Goal: Task Accomplishment & Management: Manage account settings

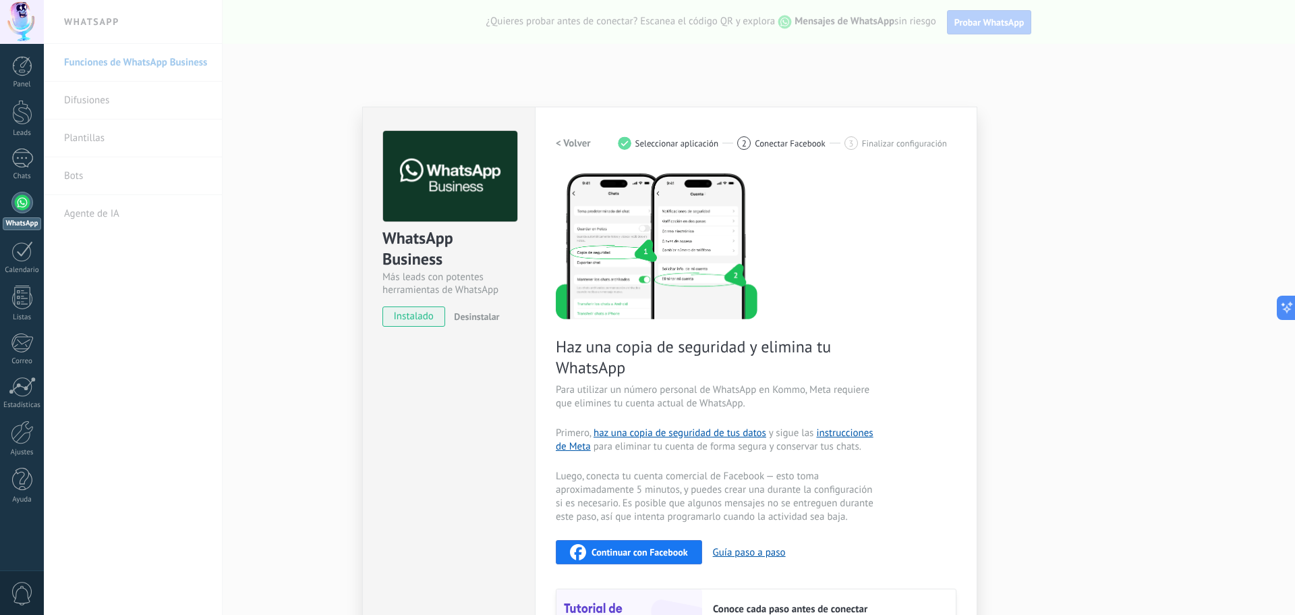
click at [701, 146] on span "Seleccionar aplicación" at bounding box center [677, 143] width 84 height 10
click at [758, 141] on span "Conectar Facebook" at bounding box center [790, 143] width 71 height 10
click at [640, 140] on span "Seleccionar aplicación" at bounding box center [677, 143] width 84 height 10
click at [576, 148] on h2 "< Volver" at bounding box center [573, 143] width 35 height 13
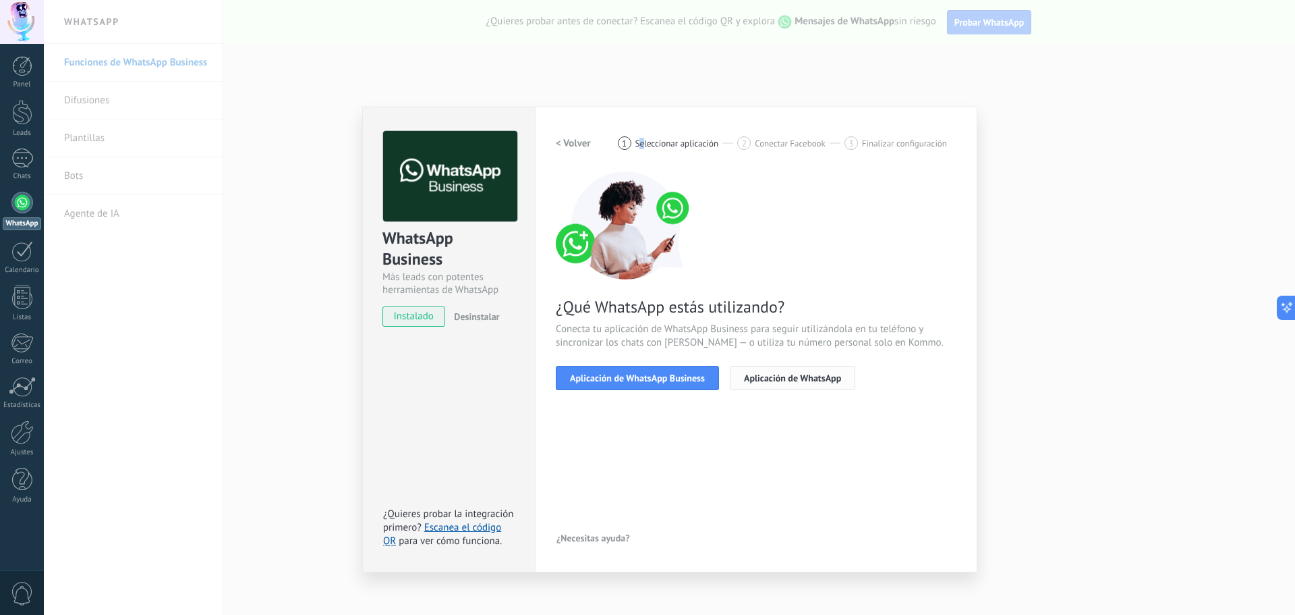
click at [776, 378] on span "Aplicación de WhatsApp" at bounding box center [792, 377] width 97 height 9
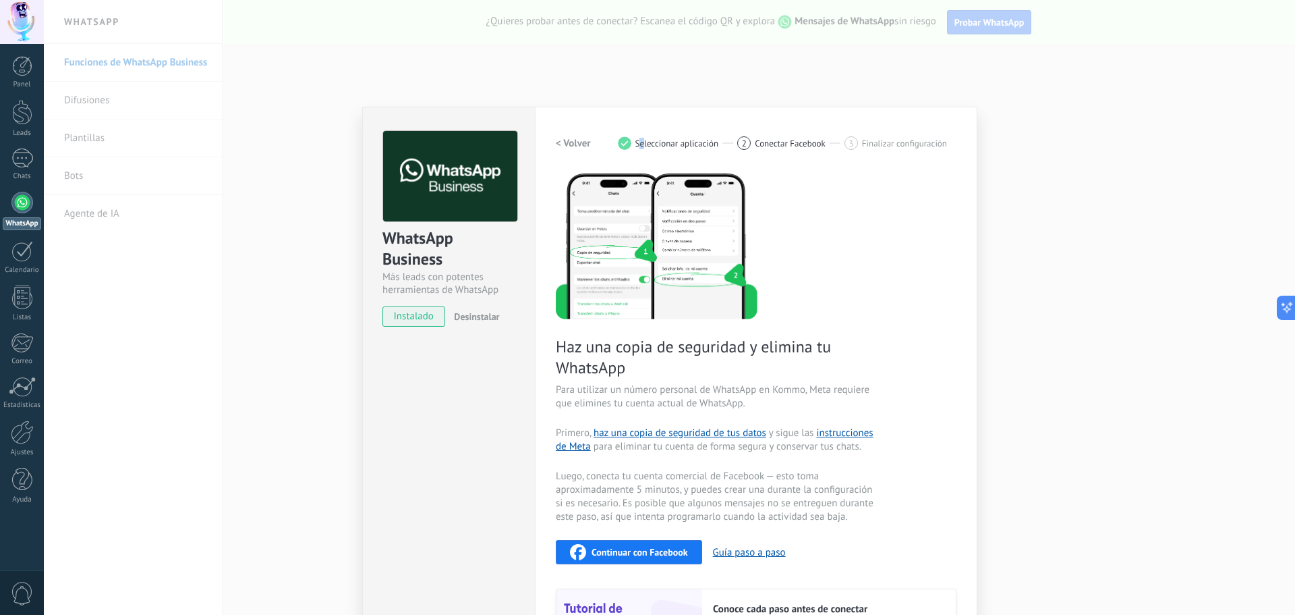
click at [567, 145] on h2 "< Volver" at bounding box center [573, 143] width 35 height 13
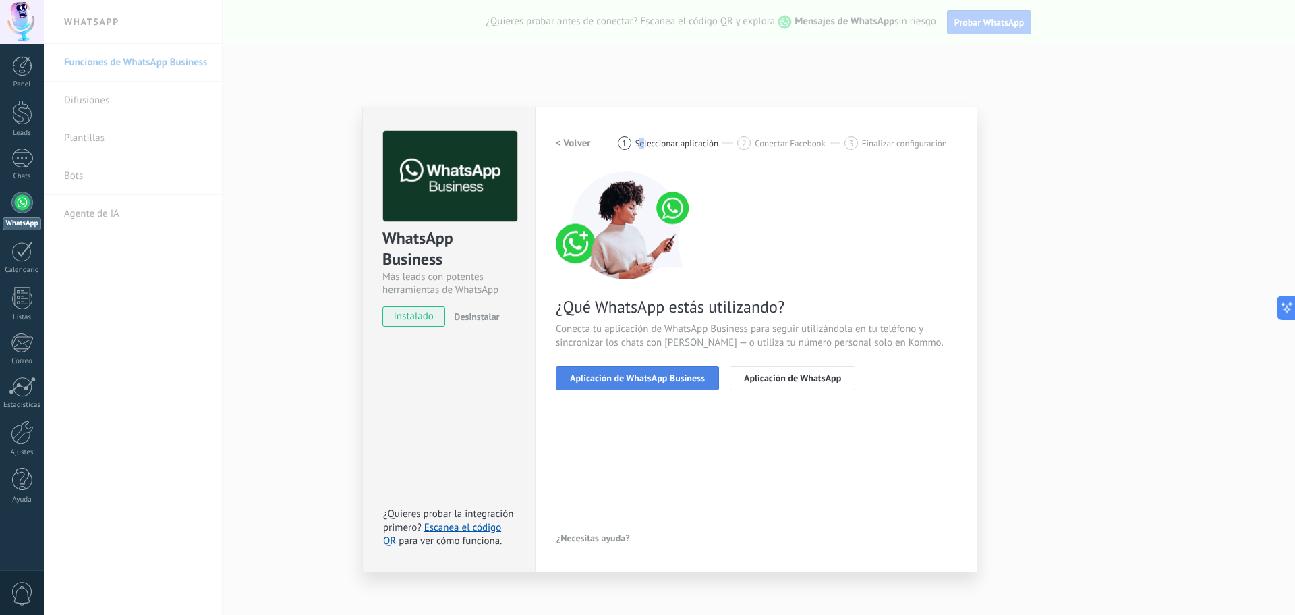
click at [654, 375] on span "Aplicación de WhatsApp Business" at bounding box center [637, 377] width 135 height 9
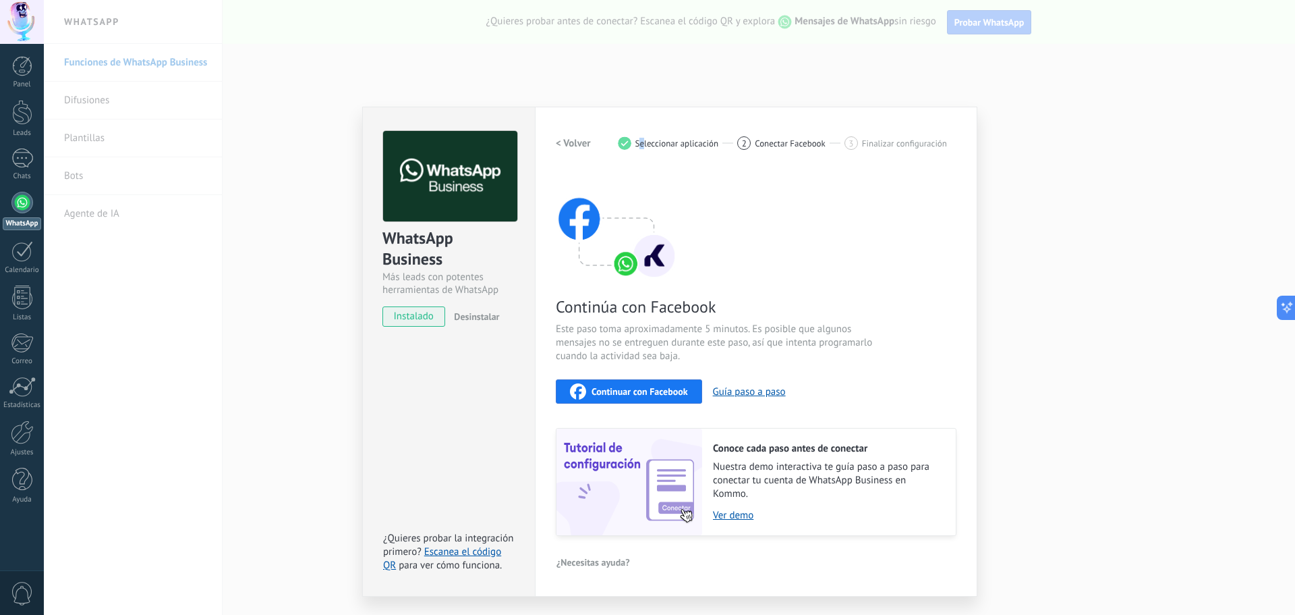
click at [572, 138] on h2 "< Volver" at bounding box center [573, 143] width 35 height 13
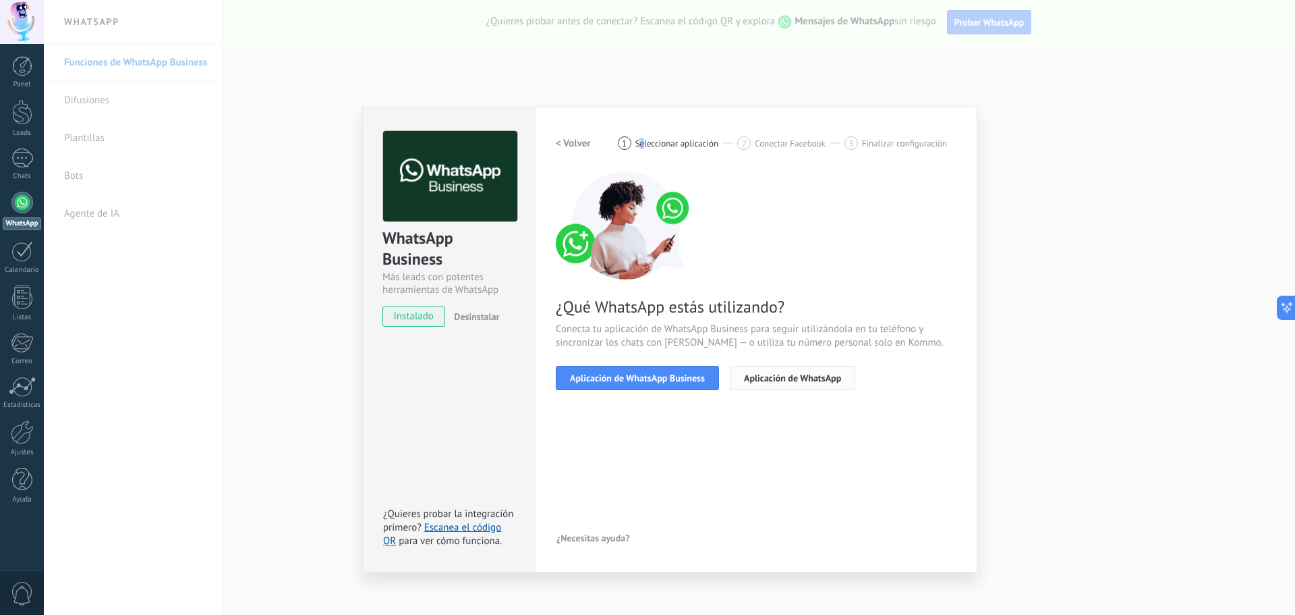
click at [794, 371] on button "Aplicación de WhatsApp" at bounding box center [792, 378] width 125 height 24
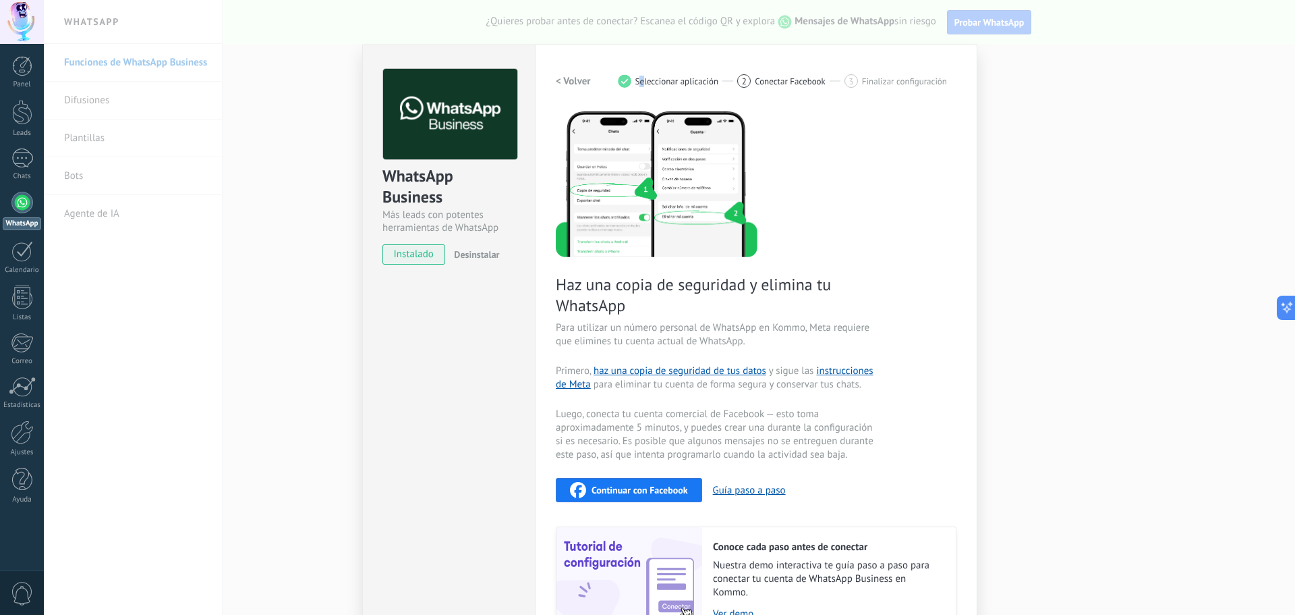
scroll to position [67, 0]
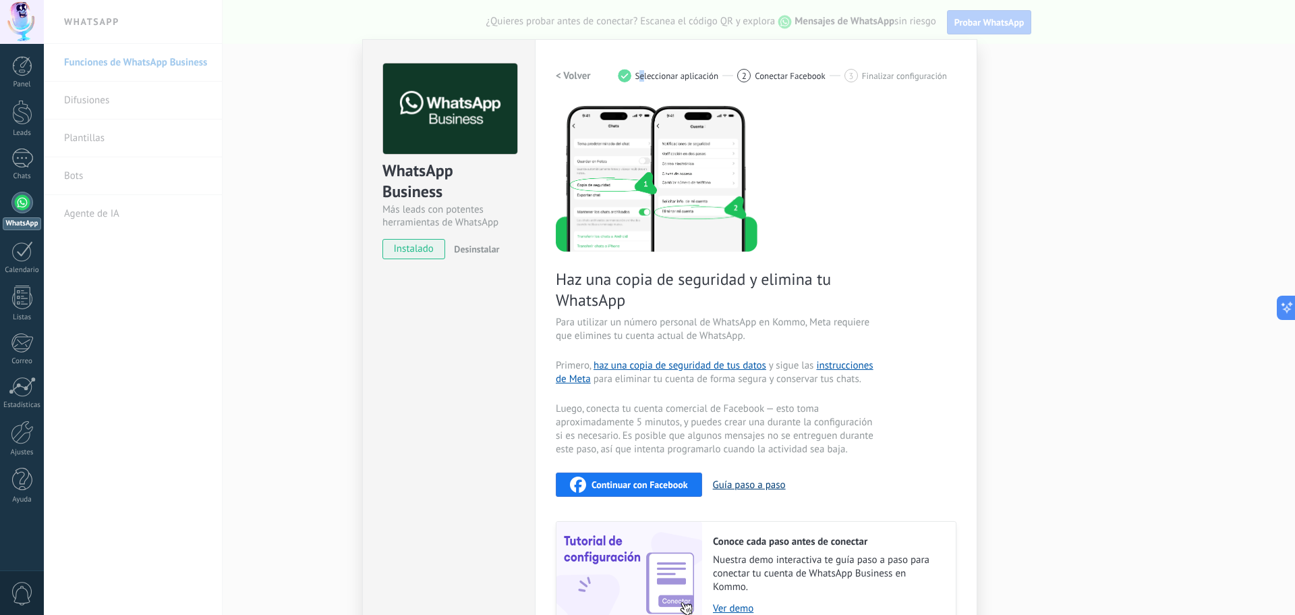
click at [752, 481] on button "Guía paso a paso" at bounding box center [749, 484] width 73 height 13
click at [633, 483] on span "Continuar con Facebook" at bounding box center [640, 484] width 96 height 9
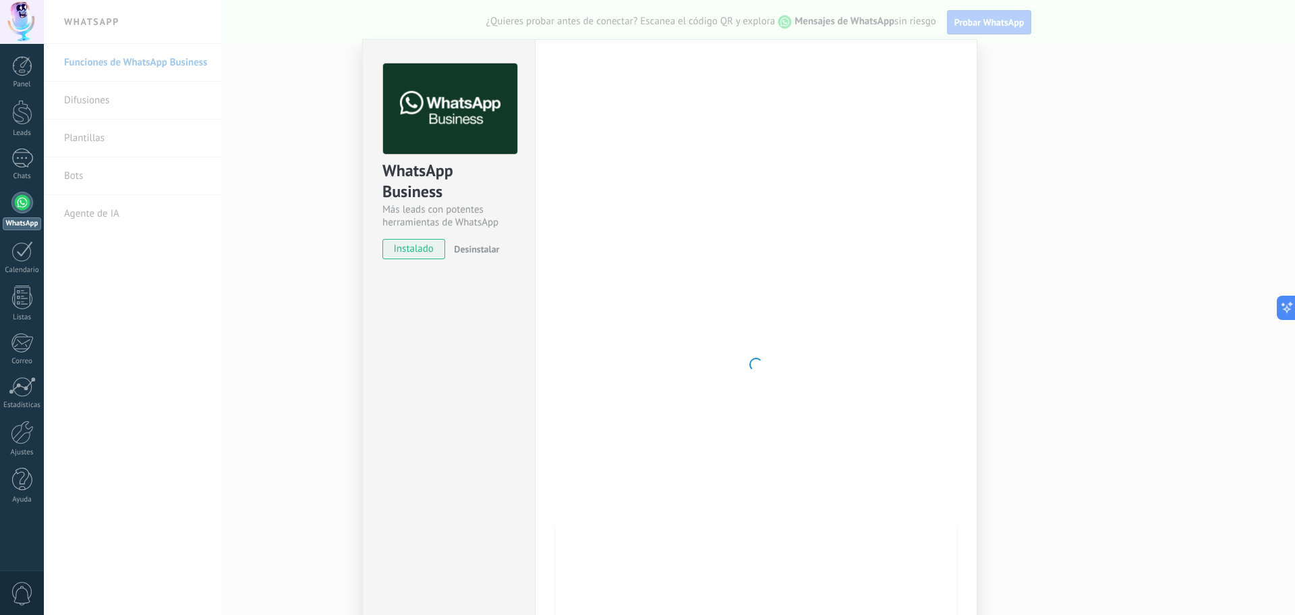
scroll to position [0, 0]
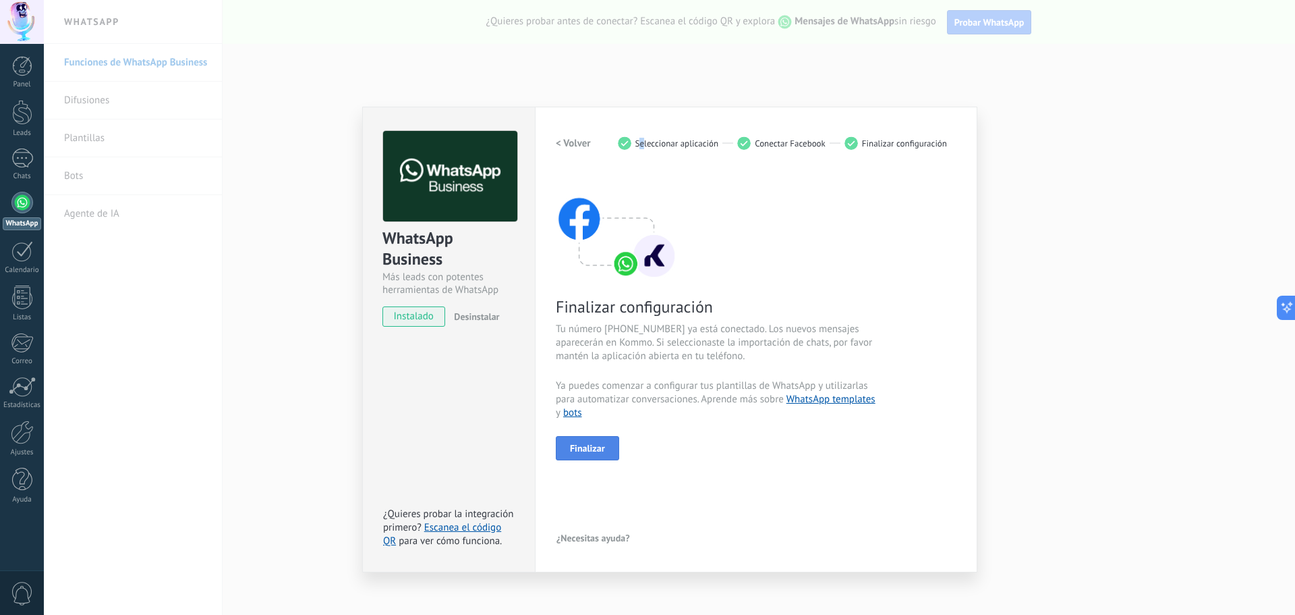
click at [600, 445] on span "Finalizar" at bounding box center [587, 447] width 35 height 9
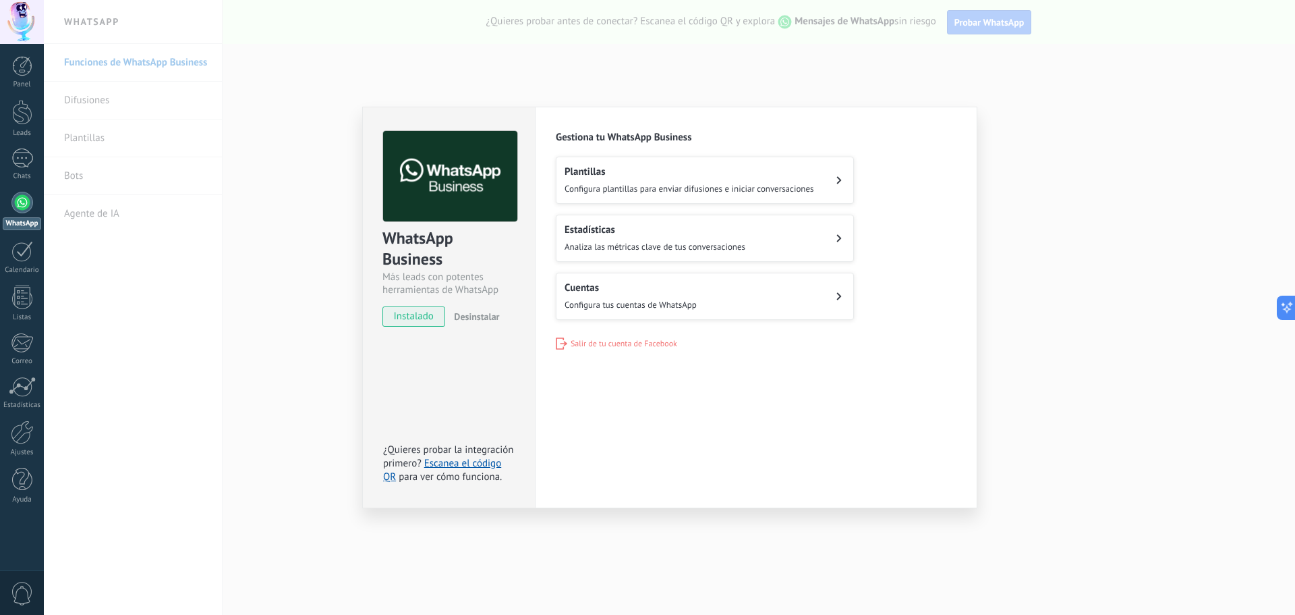
click at [1066, 353] on div "WhatsApp Business Más leads con potentes herramientas de WhatsApp instalado Des…" at bounding box center [669, 307] width 1251 height 615
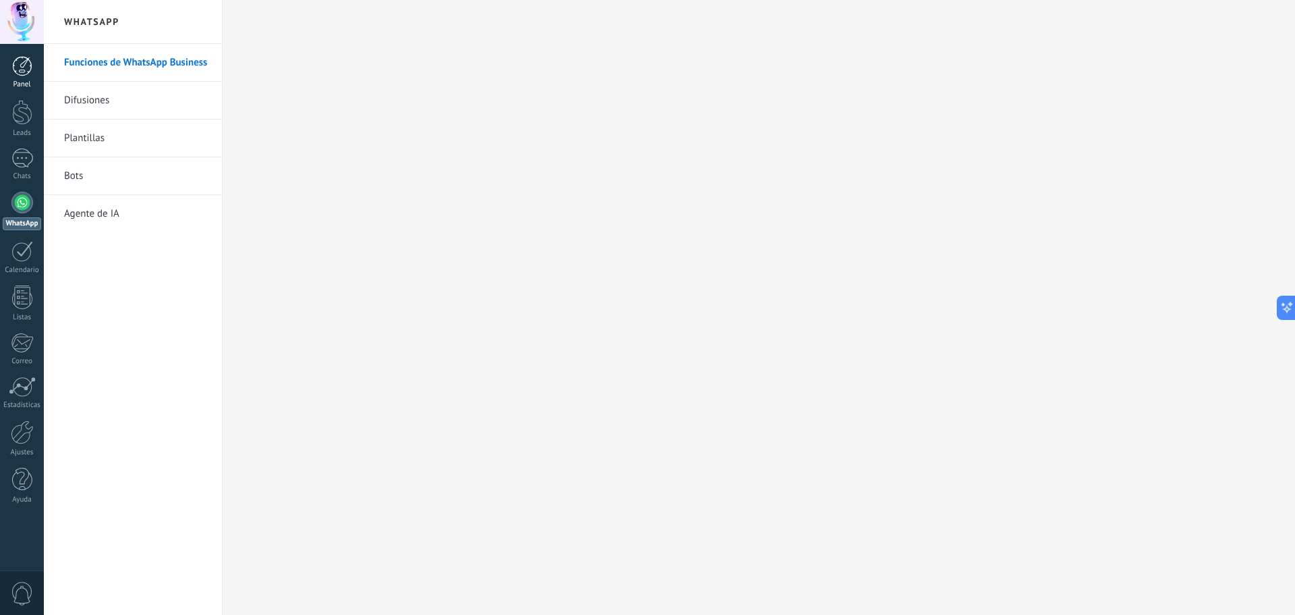
click at [13, 80] on link "Panel" at bounding box center [22, 72] width 44 height 33
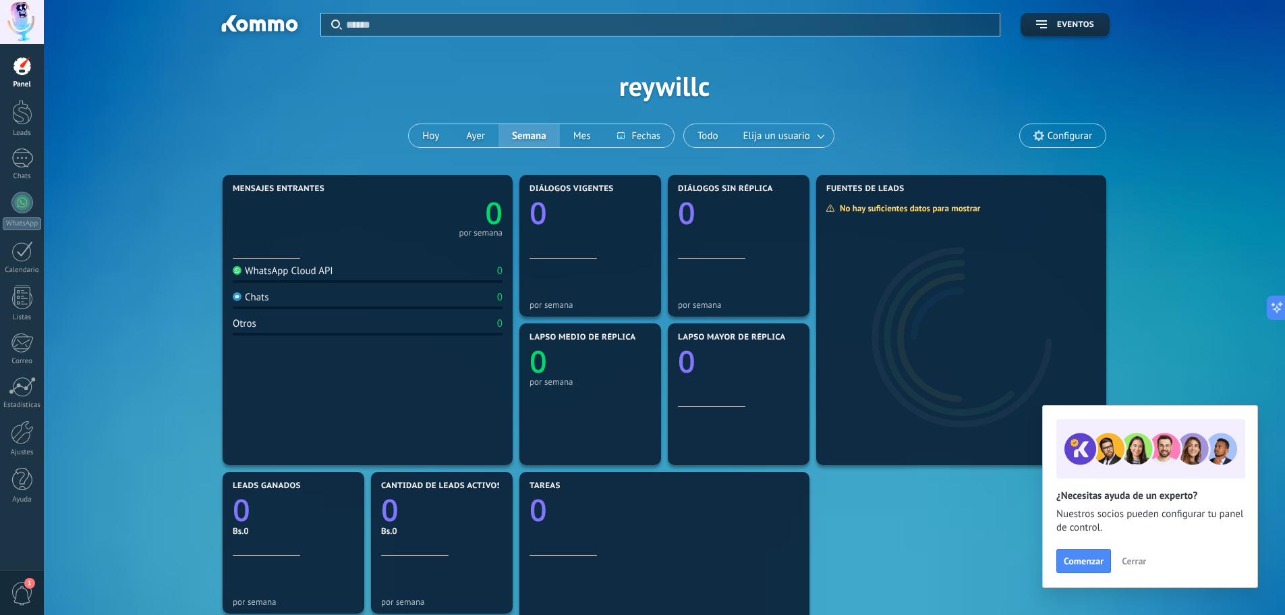
click at [27, 65] on div at bounding box center [22, 66] width 20 height 20
click at [26, 32] on div at bounding box center [22, 22] width 44 height 44
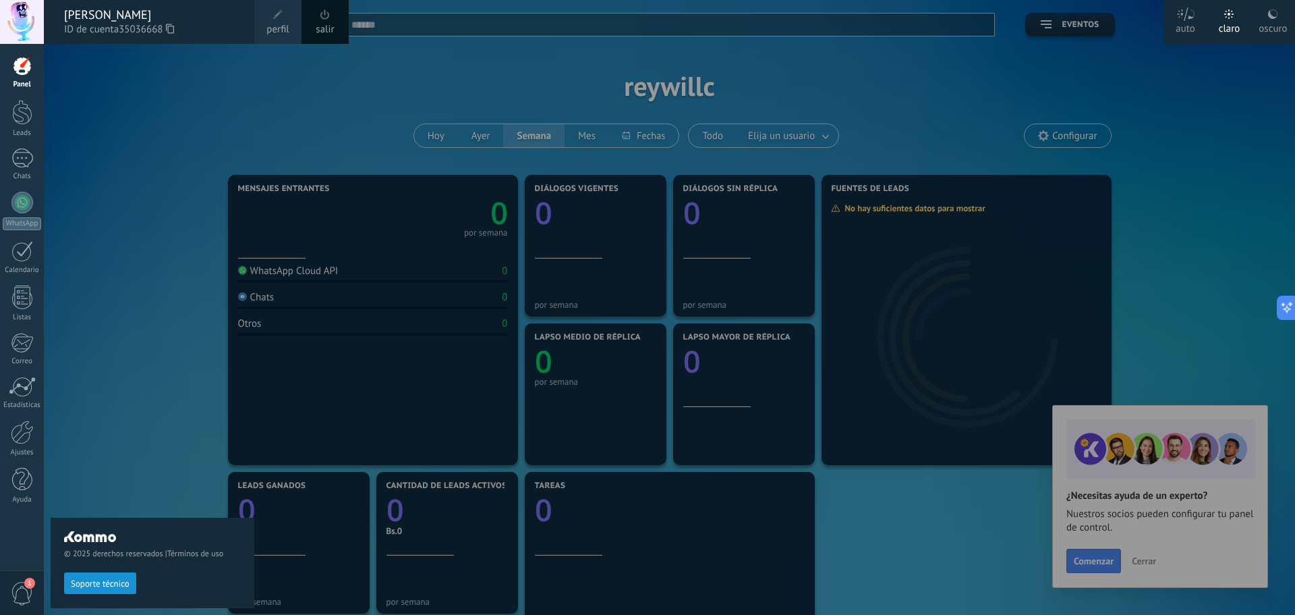
click at [26, 32] on div at bounding box center [22, 22] width 44 height 44
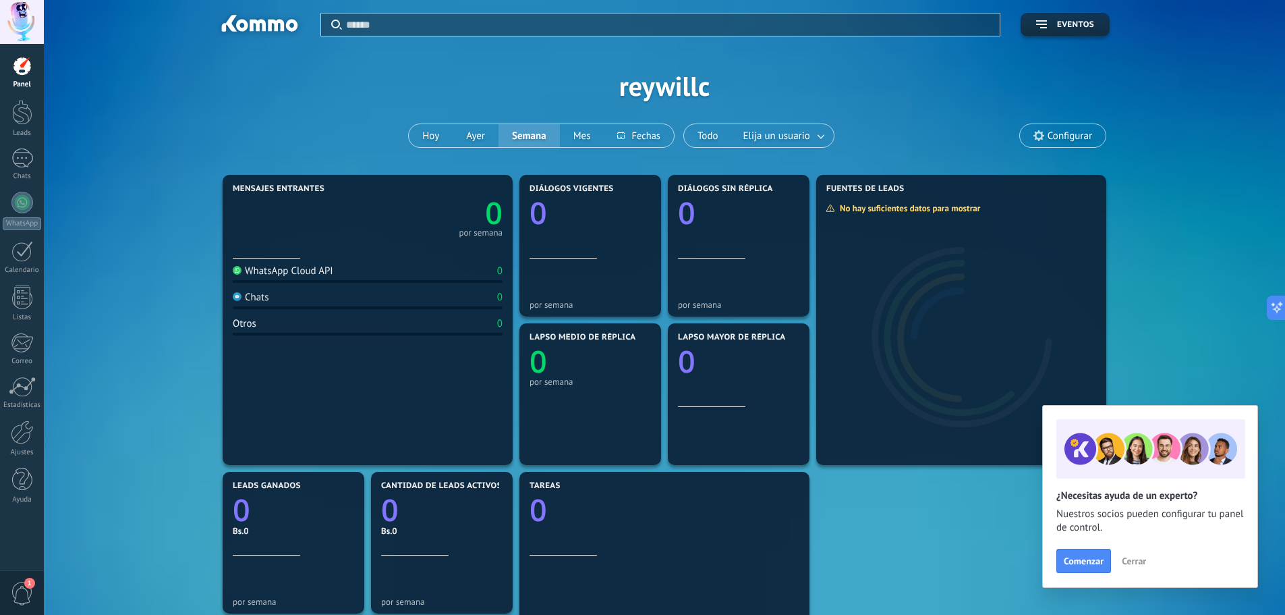
click at [13, 73] on div at bounding box center [22, 66] width 20 height 20
click at [24, 114] on div at bounding box center [22, 112] width 20 height 25
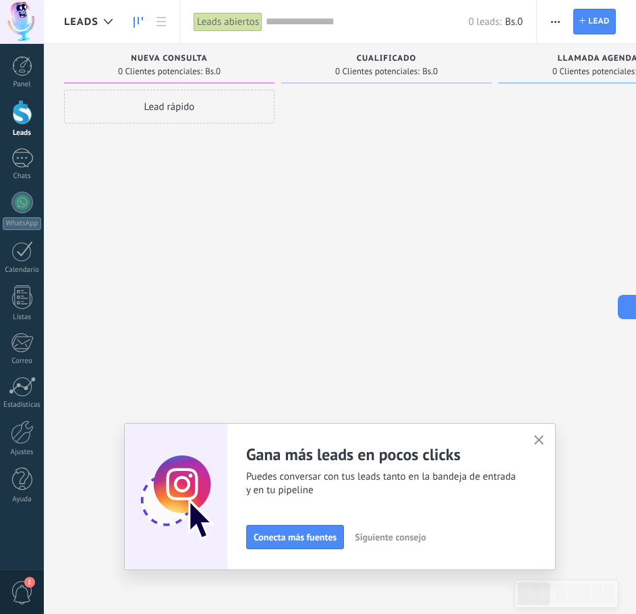
click at [557, 23] on span "button" at bounding box center [555, 22] width 9 height 26
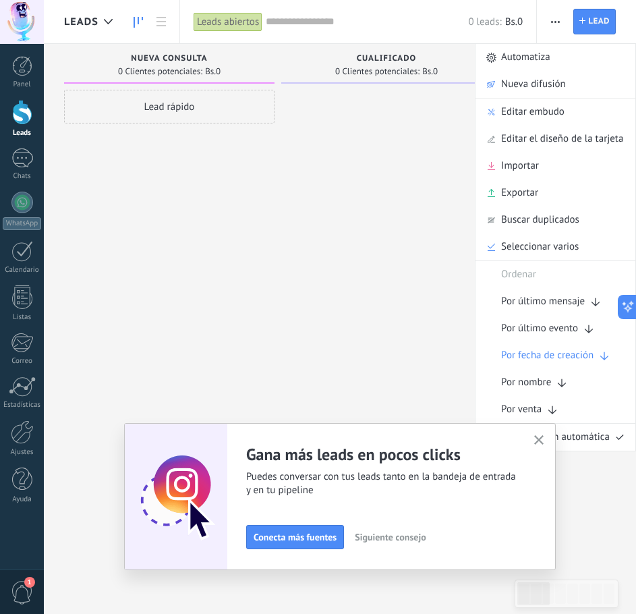
click at [557, 23] on span "button" at bounding box center [555, 22] width 9 height 26
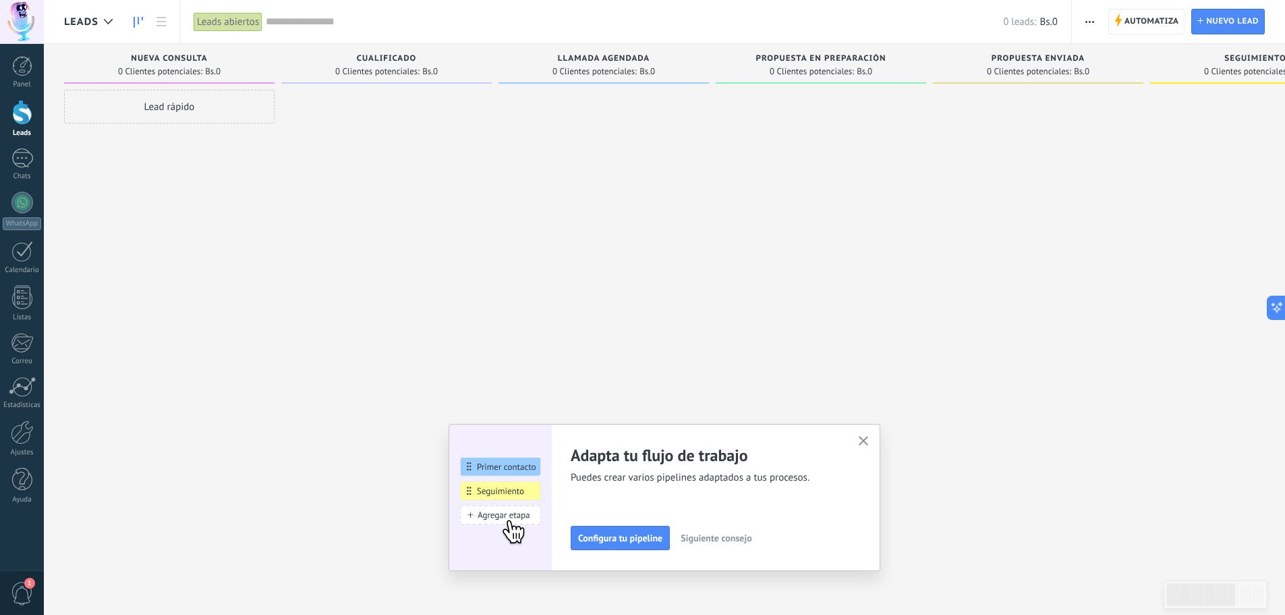
click at [1088, 26] on span "button" at bounding box center [1089, 22] width 9 height 26
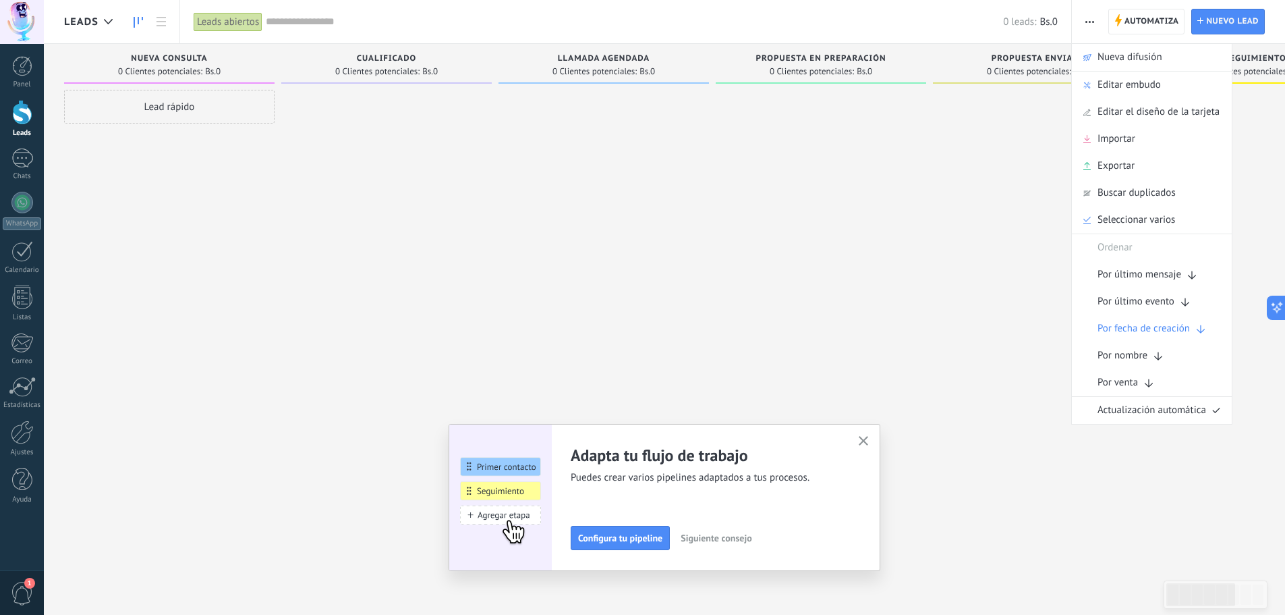
click at [1089, 26] on span "button" at bounding box center [1089, 22] width 9 height 26
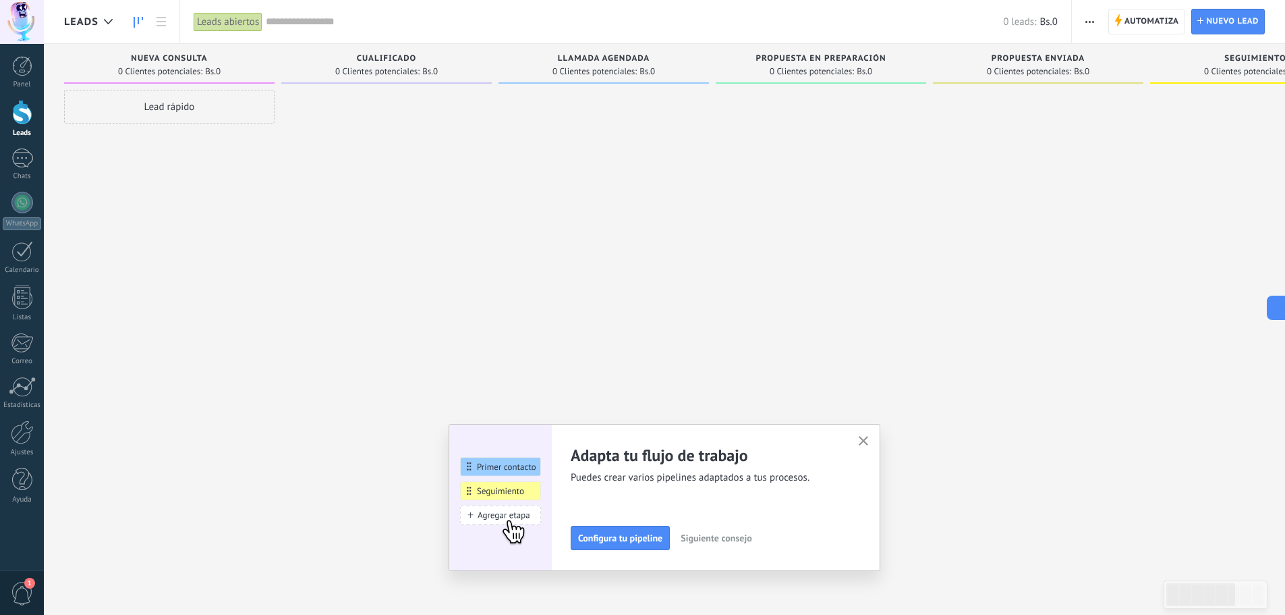
click at [621, 537] on span "Configura tu pipeline" at bounding box center [620, 537] width 84 height 9
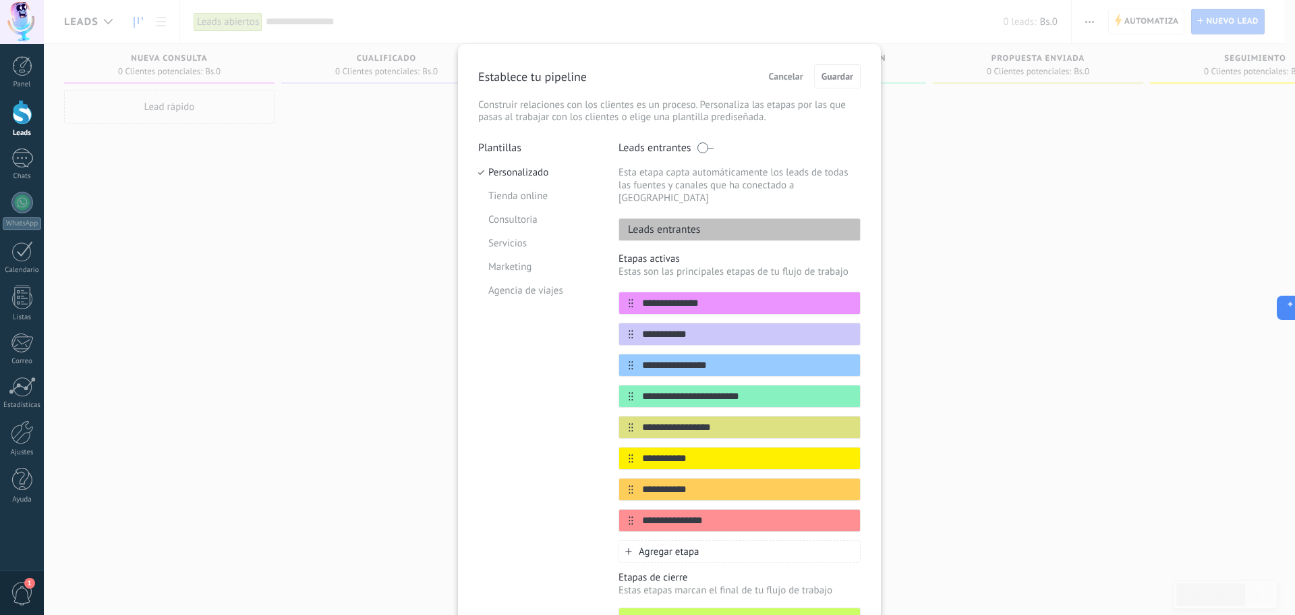
click at [677, 223] on p "Leads entrantes" at bounding box center [660, 229] width 82 height 13
click at [704, 150] on span at bounding box center [705, 147] width 17 height 11
click at [684, 231] on div "**********" at bounding box center [740, 405] width 242 height 528
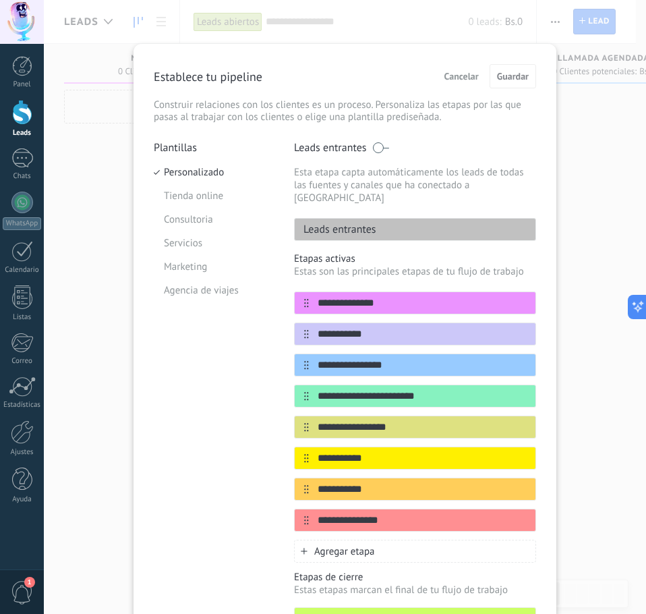
click at [344, 223] on p "Leads entrantes" at bounding box center [336, 229] width 82 height 13
click at [395, 296] on input "**********" at bounding box center [407, 303] width 196 height 14
click at [470, 296] on input "**********" at bounding box center [407, 303] width 196 height 14
click at [461, 75] on span "Cancelar" at bounding box center [462, 76] width 34 height 9
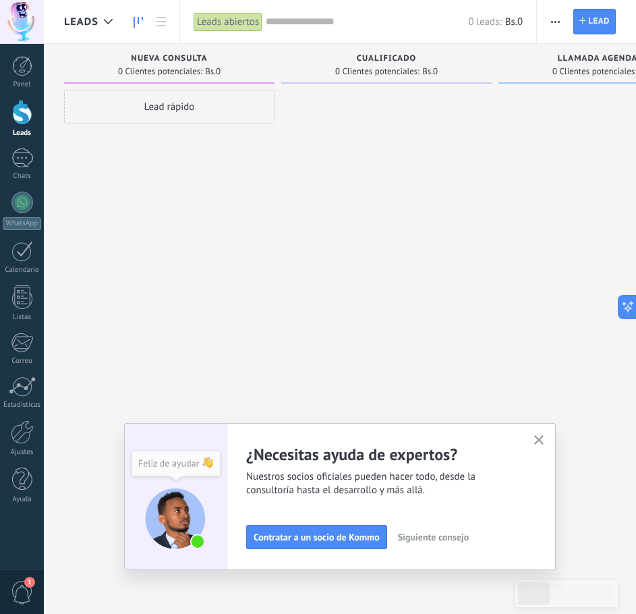
click at [186, 107] on div "Lead rápido" at bounding box center [169, 107] width 210 height 34
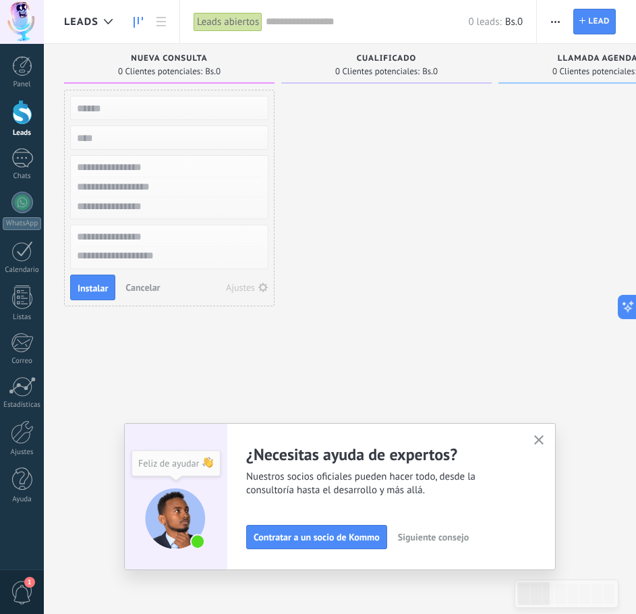
click at [150, 287] on span "Cancelar" at bounding box center [142, 287] width 34 height 12
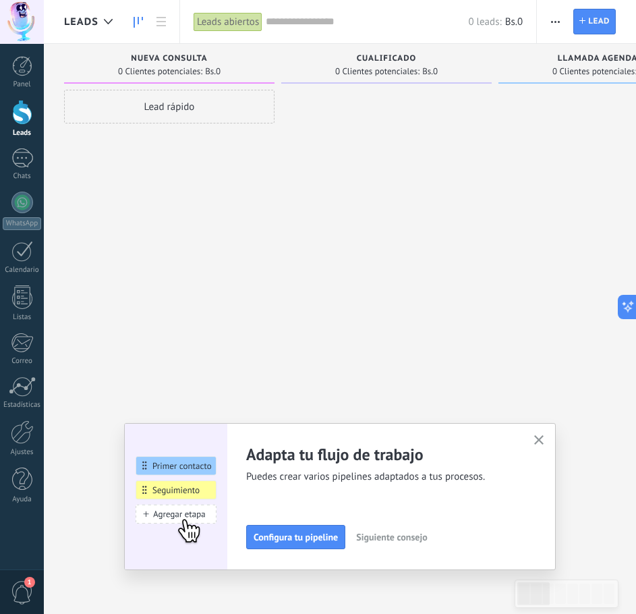
click at [561, 19] on button "button" at bounding box center [556, 22] width 20 height 26
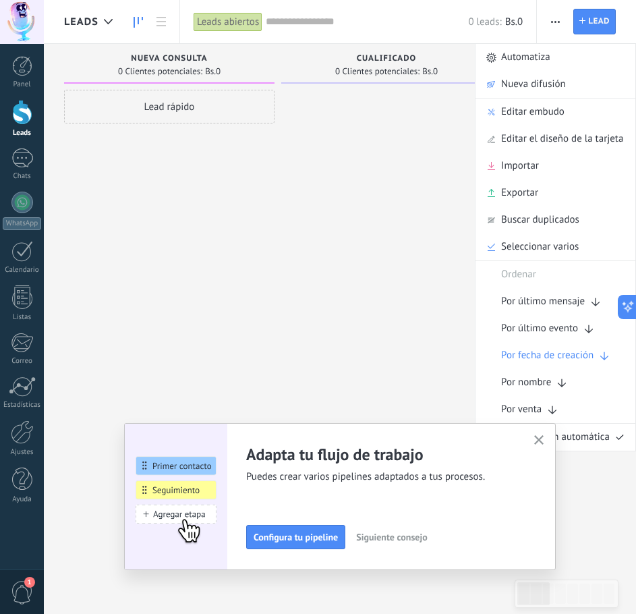
click at [561, 19] on button "button" at bounding box center [556, 22] width 20 height 26
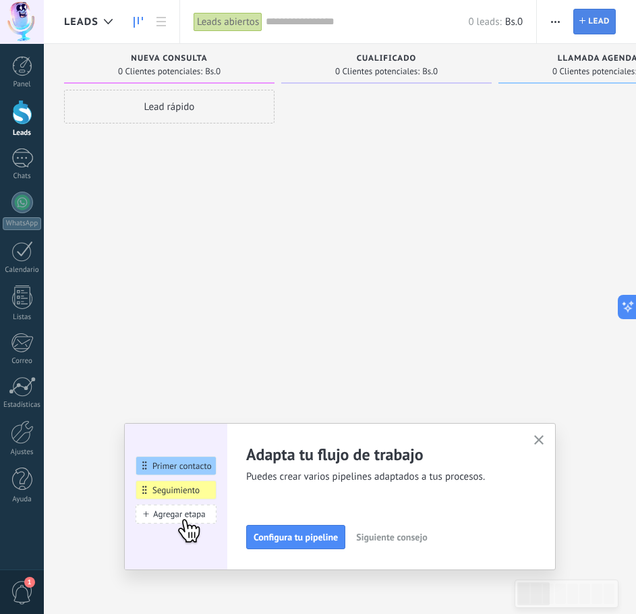
click at [589, 20] on span "Lead" at bounding box center [599, 21] width 22 height 24
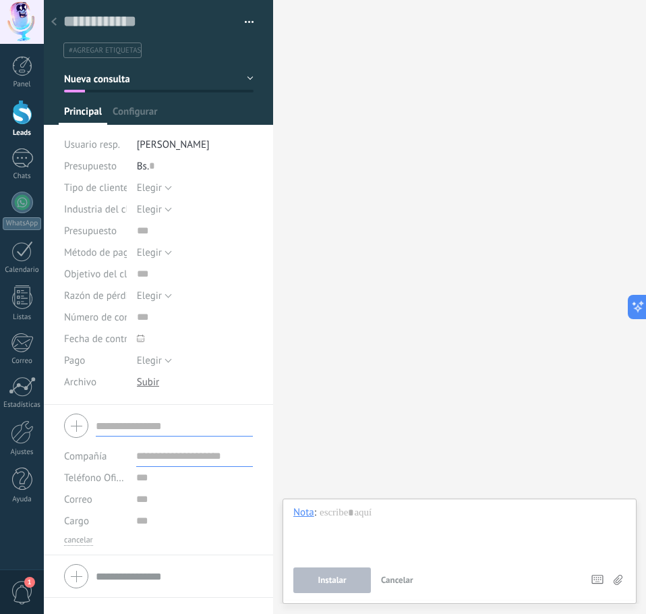
click at [59, 23] on div at bounding box center [54, 22] width 19 height 26
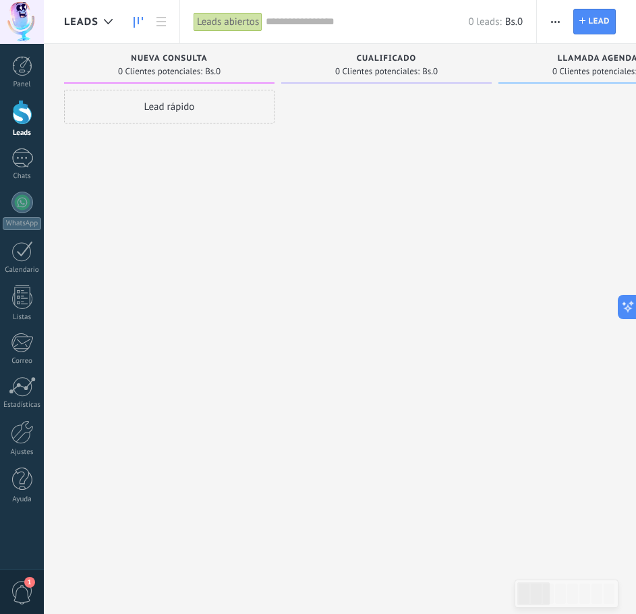
click at [561, 25] on button "button" at bounding box center [556, 22] width 20 height 26
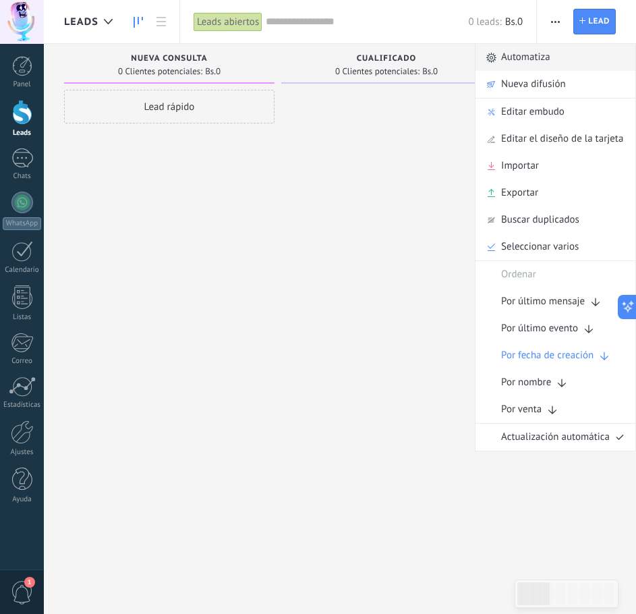
click at [551, 55] on link "Automatiza" at bounding box center [556, 57] width 160 height 27
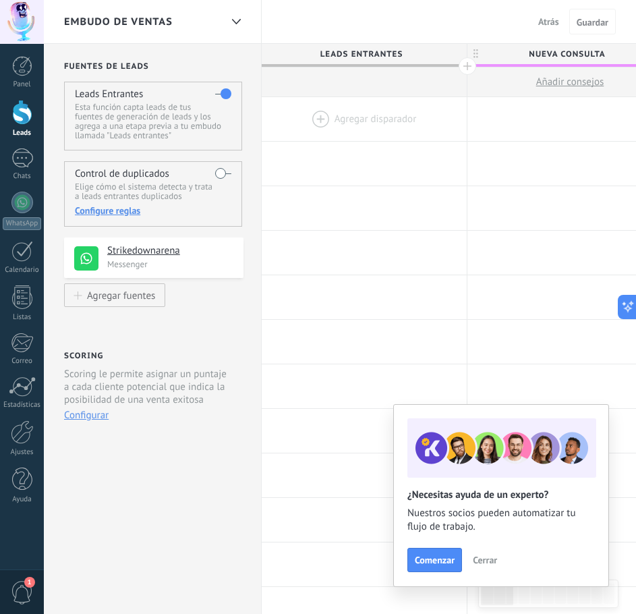
click at [410, 120] on div at bounding box center [364, 119] width 205 height 44
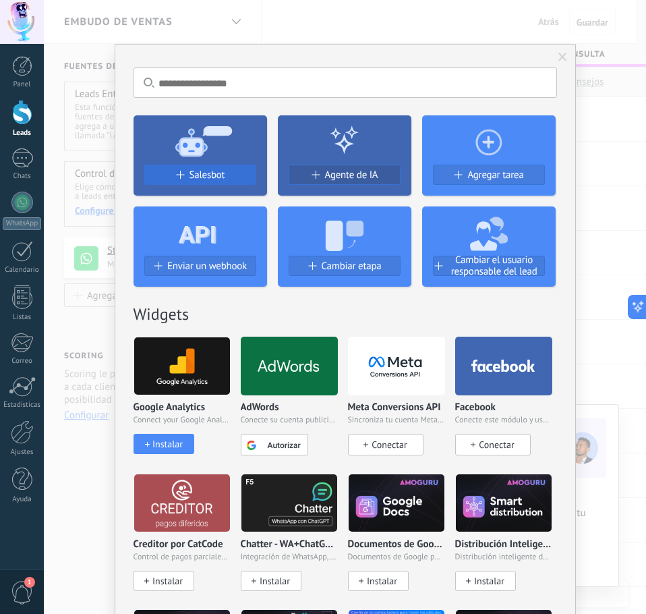
click at [210, 176] on span "Salesbot" at bounding box center [208, 174] width 36 height 11
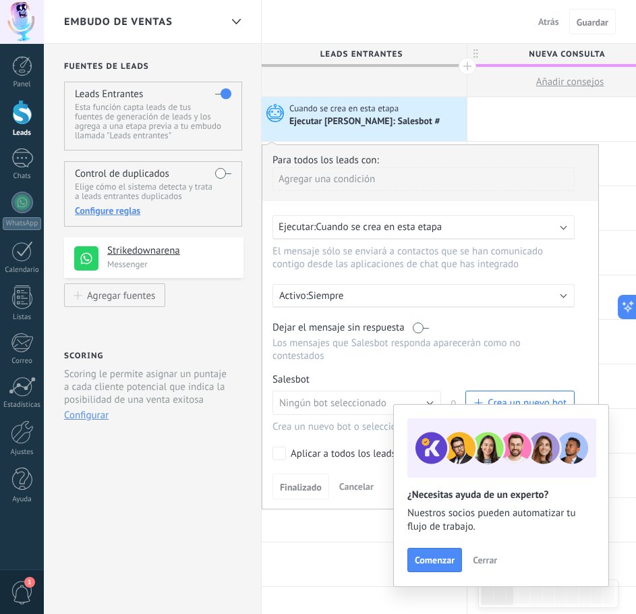
click at [487, 558] on span "Cerrar" at bounding box center [485, 559] width 24 height 9
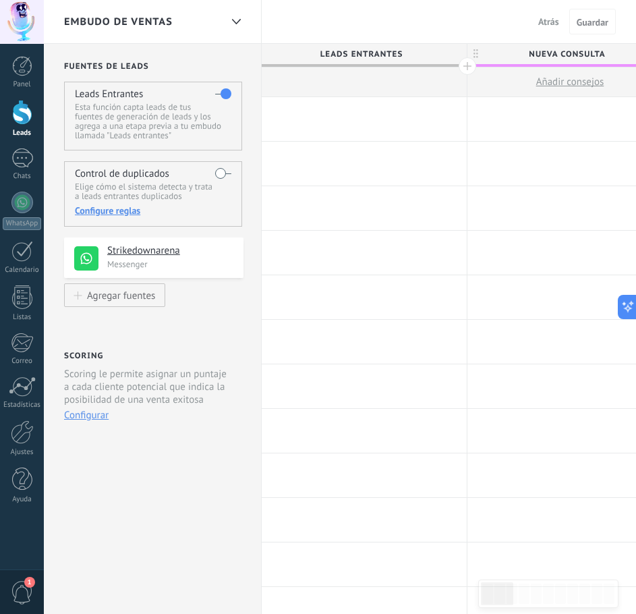
click at [364, 86] on div at bounding box center [364, 82] width 205 height 30
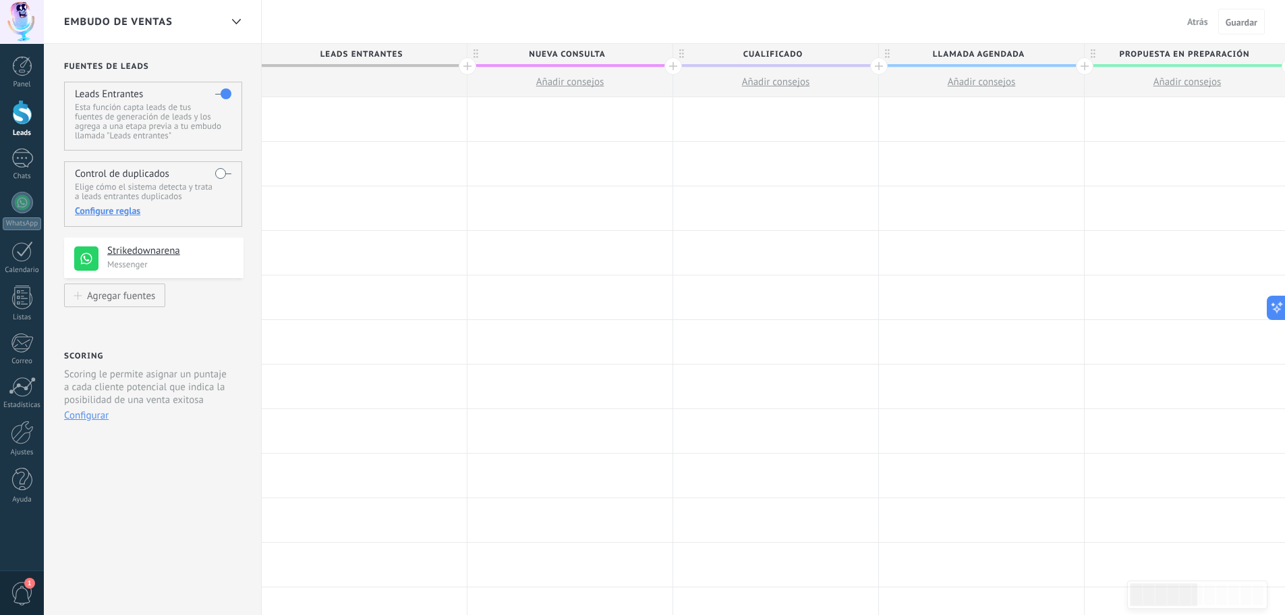
click at [347, 80] on div at bounding box center [364, 82] width 205 height 30
click at [465, 65] on div at bounding box center [468, 66] width 18 height 18
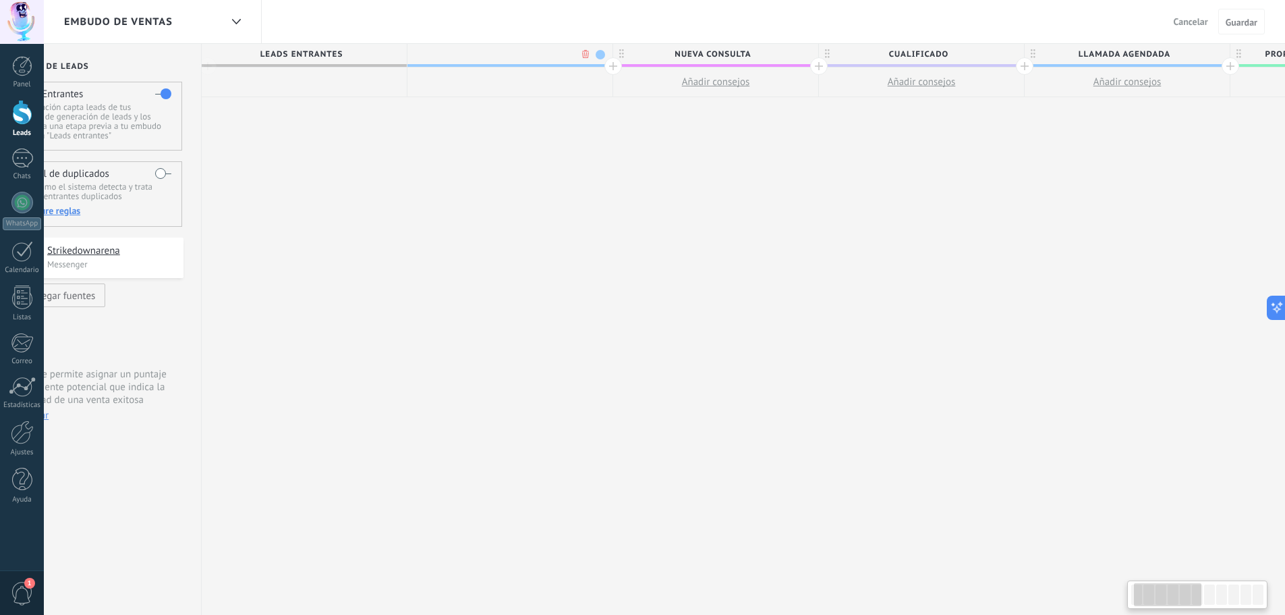
scroll to position [0, 100]
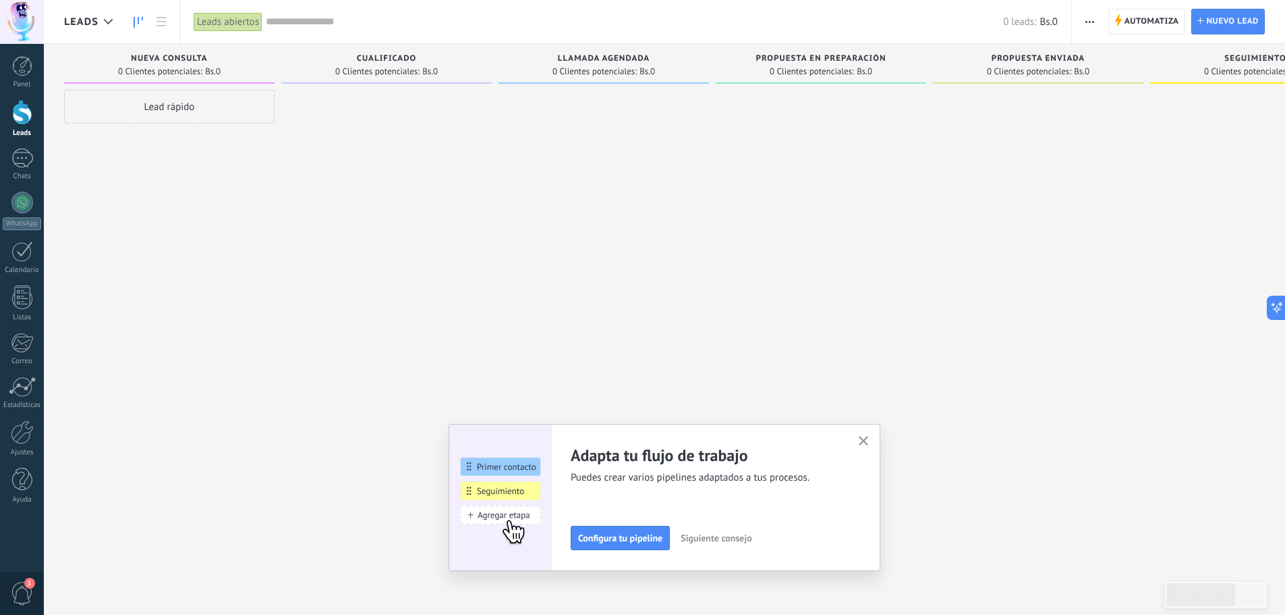
click at [1089, 23] on span "button" at bounding box center [1089, 22] width 9 height 26
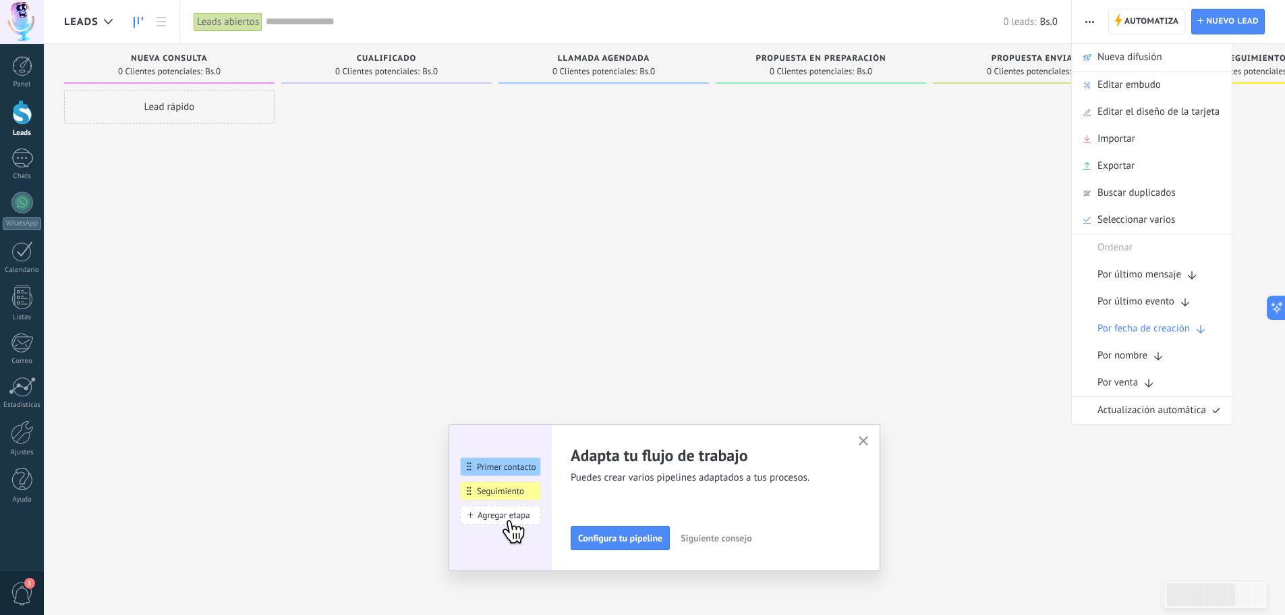
click at [1089, 23] on span "button" at bounding box center [1089, 22] width 9 height 26
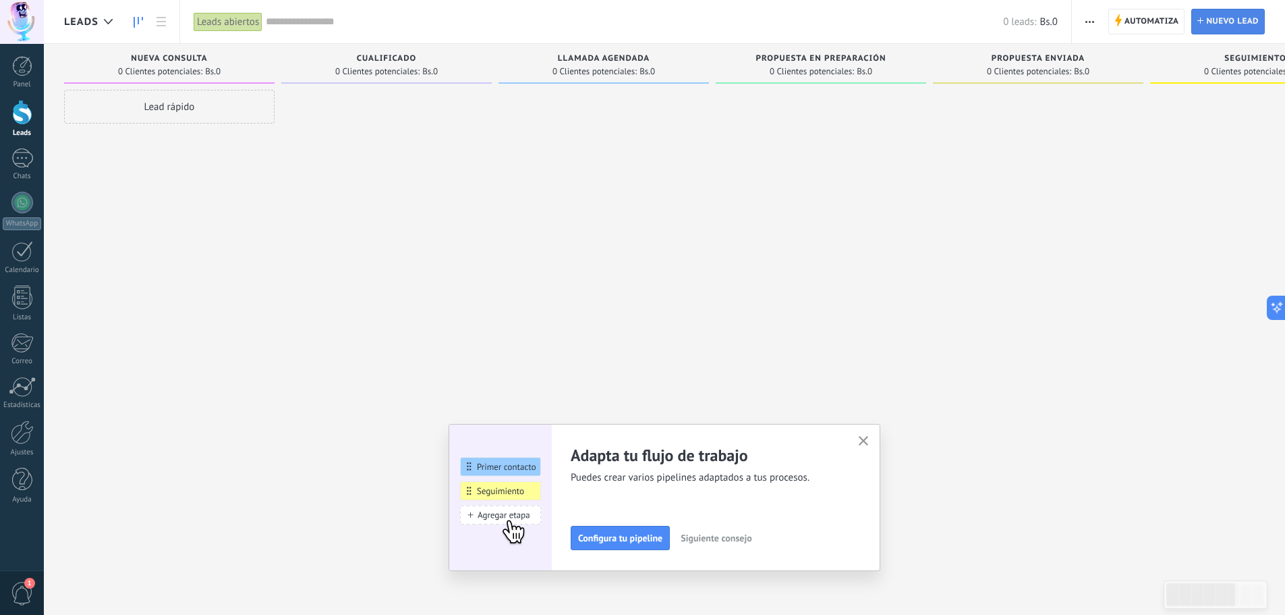
click at [1220, 24] on span "Nuevo lead" at bounding box center [1232, 21] width 53 height 24
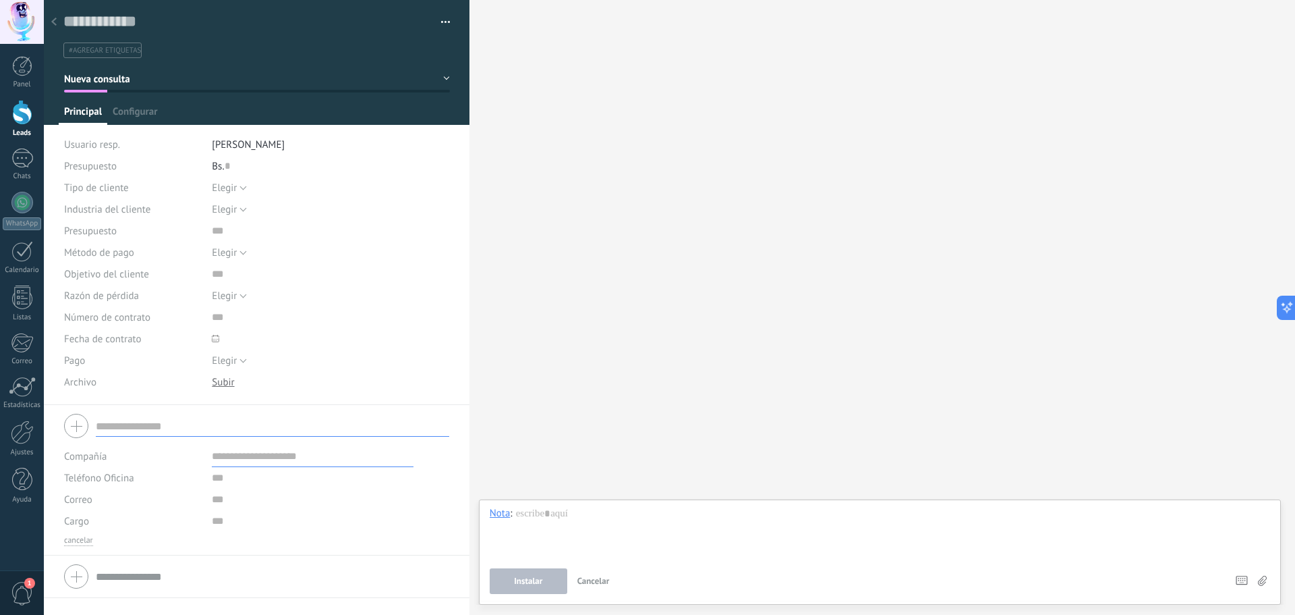
click at [591, 572] on button "Cancelar" at bounding box center [593, 581] width 43 height 26
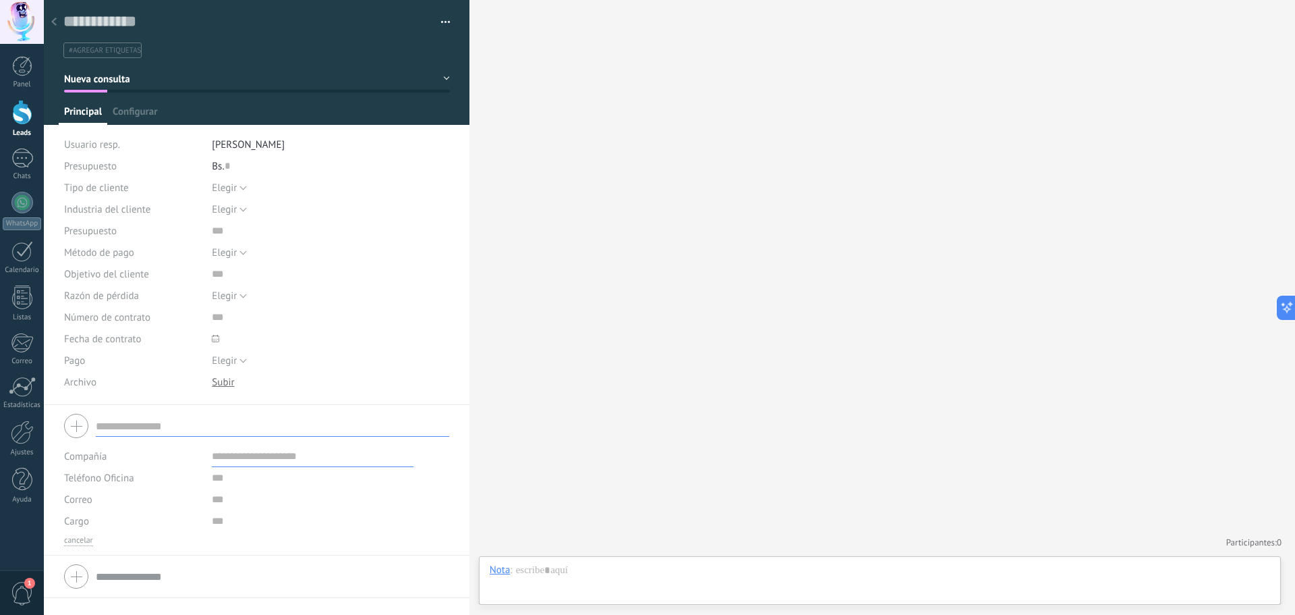
click at [45, 22] on div at bounding box center [54, 22] width 19 height 26
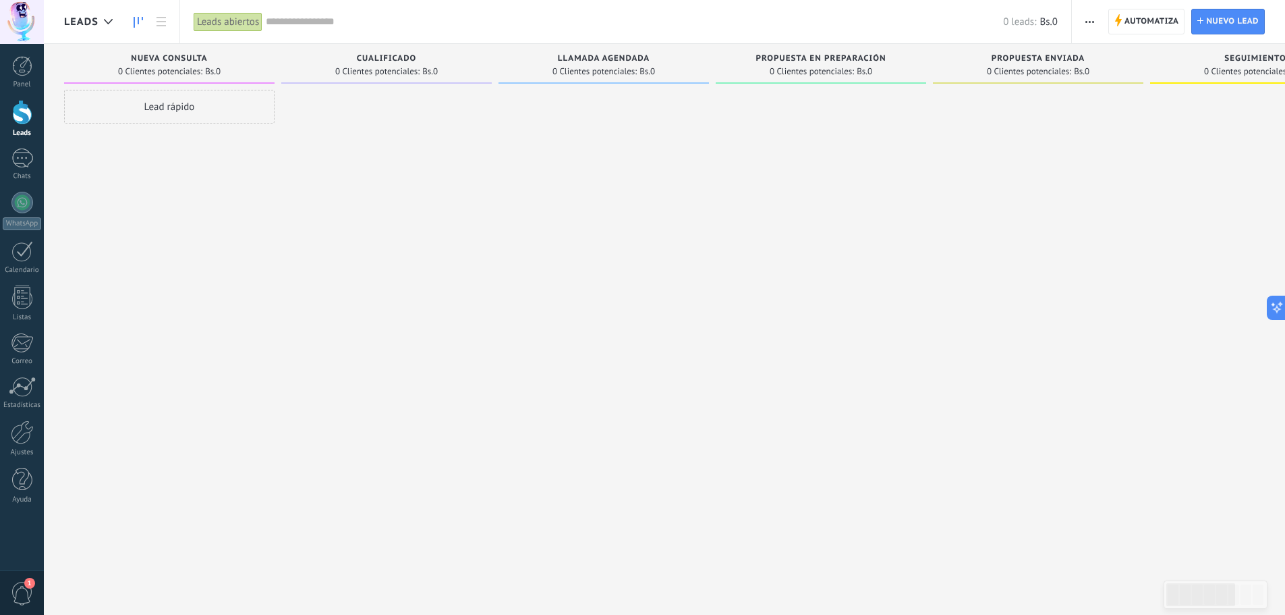
click at [179, 109] on div "Lead rápido" at bounding box center [169, 107] width 210 height 34
click at [138, 290] on span "Cancelar" at bounding box center [142, 287] width 34 height 12
click at [1137, 21] on span "Automatiza" at bounding box center [1152, 21] width 55 height 24
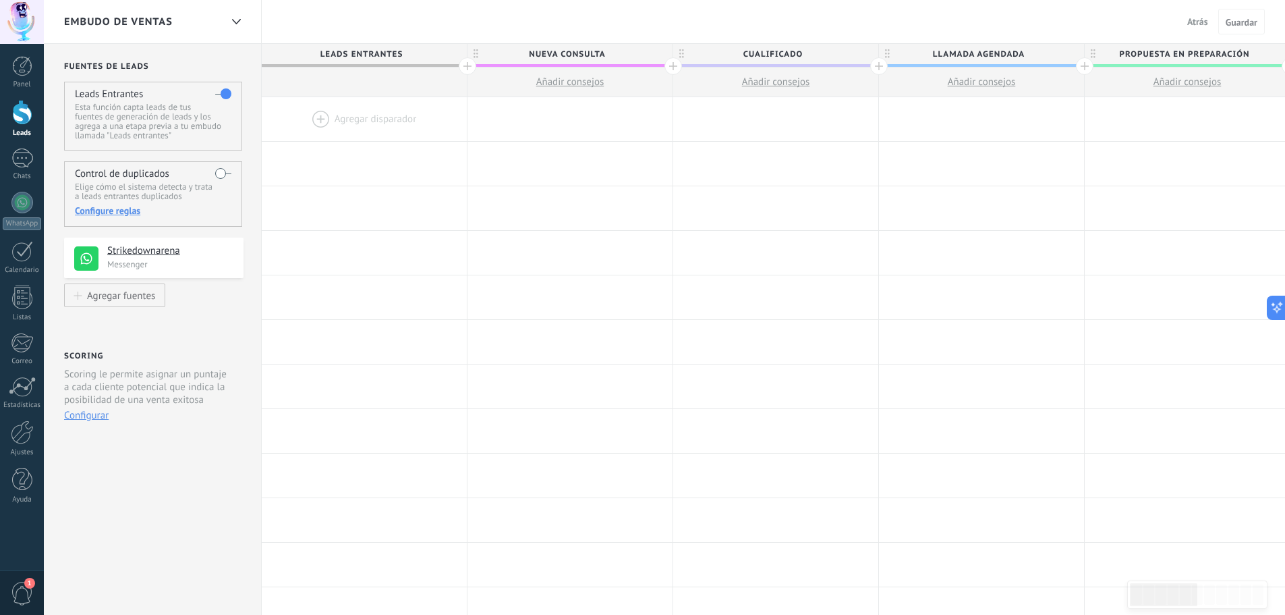
click at [391, 80] on div at bounding box center [364, 82] width 205 height 30
drag, startPoint x: 353, startPoint y: 113, endPoint x: 349, endPoint y: 74, distance: 38.7
drag, startPoint x: 292, startPoint y: 180, endPoint x: 442, endPoint y: 147, distance: 153.4
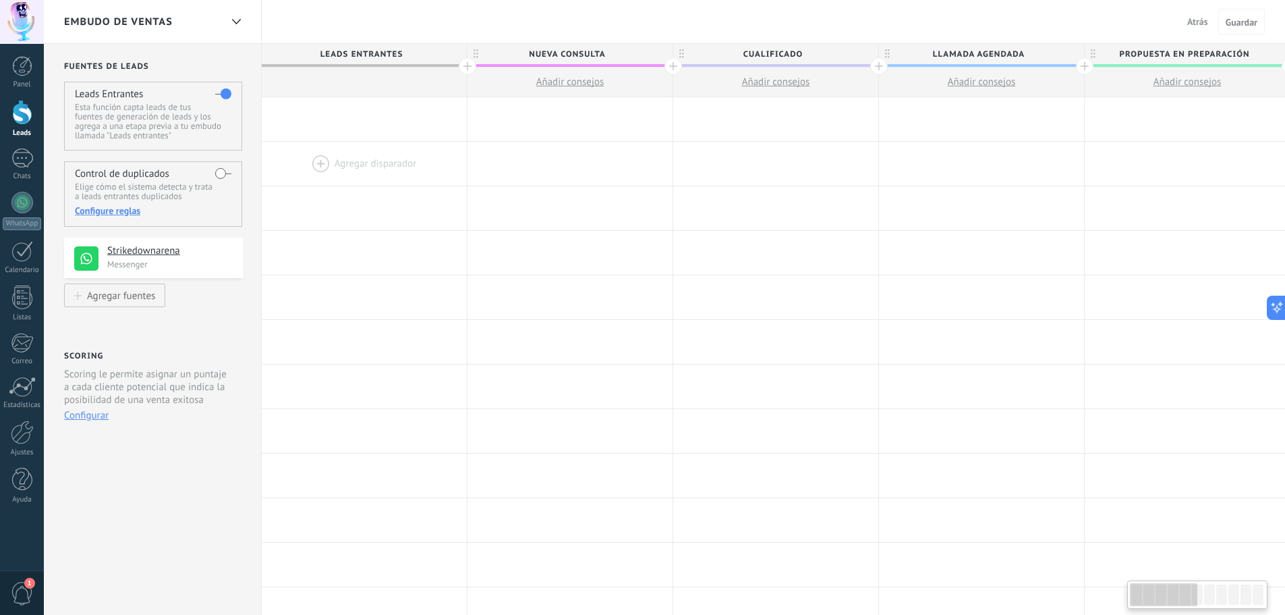
click at [445, 178] on div at bounding box center [364, 164] width 205 height 44
drag, startPoint x: 347, startPoint y: 78, endPoint x: 316, endPoint y: 67, distance: 33.5
click at [316, 67] on div at bounding box center [364, 82] width 205 height 30
click at [219, 96] on label at bounding box center [223, 94] width 16 height 22
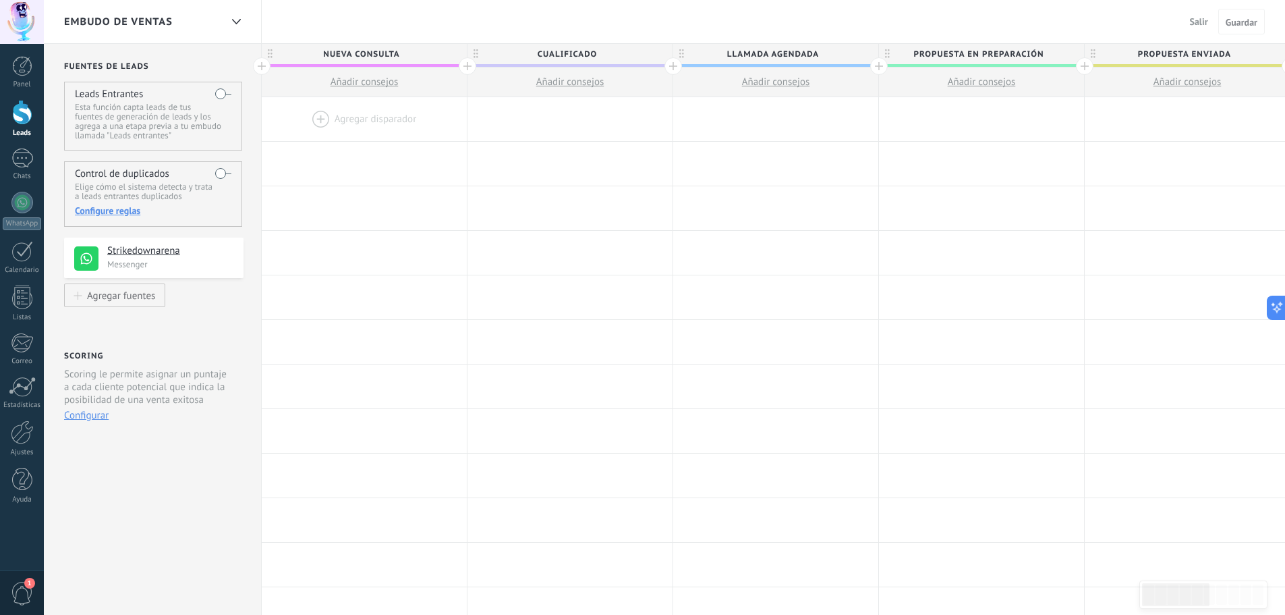
click at [226, 94] on label at bounding box center [223, 94] width 16 height 22
click at [410, 92] on div at bounding box center [364, 82] width 205 height 30
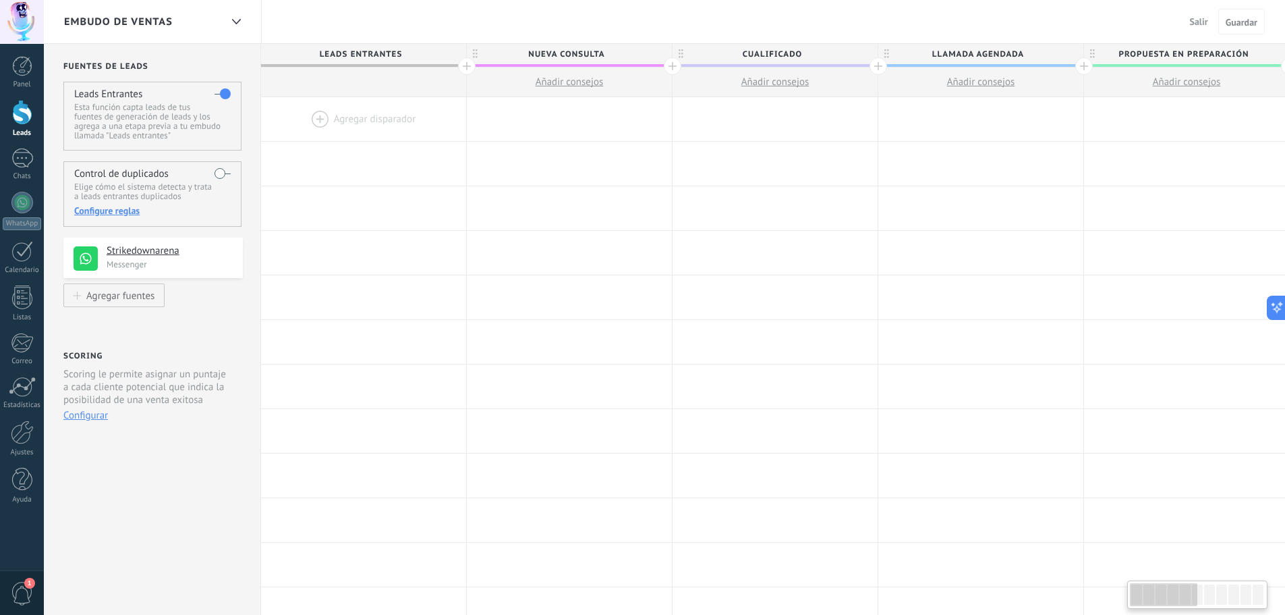
scroll to position [0, 1]
drag, startPoint x: 376, startPoint y: 125, endPoint x: 376, endPoint y: 80, distance: 44.5
click at [365, 111] on div at bounding box center [363, 119] width 205 height 44
click at [341, 115] on div at bounding box center [363, 119] width 205 height 44
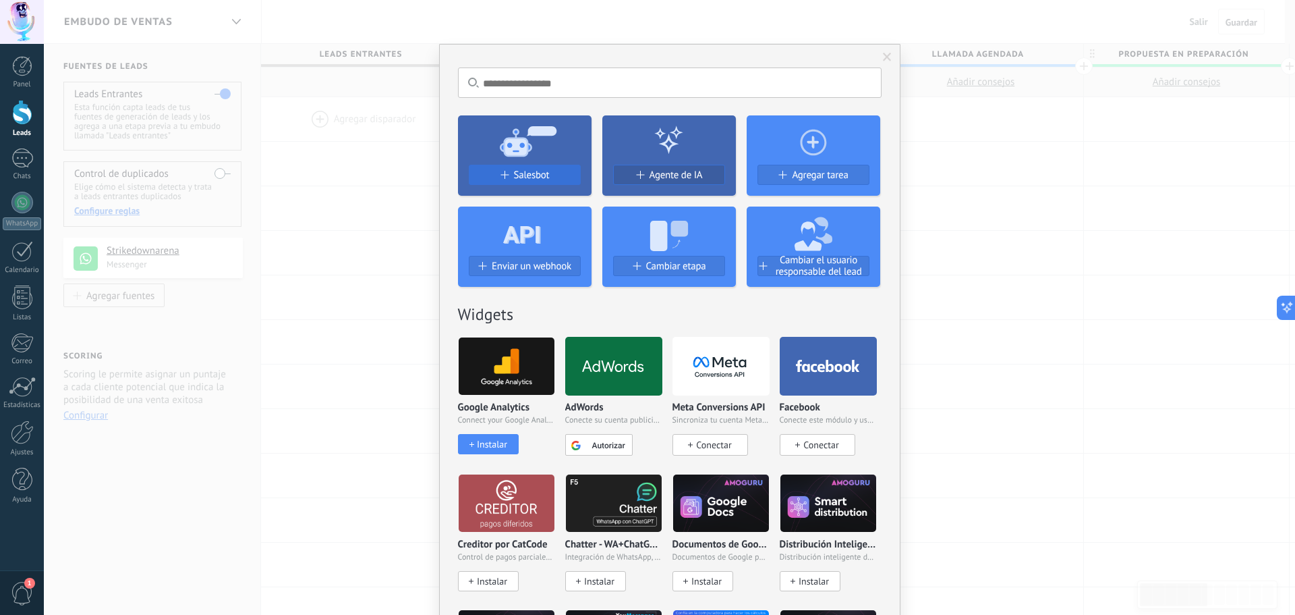
click at [517, 174] on span "Salesbot" at bounding box center [532, 174] width 36 height 11
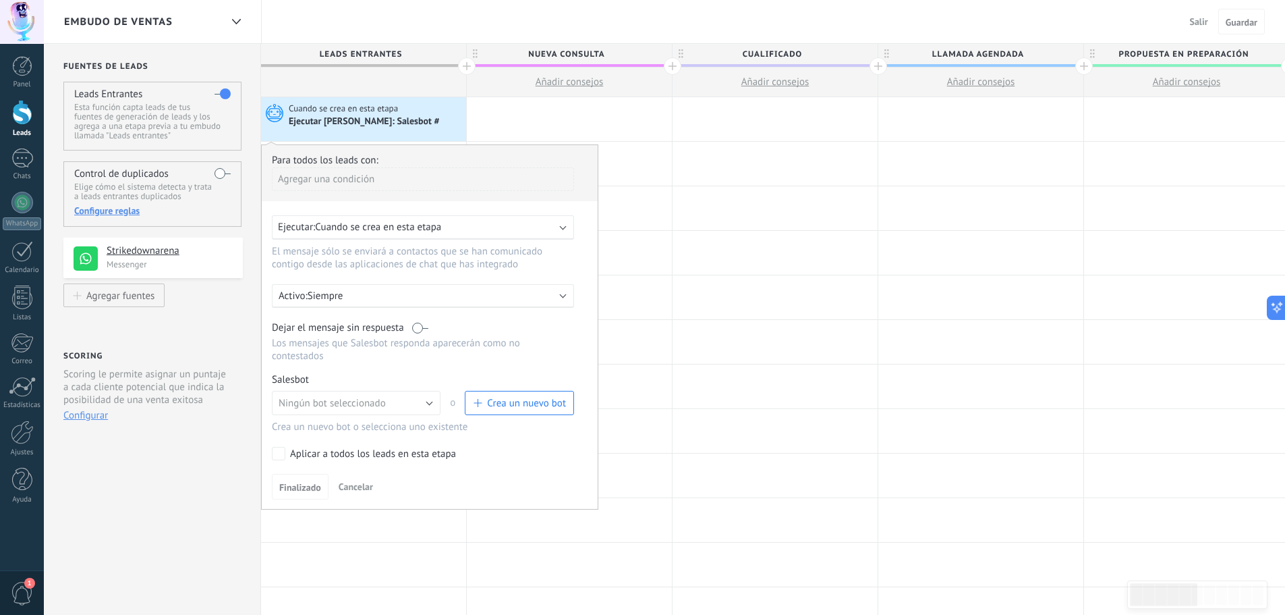
click at [503, 226] on div "Ejecutar: Cuando se crea en esta etapa" at bounding box center [417, 227] width 279 height 13
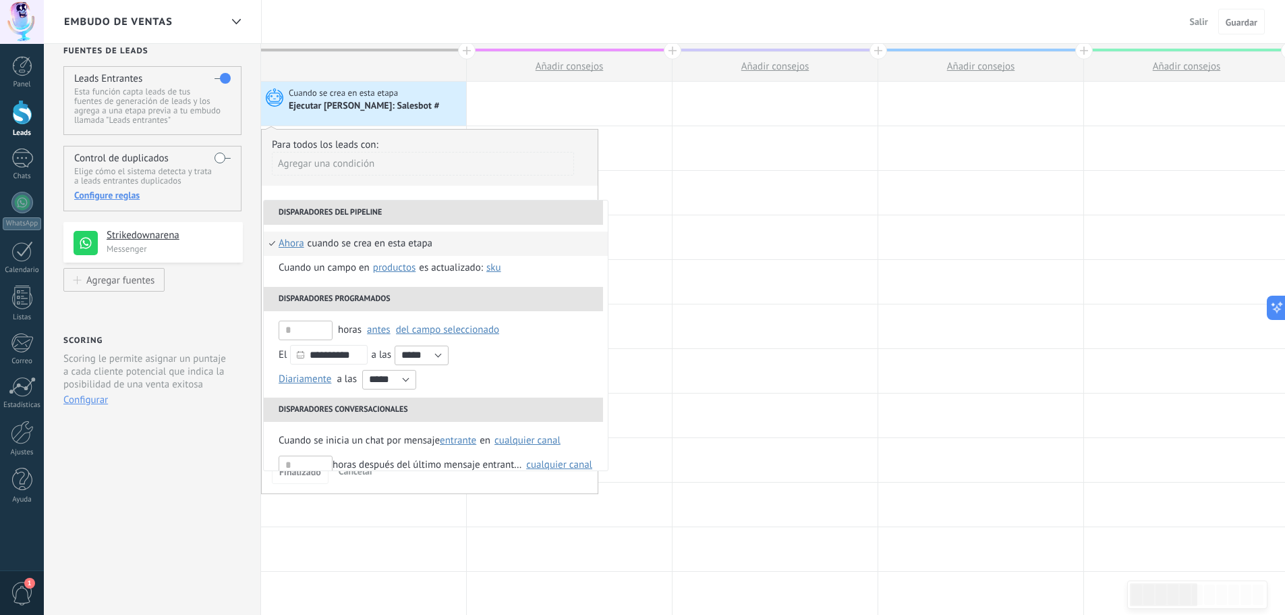
scroll to position [0, 0]
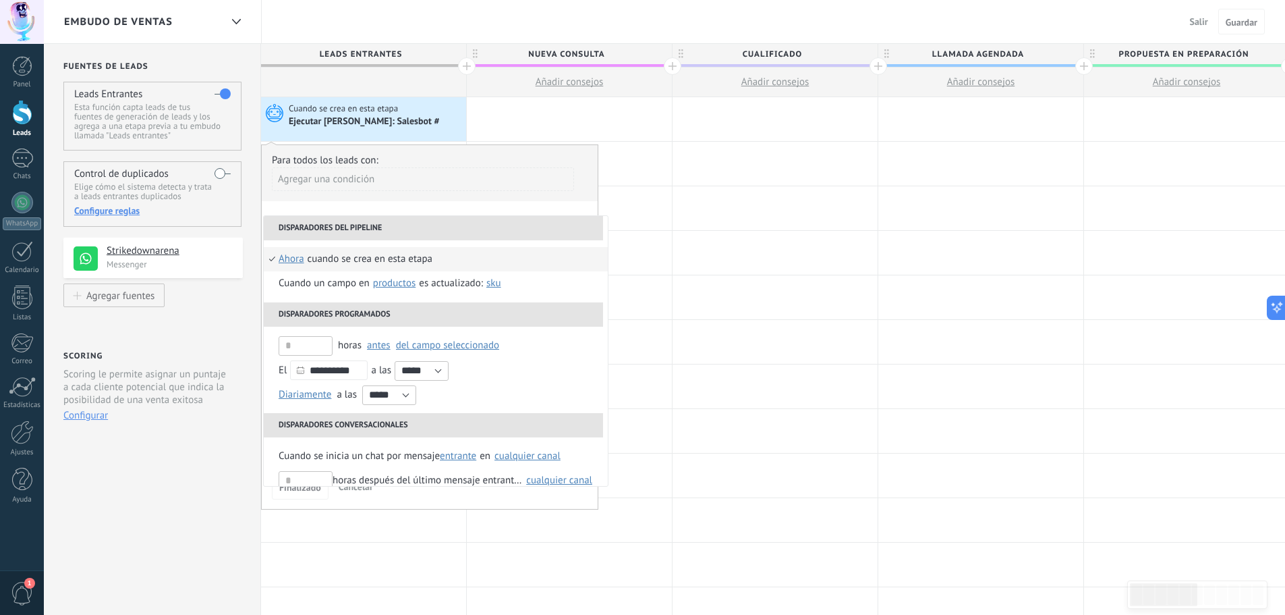
click at [493, 158] on div "Para todos los leads con:" at bounding box center [430, 160] width 316 height 13
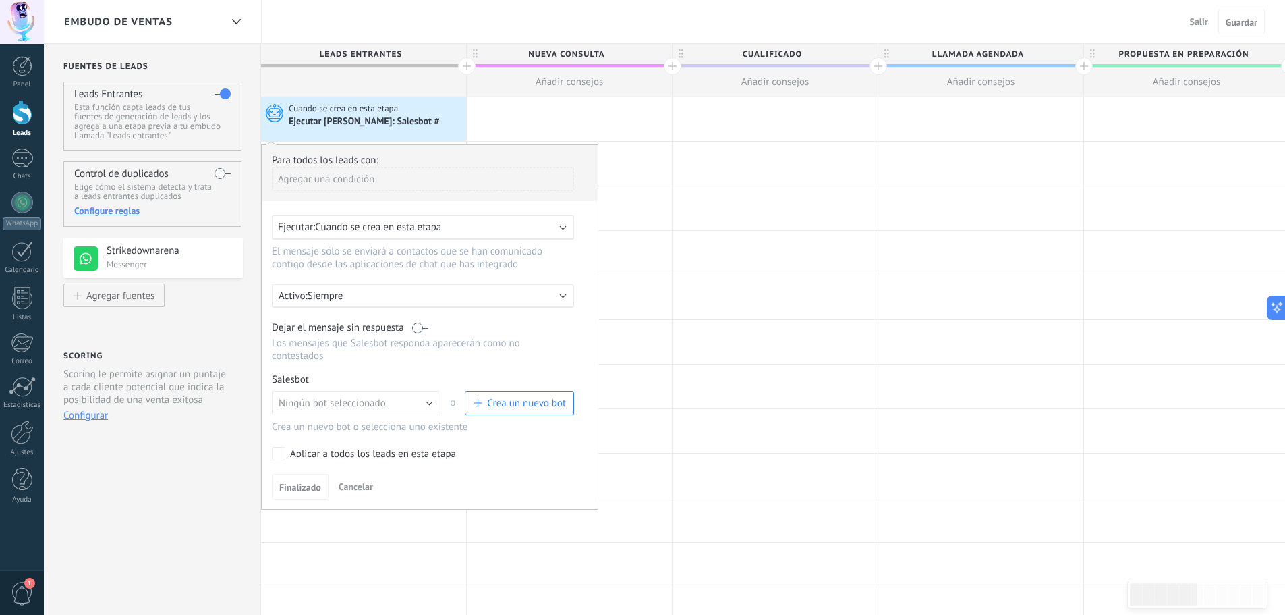
click at [441, 306] on div "Activo: Siempre" at bounding box center [423, 296] width 302 height 24
click at [455, 293] on li "Siempre" at bounding box center [449, 295] width 370 height 24
click at [406, 407] on button "Ningún bot seleccionado" at bounding box center [356, 403] width 169 height 24
click at [399, 405] on span "Ningún bot seleccionado" at bounding box center [350, 403] width 172 height 13
click at [509, 401] on span "Crea un nuevo bot" at bounding box center [526, 403] width 79 height 13
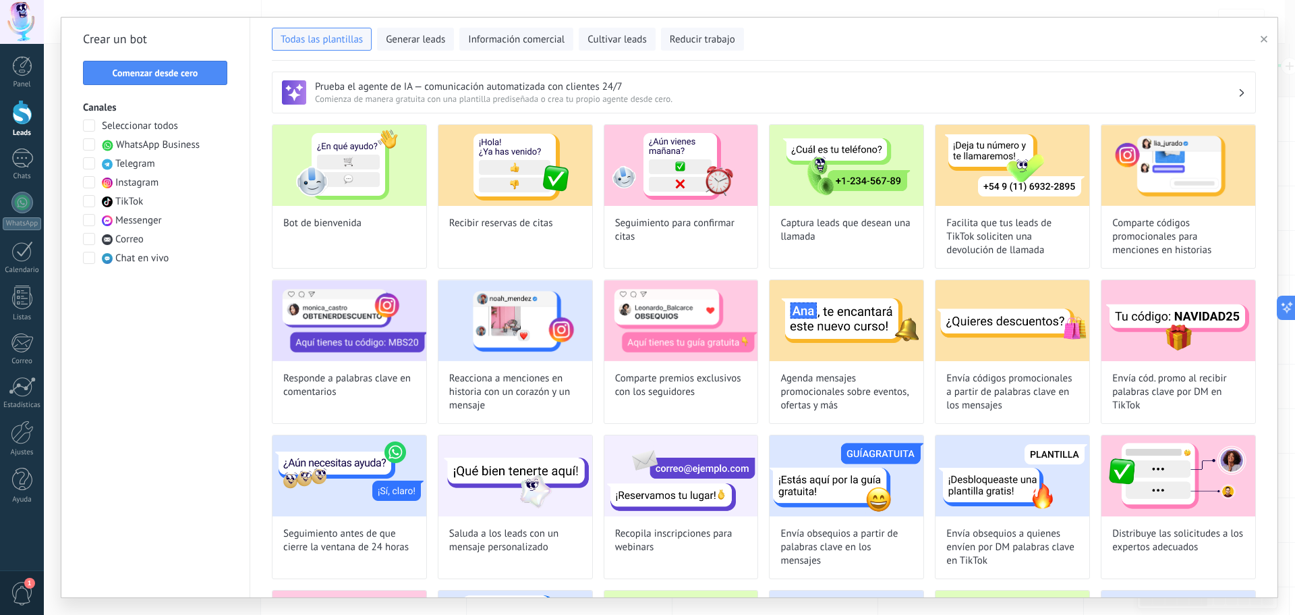
click at [1262, 39] on icon "button" at bounding box center [1264, 39] width 7 height 7
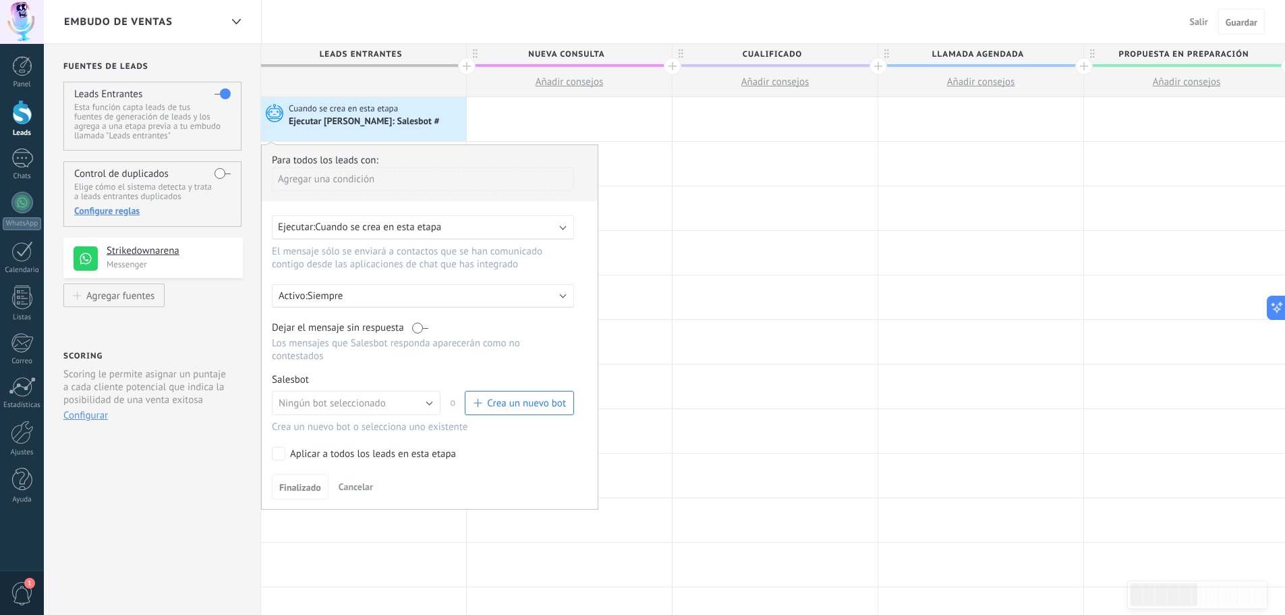
click at [433, 169] on div "Agregar una condición" at bounding box center [423, 179] width 302 height 24
click at [432, 160] on div at bounding box center [430, 327] width 336 height 364
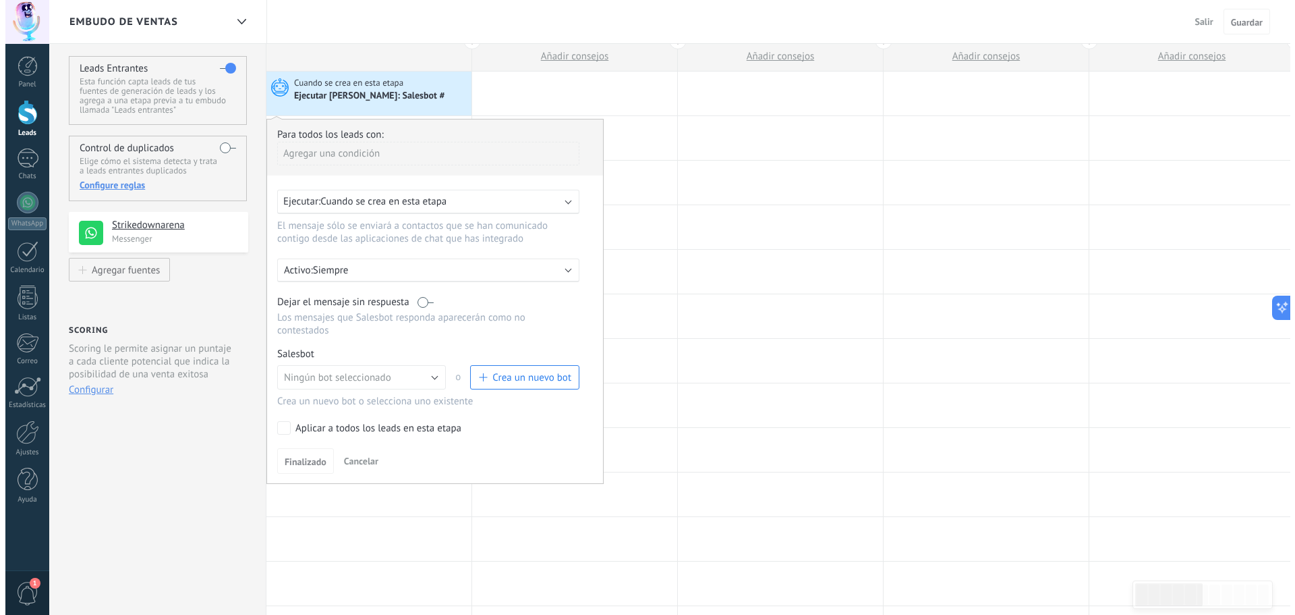
scroll to position [0, 0]
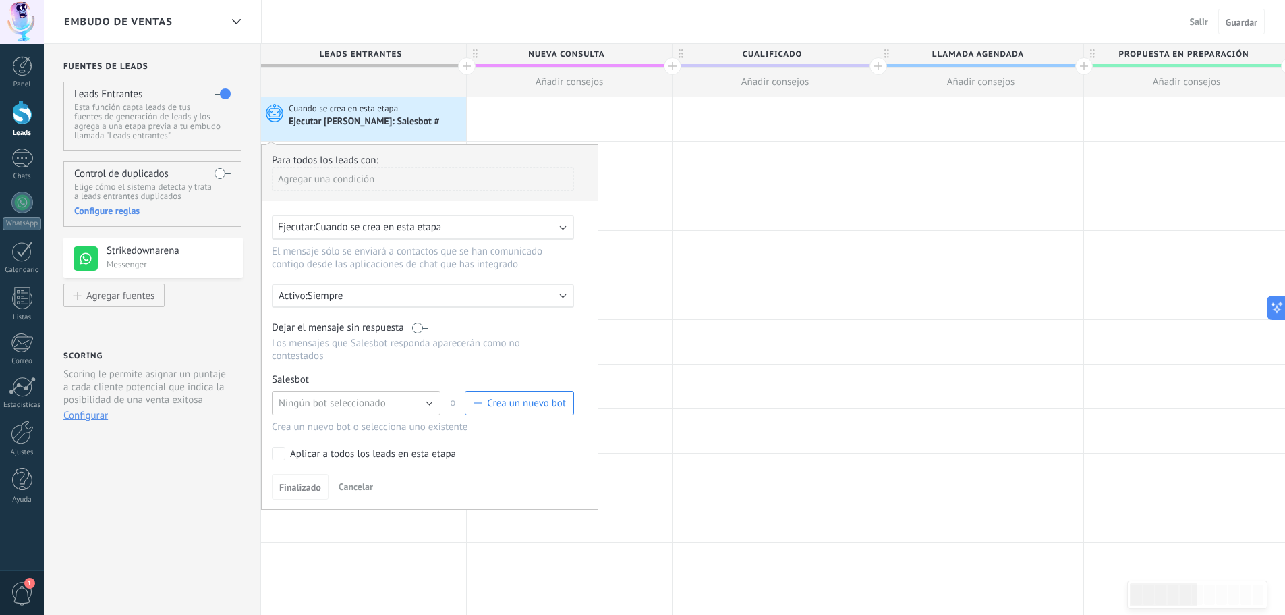
click at [430, 395] on button "Ningún bot seleccionado" at bounding box center [356, 403] width 169 height 24
click at [433, 400] on span "Ningún bot seleccionado" at bounding box center [350, 403] width 172 height 13
click at [333, 9] on div "Embudo de ventas Salir Cancelar Guardar" at bounding box center [664, 22] width 1241 height 44
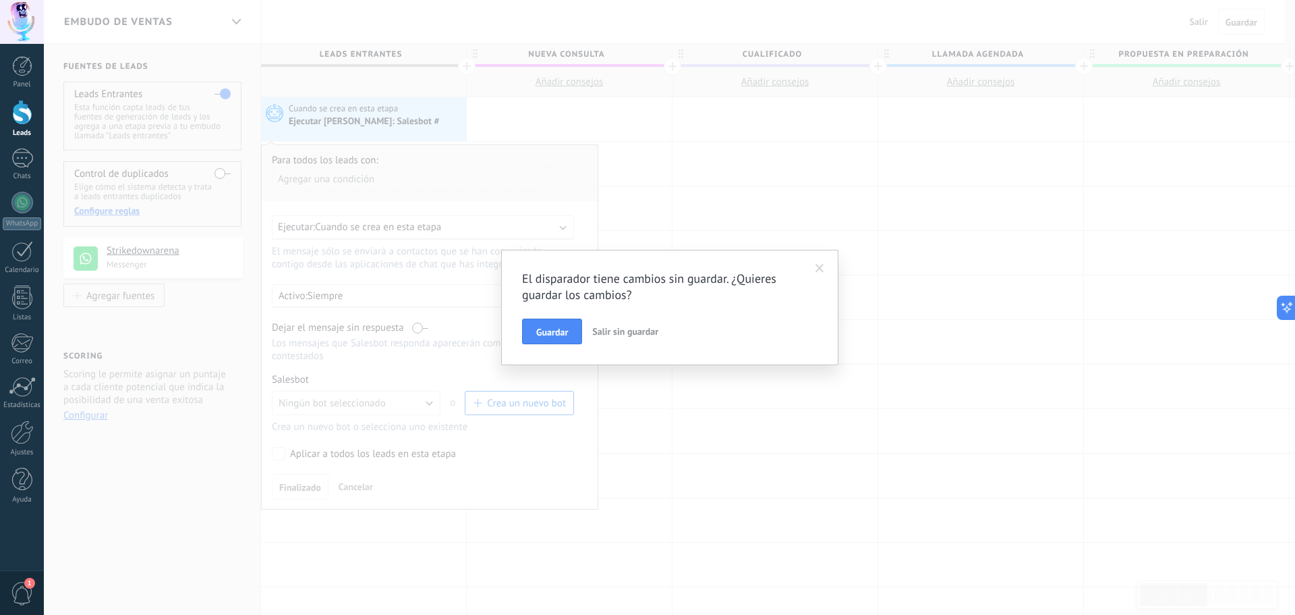
click at [615, 336] on span "Salir sin guardar" at bounding box center [625, 331] width 66 height 12
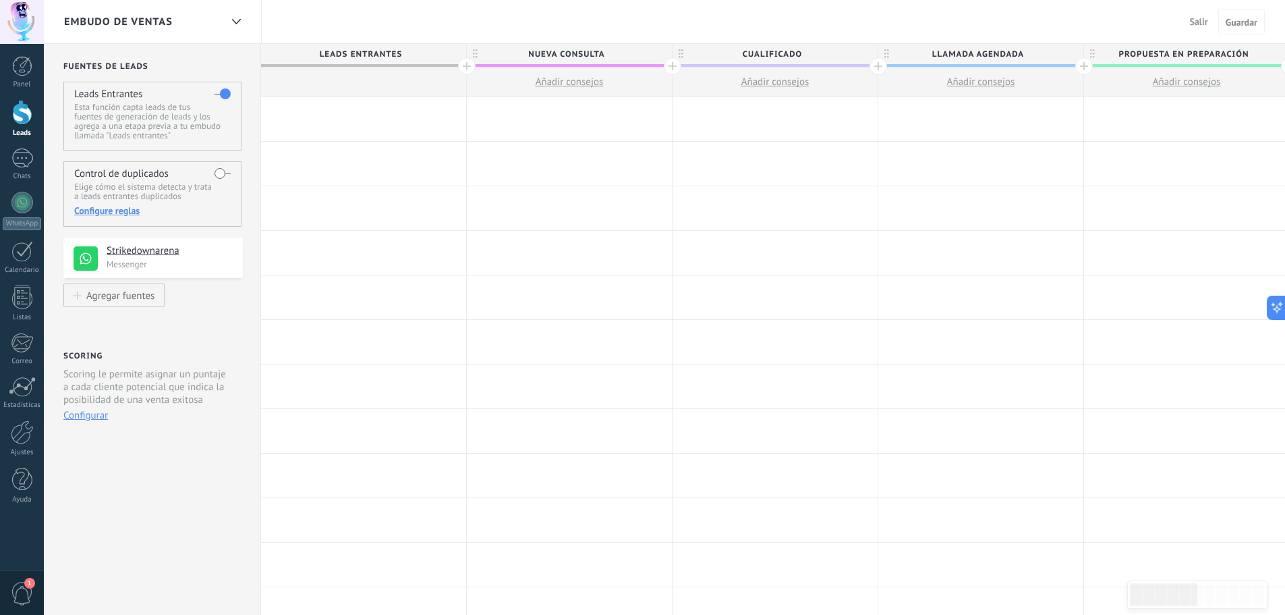
click at [1195, 24] on span "Salir" at bounding box center [1199, 22] width 18 height 12
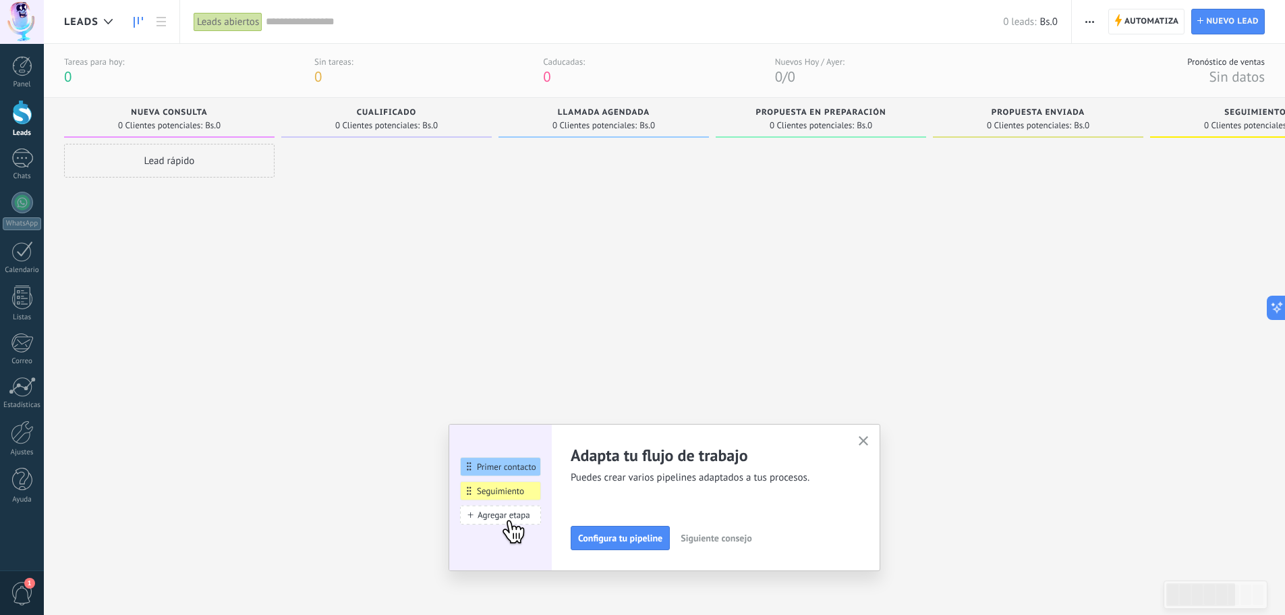
click at [21, 106] on div at bounding box center [22, 112] width 20 height 25
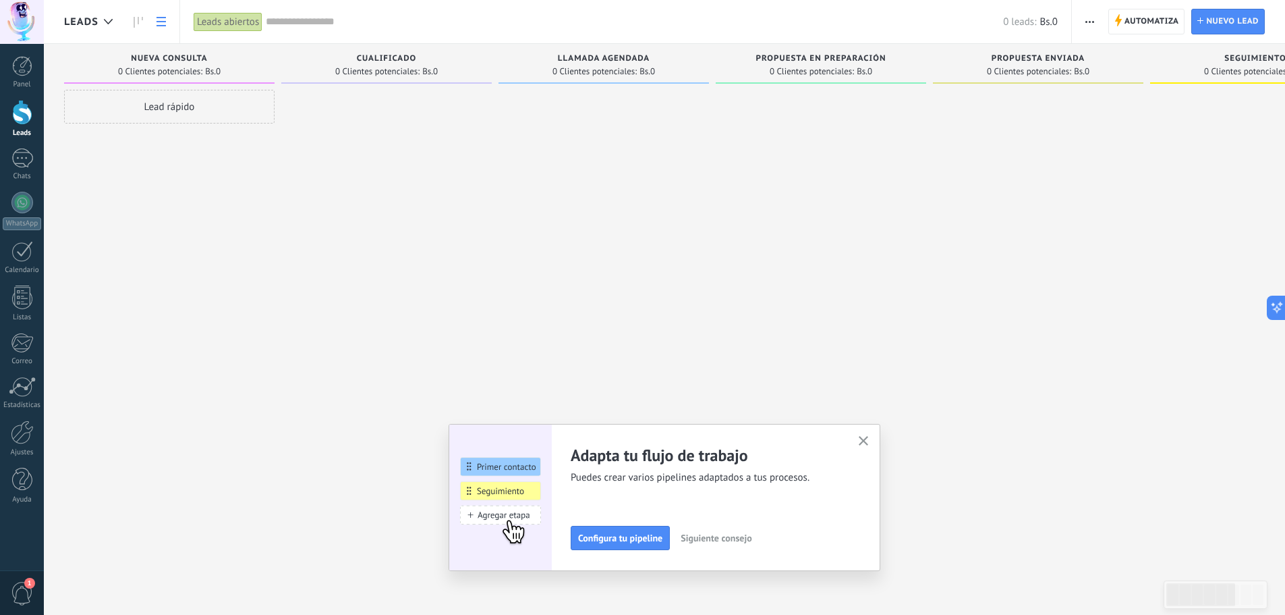
click at [154, 18] on link at bounding box center [161, 22] width 23 height 26
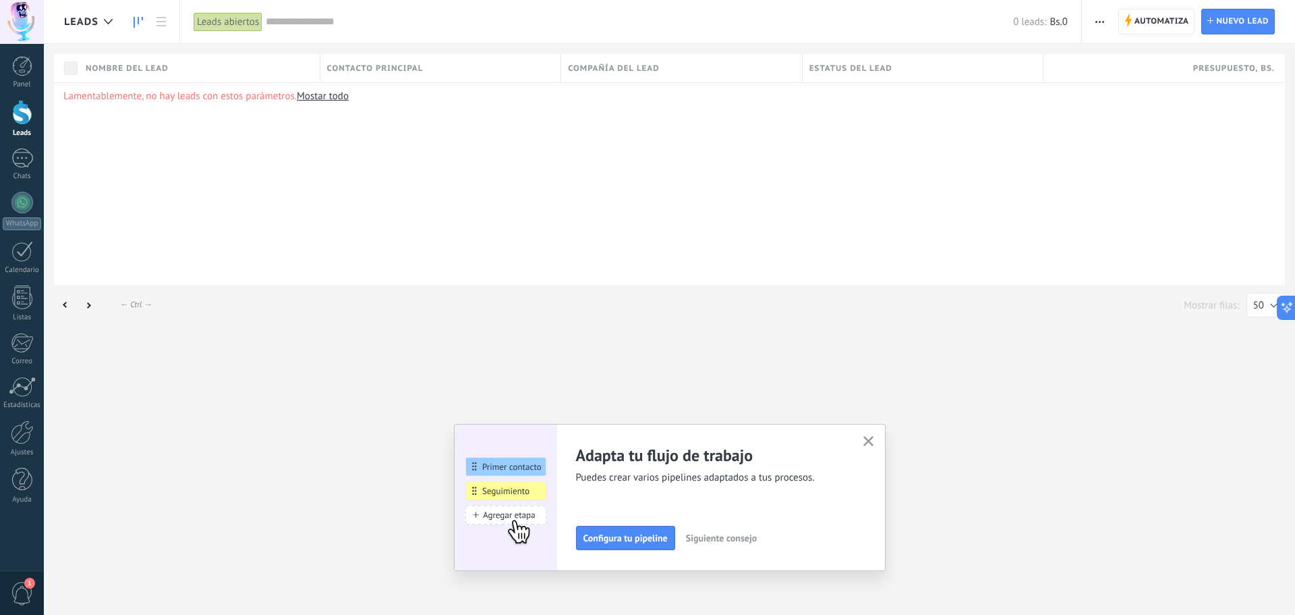
click at [140, 20] on icon at bounding box center [138, 22] width 9 height 11
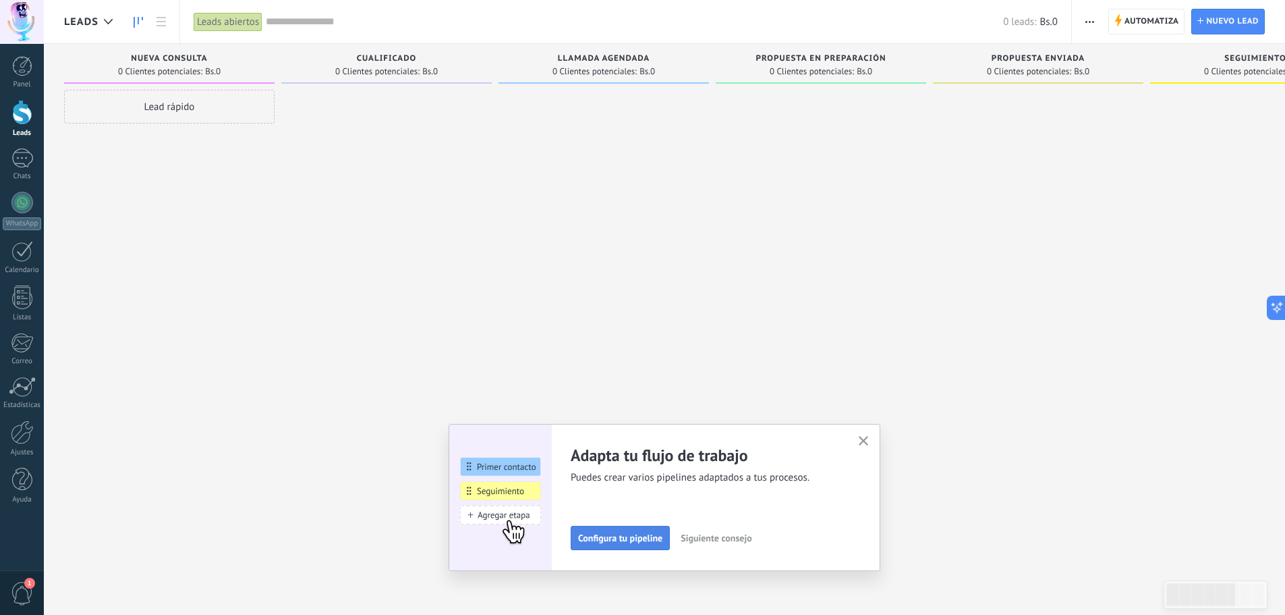
click at [638, 536] on span "Configura tu pipeline" at bounding box center [620, 537] width 84 height 9
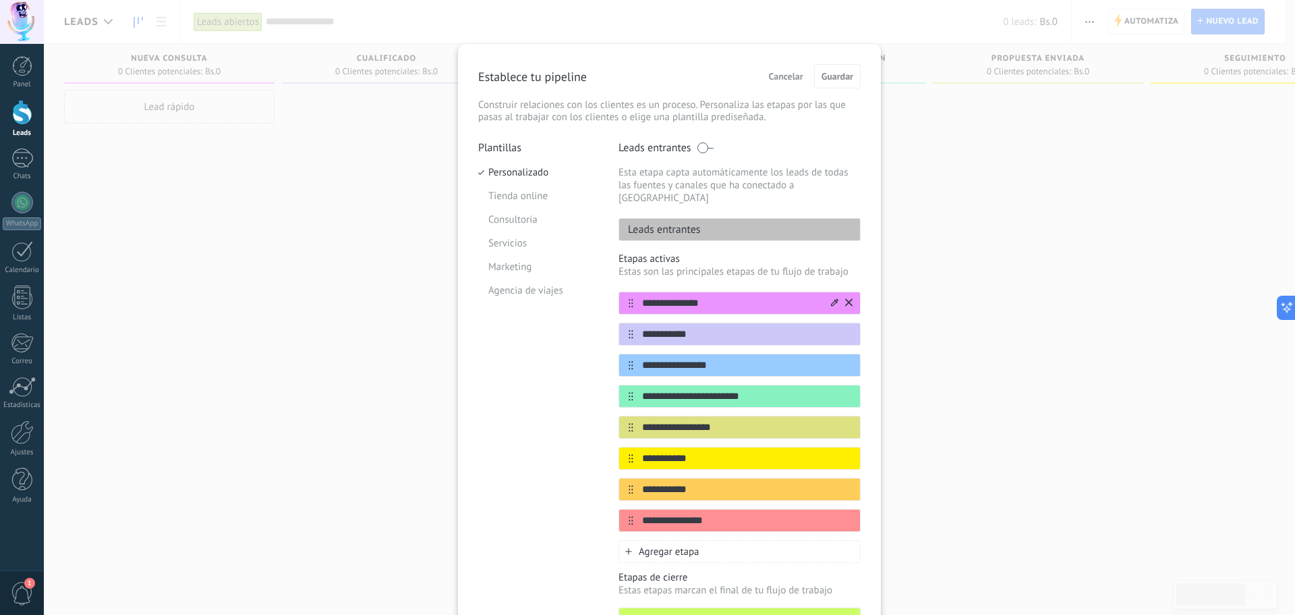
click at [833, 298] on icon at bounding box center [834, 302] width 7 height 8
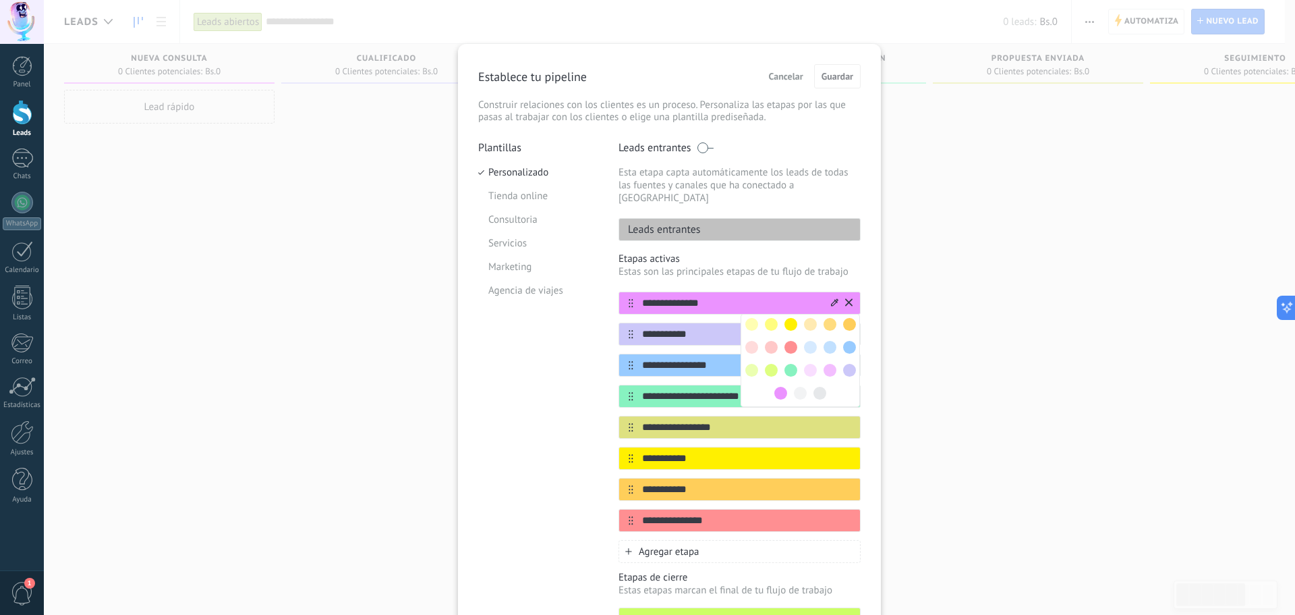
click at [833, 298] on icon at bounding box center [834, 302] width 7 height 8
click at [795, 296] on input "**********" at bounding box center [731, 303] width 196 height 14
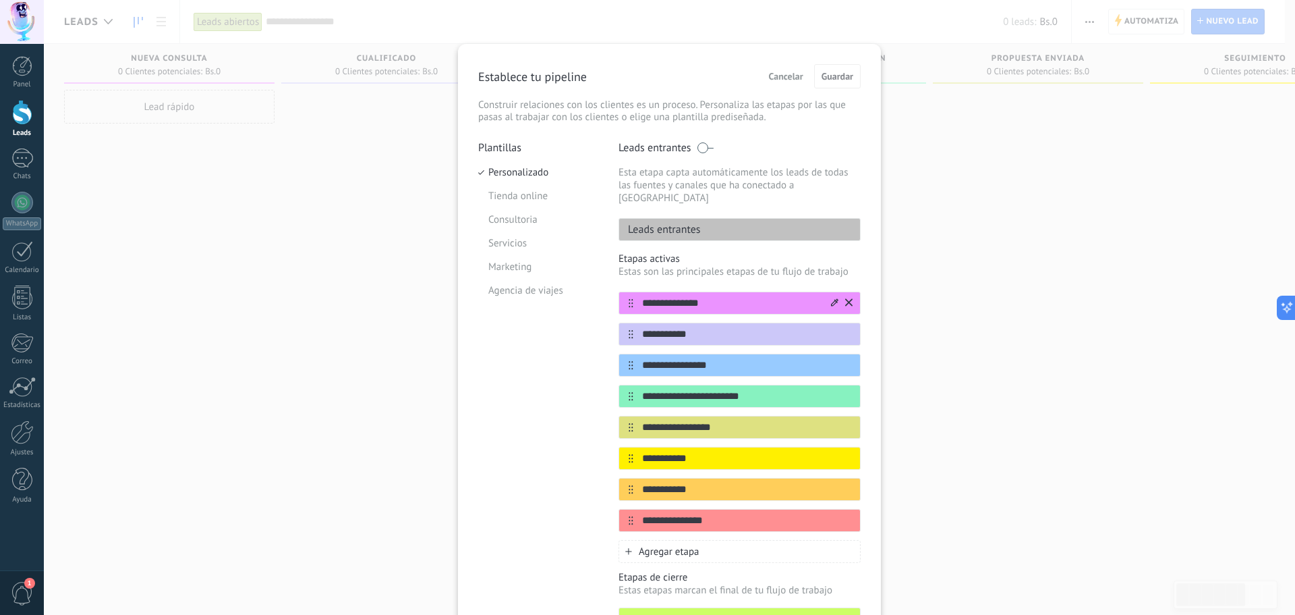
click at [772, 296] on input "**********" at bounding box center [731, 303] width 196 height 14
drag, startPoint x: 732, startPoint y: 291, endPoint x: 606, endPoint y: 291, distance: 125.5
click at [608, 291] on div "**********" at bounding box center [669, 405] width 383 height 528
type input "********"
click at [826, 74] on span "Guardar" at bounding box center [838, 76] width 32 height 9
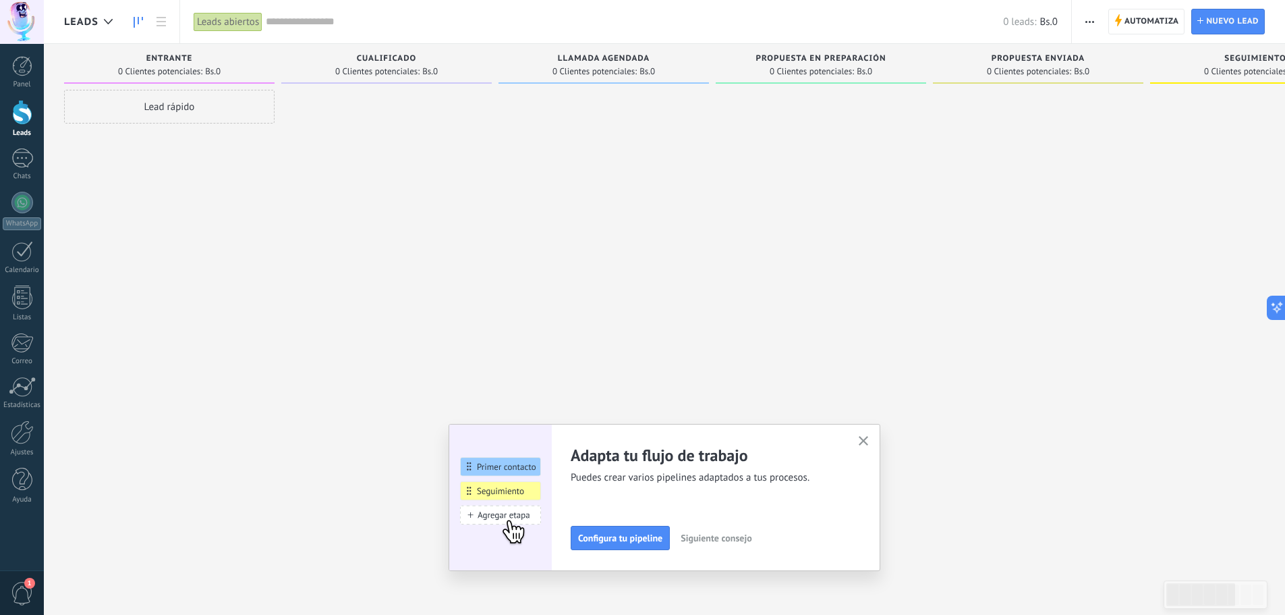
click at [246, 49] on div "Entrante 0 Clientes potenciales: Bs.0" at bounding box center [169, 64] width 210 height 40
drag, startPoint x: 228, startPoint y: 52, endPoint x: 190, endPoint y: 63, distance: 39.5
click at [190, 63] on div "Entrante" at bounding box center [169, 59] width 197 height 11
click at [198, 58] on div "Entrante" at bounding box center [169, 59] width 197 height 11
click at [177, 59] on span "Entrante" at bounding box center [169, 58] width 47 height 9
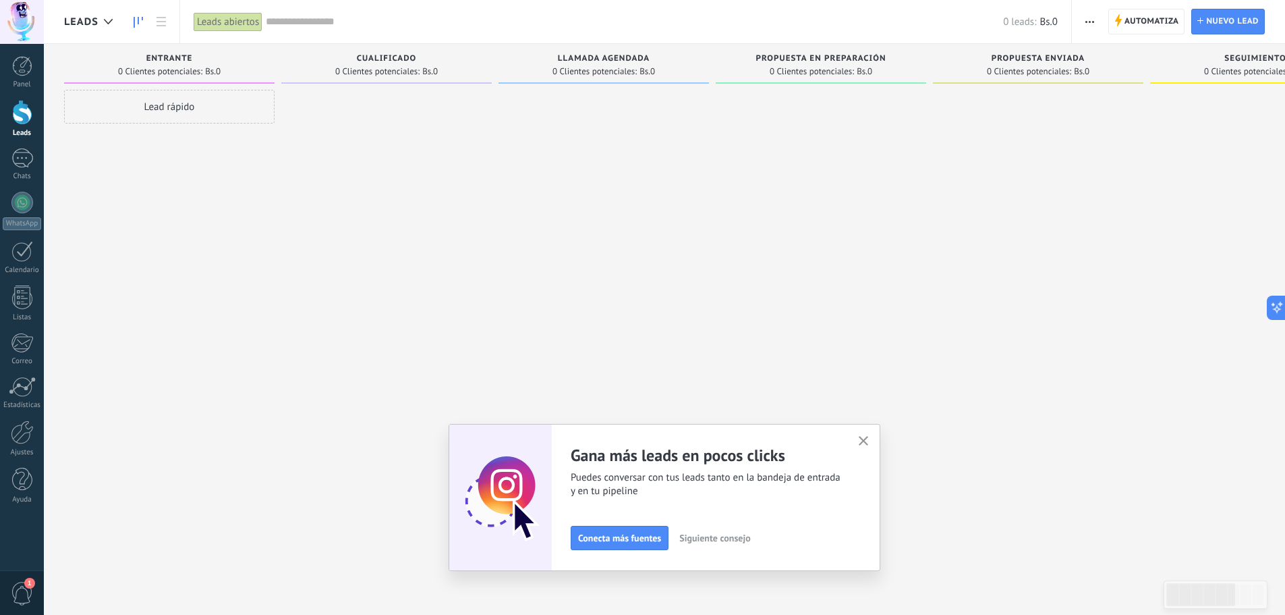
click at [1093, 18] on span "button" at bounding box center [1089, 22] width 9 height 26
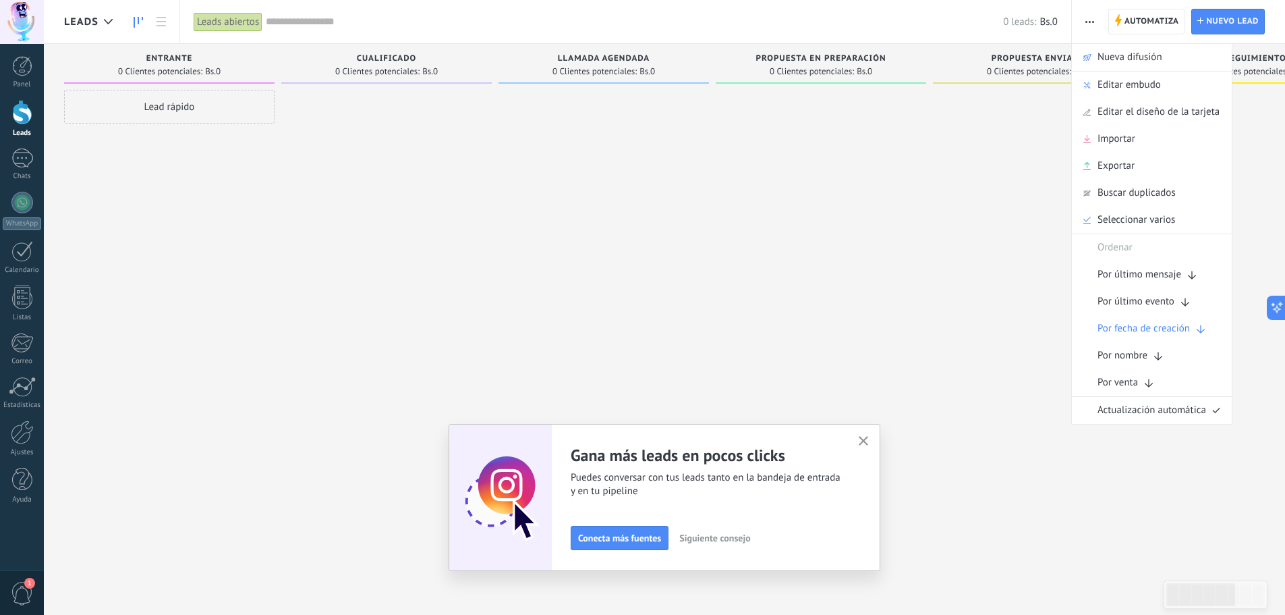
click at [1093, 18] on span "button" at bounding box center [1089, 22] width 9 height 26
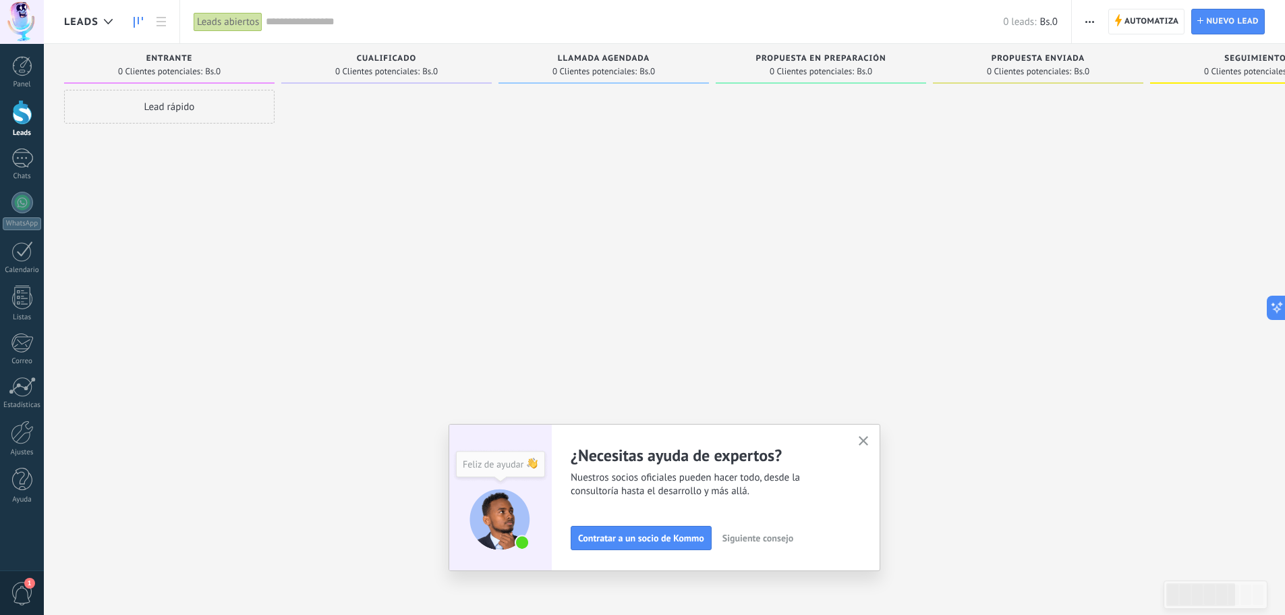
click at [234, 24] on div "Leads abiertos" at bounding box center [228, 22] width 69 height 20
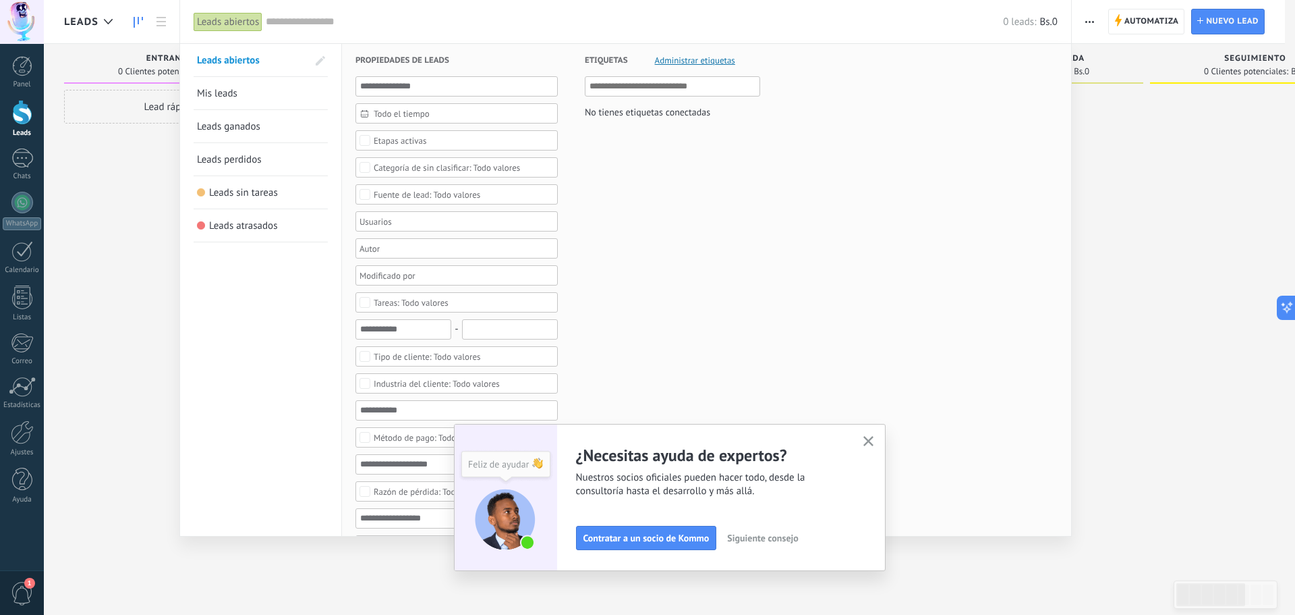
click at [258, 94] on link "Mis leads" at bounding box center [261, 93] width 128 height 32
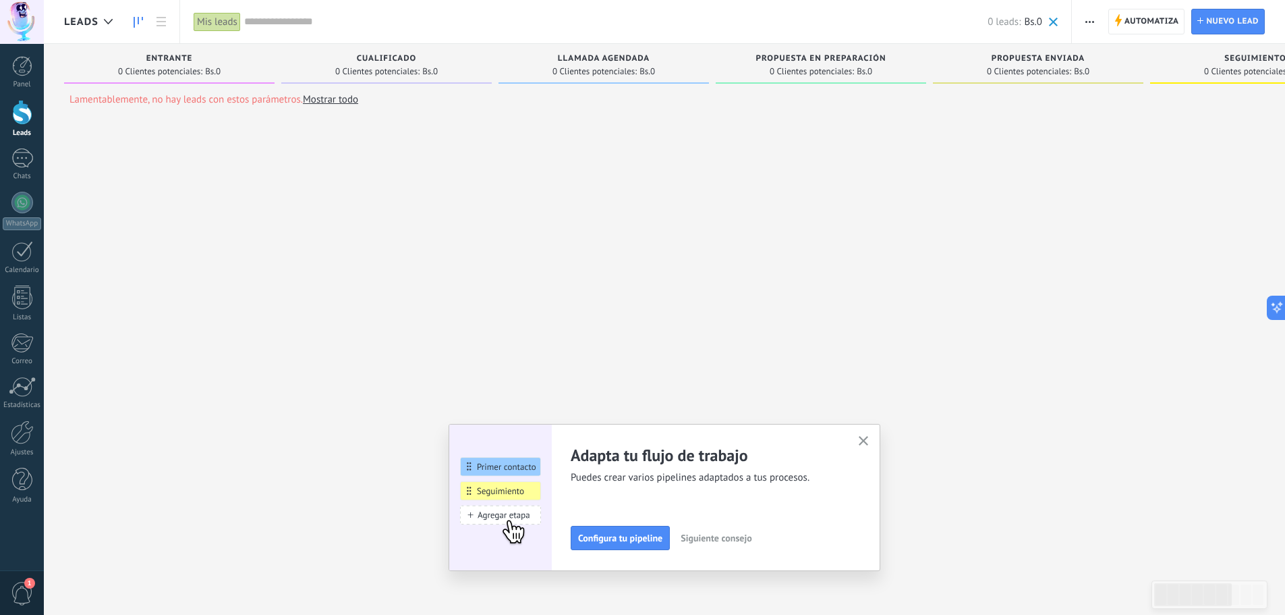
click at [327, 102] on link "Mostrar todo" at bounding box center [330, 99] width 55 height 13
click at [698, 539] on span "Siguiente consejo" at bounding box center [716, 537] width 71 height 9
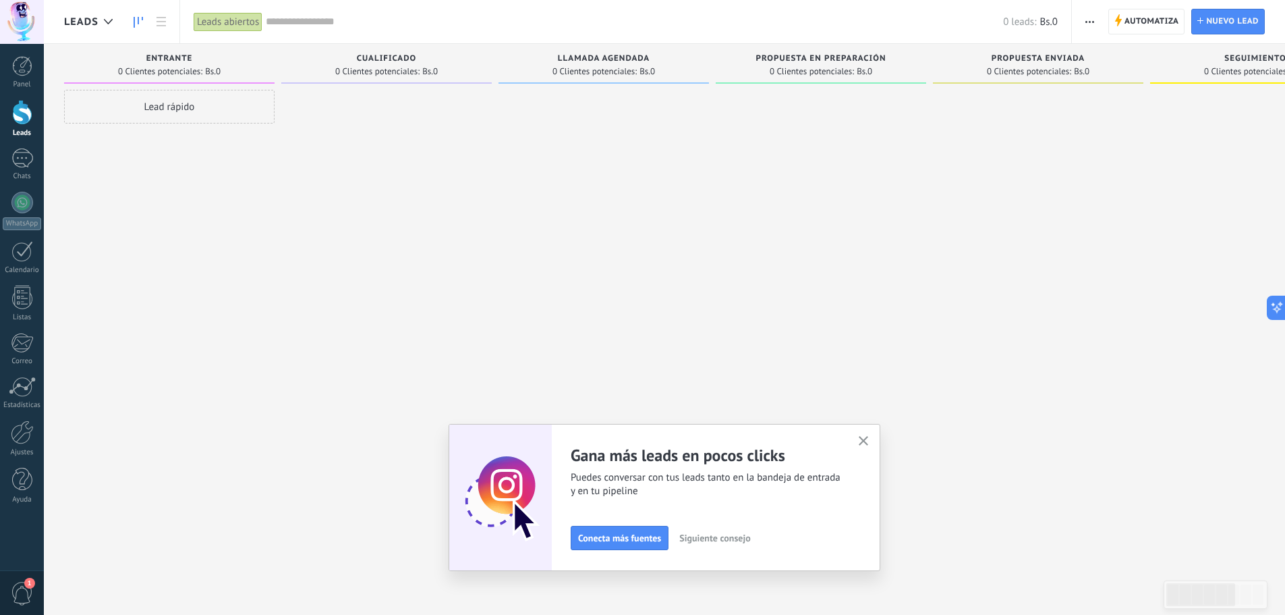
click at [708, 539] on span "Siguiente consejo" at bounding box center [714, 537] width 71 height 9
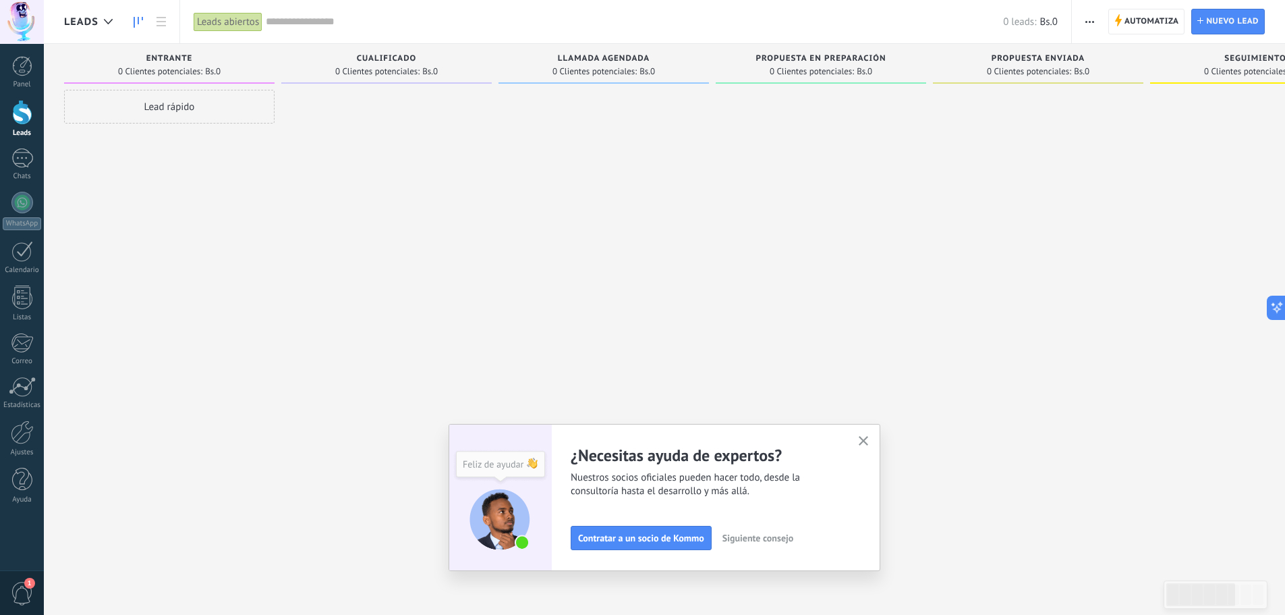
click at [766, 539] on span "Siguiente consejo" at bounding box center [758, 537] width 71 height 9
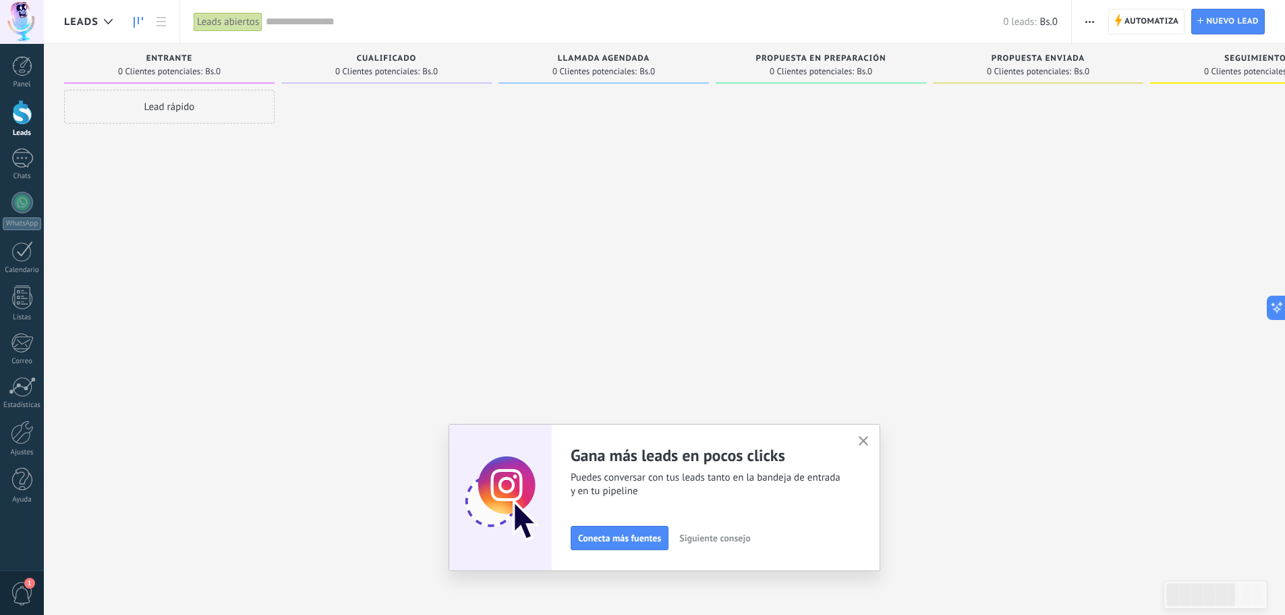
click at [1089, 16] on span "button" at bounding box center [1089, 22] width 9 height 26
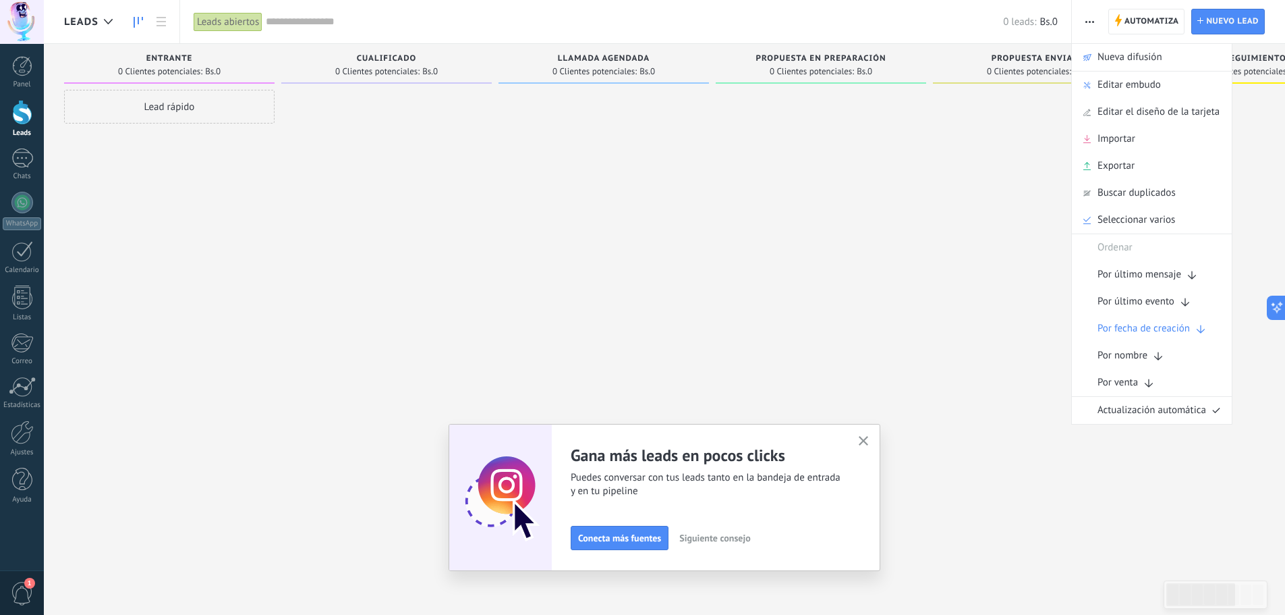
click at [1092, 22] on icon "button" at bounding box center [1089, 22] width 9 height 2
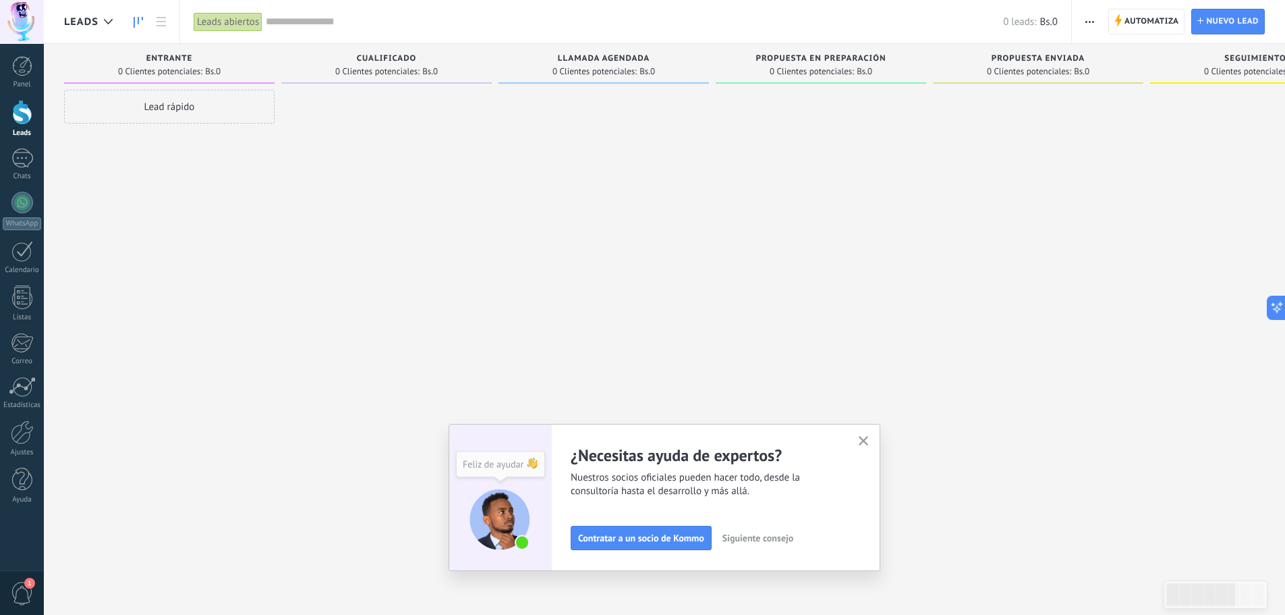
click at [1092, 22] on icon "button" at bounding box center [1089, 22] width 9 height 2
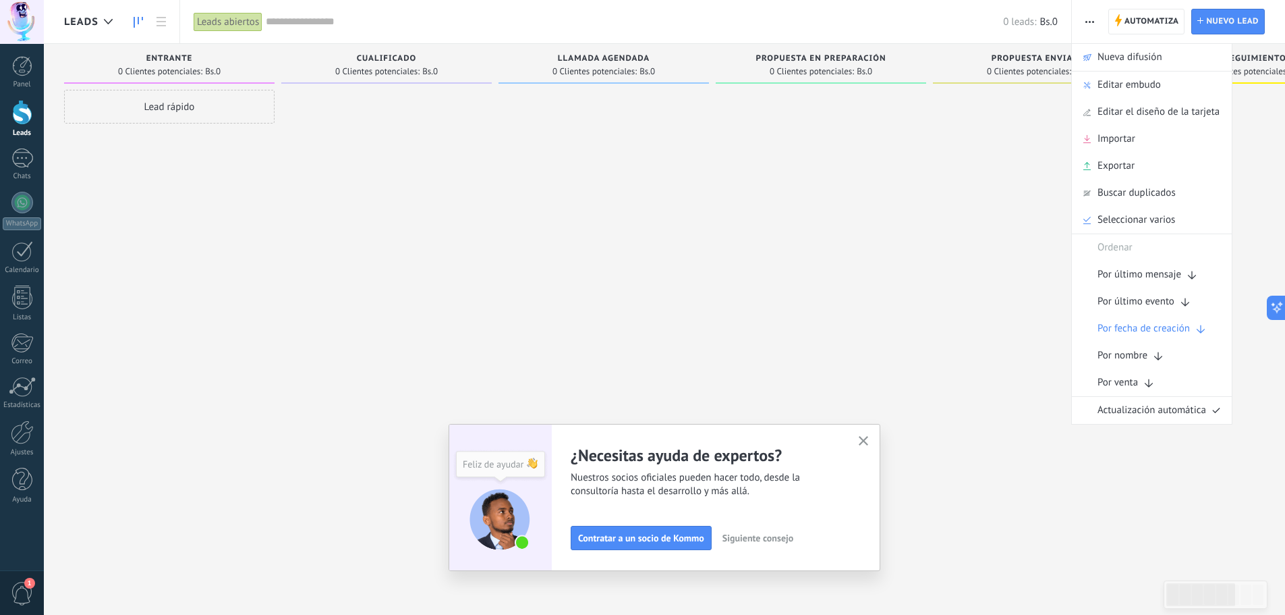
click at [1092, 22] on icon "button" at bounding box center [1089, 22] width 9 height 2
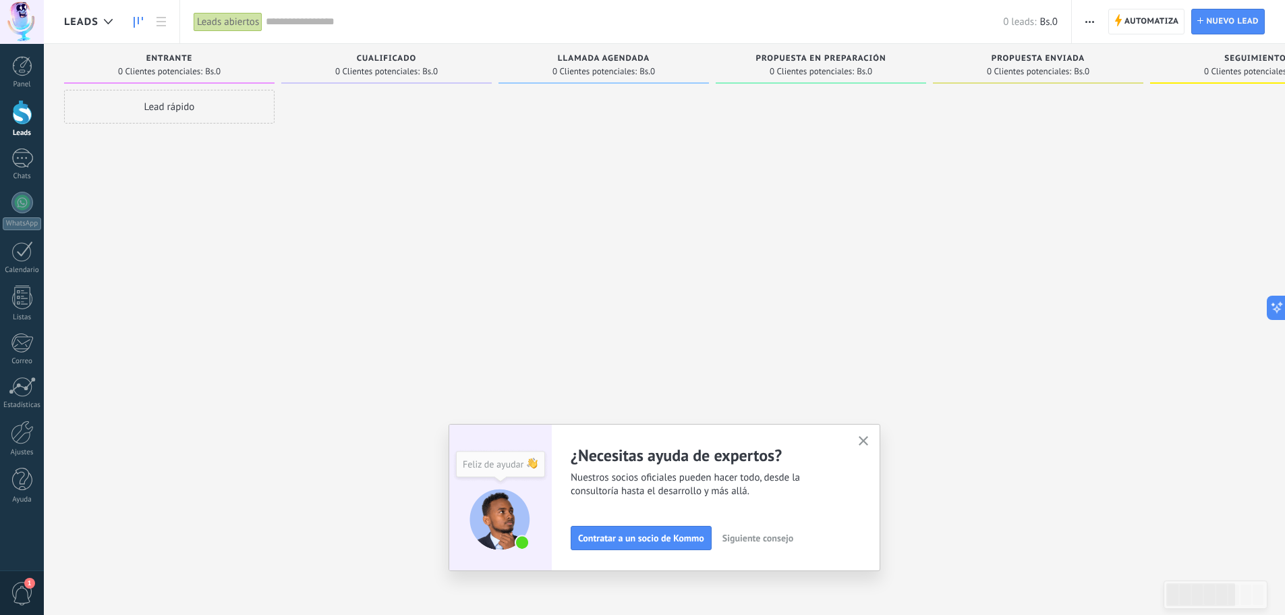
click at [187, 101] on div "Lead rápido" at bounding box center [169, 107] width 210 height 34
click at [247, 290] on div "Ajustes" at bounding box center [240, 287] width 29 height 9
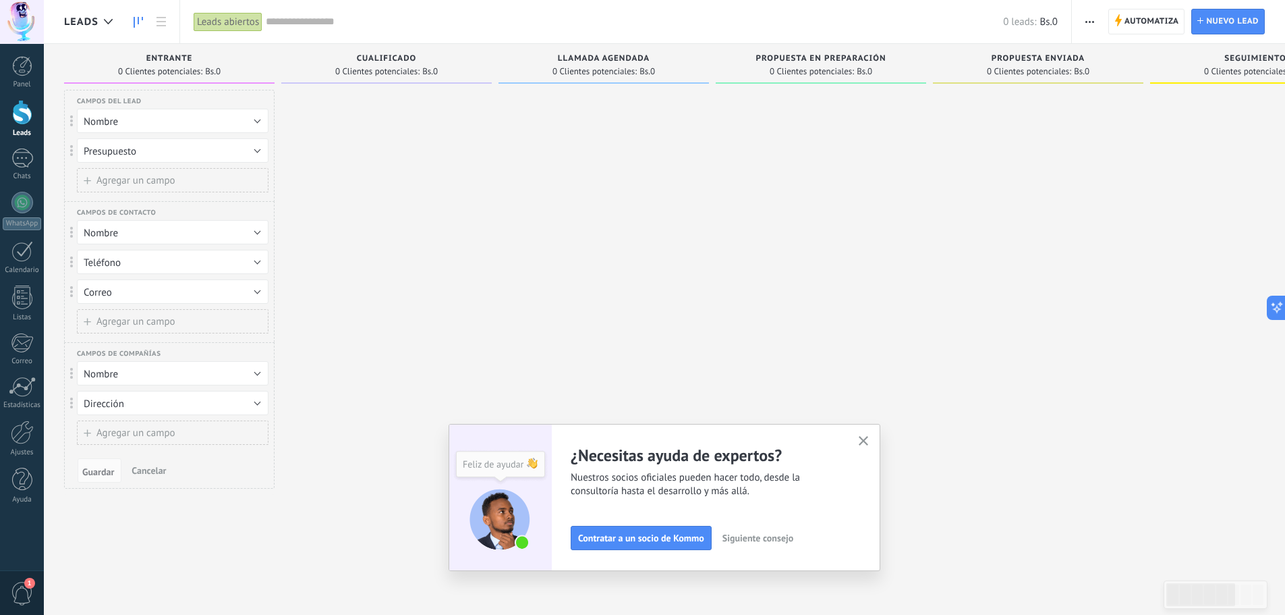
click at [138, 465] on span "Cancelar" at bounding box center [149, 470] width 34 height 12
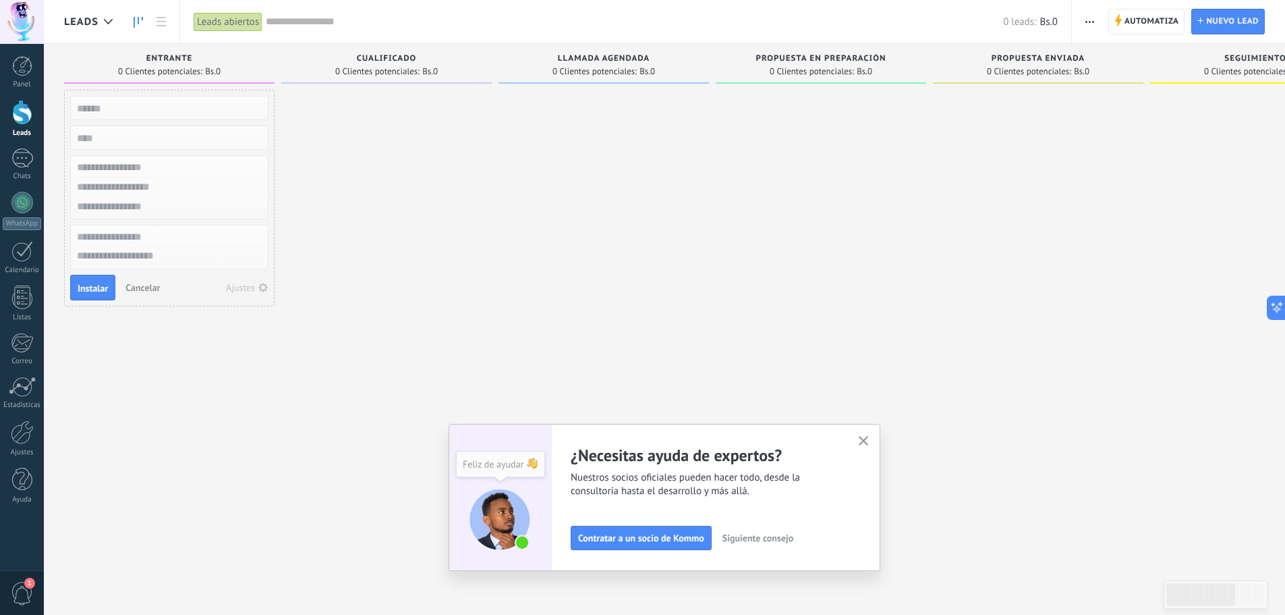
click at [140, 290] on span "Cancelar" at bounding box center [142, 287] width 34 height 12
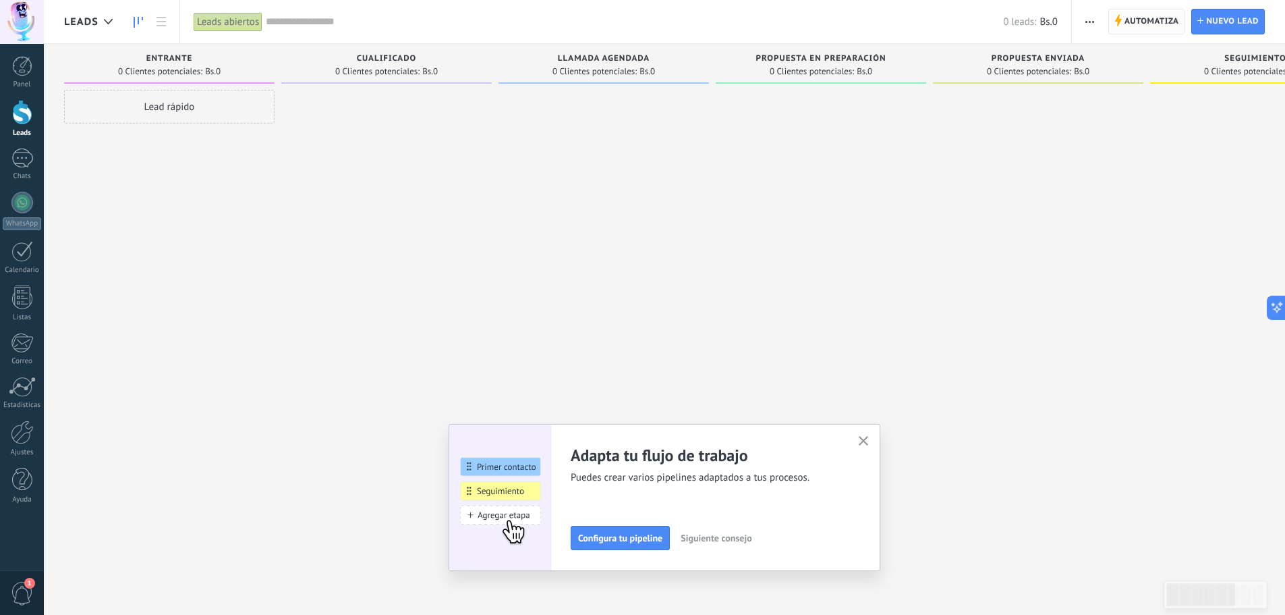
click at [1129, 18] on span "Automatiza" at bounding box center [1152, 21] width 55 height 24
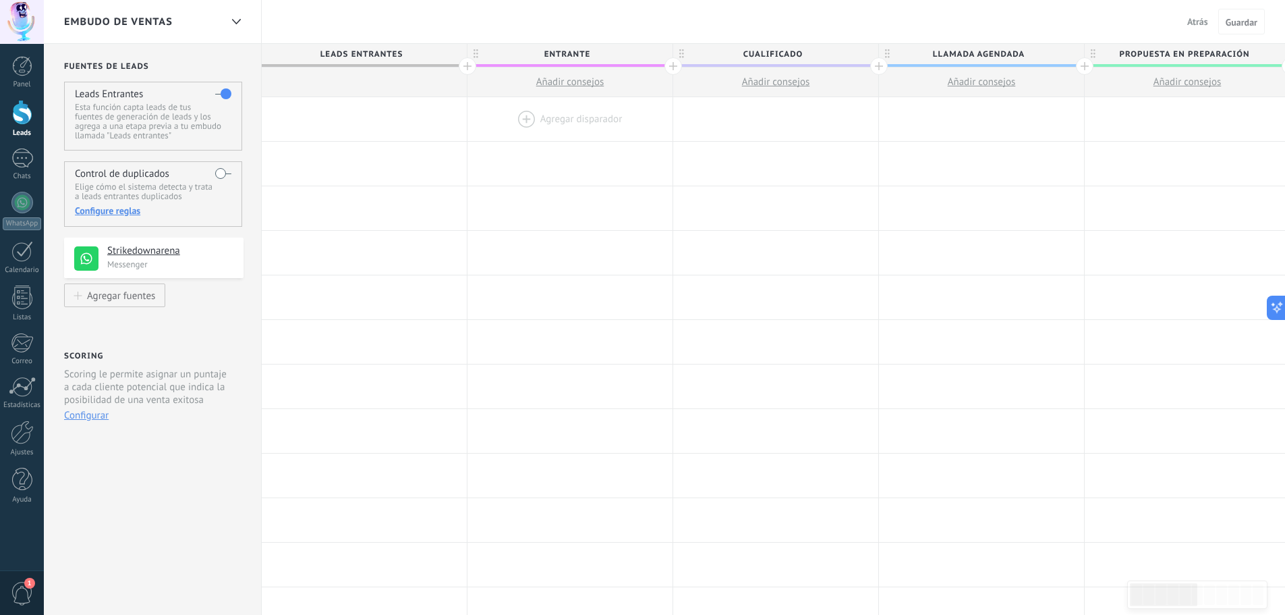
click at [581, 123] on div at bounding box center [570, 119] width 205 height 44
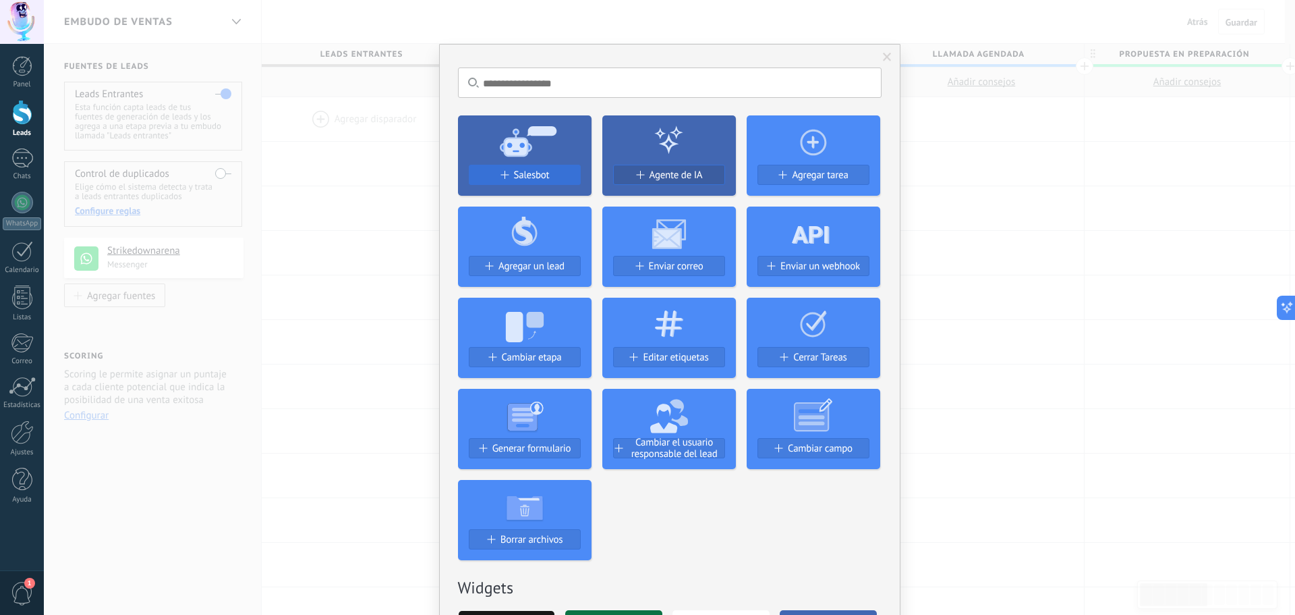
click at [545, 177] on span "Salesbot" at bounding box center [532, 174] width 36 height 11
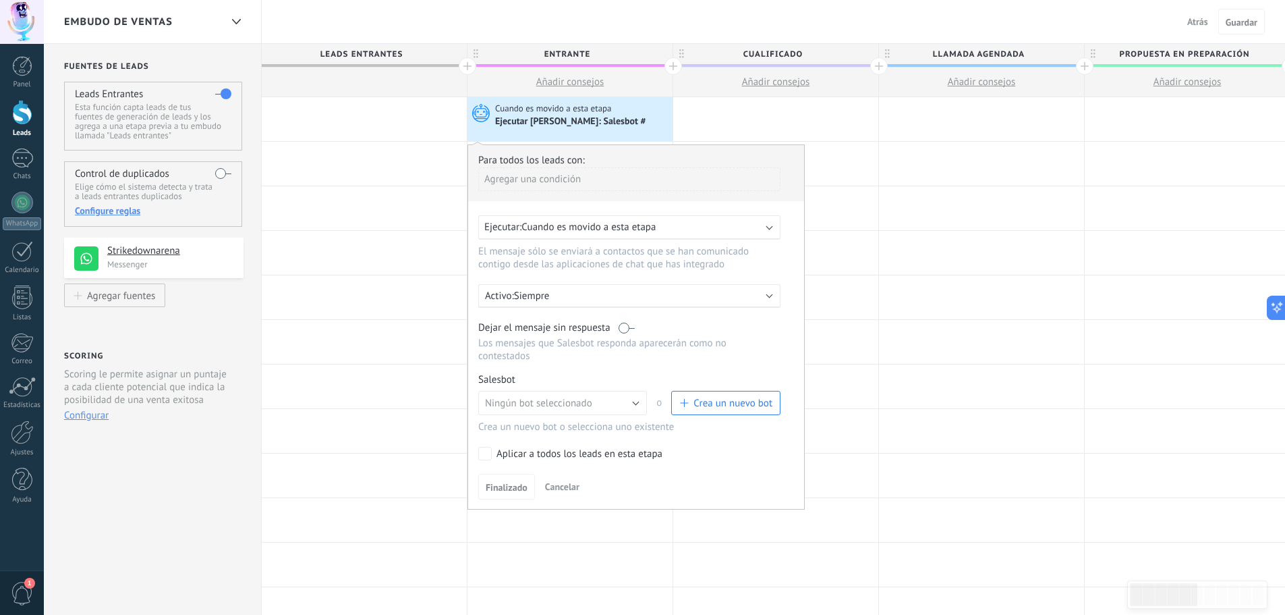
click at [712, 223] on div "Ejecutar: Cuando es movido a esta etapa" at bounding box center [623, 227] width 279 height 13
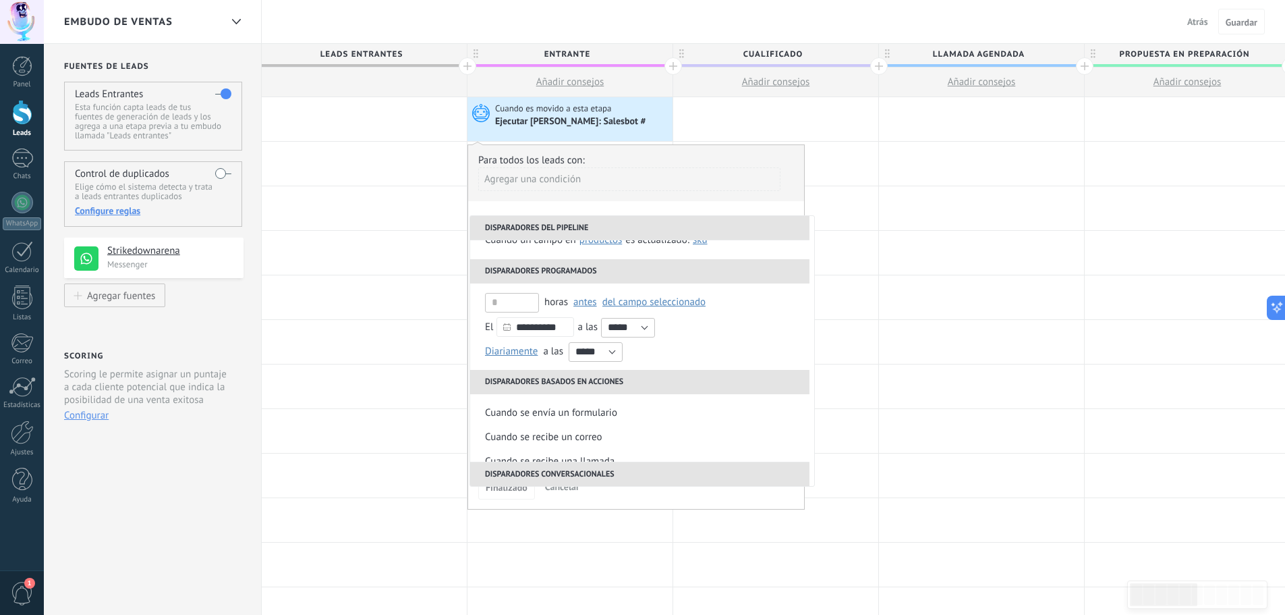
click at [725, 160] on div "Para todos los leads con:" at bounding box center [636, 160] width 316 height 13
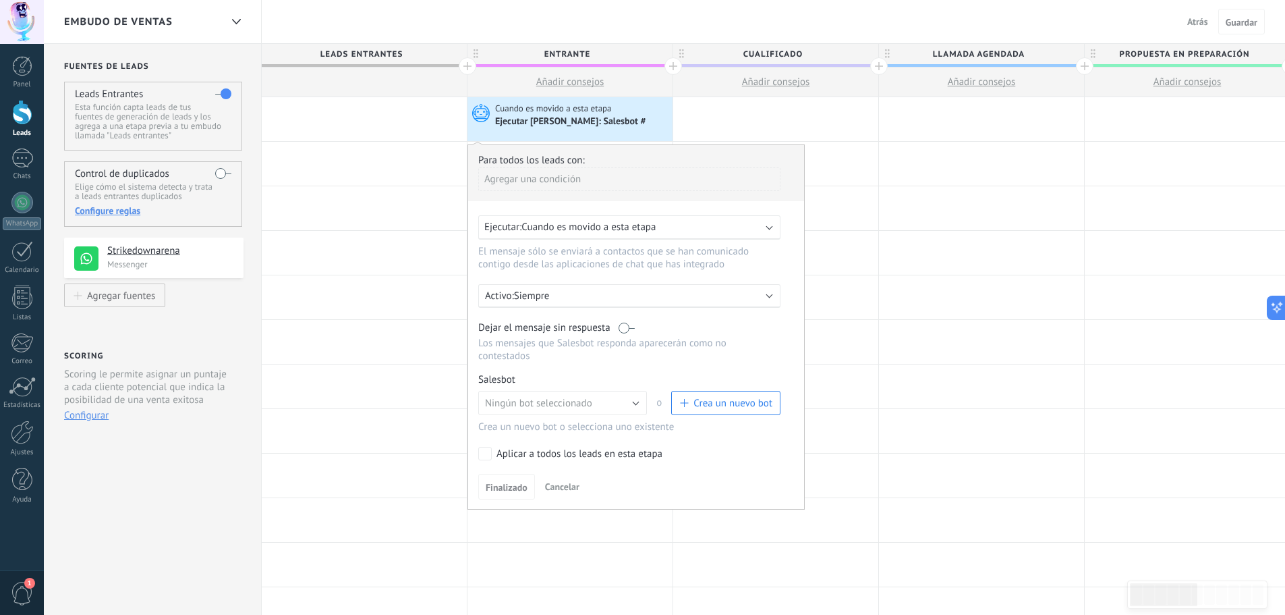
click at [632, 287] on div "Activo: Siempre" at bounding box center [629, 296] width 302 height 24
click at [760, 287] on li "Siempre" at bounding box center [655, 295] width 370 height 24
click at [614, 397] on button "Ningún bot seleccionado" at bounding box center [562, 403] width 169 height 24
click at [617, 395] on li "Ningún bot seleccionado" at bounding box center [558, 402] width 176 height 23
click at [718, 403] on span "Crea un nuevo bot" at bounding box center [733, 403] width 79 height 13
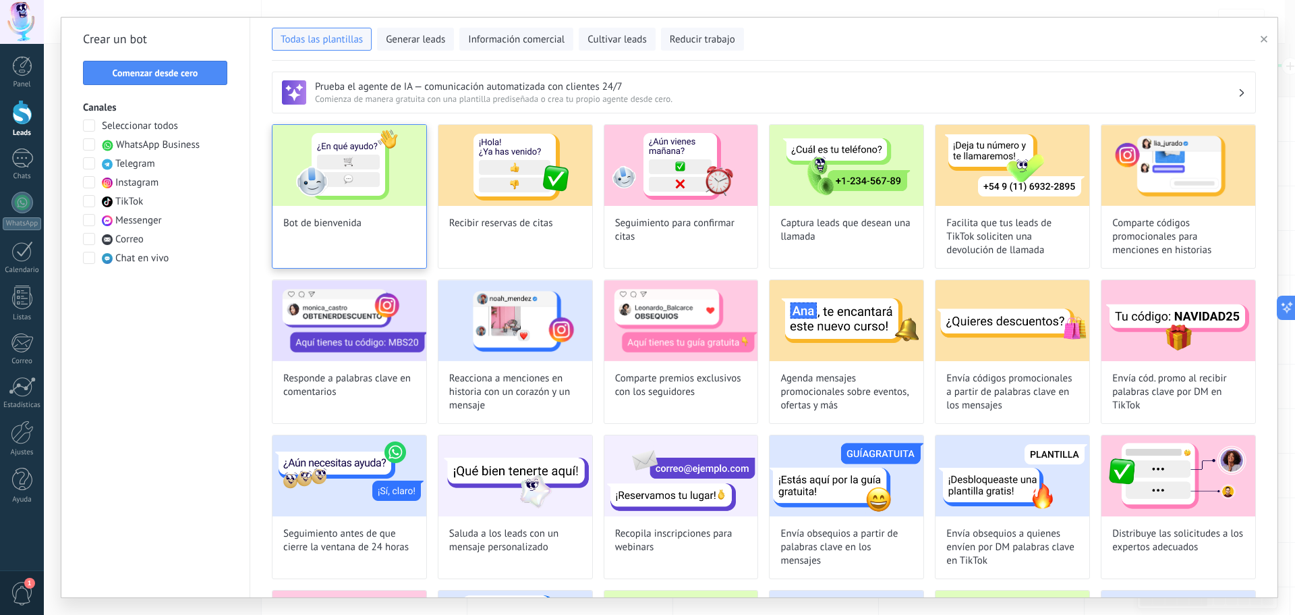
click at [360, 215] on div "Bot de bienvenida" at bounding box center [349, 196] width 155 height 144
type input "**********"
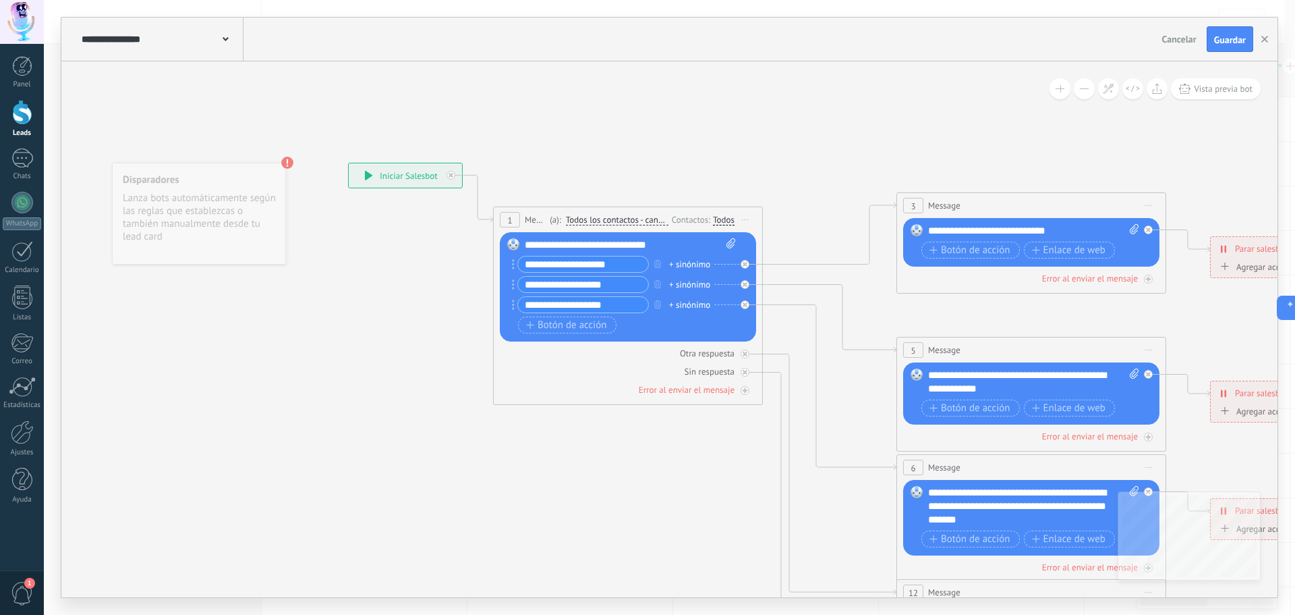
click at [570, 246] on div "**********" at bounding box center [630, 244] width 211 height 13
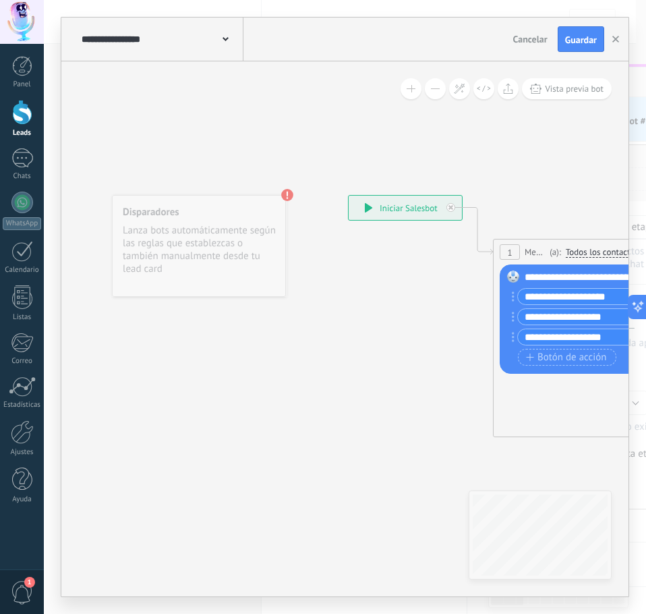
drag, startPoint x: 420, startPoint y: 419, endPoint x: 312, endPoint y: 448, distance: 111.8
drag, startPoint x: 312, startPoint y: 448, endPoint x: 345, endPoint y: 471, distance: 40.2
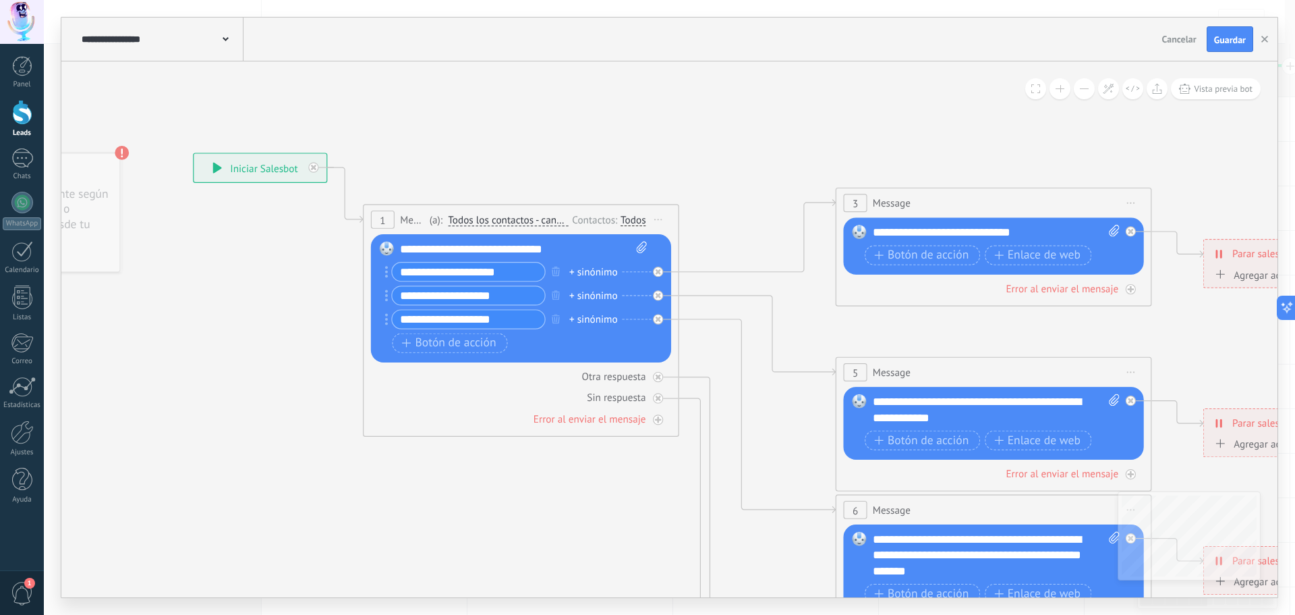
click at [1031, 90] on span at bounding box center [1035, 88] width 9 height 9
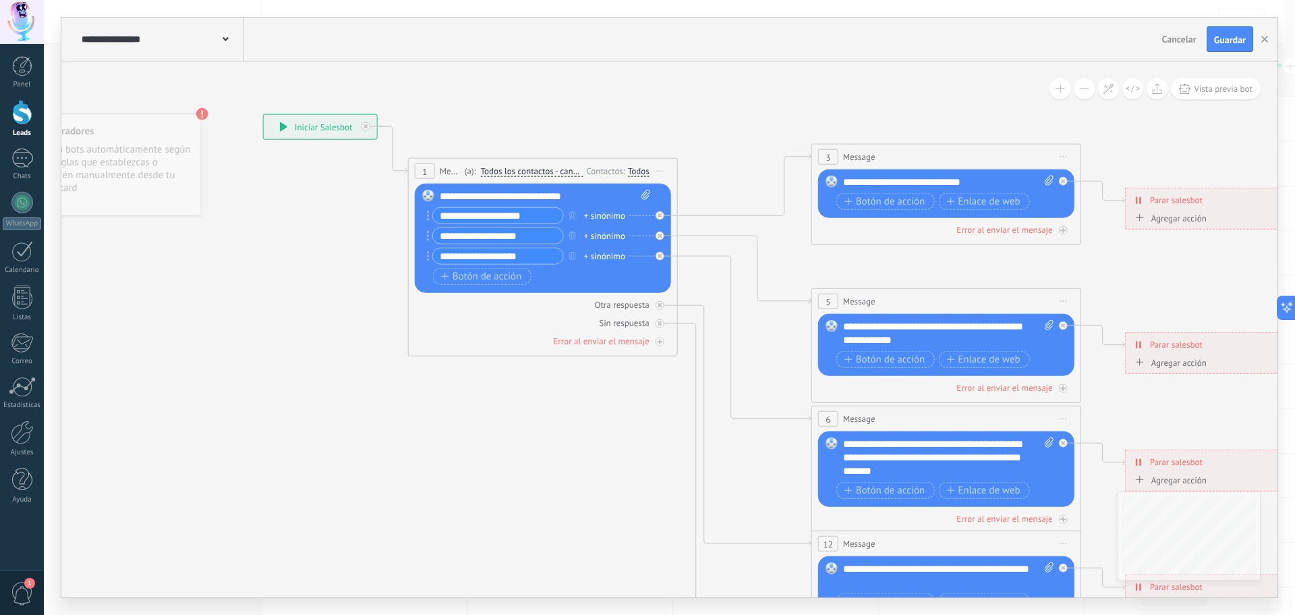
click at [488, 204] on div "**********" at bounding box center [545, 239] width 210 height 98
click at [559, 193] on div "**********" at bounding box center [545, 196] width 211 height 13
drag, startPoint x: 594, startPoint y: 198, endPoint x: 432, endPoint y: 200, distance: 161.9
click at [432, 200] on div "Reemplazar Quitar Convertir a mensaje de voz Arrastre la imagen aquí para adjun…" at bounding box center [543, 237] width 256 height 109
paste div
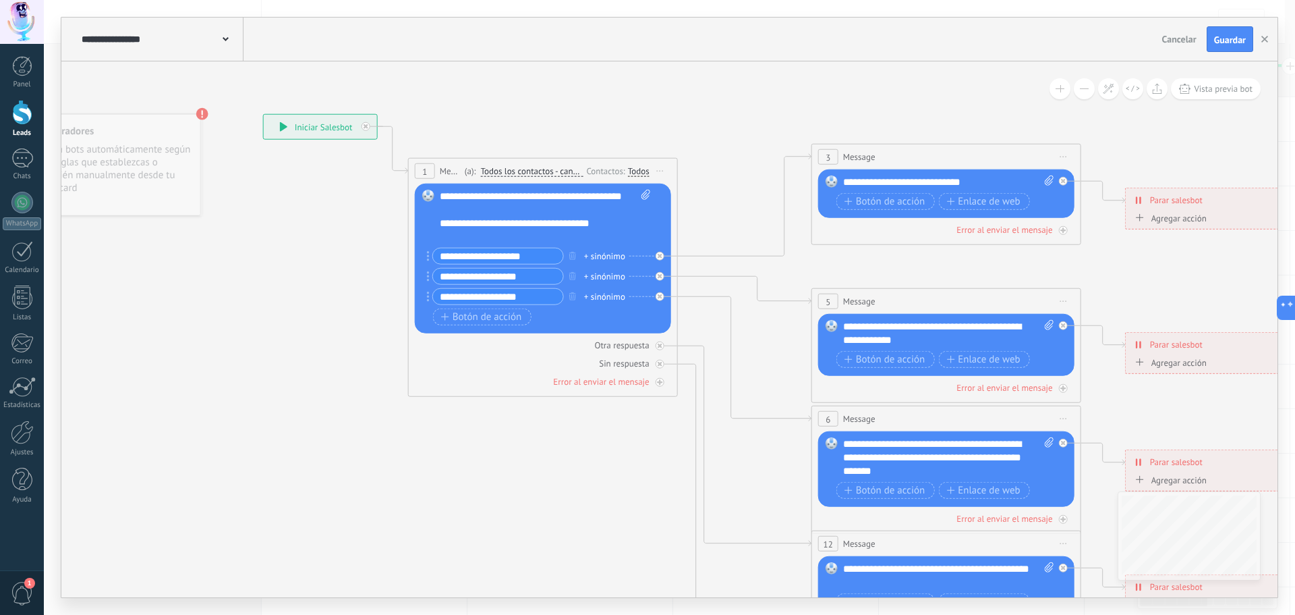
click at [505, 254] on input "**********" at bounding box center [498, 256] width 130 height 16
click at [411, 438] on icon at bounding box center [977, 458] width 2103 height 1363
click at [524, 253] on input "**********" at bounding box center [499, 257] width 130 height 16
click at [549, 252] on input "**********" at bounding box center [499, 257] width 130 height 16
drag, startPoint x: 546, startPoint y: 258, endPoint x: 426, endPoint y: 253, distance: 120.2
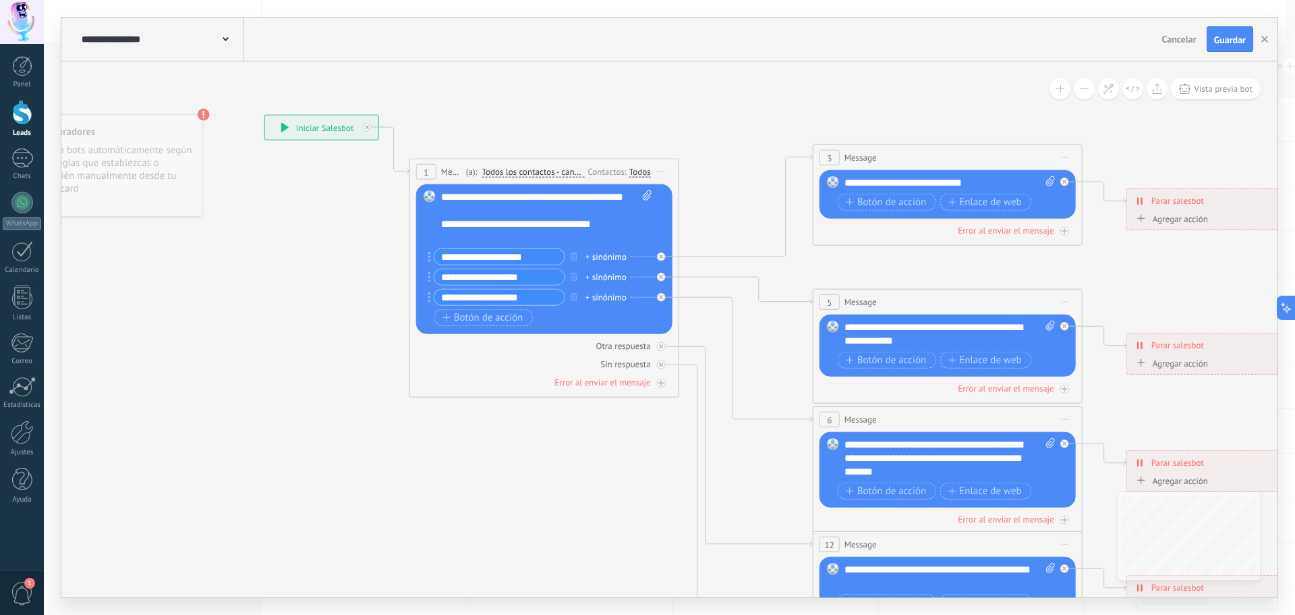
click at [426, 253] on div "Reemplazar Quitar Convertir a mensaje de voz Arrastre la imagen aquí para adjun…" at bounding box center [544, 259] width 256 height 150
type input "*"
click at [484, 263] on input "text" at bounding box center [499, 257] width 130 height 16
paste input "**********"
type input "**********"
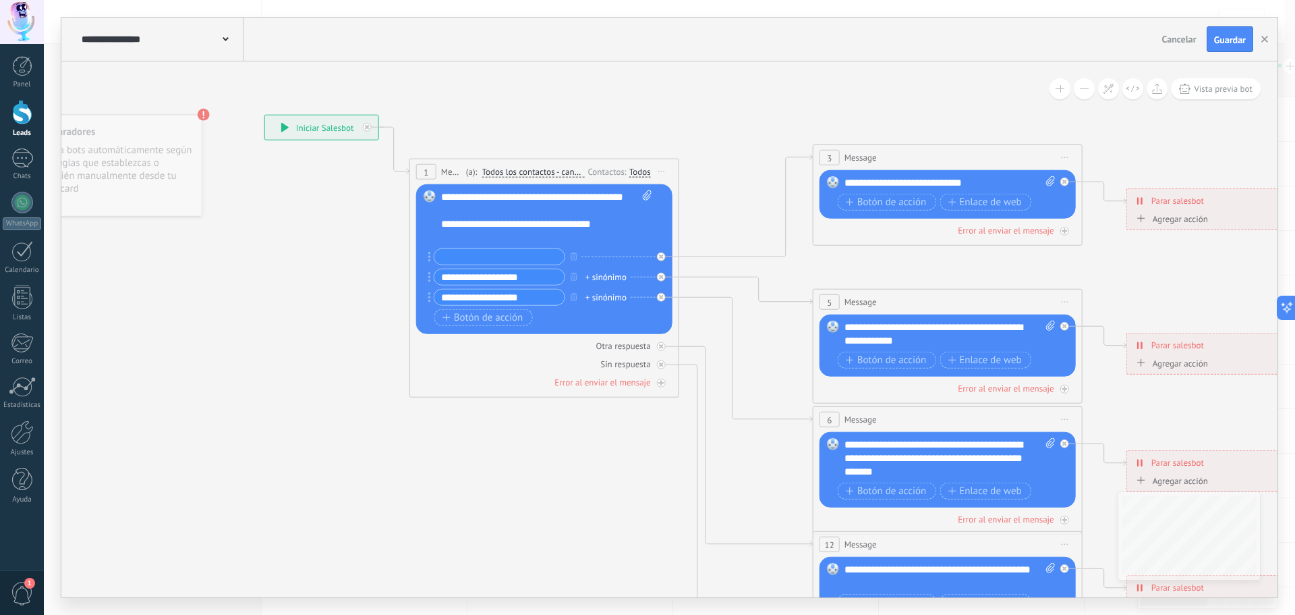
click at [480, 263] on input "text" at bounding box center [499, 257] width 130 height 16
paste input "**********"
click at [452, 256] on input "**********" at bounding box center [499, 257] width 130 height 16
type input "**********"
drag, startPoint x: 534, startPoint y: 277, endPoint x: 398, endPoint y: 283, distance: 135.7
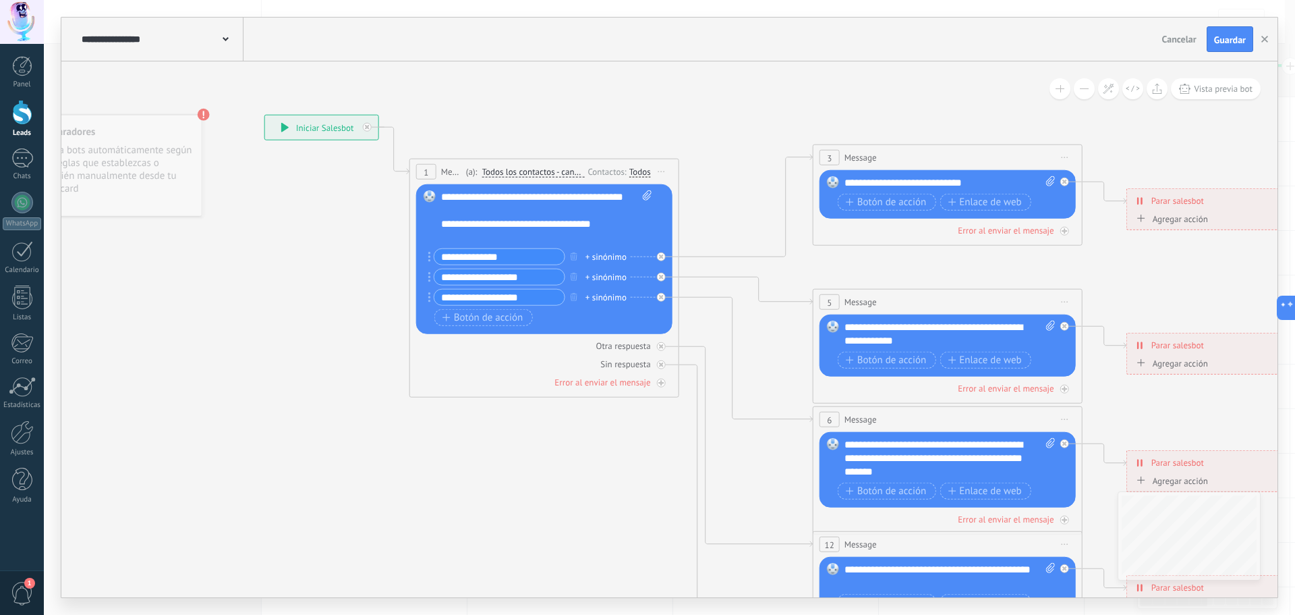
click at [416, 283] on div "Reemplazar Quitar Convertir a mensaje de voz Arrastre la imagen aquí para adjun…" at bounding box center [544, 259] width 256 height 150
paste input "text"
click at [446, 281] on input "**********" at bounding box center [499, 277] width 130 height 16
click at [512, 273] on input "**********" at bounding box center [499, 277] width 130 height 16
type input "**********"
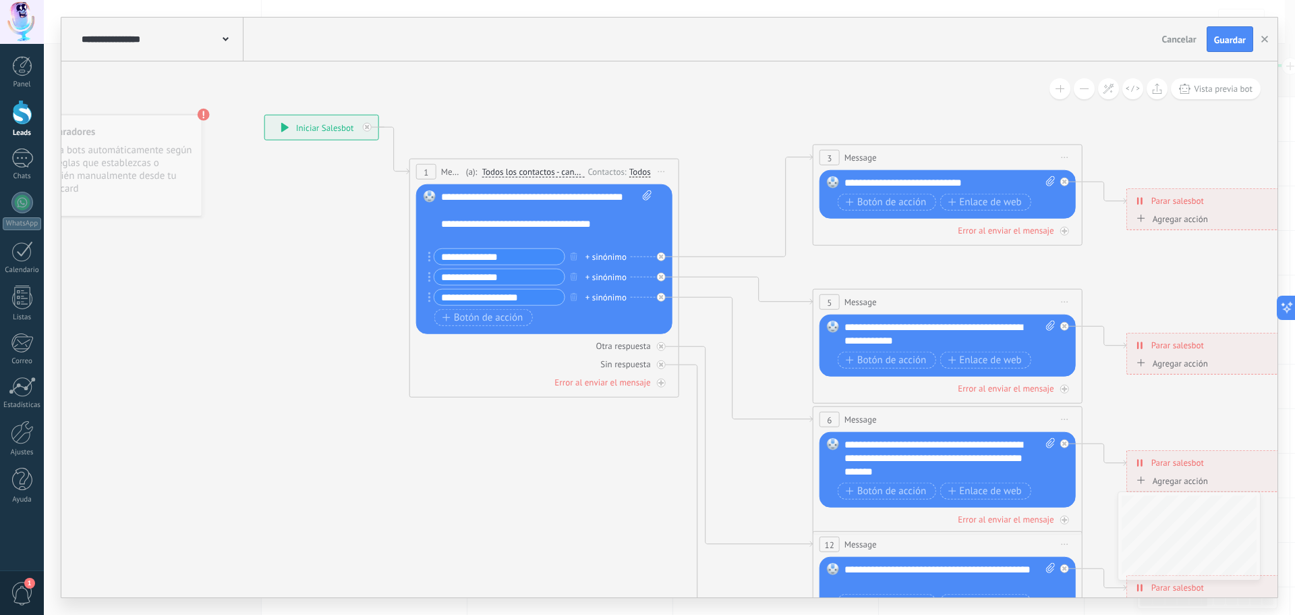
drag, startPoint x: 530, startPoint y: 293, endPoint x: 395, endPoint y: 307, distance: 134.9
click at [264, 115] on div "**********" at bounding box center [264, 115] width 0 height 0
paste input "text"
click at [446, 300] on input "**********" at bounding box center [499, 297] width 130 height 16
click at [497, 294] on input "**********" at bounding box center [499, 297] width 130 height 16
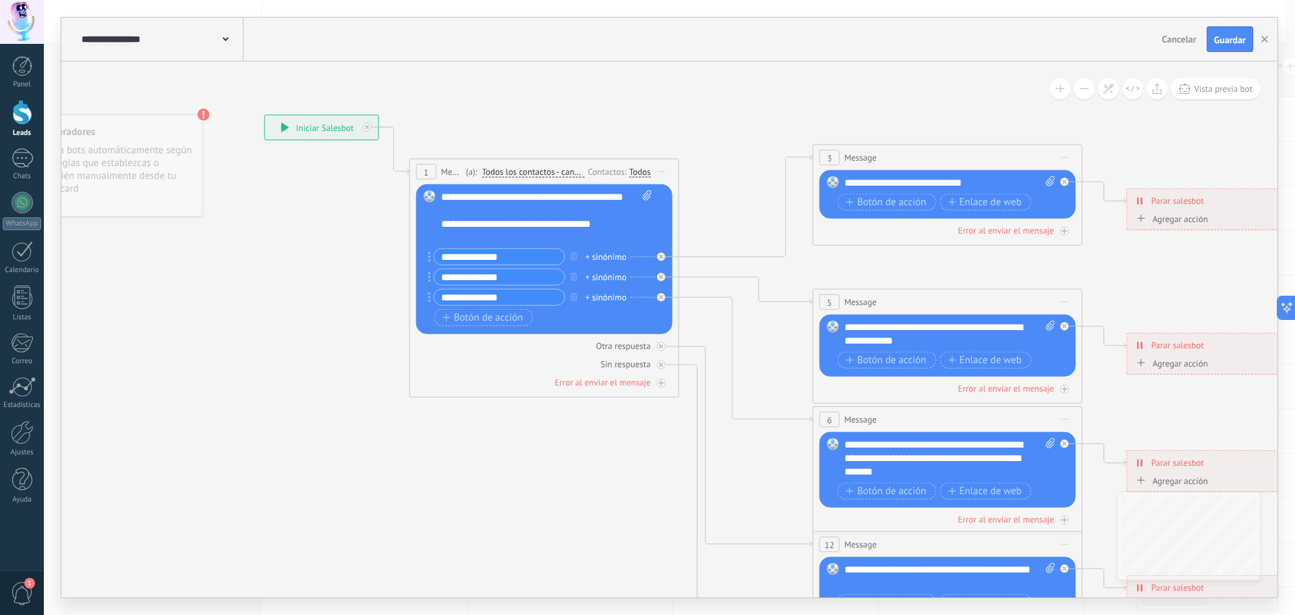
type input "**********"
drag, startPoint x: 461, startPoint y: 443, endPoint x: 475, endPoint y: 440, distance: 13.8
click at [461, 443] on icon at bounding box center [978, 458] width 2103 height 1363
click at [876, 162] on span "Message" at bounding box center [861, 157] width 32 height 13
click at [1060, 158] on span "Iniciar vista previa aquí Cambiar nombre Duplicar [GEOGRAPHIC_DATA]" at bounding box center [1065, 158] width 22 height 20
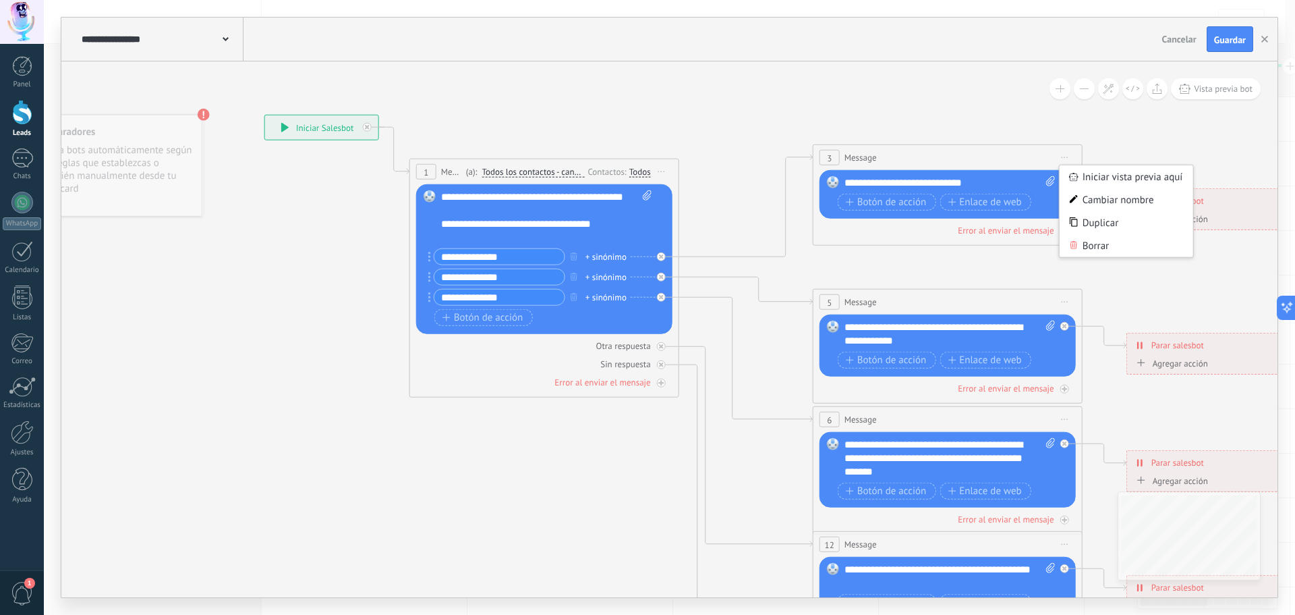
click at [1062, 158] on icon at bounding box center [1065, 157] width 7 height 1
drag, startPoint x: 949, startPoint y: 154, endPoint x: 901, endPoint y: 155, distance: 48.6
click at [901, 155] on div "3 Message ******* (a): Todos los contactos - canales seleccionados Todos los co…" at bounding box center [948, 157] width 268 height 25
click at [856, 154] on span "Message" at bounding box center [861, 157] width 32 height 13
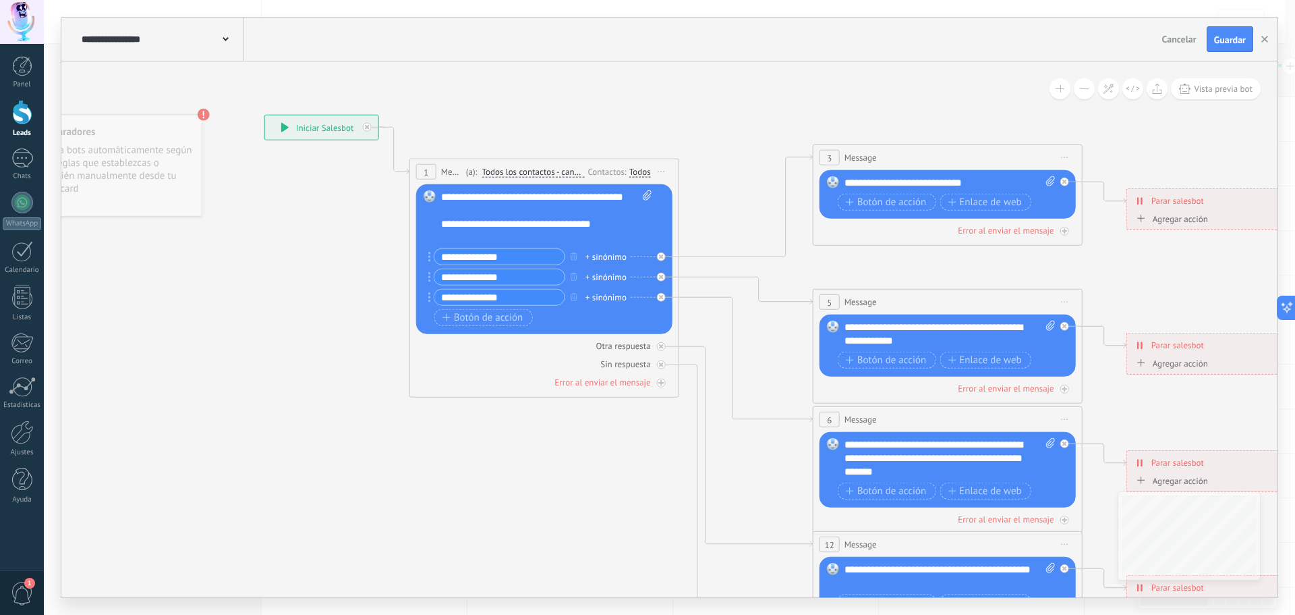
click at [833, 158] on div "3" at bounding box center [830, 158] width 20 height 16
click at [504, 174] on span "Todos los contactos - canales seleccionados" at bounding box center [533, 172] width 103 height 11
click at [504, 174] on button "Todos los contactos - canales seleccionados" at bounding box center [559, 172] width 169 height 24
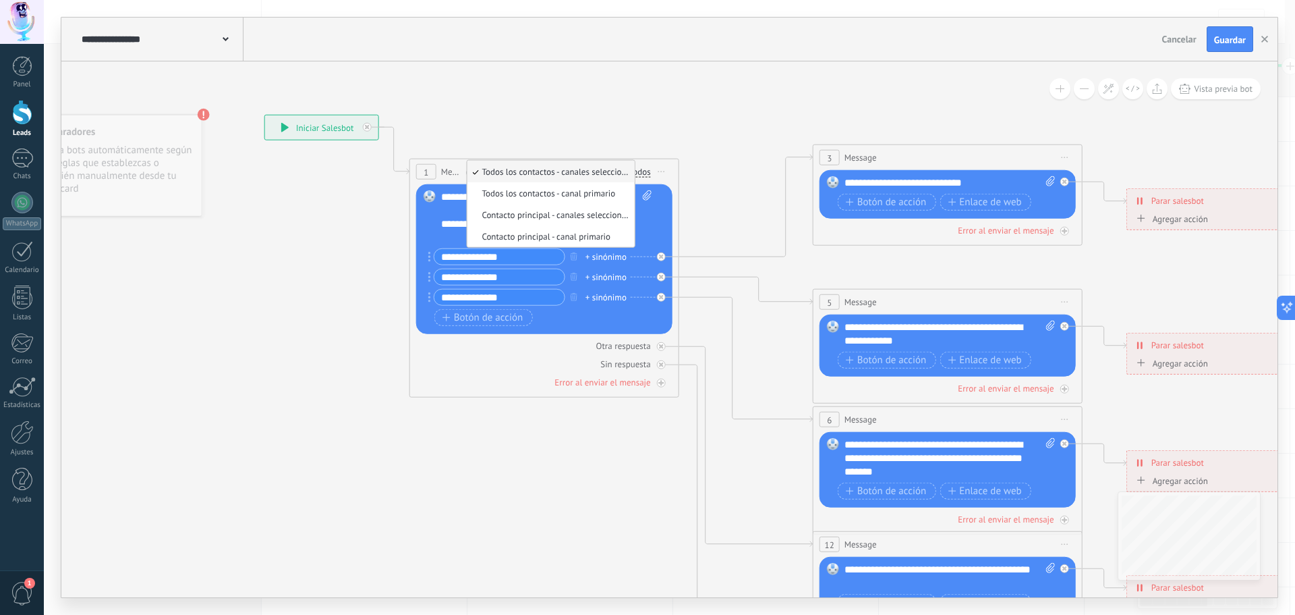
click at [555, 167] on span "Todos los contactos - canales seleccionados" at bounding box center [548, 171] width 163 height 11
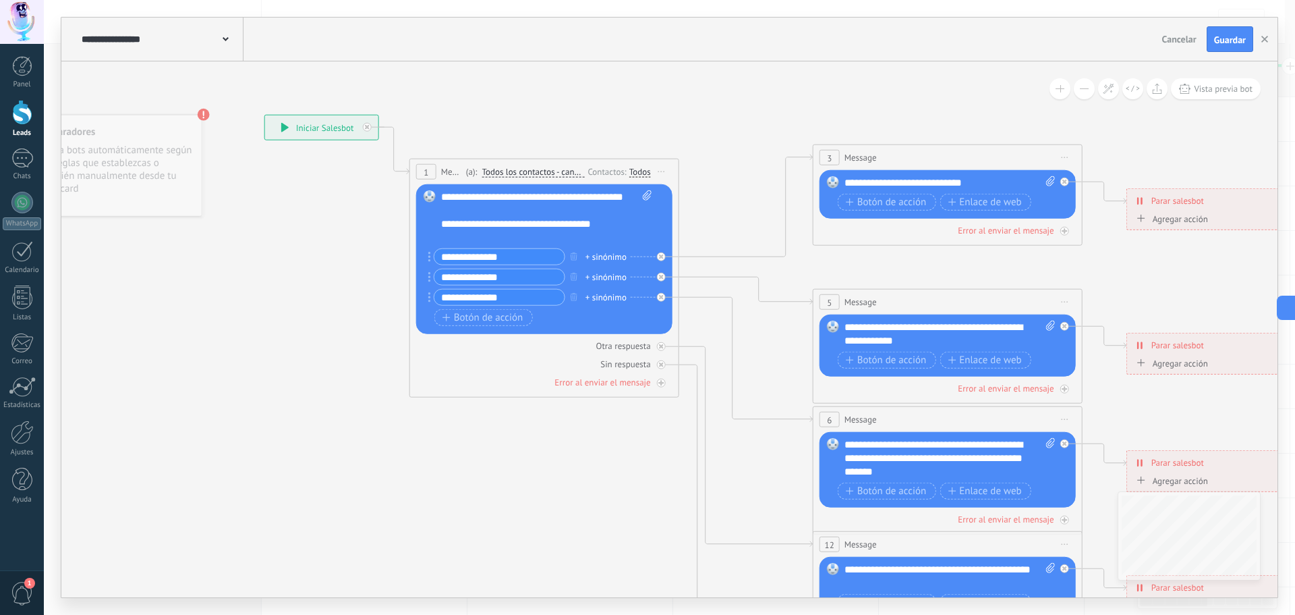
click at [639, 172] on div "Todos" at bounding box center [640, 171] width 22 height 11
click at [353, 244] on icon at bounding box center [978, 458] width 2103 height 1363
click at [861, 158] on span "Message" at bounding box center [861, 157] width 32 height 13
click at [829, 158] on span "3" at bounding box center [829, 157] width 5 height 11
click at [872, 157] on span "Message" at bounding box center [861, 157] width 32 height 13
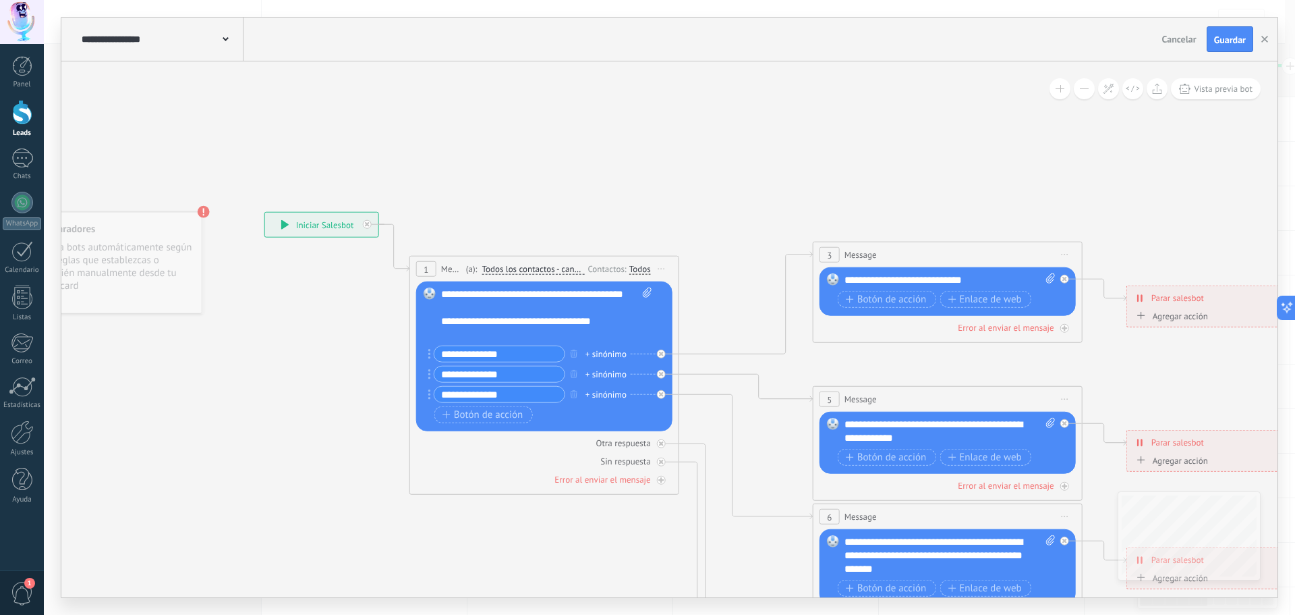
click at [1064, 254] on icon at bounding box center [1065, 254] width 7 height 1
click at [1071, 245] on span "Iniciar vista previa aquí Cambiar nombre Duplicar [GEOGRAPHIC_DATA]" at bounding box center [1065, 255] width 22 height 20
click at [905, 150] on icon at bounding box center [978, 556] width 2103 height 1363
click at [817, 149] on icon at bounding box center [978, 556] width 2103 height 1363
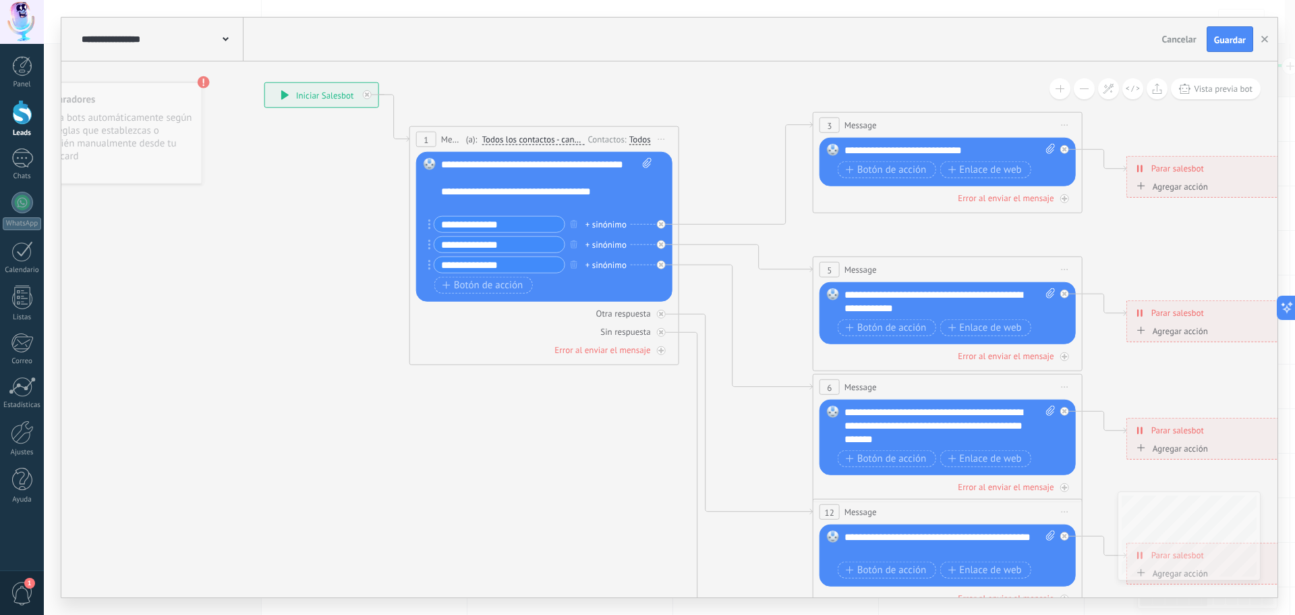
click at [660, 139] on icon at bounding box center [661, 138] width 7 height 1
click at [503, 480] on icon at bounding box center [978, 426] width 2103 height 1363
click at [308, 243] on icon at bounding box center [978, 426] width 2103 height 1363
click at [224, 36] on span at bounding box center [226, 38] width 6 height 13
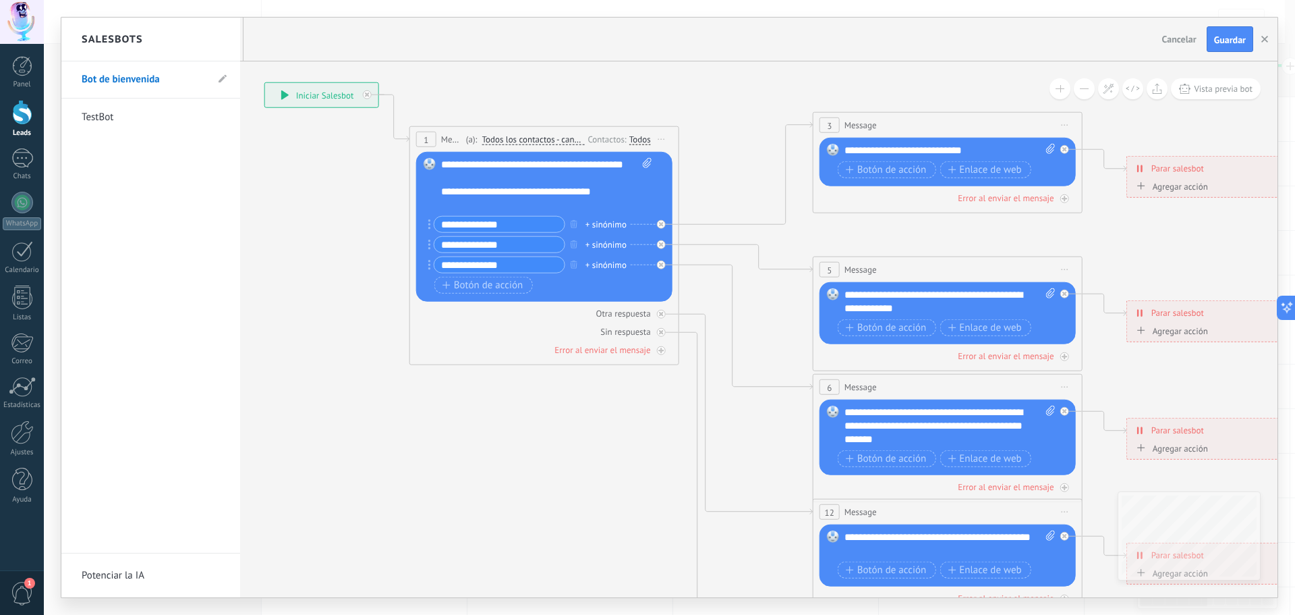
click at [229, 38] on div "Salesbots" at bounding box center [150, 40] width 179 height 44
click at [304, 285] on div at bounding box center [669, 307] width 1216 height 579
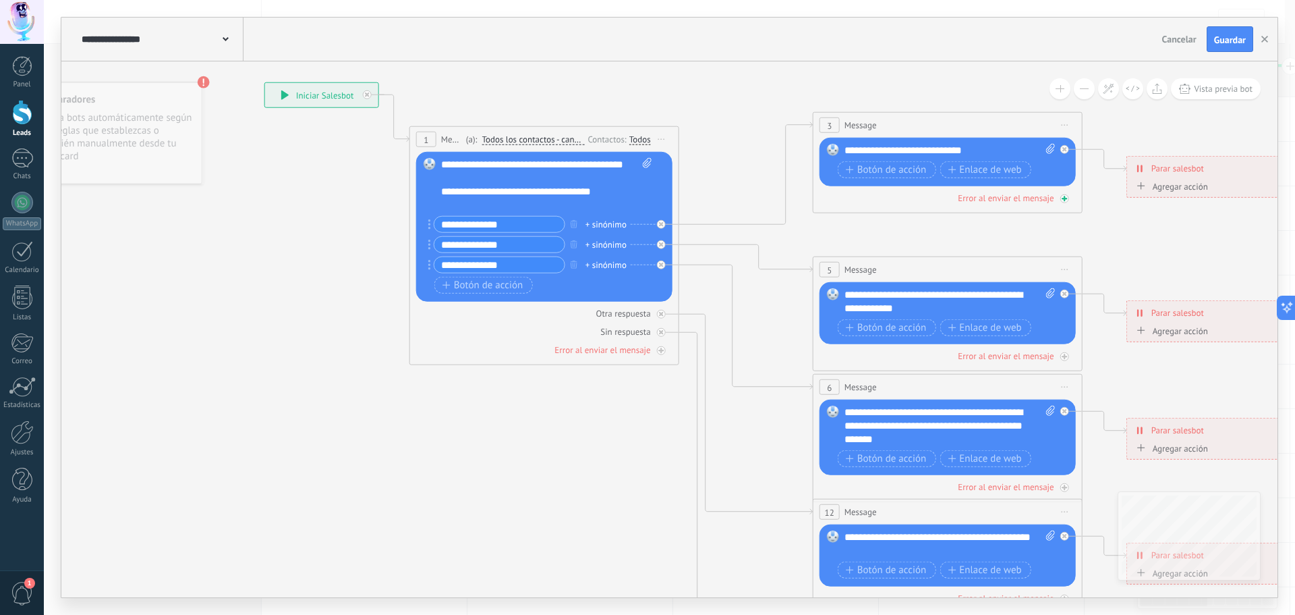
click at [264, 82] on div "**********" at bounding box center [264, 82] width 0 height 0
click at [963, 127] on div "3 Message ******* (a): Todos los contactos - canales seleccionados Todos los co…" at bounding box center [948, 127] width 268 height 25
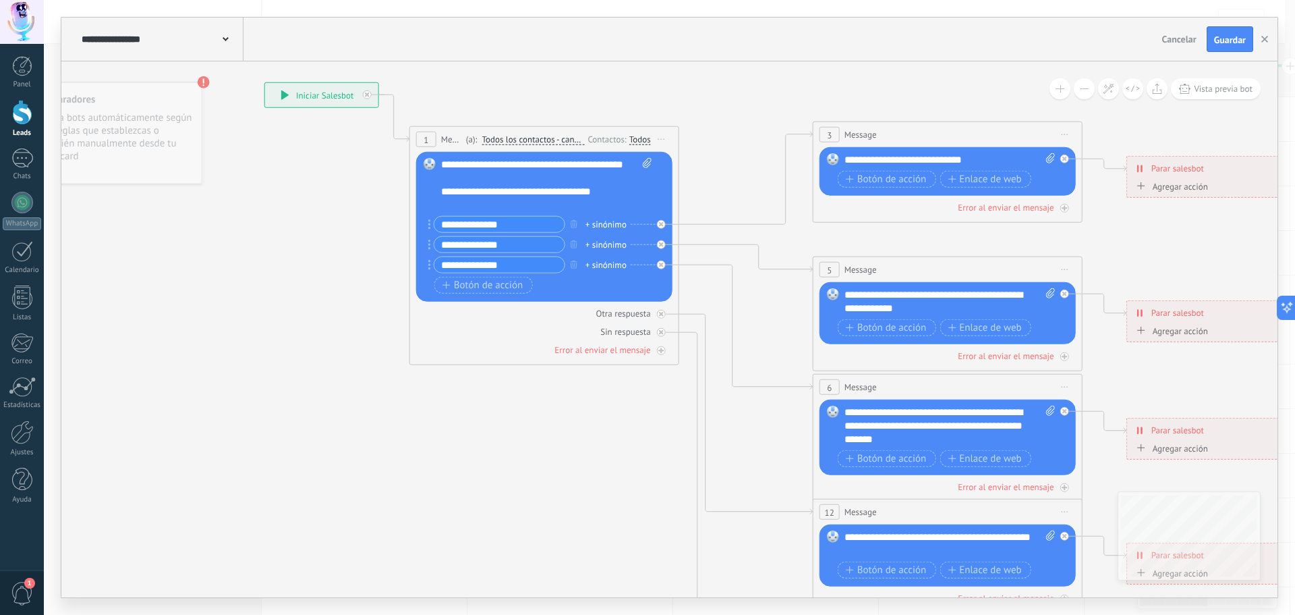
click at [833, 136] on div "3" at bounding box center [830, 135] width 20 height 16
click at [861, 132] on span "Message" at bounding box center [861, 134] width 32 height 13
drag, startPoint x: 822, startPoint y: 132, endPoint x: 876, endPoint y: 102, distance: 61.9
click at [876, 102] on icon at bounding box center [978, 426] width 2103 height 1363
click at [659, 316] on icon at bounding box center [661, 314] width 5 height 5
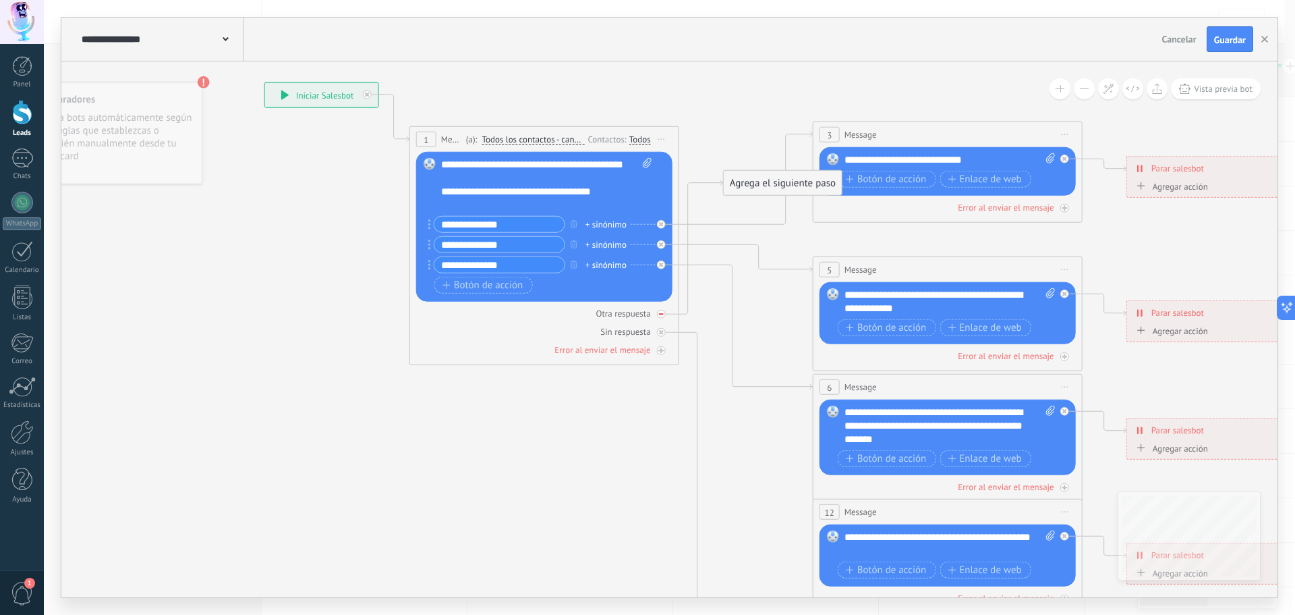
click at [664, 312] on div at bounding box center [661, 314] width 9 height 9
click at [633, 313] on div "Otra respuesta" at bounding box center [623, 313] width 55 height 11
click at [673, 313] on div "Otra respuesta" at bounding box center [544, 313] width 256 height 13
click at [661, 333] on icon at bounding box center [661, 332] width 5 height 5
click at [664, 333] on div at bounding box center [661, 332] width 9 height 9
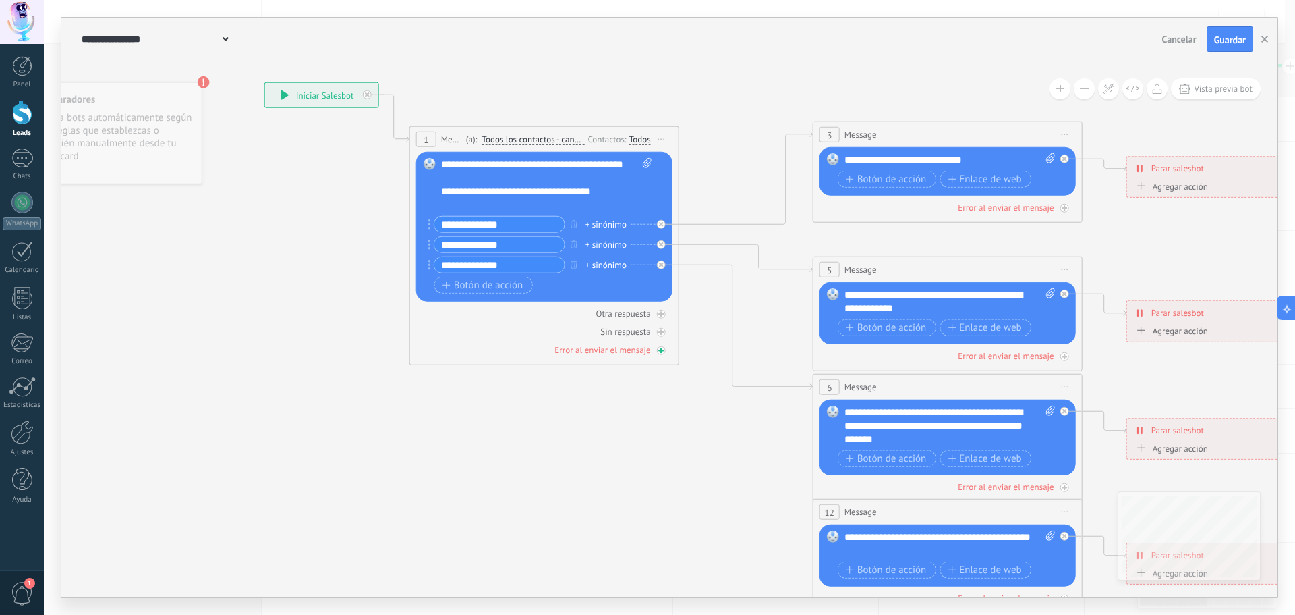
click at [662, 349] on icon at bounding box center [661, 350] width 7 height 7
click at [0, 0] on icon at bounding box center [0, 0] width 0 height 0
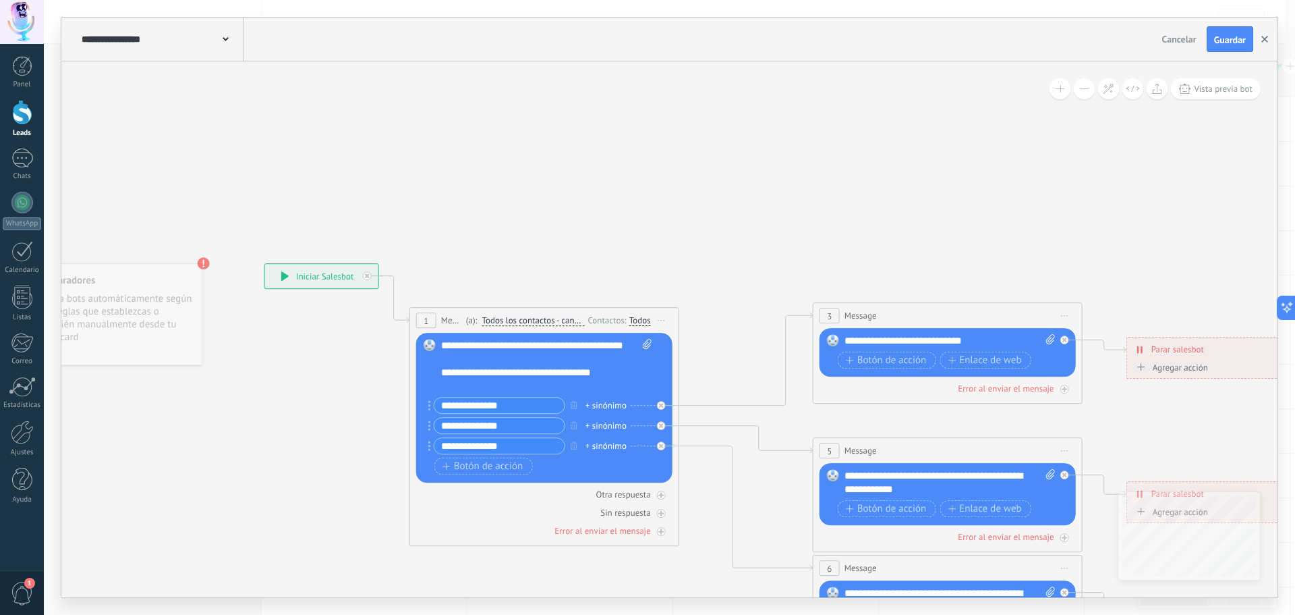
click at [1258, 42] on button "button" at bounding box center [1265, 39] width 20 height 26
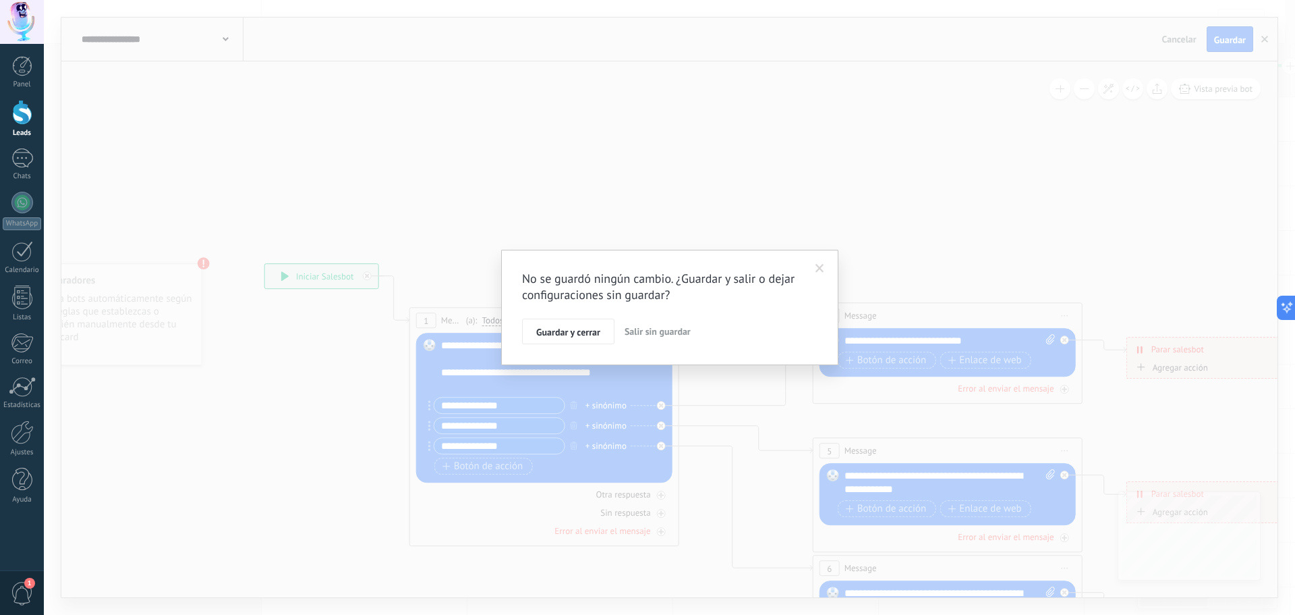
click at [671, 332] on span "Salir sin guardar" at bounding box center [658, 331] width 66 height 12
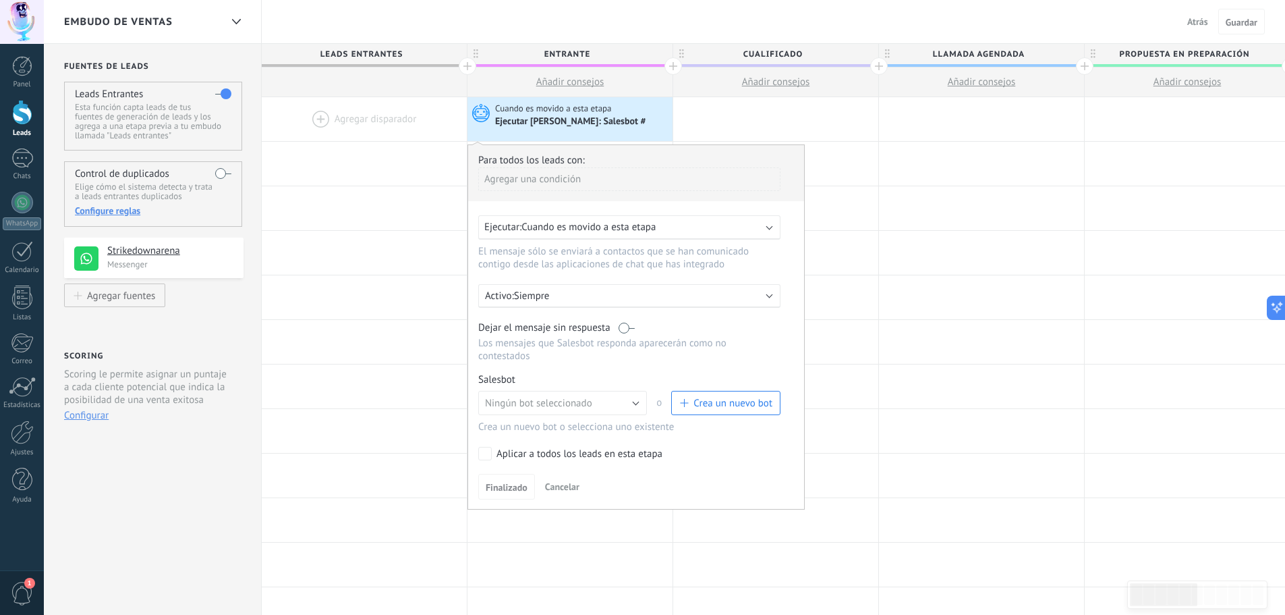
click at [659, 302] on p "Siempre" at bounding box center [632, 295] width 236 height 13
click at [659, 302] on li "Siempre" at bounding box center [655, 295] width 370 height 24
click at [681, 226] on div "Ejecutar: Cuando es movido a esta etapa" at bounding box center [623, 227] width 279 height 13
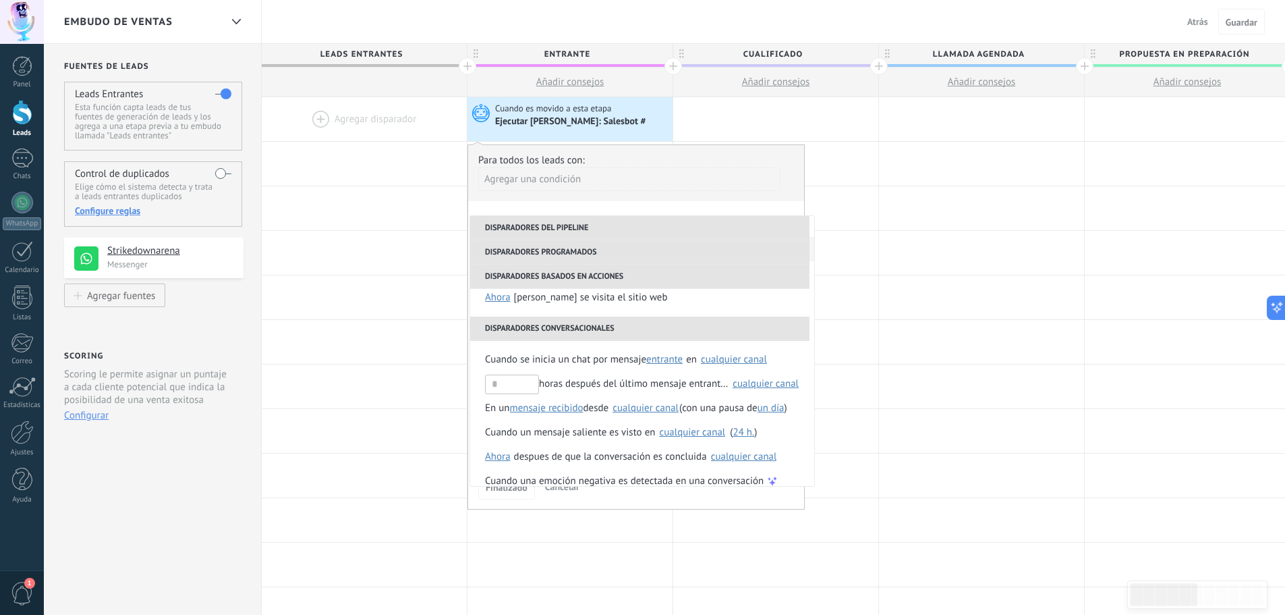
scroll to position [337, 0]
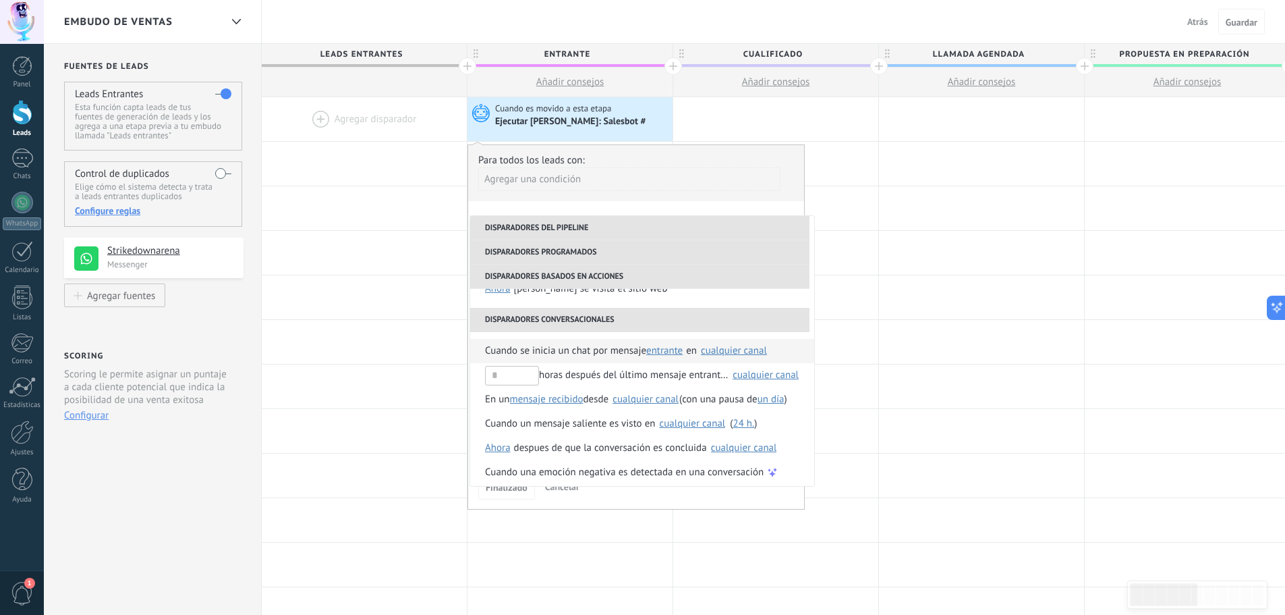
click at [625, 353] on span "Cuando se inicia un chat por mensaje" at bounding box center [565, 351] width 161 height 24
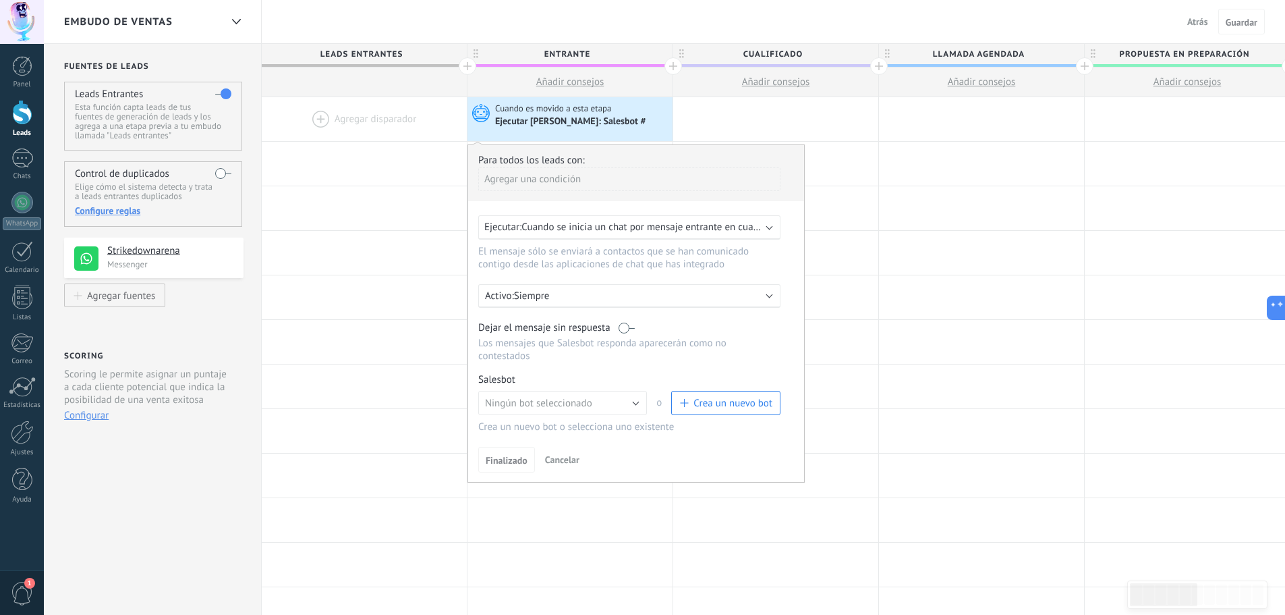
click at [743, 232] on span "Cuando se inicia un chat por mensaje entrante en cualquier canal" at bounding box center [662, 227] width 283 height 13
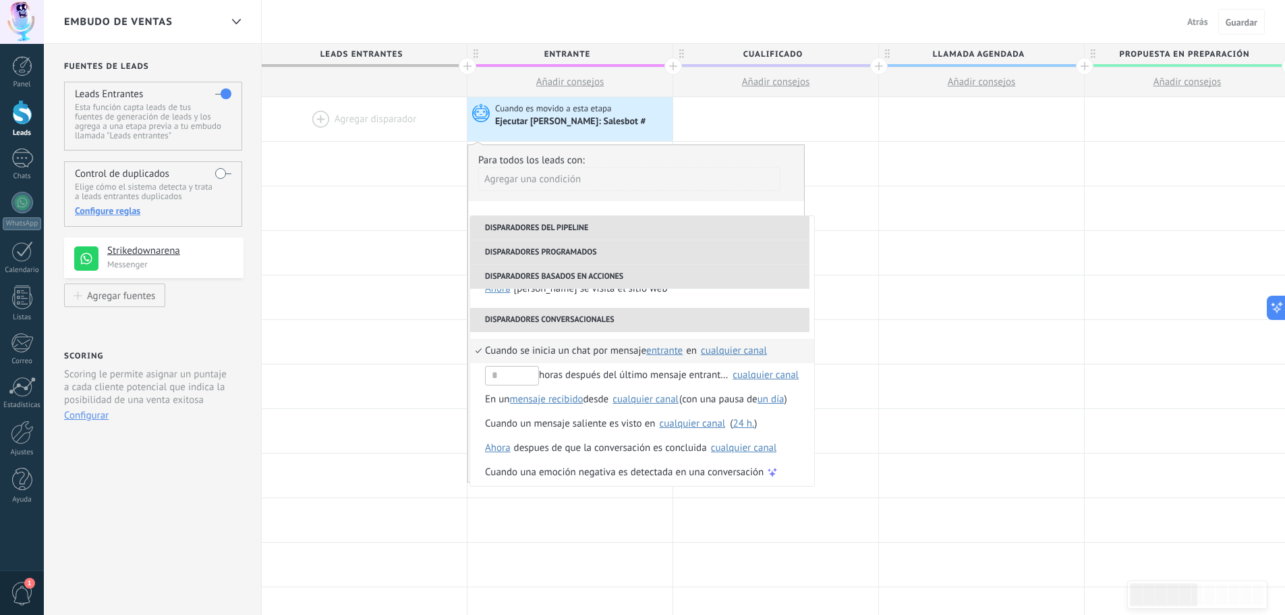
click at [743, 351] on div "cualquier canal" at bounding box center [734, 350] width 66 height 10
click at [739, 378] on span "Strikedownarena" at bounding box center [756, 380] width 73 height 13
click at [772, 113] on div at bounding box center [775, 119] width 205 height 44
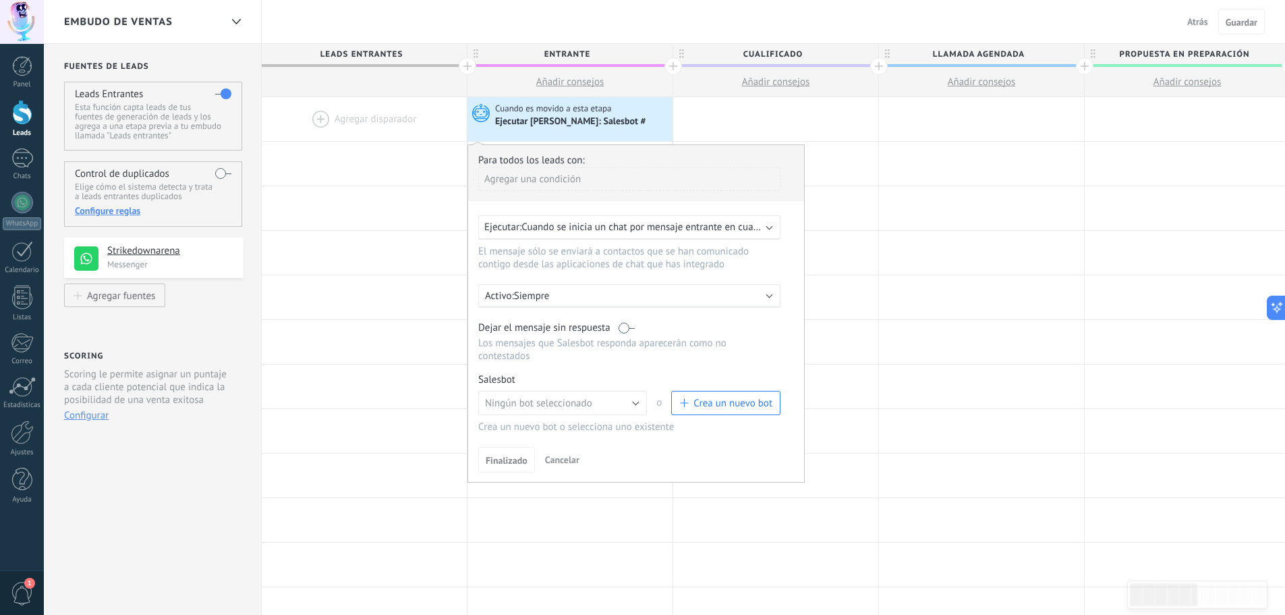
click at [611, 126] on div "Ejecutar [PERSON_NAME]: Salesbot #" at bounding box center [571, 122] width 152 height 12
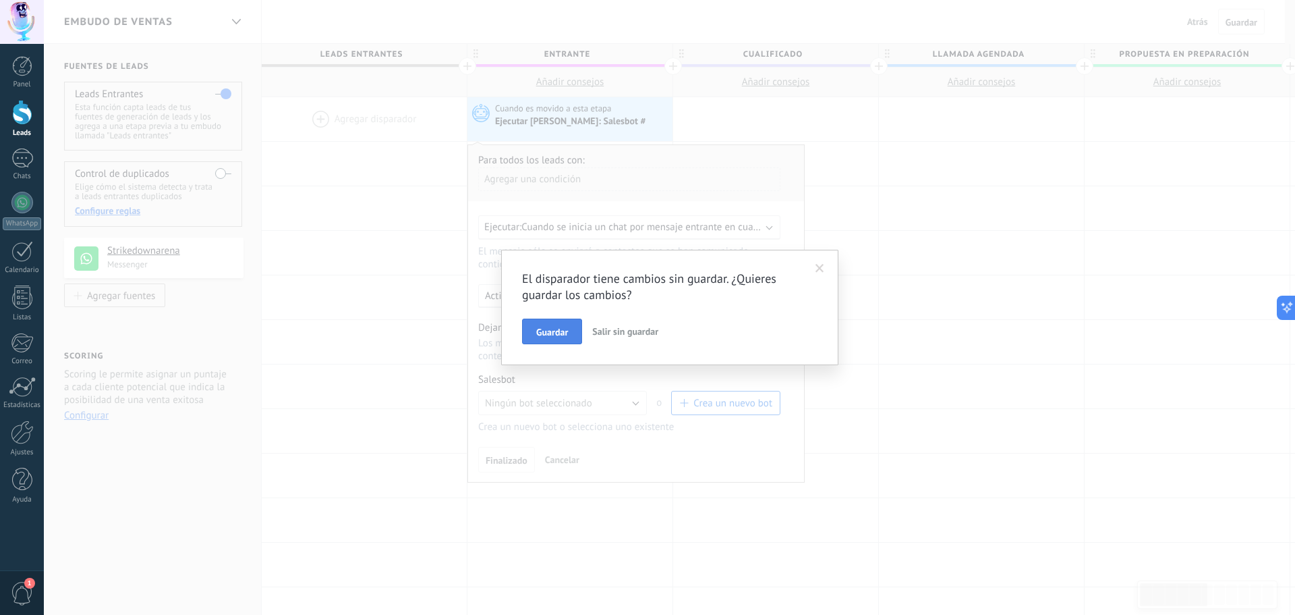
click at [566, 325] on button "Guardar" at bounding box center [552, 331] width 60 height 26
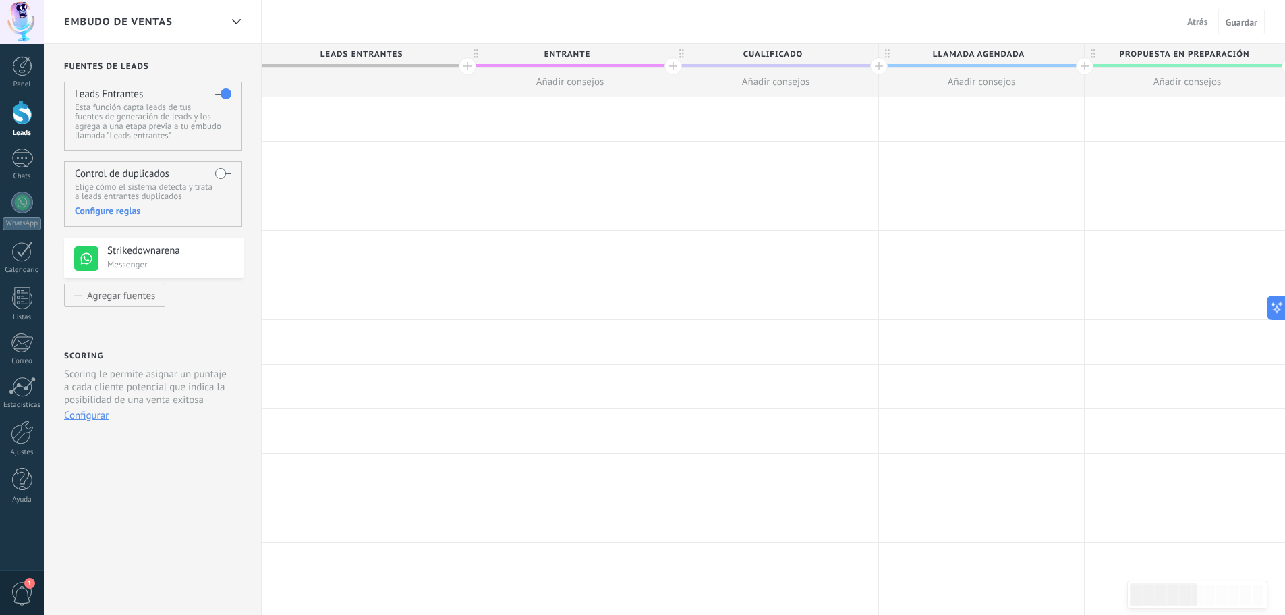
click at [557, 121] on div at bounding box center [570, 119] width 205 height 44
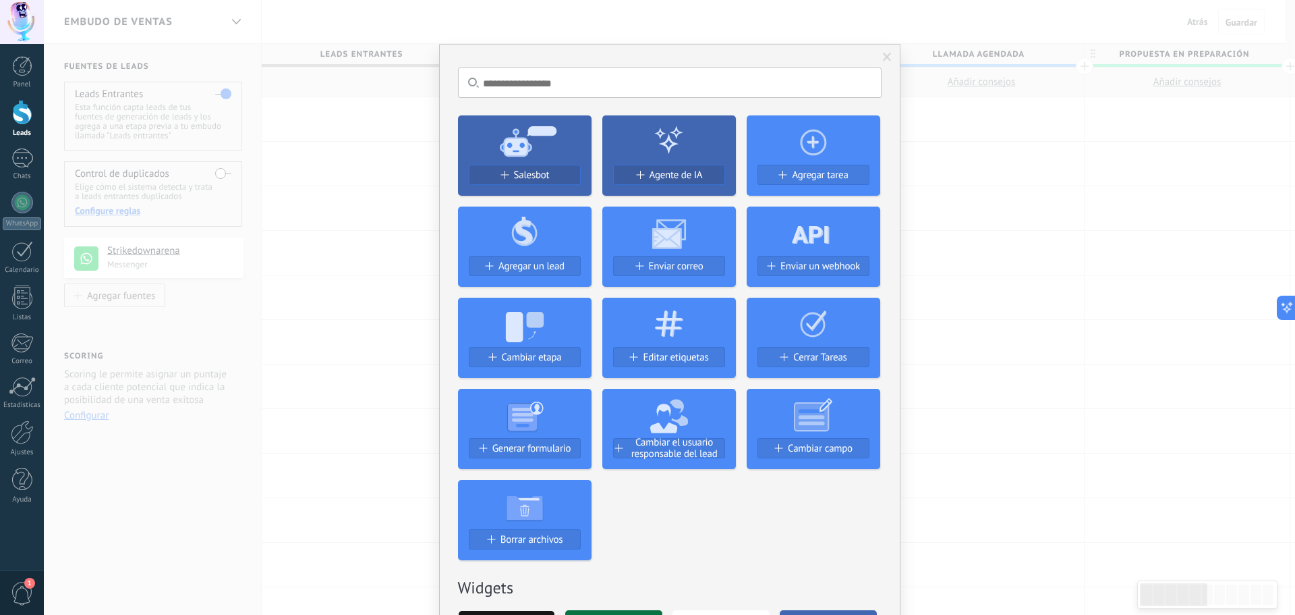
click at [557, 121] on icon at bounding box center [525, 140] width 134 height 49
click at [884, 57] on span at bounding box center [887, 57] width 9 height 9
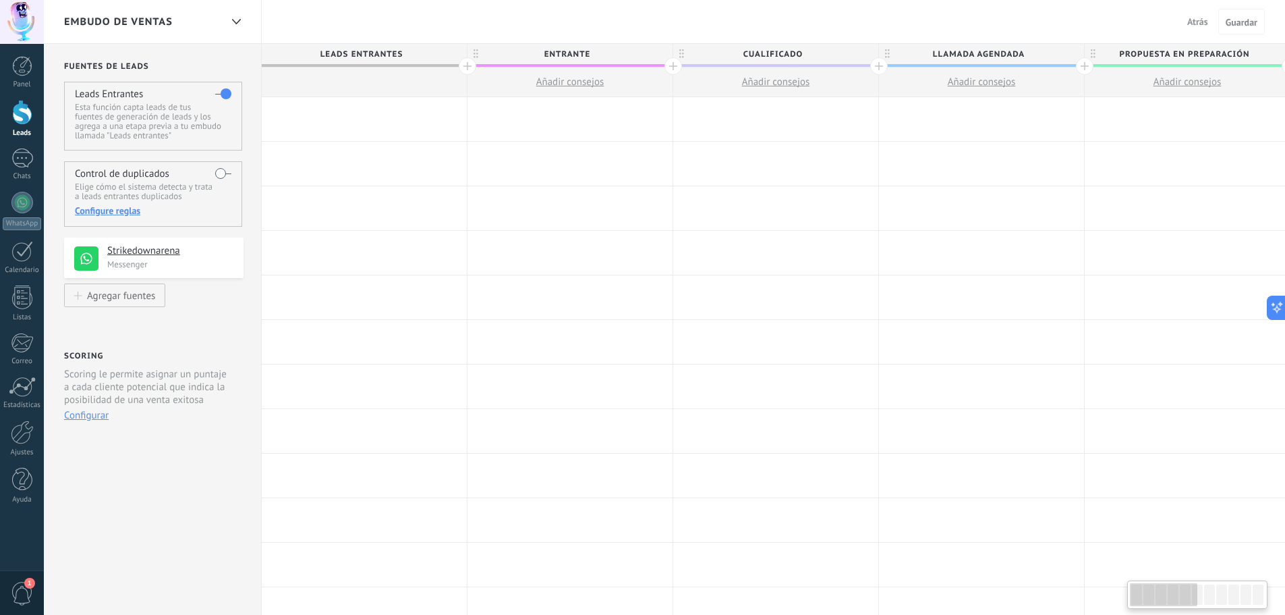
click at [579, 119] on div at bounding box center [570, 119] width 205 height 44
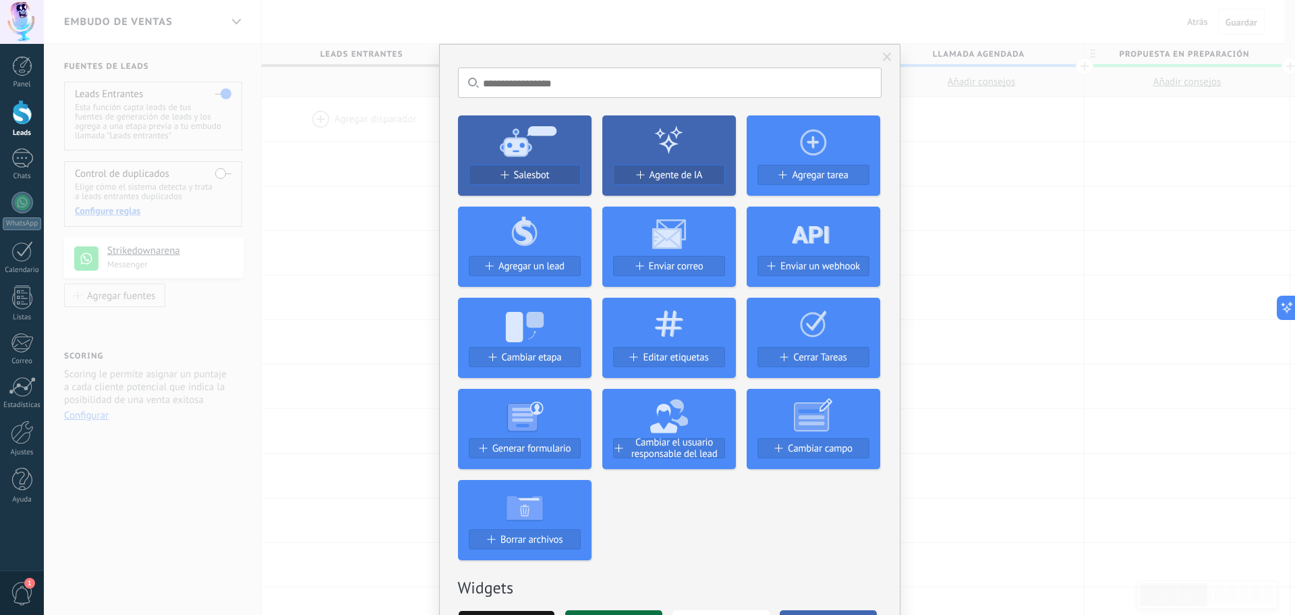
click at [528, 176] on span "Salesbot" at bounding box center [532, 174] width 36 height 11
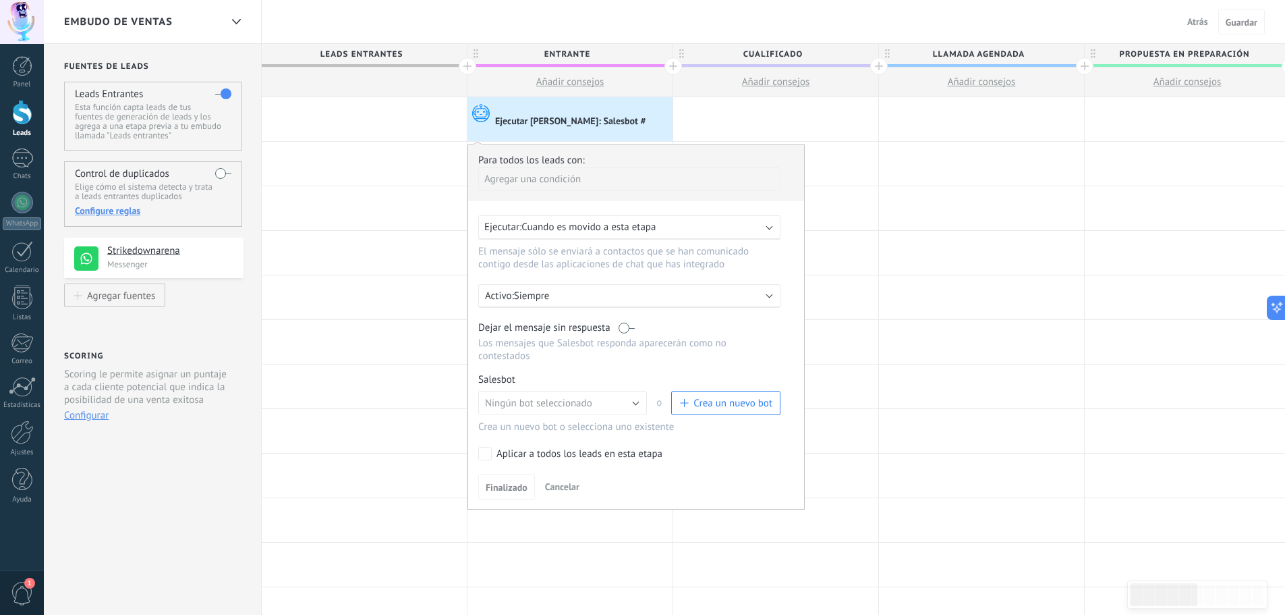
click at [643, 300] on p "Siempre" at bounding box center [632, 295] width 236 height 13
click at [643, 300] on li "Siempre" at bounding box center [655, 295] width 370 height 24
click at [714, 232] on div "Ejecutar: Cuando es movido a esta etapa" at bounding box center [623, 227] width 279 height 13
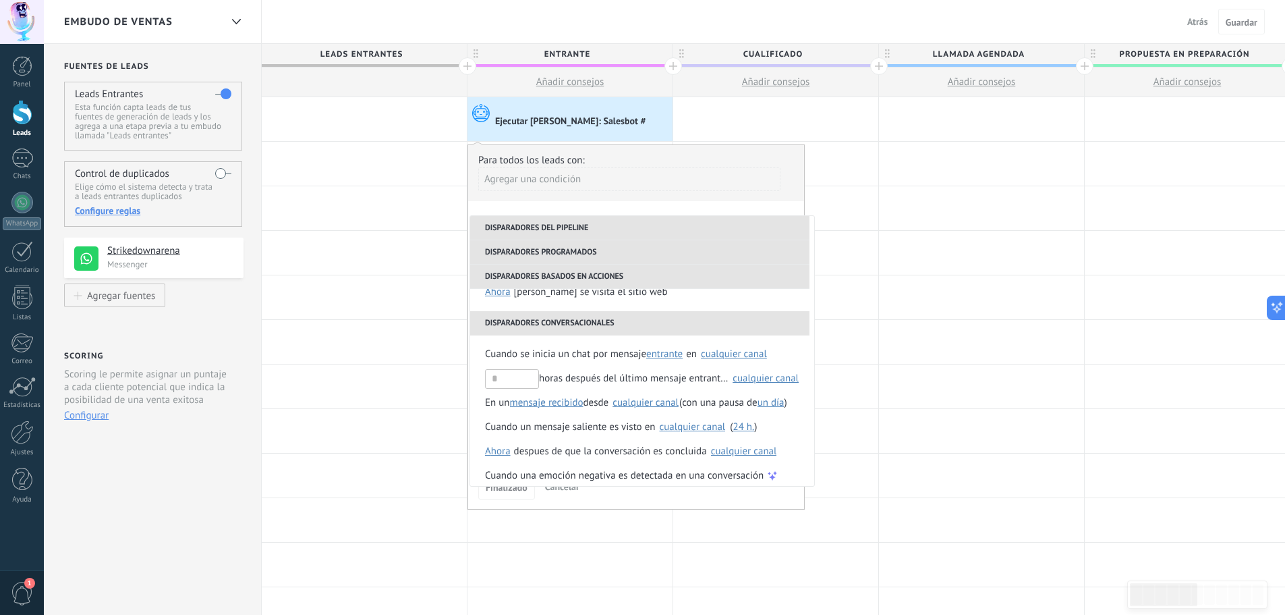
scroll to position [337, 0]
click at [497, 350] on span "Cuando se inicia un chat por mensaje" at bounding box center [565, 351] width 161 height 24
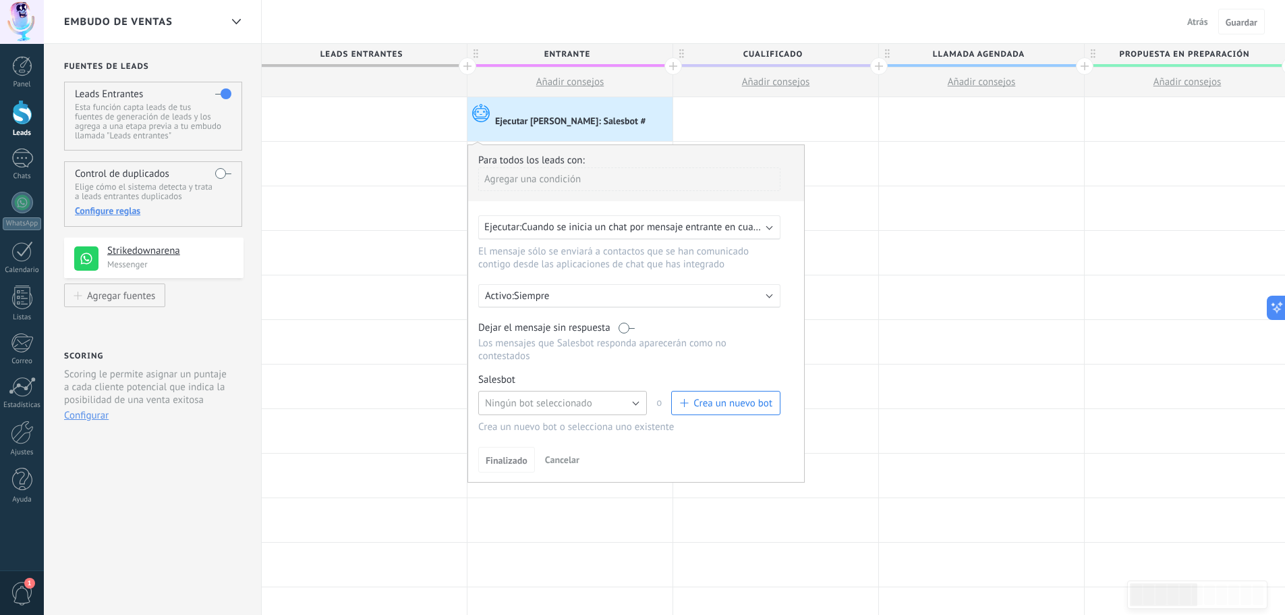
click at [570, 400] on span "Ningún bot seleccionado" at bounding box center [538, 403] width 107 height 13
click at [582, 393] on li "Ningún bot seleccionado" at bounding box center [558, 402] width 176 height 23
click at [499, 463] on span "Finalizado" at bounding box center [507, 459] width 42 height 9
click at [621, 408] on button "Ningún bot seleccionado" at bounding box center [562, 403] width 169 height 24
click at [621, 405] on span "Ningún bot seleccionado" at bounding box center [556, 403] width 172 height 13
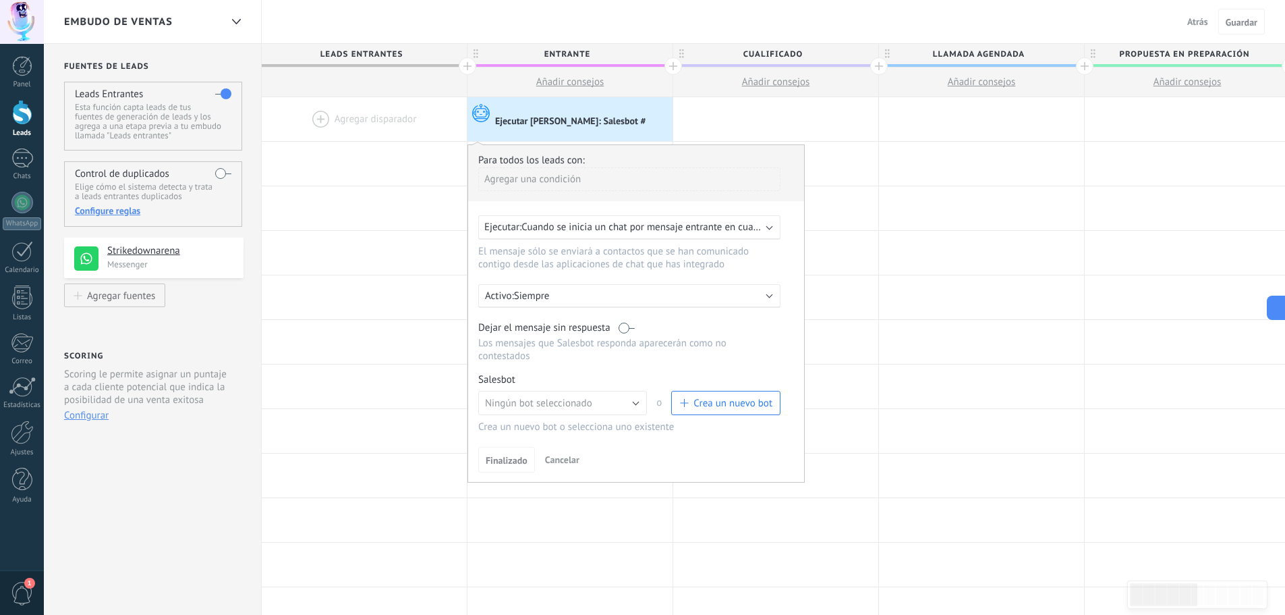
click at [22, 117] on div at bounding box center [22, 112] width 20 height 25
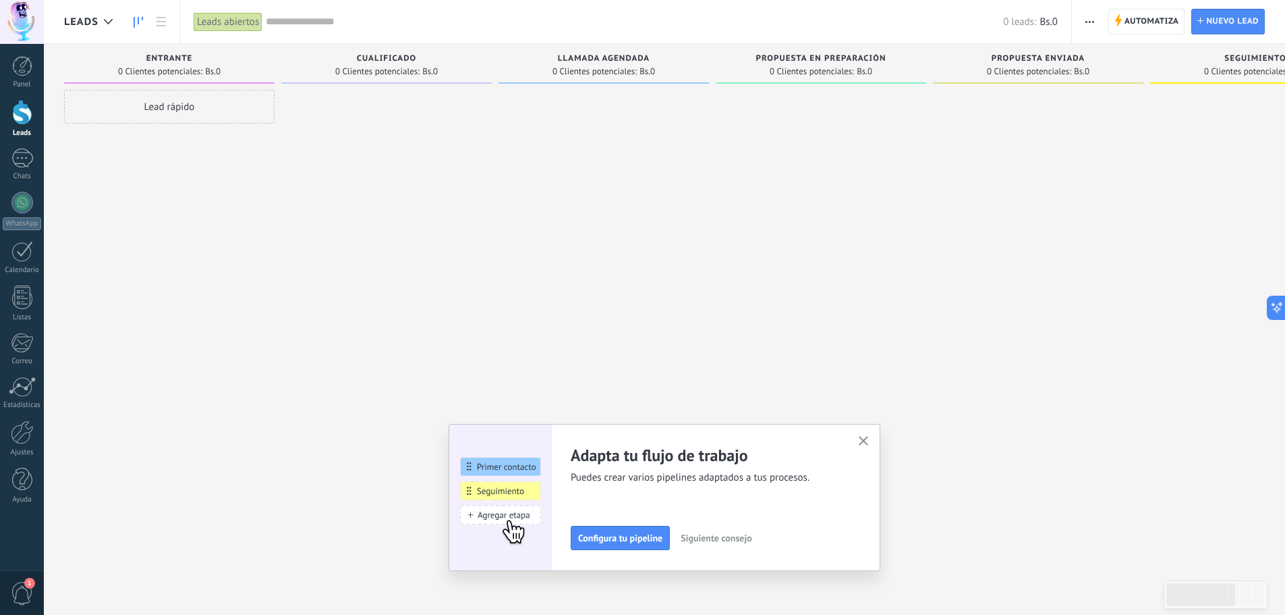
click at [183, 70] on span "0 Clientes potenciales:" at bounding box center [160, 71] width 84 height 8
click at [169, 57] on span "Entrante" at bounding box center [169, 58] width 47 height 9
click at [26, 157] on div at bounding box center [22, 158] width 22 height 20
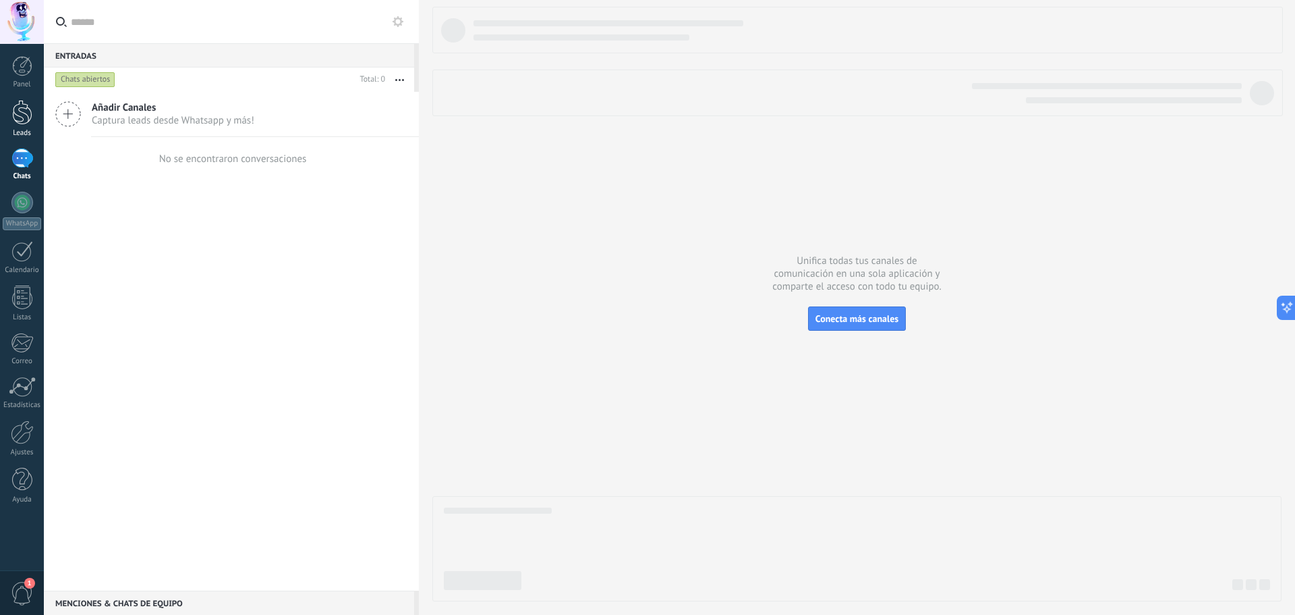
click at [22, 115] on div at bounding box center [22, 112] width 20 height 25
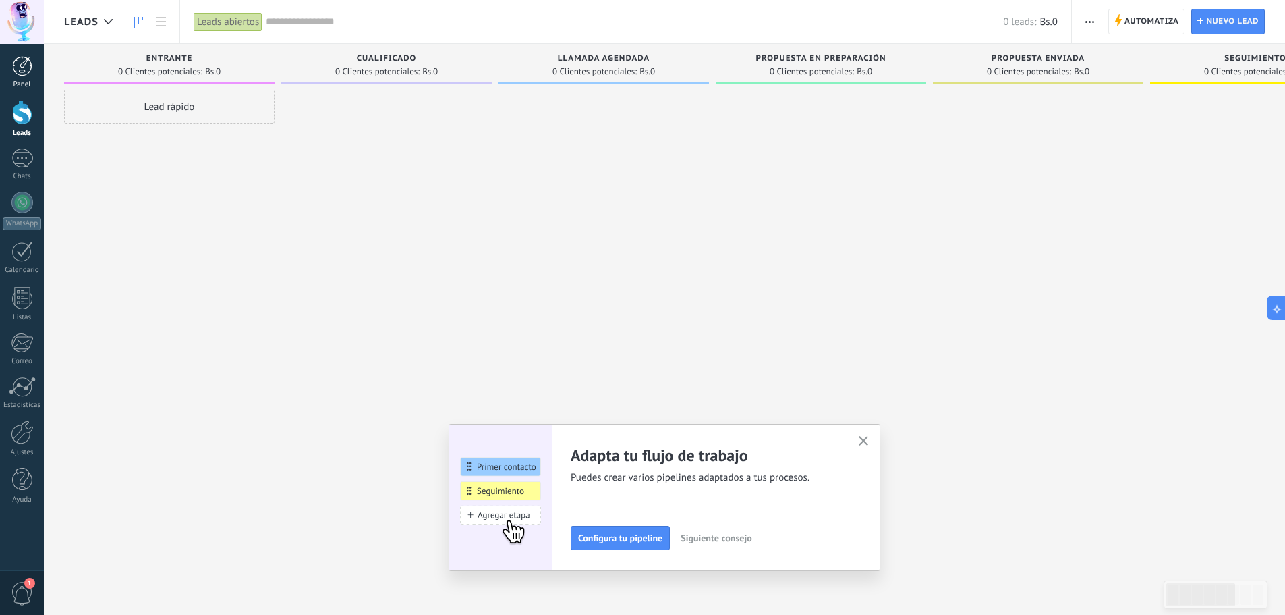
click at [30, 76] on link "Panel" at bounding box center [22, 72] width 44 height 33
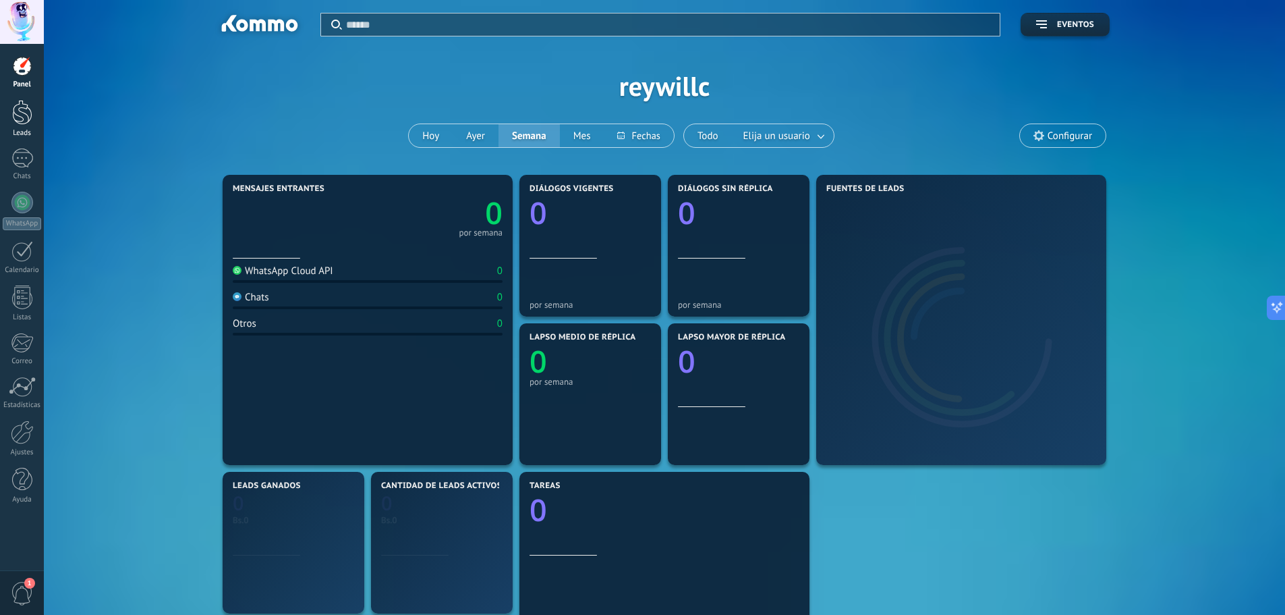
click at [26, 114] on div at bounding box center [22, 112] width 20 height 25
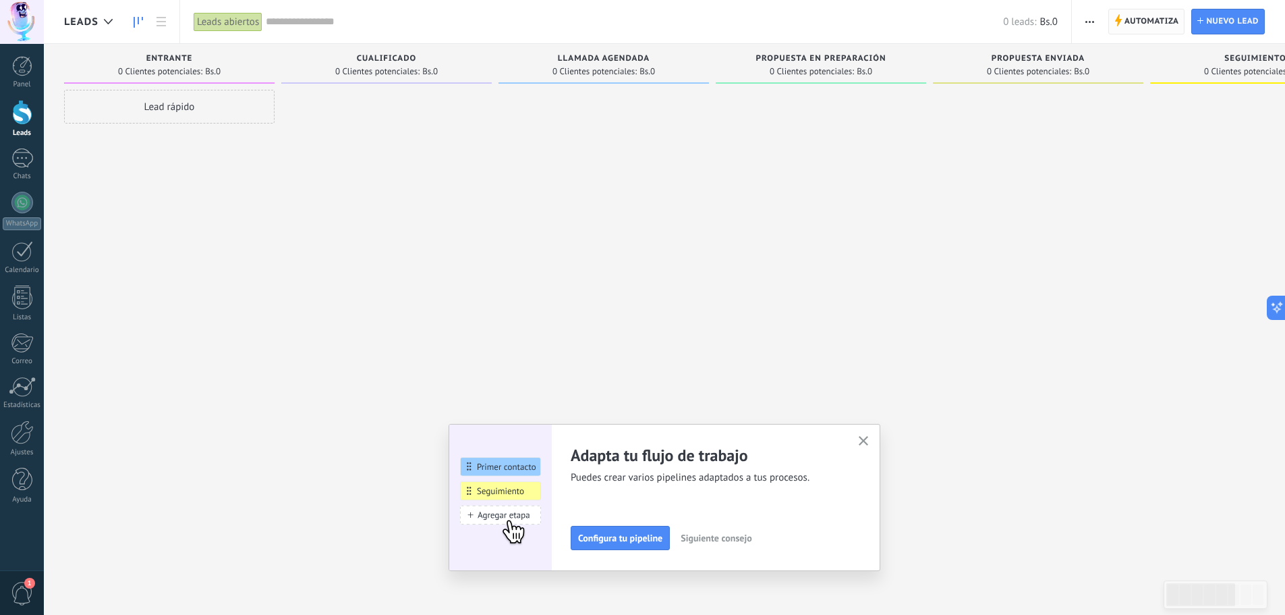
click at [1143, 31] on span "Automatiza" at bounding box center [1152, 21] width 55 height 24
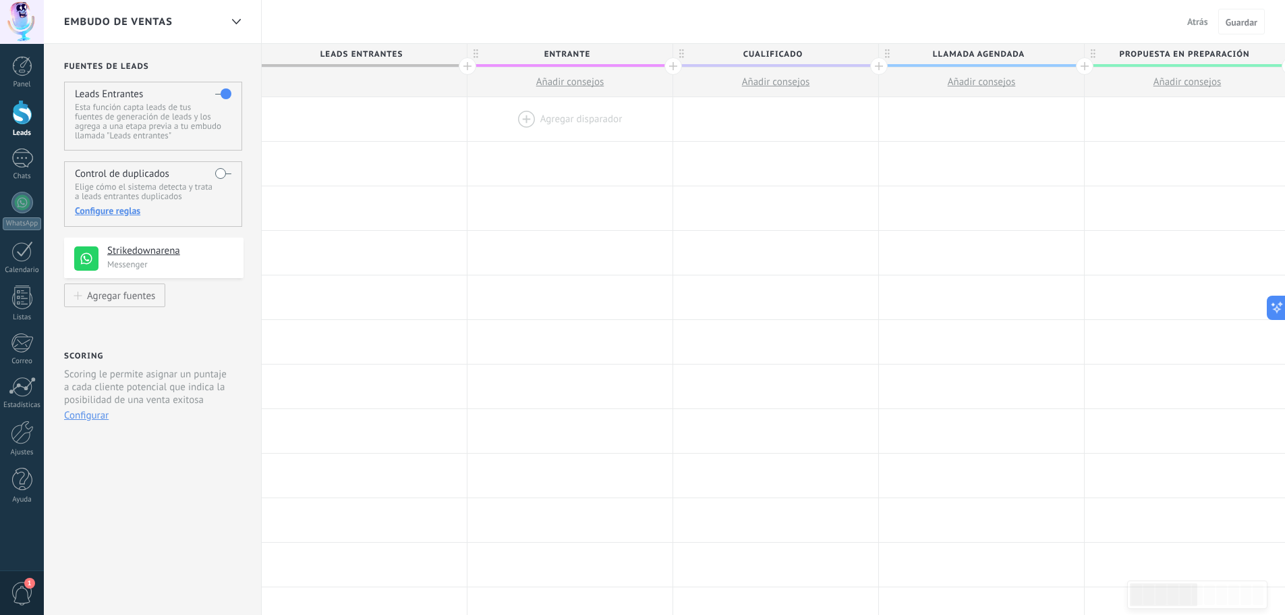
click at [542, 115] on div at bounding box center [570, 119] width 205 height 44
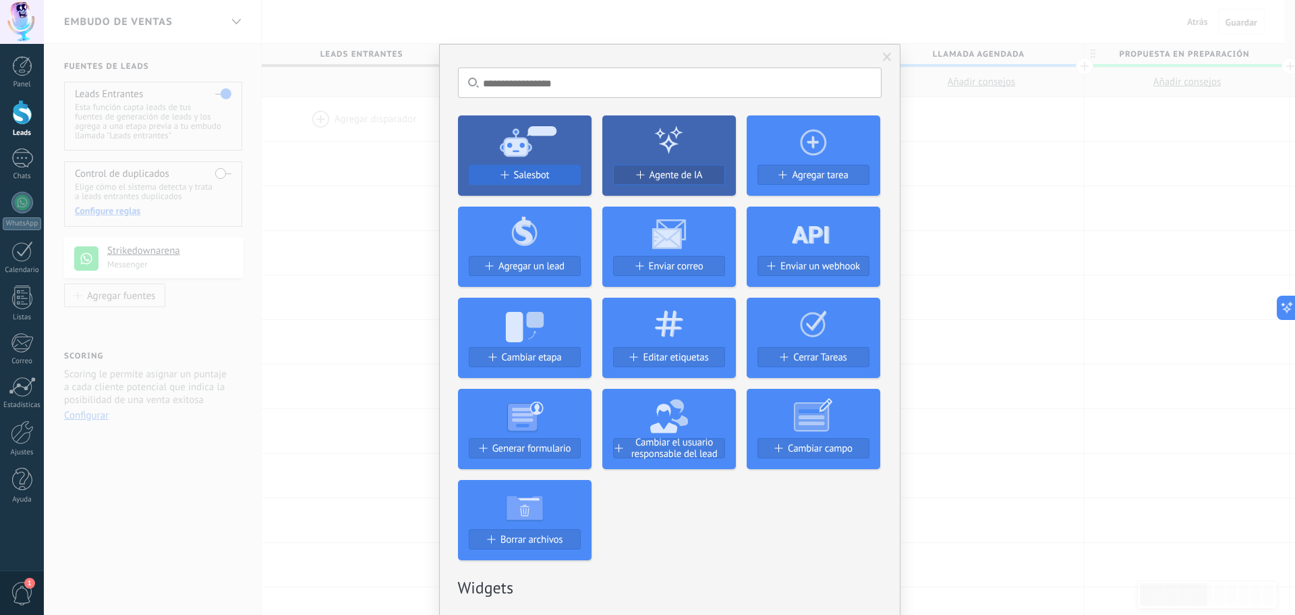
click at [543, 175] on span "Salesbot" at bounding box center [532, 174] width 36 height 11
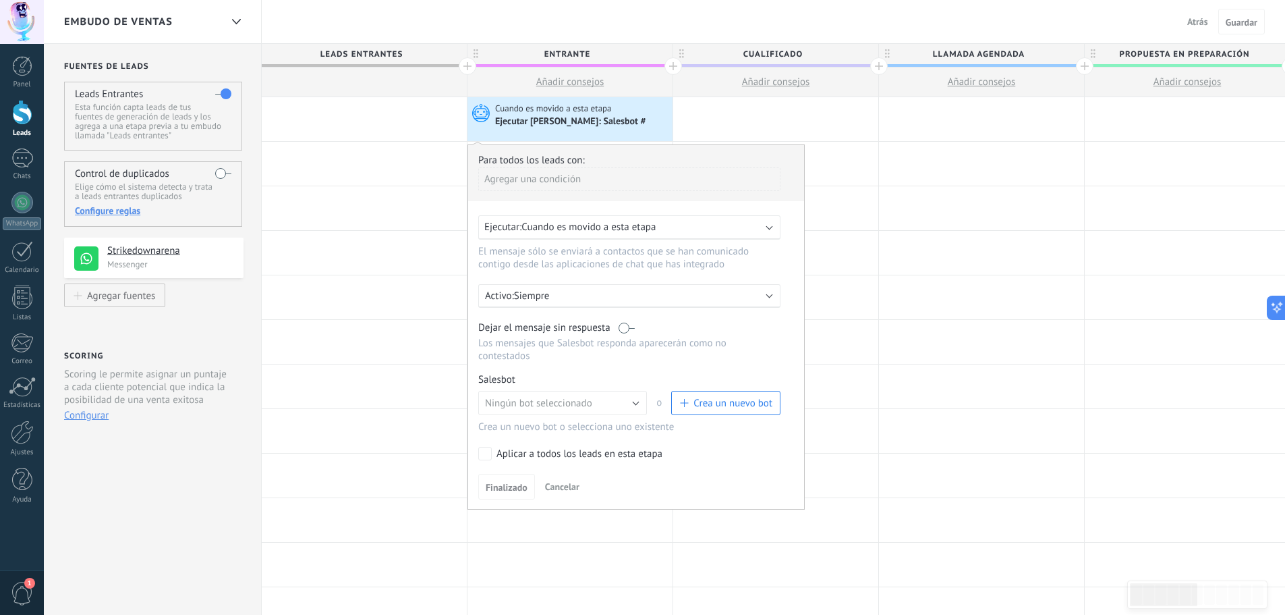
click at [649, 295] on p "Siempre" at bounding box center [632, 295] width 236 height 13
click at [649, 295] on li "Siempre" at bounding box center [655, 295] width 370 height 24
click at [644, 227] on span "Cuando es movido a esta etapa" at bounding box center [588, 227] width 134 height 13
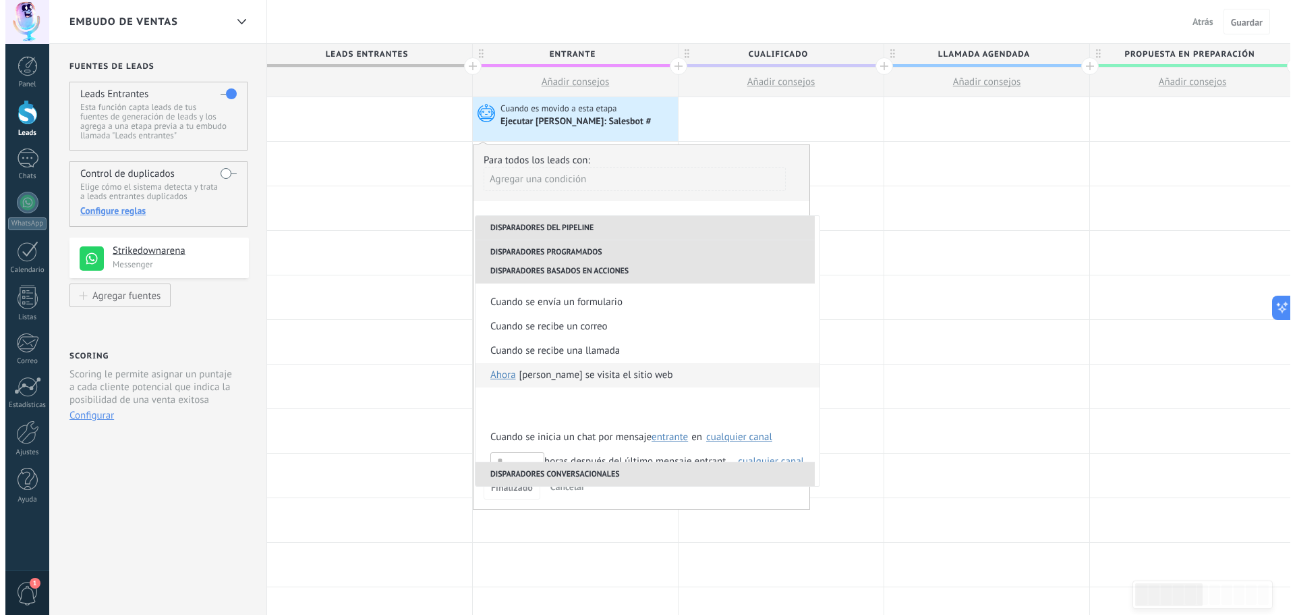
scroll to position [270, 0]
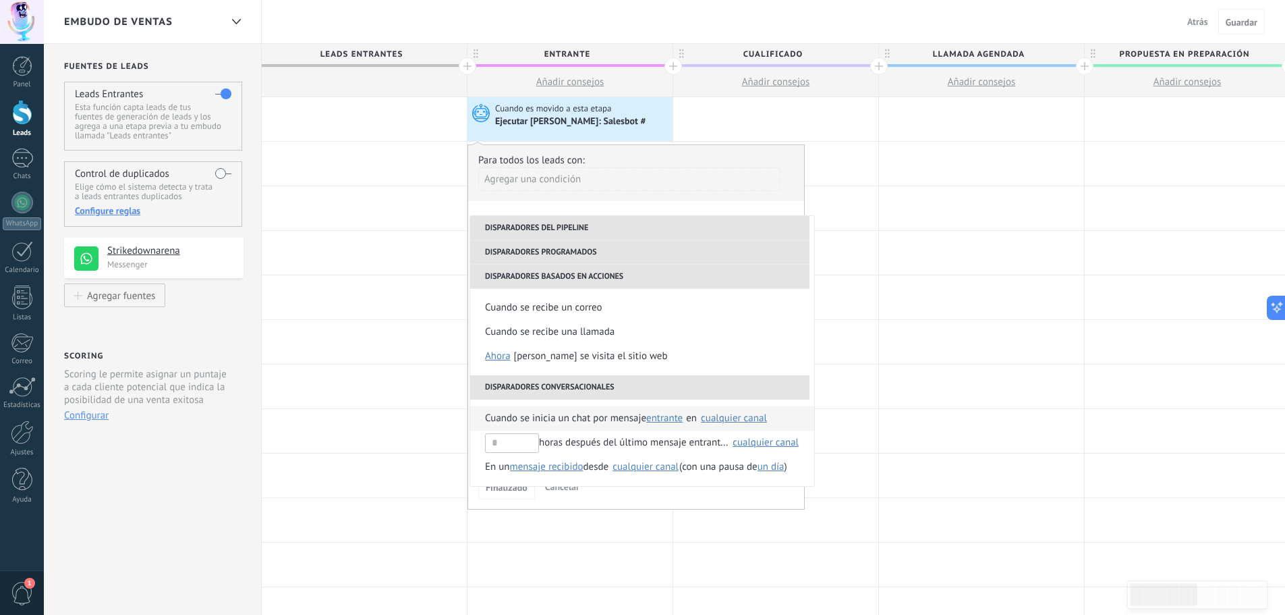
click at [579, 413] on span "Cuando se inicia un chat por mensaje" at bounding box center [565, 418] width 161 height 24
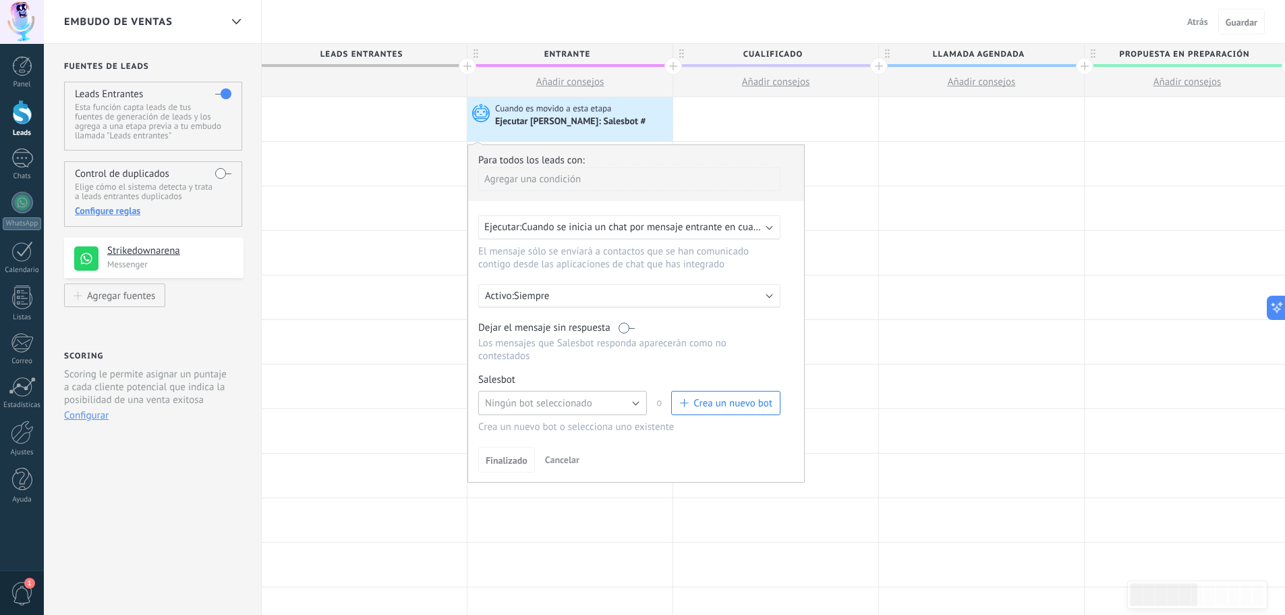
click at [613, 397] on button "Ningún bot seleccionado" at bounding box center [562, 403] width 169 height 24
click at [613, 397] on span "Ningún bot seleccionado" at bounding box center [556, 403] width 172 height 13
click at [712, 402] on span "Crea un nuevo bot" at bounding box center [733, 403] width 79 height 13
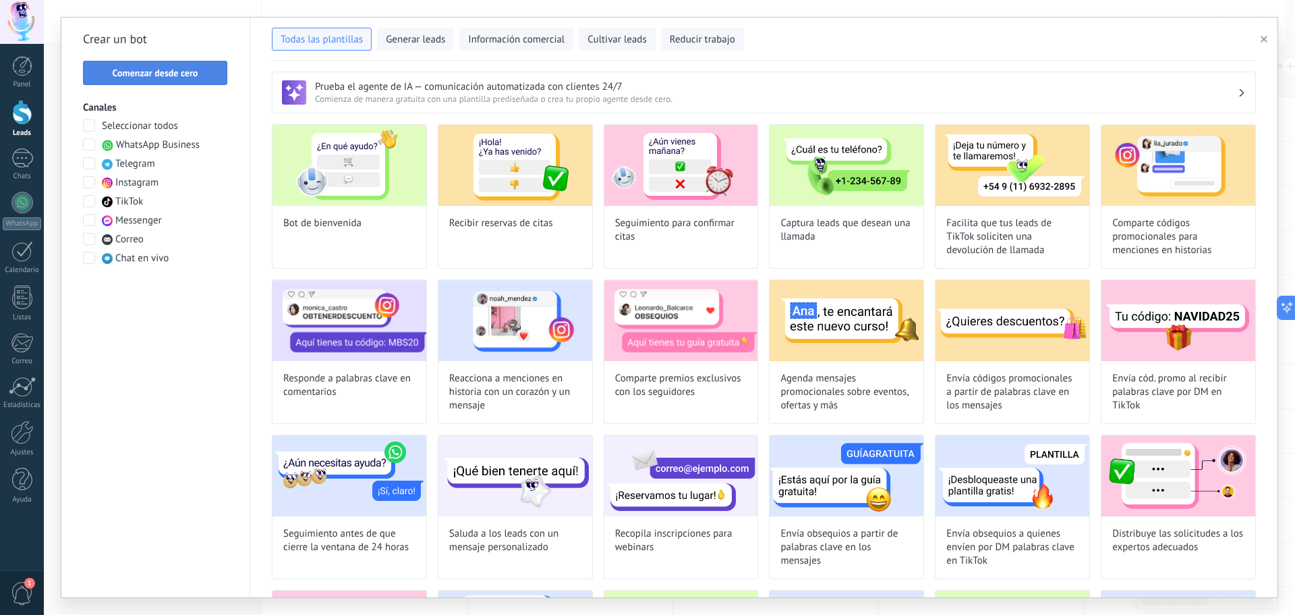
click at [198, 74] on span "Comenzar desde cero" at bounding box center [156, 72] width 86 height 9
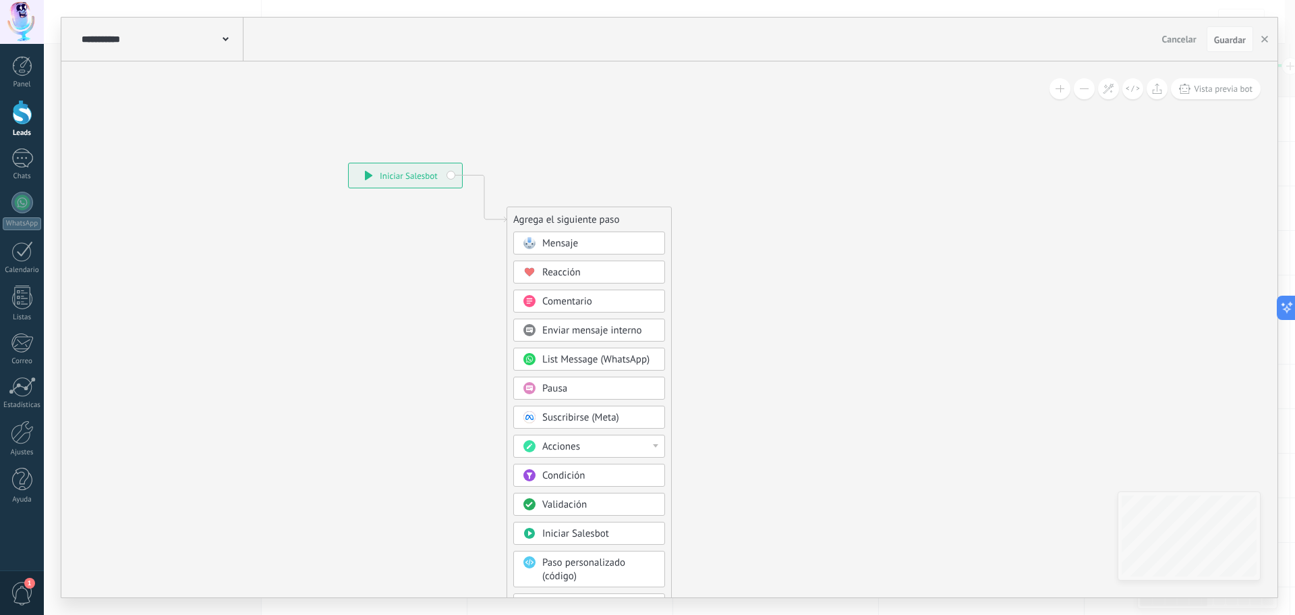
click at [224, 35] on span at bounding box center [226, 38] width 6 height 13
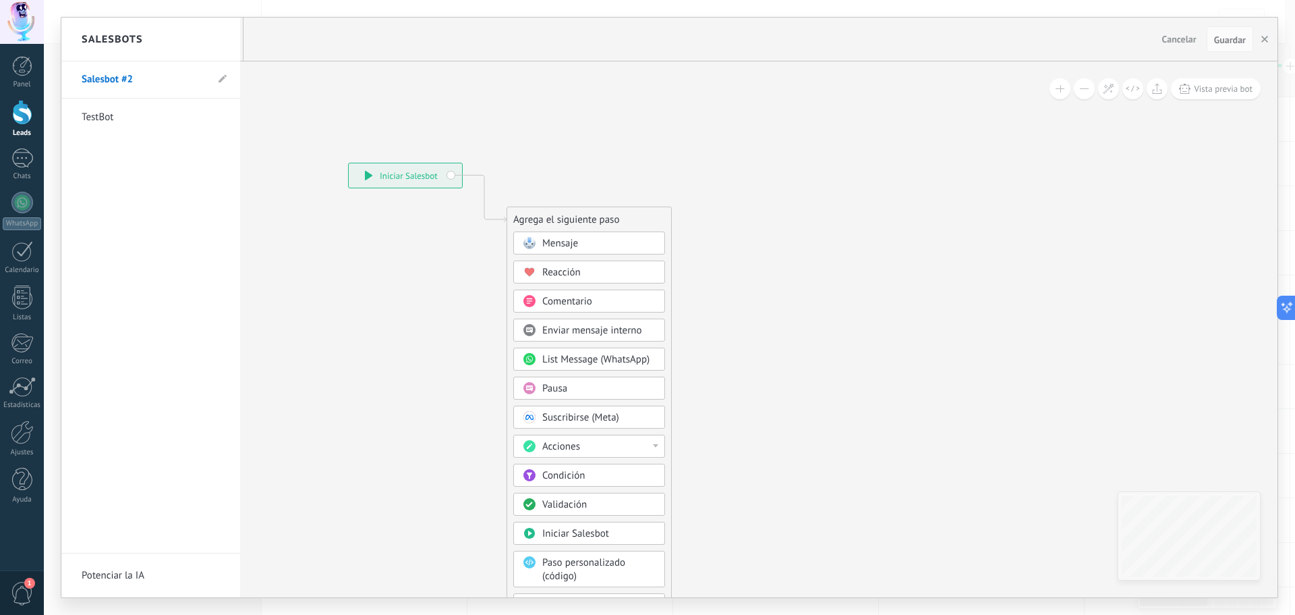
click at [225, 35] on div "Salesbots" at bounding box center [150, 40] width 179 height 44
click at [309, 125] on div at bounding box center [669, 307] width 1216 height 579
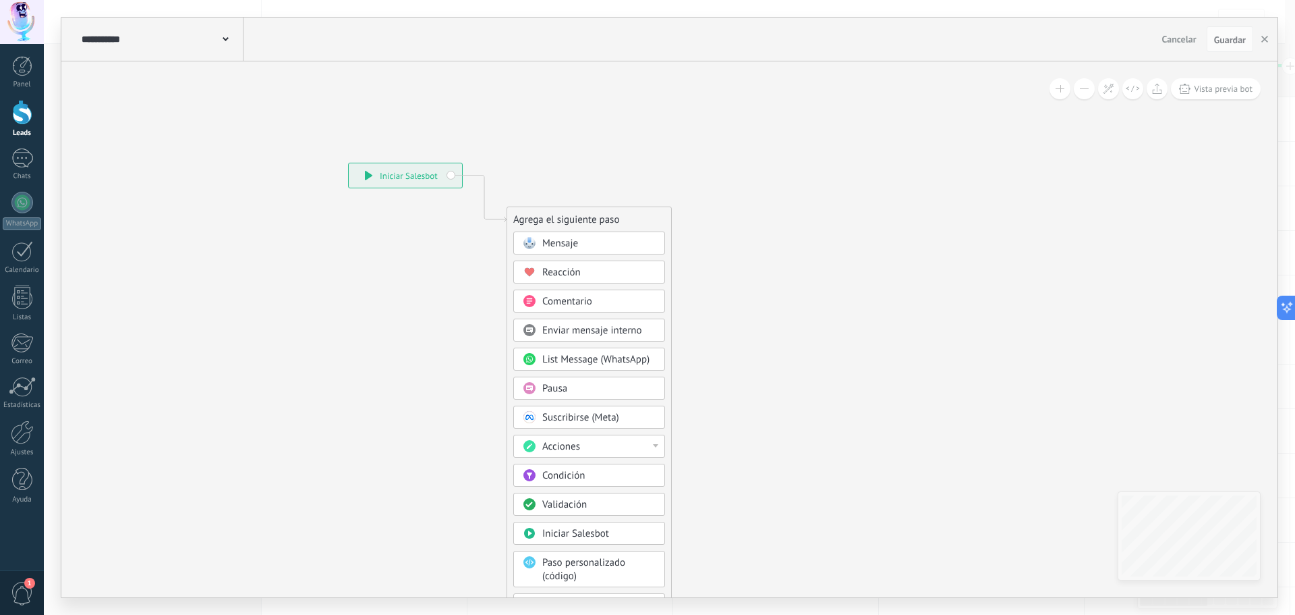
click at [648, 443] on div "Acciones" at bounding box center [598, 446] width 113 height 13
click at [658, 441] on div "Administrar etiquetas" at bounding box center [589, 446] width 150 height 23
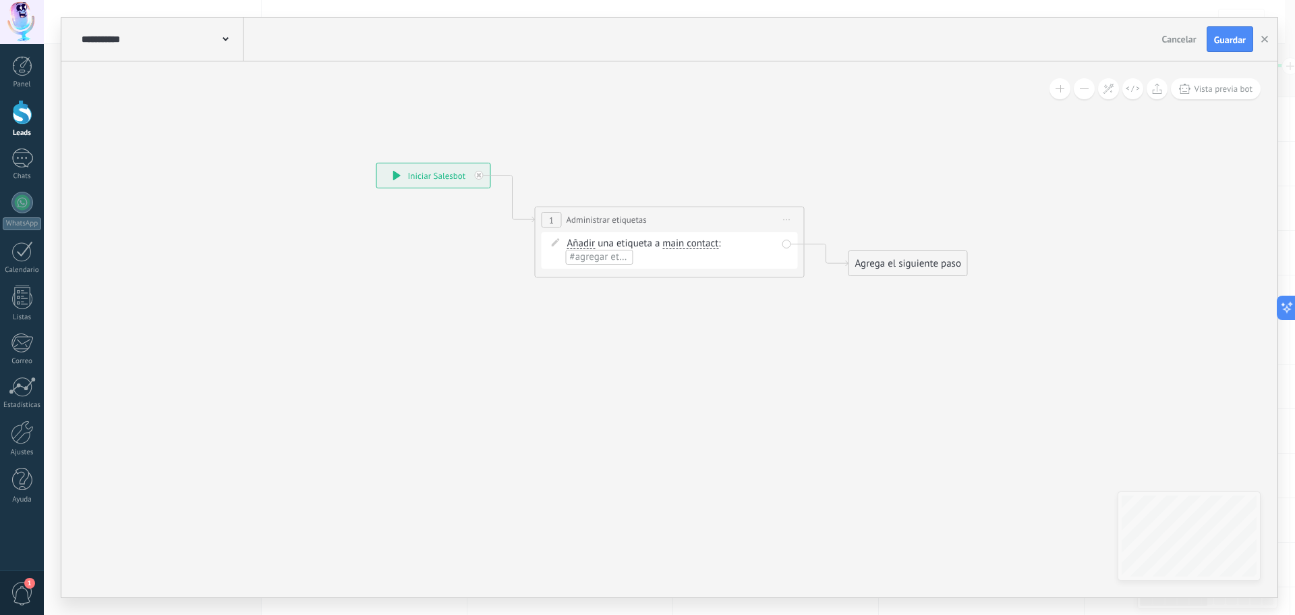
click at [793, 219] on span "Iniciar vista previa aquí Cambiar nombre Duplicar [GEOGRAPHIC_DATA]" at bounding box center [787, 220] width 22 height 20
click at [812, 303] on div "Borrar" at bounding box center [849, 307] width 134 height 23
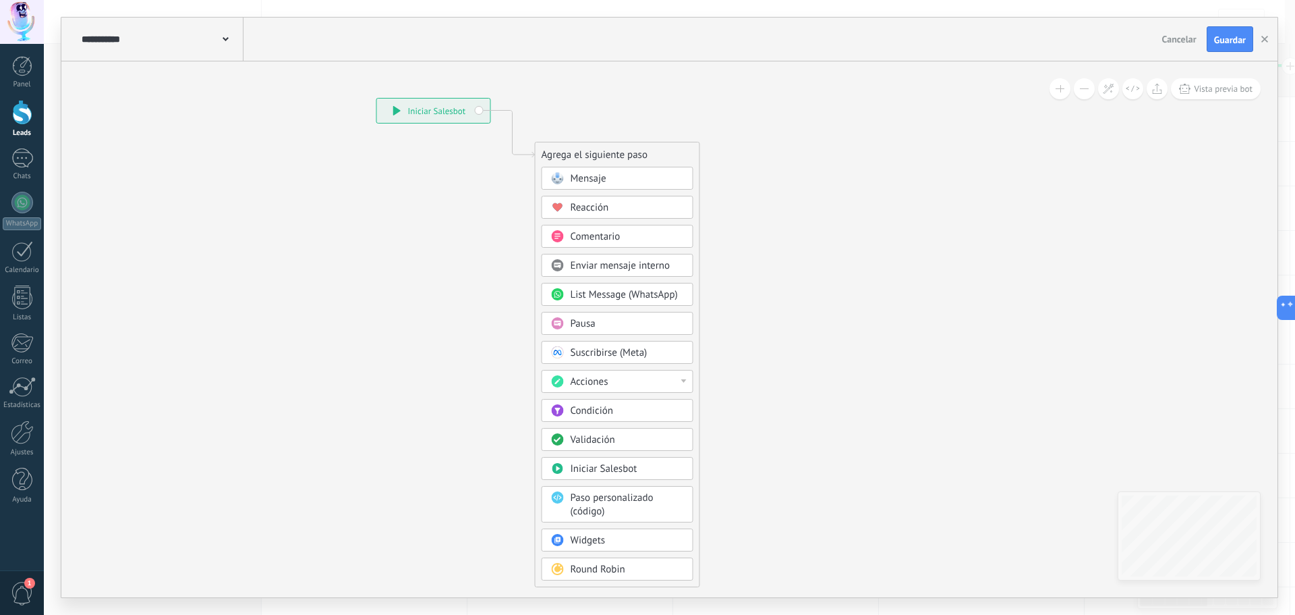
click at [577, 175] on span "Mensaje" at bounding box center [589, 178] width 36 height 13
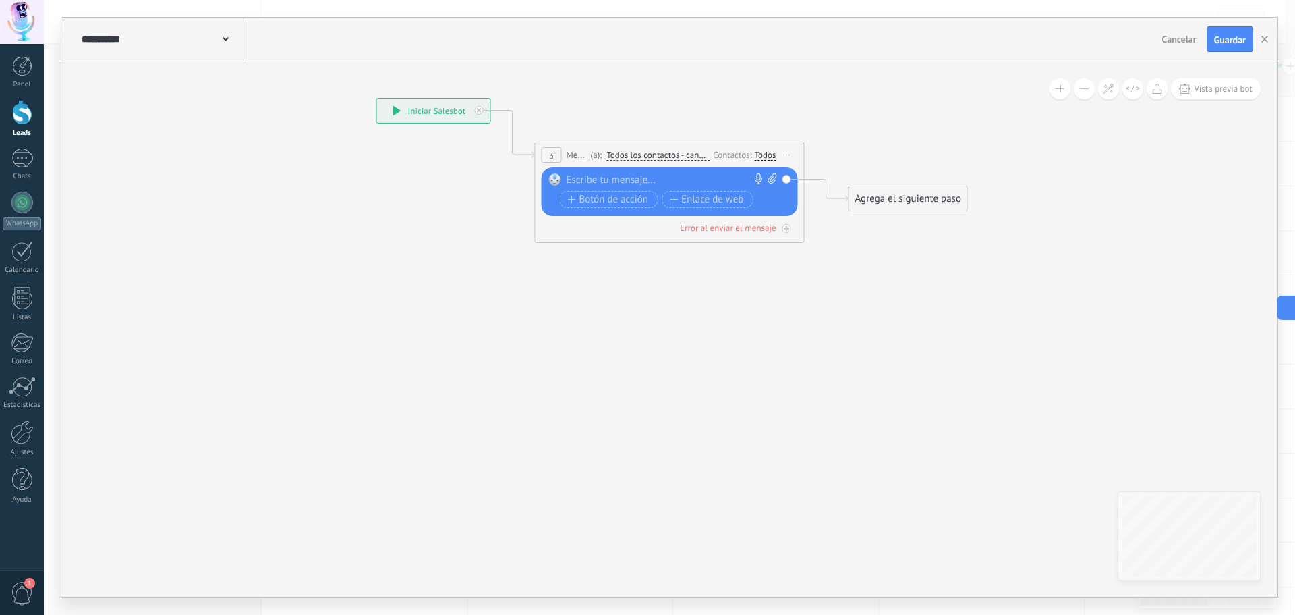
click at [604, 175] on div at bounding box center [667, 179] width 200 height 13
paste div
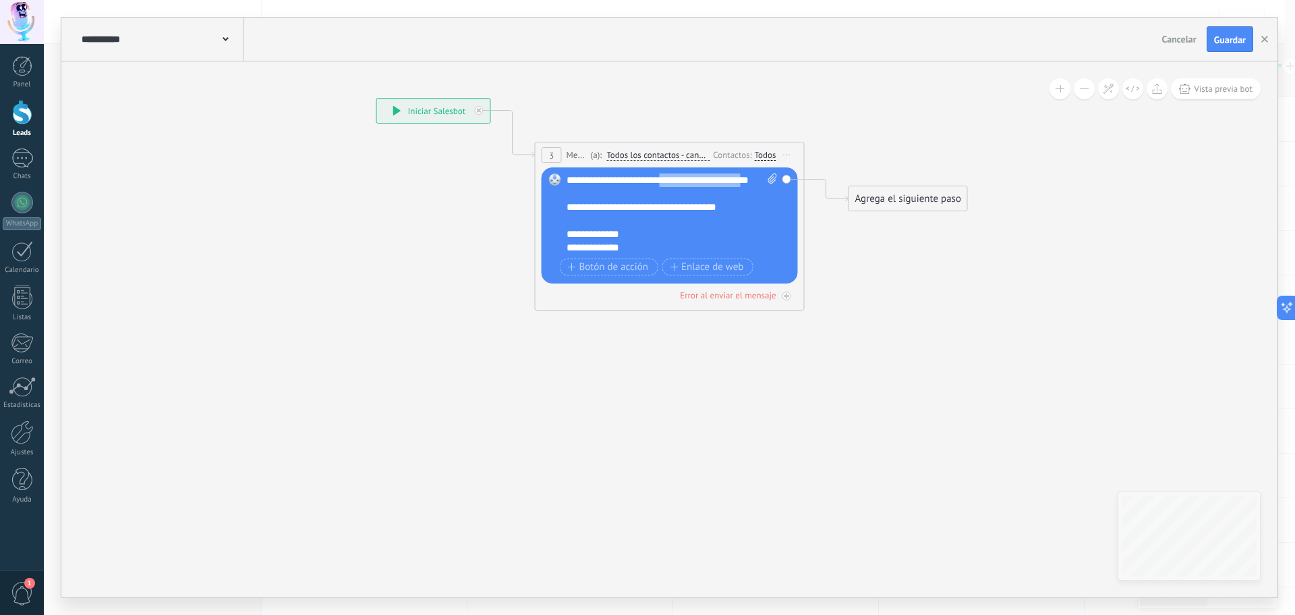
drag, startPoint x: 599, startPoint y: 192, endPoint x: 665, endPoint y: 179, distance: 67.3
click at [665, 179] on div "**********" at bounding box center [672, 213] width 211 height 81
drag, startPoint x: 600, startPoint y: 194, endPoint x: 662, endPoint y: 176, distance: 64.0
click at [662, 176] on div "**********" at bounding box center [672, 213] width 211 height 81
drag, startPoint x: 635, startPoint y: 236, endPoint x: 625, endPoint y: 246, distance: 14.3
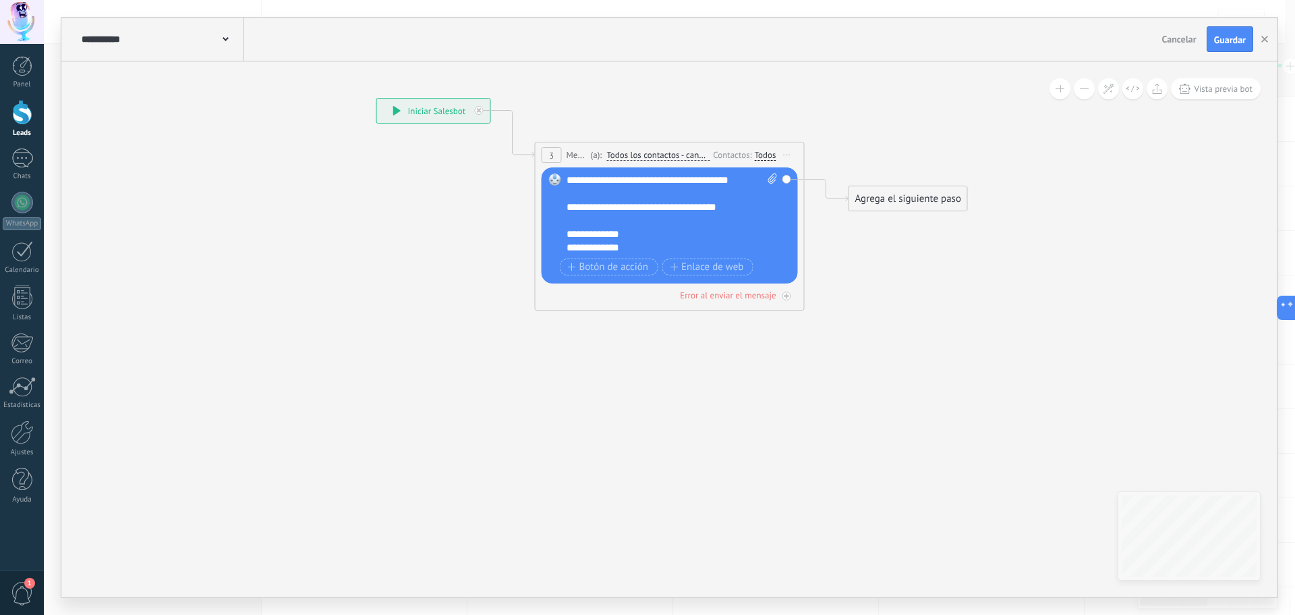
click at [637, 237] on div "**********" at bounding box center [661, 233] width 188 height 13
drag, startPoint x: 653, startPoint y: 238, endPoint x: 587, endPoint y: 208, distance: 72.7
click at [587, 208] on div "**********" at bounding box center [672, 213] width 211 height 81
click at [629, 224] on div "**********" at bounding box center [661, 220] width 188 height 13
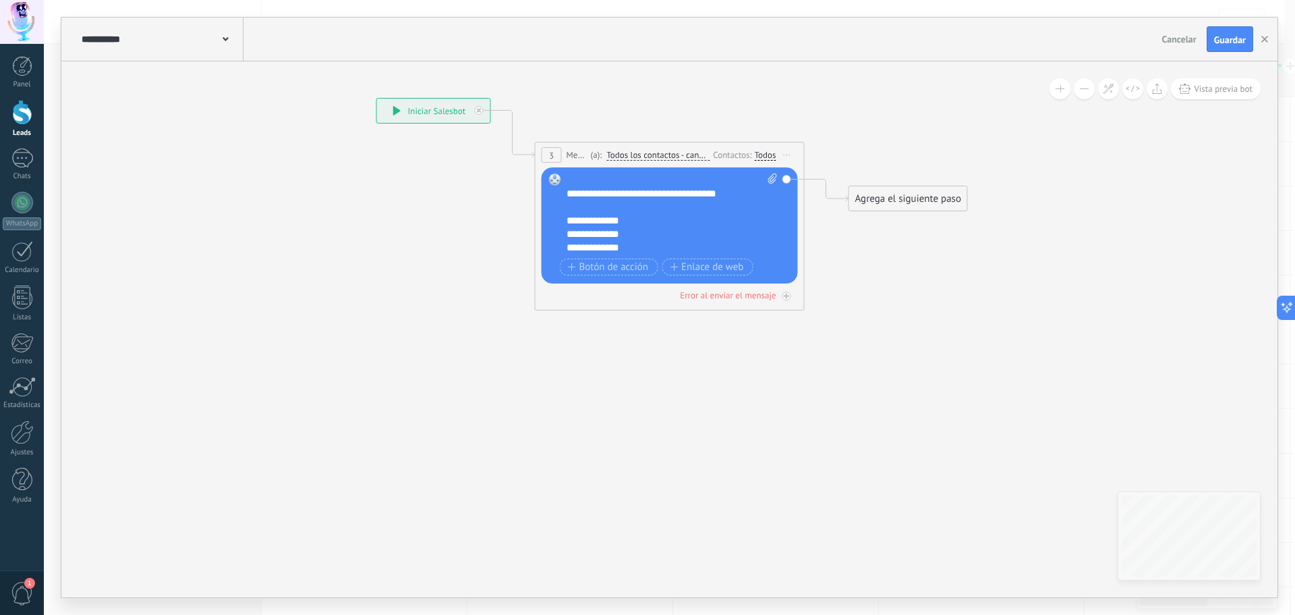
click at [648, 199] on div "**********" at bounding box center [661, 193] width 188 height 13
click at [653, 169] on div "Reemplazar Quitar Convertir a mensaje de voz Arrastre la imagen aquí para adjun…" at bounding box center [670, 225] width 256 height 116
click at [656, 173] on div at bounding box center [666, 179] width 198 height 13
drag, startPoint x: 663, startPoint y: 183, endPoint x: 613, endPoint y: 171, distance: 52.0
click at [613, 171] on div "Reemplazar Quitar Convertir a mensaje de voz Arrastre la imagen aquí para adjun…" at bounding box center [670, 225] width 256 height 116
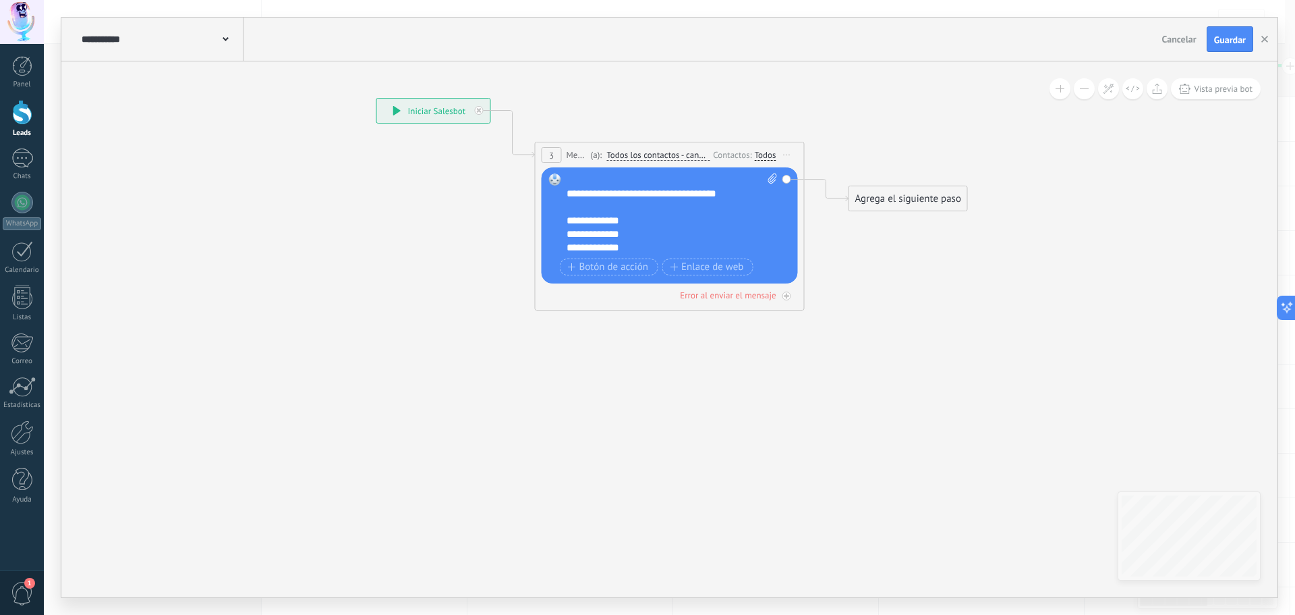
click at [678, 210] on div at bounding box center [666, 206] width 198 height 13
click at [630, 236] on div "**********" at bounding box center [661, 233] width 188 height 13
click at [644, 244] on div "**********" at bounding box center [661, 247] width 188 height 13
click at [886, 202] on div "Agrega el siguiente paso" at bounding box center [908, 199] width 118 height 22
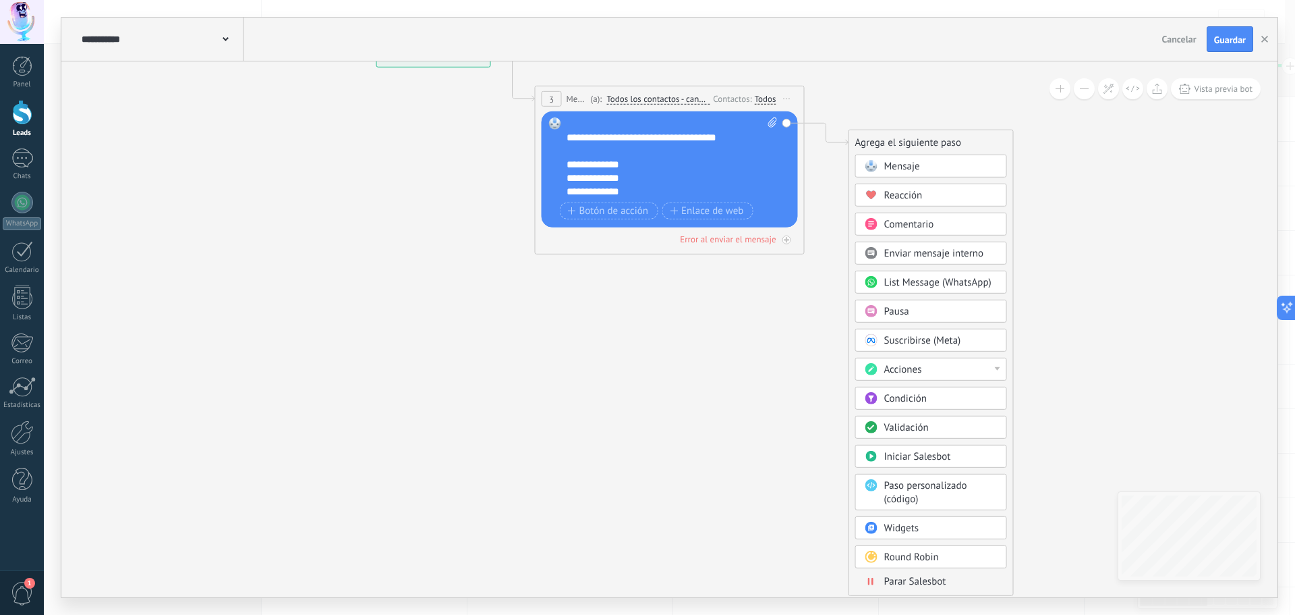
click at [994, 372] on div "Acciones" at bounding box center [940, 369] width 113 height 13
click at [959, 136] on div "Agrega el siguiente paso" at bounding box center [931, 143] width 164 height 22
click at [662, 174] on div "**********" at bounding box center [661, 177] width 188 height 13
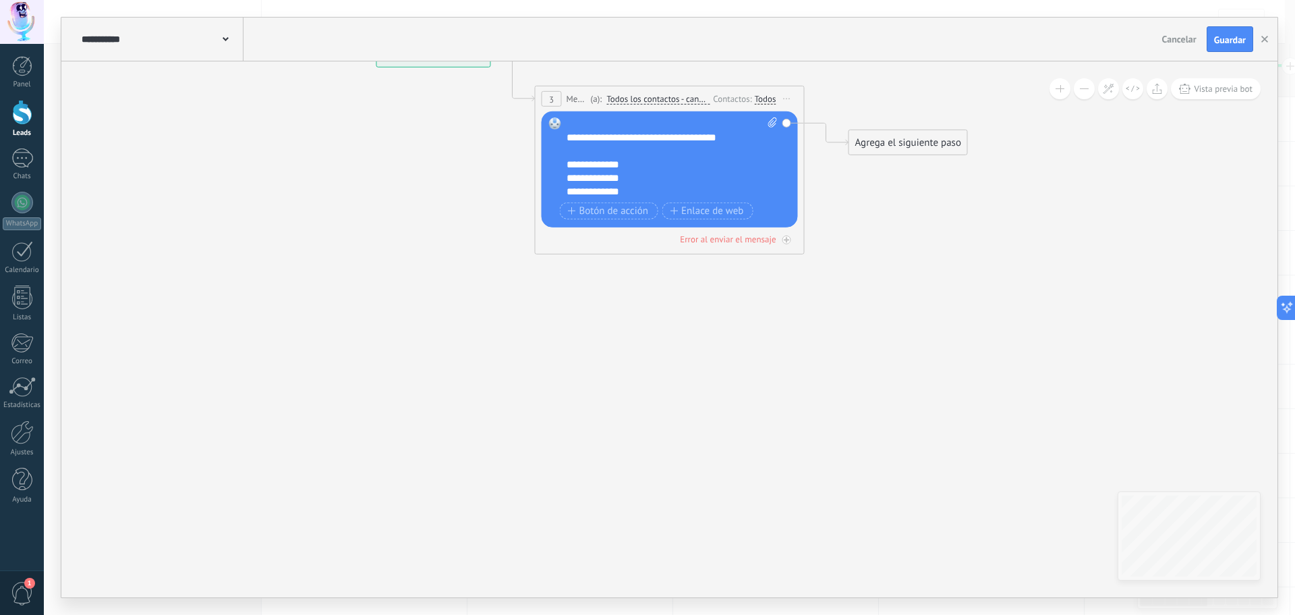
click at [618, 161] on div "**********" at bounding box center [661, 164] width 188 height 13
click at [621, 212] on span "Botón de acción" at bounding box center [608, 210] width 81 height 11
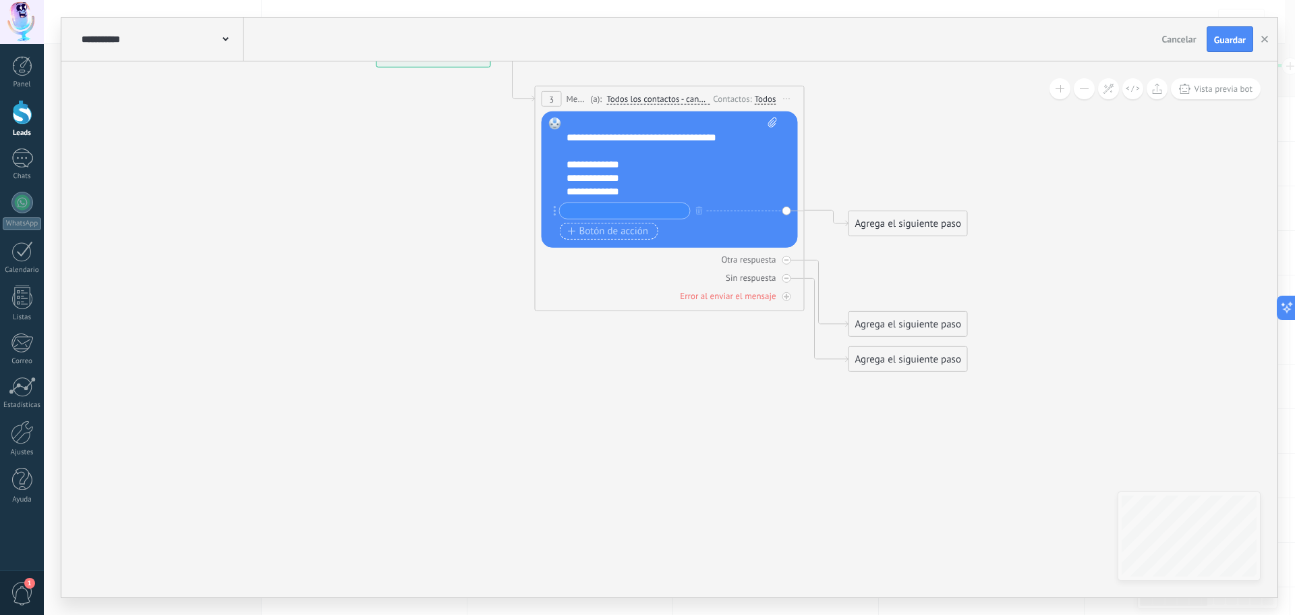
click at [615, 235] on span "Botón de acción" at bounding box center [608, 230] width 81 height 11
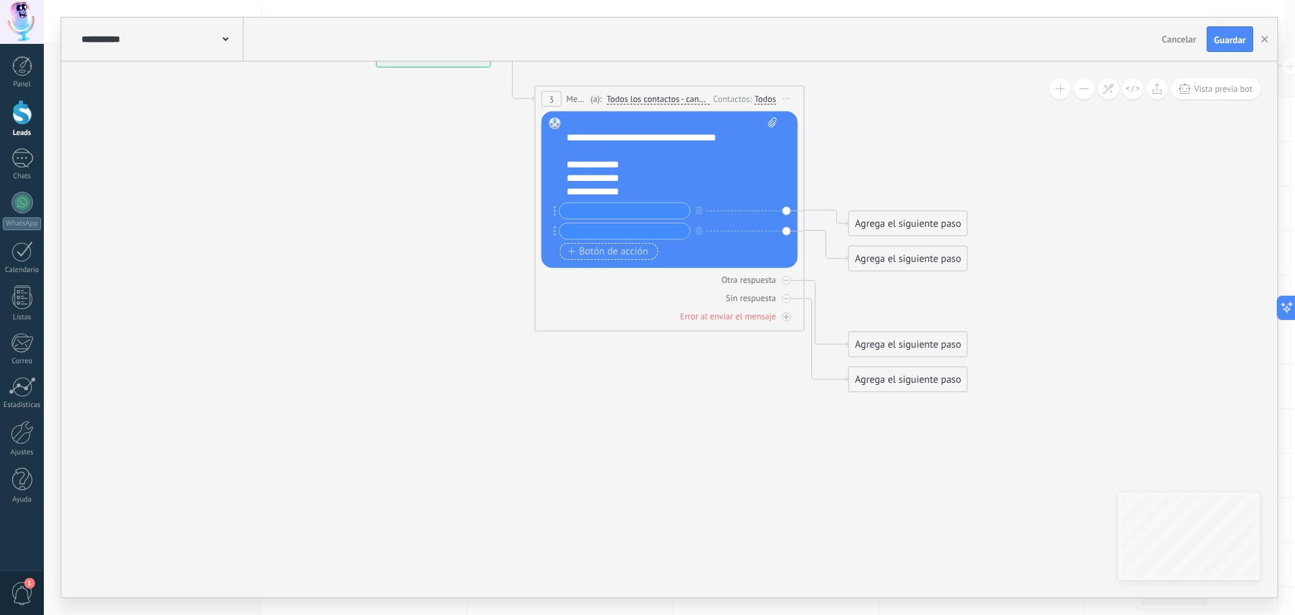
click at [623, 246] on span "Botón de acción" at bounding box center [608, 251] width 81 height 11
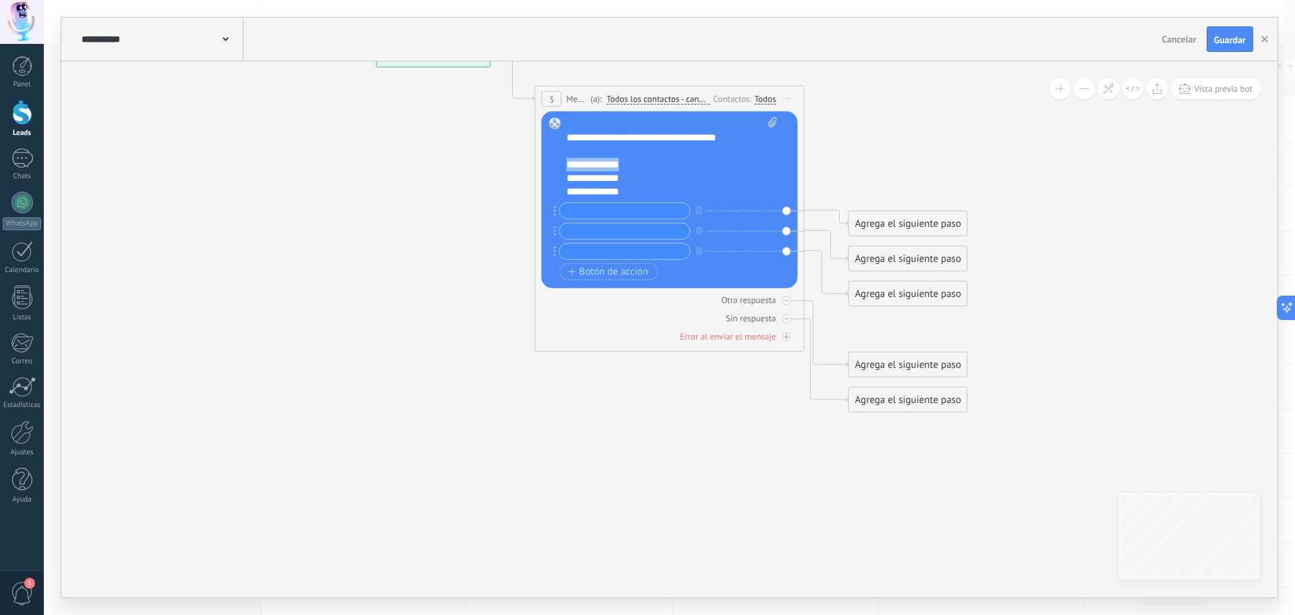
drag, startPoint x: 625, startPoint y: 168, endPoint x: 555, endPoint y: 161, distance: 70.6
click at [555, 161] on div "Reemplazar Quitar Convertir a mensaje de voz Arrastre la imagen aquí para adjun…" at bounding box center [670, 199] width 256 height 177
copy div "**********"
click at [578, 212] on input "text" at bounding box center [625, 211] width 130 height 16
paste input "**********"
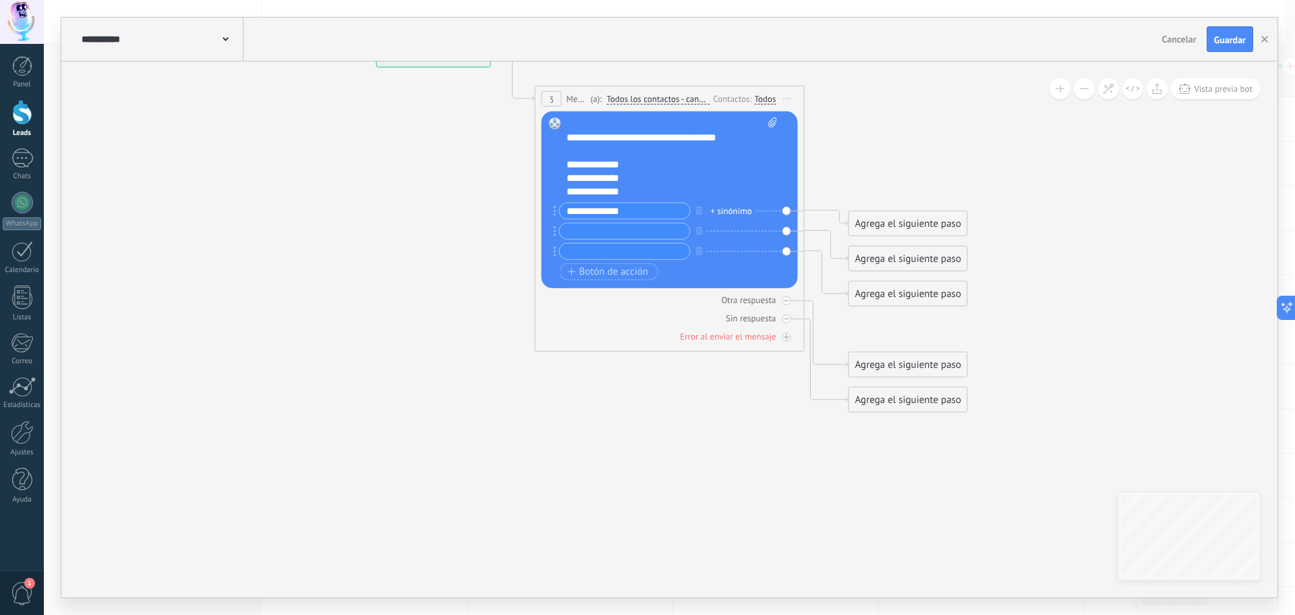
type input "**********"
click at [585, 227] on input "text" at bounding box center [625, 231] width 130 height 16
drag, startPoint x: 623, startPoint y: 179, endPoint x: 574, endPoint y: 179, distance: 49.2
click at [574, 179] on div "**********" at bounding box center [661, 177] width 188 height 13
click at [628, 182] on div "**********" at bounding box center [661, 177] width 188 height 13
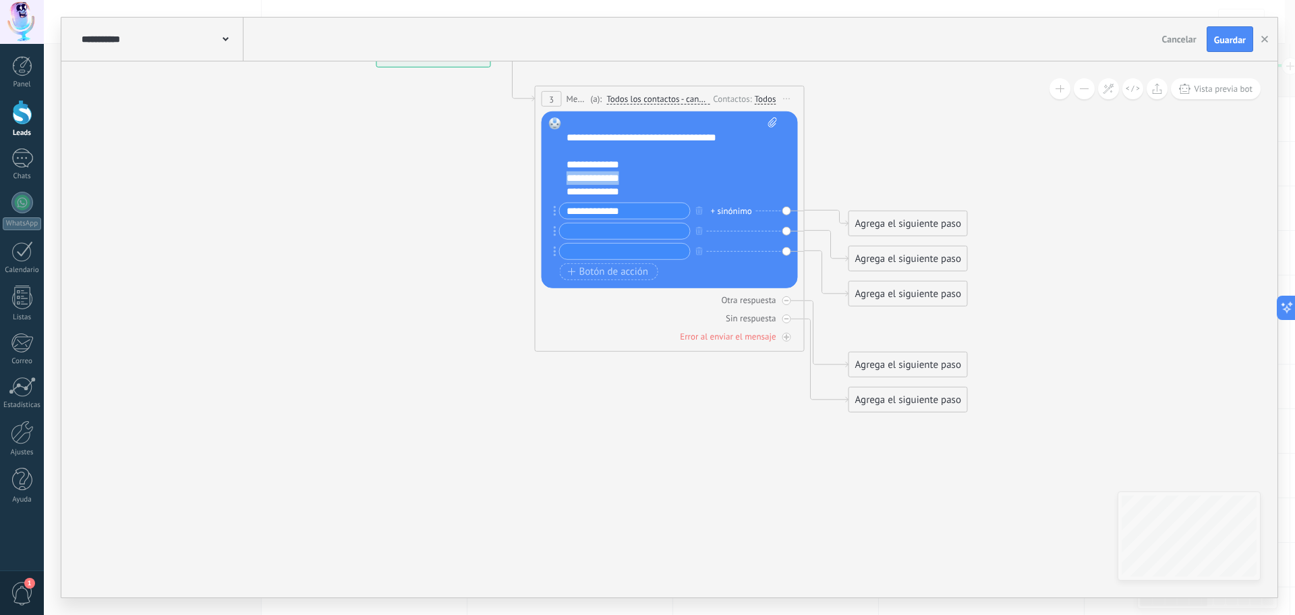
drag, startPoint x: 621, startPoint y: 177, endPoint x: 552, endPoint y: 177, distance: 69.5
click at [552, 177] on div "Reemplazar Quitar Convertir a mensaje de voz Arrastre la imagen aquí para adjun…" at bounding box center [670, 199] width 256 height 177
copy div "**********"
click at [593, 229] on input "text" at bounding box center [625, 231] width 130 height 16
paste input "**********"
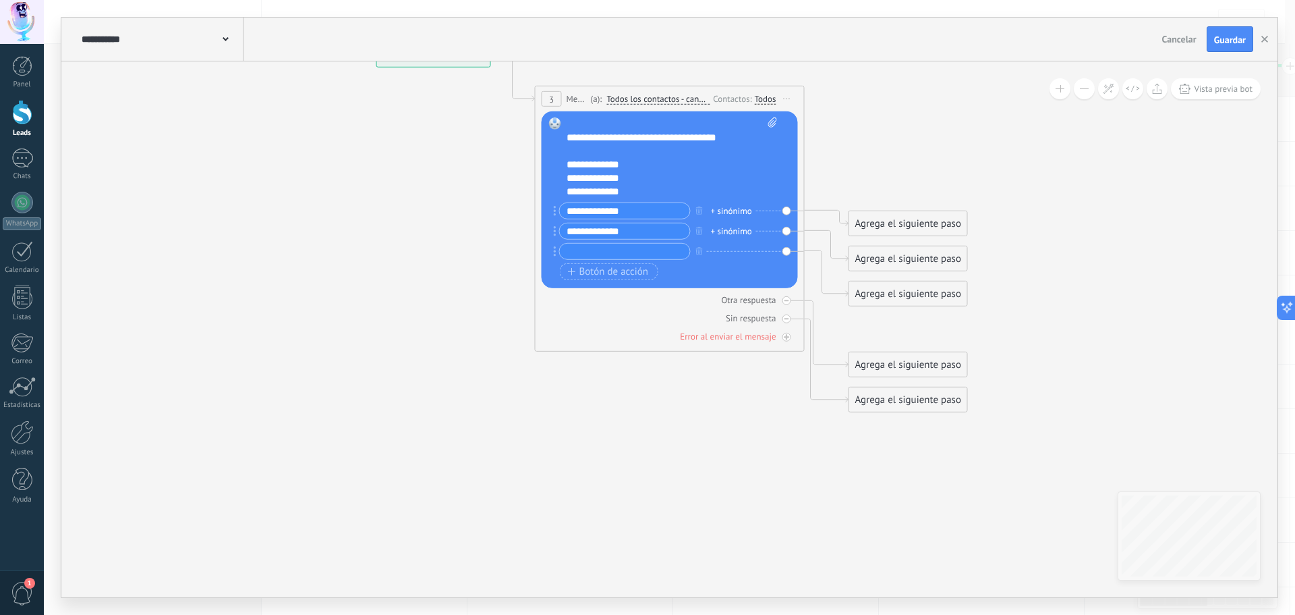
type input "**********"
drag, startPoint x: 622, startPoint y: 193, endPoint x: 561, endPoint y: 194, distance: 61.4
click at [561, 194] on div "Reemplazar Quitar Convertir a mensaje de voz Arrastre la imagen aquí para adjun…" at bounding box center [670, 199] width 256 height 177
copy div "**********"
click at [592, 252] on input "text" at bounding box center [625, 252] width 130 height 16
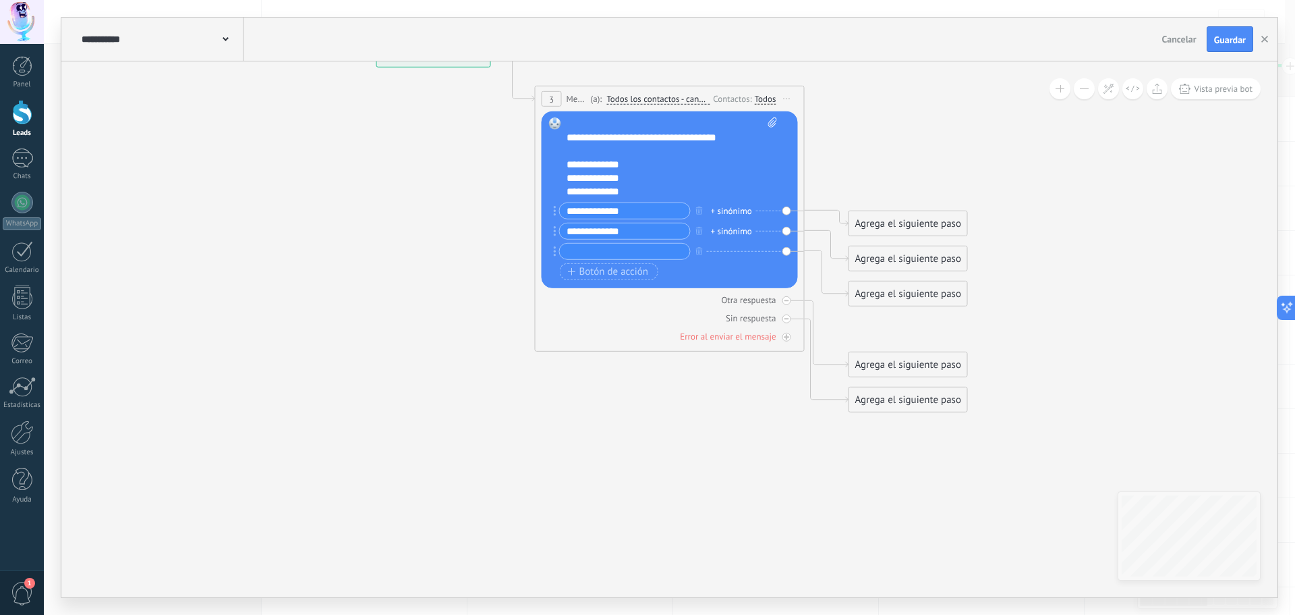
paste input "**********"
type input "**********"
click at [637, 179] on div "**********" at bounding box center [661, 177] width 188 height 13
drag, startPoint x: 632, startPoint y: 189, endPoint x: 526, endPoint y: 147, distance: 114.5
click at [376, 42] on div "**********" at bounding box center [376, 42] width 0 height 0
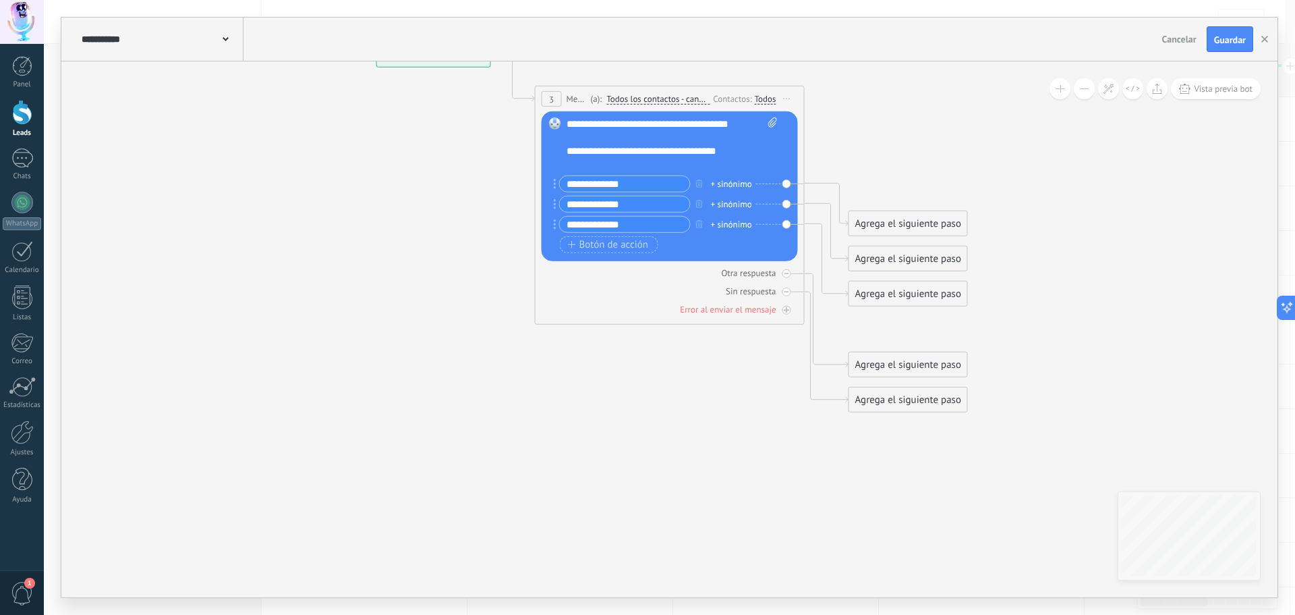
click at [889, 215] on div "Agrega el siguiente paso" at bounding box center [908, 224] width 118 height 22
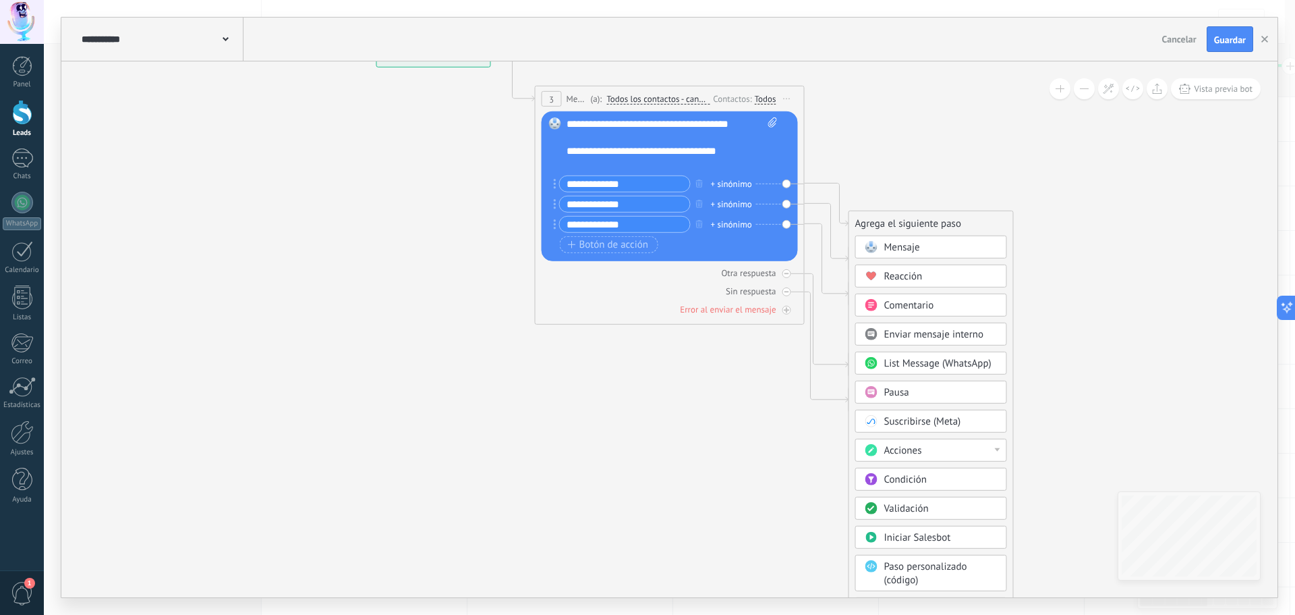
click at [938, 250] on div "Mensaje" at bounding box center [940, 247] width 113 height 13
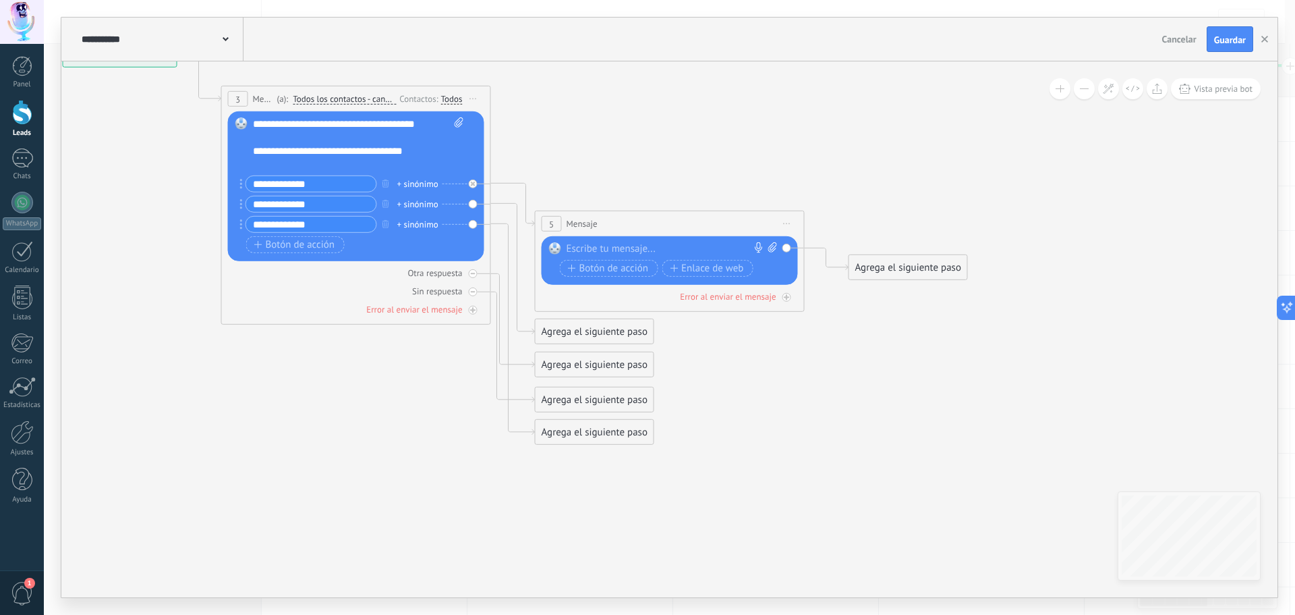
click at [791, 221] on span "Iniciar vista previa aquí Cambiar nombre Duplicar [GEOGRAPHIC_DATA]" at bounding box center [787, 224] width 22 height 20
click at [820, 309] on div "Borrar" at bounding box center [849, 311] width 134 height 23
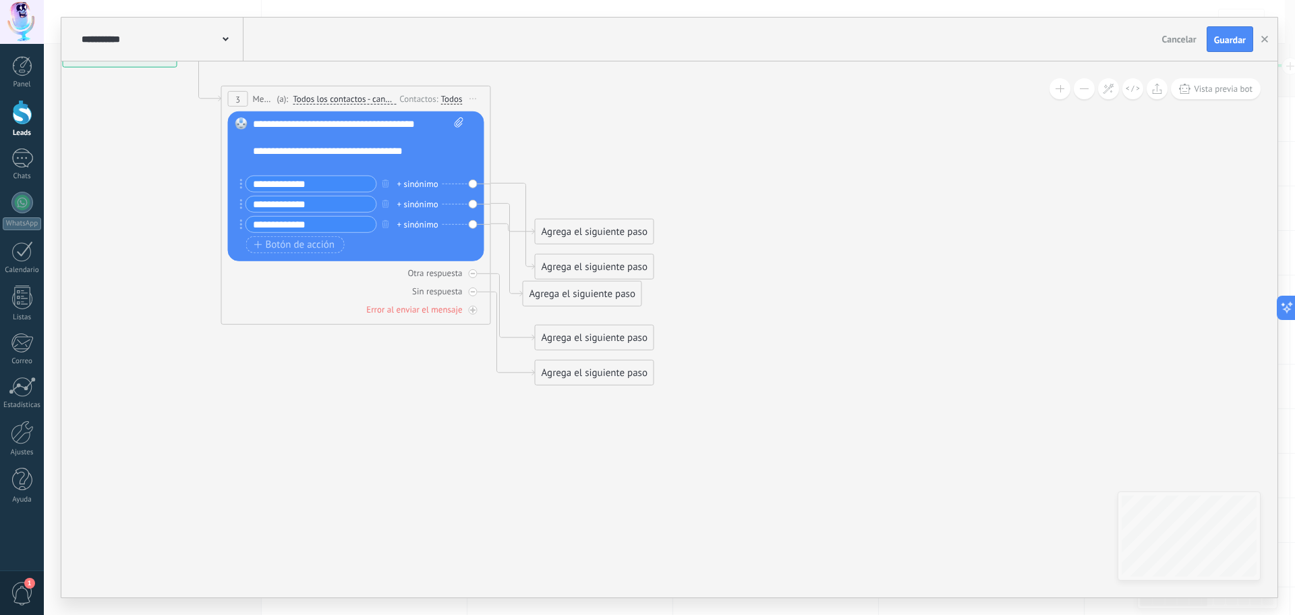
drag, startPoint x: 594, startPoint y: 196, endPoint x: 581, endPoint y: 288, distance: 93.3
click at [582, 293] on div "Agrega el siguiente paso" at bounding box center [582, 294] width 118 height 22
drag, startPoint x: 600, startPoint y: 268, endPoint x: 612, endPoint y: 185, distance: 83.8
click at [612, 185] on div "Agrega el siguiente paso" at bounding box center [608, 182] width 118 height 22
click at [632, 180] on div "Agrega el siguiente paso" at bounding box center [608, 182] width 118 height 22
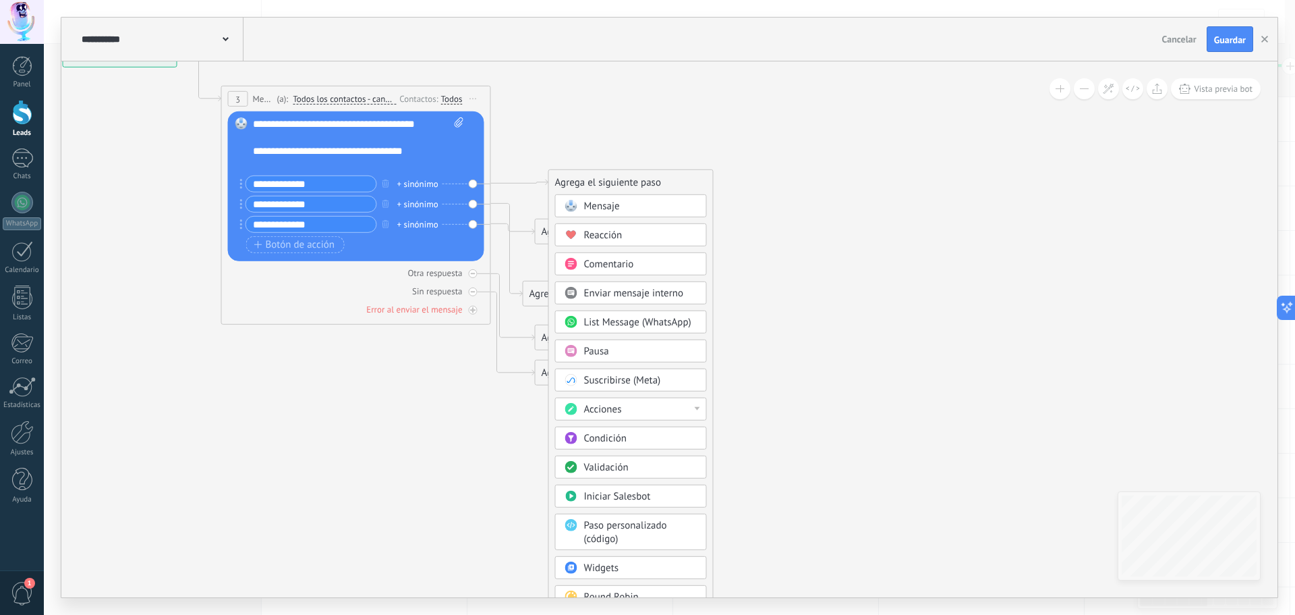
click at [761, 154] on icon at bounding box center [341, 214] width 1233 height 1018
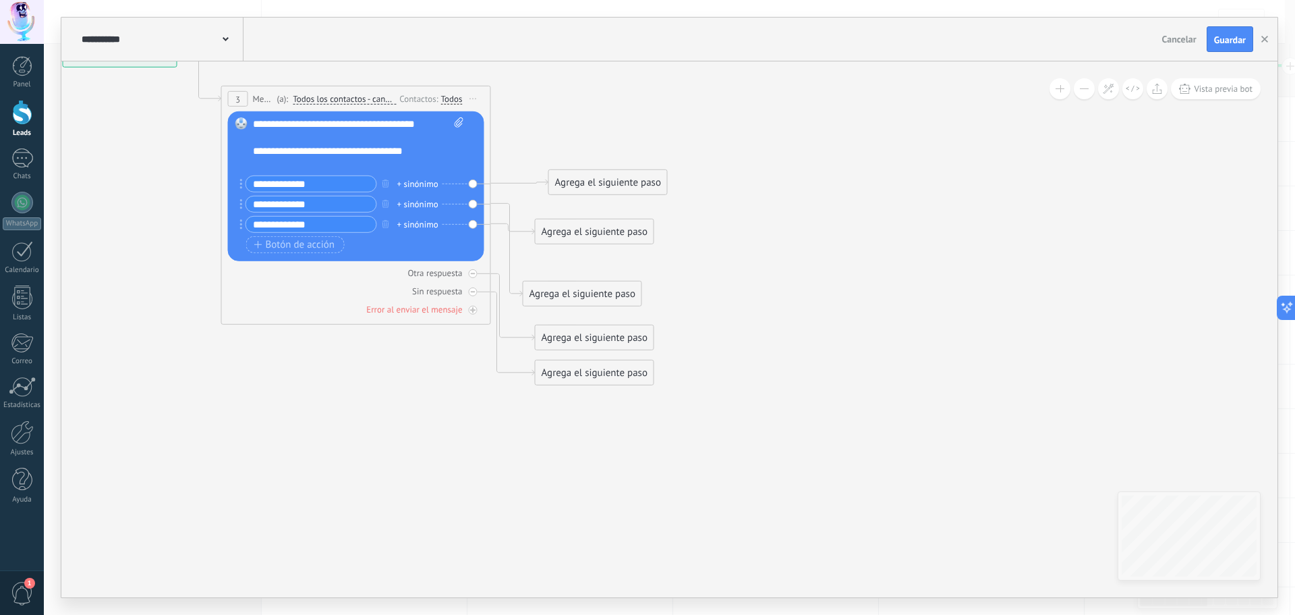
click at [619, 177] on div "Agrega el siguiente paso" at bounding box center [608, 182] width 118 height 22
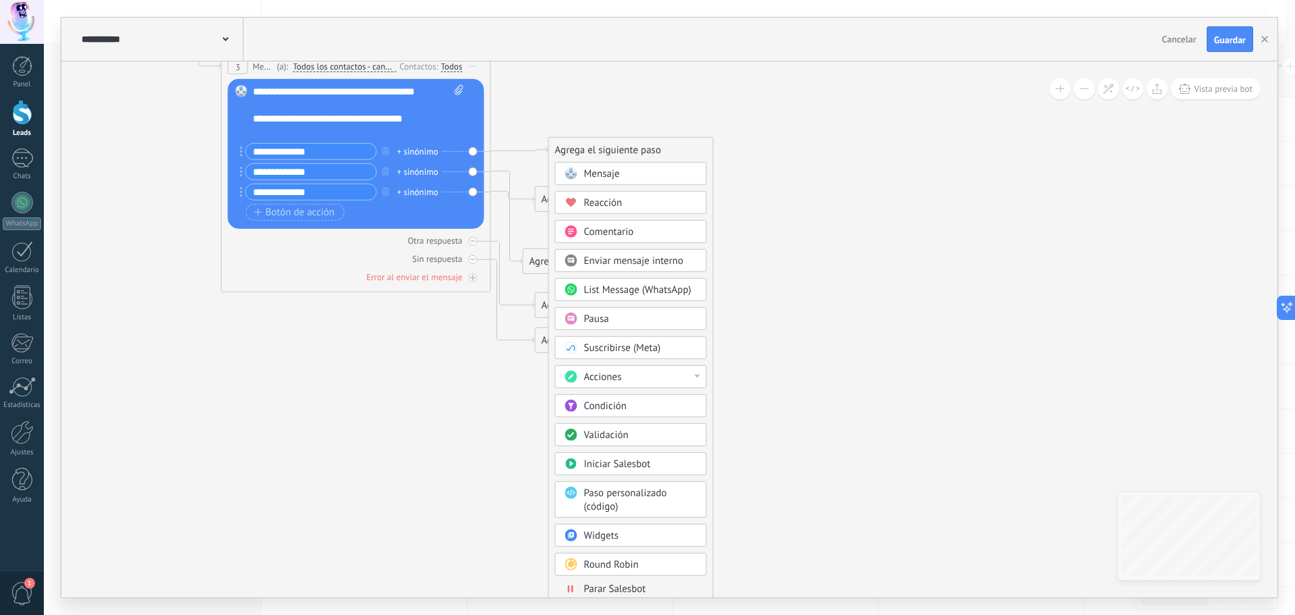
click at [648, 401] on div "Condición" at bounding box center [640, 405] width 113 height 13
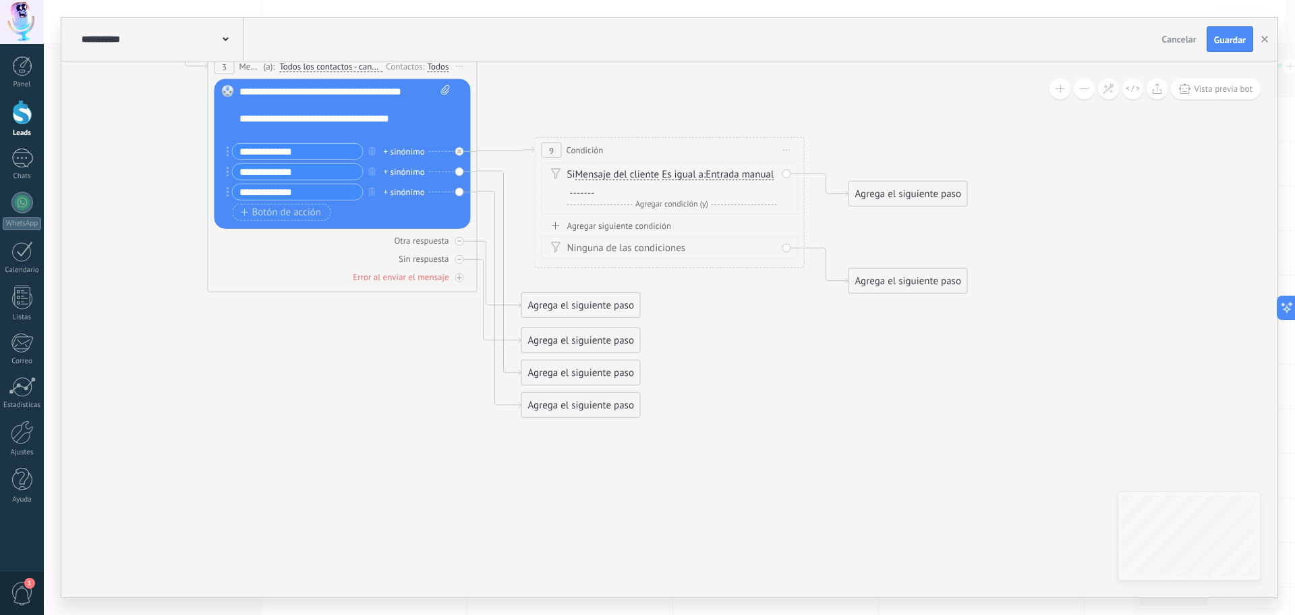
click at [714, 183] on div "Si Mensaje del cliente Mensaje del cliente Emoción de la conversación Comentari…" at bounding box center [672, 181] width 210 height 27
click at [691, 196] on div "Si Mensaje del cliente Mensaje del cliente Emoción de la conversación Comentari…" at bounding box center [672, 189] width 210 height 43
click at [672, 205] on span "Agregar condición (y)" at bounding box center [672, 204] width 80 height 10
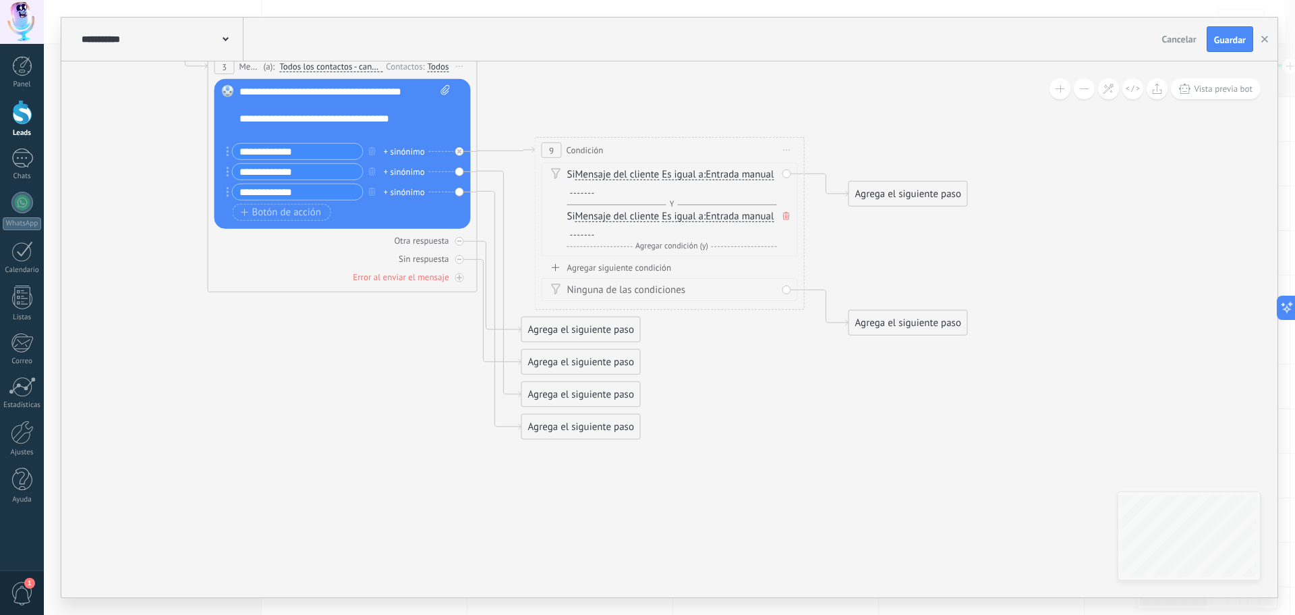
click at [784, 217] on icon at bounding box center [786, 216] width 7 height 8
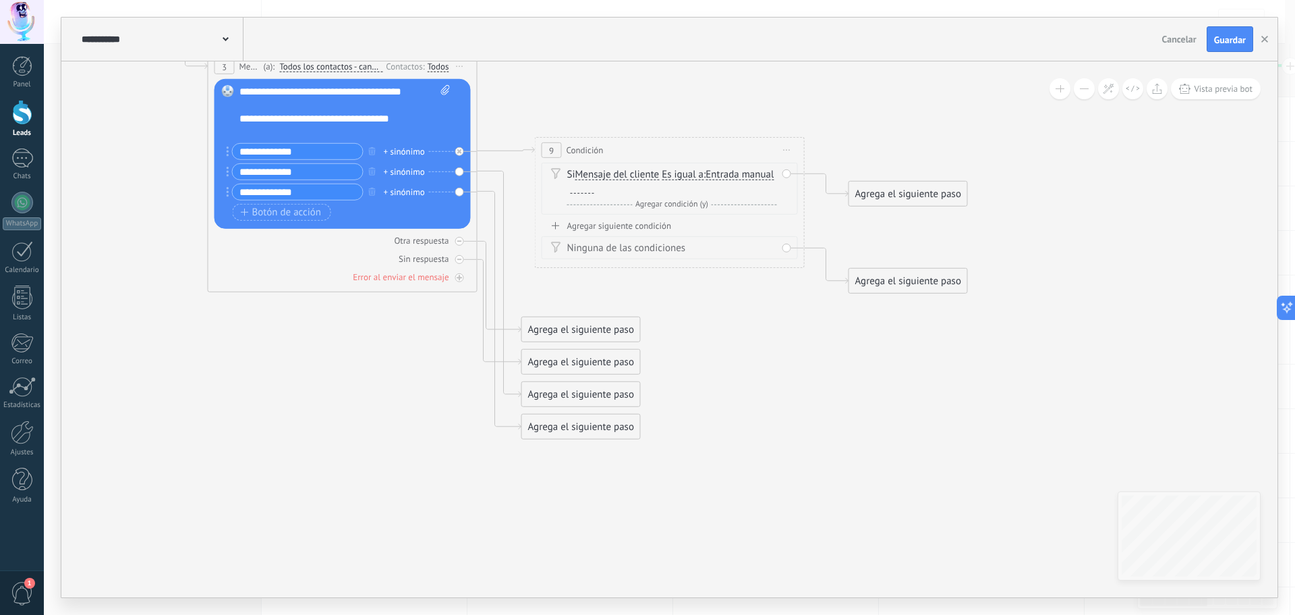
click at [594, 188] on div at bounding box center [583, 188] width 24 height 11
click at [744, 285] on icon at bounding box center [487, 213] width 1548 height 1083
click at [629, 227] on div "Agregar siguiente condición" at bounding box center [672, 225] width 256 height 11
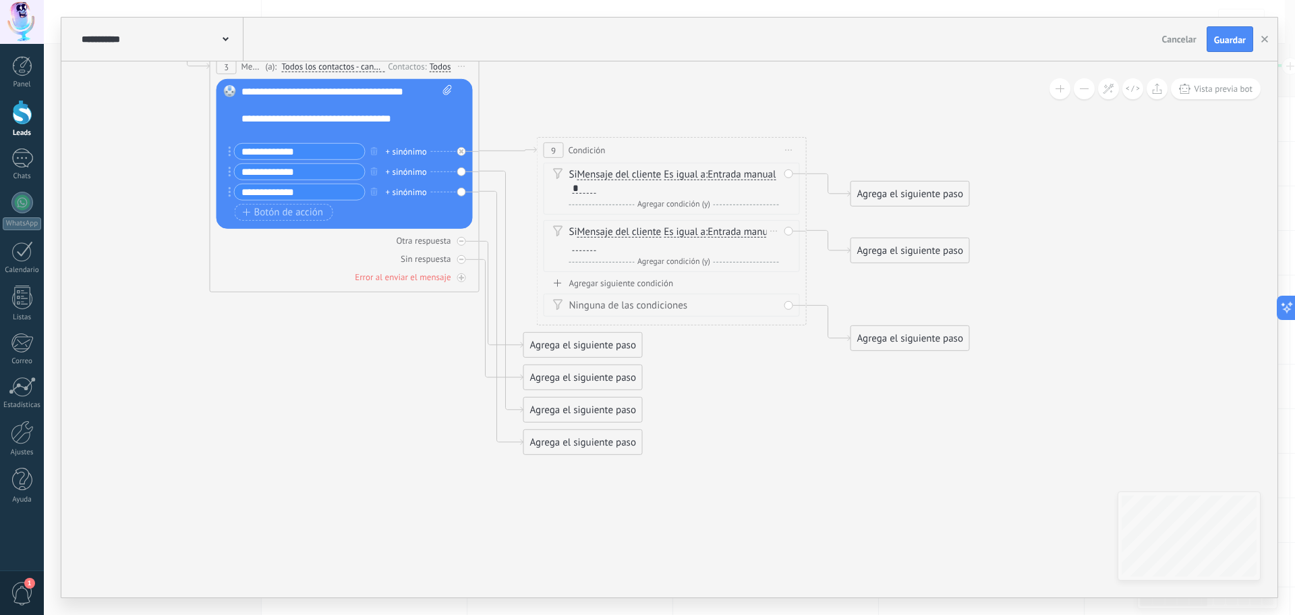
click at [596, 246] on div at bounding box center [585, 245] width 24 height 11
click at [664, 306] on div "Ninguna de las condiciones" at bounding box center [674, 305] width 210 height 13
click at [772, 233] on div "Borrar" at bounding box center [774, 231] width 15 height 20
click at [789, 251] on div "Borrar" at bounding box center [796, 250] width 60 height 23
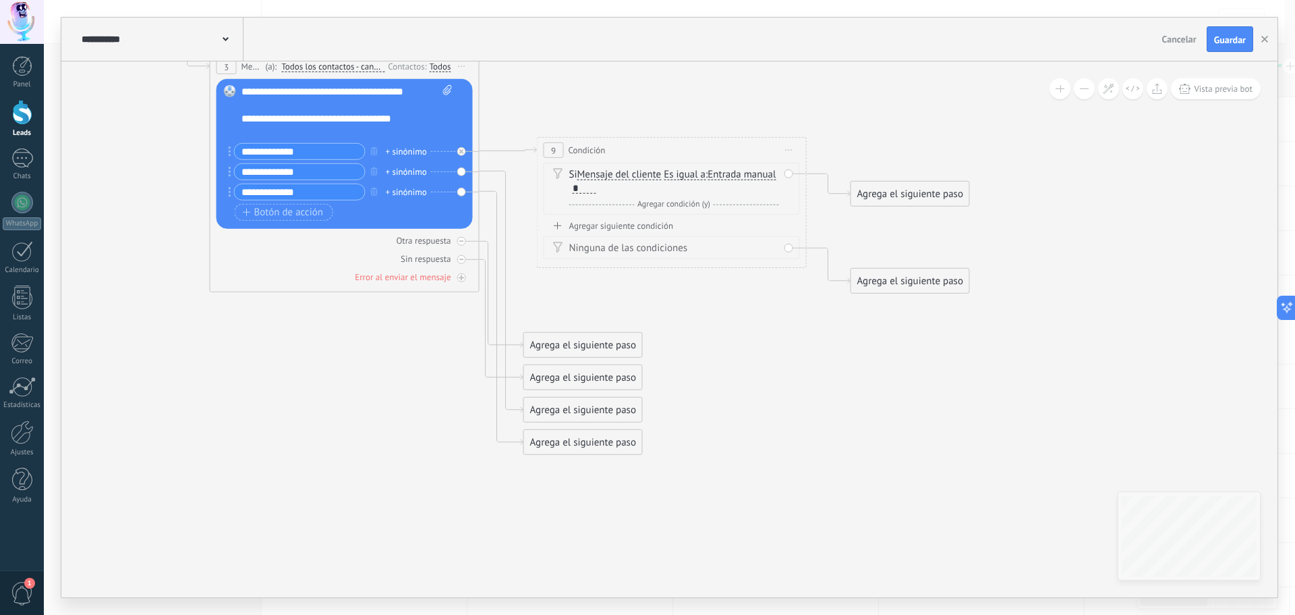
click at [874, 281] on div "Agrega el siguiente paso" at bounding box center [910, 281] width 118 height 22
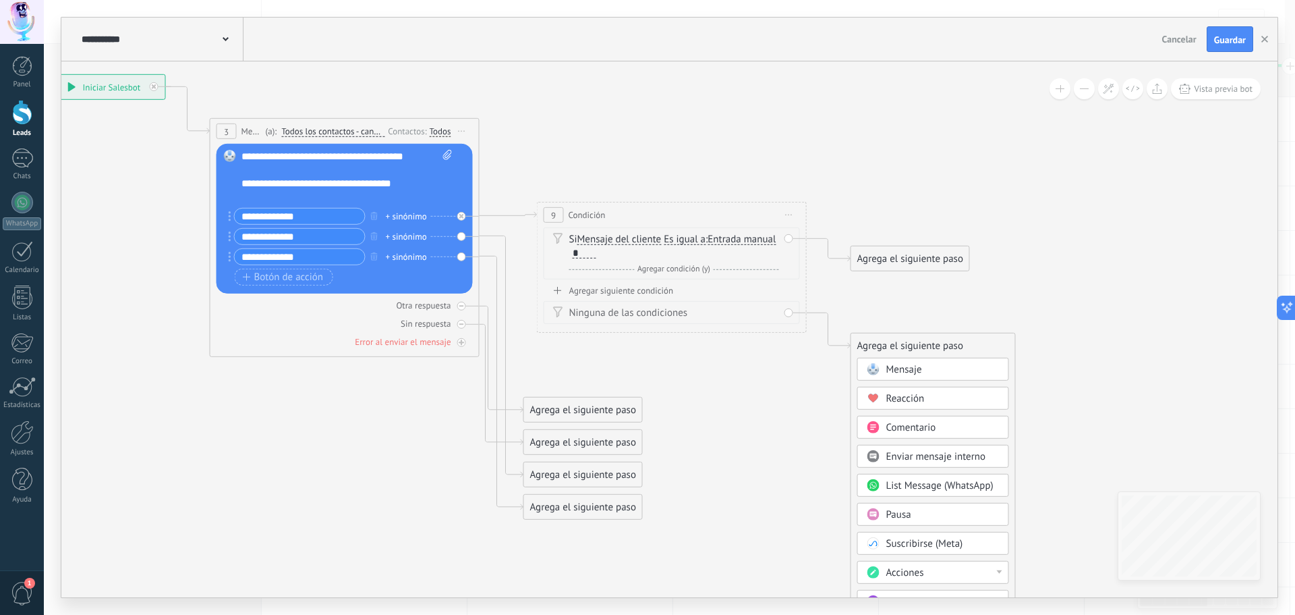
click at [787, 389] on icon at bounding box center [488, 297] width 1548 height 1120
click at [789, 217] on span "Iniciar vista previa aquí Cambiar nombre Duplicar [GEOGRAPHIC_DATA]" at bounding box center [790, 214] width 22 height 20
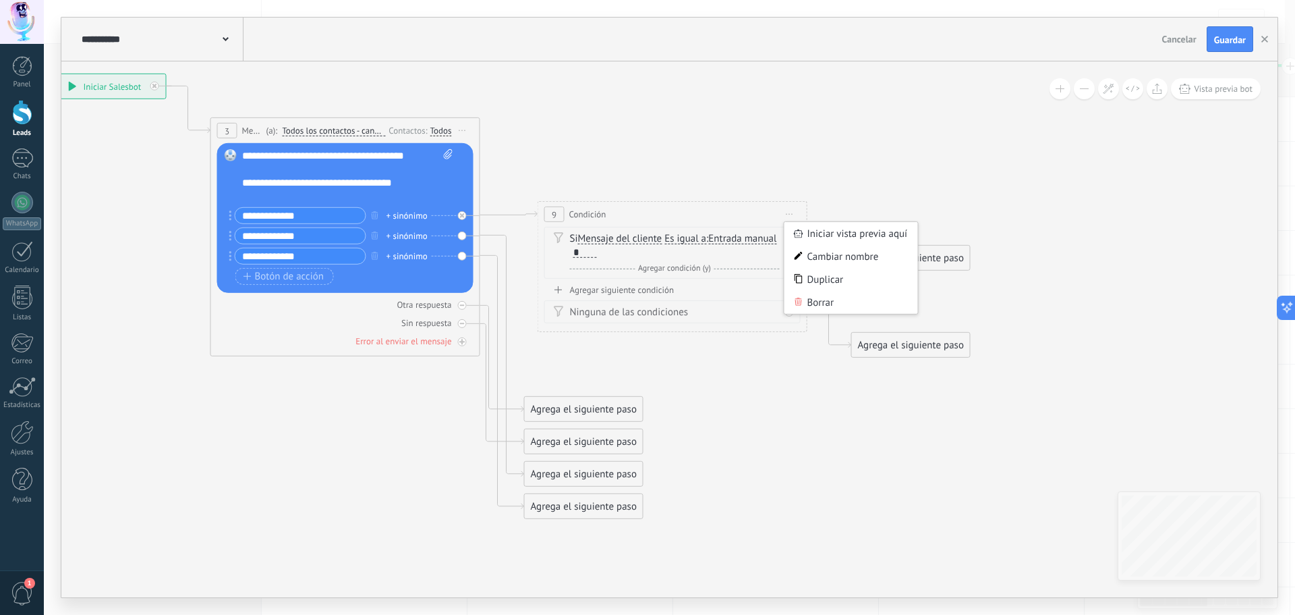
click at [791, 214] on icon at bounding box center [790, 213] width 7 height 1
click at [1143, 259] on icon at bounding box center [489, 296] width 1548 height 1120
click at [783, 218] on span "Iniciar vista previa aquí Cambiar nombre Duplicar [GEOGRAPHIC_DATA]" at bounding box center [790, 214] width 22 height 20
click at [803, 302] on div "Borrar" at bounding box center [852, 302] width 134 height 23
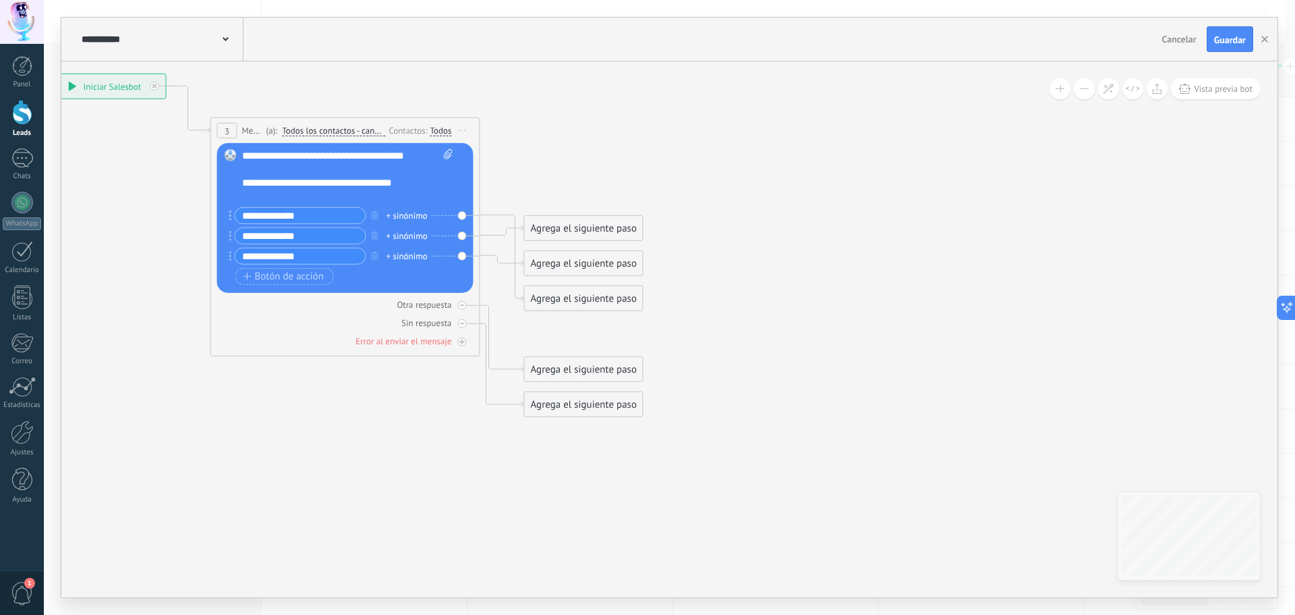
click at [598, 302] on div "Agrega el siguiente paso" at bounding box center [584, 298] width 118 height 22
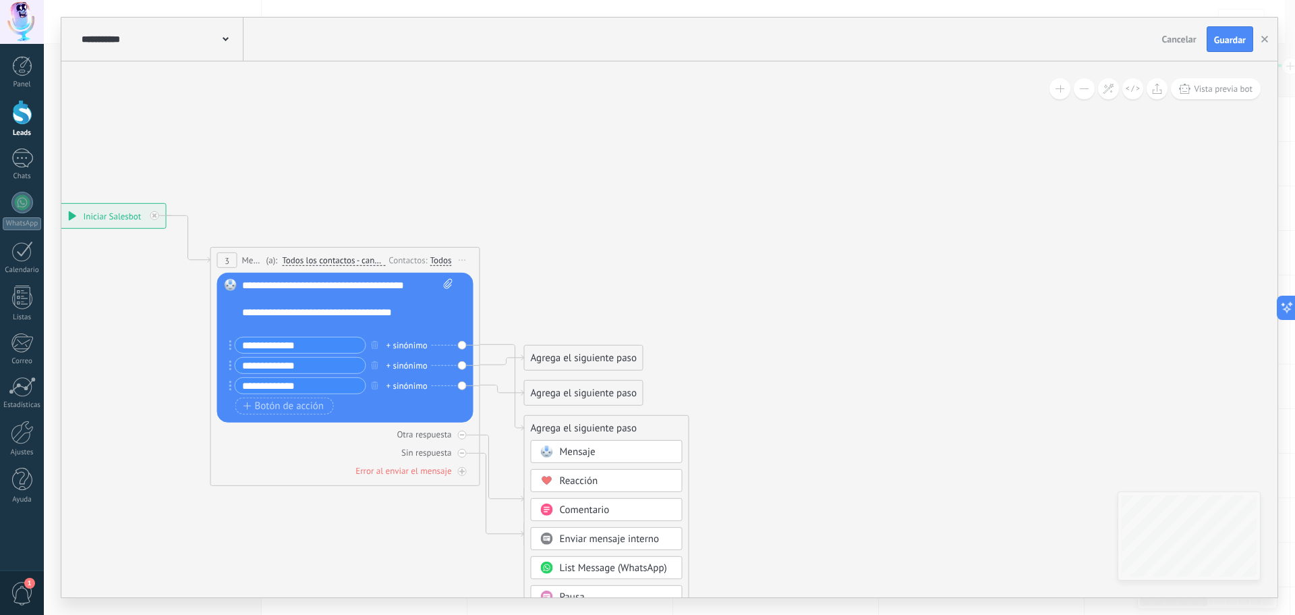
click at [792, 451] on icon at bounding box center [325, 375] width 1220 height 1018
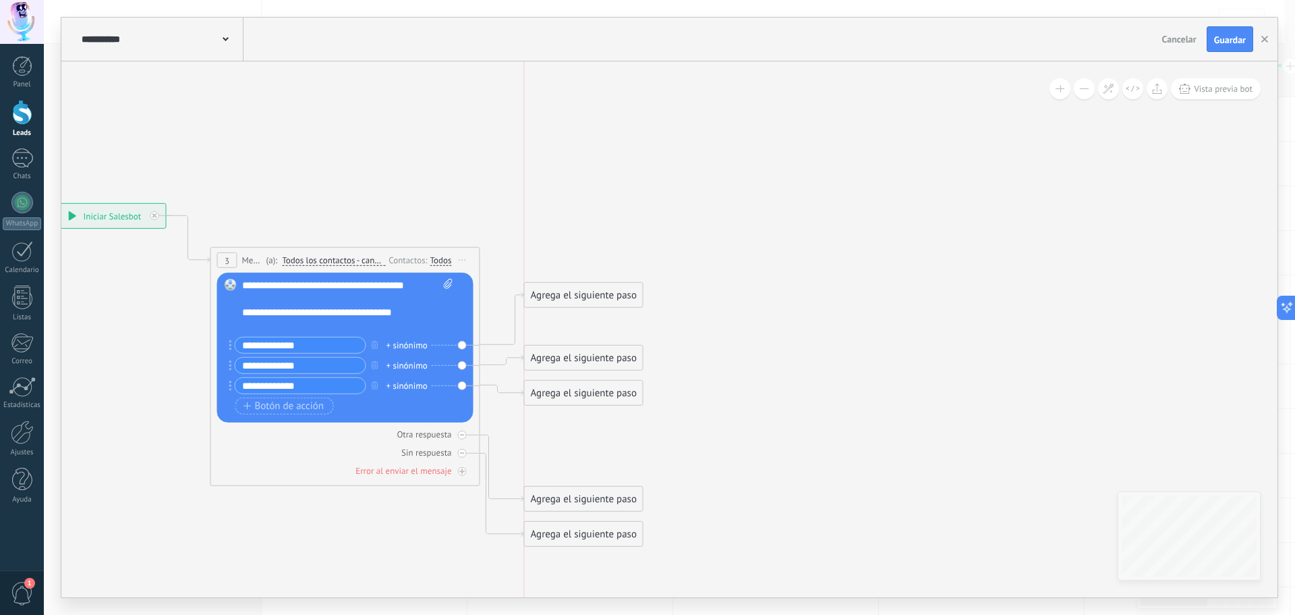
drag, startPoint x: 565, startPoint y: 429, endPoint x: 560, endPoint y: 296, distance: 133.0
click at [560, 296] on div "Agrega el siguiente paso" at bounding box center [584, 295] width 118 height 22
drag, startPoint x: 558, startPoint y: 394, endPoint x: 564, endPoint y: 428, distance: 34.9
click at [564, 428] on div "Agrega el siguiente paso" at bounding box center [584, 420] width 118 height 22
click at [52, 203] on div "**********" at bounding box center [52, 203] width 0 height 0
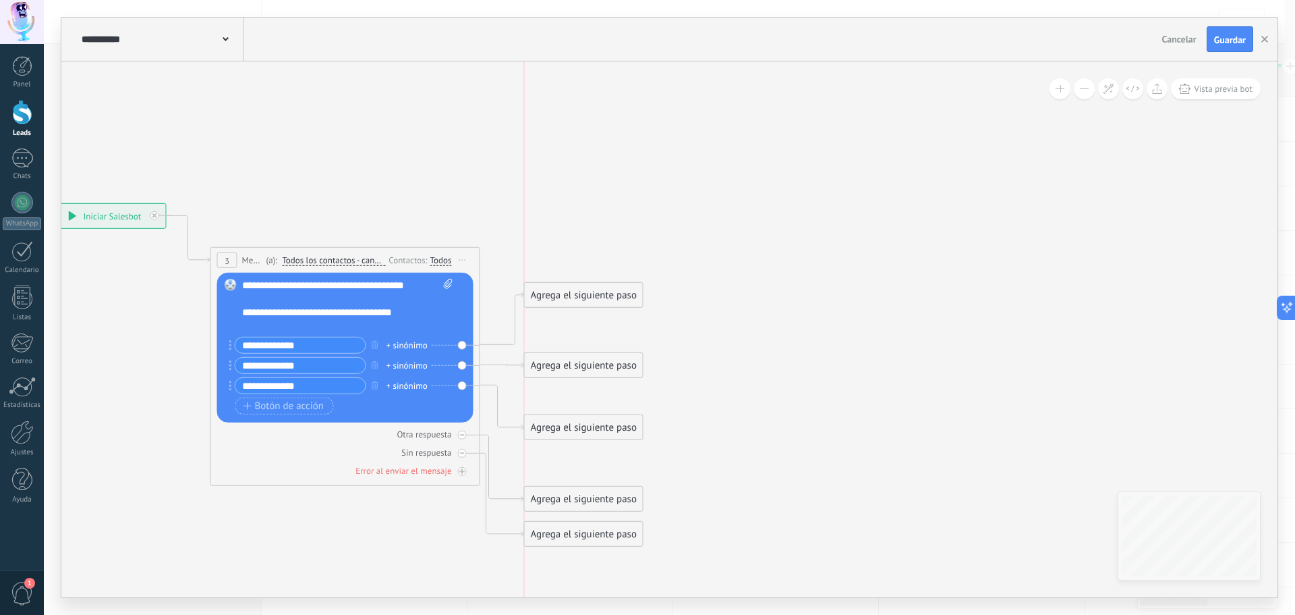
click at [563, 362] on div "Agrega el siguiente paso" at bounding box center [584, 365] width 118 height 22
click at [580, 298] on div "Agrega el siguiente paso" at bounding box center [584, 295] width 118 height 22
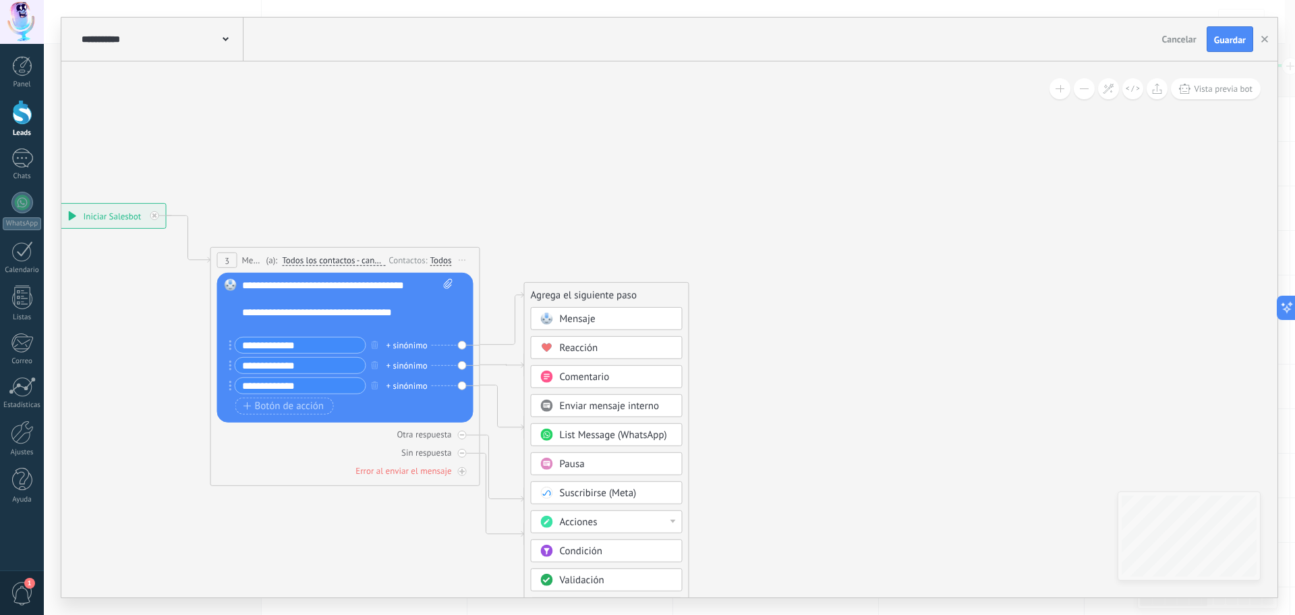
click at [824, 328] on icon at bounding box center [325, 375] width 1220 height 1018
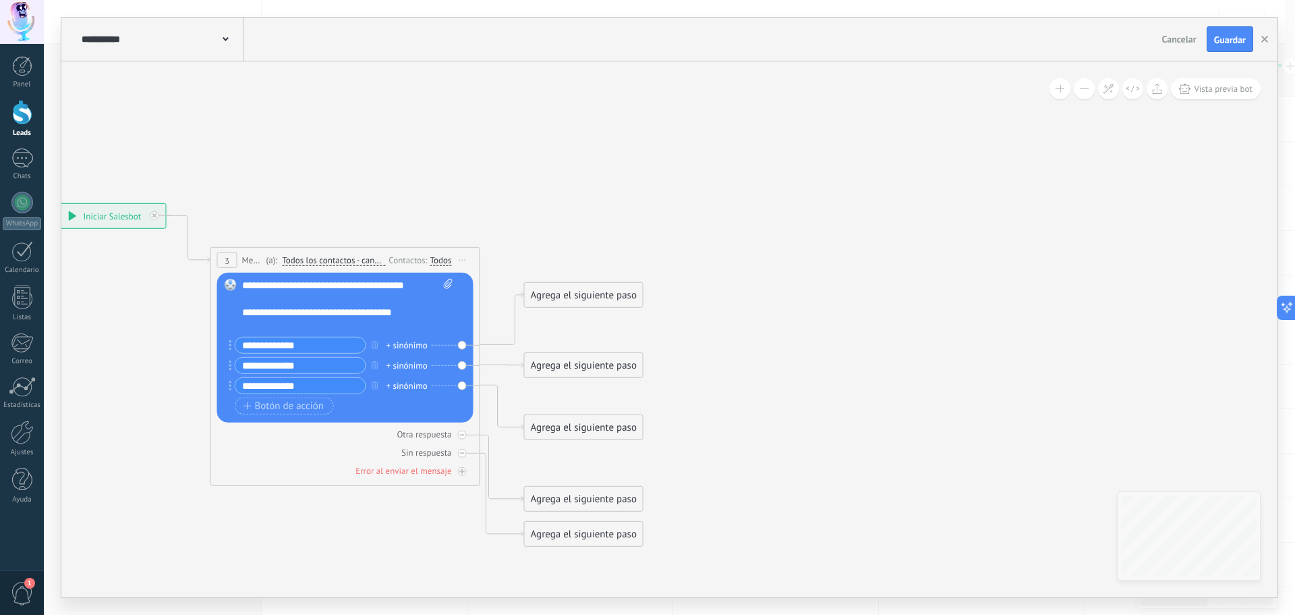
click at [569, 300] on div "Agrega el siguiente paso" at bounding box center [584, 295] width 118 height 22
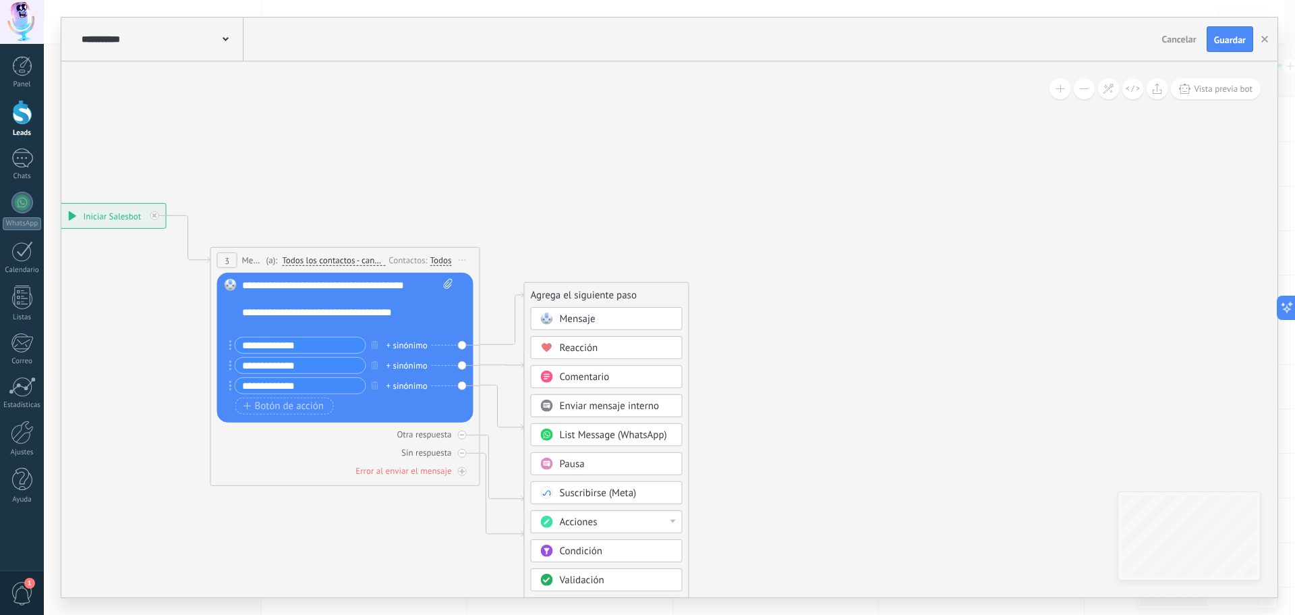
click at [617, 578] on div "Validación" at bounding box center [616, 579] width 113 height 13
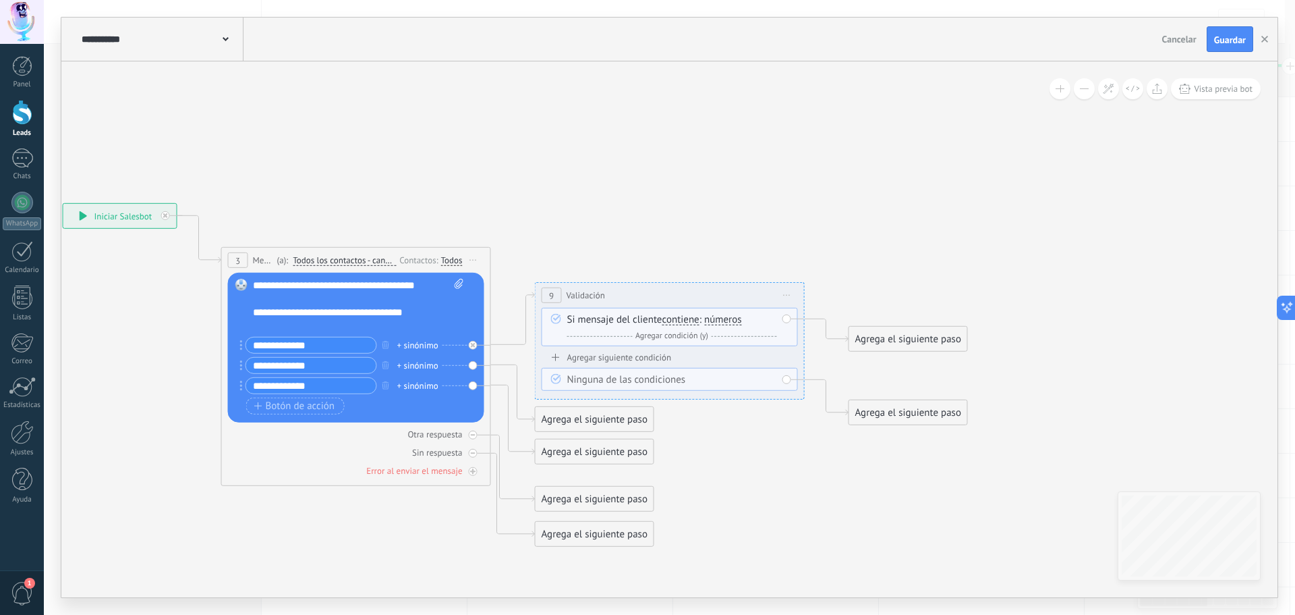
click at [692, 334] on span "Agregar condición (y)" at bounding box center [672, 336] width 80 height 10
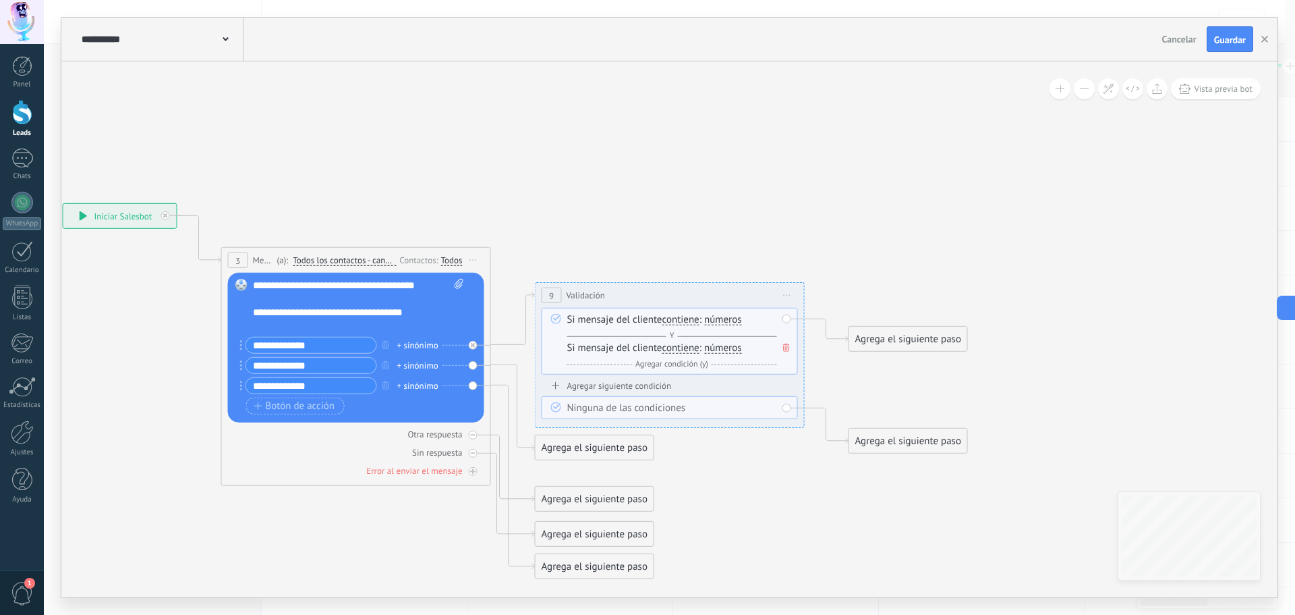
click at [780, 349] on span at bounding box center [786, 347] width 13 height 15
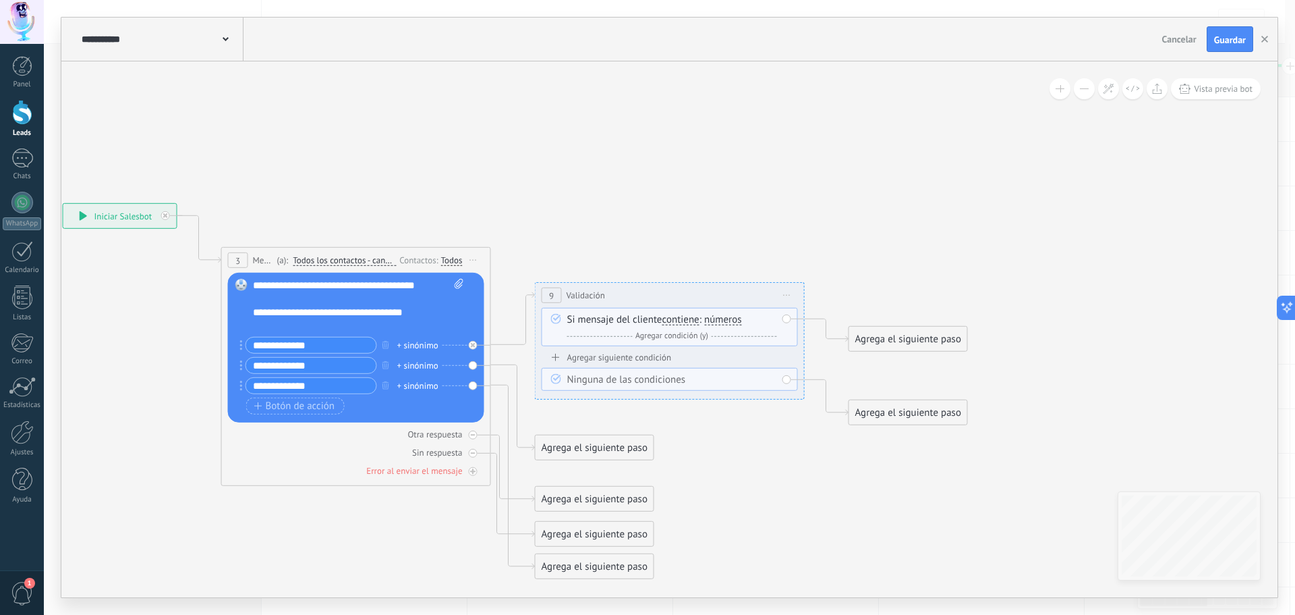
click at [742, 318] on span "números" at bounding box center [723, 319] width 38 height 11
click at [744, 318] on button "números" at bounding box center [782, 320] width 169 height 24
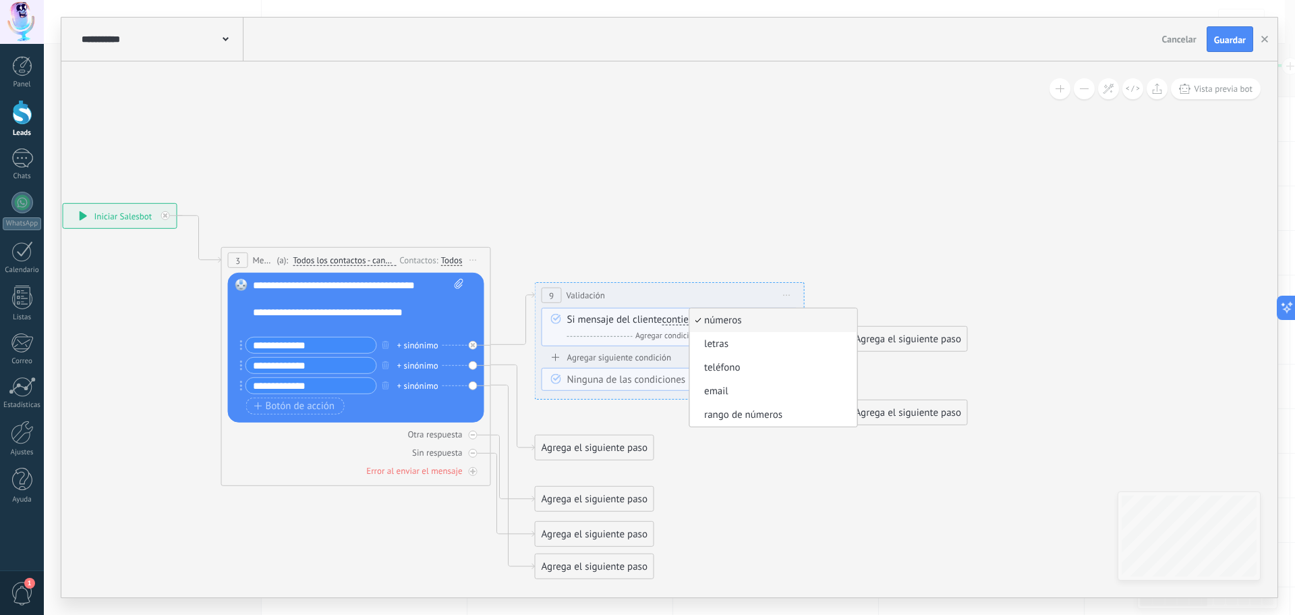
click at [749, 319] on span "números" at bounding box center [770, 320] width 163 height 13
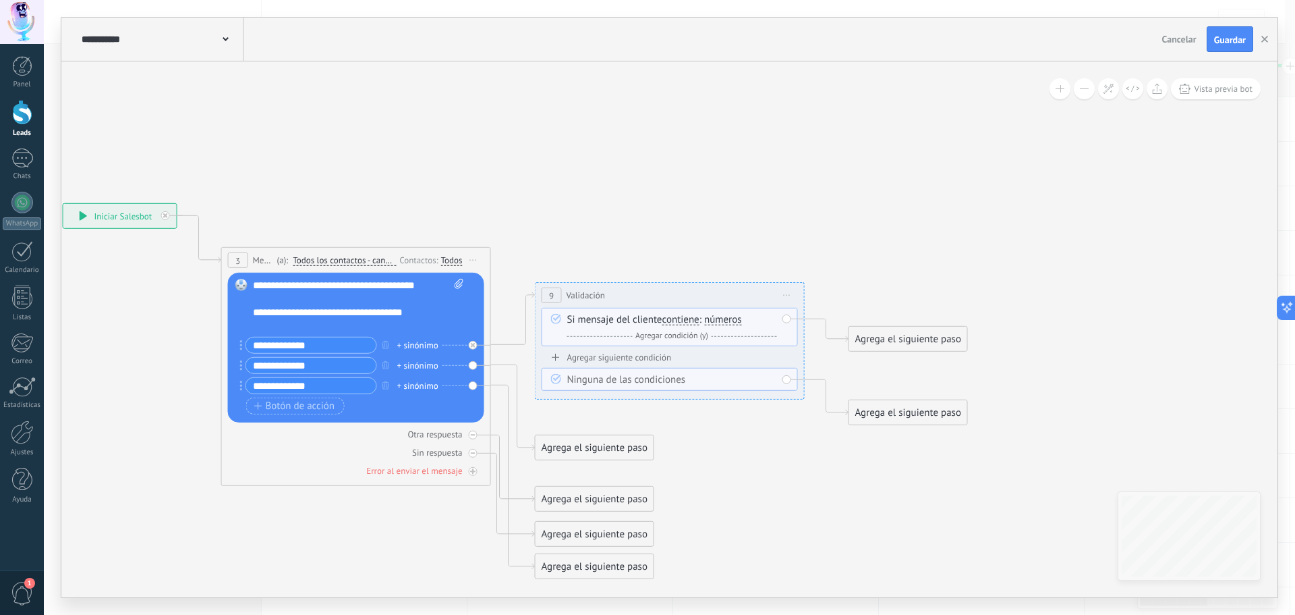
click at [701, 336] on span "Agregar condición (y)" at bounding box center [672, 336] width 80 height 10
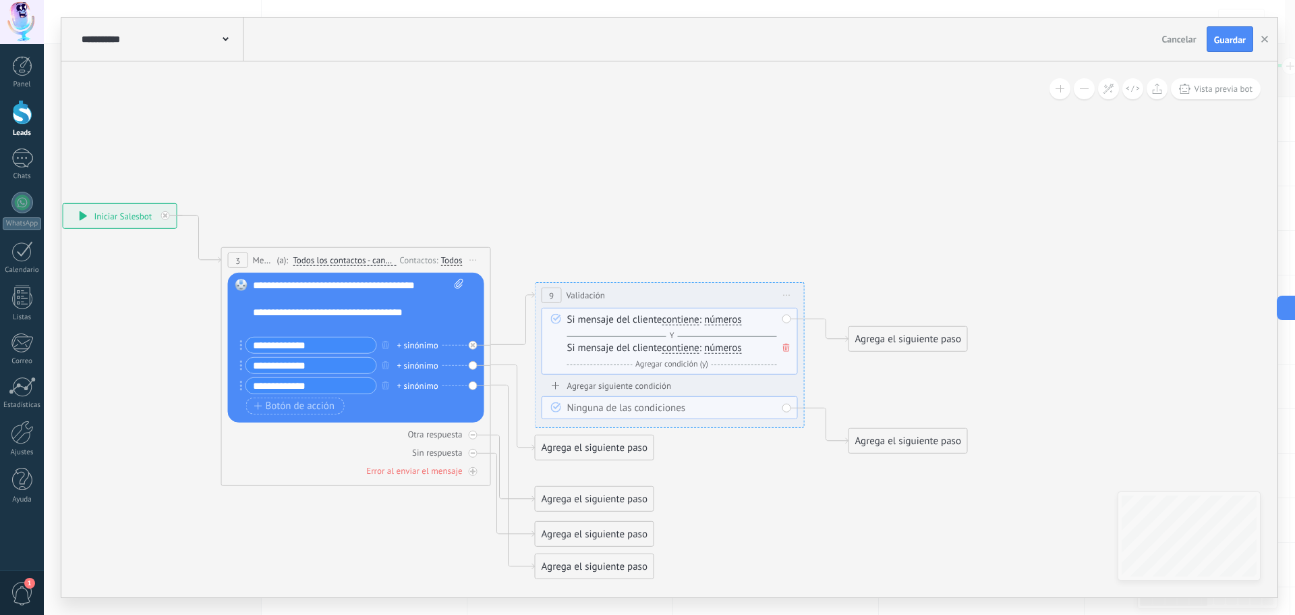
click at [673, 336] on span "Y" at bounding box center [672, 336] width 11 height 10
click at [785, 348] on icon at bounding box center [786, 347] width 7 height 8
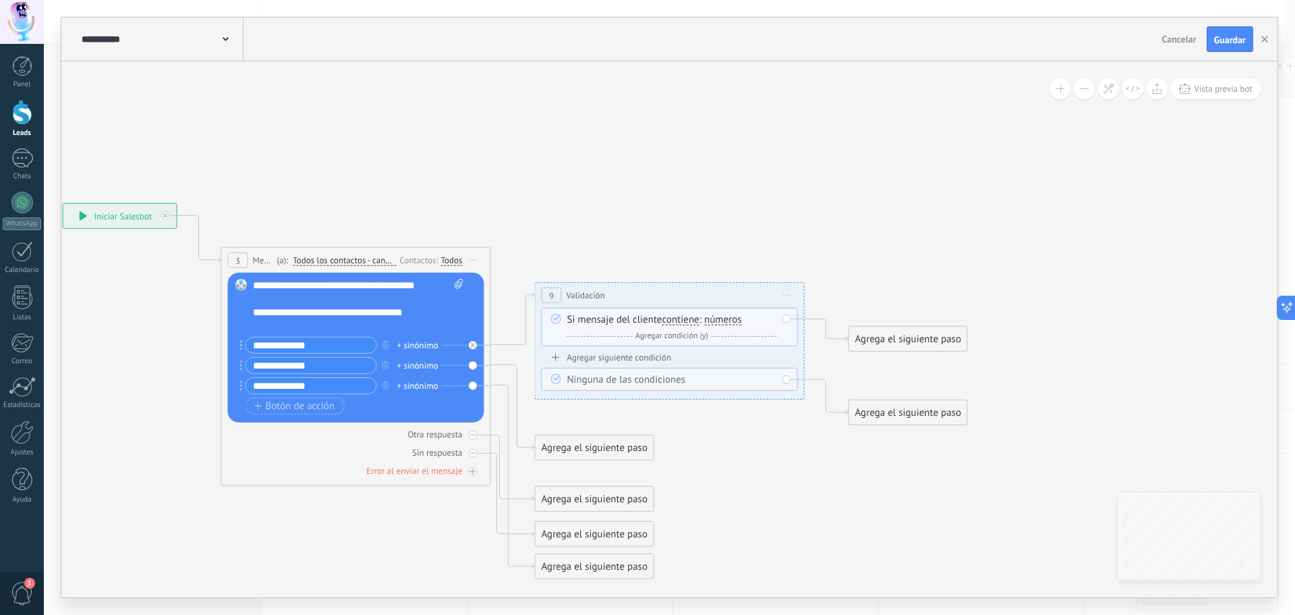
drag, startPoint x: 740, startPoint y: 321, endPoint x: 732, endPoint y: 321, distance: 8.1
click at [732, 321] on span "números" at bounding box center [723, 319] width 38 height 11
click at [732, 321] on button "números" at bounding box center [782, 320] width 169 height 24
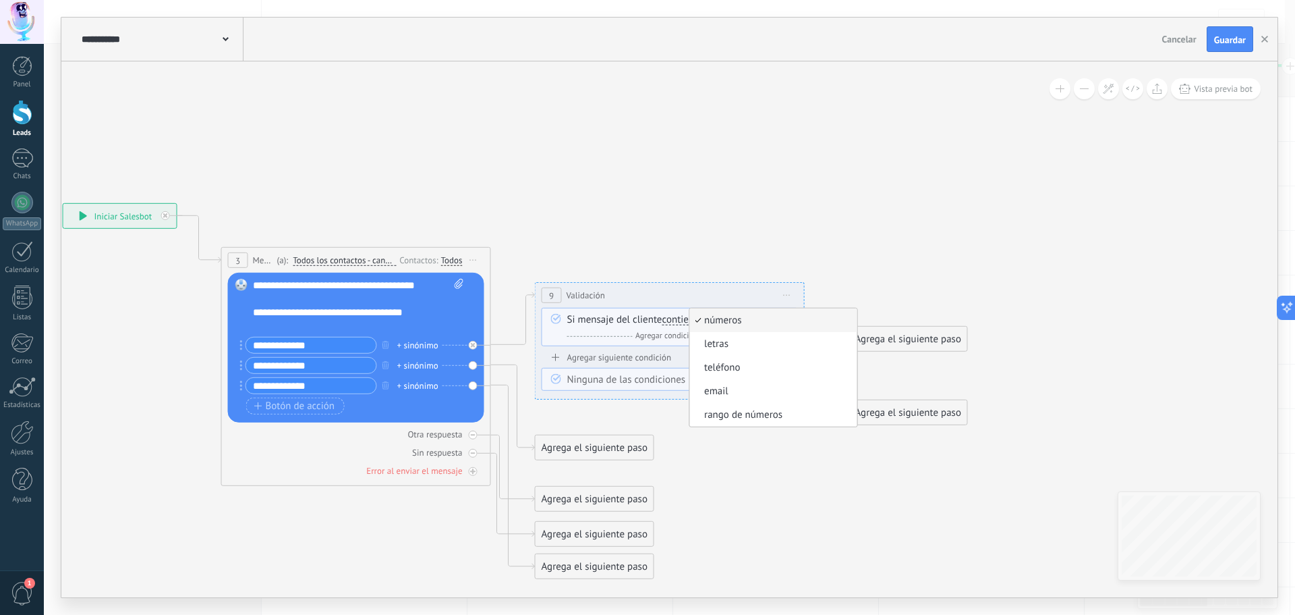
click at [737, 321] on span "números" at bounding box center [770, 320] width 163 height 13
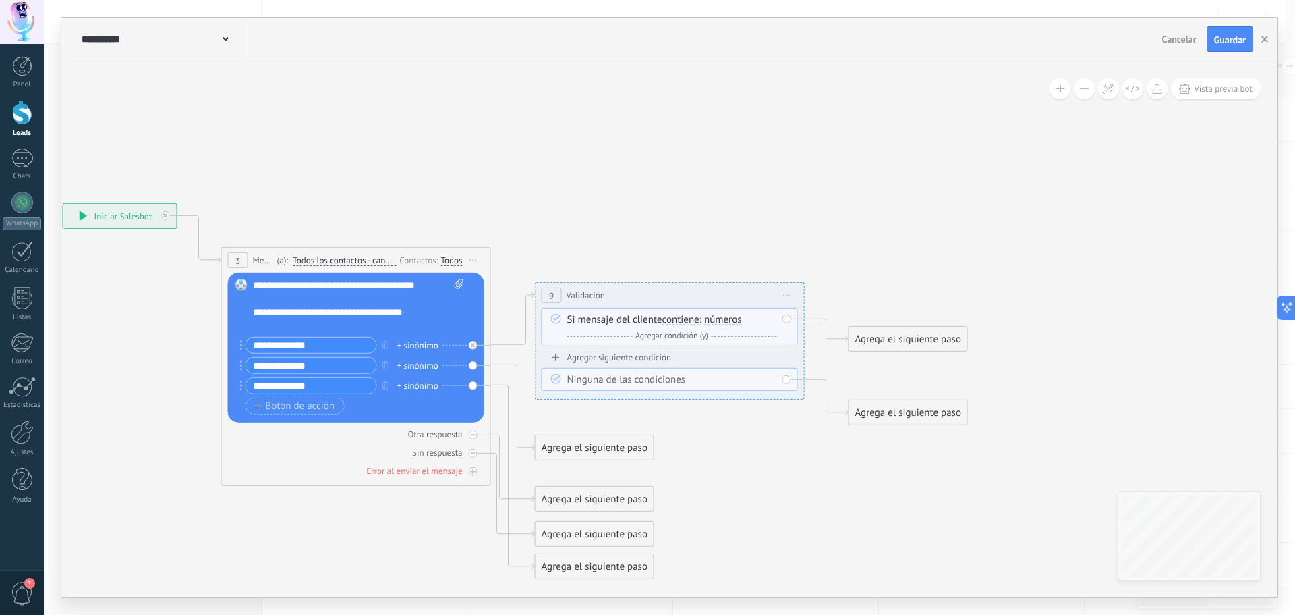
click at [909, 410] on div "Agrega el siguiente paso" at bounding box center [908, 412] width 118 height 22
click at [909, 410] on div "Agrega el siguiente paso" at bounding box center [931, 412] width 164 height 22
click at [909, 342] on div "Agrega el siguiente paso" at bounding box center [908, 339] width 118 height 22
click at [909, 341] on div "Agrega el siguiente paso" at bounding box center [931, 339] width 164 height 22
click at [624, 358] on div "Agregar siguiente condición" at bounding box center [670, 356] width 256 height 11
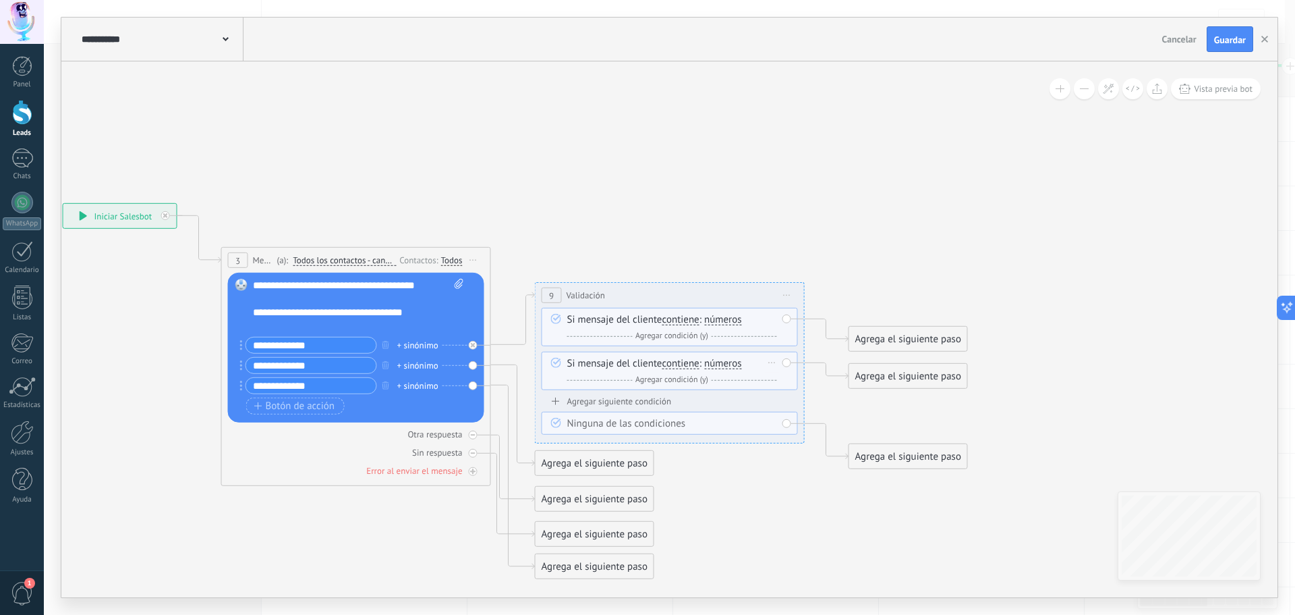
click at [772, 365] on div "Borrar" at bounding box center [772, 363] width 15 height 20
click at [786, 377] on div "Borrar" at bounding box center [794, 381] width 60 height 23
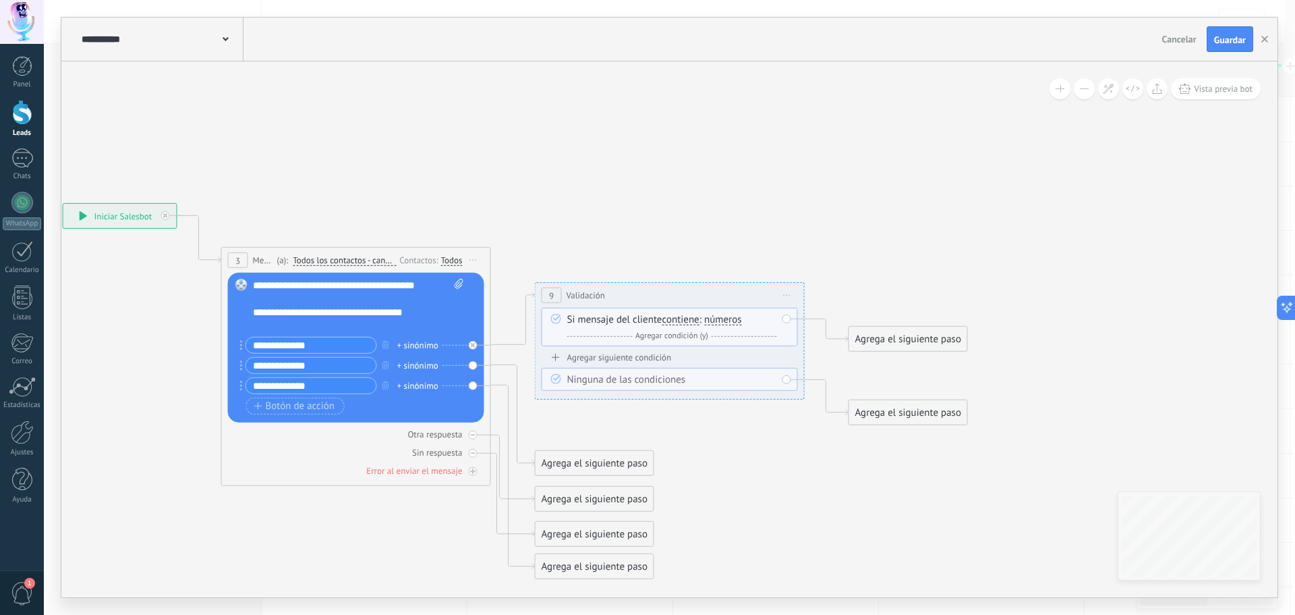
click at [785, 318] on div "Si mensaje del cliente contiene es igual a no es igual contiene no contiene tie…" at bounding box center [670, 327] width 256 height 38
click at [789, 293] on span "Iniciar vista previa aquí Cambiar nombre Duplicar [GEOGRAPHIC_DATA]" at bounding box center [787, 295] width 22 height 20
drag, startPoint x: 789, startPoint y: 293, endPoint x: 800, endPoint y: 309, distance: 19.8
click at [790, 293] on span "Iniciar vista previa aquí Cambiar nombre Duplicar [GEOGRAPHIC_DATA]" at bounding box center [787, 295] width 22 height 20
click at [830, 160] on icon at bounding box center [492, 391] width 1534 height 1050
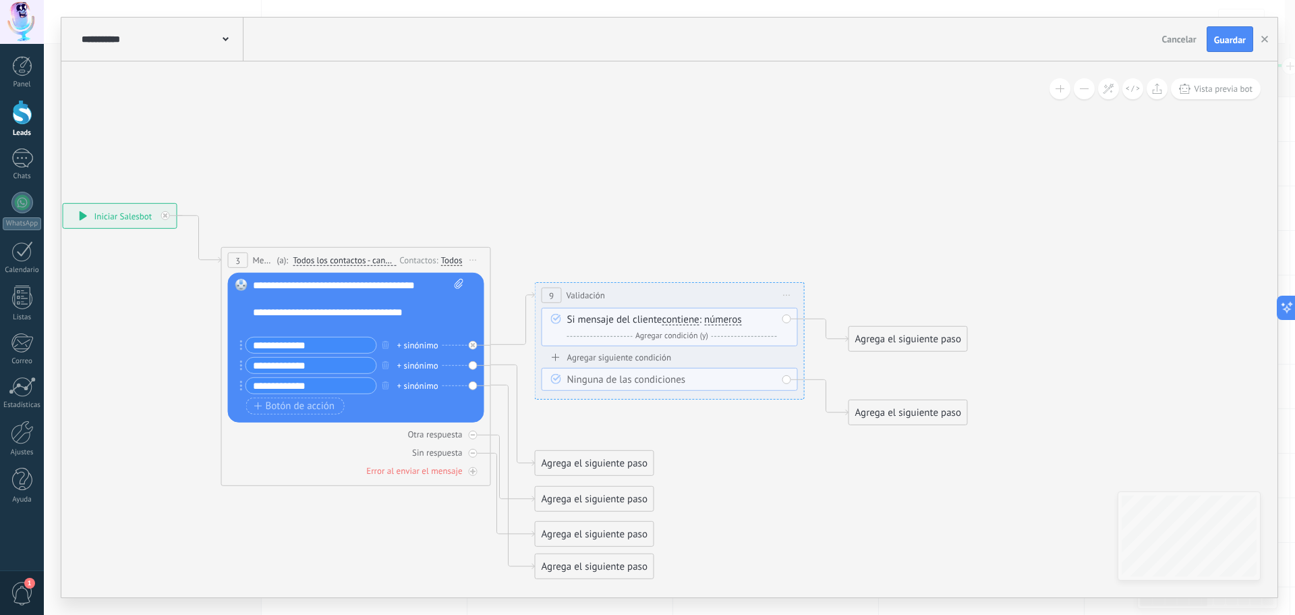
click at [727, 324] on span "números" at bounding box center [723, 319] width 38 height 11
click at [727, 324] on button "números" at bounding box center [782, 320] width 169 height 24
click at [733, 343] on span "letras" at bounding box center [770, 343] width 163 height 13
click at [720, 321] on span "letras" at bounding box center [716, 319] width 24 height 11
click at [720, 321] on button "letras" at bounding box center [782, 320] width 169 height 24
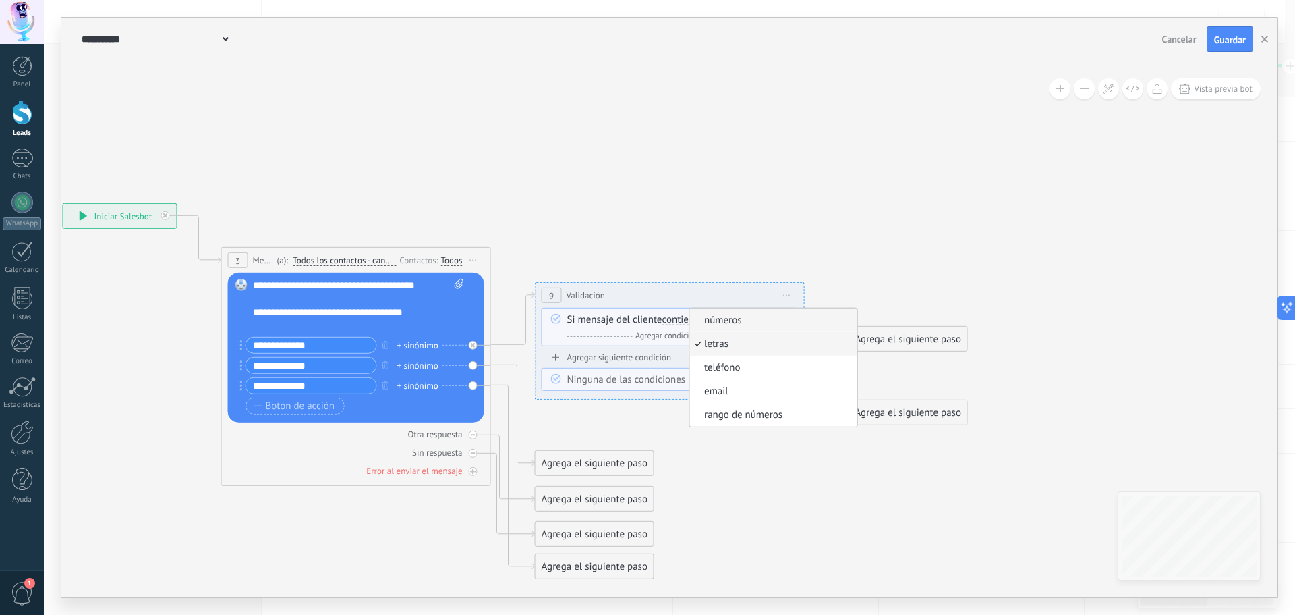
click at [724, 329] on li "números" at bounding box center [772, 320] width 167 height 24
click at [602, 295] on span "Validación" at bounding box center [586, 295] width 38 height 13
click at [791, 295] on span "Iniciar vista previa aquí Cambiar nombre Duplicar [GEOGRAPHIC_DATA]" at bounding box center [787, 295] width 22 height 20
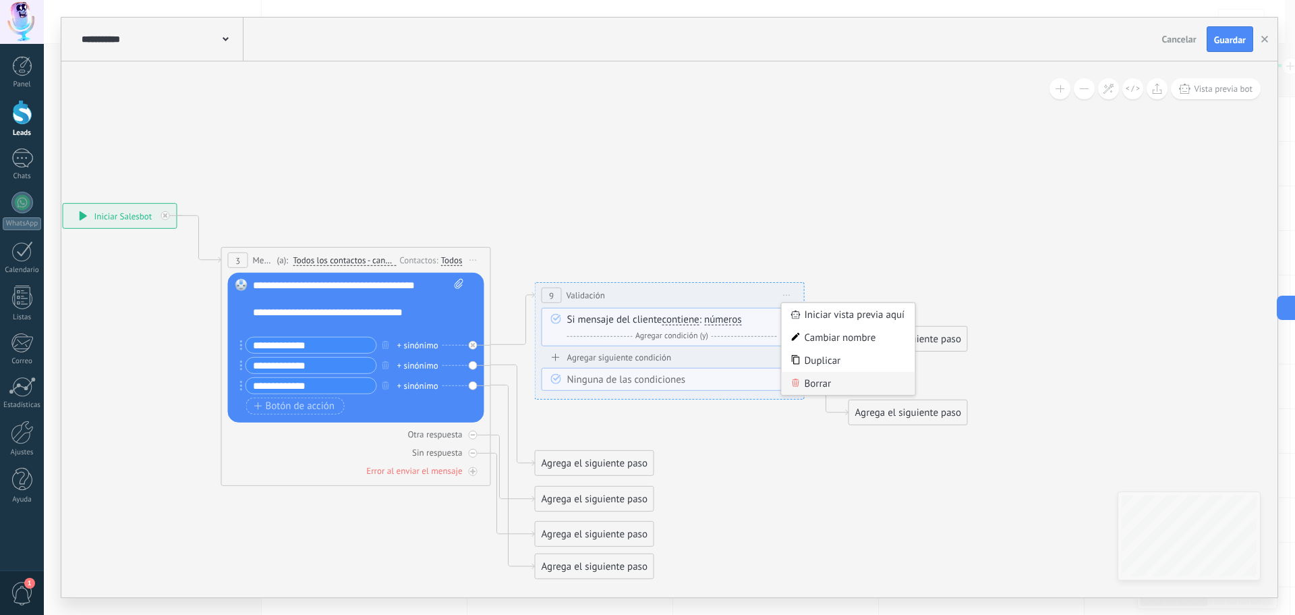
click at [832, 385] on div "Borrar" at bounding box center [849, 383] width 134 height 23
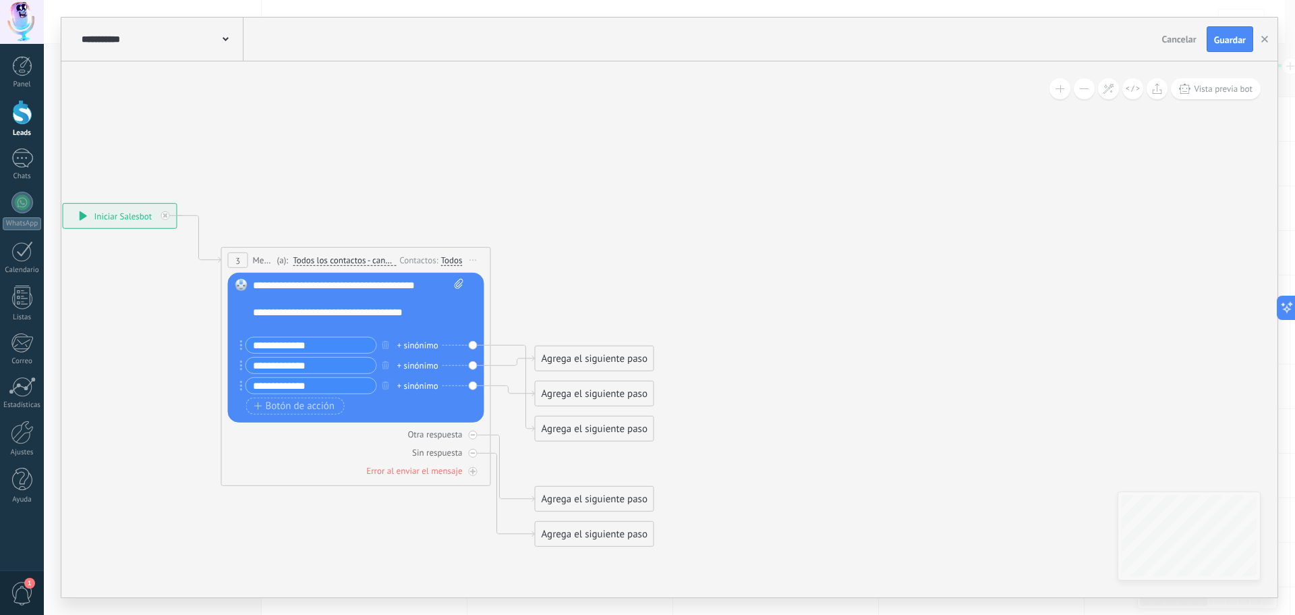
click at [600, 352] on div "Agrega el siguiente paso" at bounding box center [595, 358] width 118 height 22
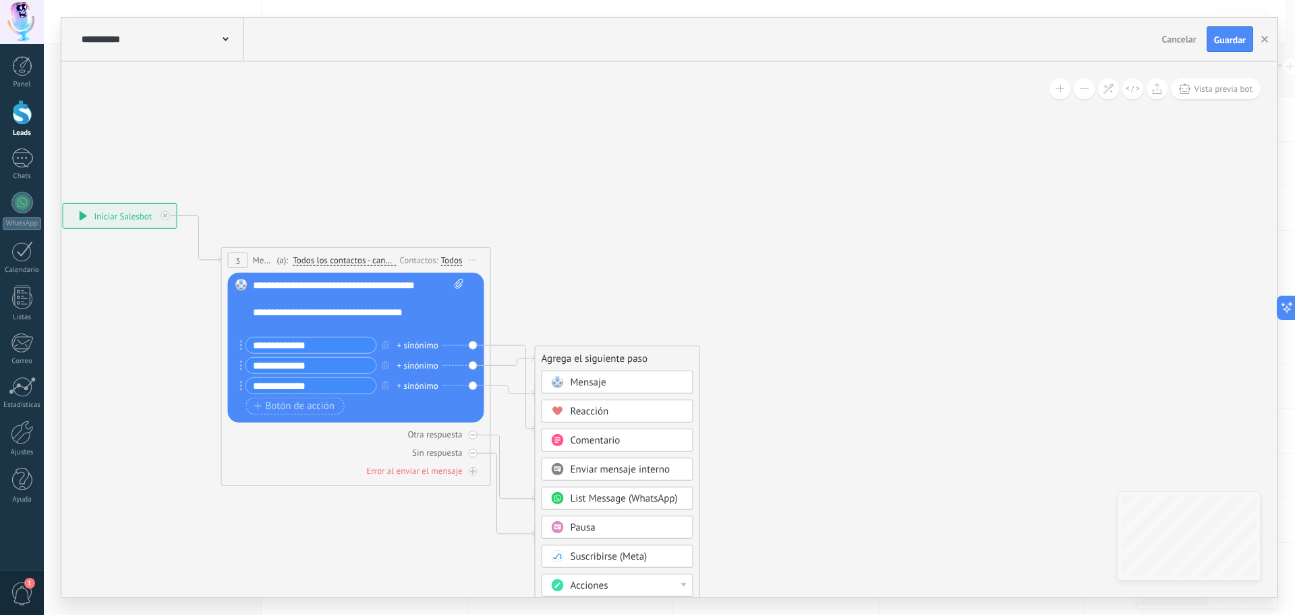
click at [768, 324] on icon at bounding box center [335, 375] width 1220 height 1018
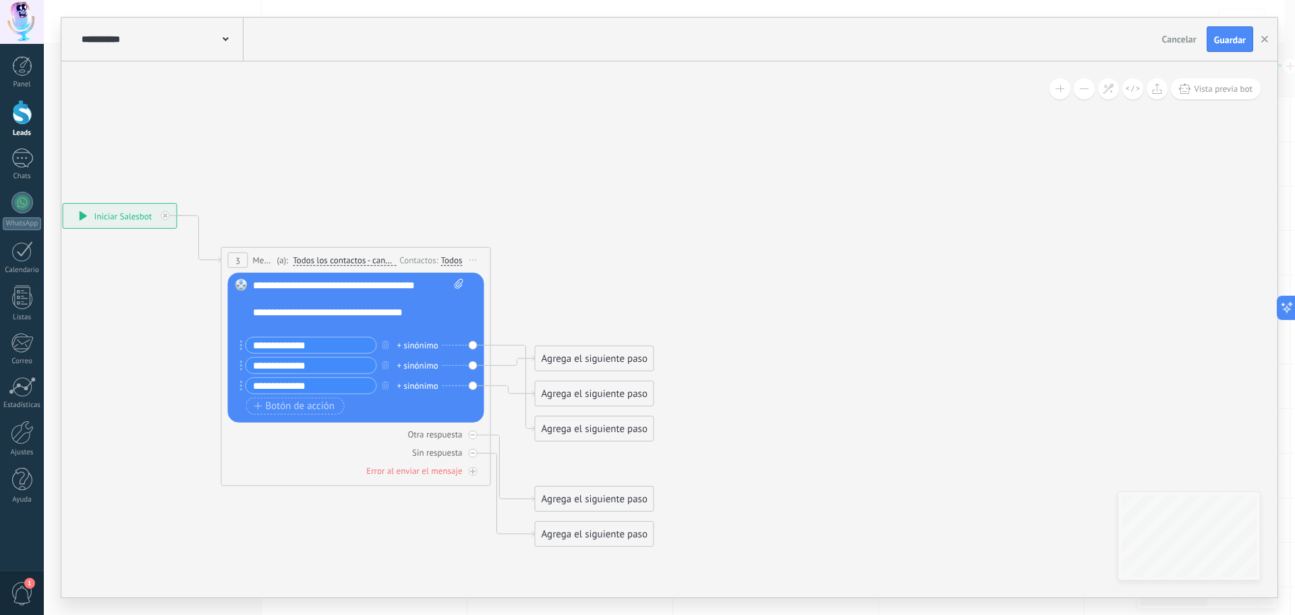
click at [599, 424] on div "Agrega el siguiente paso" at bounding box center [595, 429] width 118 height 22
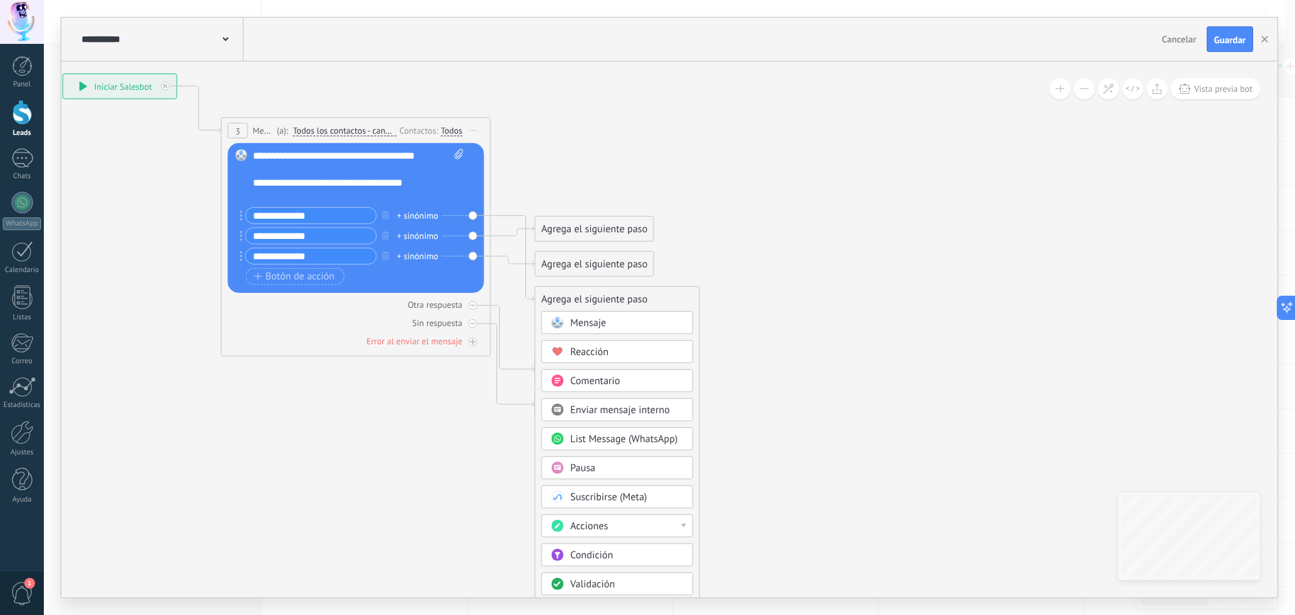
click at [620, 559] on div "Condición" at bounding box center [627, 554] width 113 height 13
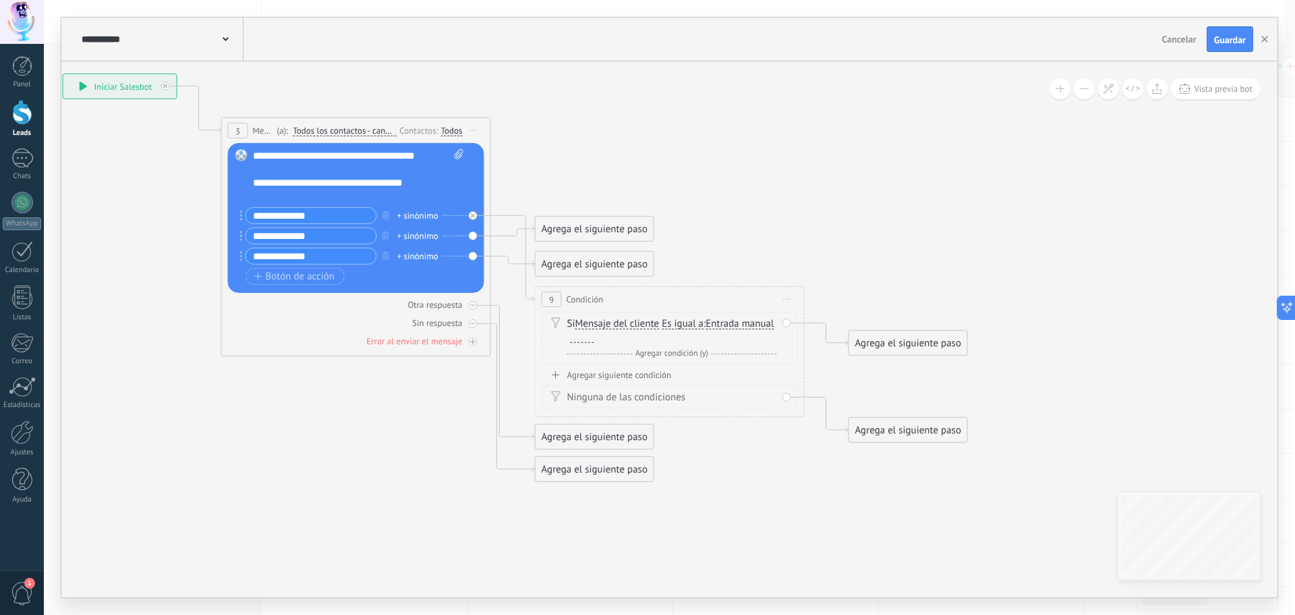
click at [594, 339] on div at bounding box center [583, 337] width 24 height 11
click at [267, 215] on input "**********" at bounding box center [311, 216] width 130 height 16
type input "**********"
drag, startPoint x: 266, startPoint y: 237, endPoint x: 260, endPoint y: 258, distance: 22.6
click at [267, 237] on input "**********" at bounding box center [311, 236] width 130 height 16
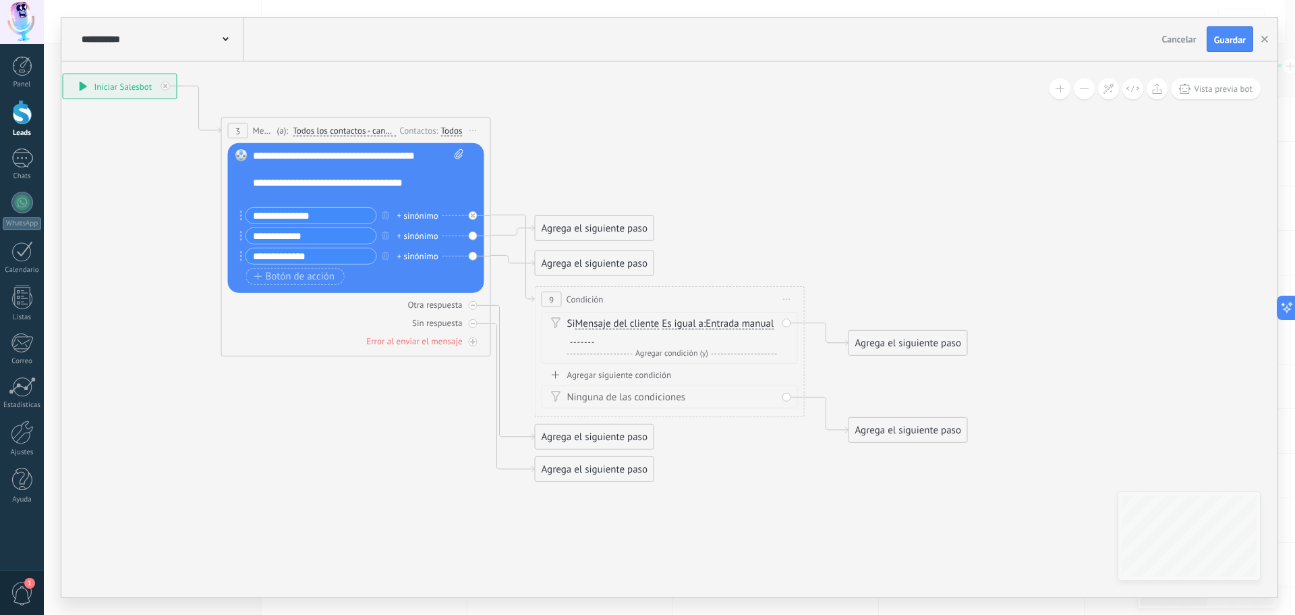
type input "**********"
click at [267, 214] on input "**********" at bounding box center [311, 216] width 130 height 16
type input "**********"
click at [673, 173] on icon at bounding box center [492, 277] width 1534 height 1083
click at [584, 225] on div "Agrega el siguiente paso" at bounding box center [595, 228] width 118 height 22
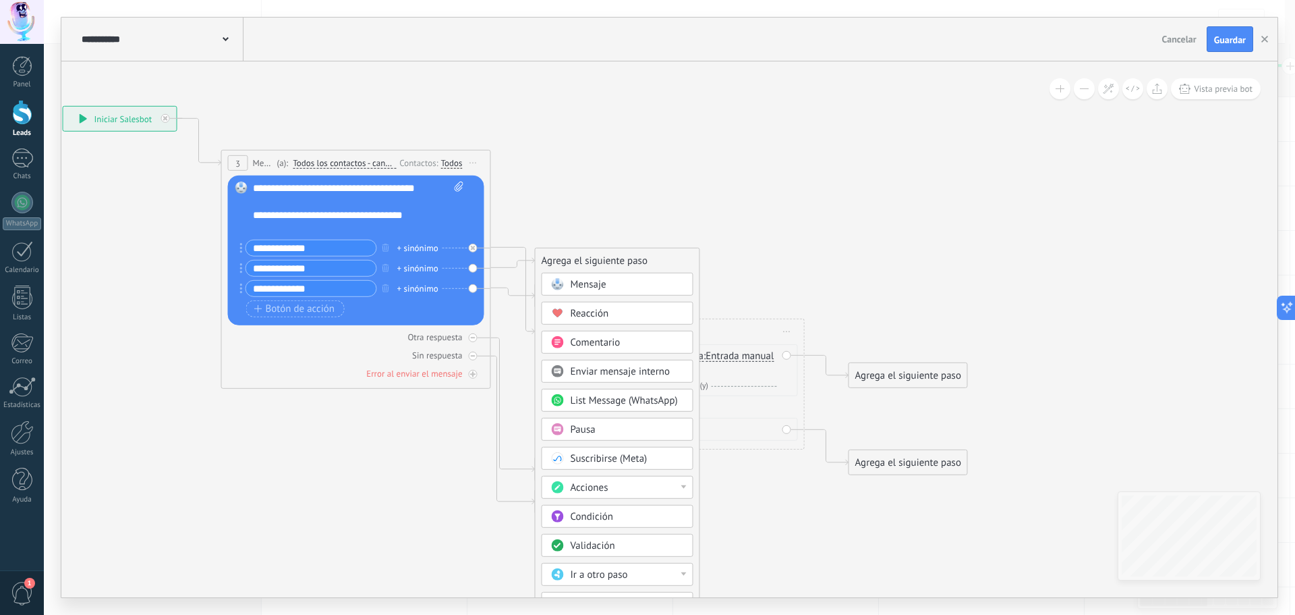
click at [710, 217] on icon at bounding box center [492, 310] width 1534 height 1083
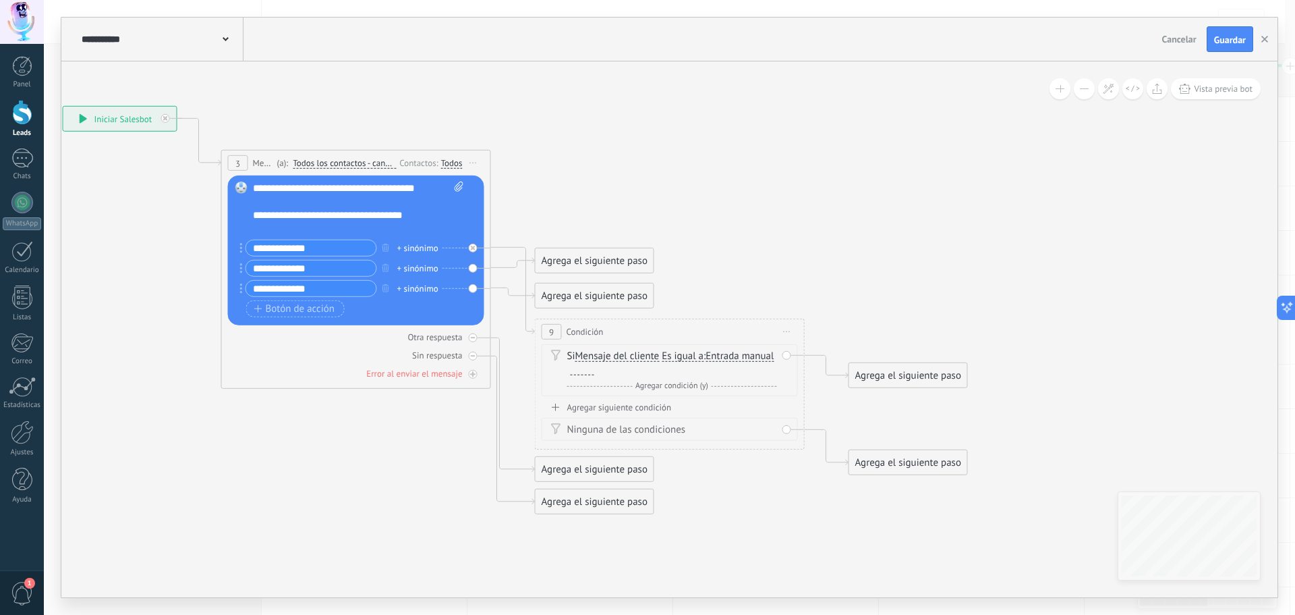
click at [785, 331] on icon at bounding box center [787, 331] width 7 height 1
click at [828, 414] on div "Borrar" at bounding box center [849, 419] width 134 height 23
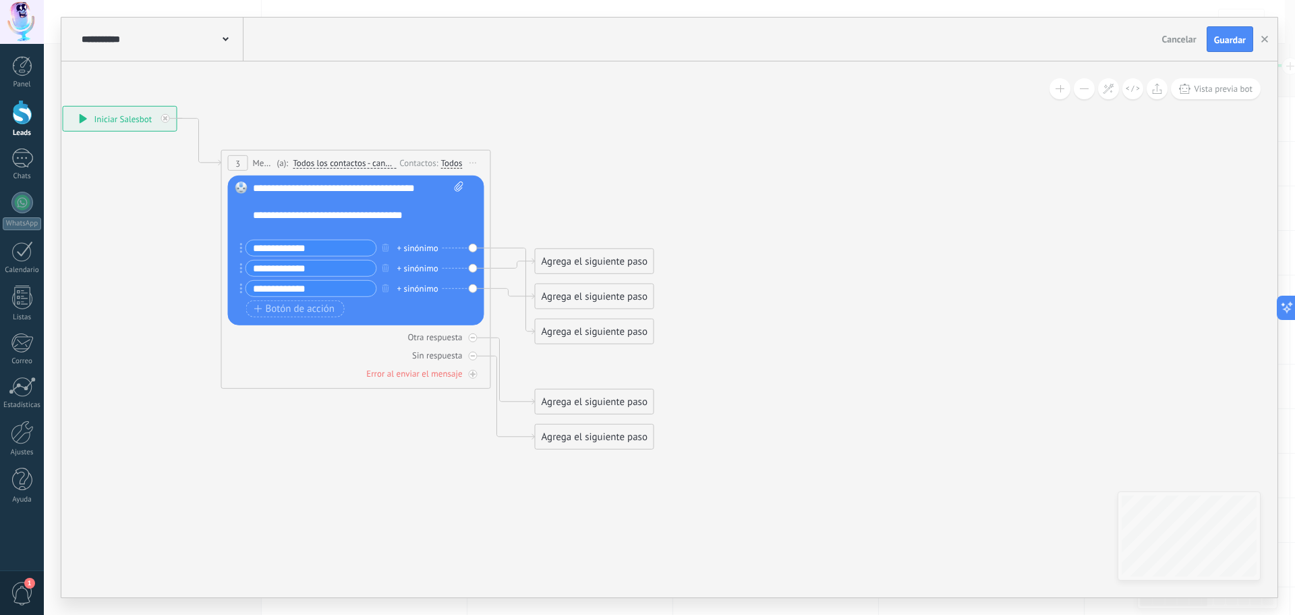
click at [482, 166] on span "Iniciar vista previa aquí Cambiar nombre Duplicar [GEOGRAPHIC_DATA]" at bounding box center [474, 163] width 22 height 20
click at [656, 150] on icon at bounding box center [335, 278] width 1220 height 1018
drag, startPoint x: 579, startPoint y: 324, endPoint x: 579, endPoint y: 223, distance: 101.2
click at [579, 223] on div "Agrega el siguiente paso" at bounding box center [595, 230] width 118 height 22
click at [589, 266] on div "Agrega el siguiente paso" at bounding box center [595, 269] width 118 height 22
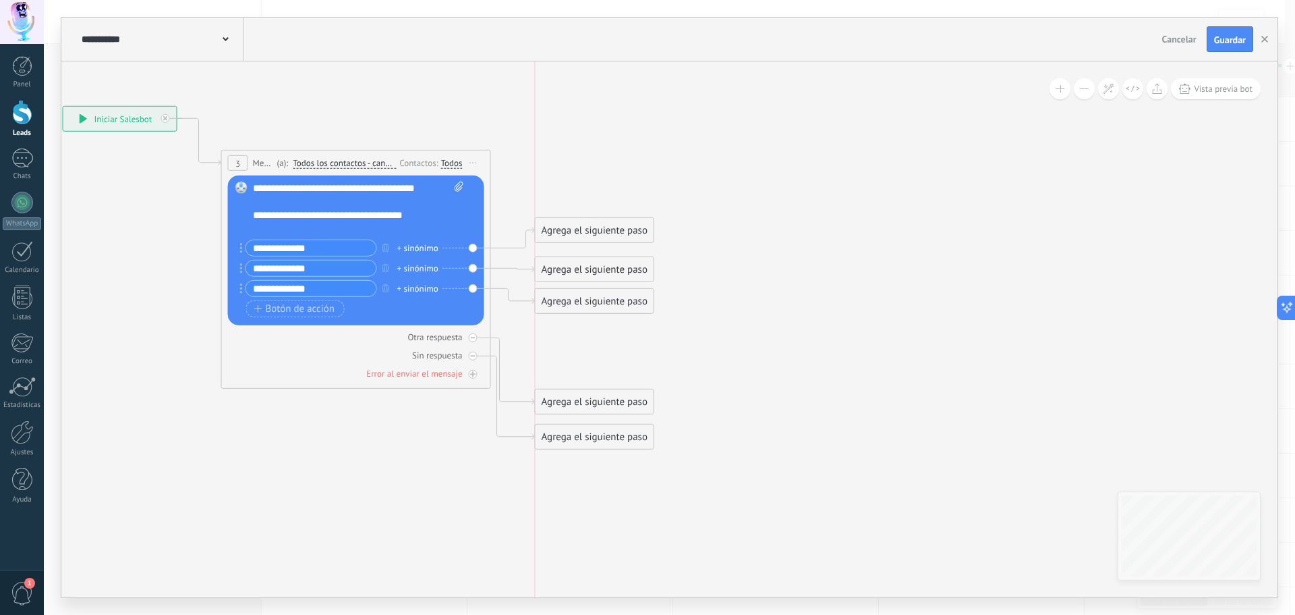
click at [588, 295] on div "Agrega el siguiente paso" at bounding box center [595, 301] width 118 height 22
click at [734, 298] on icon at bounding box center [335, 278] width 1220 height 1018
click at [429, 246] on div "+ sinónimo" at bounding box center [417, 247] width 41 height 13
click at [839, 267] on icon at bounding box center [335, 278] width 1220 height 1018
click at [609, 221] on div "Agrega el siguiente paso" at bounding box center [595, 230] width 118 height 22
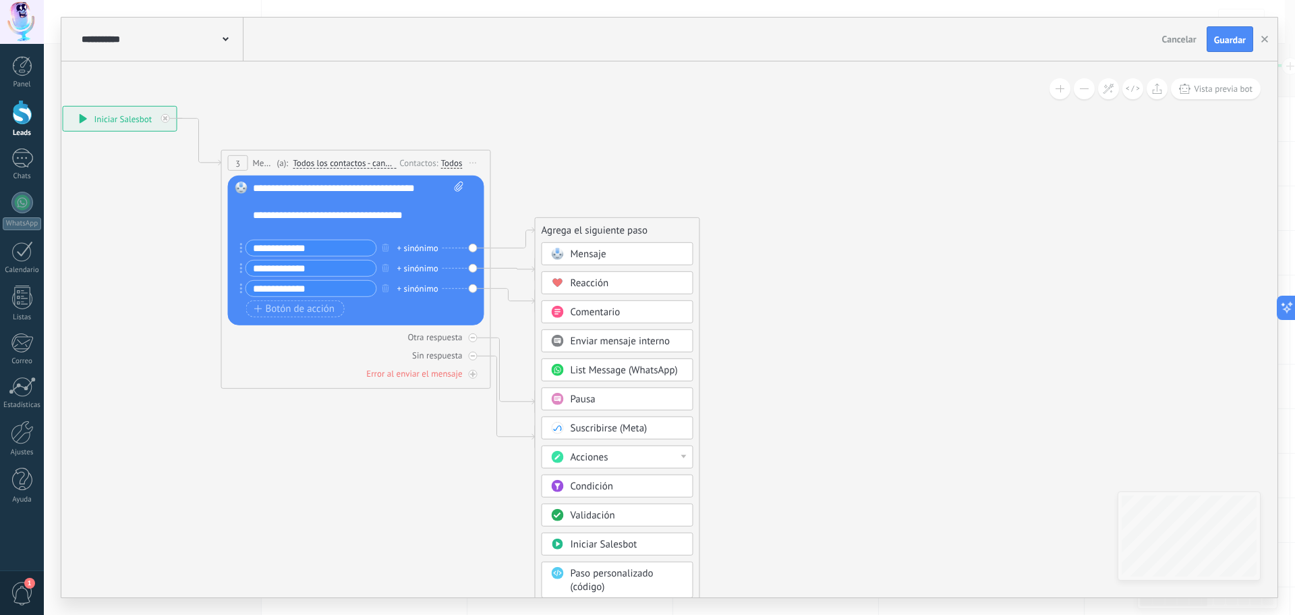
click at [604, 507] on div "Validación" at bounding box center [618, 514] width 152 height 23
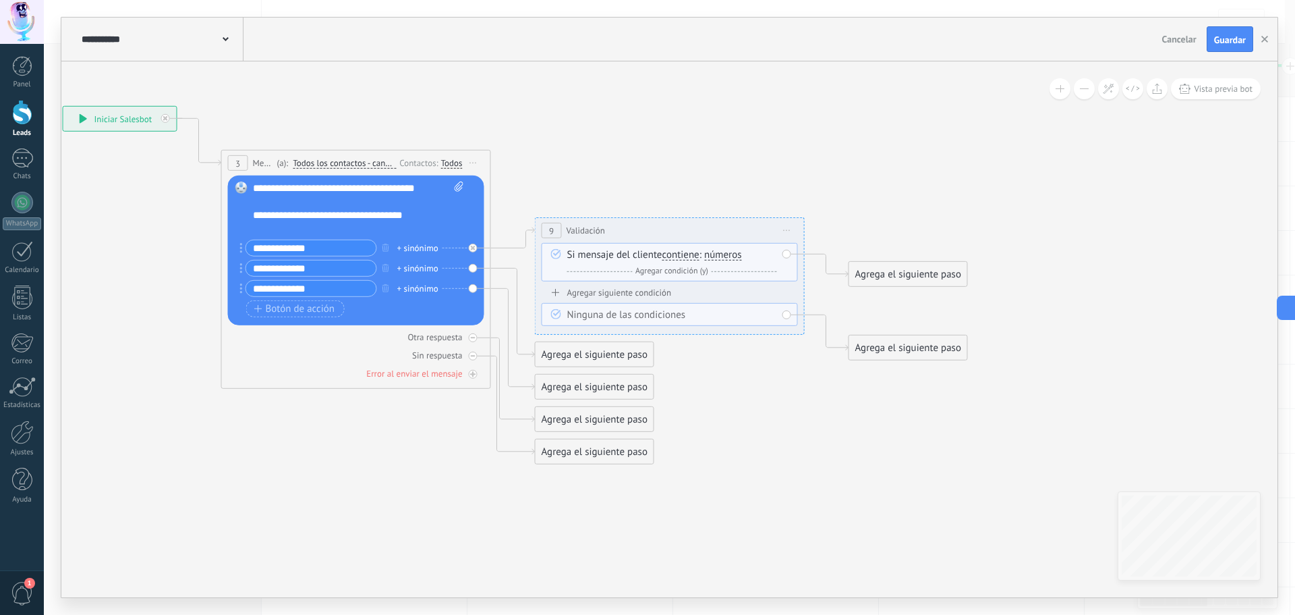
click at [573, 227] on span "Validación" at bounding box center [586, 230] width 38 height 13
click at [783, 233] on span "Iniciar vista previa aquí Cambiar nombre Duplicar [GEOGRAPHIC_DATA]" at bounding box center [787, 231] width 22 height 20
click at [784, 230] on icon at bounding box center [787, 229] width 7 height 1
click at [730, 226] on div "**********" at bounding box center [670, 230] width 268 height 25
click at [733, 254] on span "números" at bounding box center [723, 255] width 38 height 11
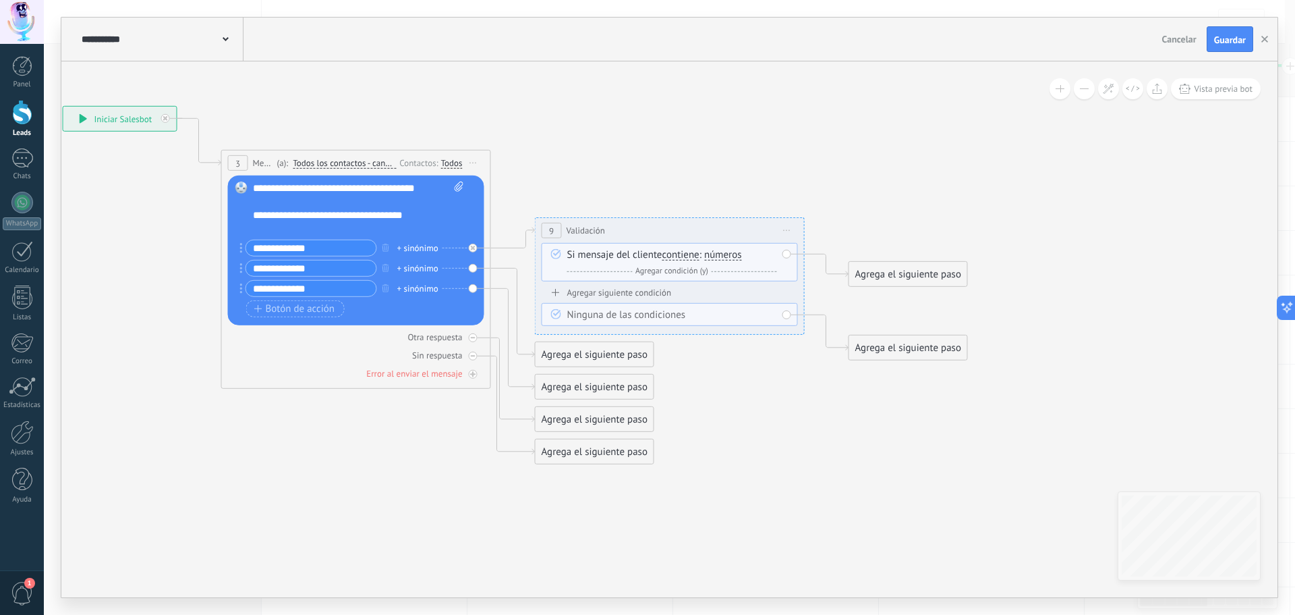
click at [733, 254] on button "números" at bounding box center [782, 255] width 169 height 24
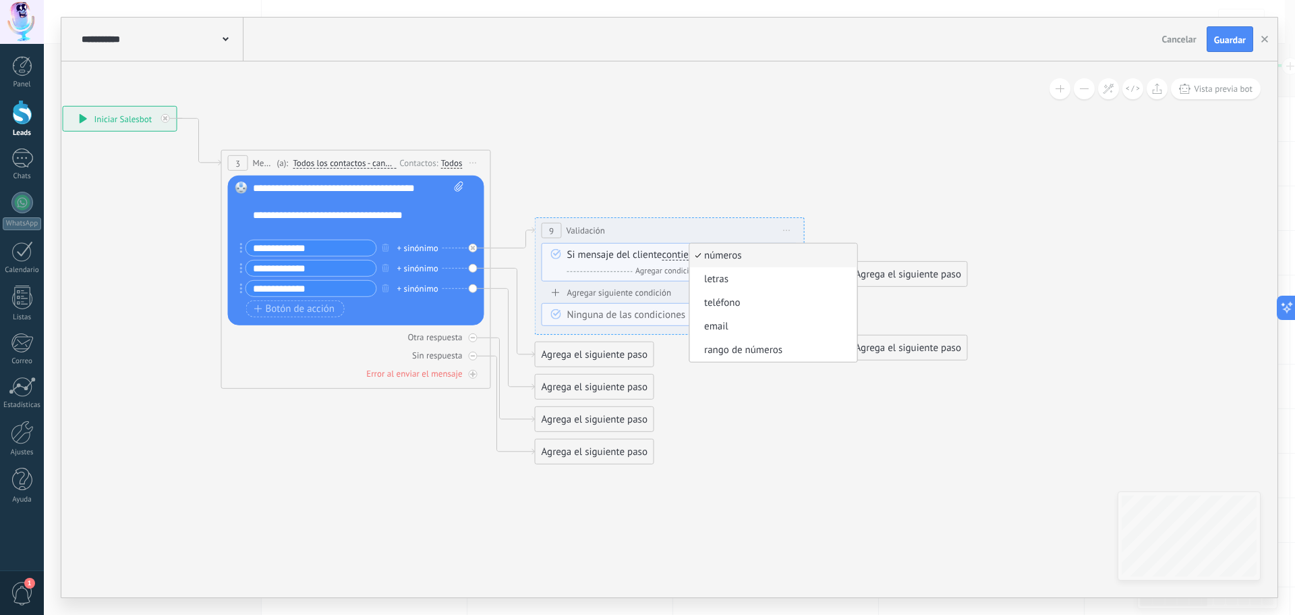
click at [785, 255] on span "números" at bounding box center [770, 255] width 163 height 13
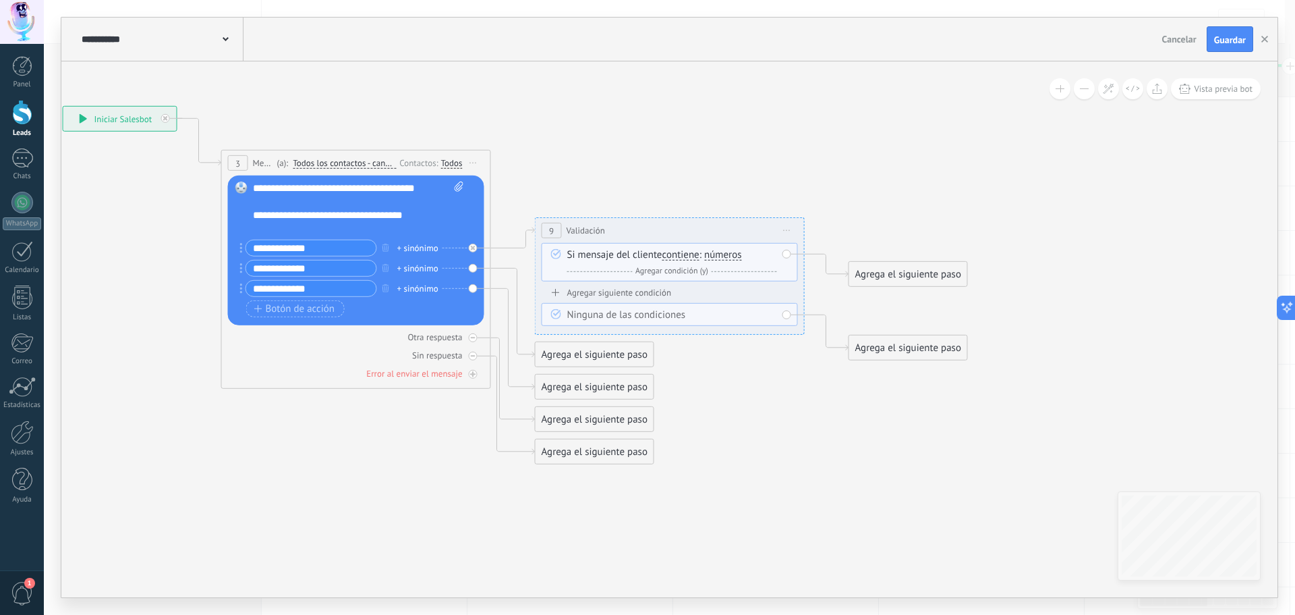
click at [638, 288] on div "Agregar siguiente condición" at bounding box center [670, 292] width 256 height 11
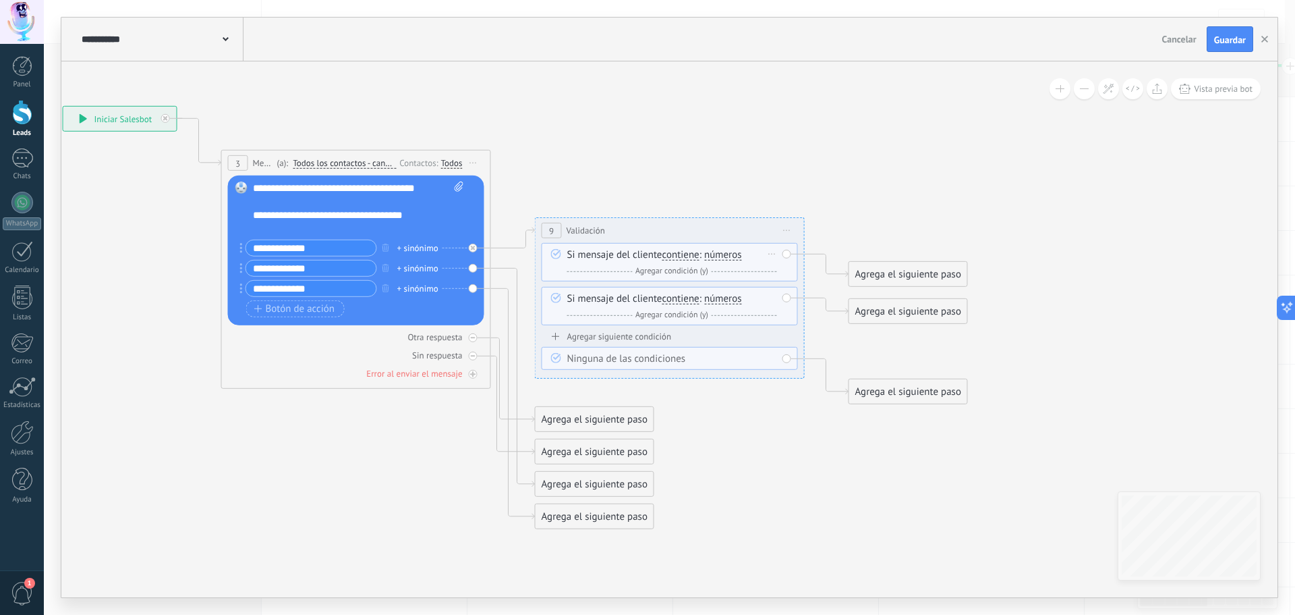
click at [779, 252] on div "Borrar" at bounding box center [772, 254] width 15 height 20
click at [774, 252] on div "Borrar" at bounding box center [772, 254] width 15 height 20
click at [754, 250] on div "Si mensaje del cliente contiene es igual a no es igual contiene no contiene tie…" at bounding box center [672, 263] width 210 height 30
click at [686, 257] on span "contiene" at bounding box center [680, 255] width 37 height 11
click at [686, 257] on button "contiene" at bounding box center [740, 255] width 169 height 24
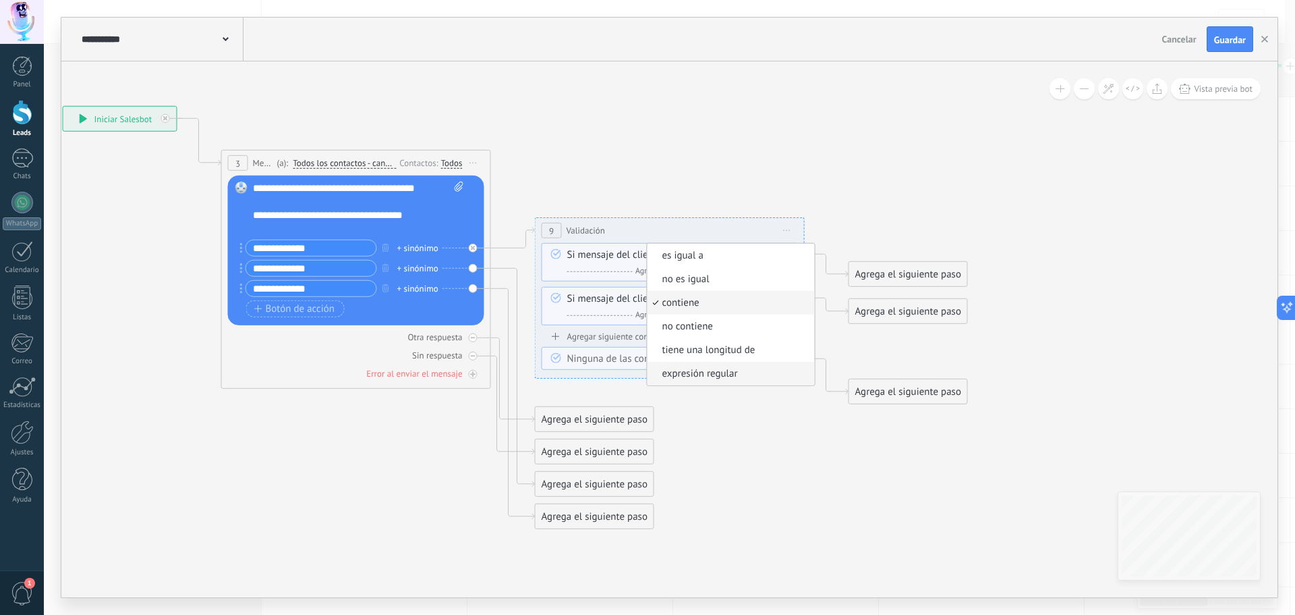
click at [731, 369] on span "expresión regular" at bounding box center [729, 373] width 163 height 13
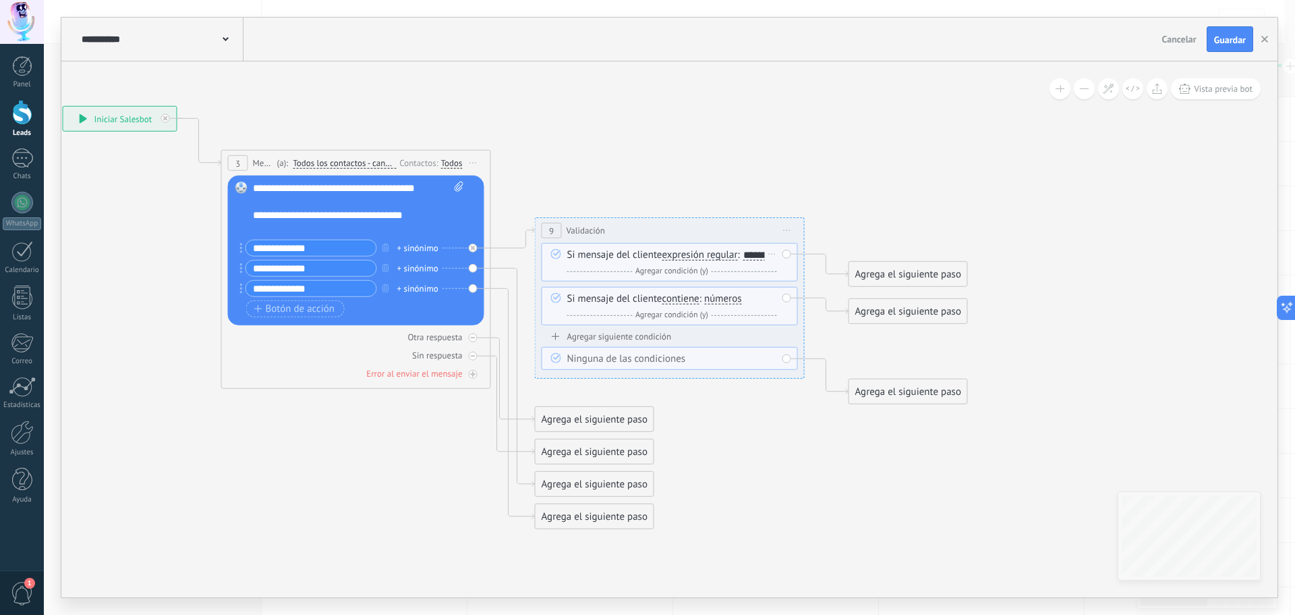
click at [608, 268] on div "Si mensaje del cliente expresión regular es igual a no es igual contiene no con…" at bounding box center [672, 263] width 210 height 30
click at [743, 260] on div "********" at bounding box center [759, 255] width 33 height 11
click at [609, 273] on div "Si mensaje del cliente expresión regular es igual a no es igual contiene no con…" at bounding box center [672, 263] width 210 height 30
click at [696, 267] on div "Si mensaje del cliente expresión regular es igual a no es igual contiene no con…" at bounding box center [672, 263] width 210 height 30
click at [700, 256] on span "expresión regular" at bounding box center [700, 255] width 76 height 11
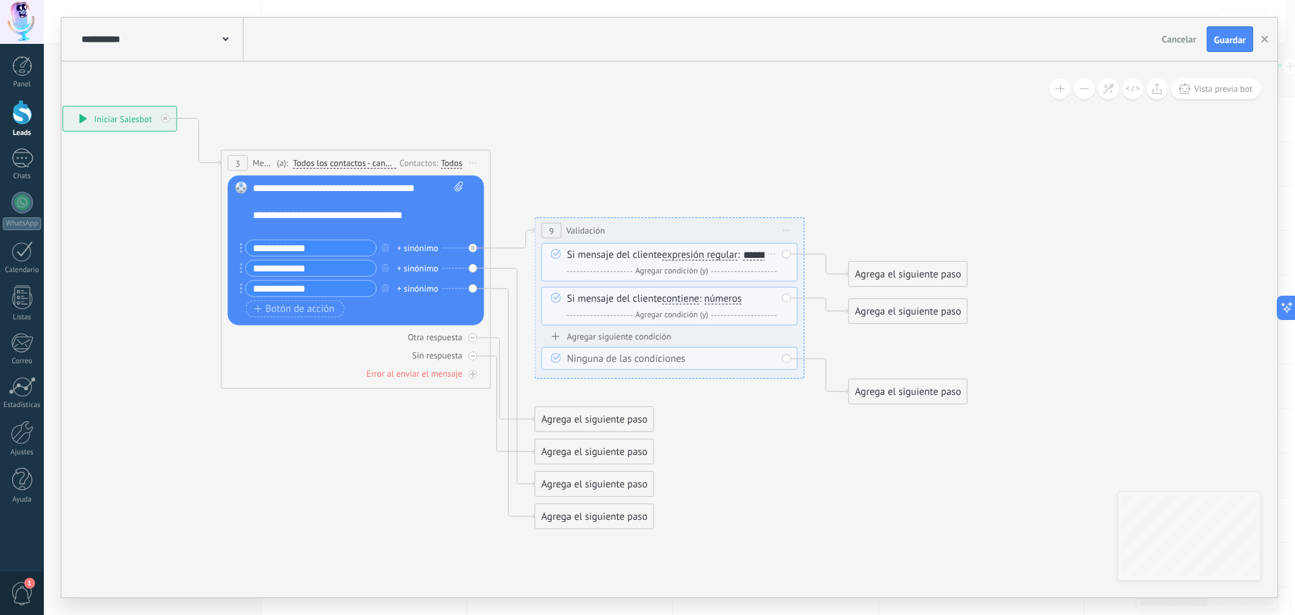
click at [700, 256] on button "expresión regular" at bounding box center [740, 255] width 169 height 24
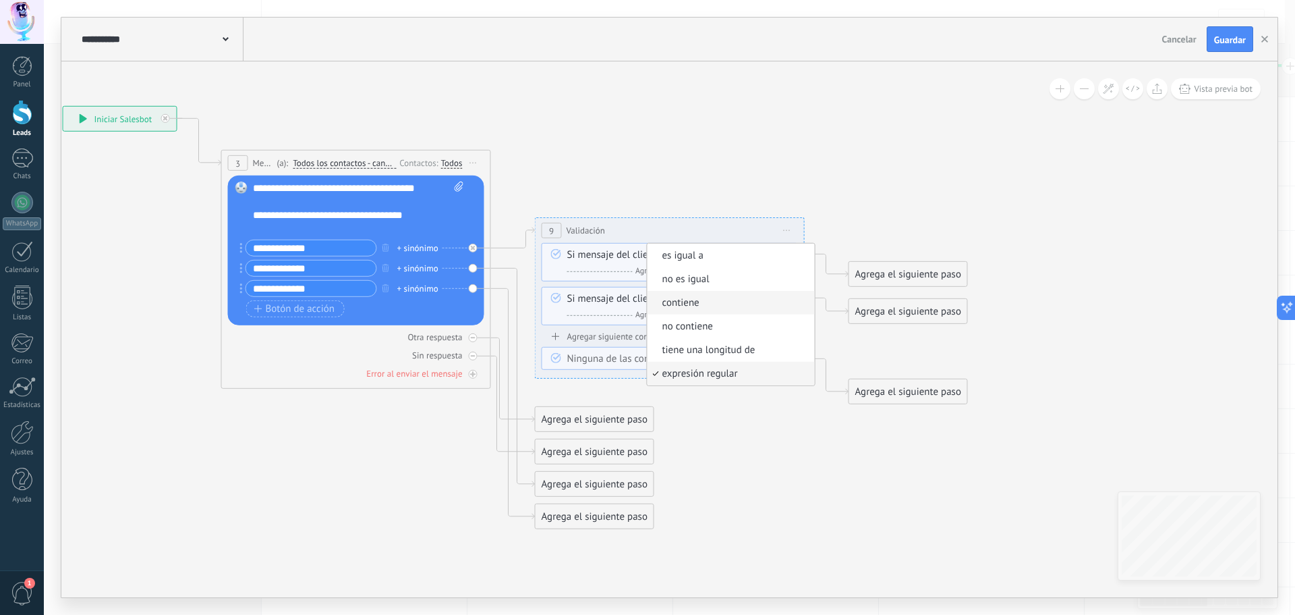
click at [710, 301] on span "contiene" at bounding box center [729, 302] width 163 height 13
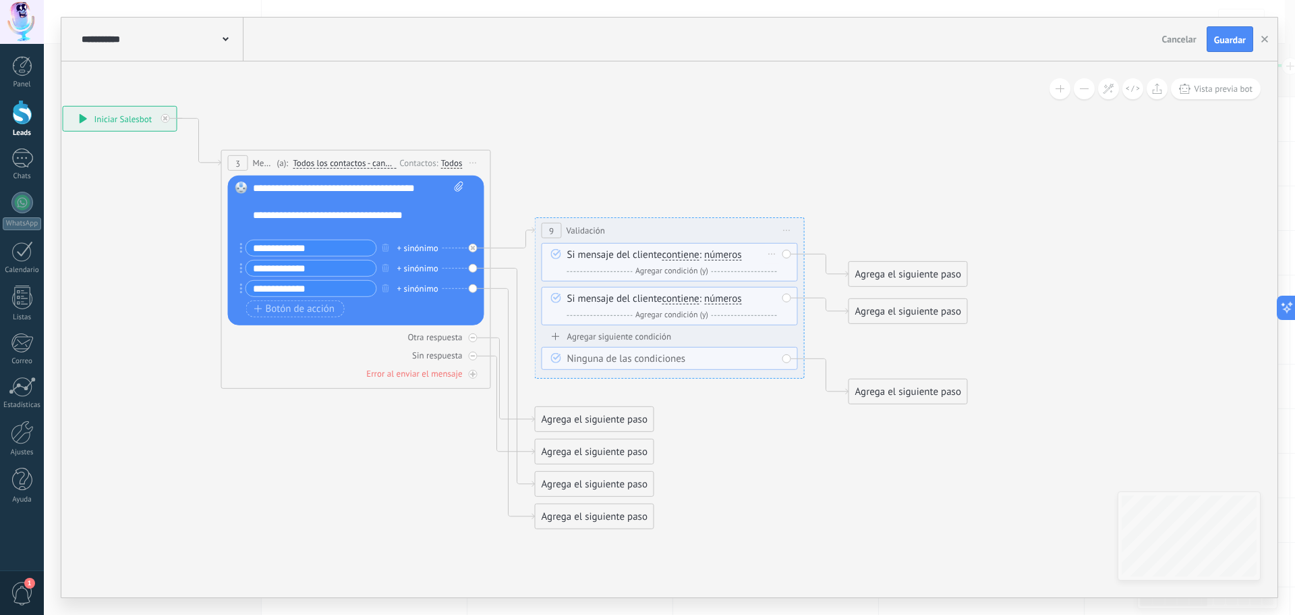
click at [748, 256] on div "Si mensaje del cliente contiene es igual a no es igual contiene no contiene tie…" at bounding box center [672, 263] width 210 height 30
click at [706, 253] on div "Si mensaje del cliente contiene es igual a no es igual contiene no contiene tie…" at bounding box center [672, 263] width 210 height 30
click at [719, 254] on span "números" at bounding box center [723, 255] width 38 height 11
click at [719, 254] on button "números" at bounding box center [782, 255] width 169 height 24
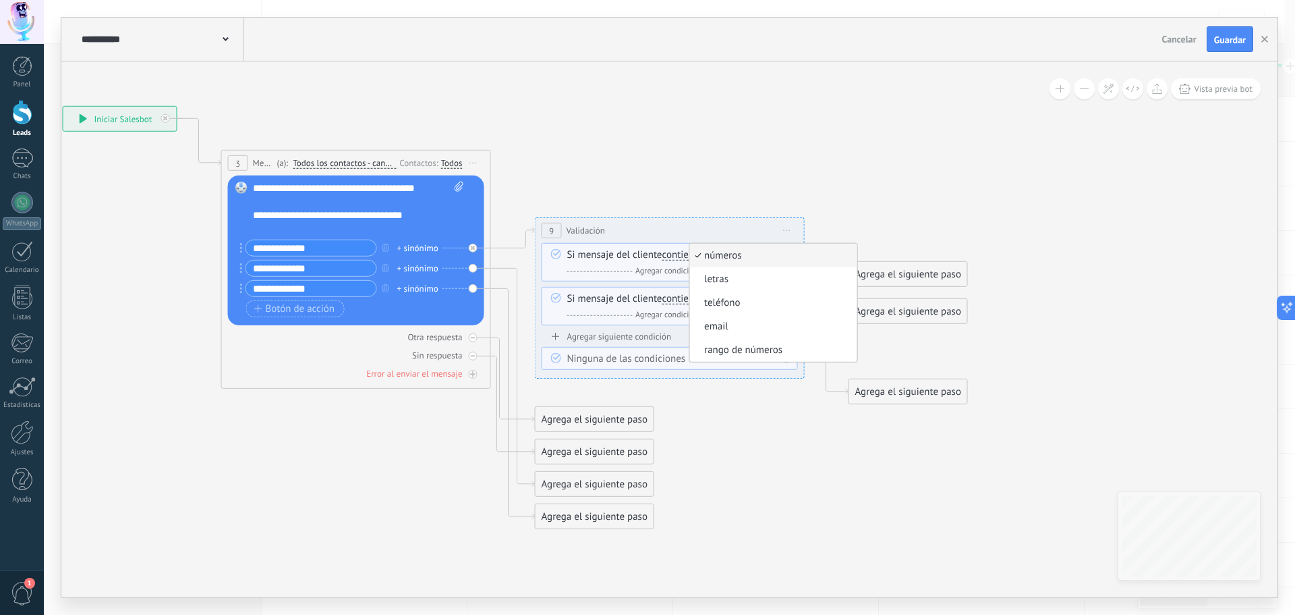
click at [729, 260] on span "números" at bounding box center [770, 255] width 163 height 13
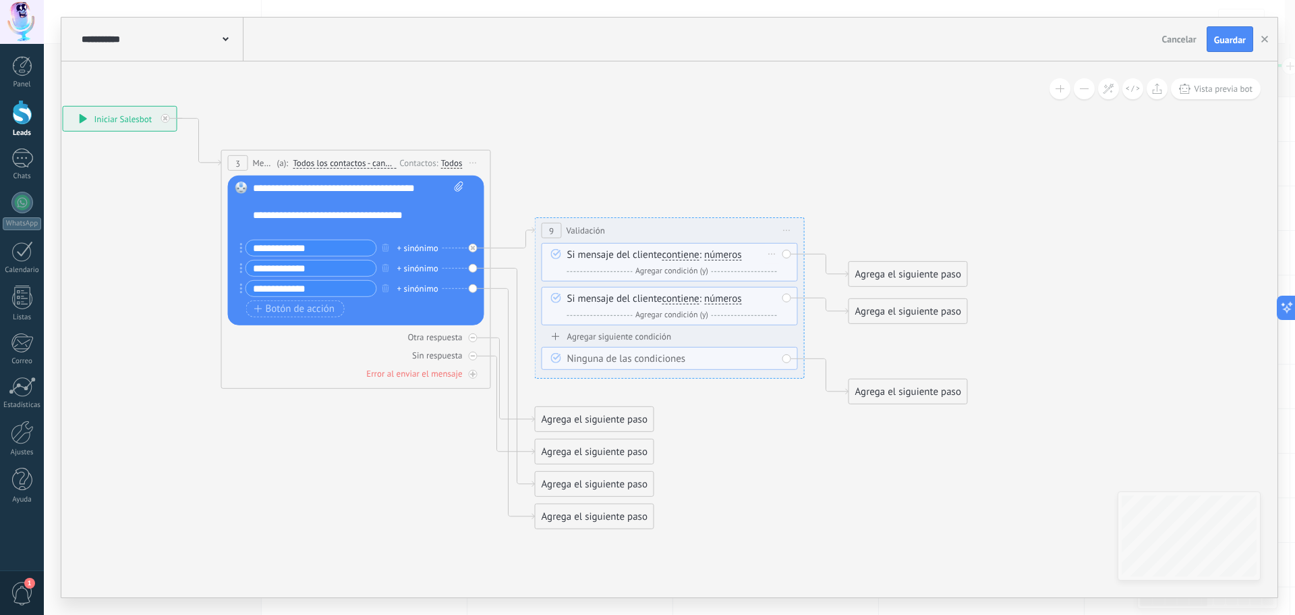
click at [762, 252] on div "Si mensaje del cliente contiene es igual a no es igual contiene no contiene tie…" at bounding box center [672, 263] width 210 height 30
click at [773, 254] on icon at bounding box center [772, 253] width 7 height 1
click at [783, 270] on div "Borrar" at bounding box center [794, 273] width 60 height 23
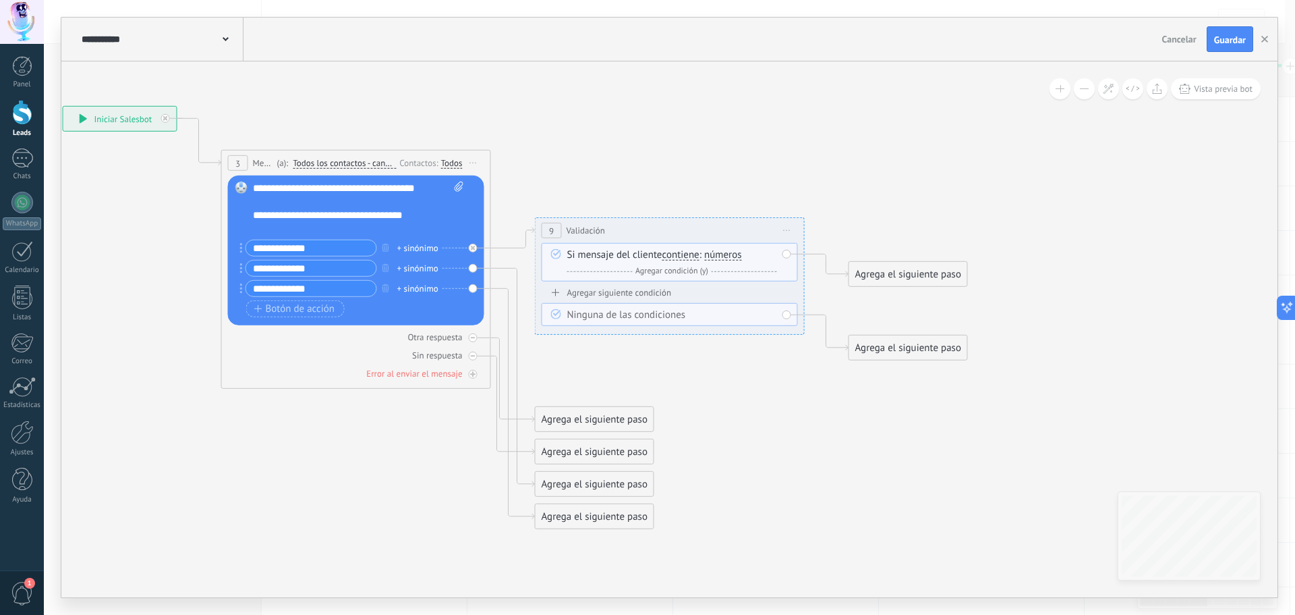
click at [760, 254] on div "Si mensaje del cliente contiene es igual a no es igual contiene no contiene tie…" at bounding box center [672, 263] width 210 height 30
click at [723, 258] on span "números" at bounding box center [723, 255] width 38 height 11
click at [723, 258] on button "números" at bounding box center [782, 255] width 169 height 24
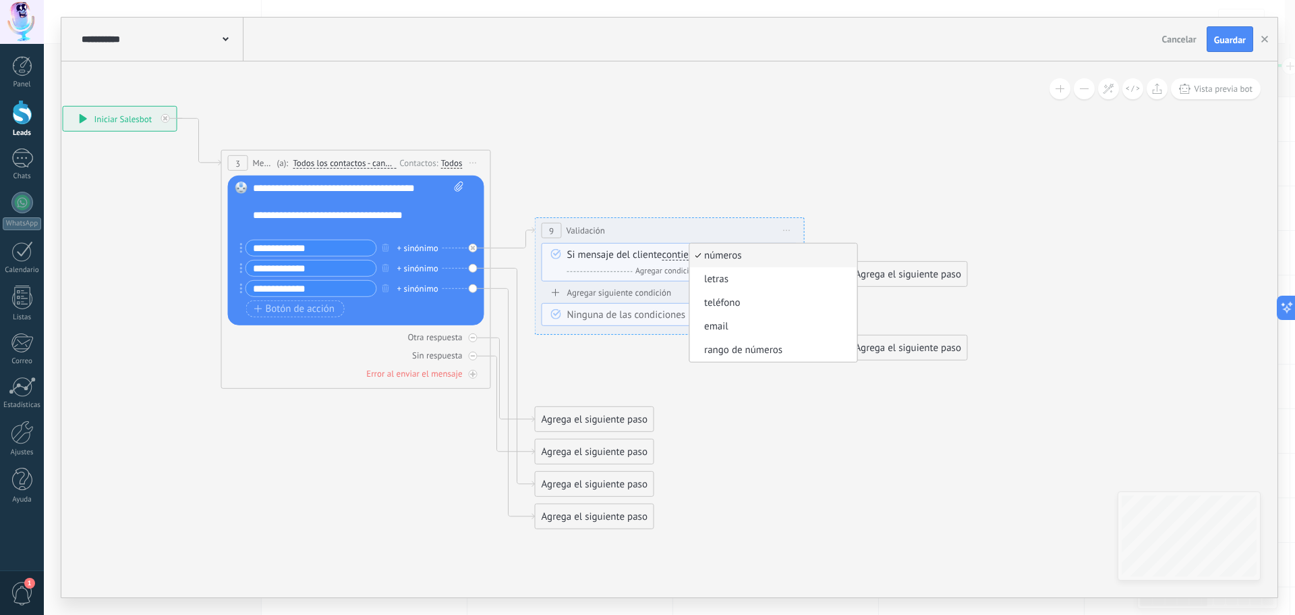
click at [724, 260] on span "números" at bounding box center [770, 255] width 163 height 13
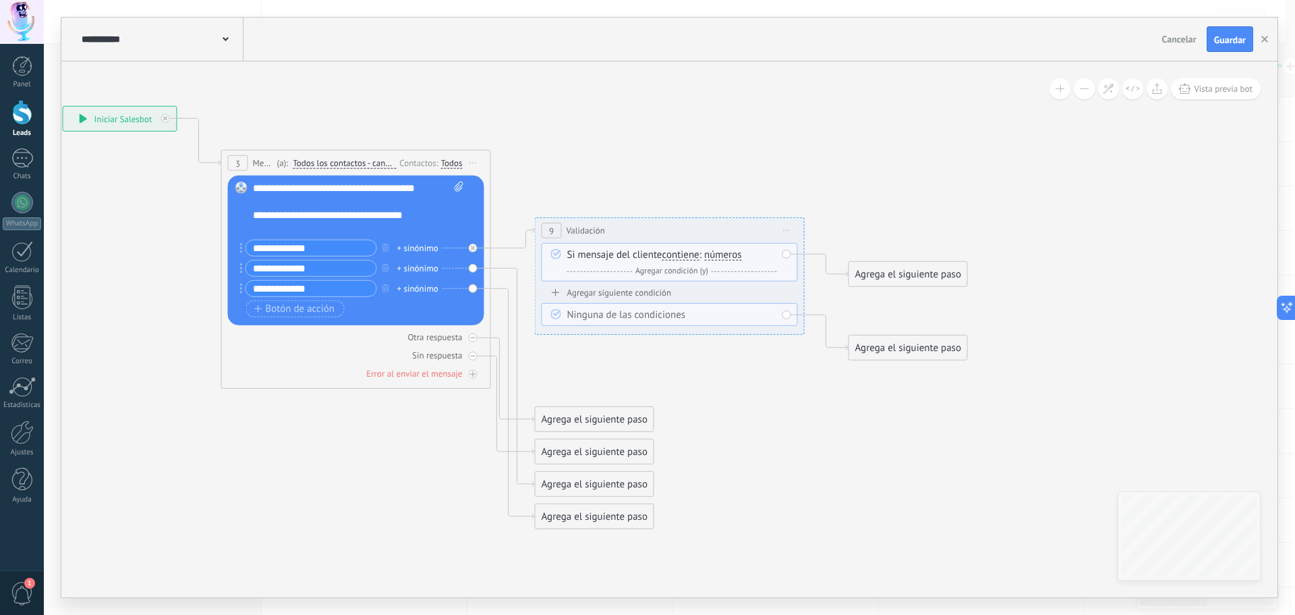
click at [684, 258] on span "contiene" at bounding box center [680, 255] width 37 height 11
click at [684, 258] on button "contiene" at bounding box center [740, 255] width 169 height 24
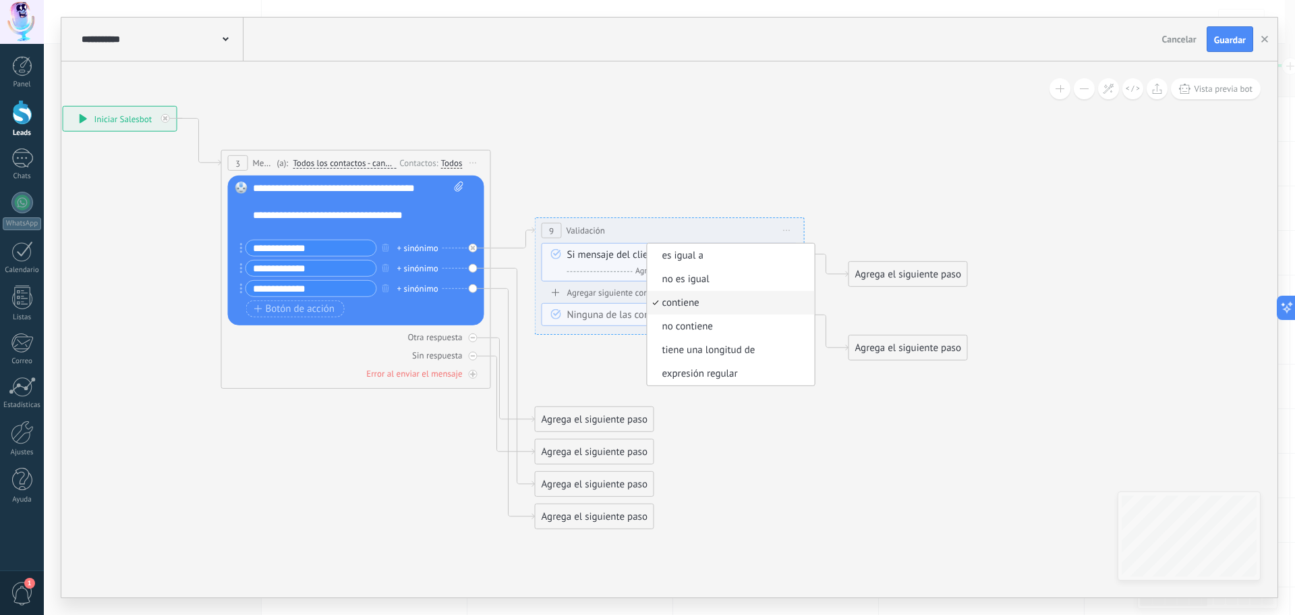
click at [712, 258] on span "es igual a" at bounding box center [729, 255] width 163 height 13
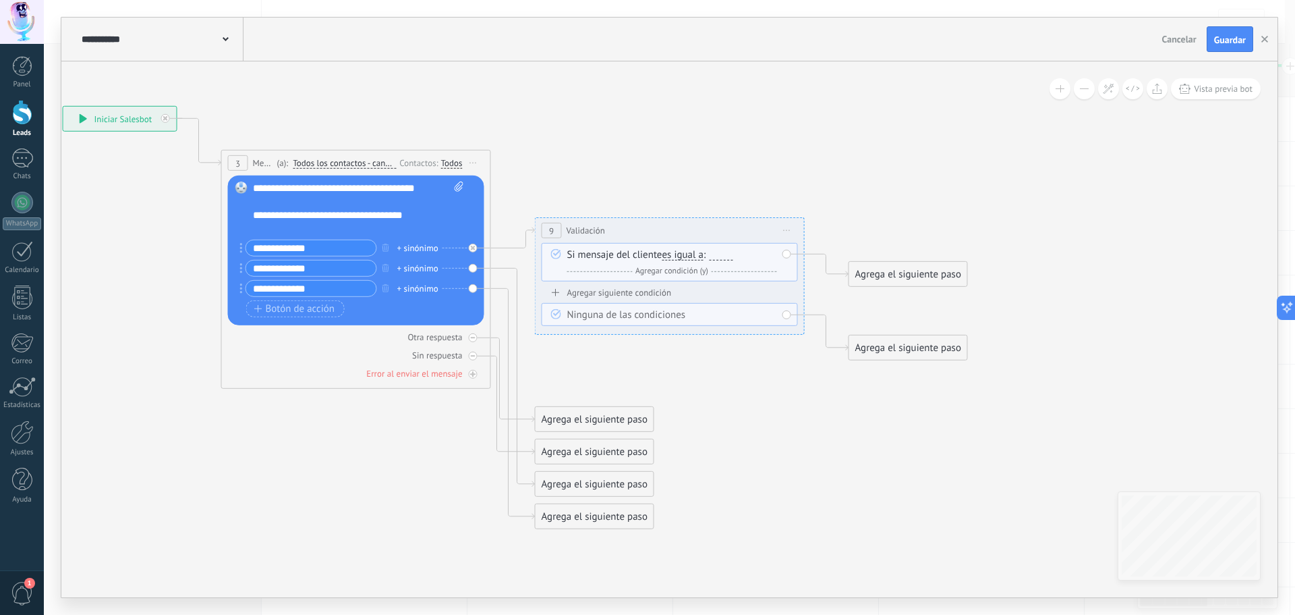
click at [725, 255] on div at bounding box center [721, 255] width 24 height 11
click at [743, 257] on div "Si mensaje del cliente es igual a es igual a no es igual contiene no contiene t…" at bounding box center [672, 263] width 210 height 30
click at [679, 269] on span "Agregar condición (y)" at bounding box center [672, 271] width 80 height 10
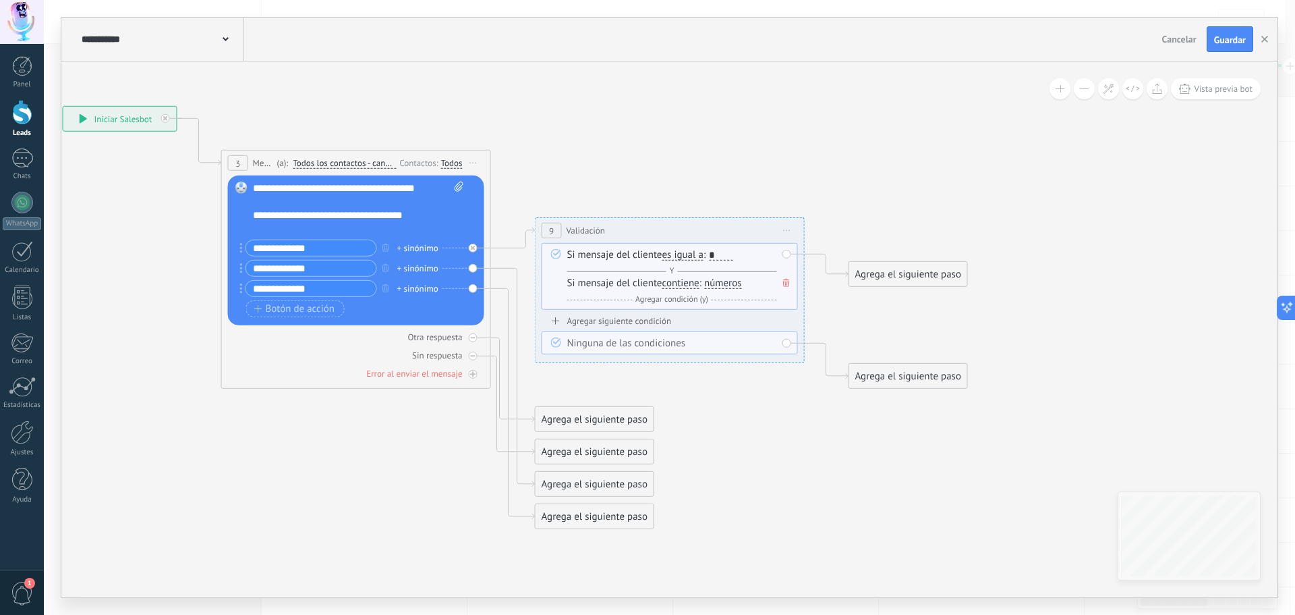
click at [688, 287] on span "contiene" at bounding box center [680, 283] width 37 height 11
click at [688, 287] on button "contiene" at bounding box center [740, 283] width 169 height 24
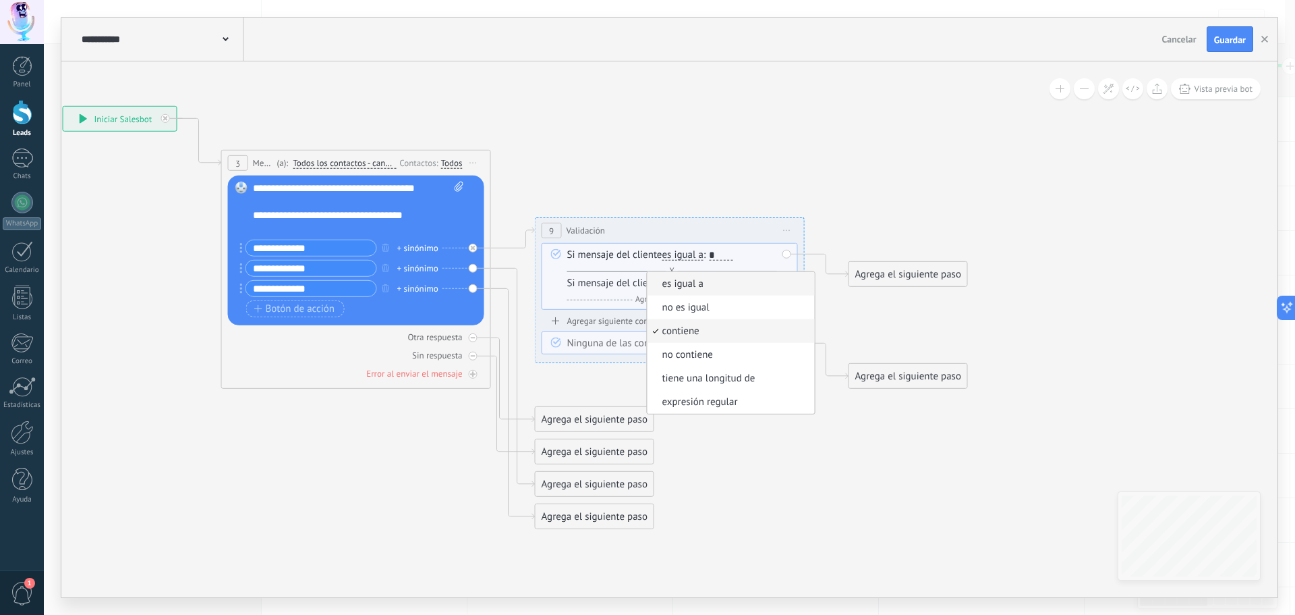
click at [726, 287] on span "es igual a" at bounding box center [729, 283] width 163 height 13
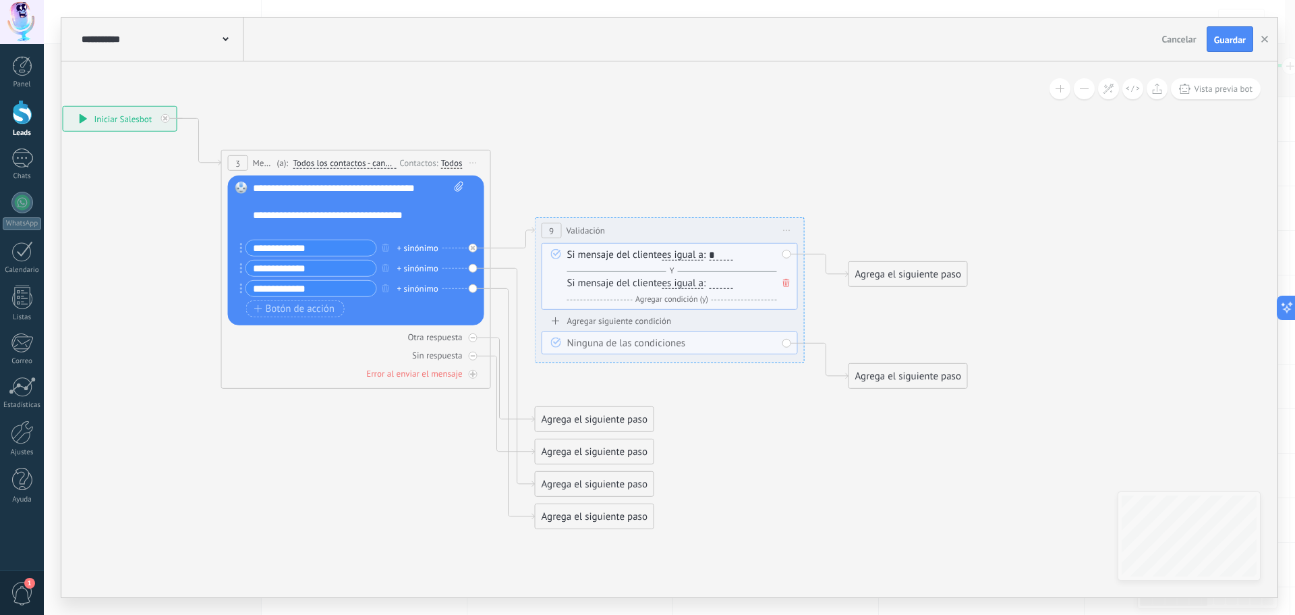
click at [719, 283] on div at bounding box center [721, 283] width 24 height 11
click at [702, 298] on span "Agregar condición (y)" at bounding box center [672, 299] width 80 height 10
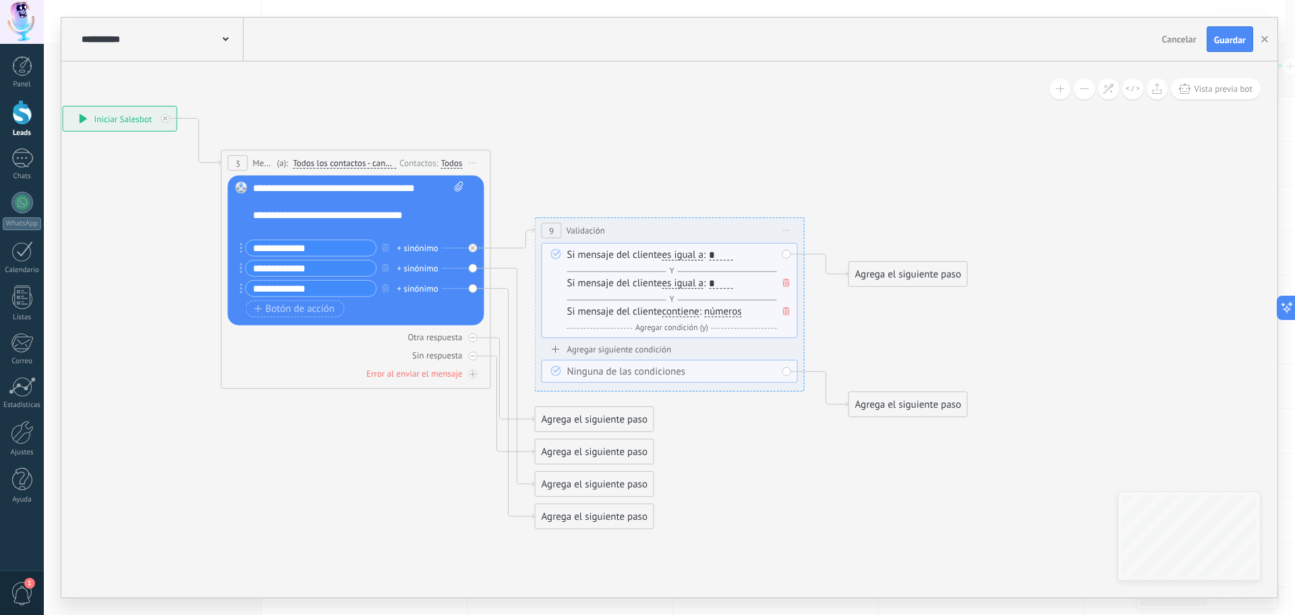
click at [671, 313] on span "contiene" at bounding box center [680, 311] width 37 height 11
click at [671, 313] on button "contiene" at bounding box center [740, 312] width 169 height 24
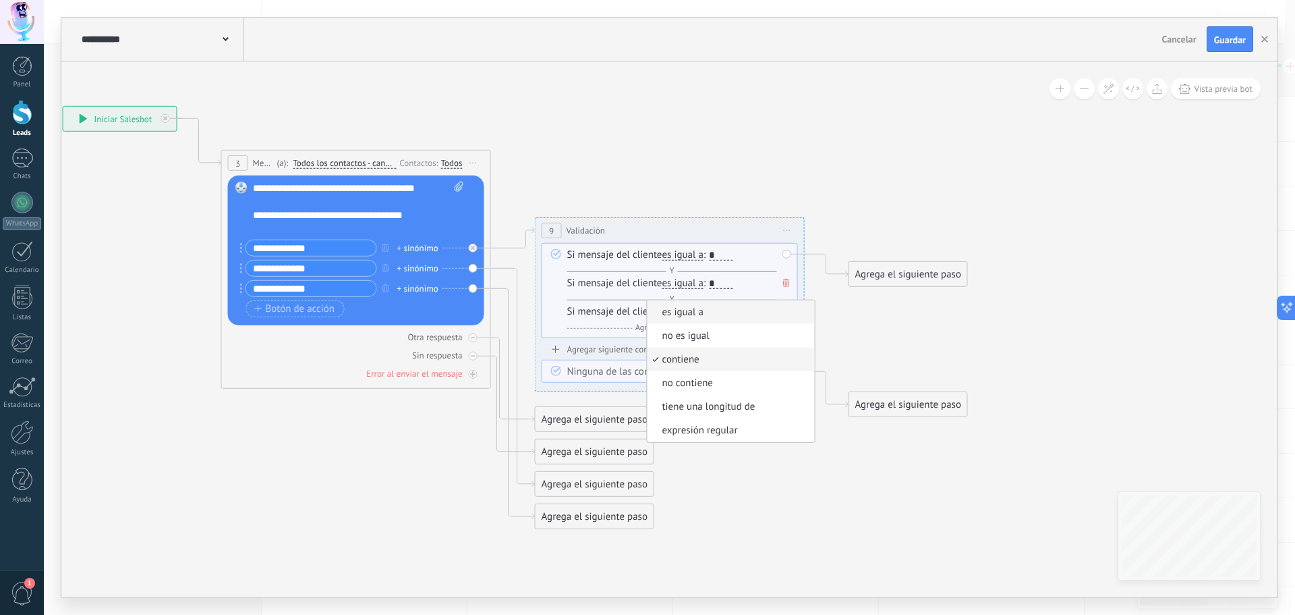
click at [718, 316] on span "es igual a" at bounding box center [729, 312] width 163 height 13
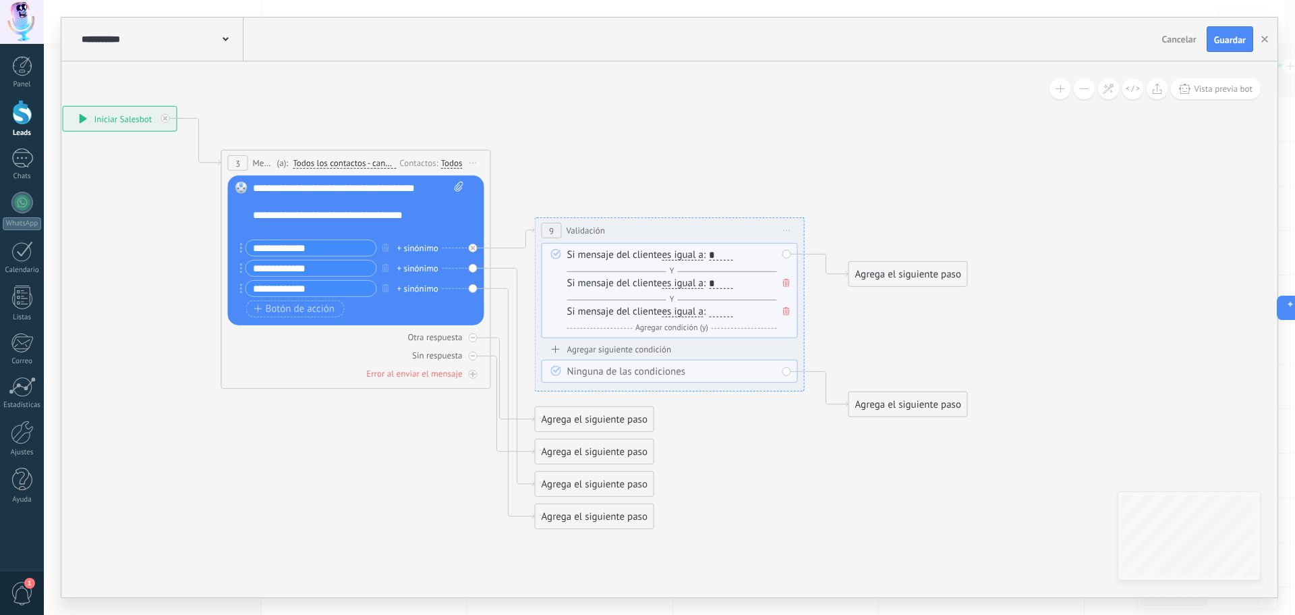
click at [722, 313] on div at bounding box center [721, 311] width 24 height 11
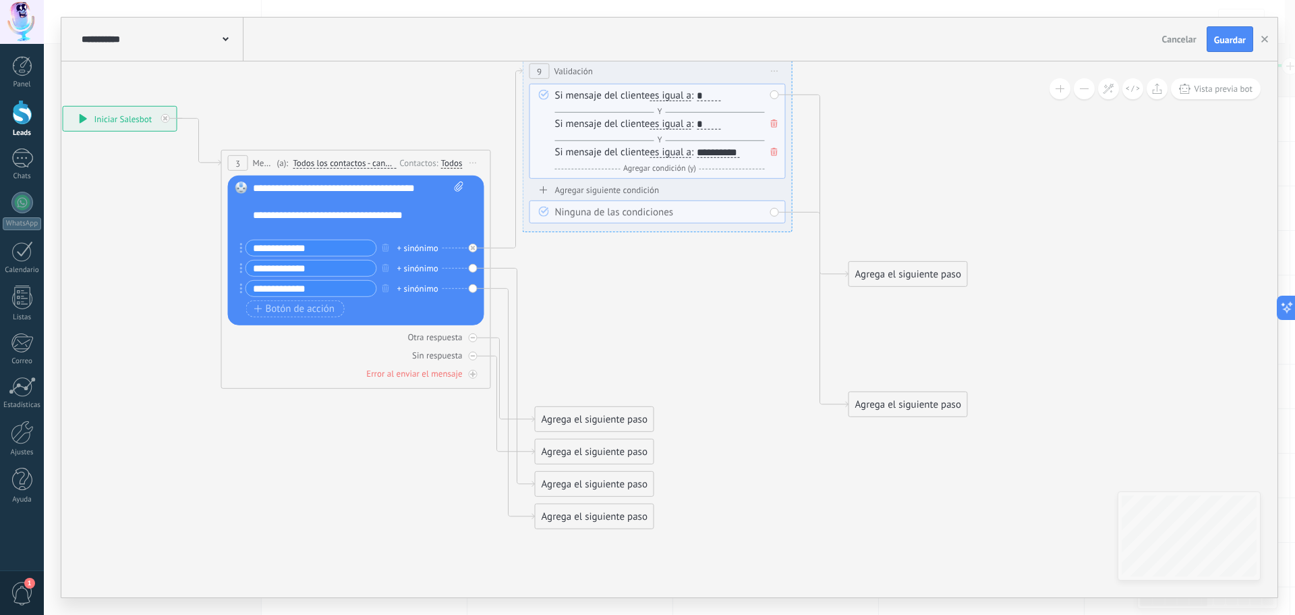
drag, startPoint x: 677, startPoint y: 231, endPoint x: 665, endPoint y: 80, distance: 152.3
click at [665, 80] on div "**********" at bounding box center [657, 71] width 268 height 25
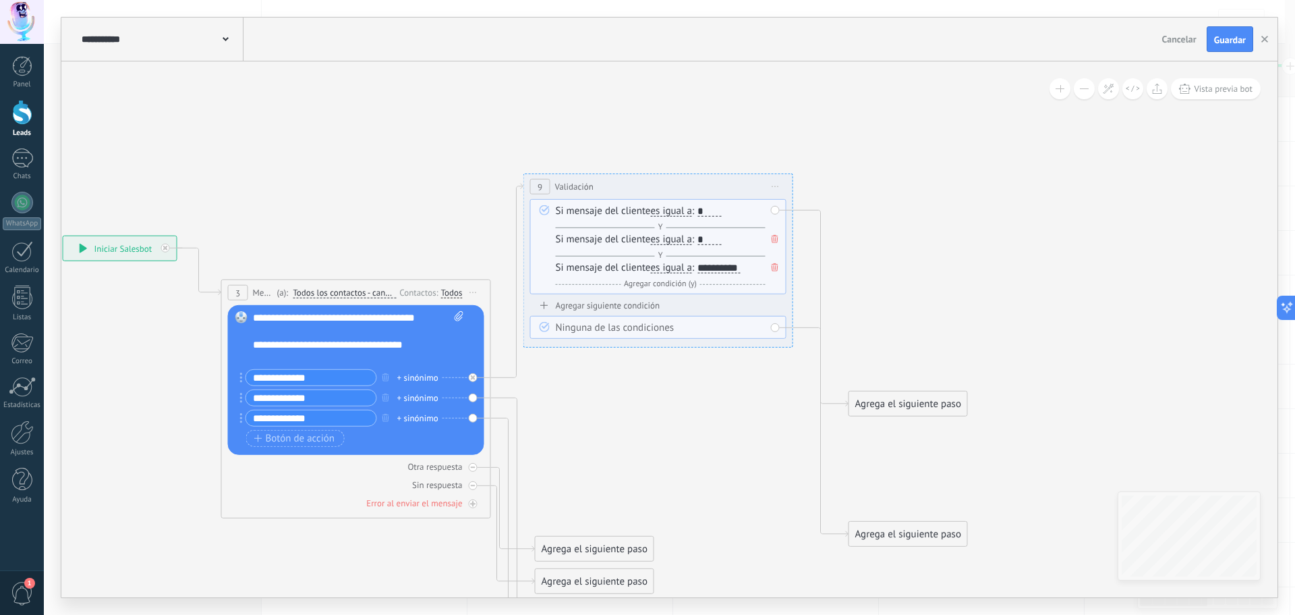
drag, startPoint x: 667, startPoint y: 205, endPoint x: 667, endPoint y: 183, distance: 21.6
click at [667, 183] on div "**********" at bounding box center [658, 186] width 268 height 25
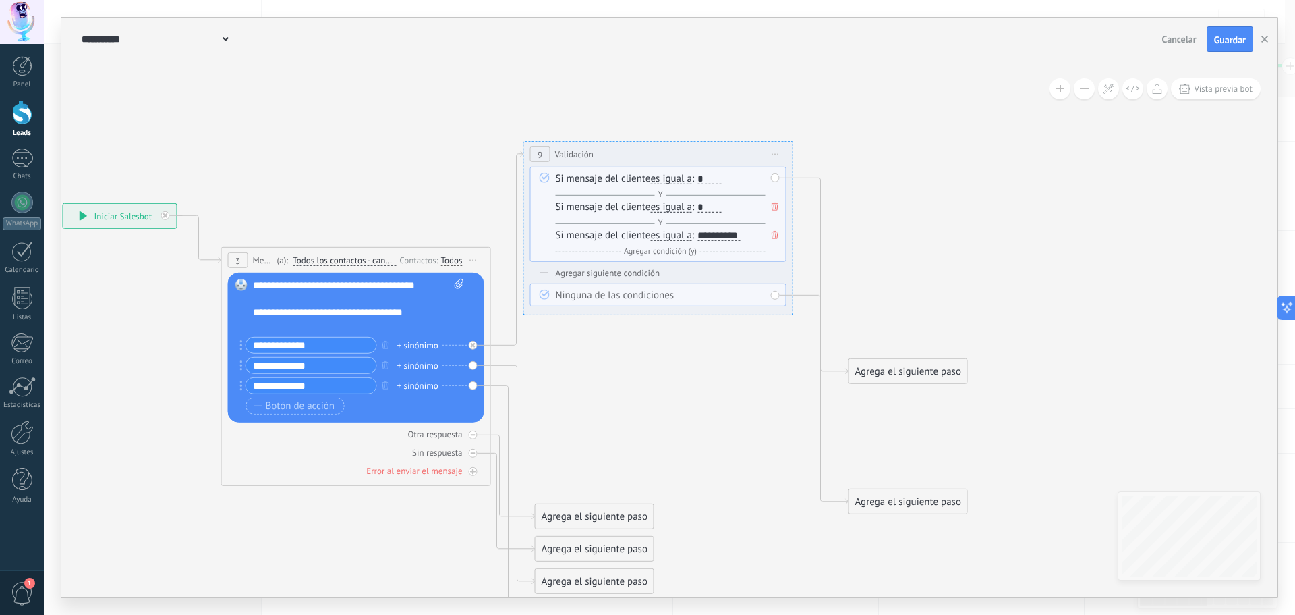
click at [660, 374] on icon at bounding box center [492, 383] width 1534 height 1159
drag, startPoint x: 584, startPoint y: 515, endPoint x: 604, endPoint y: 517, distance: 20.4
click at [604, 519] on div "Agrega el siguiente paso" at bounding box center [617, 522] width 118 height 22
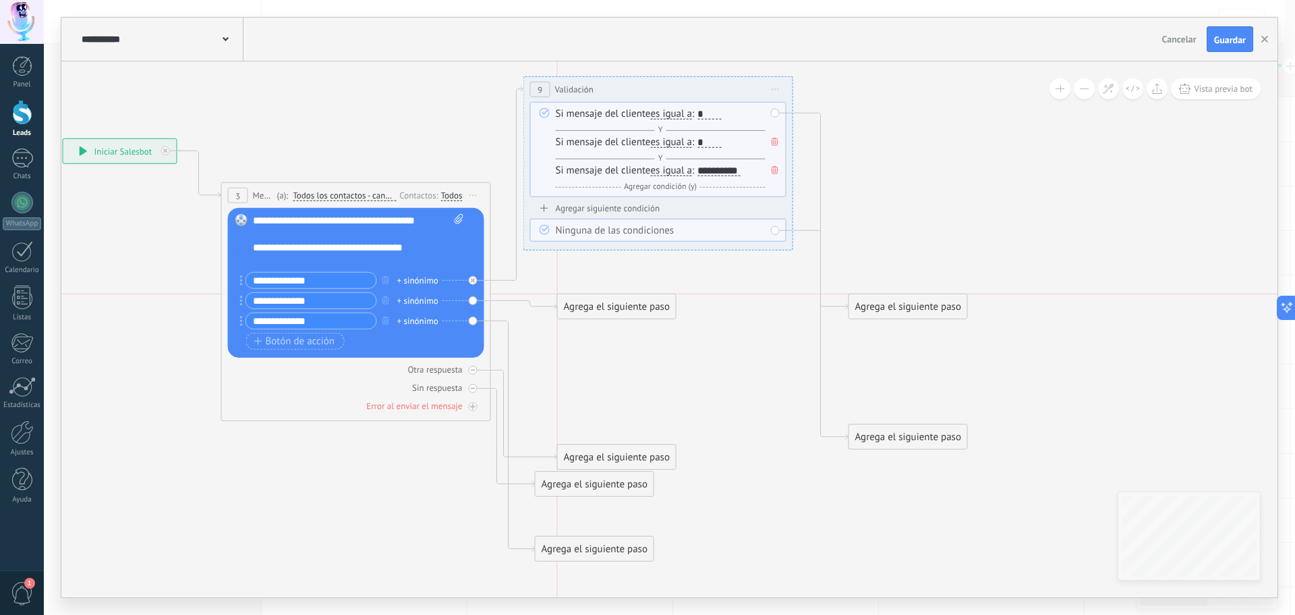
drag, startPoint x: 582, startPoint y: 519, endPoint x: 600, endPoint y: 303, distance: 216.6
click at [600, 303] on div "Agrega el siguiente paso" at bounding box center [617, 306] width 118 height 22
click at [604, 303] on div "Agrega el siguiente paso" at bounding box center [617, 306] width 118 height 22
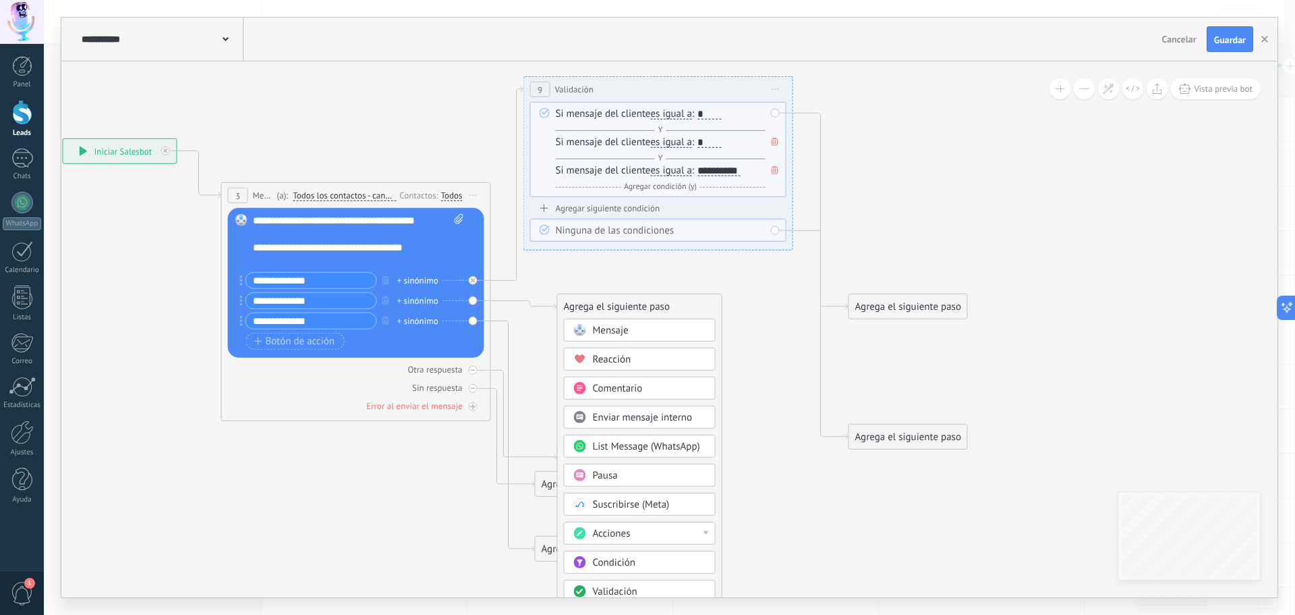
click at [633, 585] on span "Validación" at bounding box center [615, 591] width 45 height 13
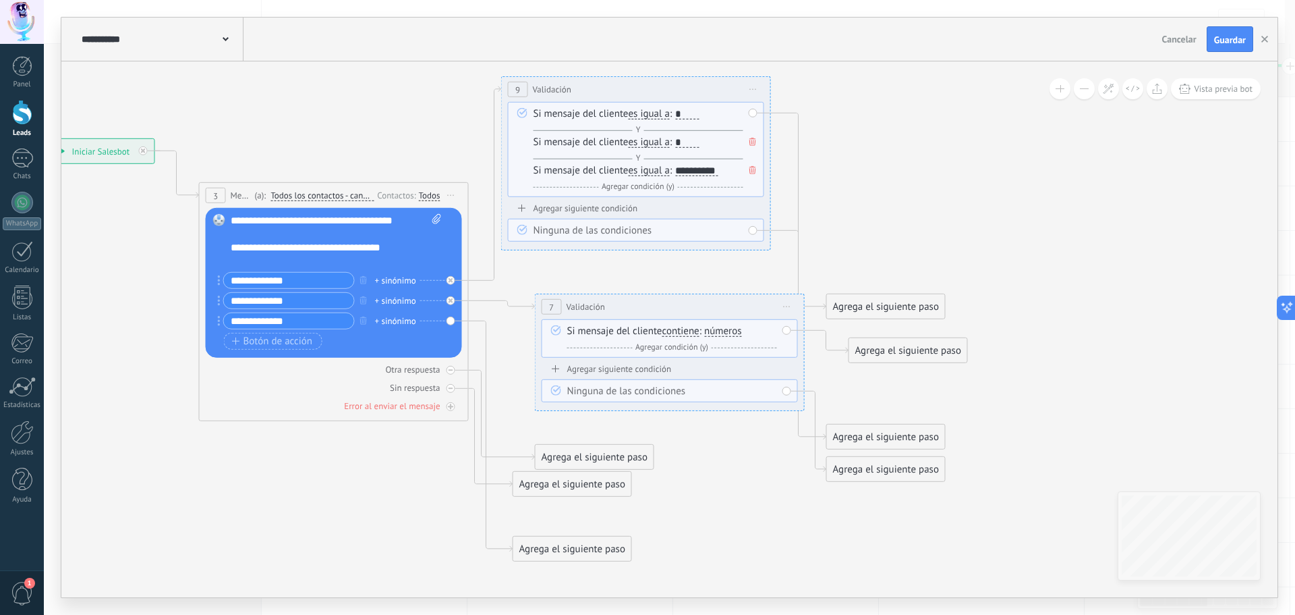
click at [403, 281] on div "+ sinónimo" at bounding box center [395, 279] width 41 height 13
click at [418, 246] on div "**********" at bounding box center [325, 247] width 188 height 13
click at [327, 282] on input "**********" at bounding box center [289, 281] width 130 height 16
click at [364, 279] on icon "button" at bounding box center [363, 279] width 7 height 8
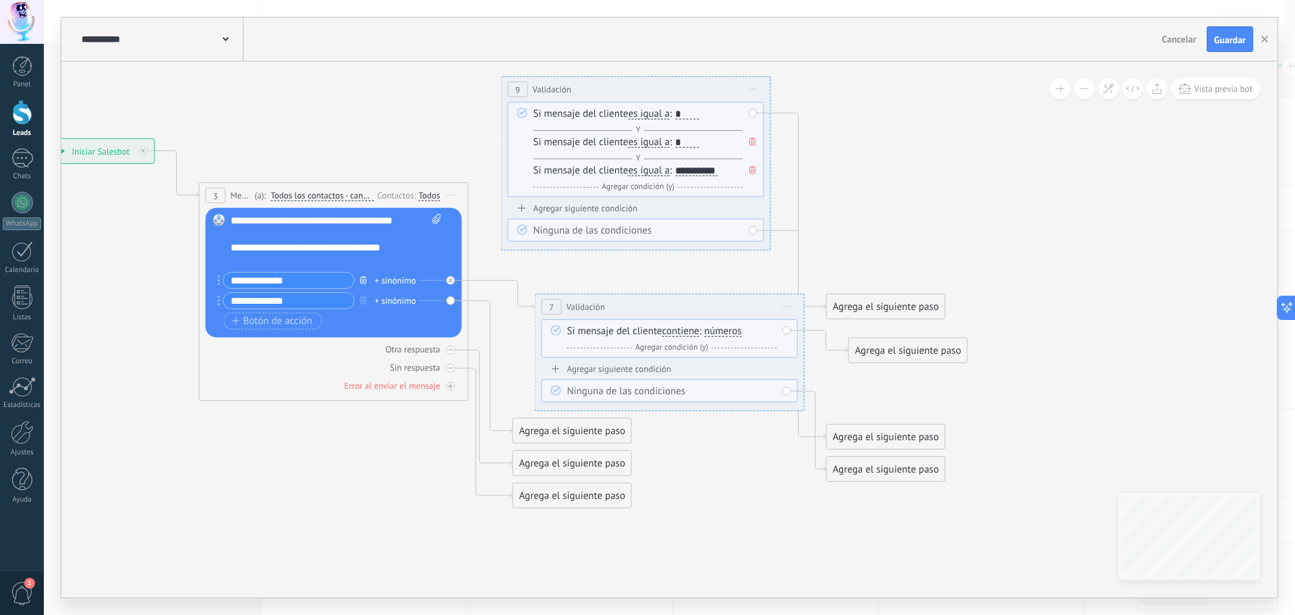
click at [364, 279] on icon "button" at bounding box center [363, 279] width 7 height 8
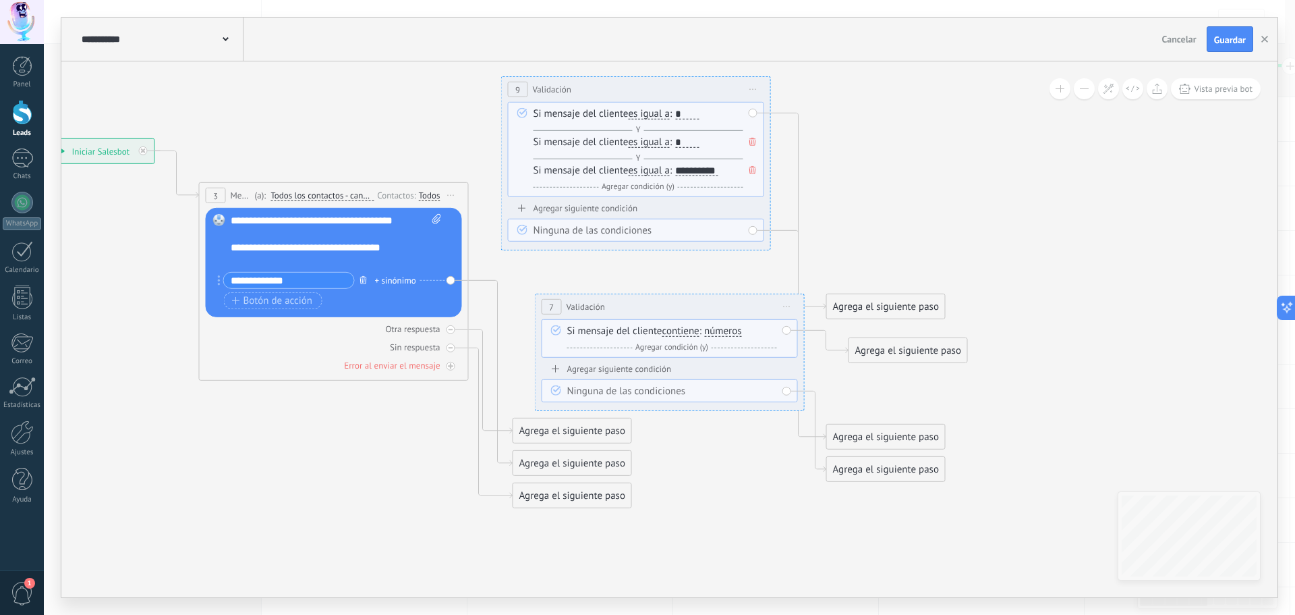
click at [364, 279] on icon "button" at bounding box center [363, 279] width 7 height 8
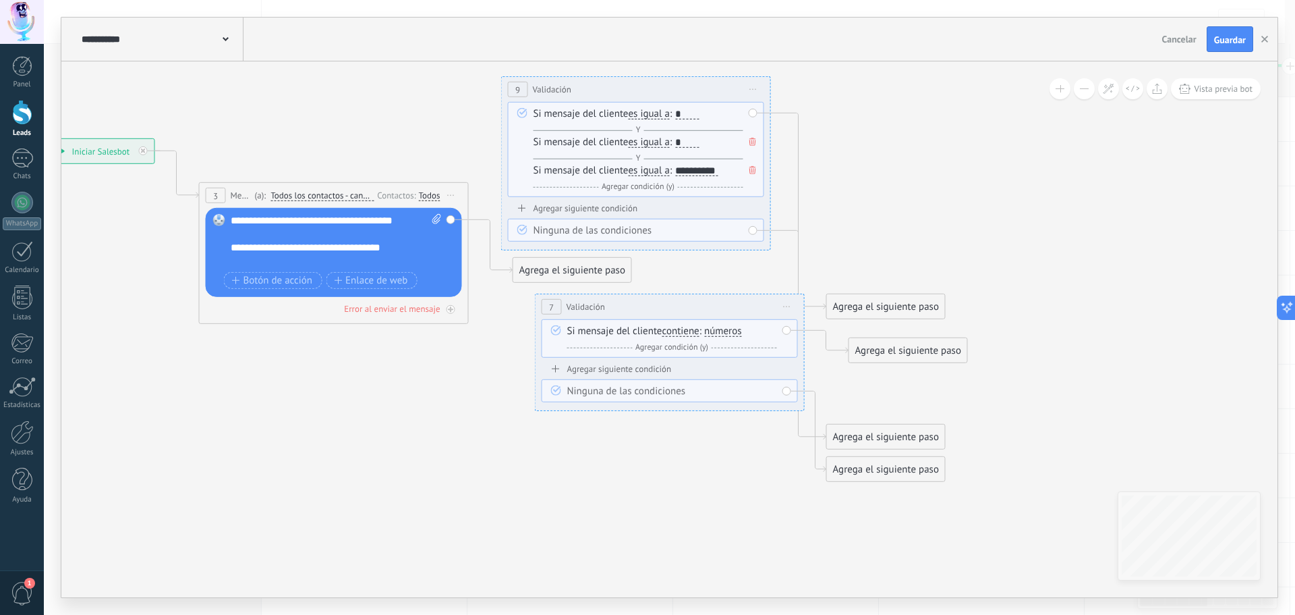
click at [678, 301] on div "**********" at bounding box center [670, 306] width 268 height 25
click at [787, 307] on icon at bounding box center [787, 306] width 7 height 1
click at [819, 396] on div "Borrar" at bounding box center [849, 394] width 134 height 23
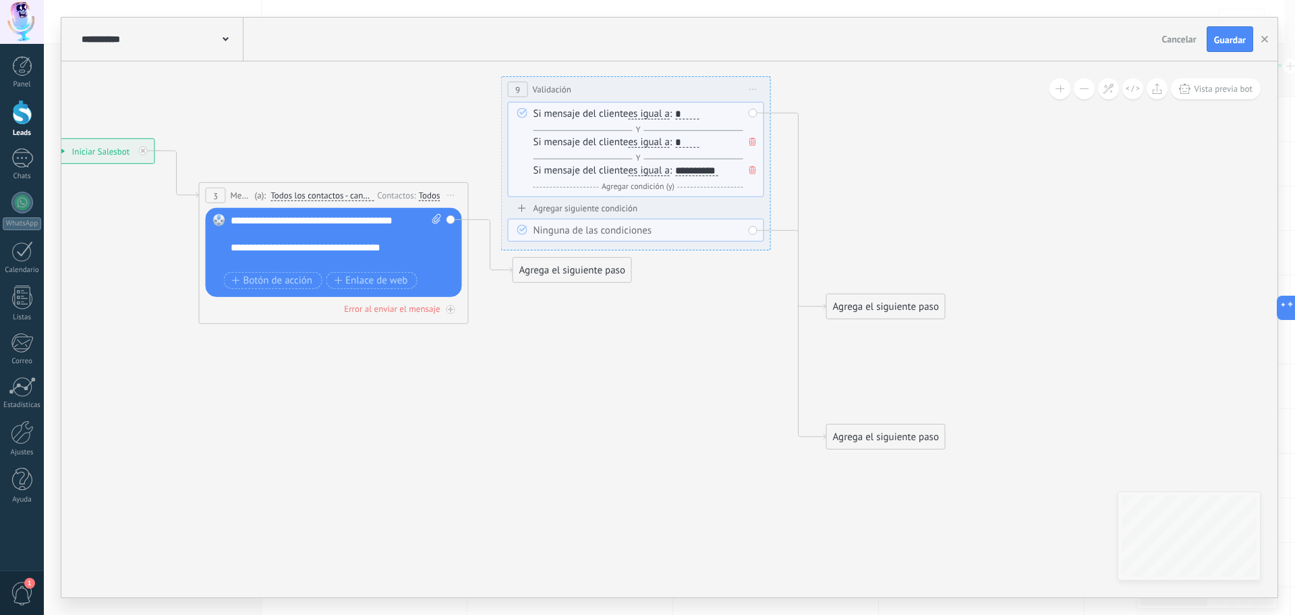
click at [648, 87] on div "**********" at bounding box center [636, 89] width 268 height 25
click at [747, 86] on span "Iniciar vista previa aquí Cambiar nombre Duplicar [GEOGRAPHIC_DATA]" at bounding box center [754, 90] width 22 height 20
click at [779, 173] on div "Borrar" at bounding box center [815, 177] width 134 height 23
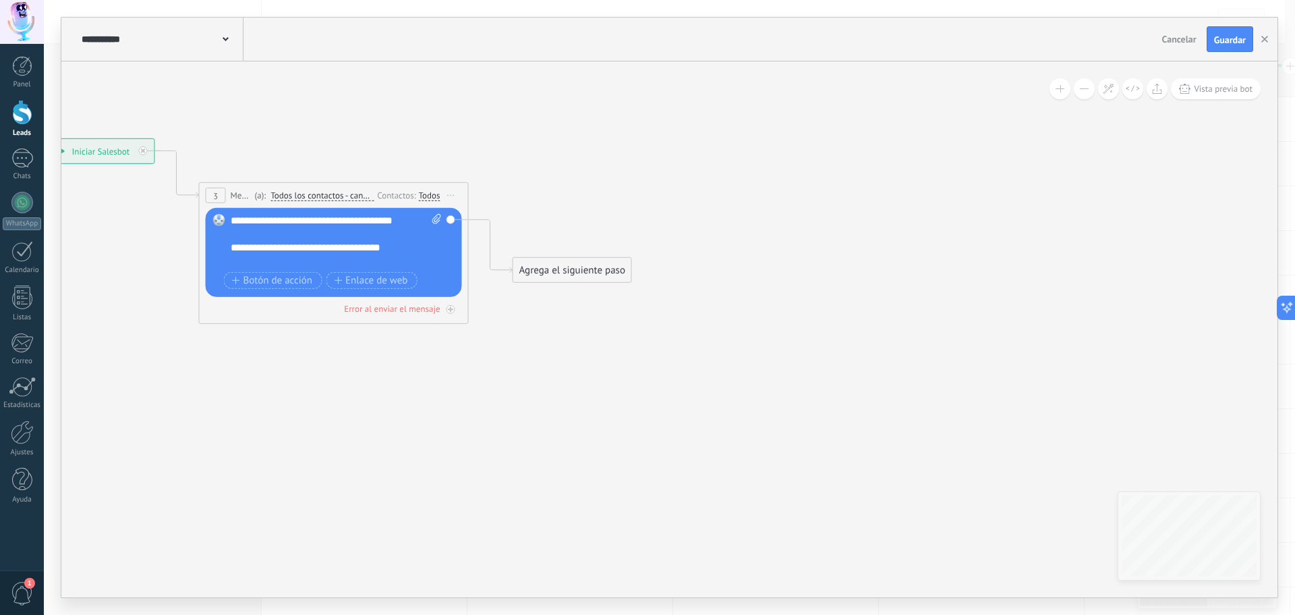
click at [416, 249] on div "**********" at bounding box center [325, 247] width 188 height 13
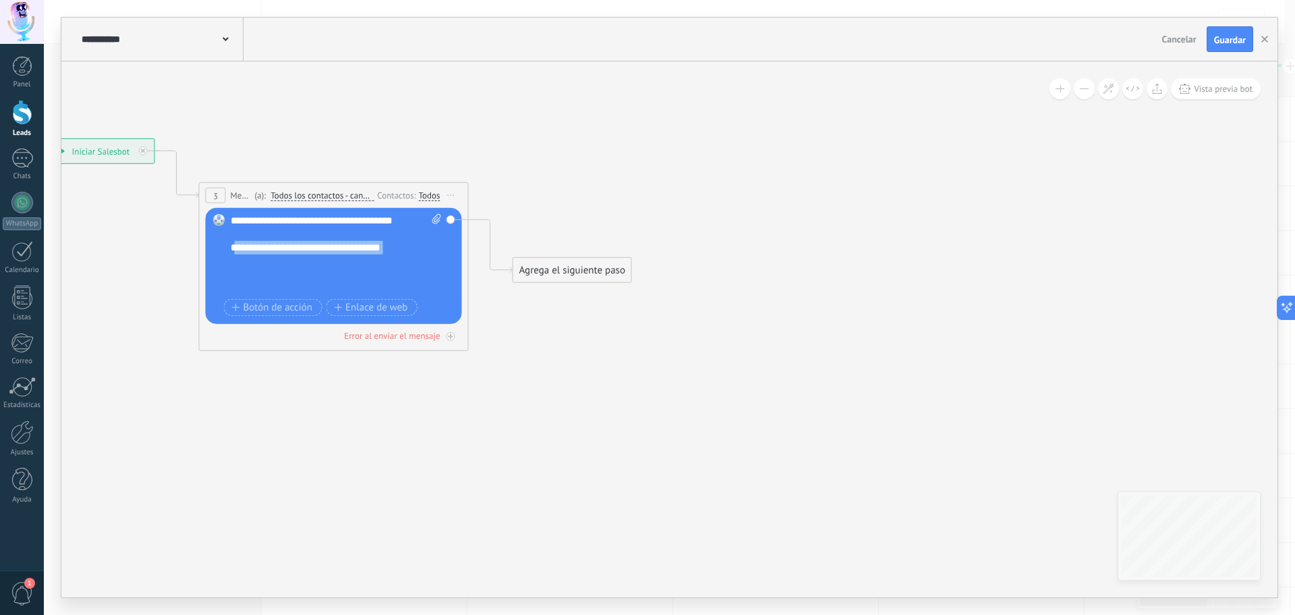
drag, startPoint x: 304, startPoint y: 266, endPoint x: 238, endPoint y: 246, distance: 68.7
click at [238, 246] on div "**********" at bounding box center [325, 254] width 188 height 27
click at [308, 269] on div at bounding box center [330, 274] width 198 height 13
drag, startPoint x: 397, startPoint y: 246, endPoint x: 241, endPoint y: 264, distance: 157.0
click at [226, 270] on div "Reemplazar Quitar Convertir a mensaje de voz Arrastre la imagen aquí para adjun…" at bounding box center [334, 266] width 256 height 116
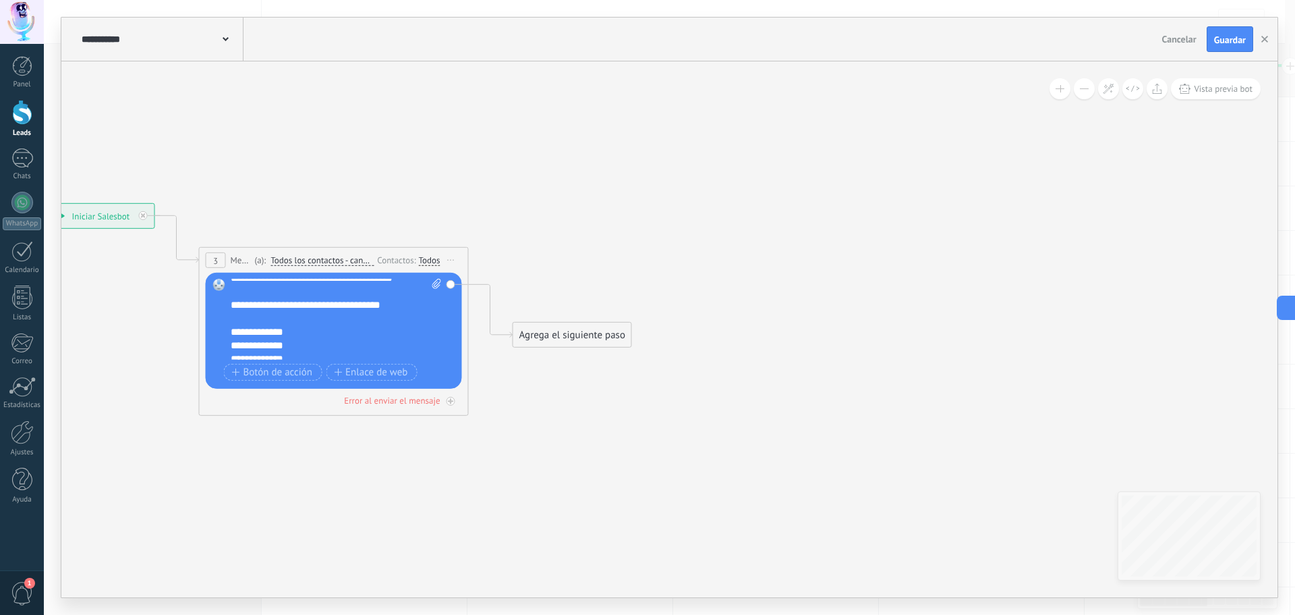
scroll to position [27, 0]
click at [627, 406] on icon at bounding box center [481, 384] width 1556 height 1160
click at [304, 345] on div "**********" at bounding box center [325, 339] width 188 height 13
click at [578, 337] on div "Agrega el siguiente paso" at bounding box center [572, 335] width 118 height 22
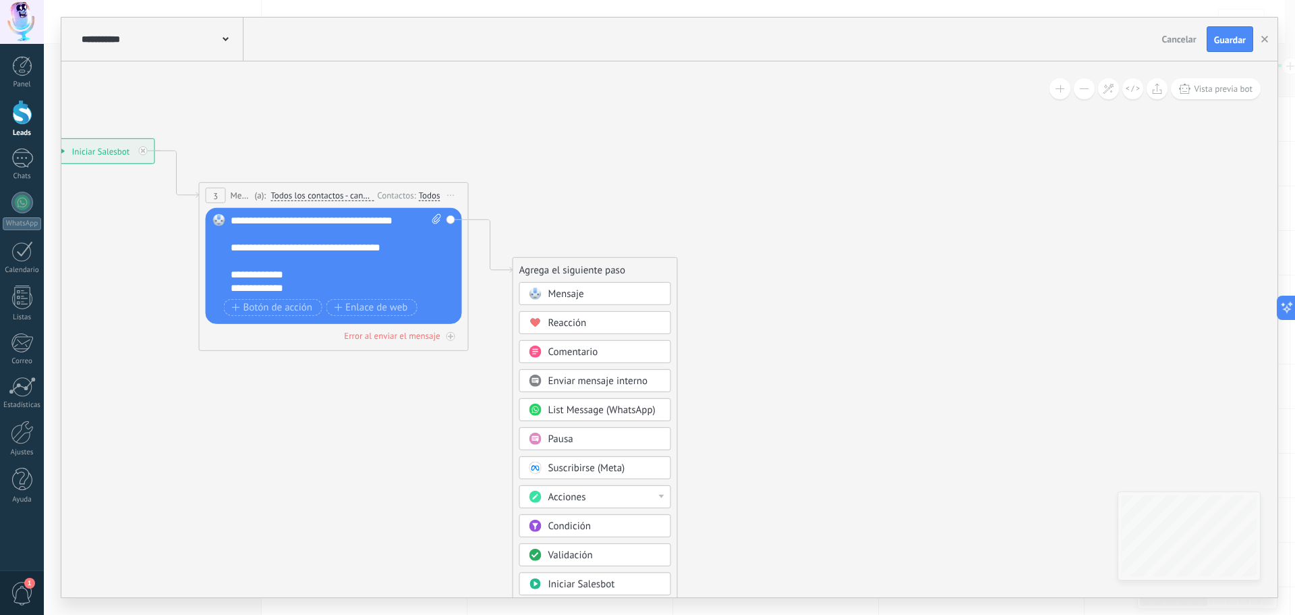
click at [594, 554] on div "Validación" at bounding box center [604, 554] width 113 height 13
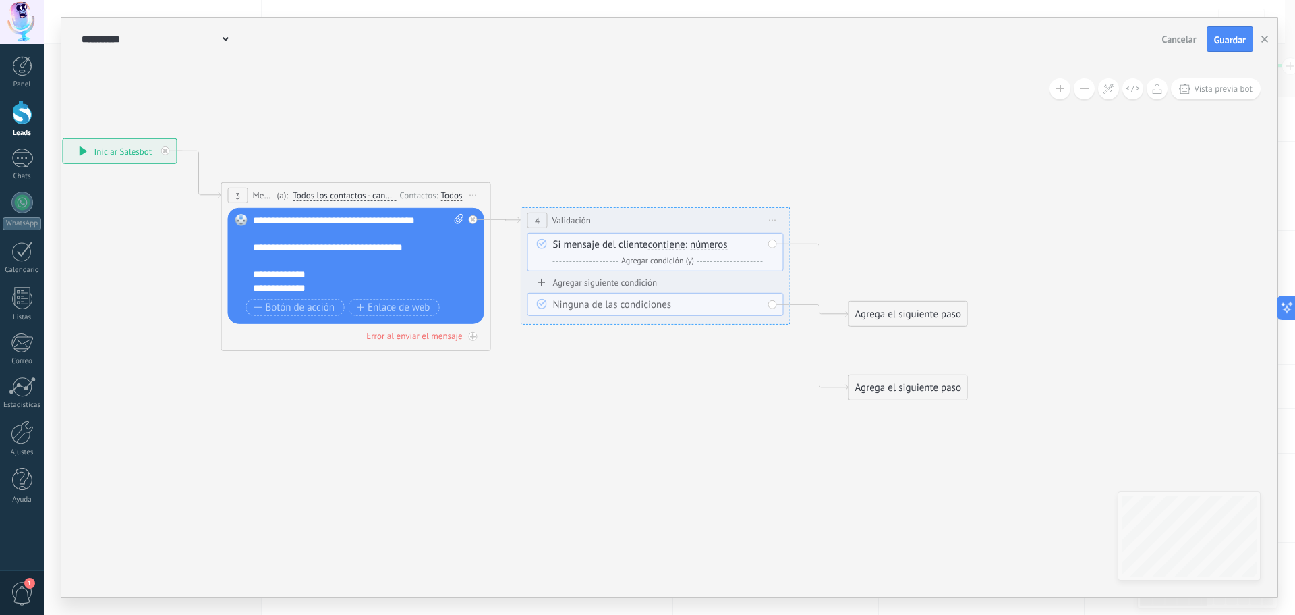
drag, startPoint x: 638, startPoint y: 268, endPoint x: 623, endPoint y: 218, distance: 52.3
click at [623, 218] on div "**********" at bounding box center [655, 220] width 268 height 25
click at [669, 243] on span "contiene" at bounding box center [665, 244] width 37 height 11
click at [669, 243] on button "contiene" at bounding box center [724, 245] width 169 height 24
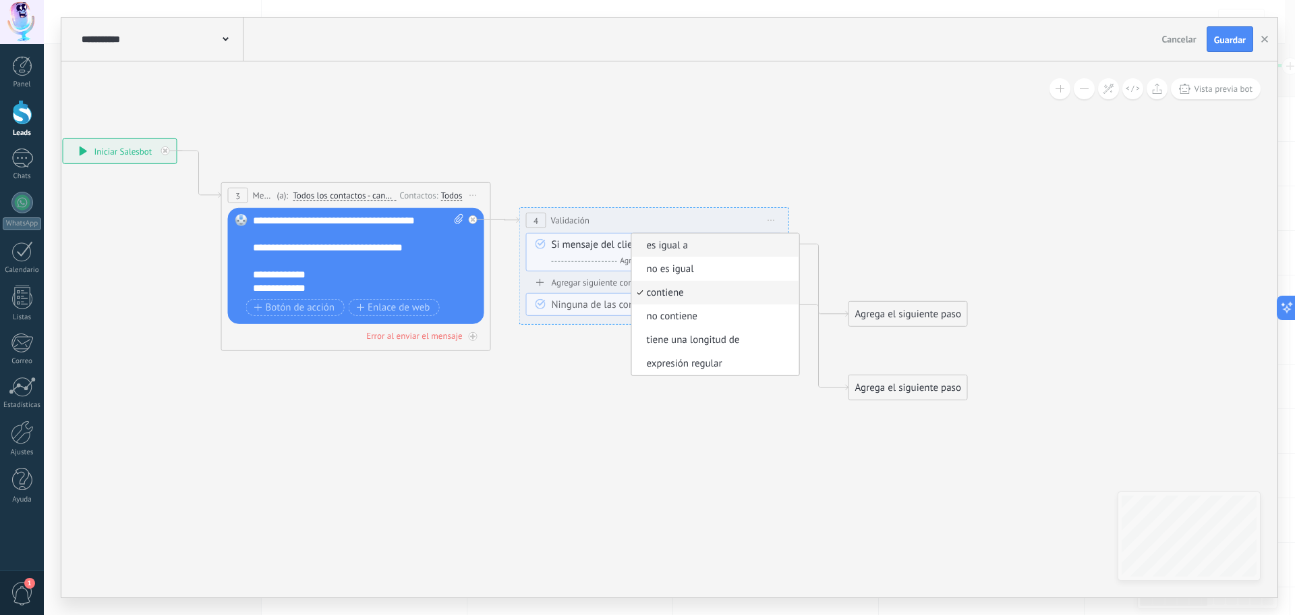
click at [695, 254] on li "es igual a" at bounding box center [715, 245] width 167 height 24
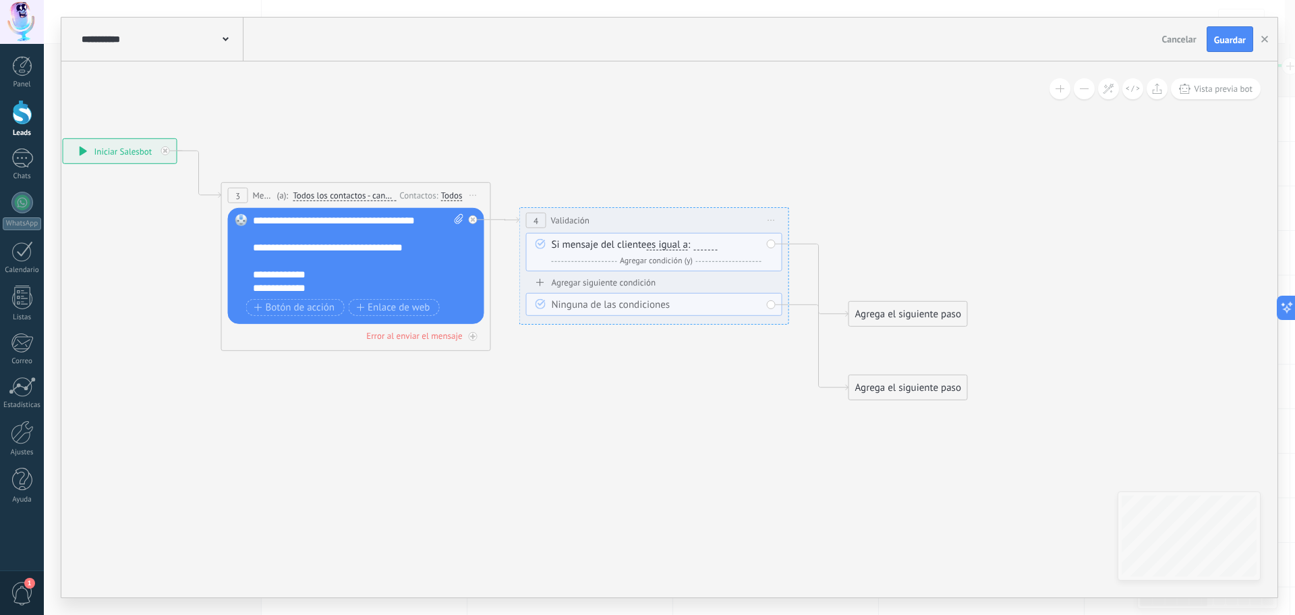
click at [711, 242] on div at bounding box center [706, 244] width 24 height 11
click at [679, 261] on span "Agregar condición (y)" at bounding box center [657, 261] width 80 height 10
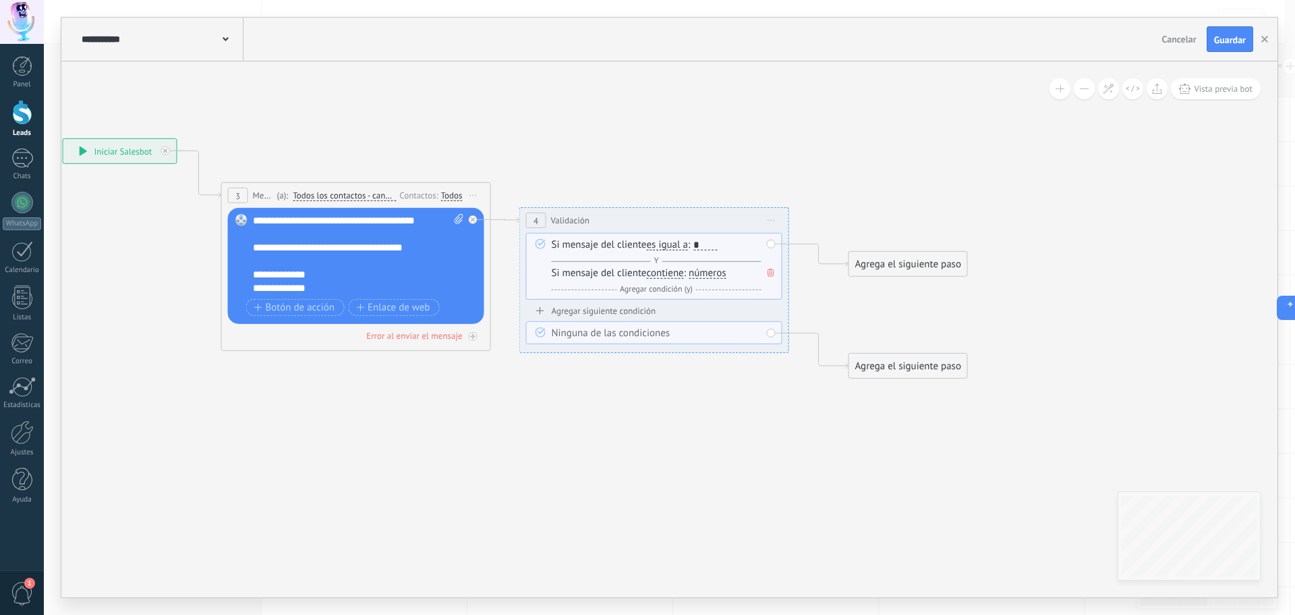
drag, startPoint x: 677, startPoint y: 271, endPoint x: 677, endPoint y: 279, distance: 8.1
click at [677, 271] on span "contiene" at bounding box center [665, 273] width 37 height 11
click at [677, 271] on button "contiene" at bounding box center [724, 273] width 169 height 24
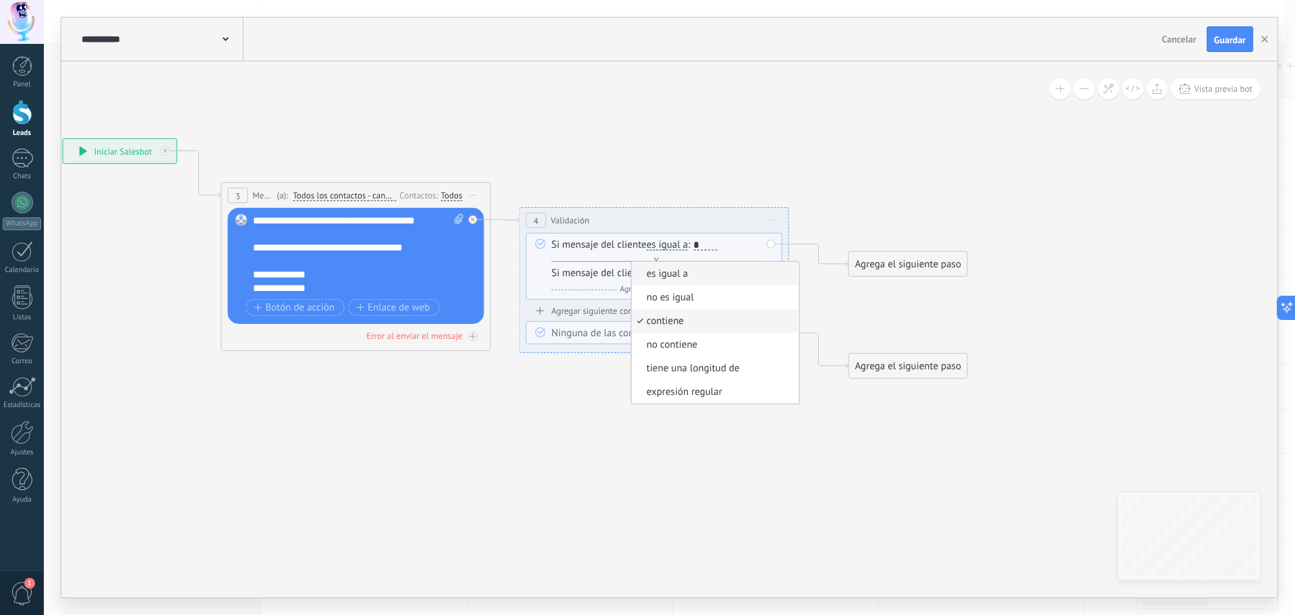
click at [687, 280] on span "es igual a" at bounding box center [713, 273] width 163 height 13
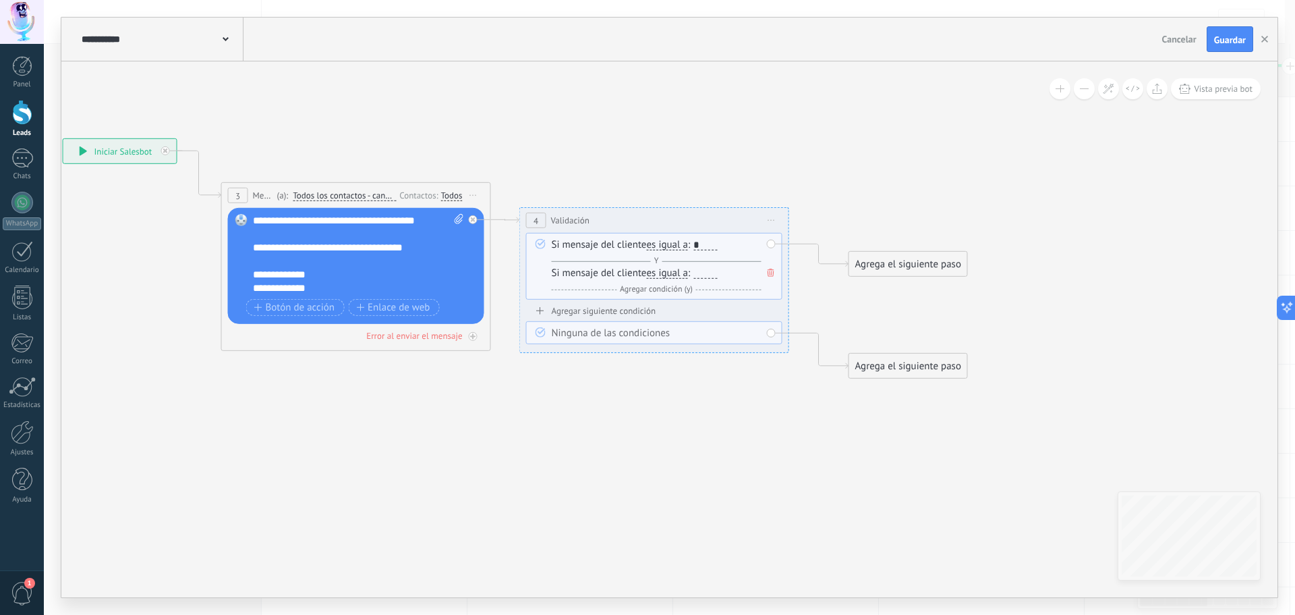
click at [717, 277] on div at bounding box center [706, 273] width 24 height 11
click at [653, 285] on span "Agregar condición (y)" at bounding box center [657, 289] width 80 height 10
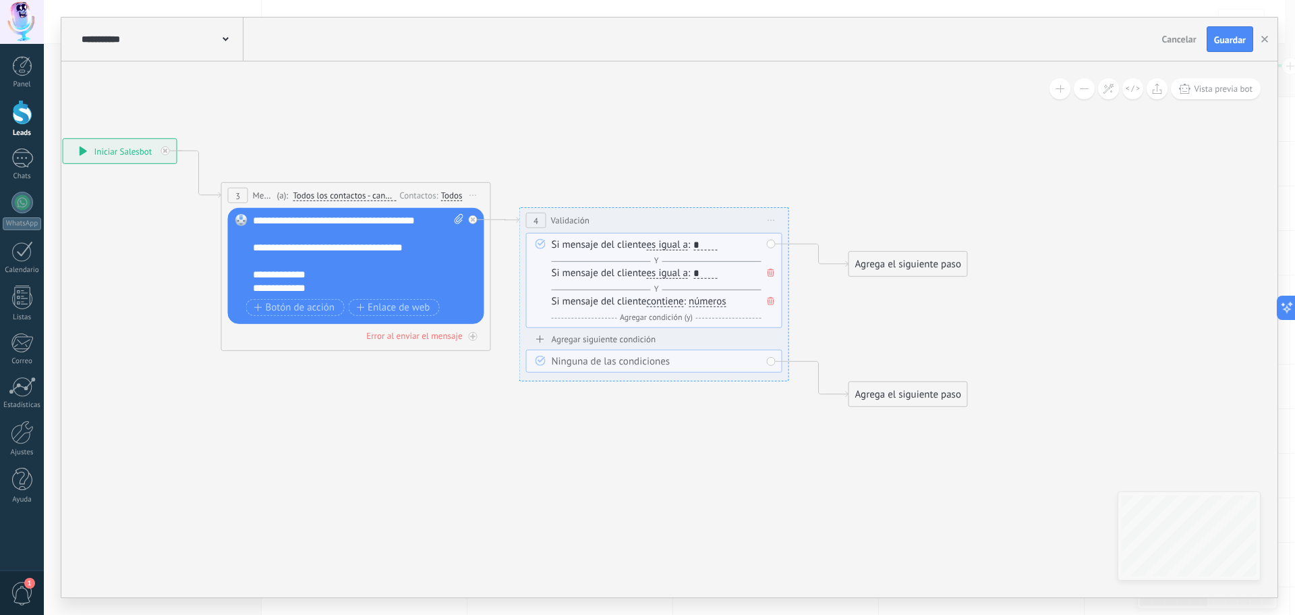
click at [707, 269] on div "*" at bounding box center [706, 273] width 24 height 11
click at [679, 306] on span "contiene" at bounding box center [665, 303] width 37 height 11
click at [679, 306] on button "contiene" at bounding box center [724, 303] width 169 height 24
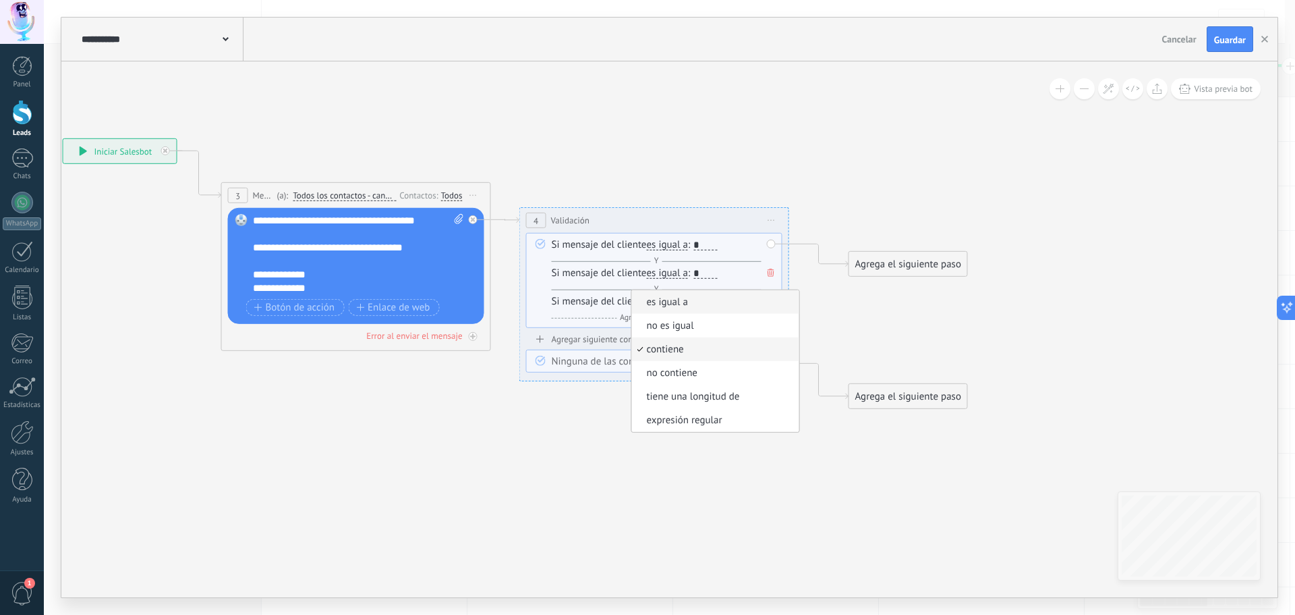
click at [694, 309] on li "es igual a" at bounding box center [715, 302] width 167 height 24
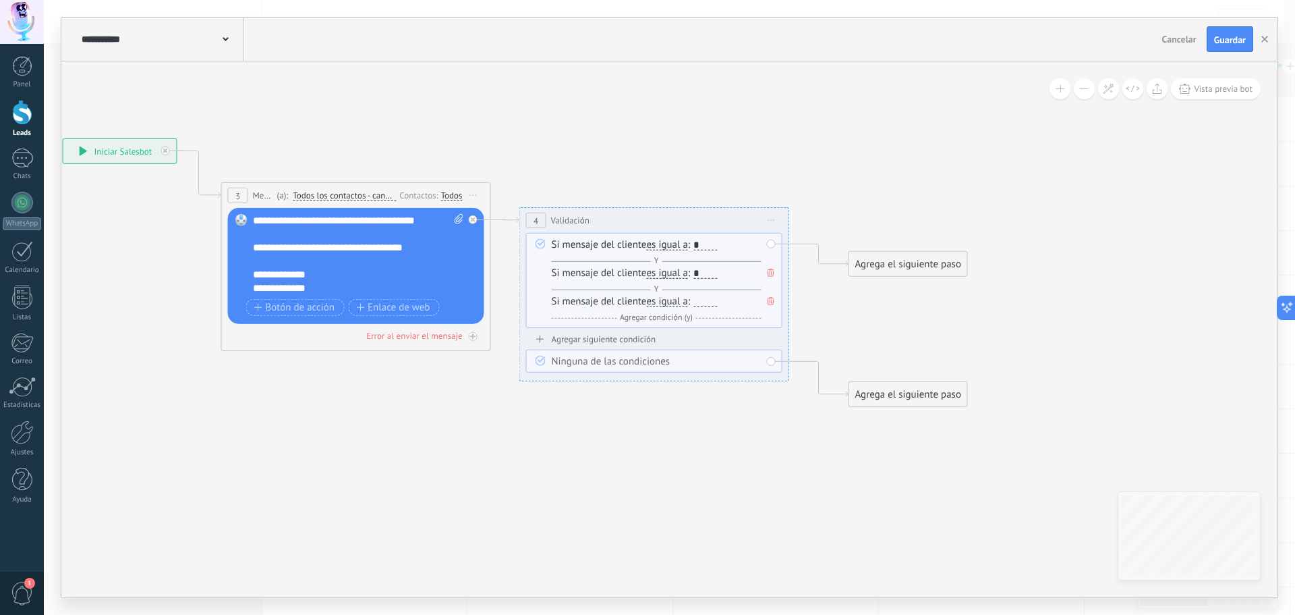
click at [704, 296] on div at bounding box center [706, 301] width 24 height 11
click at [642, 318] on span "Agregar condición (y)" at bounding box center [657, 317] width 80 height 10
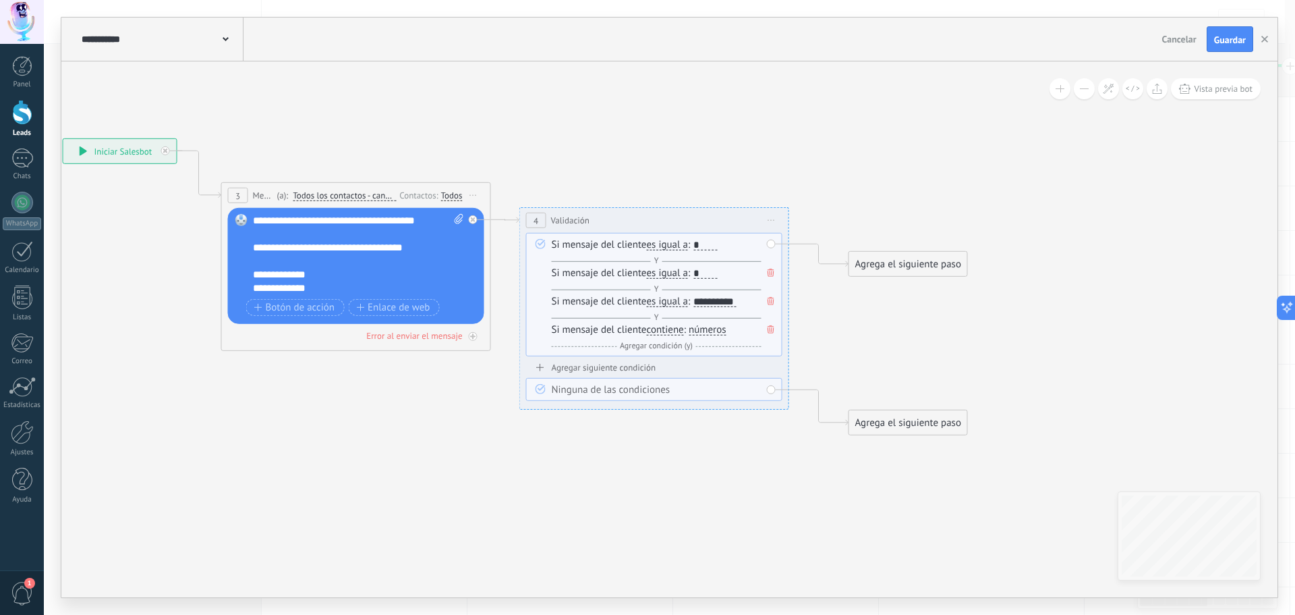
click at [673, 329] on span "contiene" at bounding box center [665, 329] width 37 height 11
click at [673, 329] on button "contiene" at bounding box center [724, 330] width 169 height 24
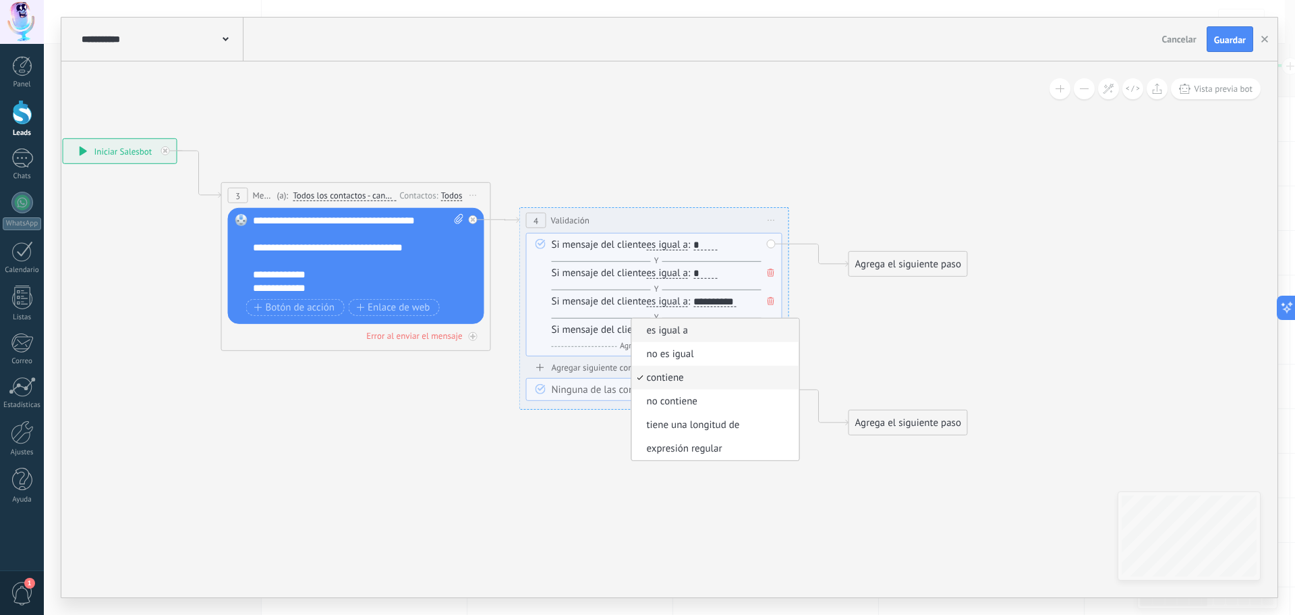
click at [688, 339] on li "es igual a" at bounding box center [715, 330] width 167 height 24
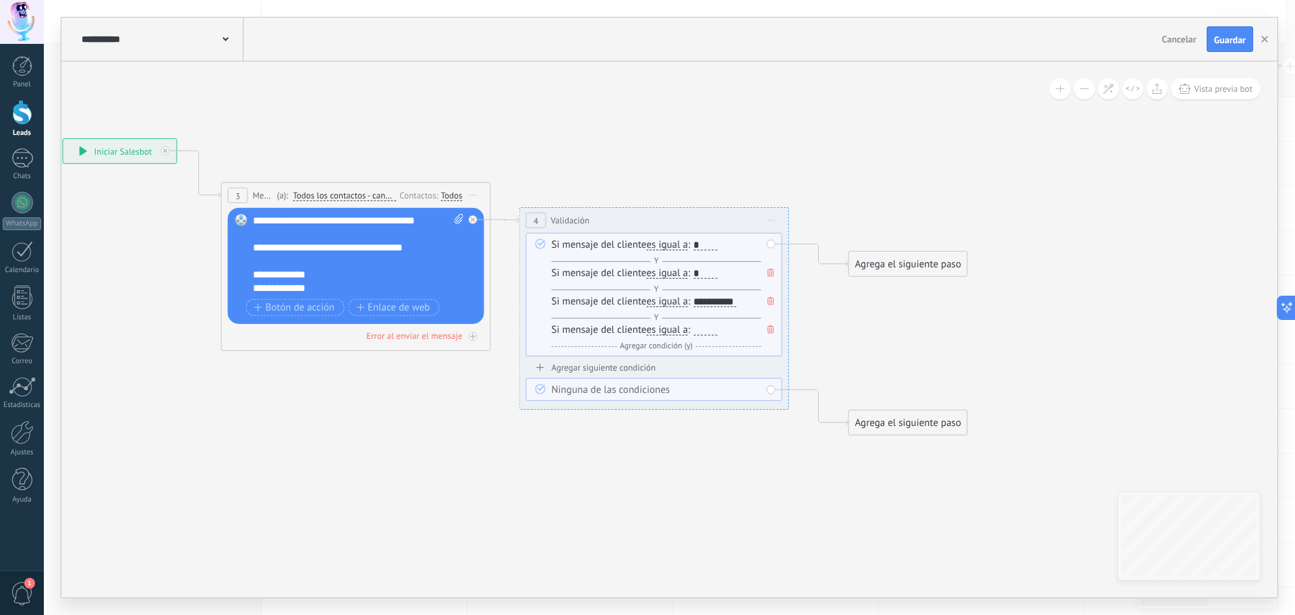
click at [710, 326] on div at bounding box center [706, 329] width 24 height 11
click at [643, 341] on span "Agregar condición (y)" at bounding box center [657, 346] width 80 height 10
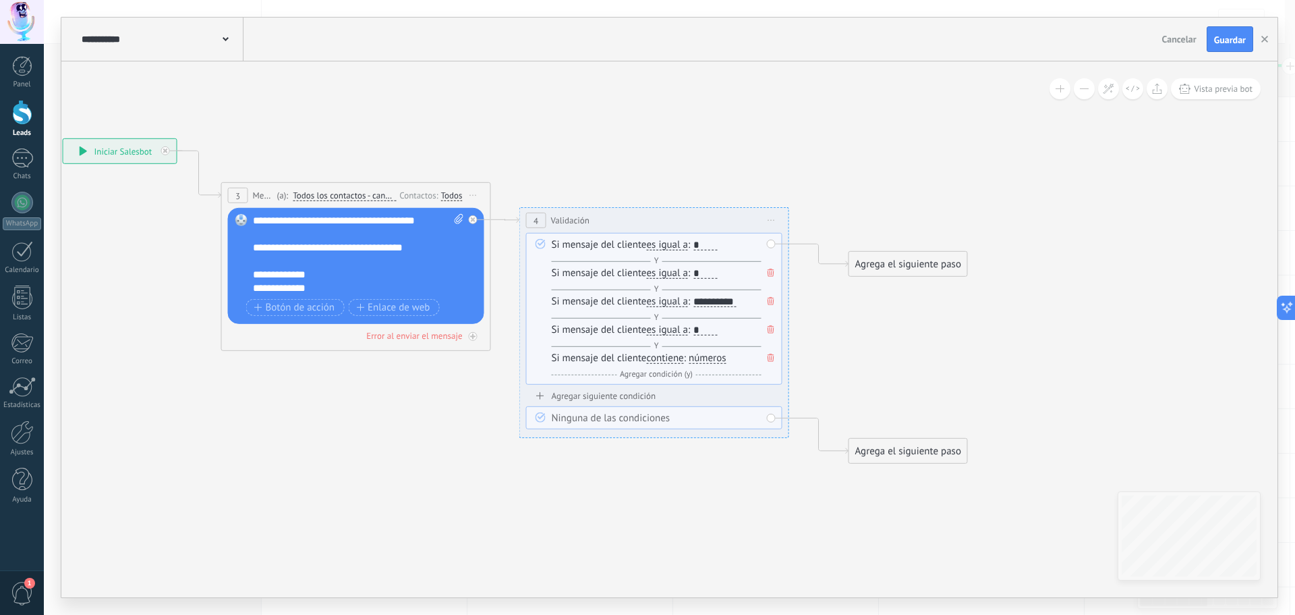
click at [672, 357] on span "contiene" at bounding box center [665, 358] width 37 height 11
click at [672, 357] on button "contiene" at bounding box center [724, 358] width 169 height 24
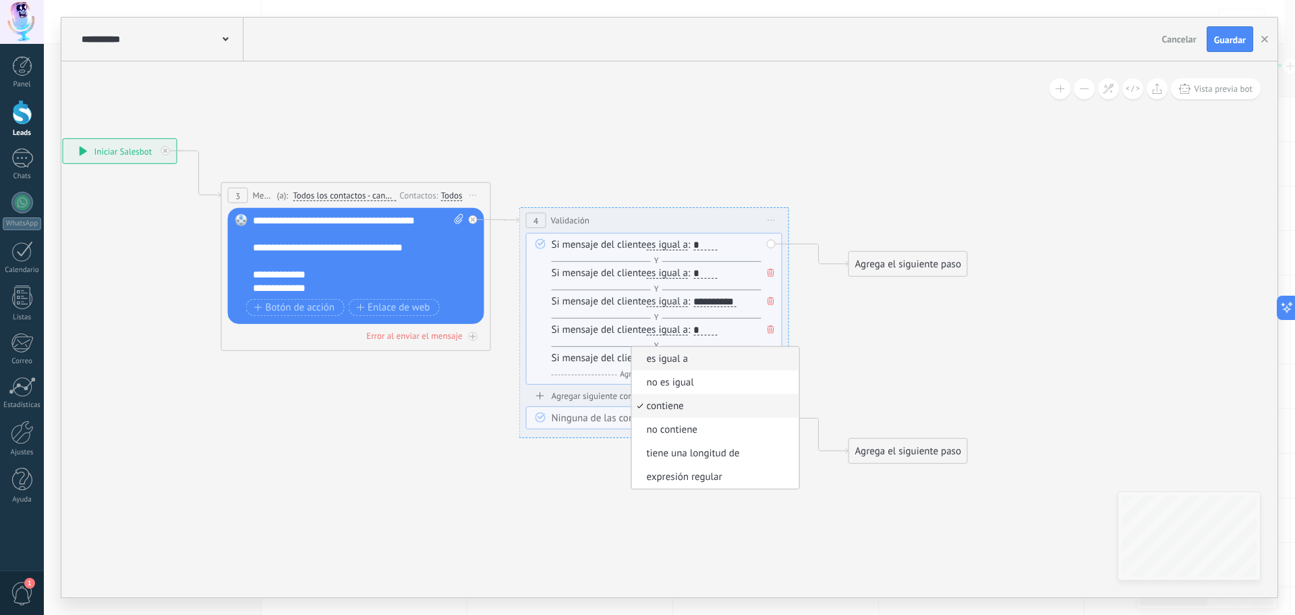
click at [690, 369] on li "es igual a" at bounding box center [715, 359] width 167 height 24
click at [703, 360] on div at bounding box center [706, 358] width 24 height 11
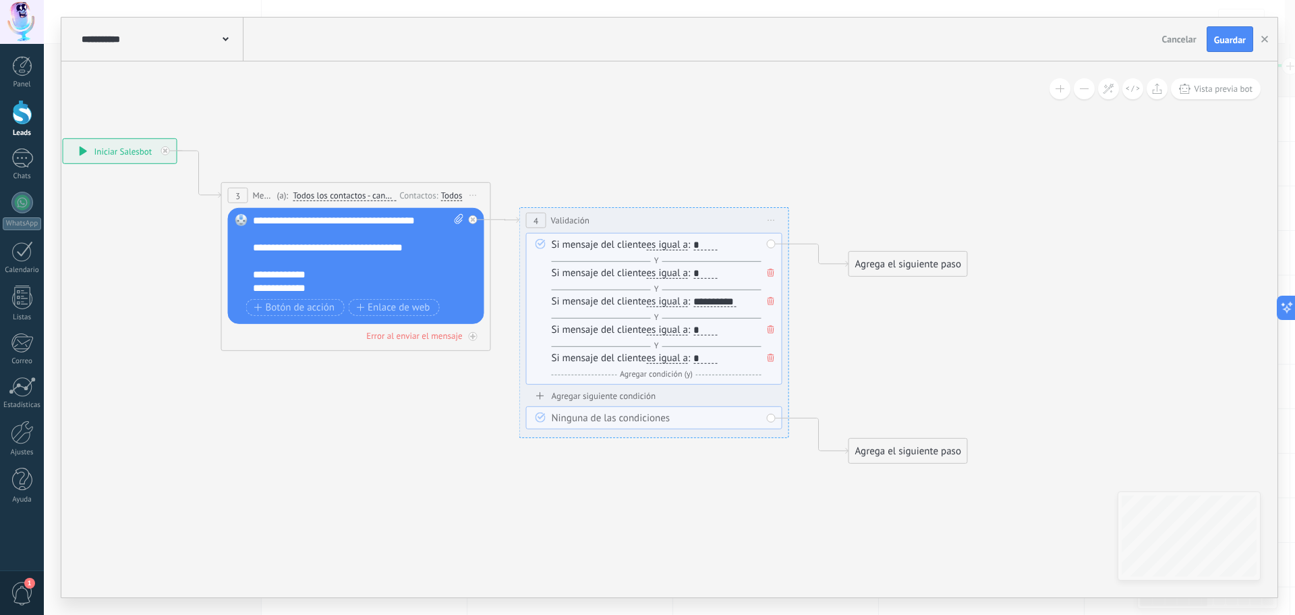
click at [650, 372] on span "Agregar condición (y)" at bounding box center [657, 374] width 80 height 10
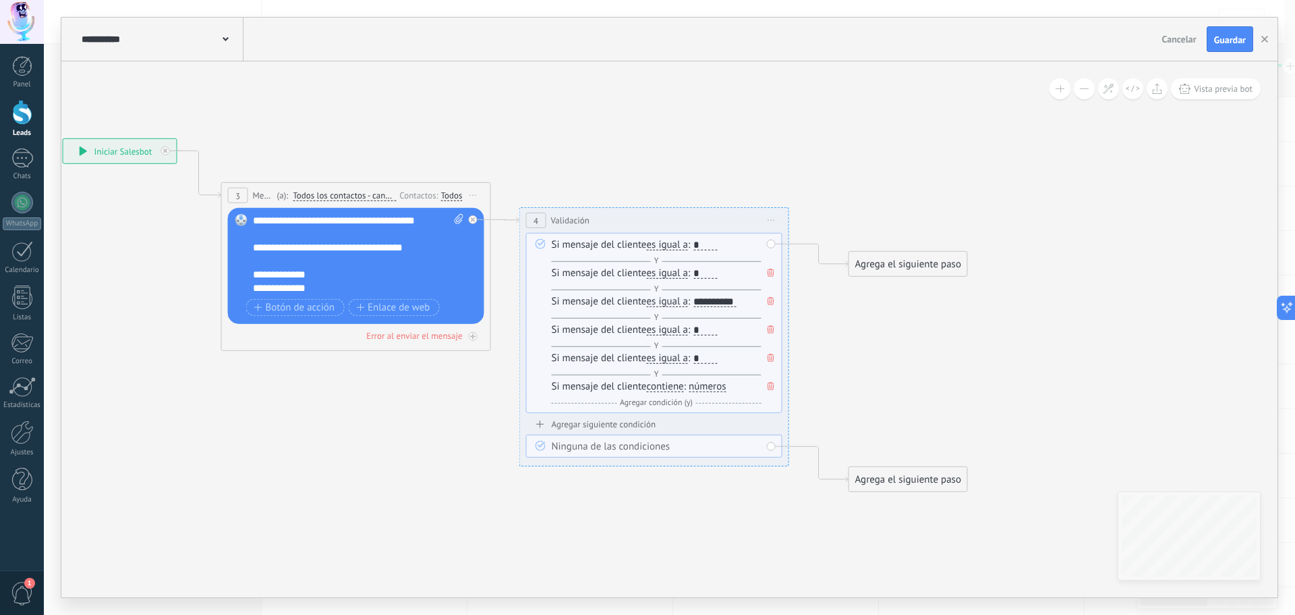
click at [679, 386] on span "contiene" at bounding box center [665, 386] width 37 height 11
click at [679, 386] on button "contiene" at bounding box center [724, 386] width 169 height 24
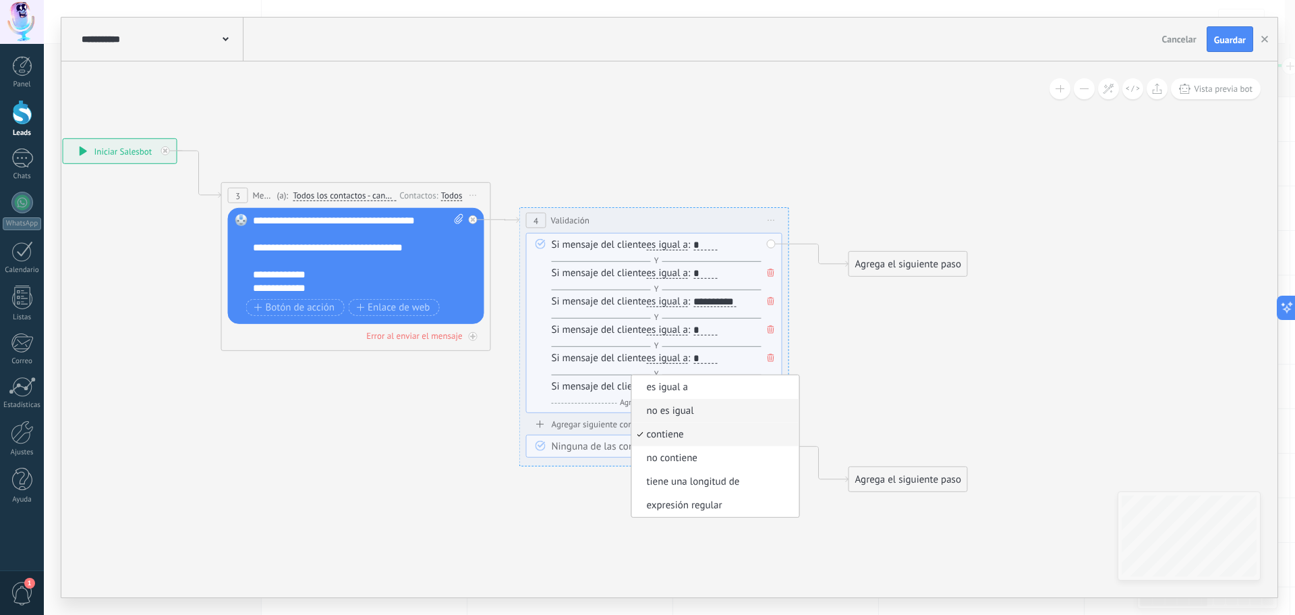
click at [691, 414] on span "no es igual" at bounding box center [713, 410] width 163 height 13
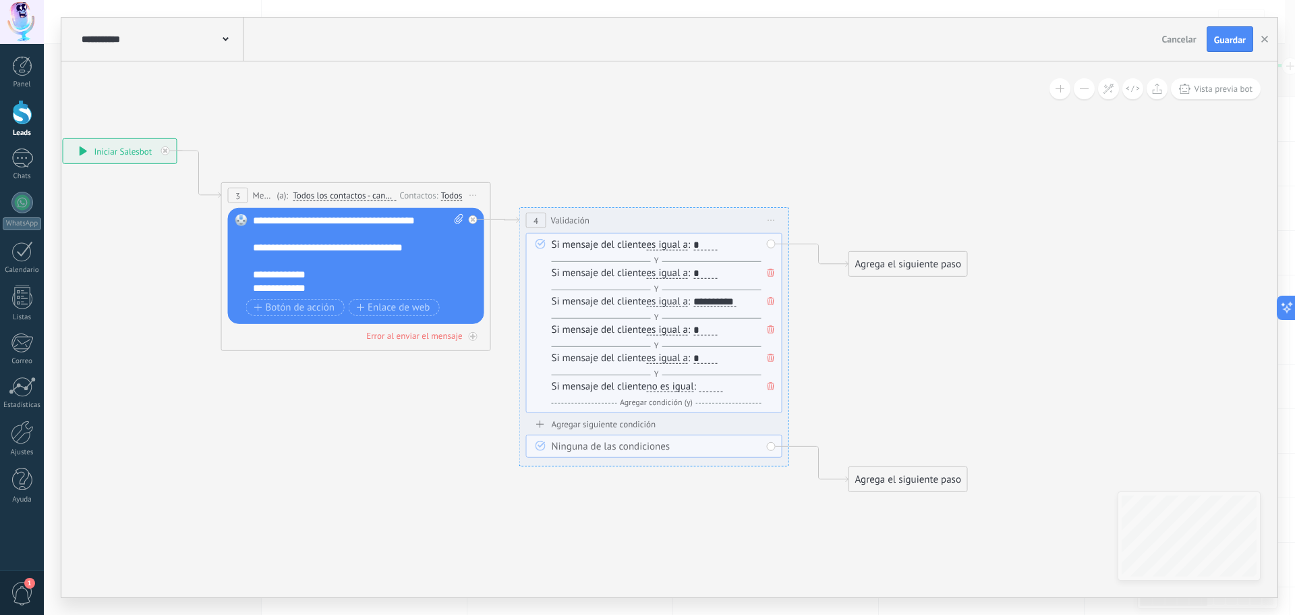
click at [707, 388] on div at bounding box center [712, 386] width 24 height 11
click at [650, 409] on div "Si mensaje del cliente es igual a es igual a no es igual contiene no contiene t…" at bounding box center [654, 323] width 256 height 180
click at [656, 398] on span "Agregar condición (y)" at bounding box center [657, 402] width 80 height 10
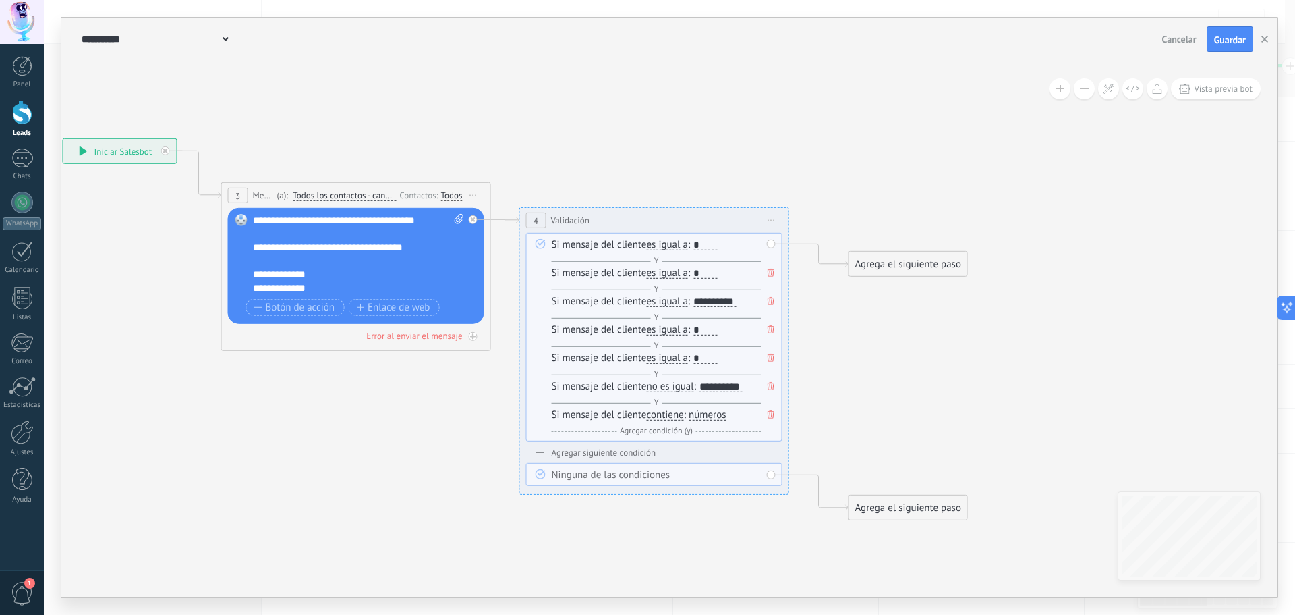
click at [679, 421] on div "Si mensaje del cliente contiene es igual a no es igual contiene no contiene tie…" at bounding box center [657, 423] width 210 height 30
click at [673, 420] on span "contiene" at bounding box center [665, 414] width 37 height 11
click at [673, 420] on button "contiene" at bounding box center [724, 415] width 169 height 24
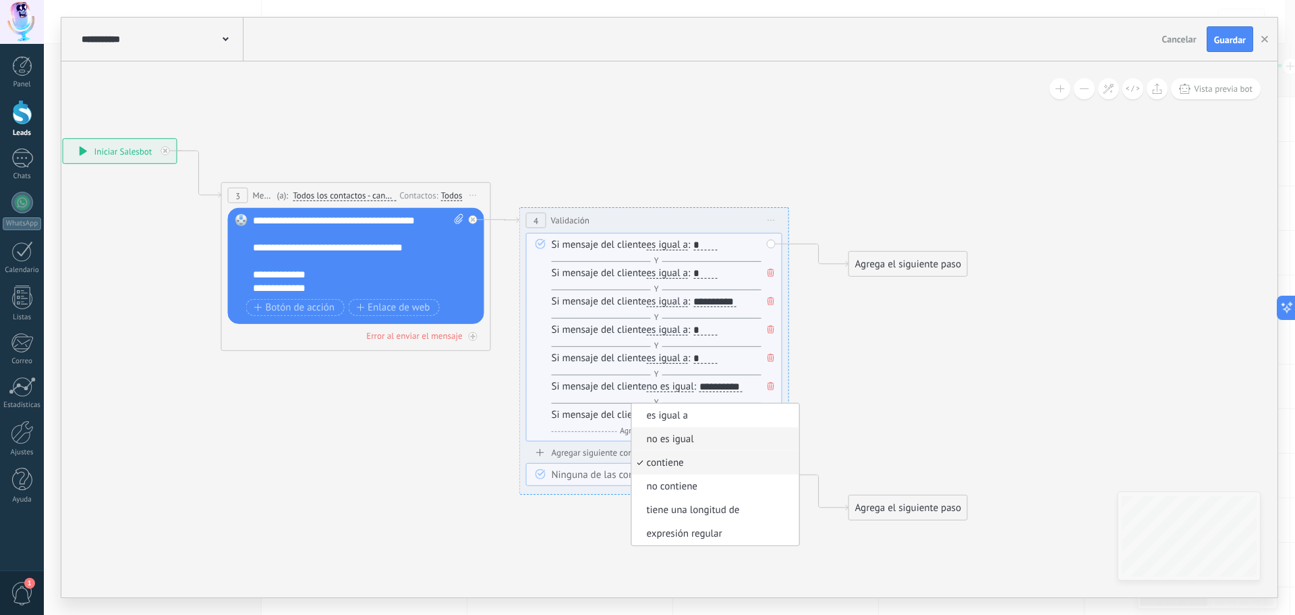
click at [679, 443] on span "no es igual" at bounding box center [713, 438] width 163 height 13
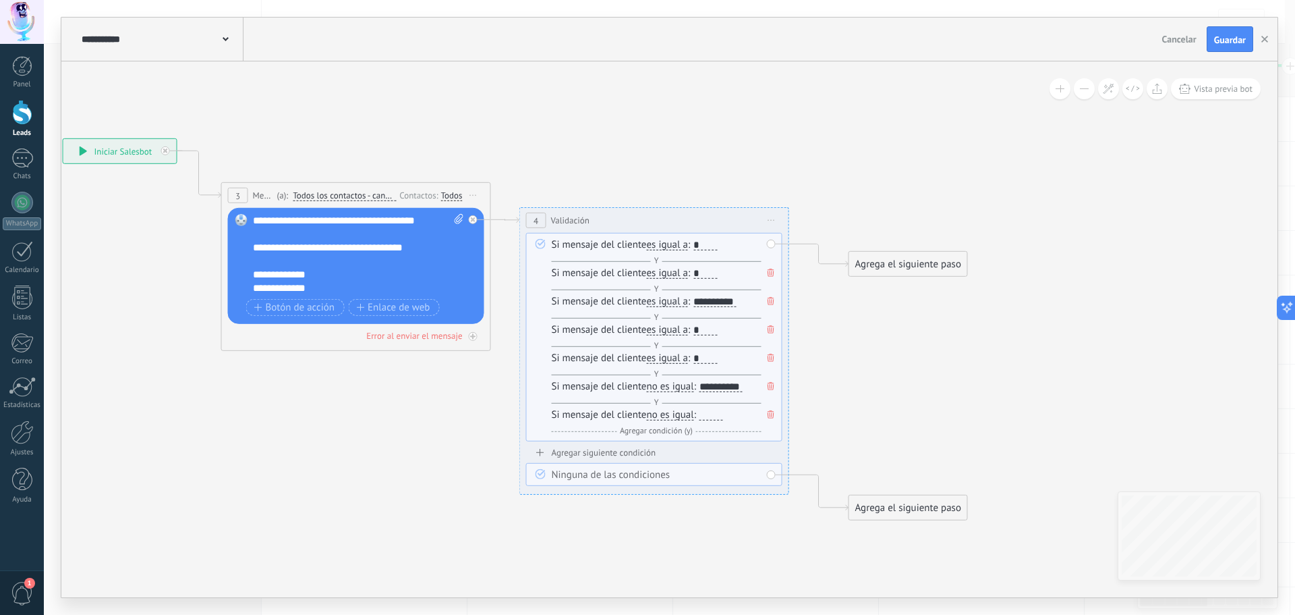
click at [663, 415] on span "no es igual" at bounding box center [670, 414] width 47 height 11
click at [663, 415] on button "no es igual" at bounding box center [724, 415] width 169 height 24
click at [686, 422] on span "es igual a" at bounding box center [713, 415] width 163 height 13
click at [716, 415] on div at bounding box center [706, 414] width 24 height 11
click at [663, 430] on span "Agregar condición (y)" at bounding box center [657, 431] width 80 height 10
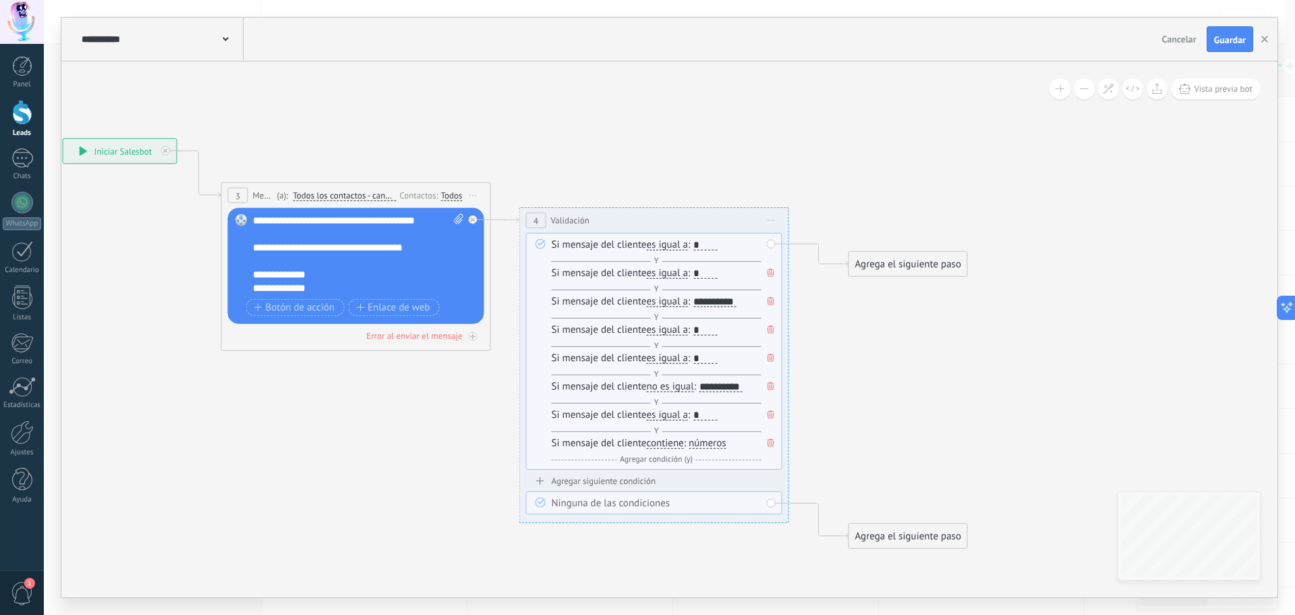
click at [678, 440] on span "contiene" at bounding box center [665, 443] width 37 height 11
click at [678, 440] on button "contiene" at bounding box center [724, 443] width 169 height 24
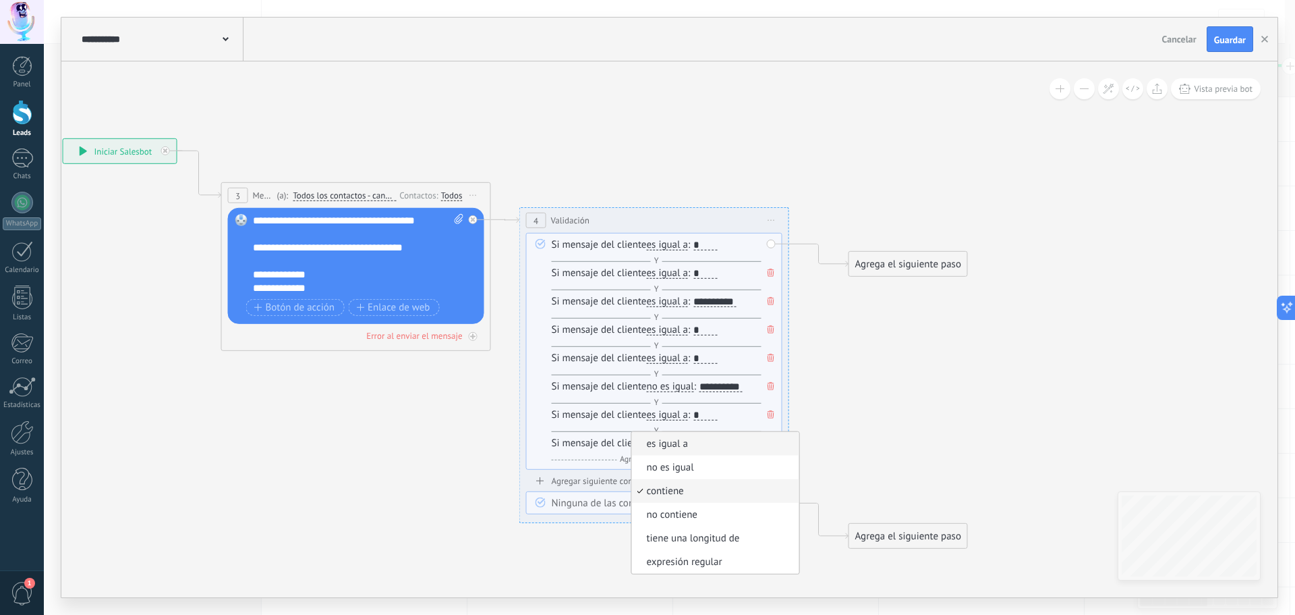
click at [685, 449] on span "es igual a" at bounding box center [713, 443] width 163 height 13
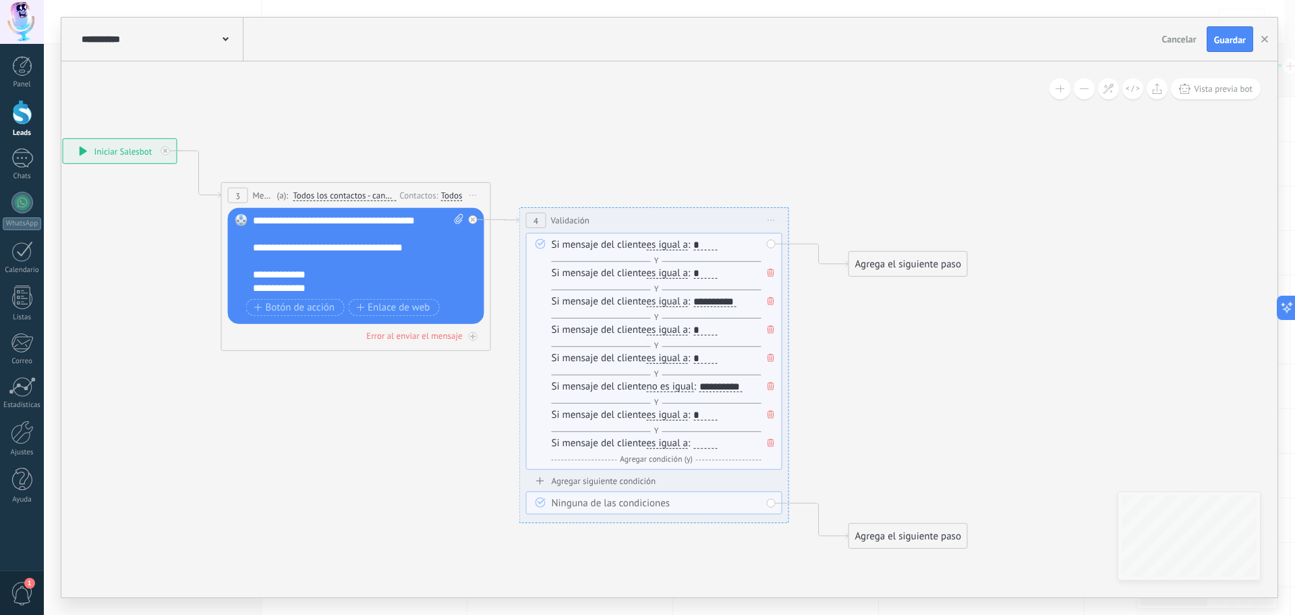
click at [711, 436] on div "Si mensaje del cliente es igual a es igual a no es igual contiene no contiene t…" at bounding box center [657, 351] width 210 height 227
click at [708, 445] on div at bounding box center [706, 443] width 24 height 11
click at [673, 459] on span "Agregar condición (y)" at bounding box center [657, 459] width 80 height 10
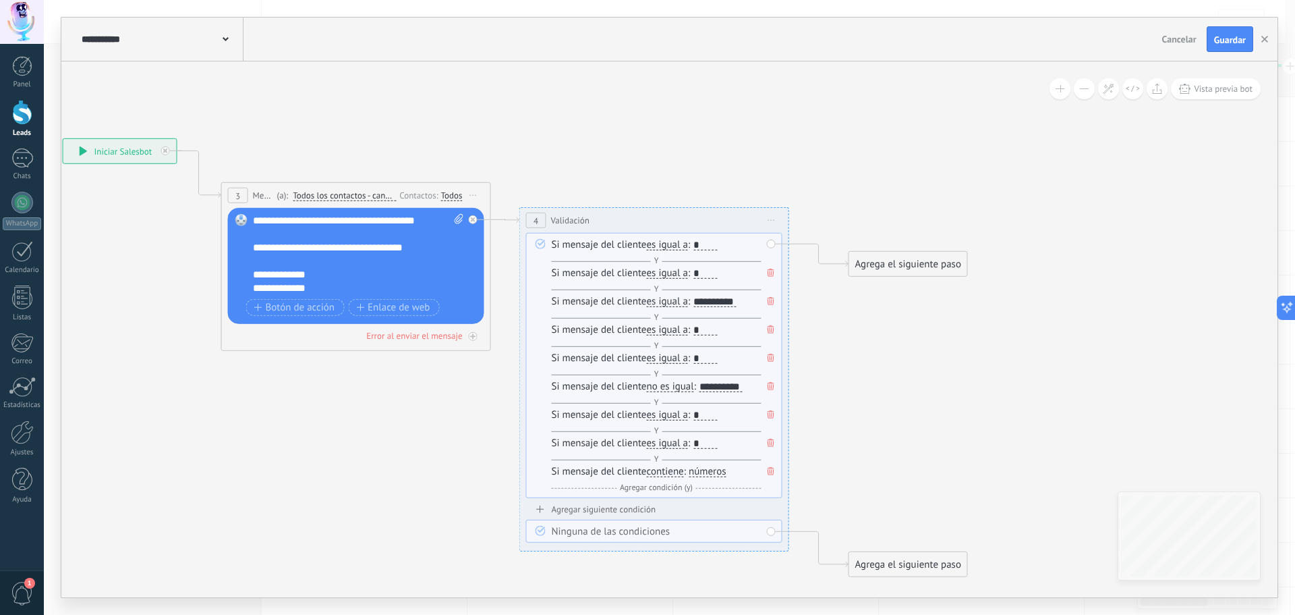
click at [676, 473] on span "contiene" at bounding box center [665, 471] width 37 height 11
click at [676, 473] on button "contiene" at bounding box center [724, 471] width 169 height 24
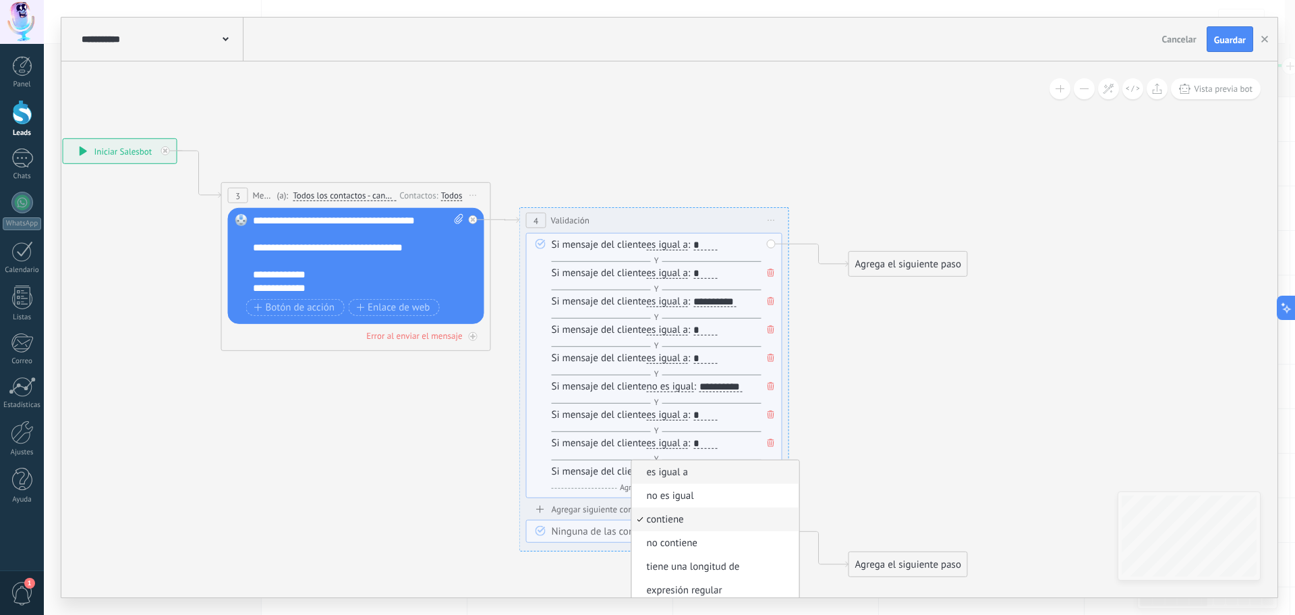
click at [681, 480] on li "es igual a" at bounding box center [715, 472] width 167 height 24
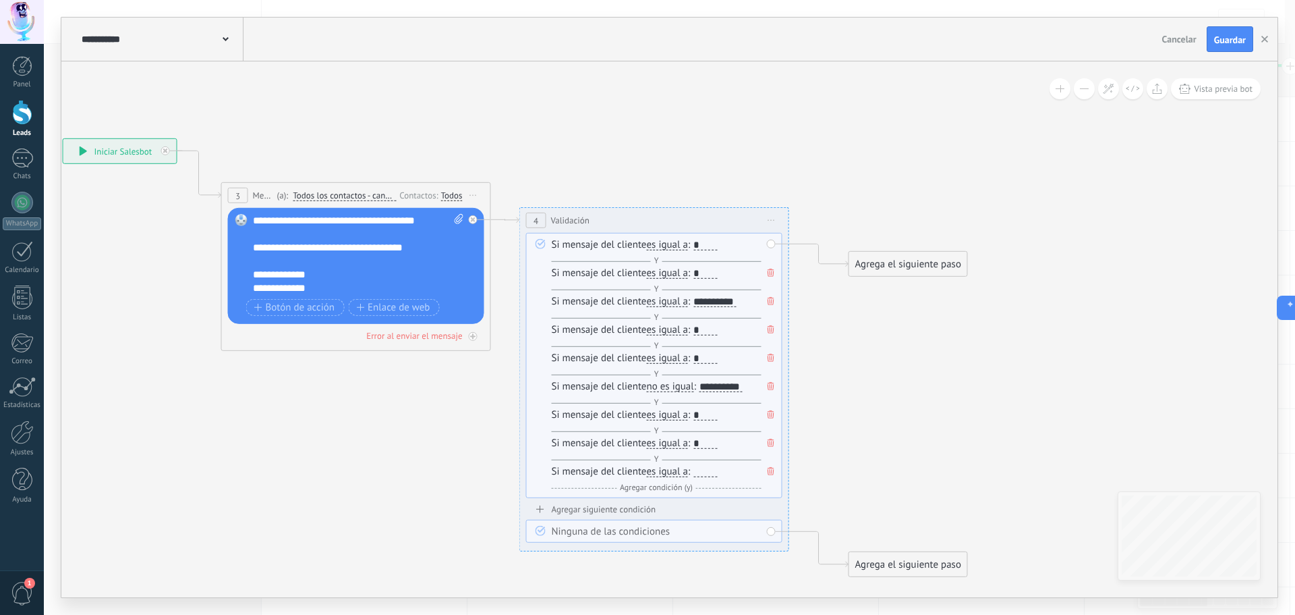
click at [708, 469] on div at bounding box center [706, 471] width 24 height 11
click at [880, 366] on icon at bounding box center [492, 269] width 1534 height 936
click at [752, 271] on div "Si mensaje del cliente es igual a es igual a no es igual contiene no contiene t…" at bounding box center [656, 281] width 210 height 30
click at [768, 275] on icon at bounding box center [770, 272] width 7 height 8
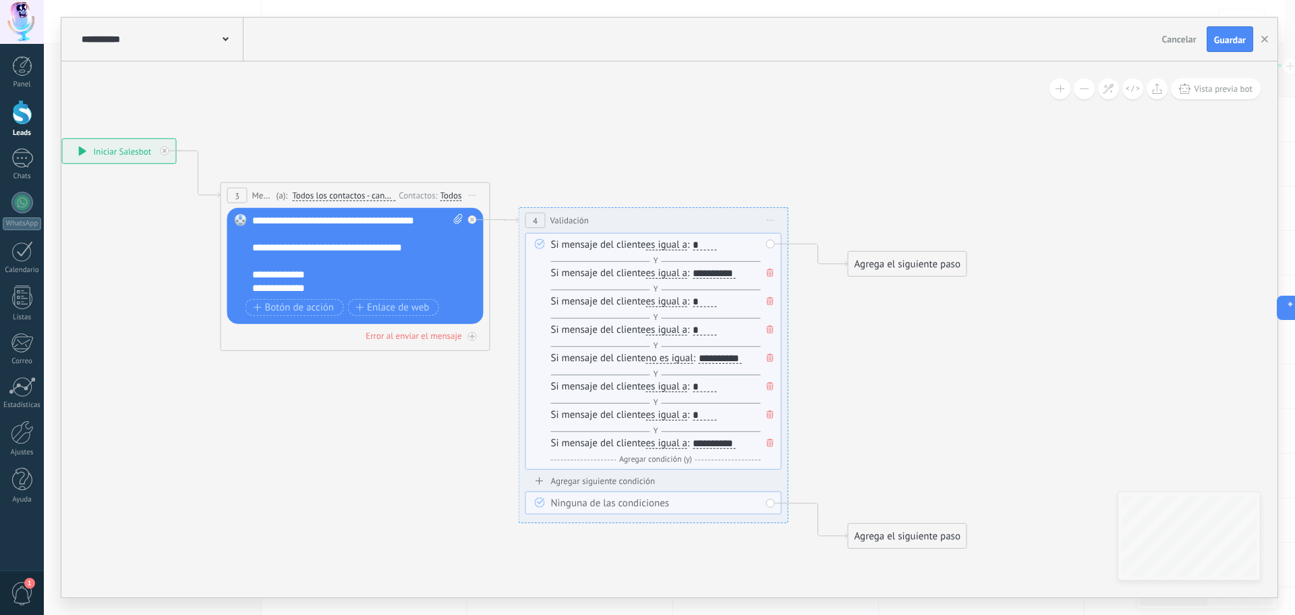
click at [768, 275] on icon at bounding box center [770, 272] width 7 height 8
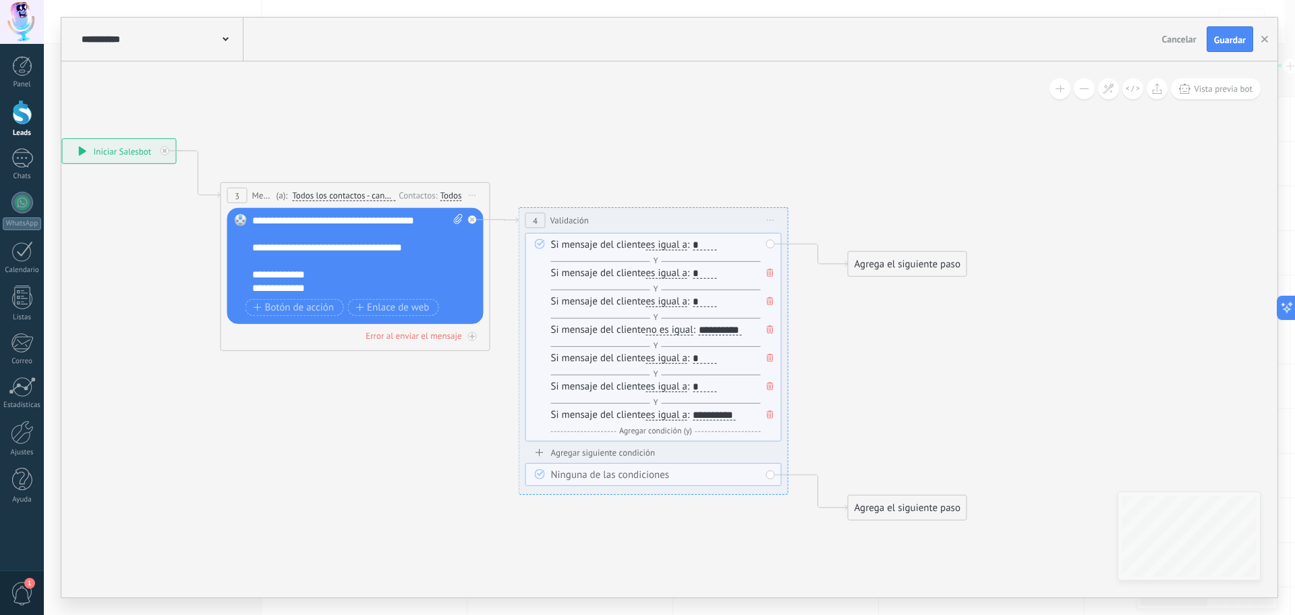
click at [768, 275] on icon at bounding box center [770, 272] width 7 height 8
click at [768, 297] on icon at bounding box center [770, 301] width 7 height 8
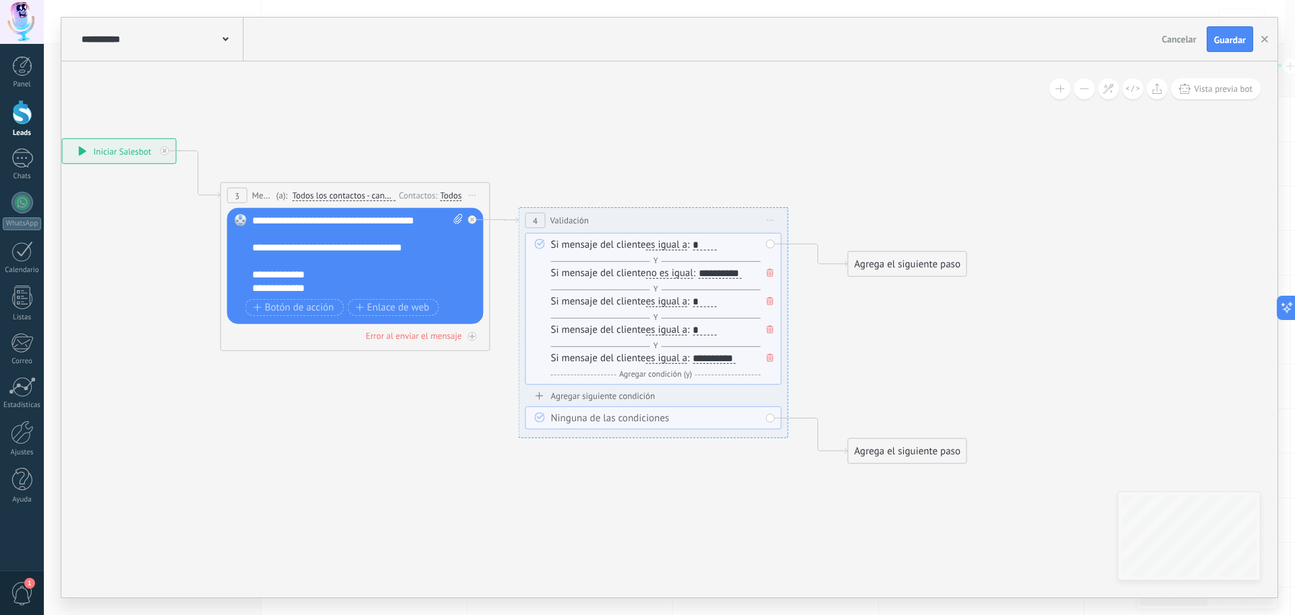
click at [768, 275] on icon at bounding box center [770, 272] width 7 height 8
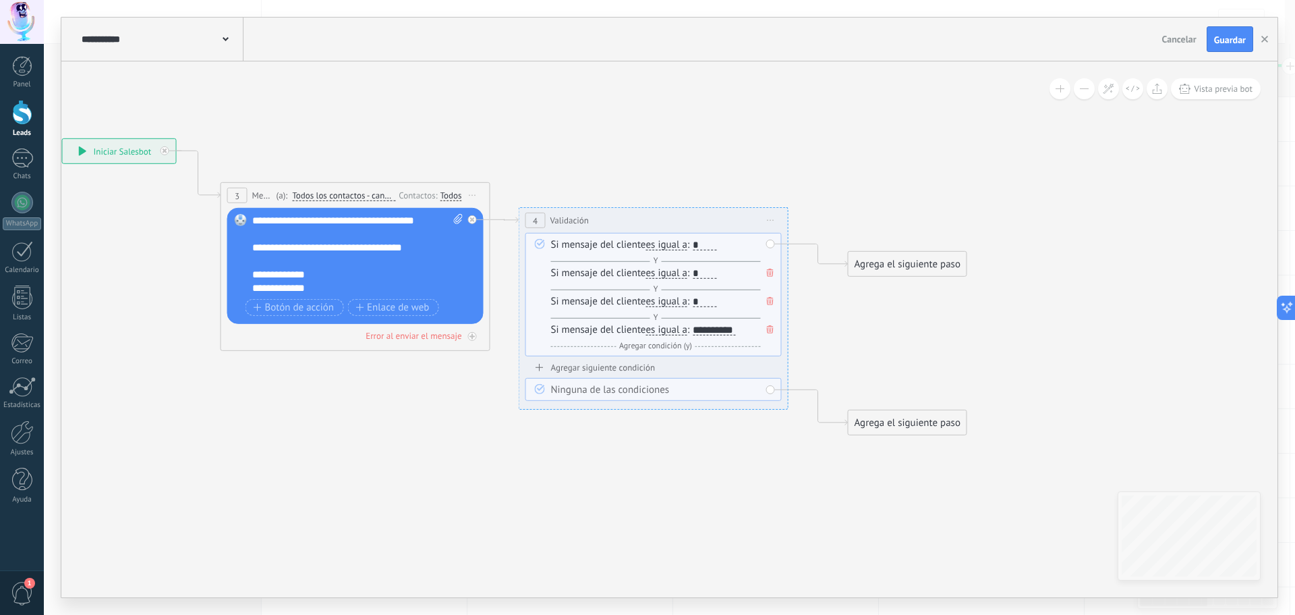
click at [768, 275] on icon at bounding box center [770, 272] width 7 height 8
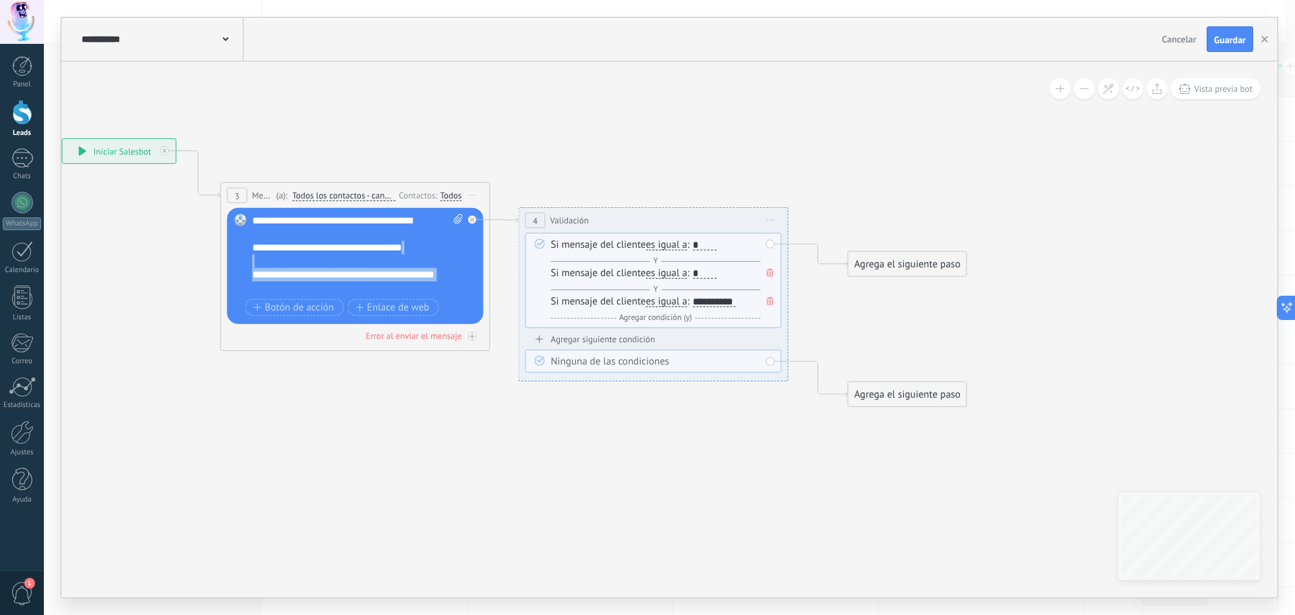
drag, startPoint x: 366, startPoint y: 250, endPoint x: 247, endPoint y: 266, distance: 120.6
click at [247, 266] on div "Reemplazar Quitar Convertir a mensaje de voz Arrastre la imagen aquí para adjun…" at bounding box center [355, 266] width 256 height 116
click at [333, 290] on div at bounding box center [351, 287] width 198 height 13
click at [349, 277] on div "**********" at bounding box center [346, 274] width 188 height 13
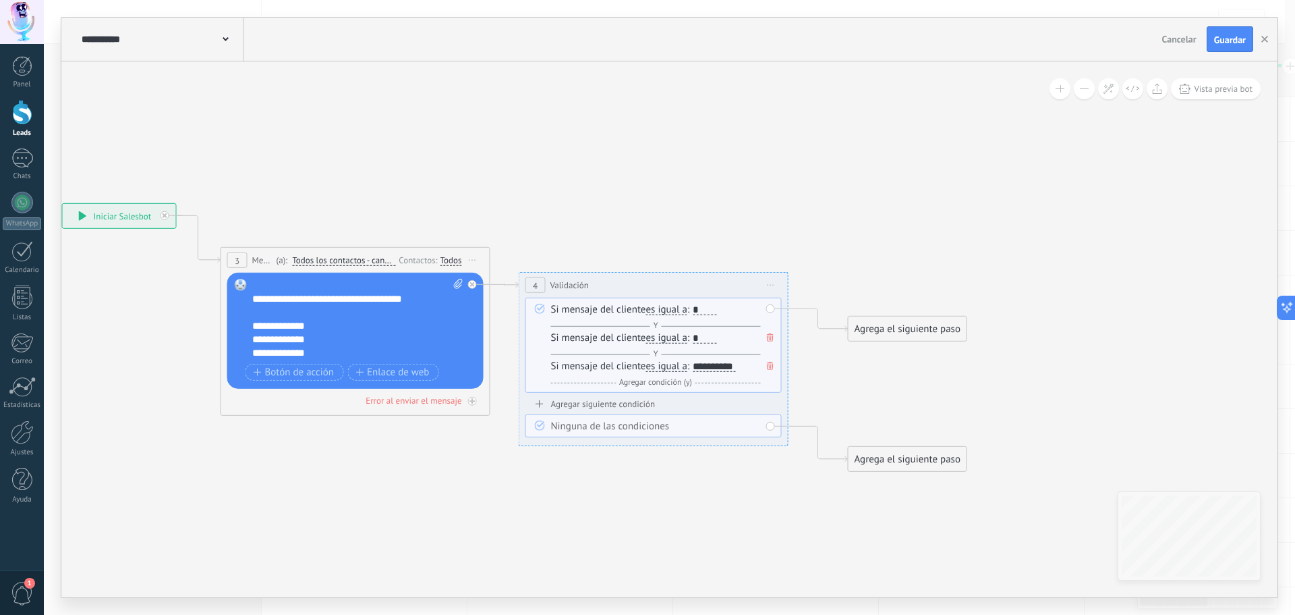
scroll to position [1, 0]
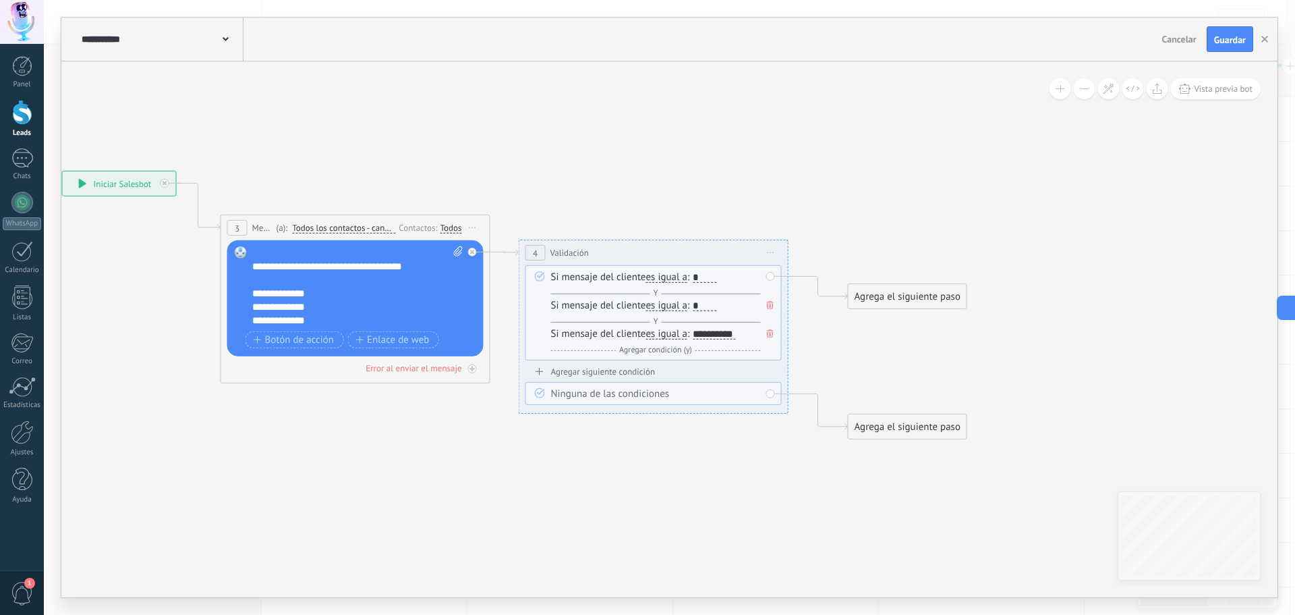
click at [706, 302] on div "*" at bounding box center [705, 305] width 24 height 11
click at [745, 330] on div "Si mensaje del cliente es igual a es igual a no es igual contiene no contiene t…" at bounding box center [656, 342] width 210 height 30
click at [735, 330] on div "**********" at bounding box center [714, 334] width 43 height 11
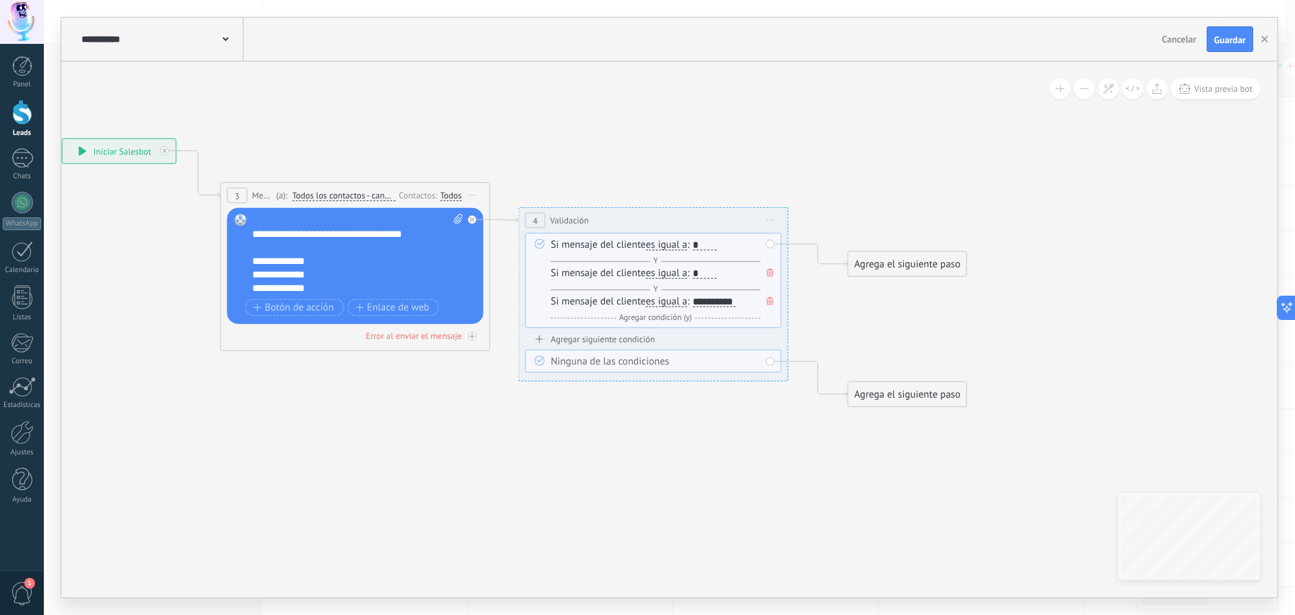
click at [627, 339] on div "Agregar siguiente condición" at bounding box center [654, 338] width 256 height 11
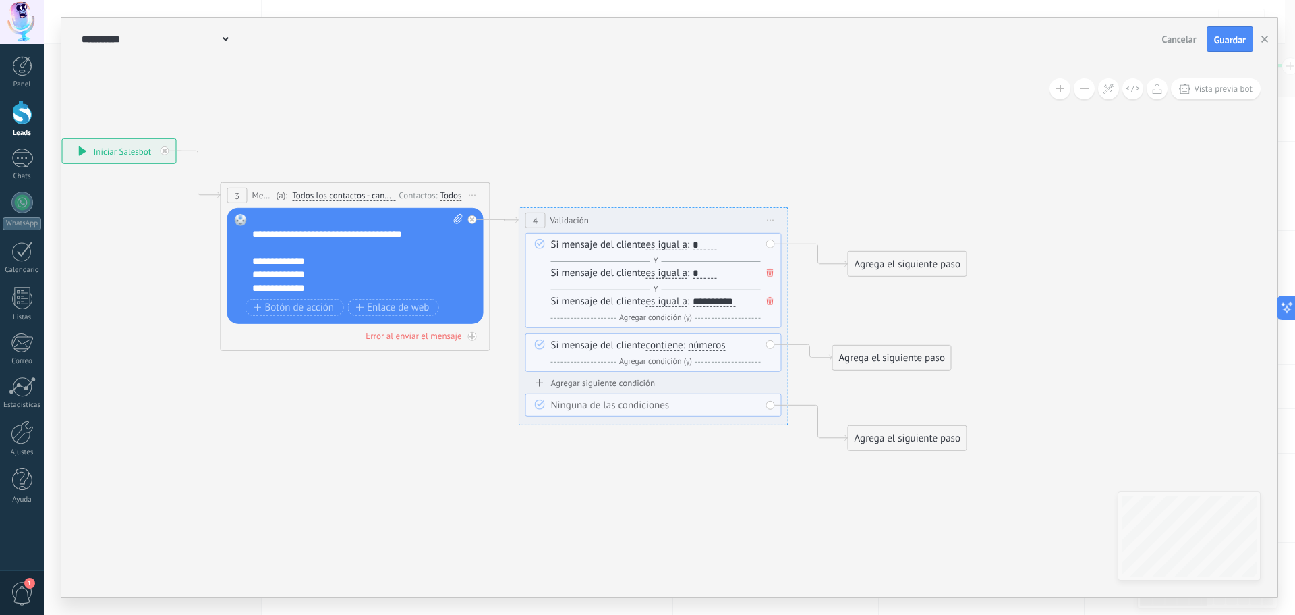
click at [600, 379] on div "Agregar siguiente condición" at bounding box center [654, 382] width 256 height 11
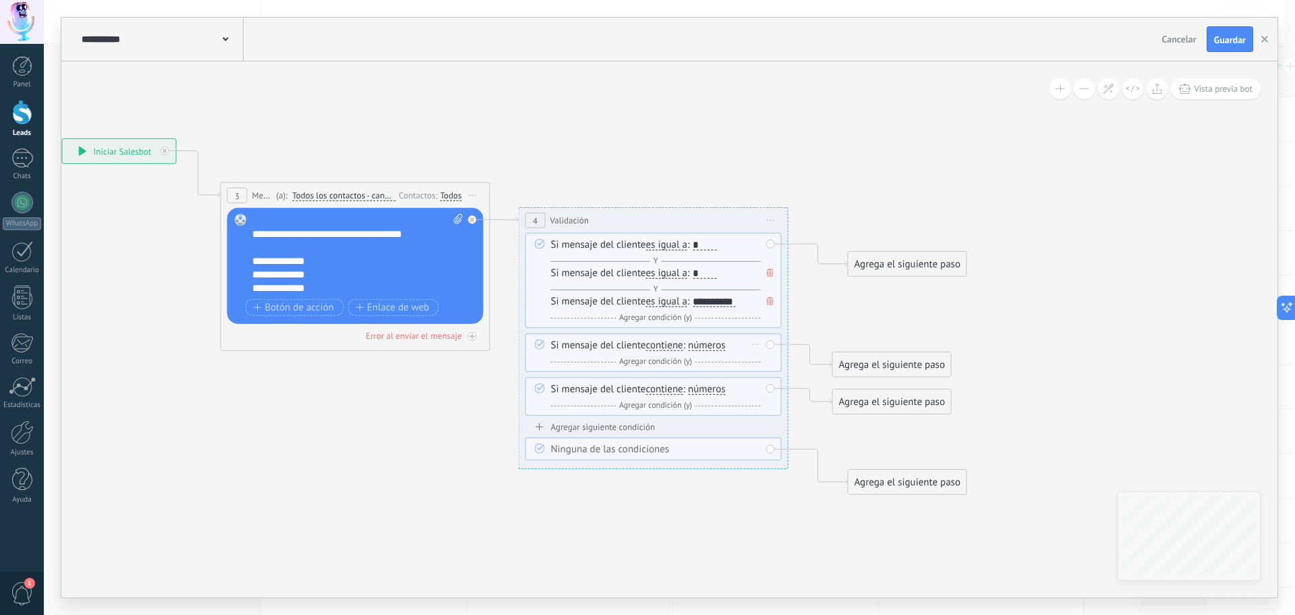
click at [664, 351] on div "Si mensaje del cliente contiene es igual a no es igual contiene no contiene tie…" at bounding box center [656, 354] width 210 height 30
click at [669, 345] on span "contiene" at bounding box center [664, 345] width 37 height 11
click at [669, 345] on button "contiene" at bounding box center [724, 345] width 169 height 24
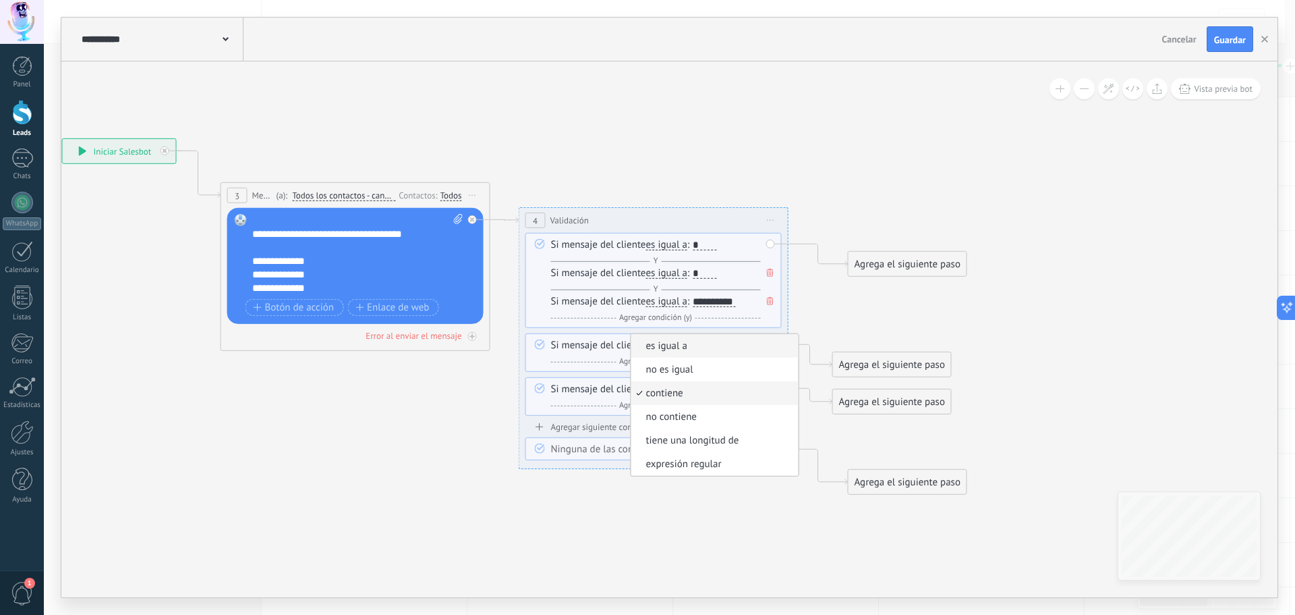
click at [688, 357] on li "es igual a" at bounding box center [714, 346] width 167 height 24
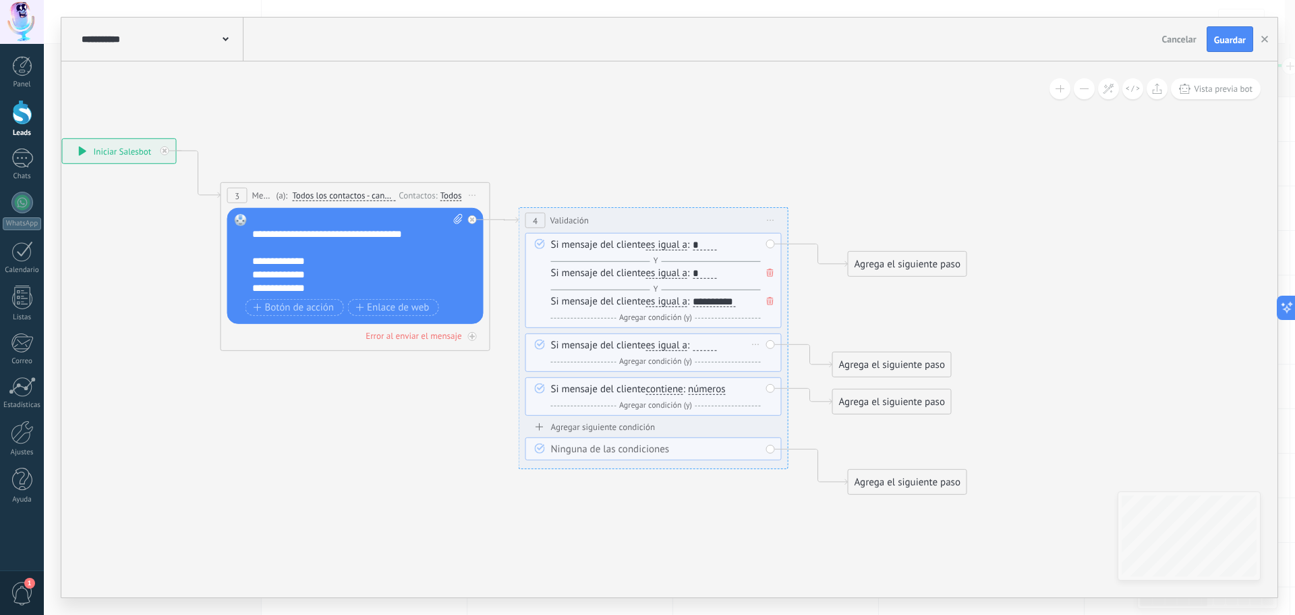
click at [714, 346] on div at bounding box center [705, 345] width 24 height 11
click at [670, 362] on span "Agregar condición (y)" at bounding box center [656, 361] width 80 height 10
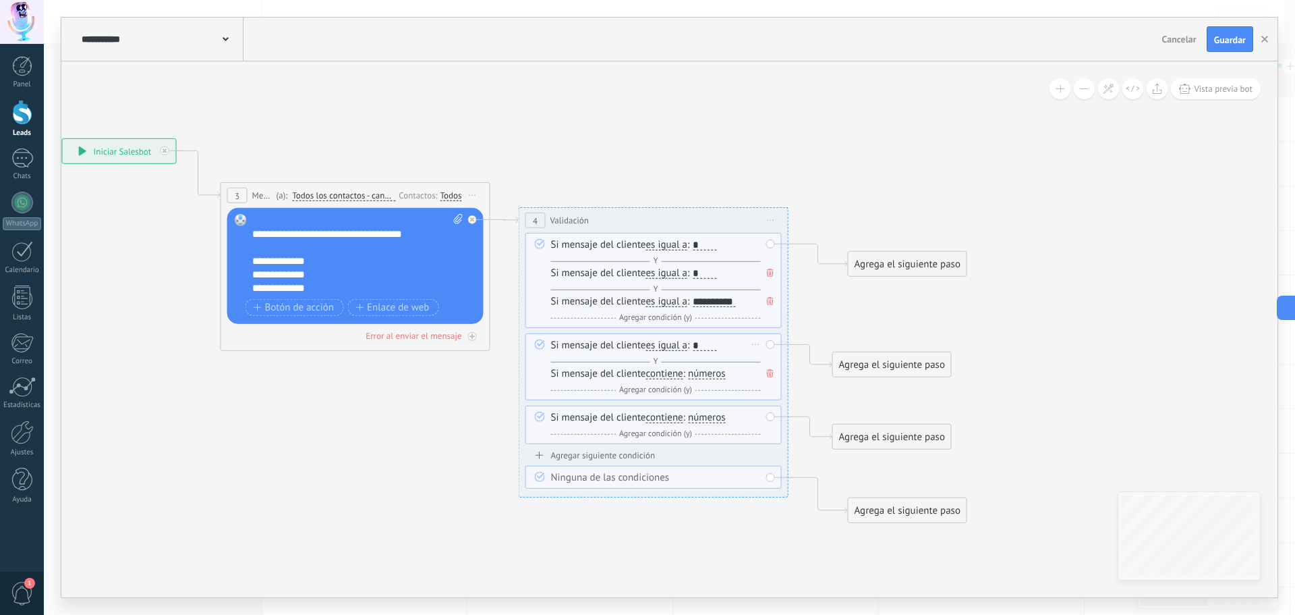
click at [708, 373] on span "números" at bounding box center [707, 373] width 38 height 11
click at [708, 373] on button "números" at bounding box center [765, 374] width 169 height 24
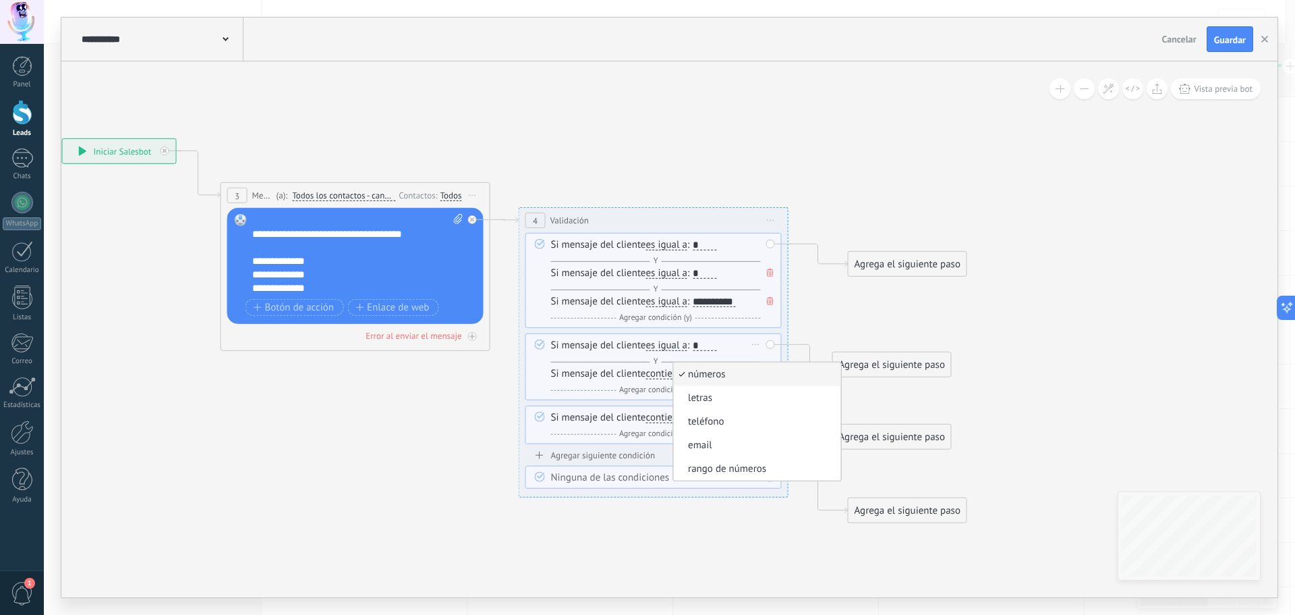
click at [669, 371] on span "contiene" at bounding box center [664, 373] width 37 height 11
click at [669, 371] on button "contiene" at bounding box center [724, 374] width 169 height 24
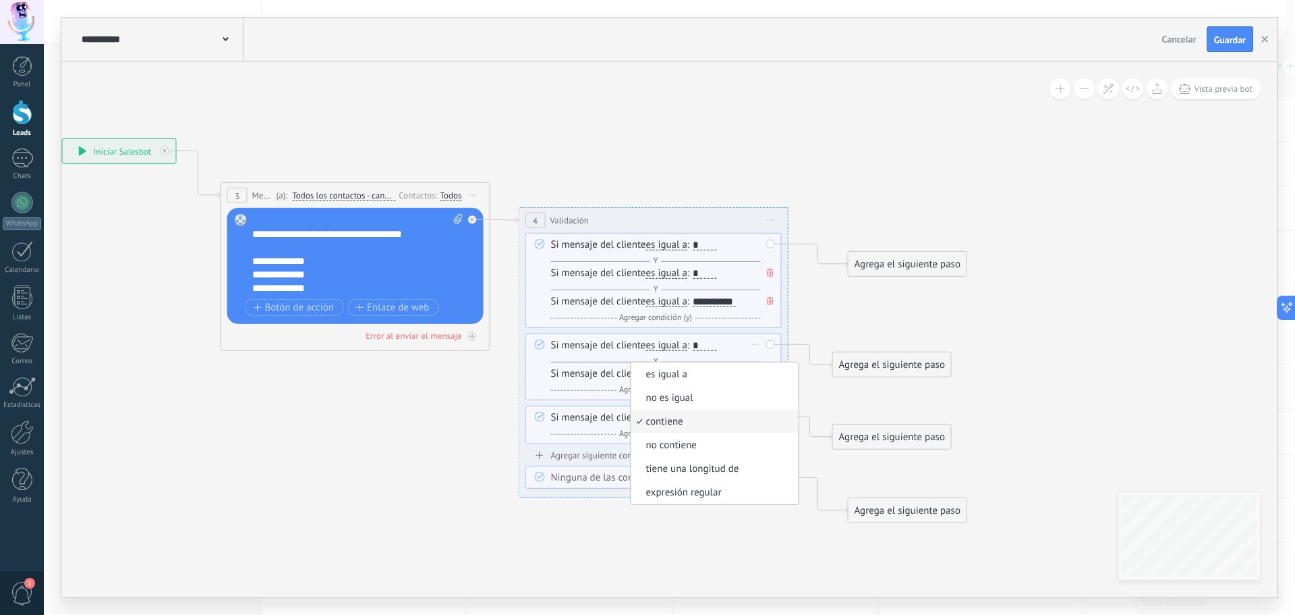
drag, startPoint x: 687, startPoint y: 377, endPoint x: 688, endPoint y: 385, distance: 7.5
click at [687, 377] on span "es igual a" at bounding box center [712, 374] width 163 height 13
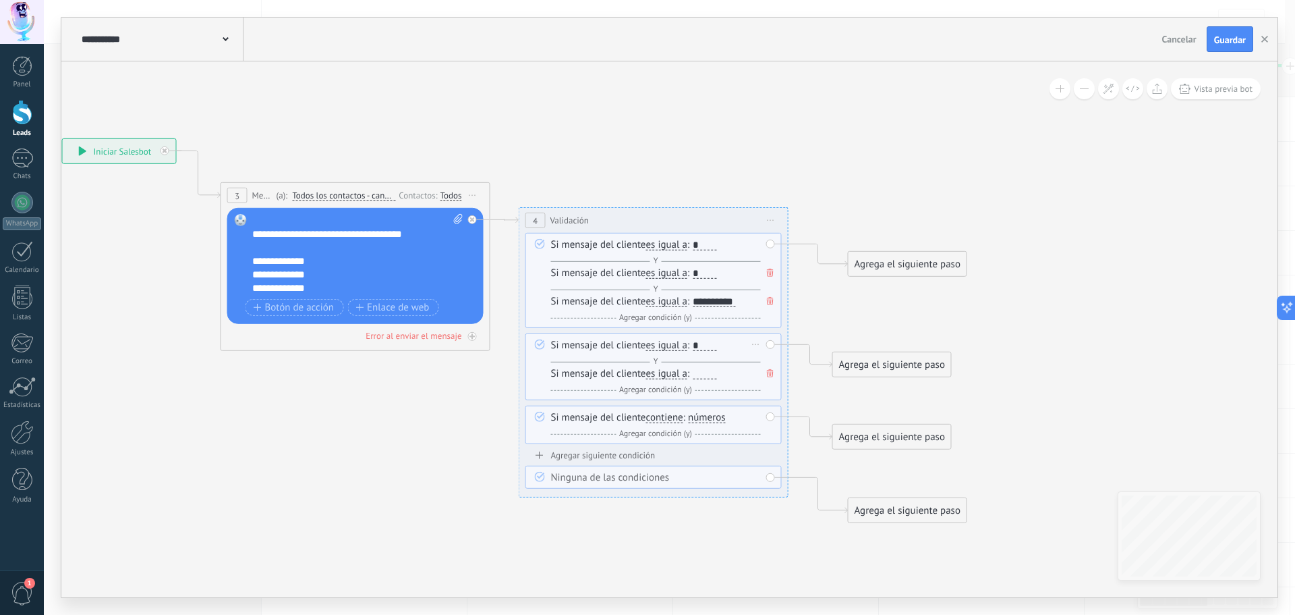
click at [715, 375] on div at bounding box center [705, 373] width 24 height 11
click at [638, 391] on span "Agregar condición (y)" at bounding box center [656, 390] width 80 height 10
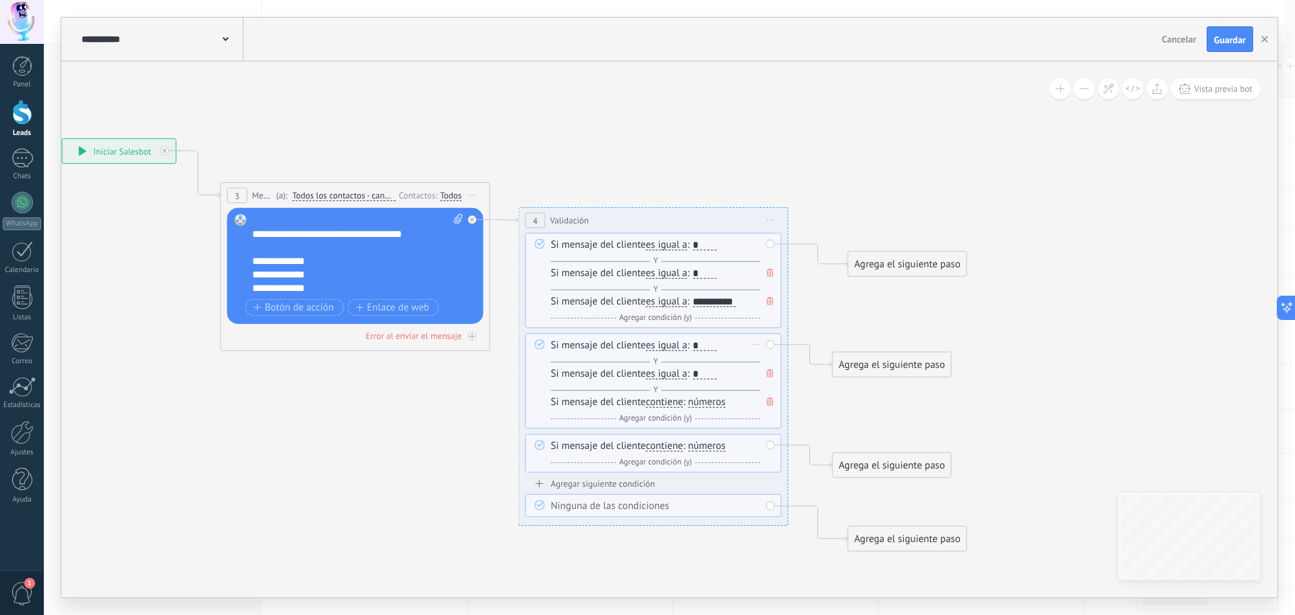
click at [658, 401] on span "contiene" at bounding box center [664, 402] width 37 height 11
click at [658, 401] on button "contiene" at bounding box center [724, 402] width 169 height 24
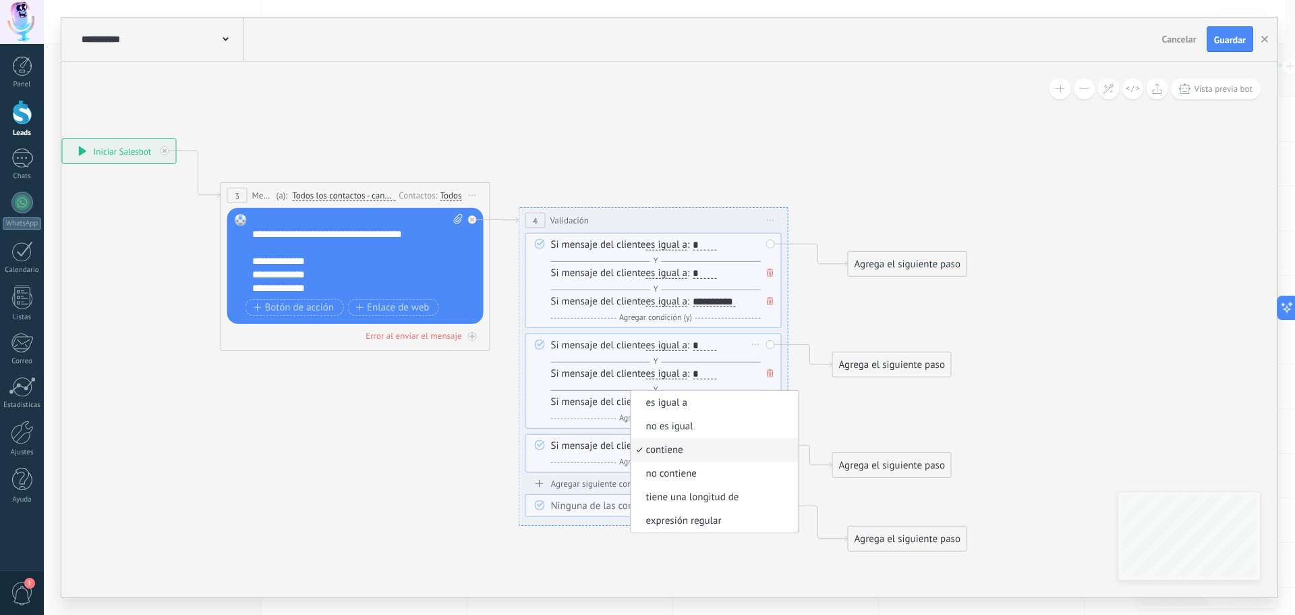
drag, startPoint x: 681, startPoint y: 409, endPoint x: 692, endPoint y: 414, distance: 12.4
click at [682, 409] on li "es igual a" at bounding box center [714, 403] width 167 height 24
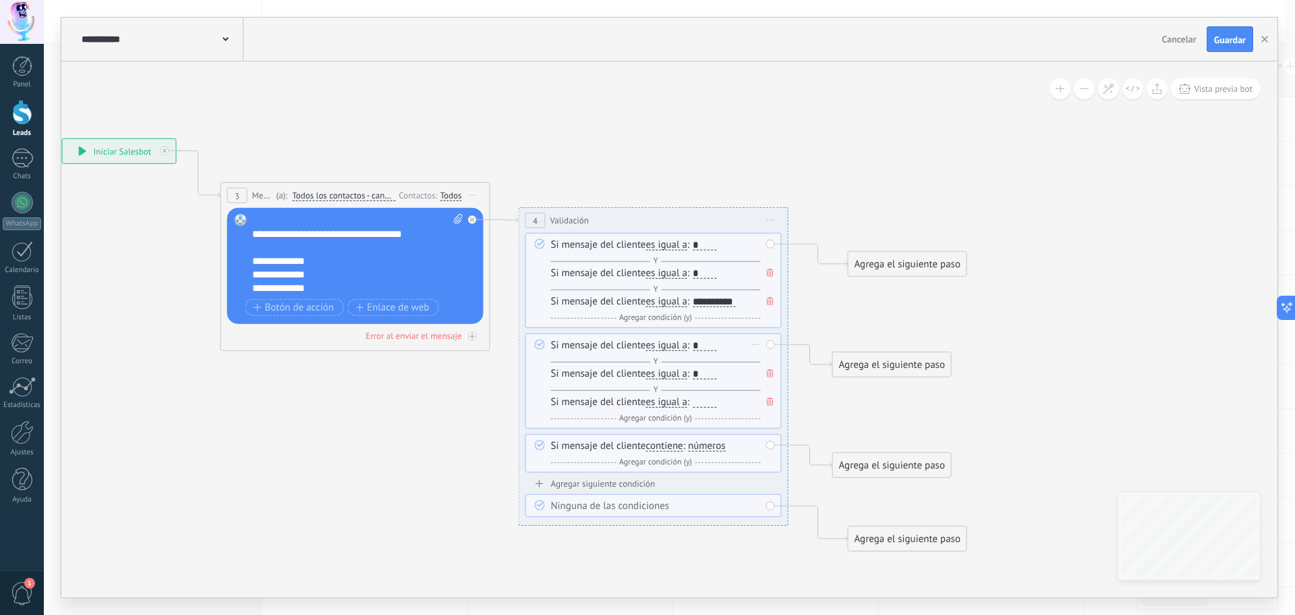
click at [707, 402] on div at bounding box center [705, 402] width 24 height 11
click at [662, 445] on span "contiene" at bounding box center [664, 446] width 37 height 11
click at [662, 445] on button "contiene" at bounding box center [724, 446] width 169 height 24
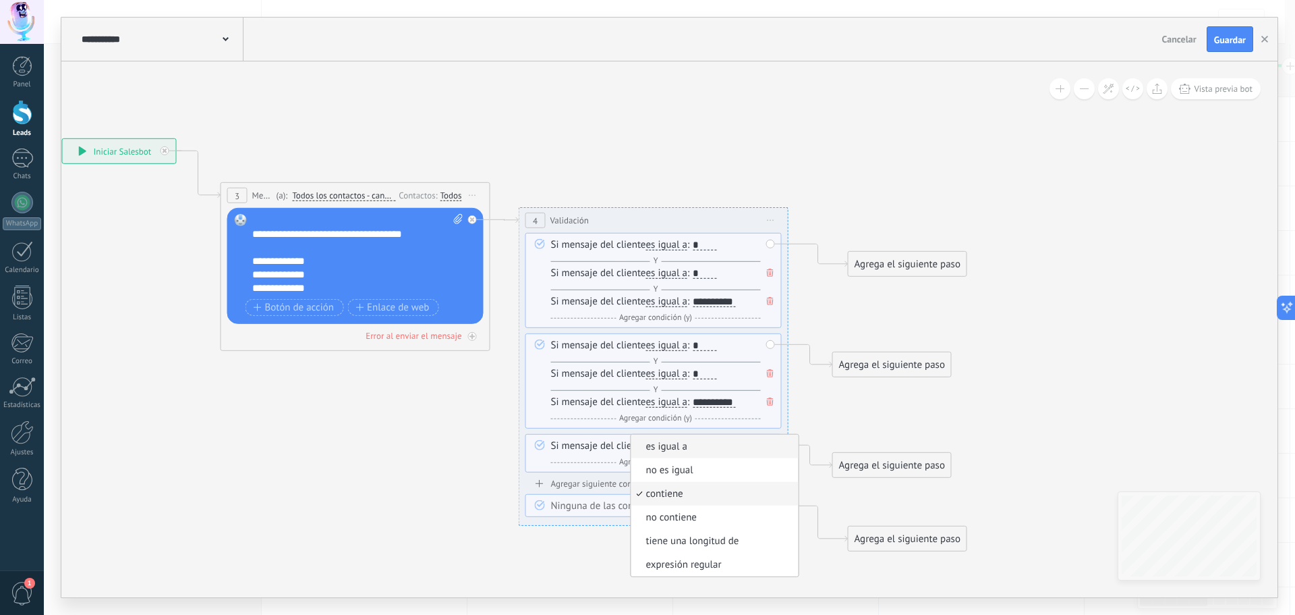
click at [682, 455] on li "es igual a" at bounding box center [714, 446] width 167 height 24
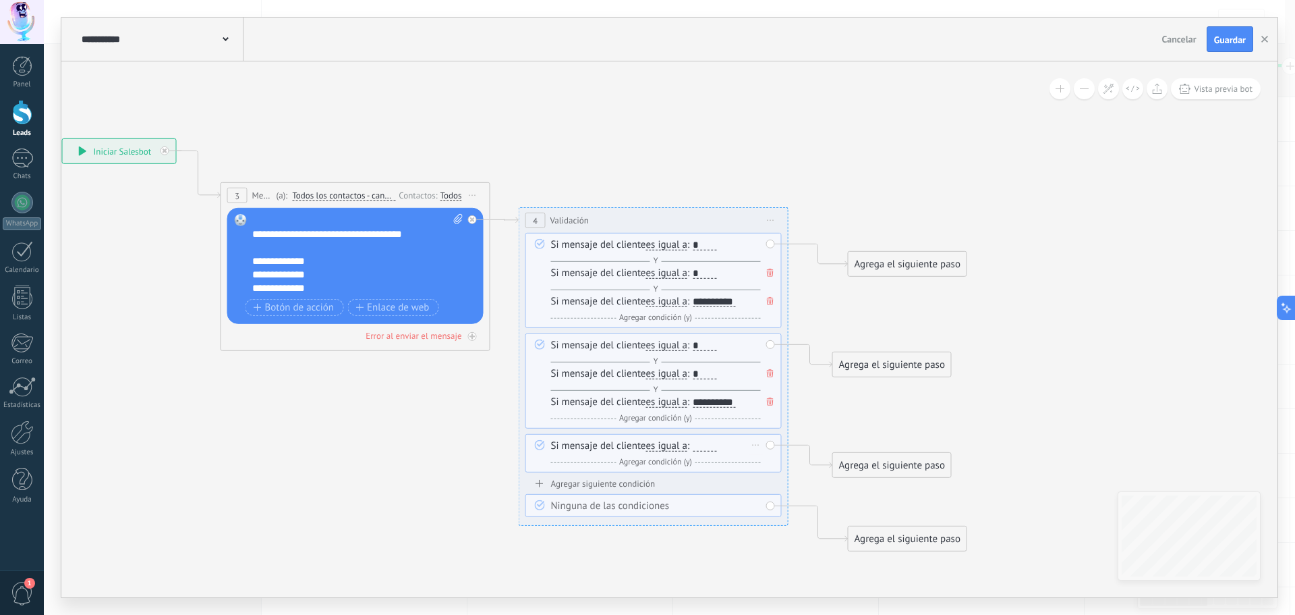
click at [727, 448] on div "Si mensaje del cliente es igual a es igual a no es igual contiene no contiene t…" at bounding box center [656, 454] width 210 height 30
click at [716, 447] on div at bounding box center [705, 446] width 24 height 11
click at [650, 460] on span "Agregar condición (y)" at bounding box center [656, 462] width 80 height 10
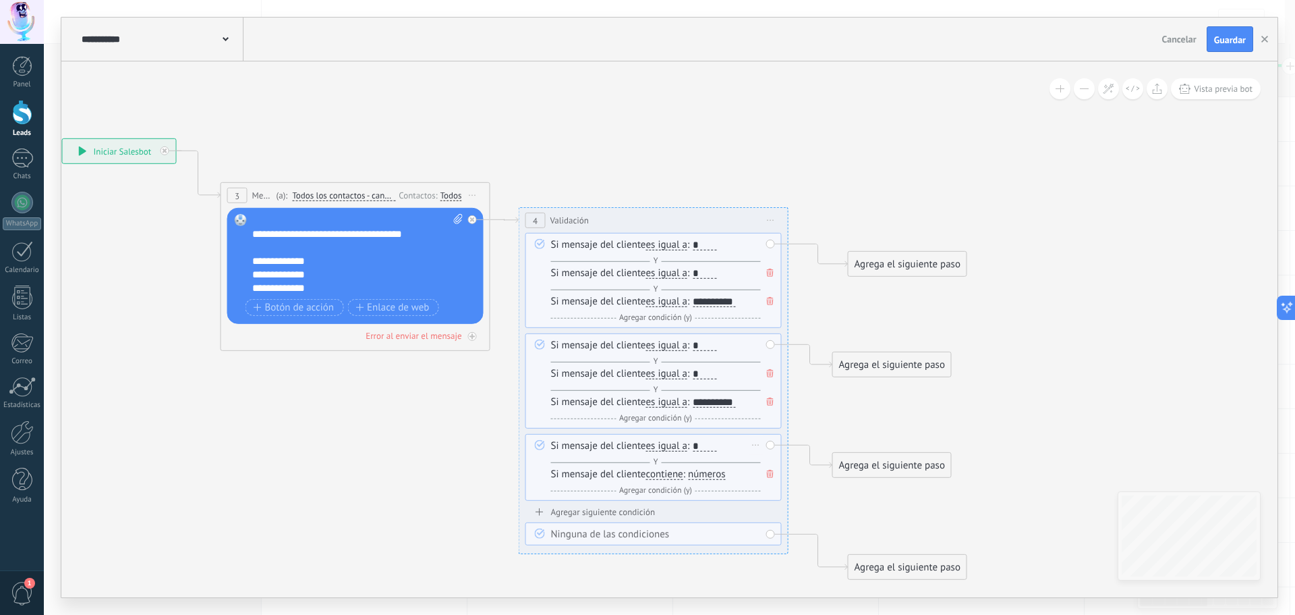
click at [669, 472] on span "contiene" at bounding box center [664, 474] width 37 height 11
click at [669, 472] on button "contiene" at bounding box center [724, 474] width 169 height 24
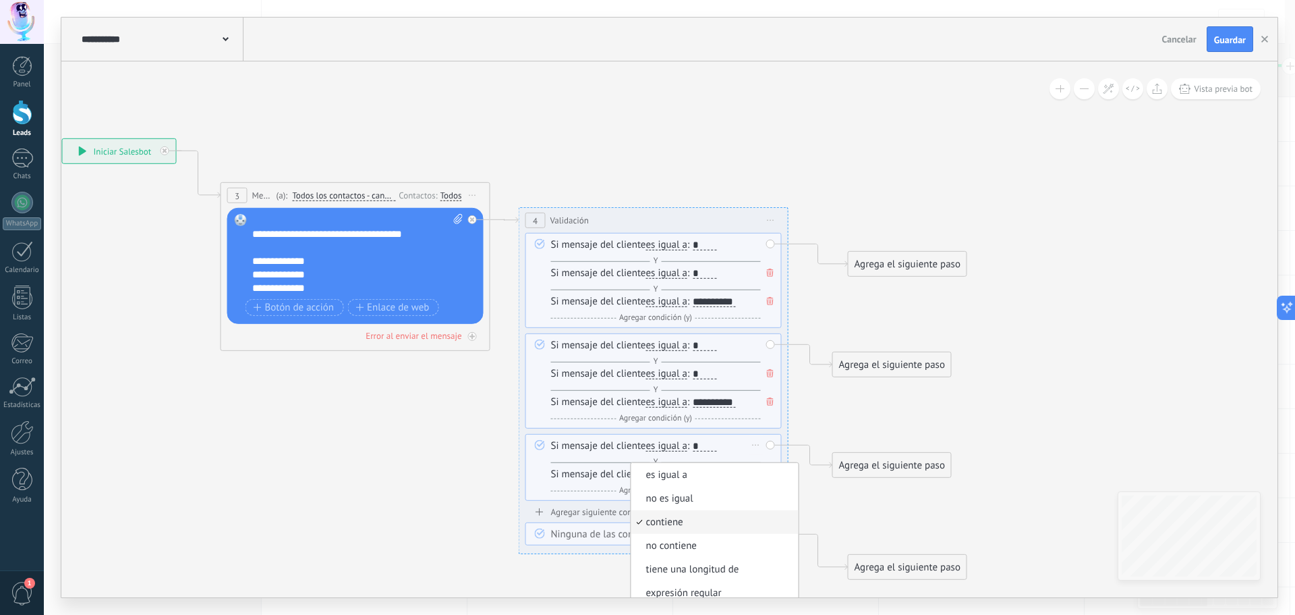
click at [681, 476] on span "es igual a" at bounding box center [712, 474] width 163 height 13
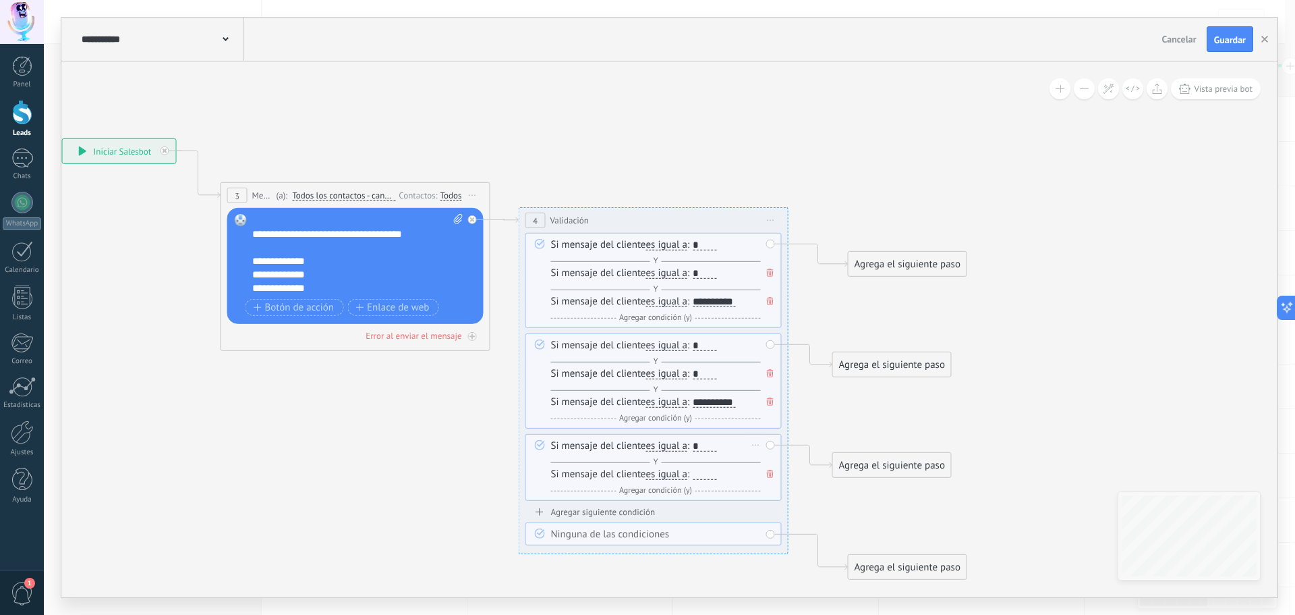
click at [716, 475] on div at bounding box center [705, 474] width 24 height 11
click at [659, 489] on span "Agregar condición (y)" at bounding box center [656, 490] width 80 height 10
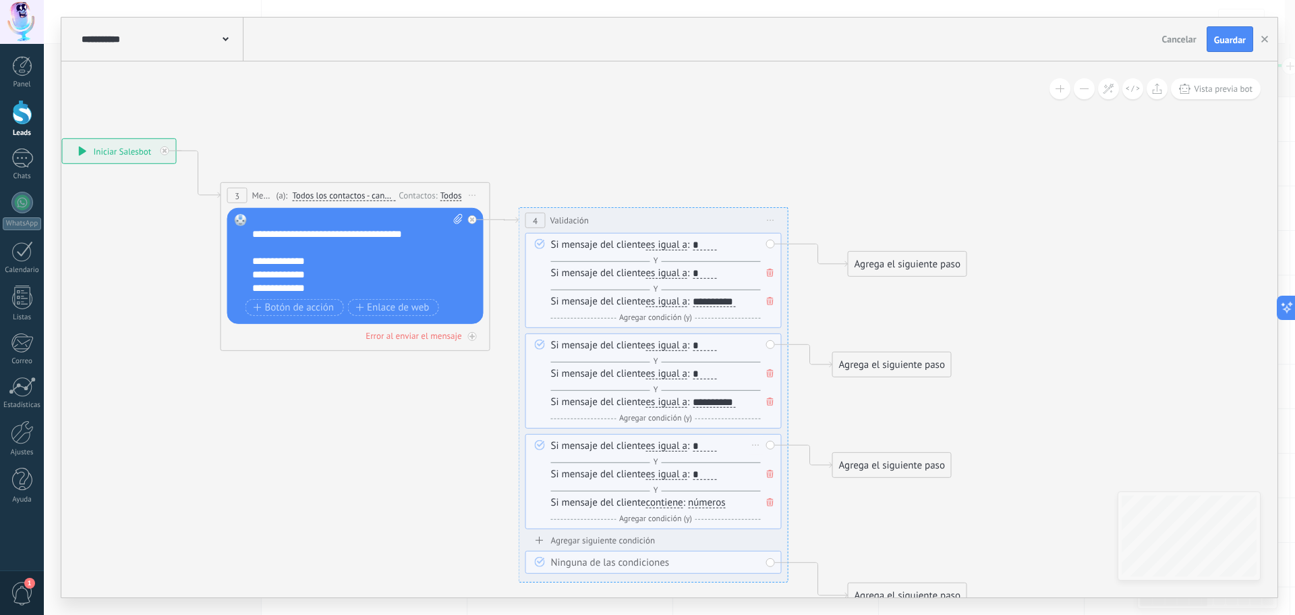
click at [662, 504] on span "contiene" at bounding box center [664, 502] width 37 height 11
click at [662, 504] on button "contiene" at bounding box center [724, 502] width 169 height 24
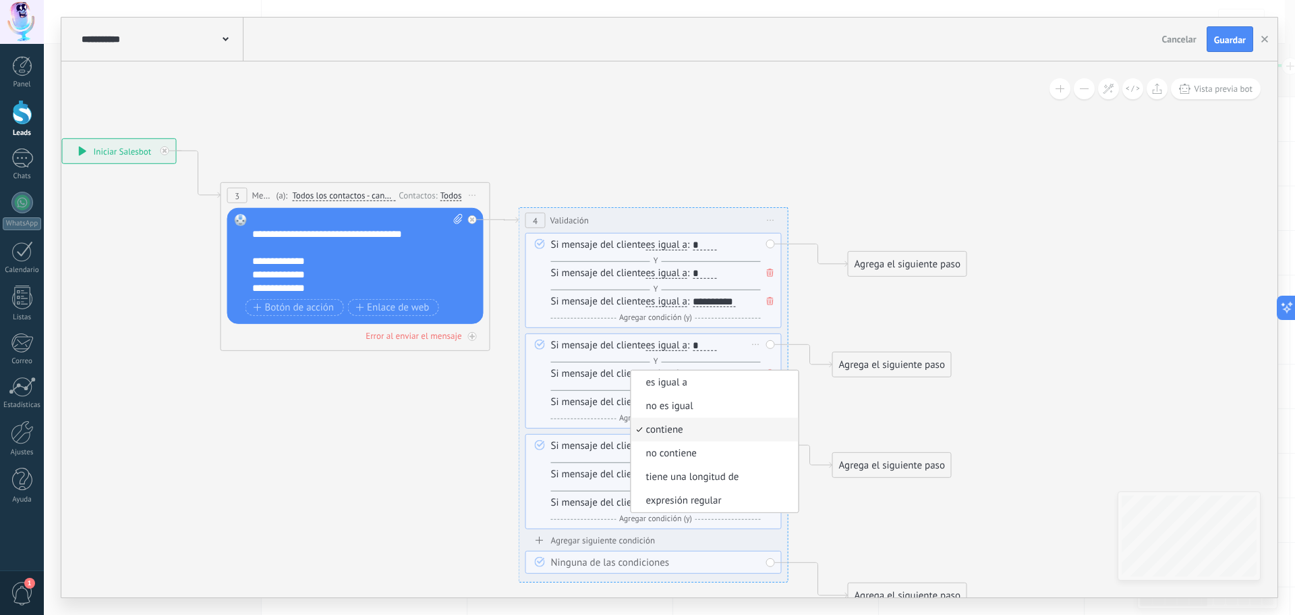
click at [693, 386] on span "es igual a" at bounding box center [712, 382] width 163 height 13
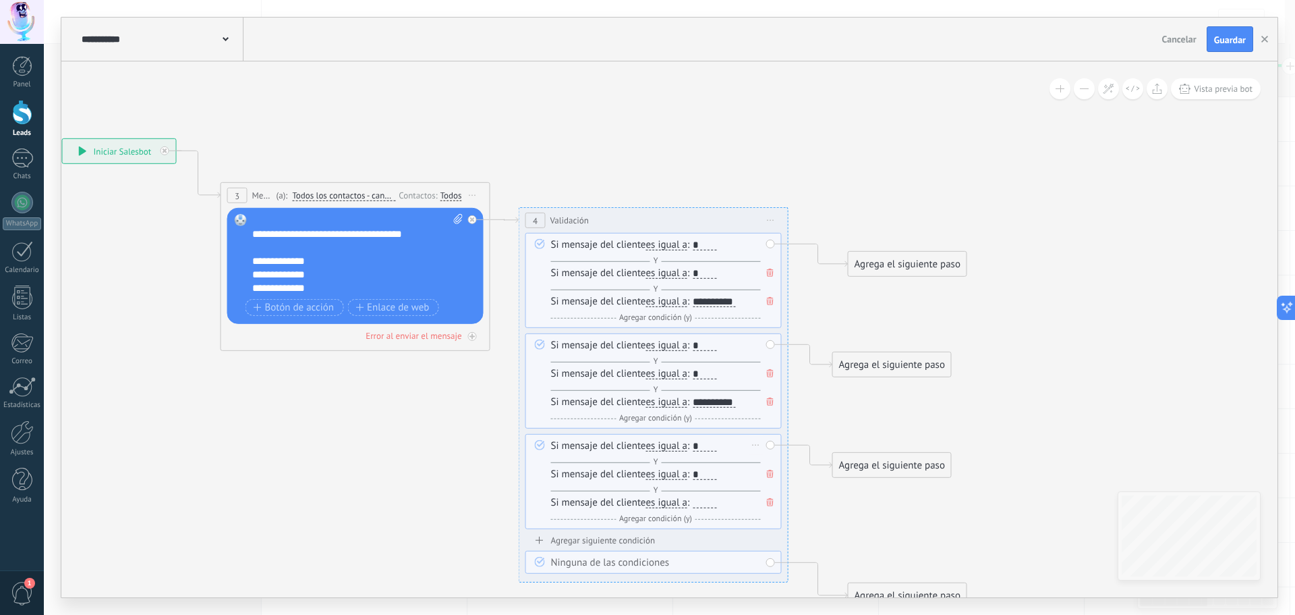
click at [705, 501] on div at bounding box center [705, 502] width 24 height 11
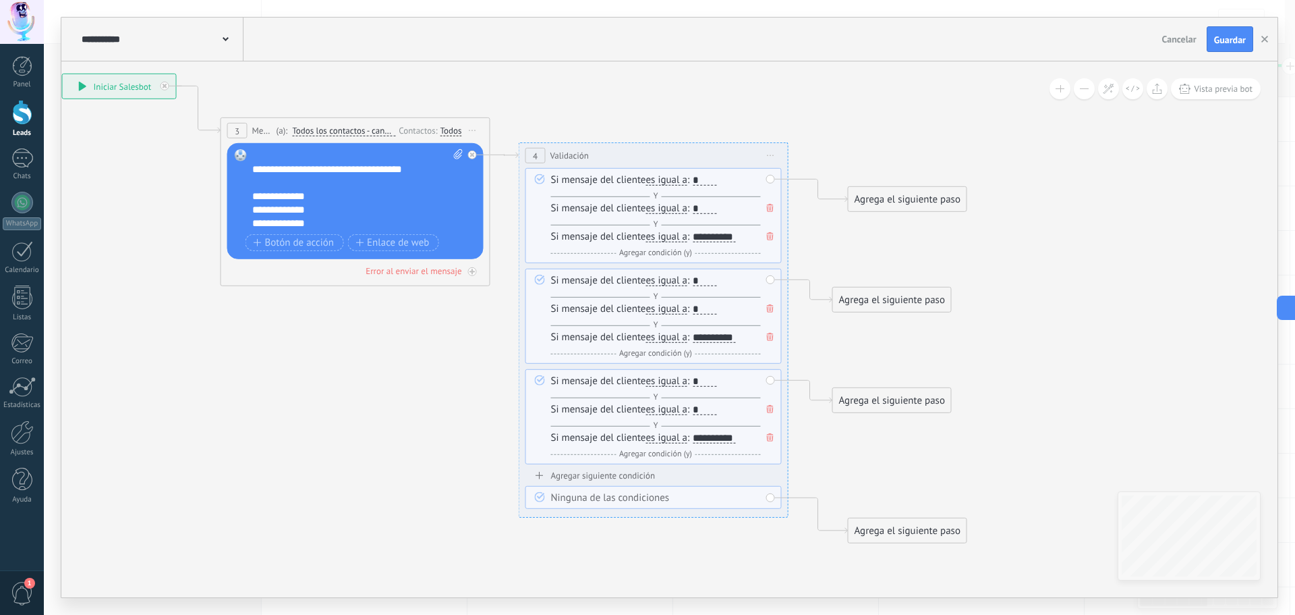
click at [900, 198] on div "Agrega el siguiente paso" at bounding box center [908, 199] width 118 height 22
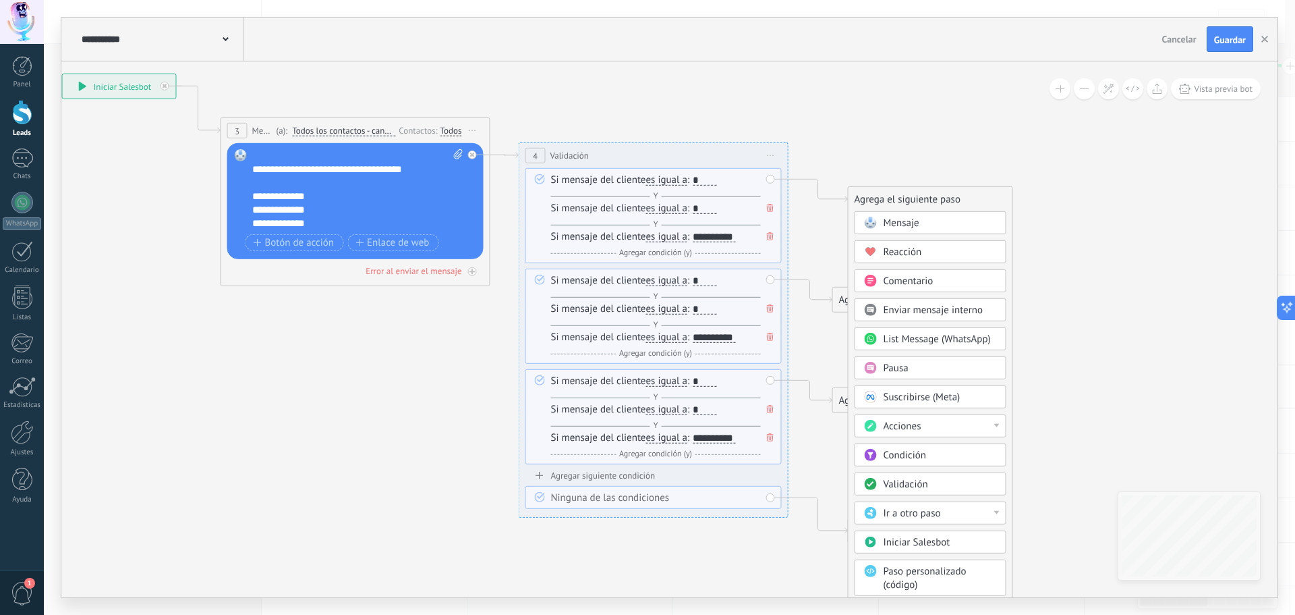
click at [907, 459] on span "Condición" at bounding box center [905, 455] width 43 height 13
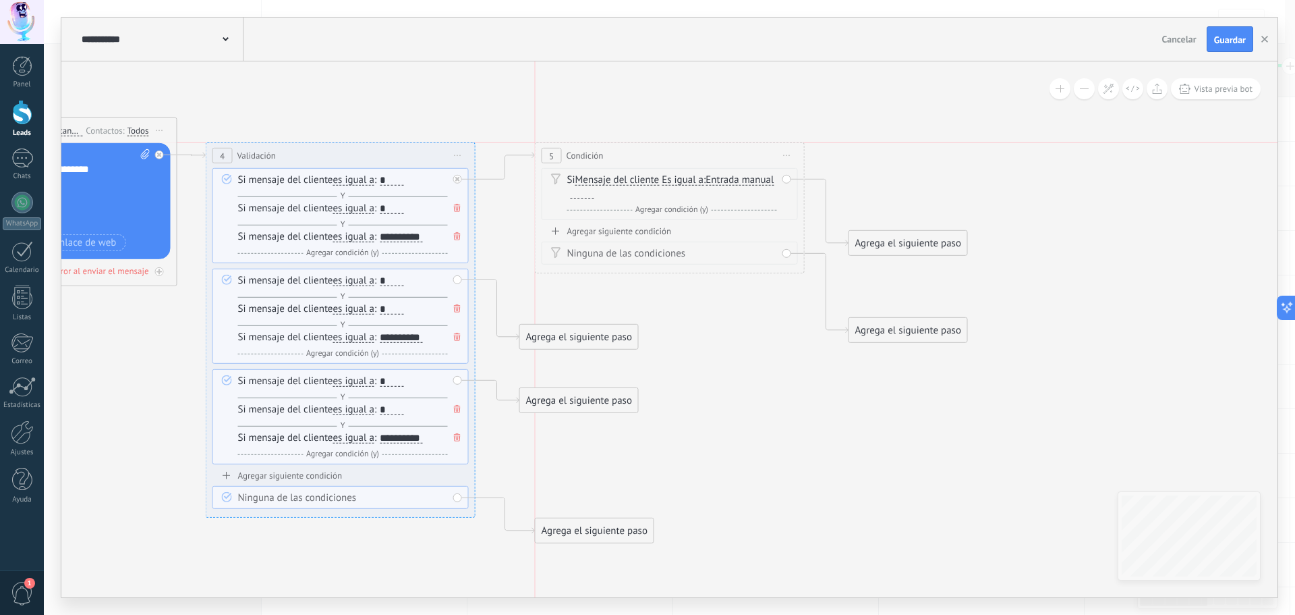
drag, startPoint x: 683, startPoint y: 199, endPoint x: 679, endPoint y: 161, distance: 38.6
click at [679, 161] on div "5 Condición ********* Iniciar vista previa aquí Cambiar nombre Duplicar [GEOGRA…" at bounding box center [670, 155] width 268 height 25
click at [689, 183] on span "Es igual a" at bounding box center [683, 180] width 42 height 11
click at [689, 183] on button "Es igual a" at bounding box center [739, 180] width 169 height 24
click at [694, 180] on span "Es igual a" at bounding box center [728, 180] width 163 height 13
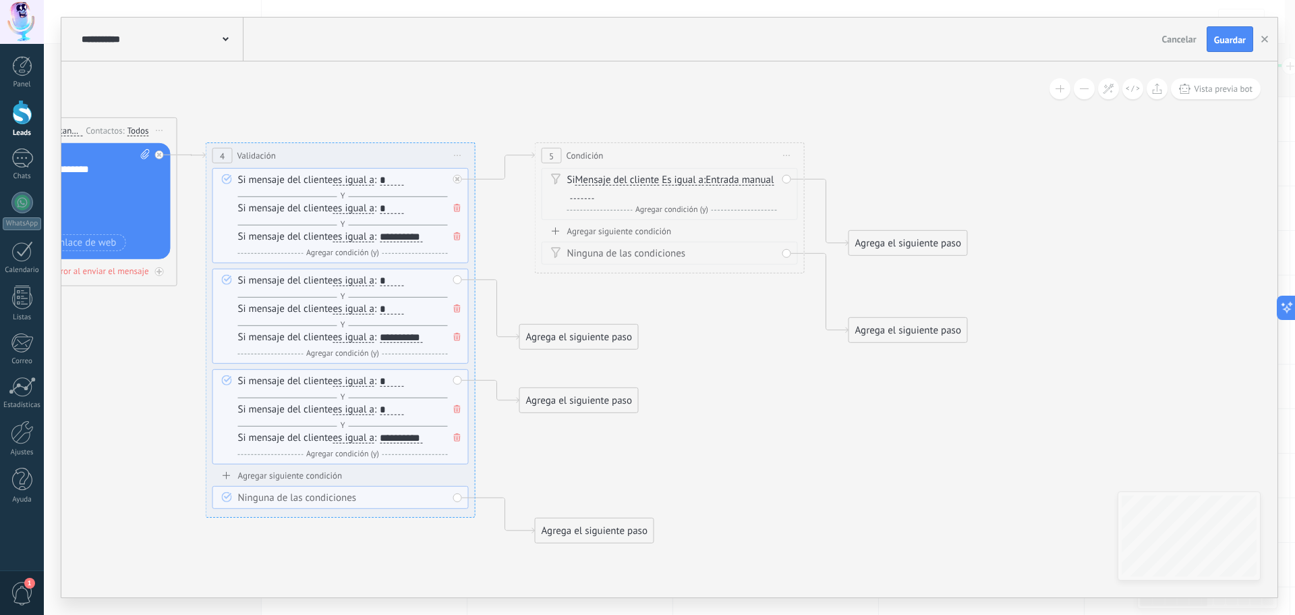
click at [706, 186] on span "Entrada manual" at bounding box center [740, 180] width 68 height 11
click at [699, 192] on button "Entrada manual" at bounding box center [783, 180] width 169 height 24
click at [691, 254] on span "Entrada manual" at bounding box center [772, 247] width 163 height 13
click at [594, 194] on div at bounding box center [583, 193] width 24 height 11
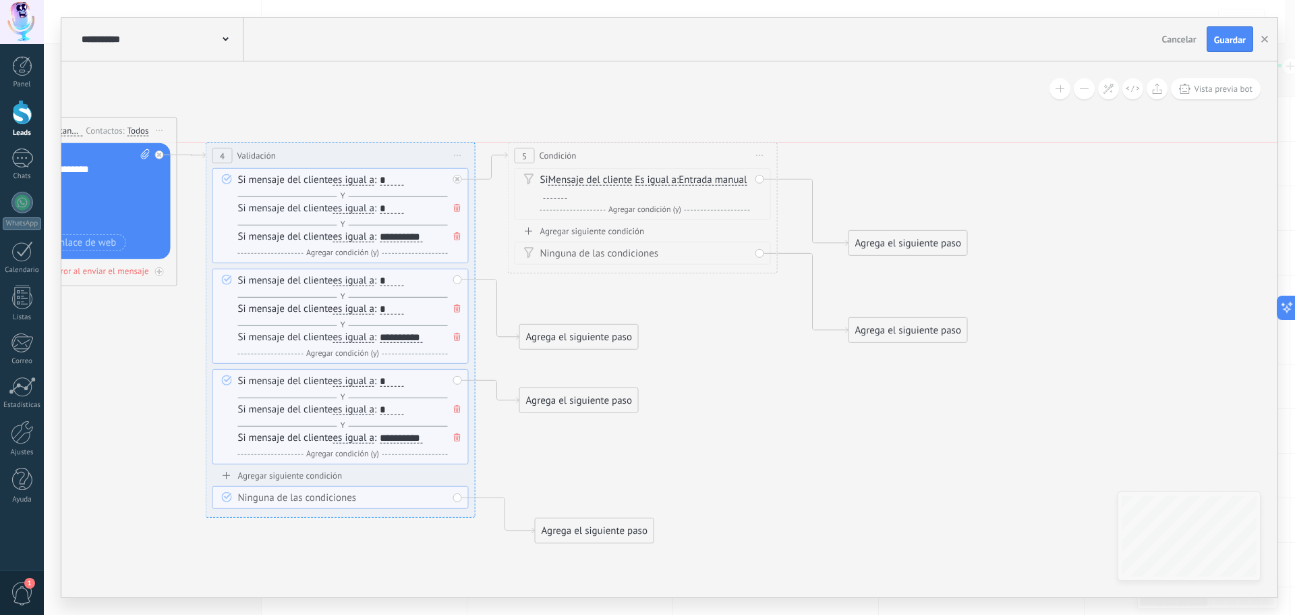
drag, startPoint x: 677, startPoint y: 157, endPoint x: 650, endPoint y: 159, distance: 27.1
click at [650, 159] on div "5 Condición ********* Iniciar vista previa aquí Cambiar nombre Duplicar [GEOGRA…" at bounding box center [643, 155] width 268 height 25
click at [387, 154] on div "**********" at bounding box center [340, 155] width 268 height 25
click at [459, 157] on span "Iniciar vista previa aquí Cambiar nombre Duplicar [GEOGRAPHIC_DATA]" at bounding box center [458, 156] width 22 height 20
click at [460, 154] on span "Iniciar vista previa aquí Cambiar nombre Duplicar [GEOGRAPHIC_DATA]" at bounding box center [458, 156] width 22 height 20
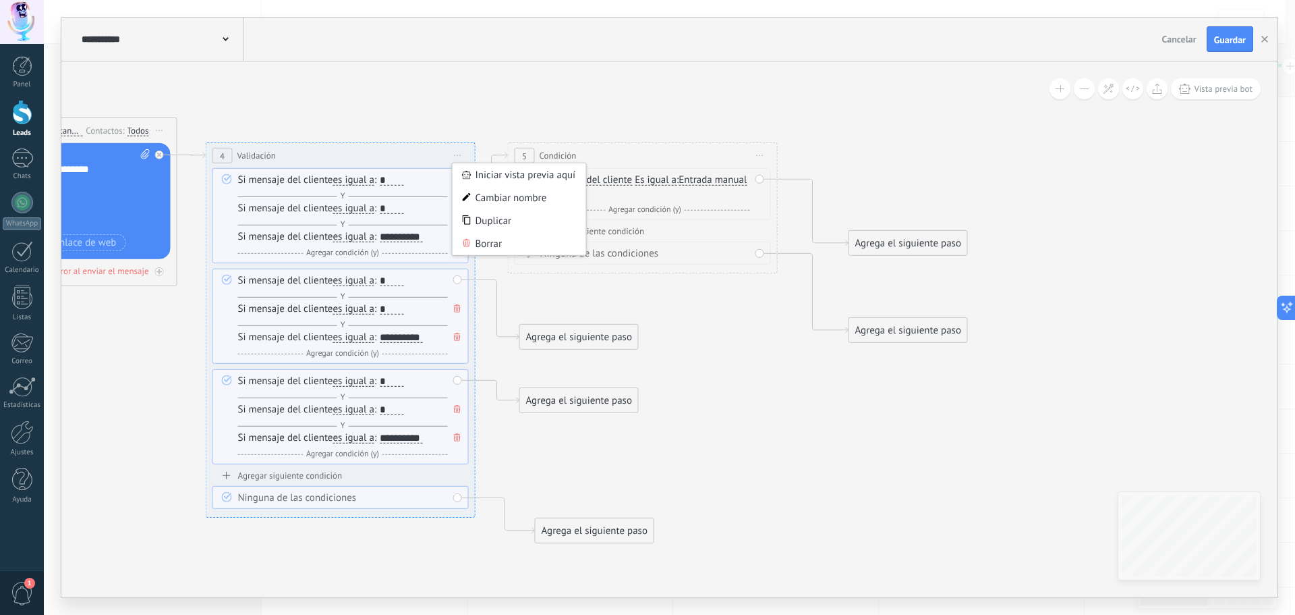
click at [395, 157] on div "**********" at bounding box center [340, 155] width 268 height 25
drag, startPoint x: 370, startPoint y: 157, endPoint x: 347, endPoint y: 160, distance: 22.4
click at [347, 160] on div "**********" at bounding box center [340, 155] width 268 height 25
click at [221, 159] on span "4" at bounding box center [222, 155] width 5 height 11
click at [249, 157] on span "Validación" at bounding box center [256, 155] width 38 height 13
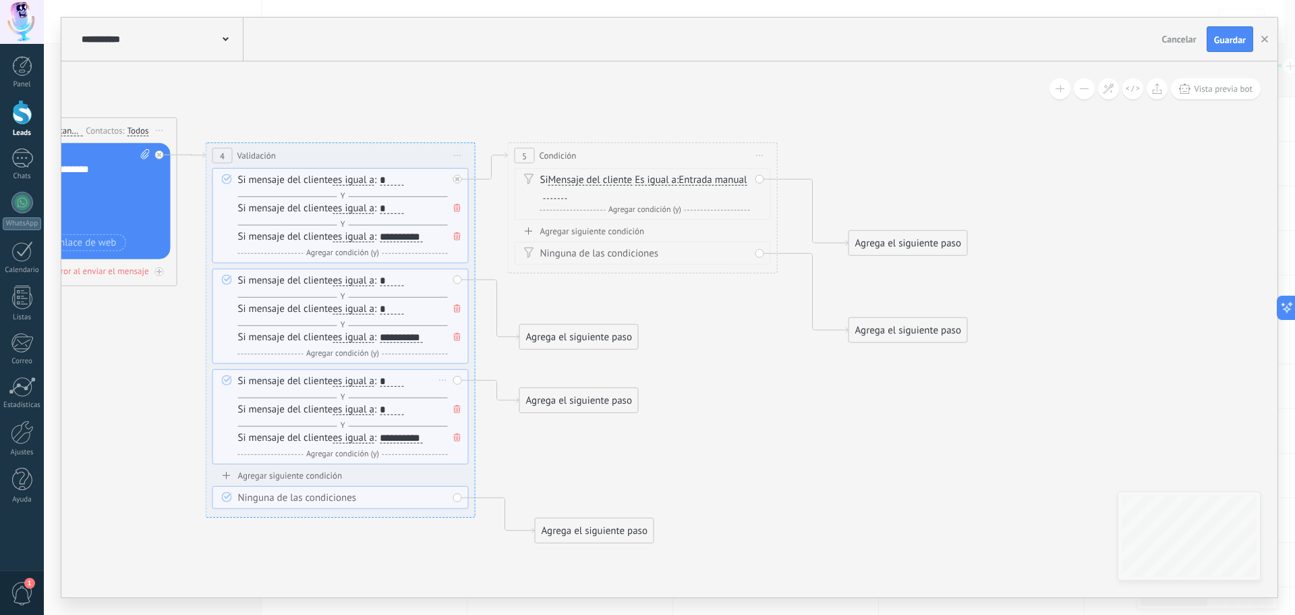
click at [437, 382] on div "Borrar" at bounding box center [443, 380] width 15 height 20
click at [438, 380] on div "Borrar" at bounding box center [443, 380] width 15 height 20
click at [459, 154] on icon at bounding box center [458, 154] width 7 height 1
click at [453, 157] on span "Iniciar vista previa aquí Cambiar nombre Duplicar [GEOGRAPHIC_DATA]" at bounding box center [458, 156] width 22 height 20
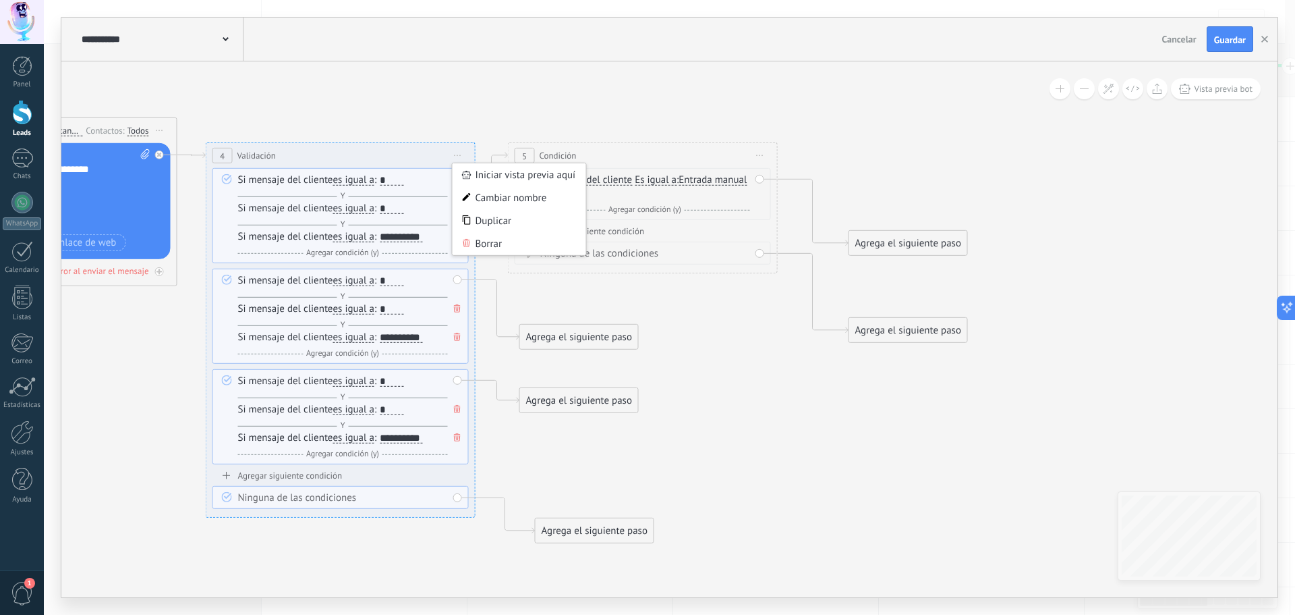
click at [375, 161] on div "**********" at bounding box center [340, 155] width 268 height 25
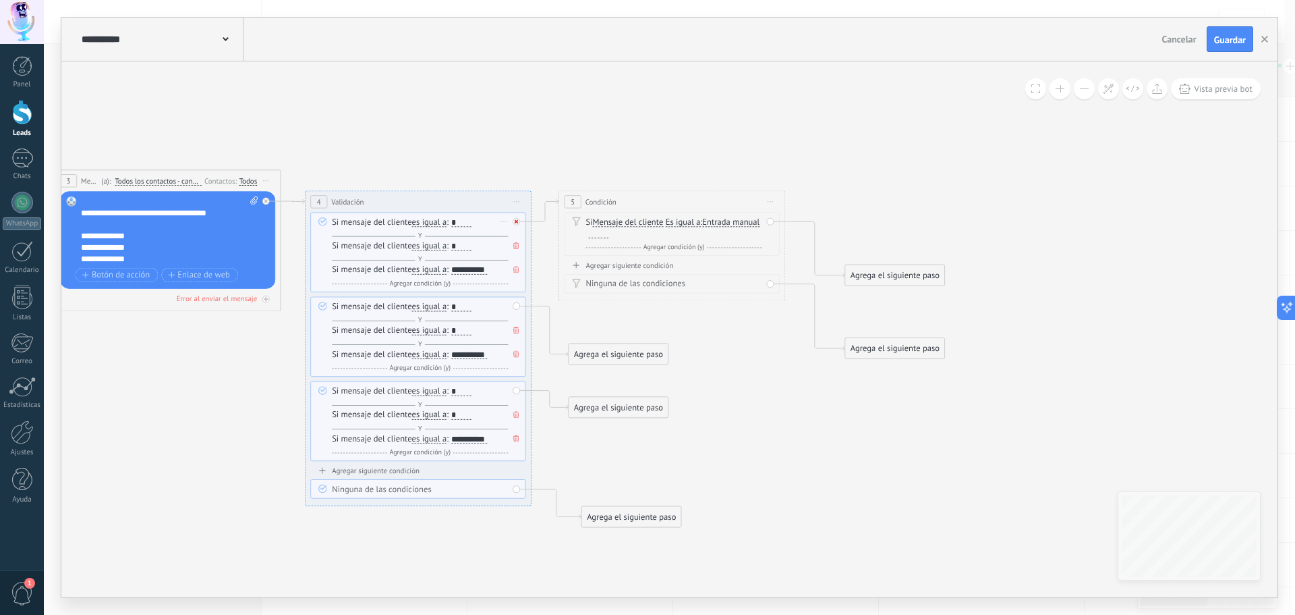
click at [517, 221] on icon at bounding box center [517, 221] width 4 height 4
click at [772, 203] on span "Iniciar vista previa aquí Cambiar nombre Duplicar [GEOGRAPHIC_DATA]" at bounding box center [771, 202] width 18 height 16
click at [799, 281] on div "Borrar" at bounding box center [822, 276] width 112 height 20
drag, startPoint x: 612, startPoint y: 315, endPoint x: 608, endPoint y: 218, distance: 97.2
click at [608, 218] on div "Agrega el siguiente paso" at bounding box center [618, 220] width 99 height 19
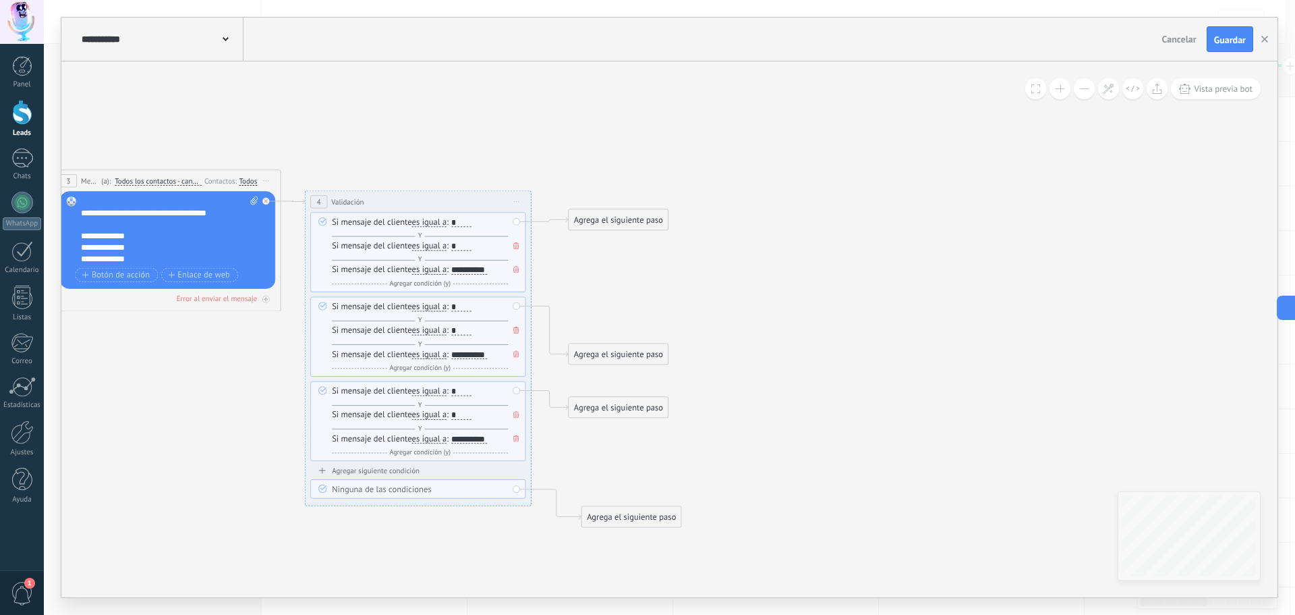
click at [615, 219] on div "Agrega el siguiente paso" at bounding box center [618, 219] width 99 height 19
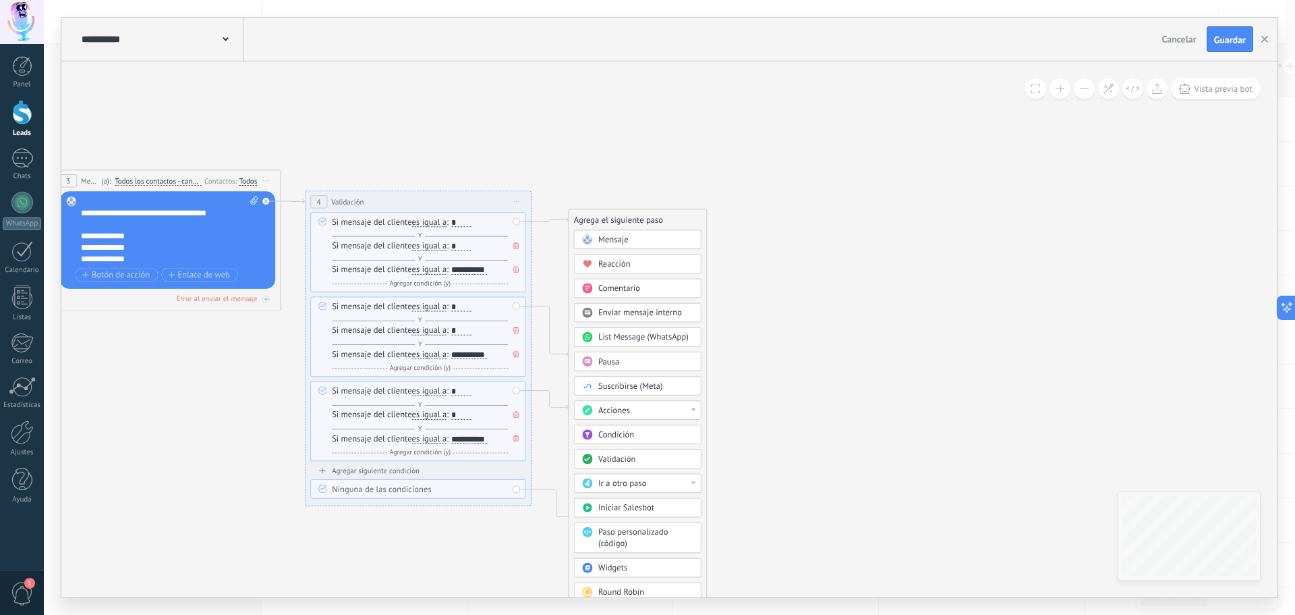
click at [623, 244] on span "Mensaje" at bounding box center [613, 239] width 30 height 11
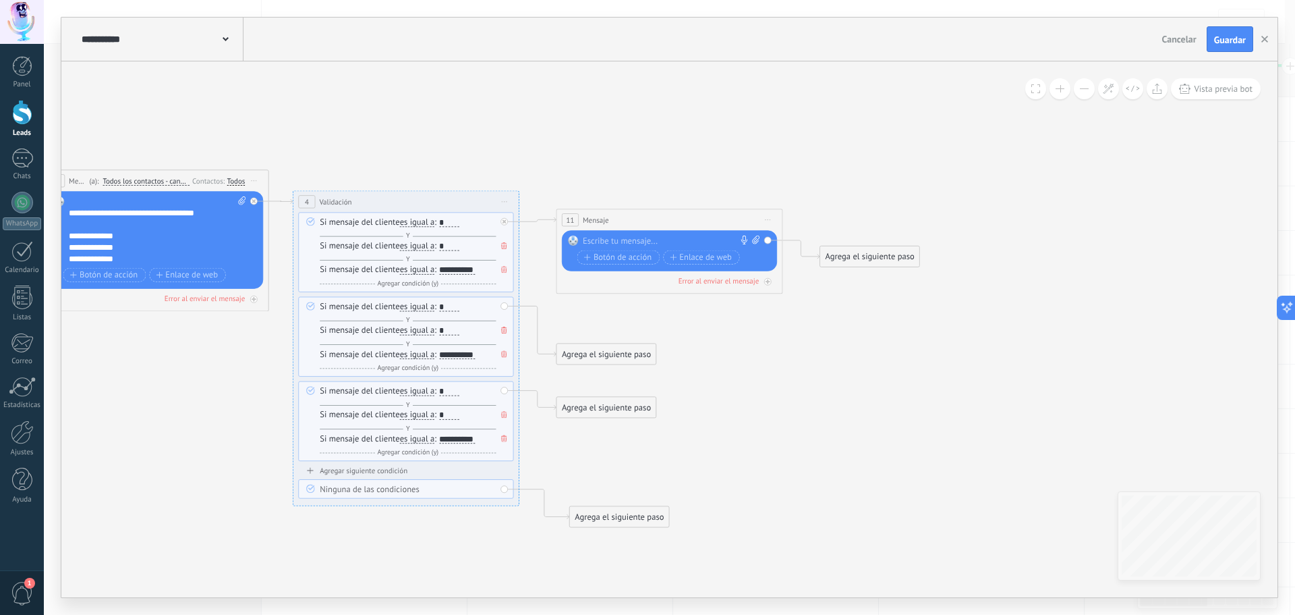
click at [650, 239] on div at bounding box center [667, 240] width 168 height 11
paste div
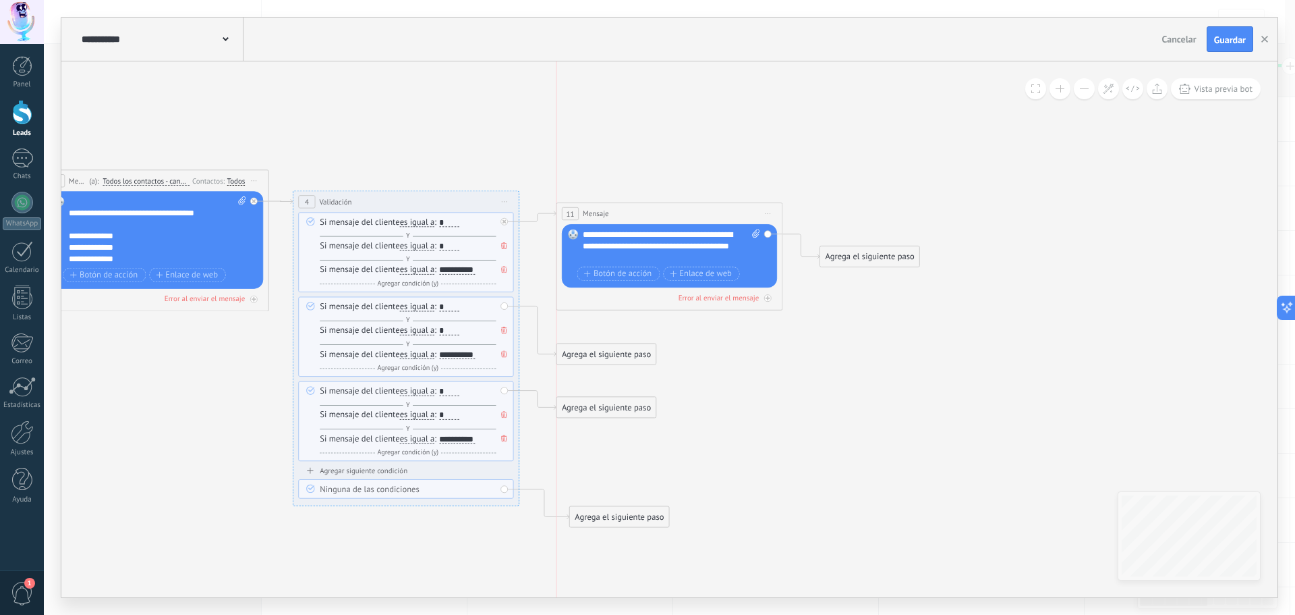
click at [683, 215] on div "11 Mensaje ******* (a): Todos los contactos - canales seleccionados Todos los c…" at bounding box center [669, 213] width 225 height 21
drag, startPoint x: 669, startPoint y: 214, endPoint x: 668, endPoint y: 200, distance: 14.2
click at [668, 203] on div "11 Mensaje ******* (a): Todos los contactos - canales seleccionados Todos los c…" at bounding box center [669, 213] width 225 height 21
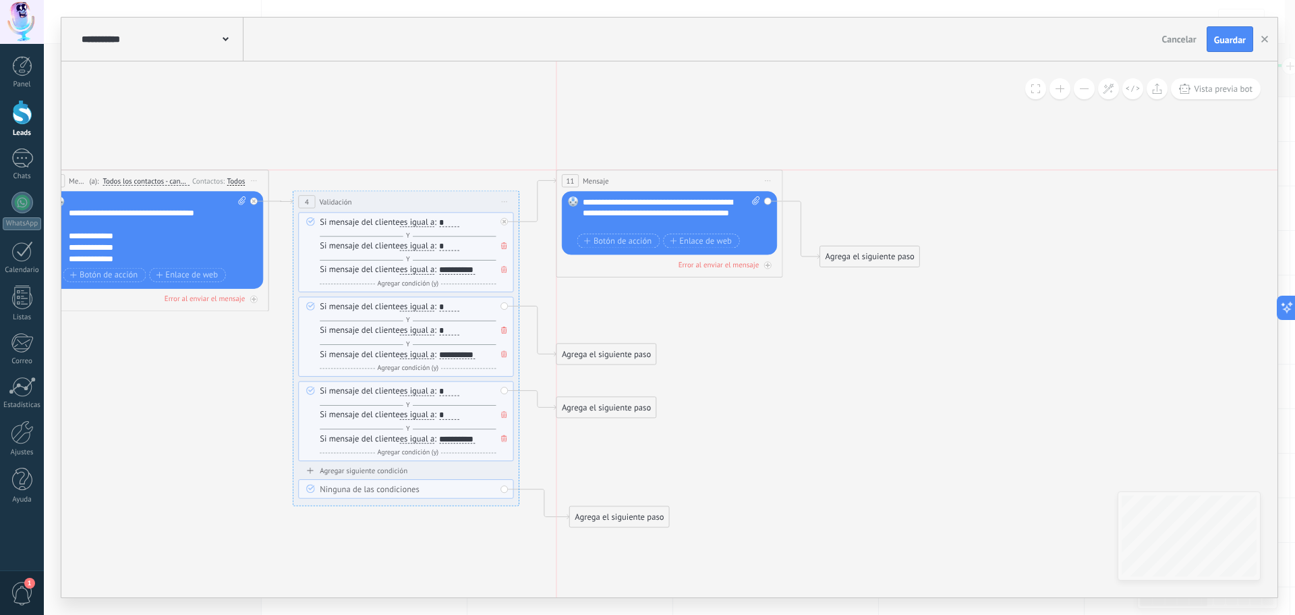
drag, startPoint x: 650, startPoint y: 200, endPoint x: 648, endPoint y: 181, distance: 18.9
click at [648, 181] on div "11 Mensaje ******* (a): Todos los contactos - canales seleccionados Todos los c…" at bounding box center [669, 180] width 225 height 21
click at [613, 350] on div "Agrega el siguiente paso" at bounding box center [606, 354] width 99 height 19
click at [619, 376] on div "Mensaje" at bounding box center [633, 373] width 95 height 11
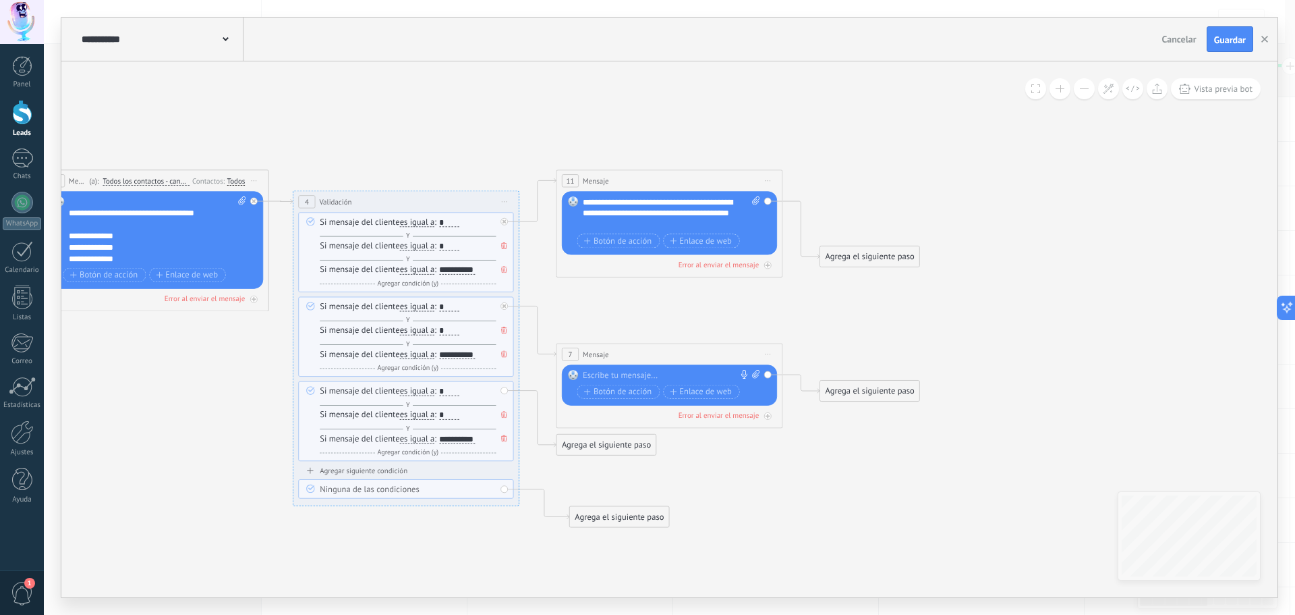
click at [619, 375] on div at bounding box center [667, 375] width 168 height 11
paste div
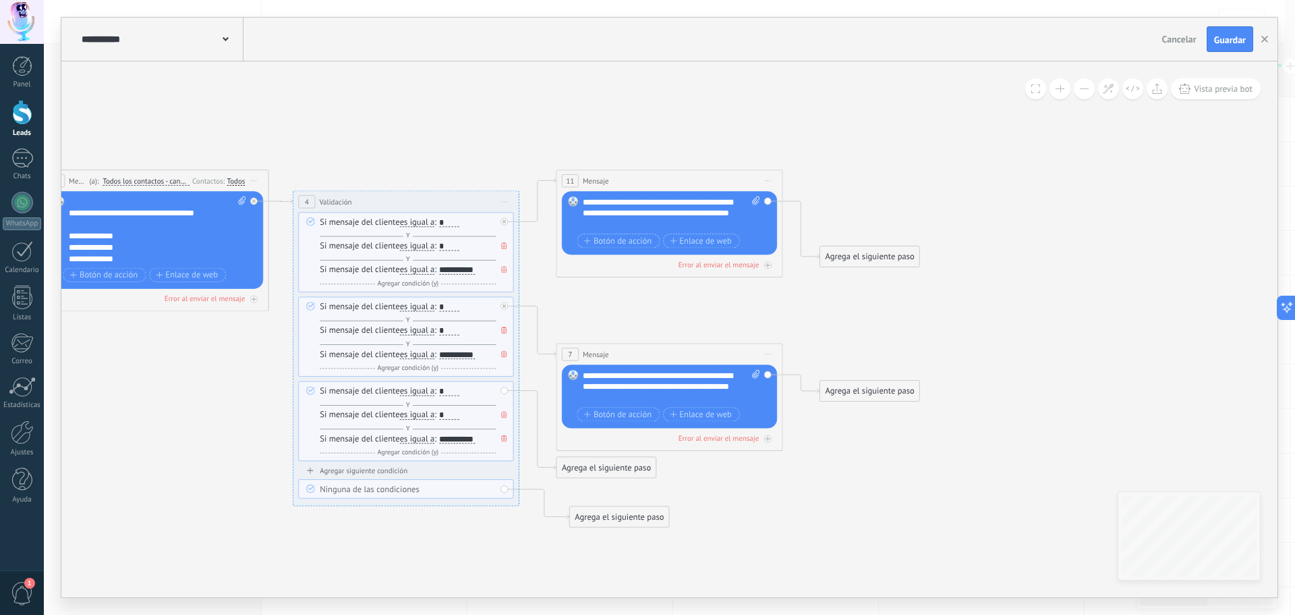
click at [713, 376] on div "**********" at bounding box center [671, 387] width 177 height 34
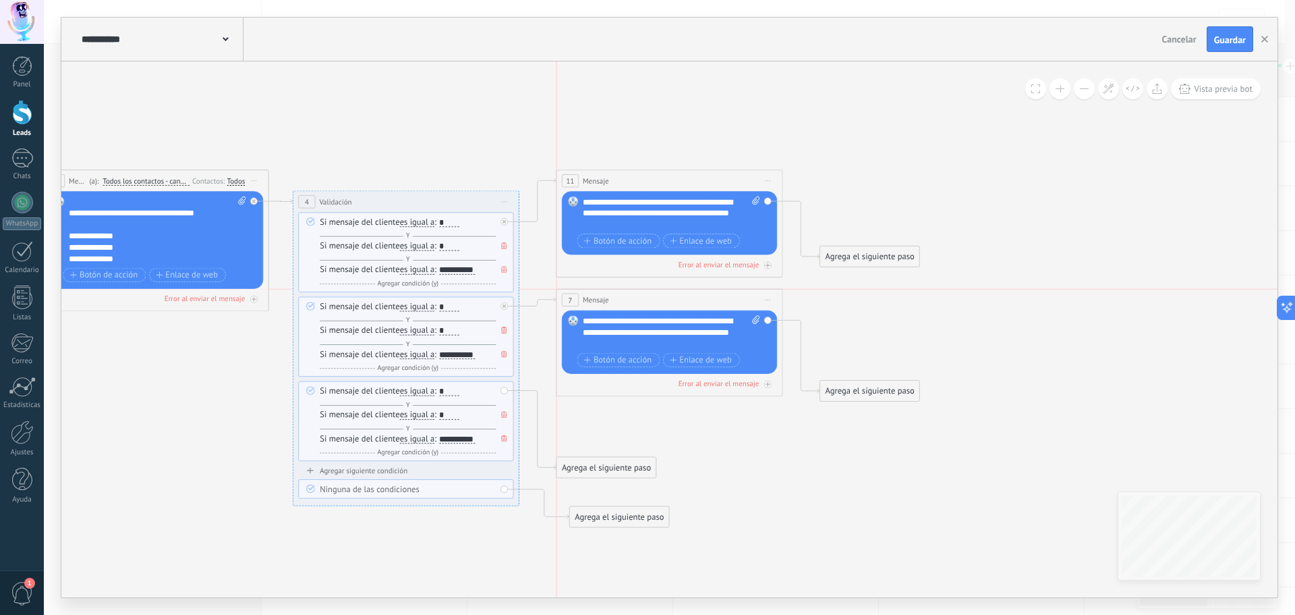
drag, startPoint x: 671, startPoint y: 348, endPoint x: 666, endPoint y: 292, distance: 56.2
click at [666, 292] on div "7 Mensaje ******* (a): Todos los contactos - canales seleccionados Todos los co…" at bounding box center [669, 299] width 225 height 21
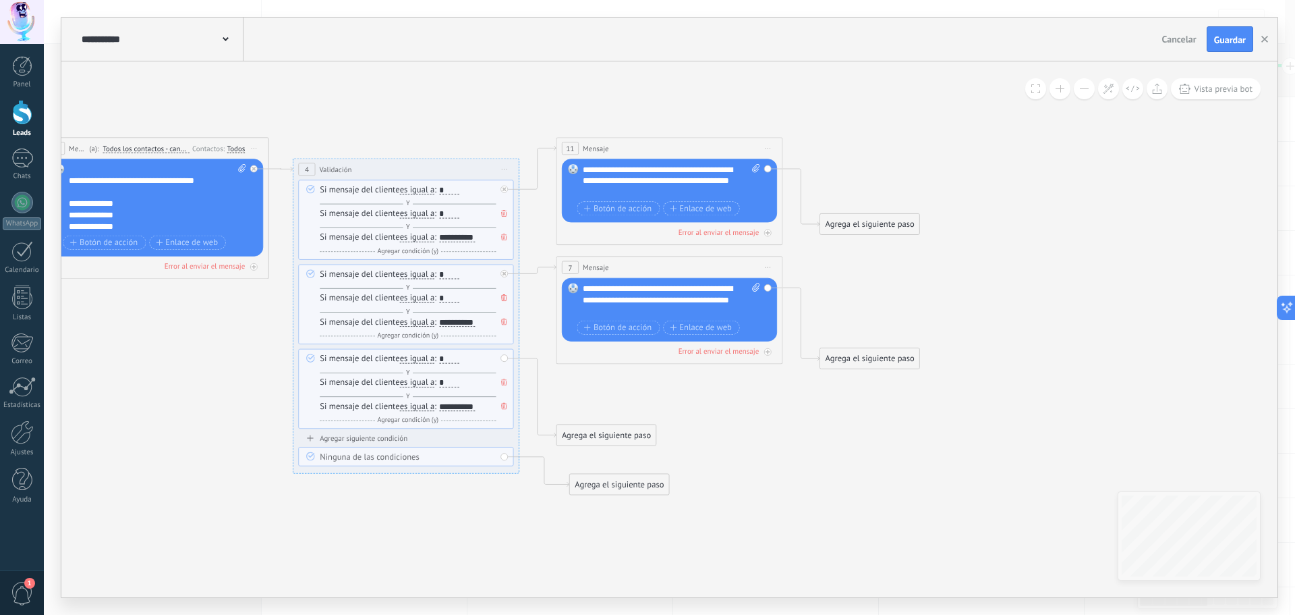
click at [604, 437] on div "Agrega el siguiente paso" at bounding box center [606, 435] width 99 height 19
click at [615, 449] on span "Mensaje" at bounding box center [601, 454] width 30 height 11
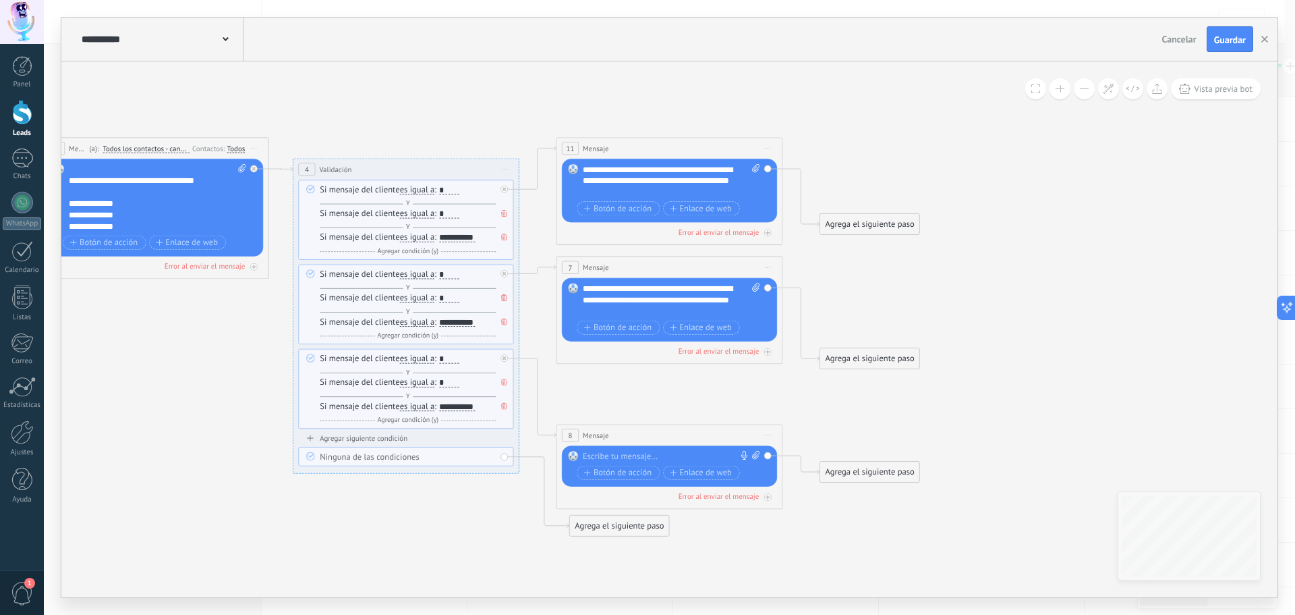
click at [634, 455] on div at bounding box center [667, 456] width 168 height 11
paste div
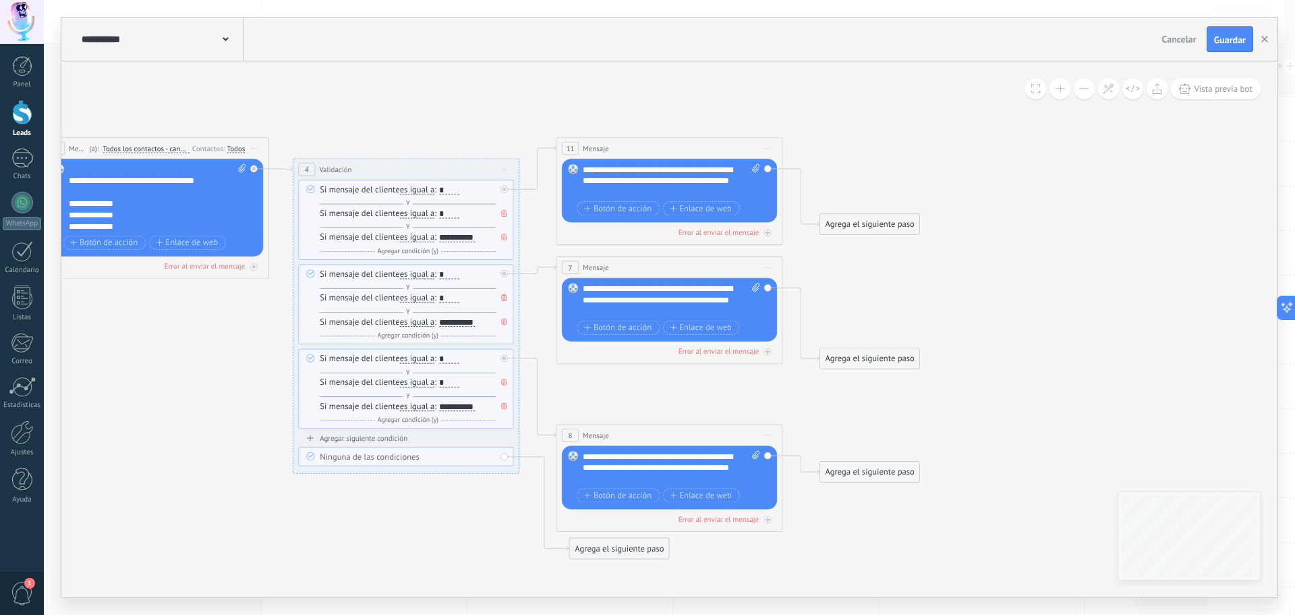
click at [714, 459] on div "**********" at bounding box center [671, 468] width 177 height 34
click at [740, 380] on icon at bounding box center [395, 318] width 1539 height 1002
click at [714, 432] on div "8 Mensaje ******* (a): Todos los contactos - canales seleccionados Todos los co…" at bounding box center [669, 434] width 225 height 21
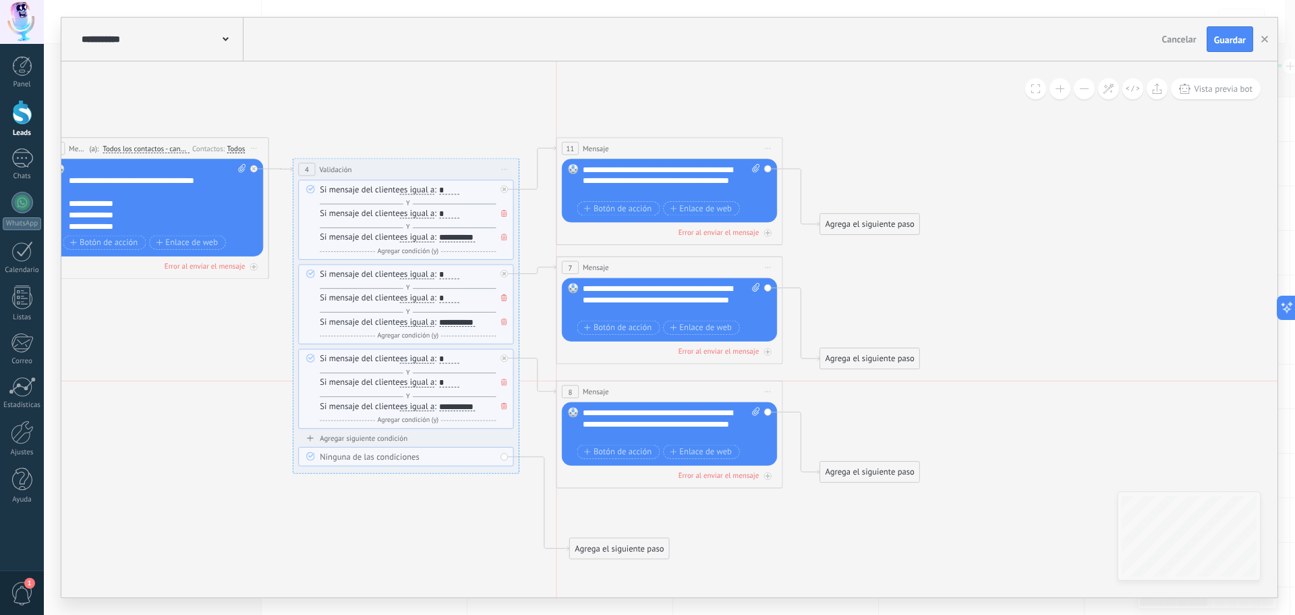
drag, startPoint x: 714, startPoint y: 432, endPoint x: 715, endPoint y: 383, distance: 49.3
click at [715, 383] on div "8 Mensaje ******* (a): Todos los contactos - canales seleccionados Todos los co…" at bounding box center [669, 391] width 225 height 21
click at [1032, 400] on icon at bounding box center [395, 329] width 1539 height 1025
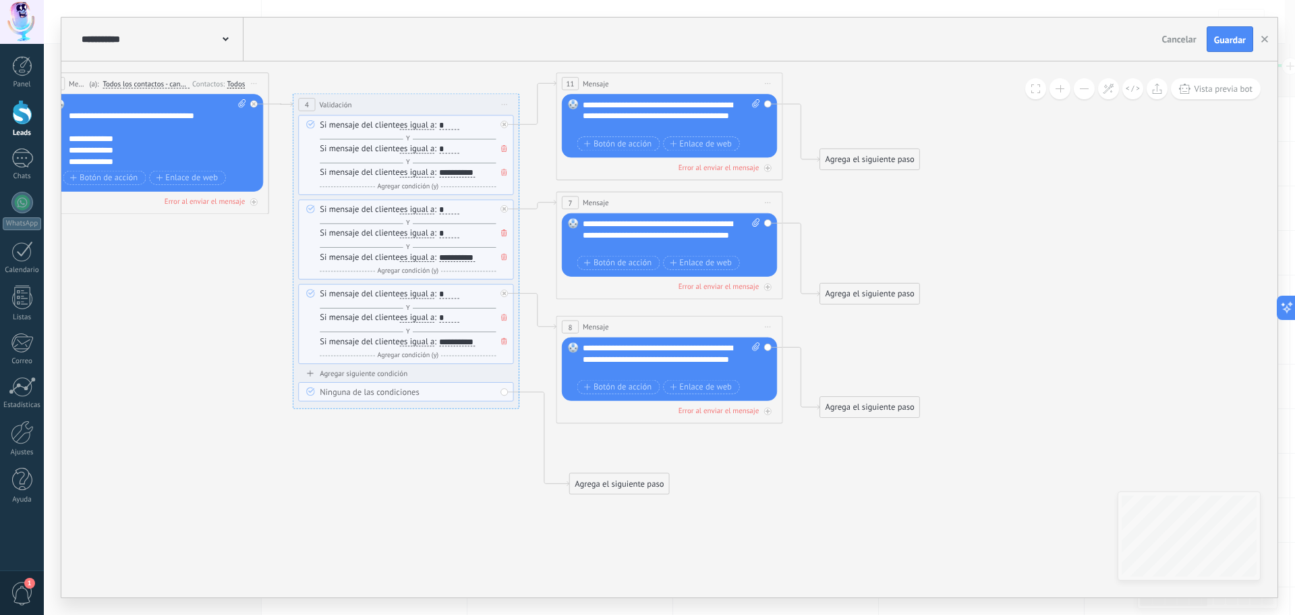
click at [617, 479] on div "Agrega el siguiente paso" at bounding box center [619, 483] width 99 height 19
click at [639, 503] on div "Mensaje" at bounding box center [646, 503] width 95 height 11
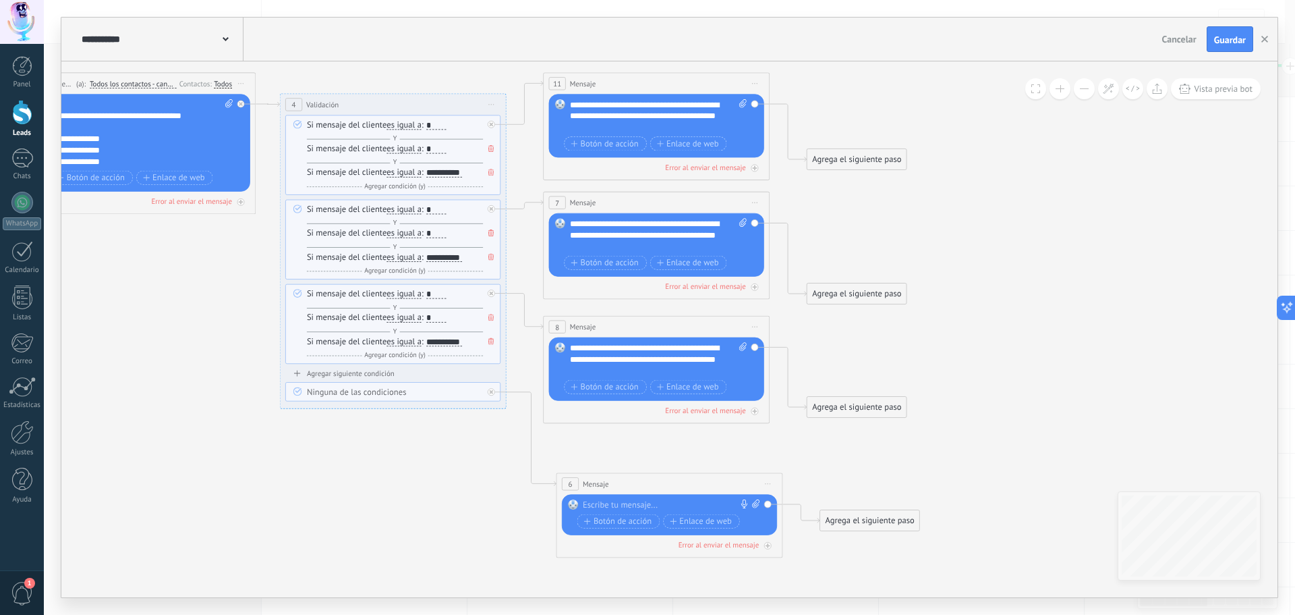
click at [658, 501] on div at bounding box center [667, 504] width 168 height 11
paste div
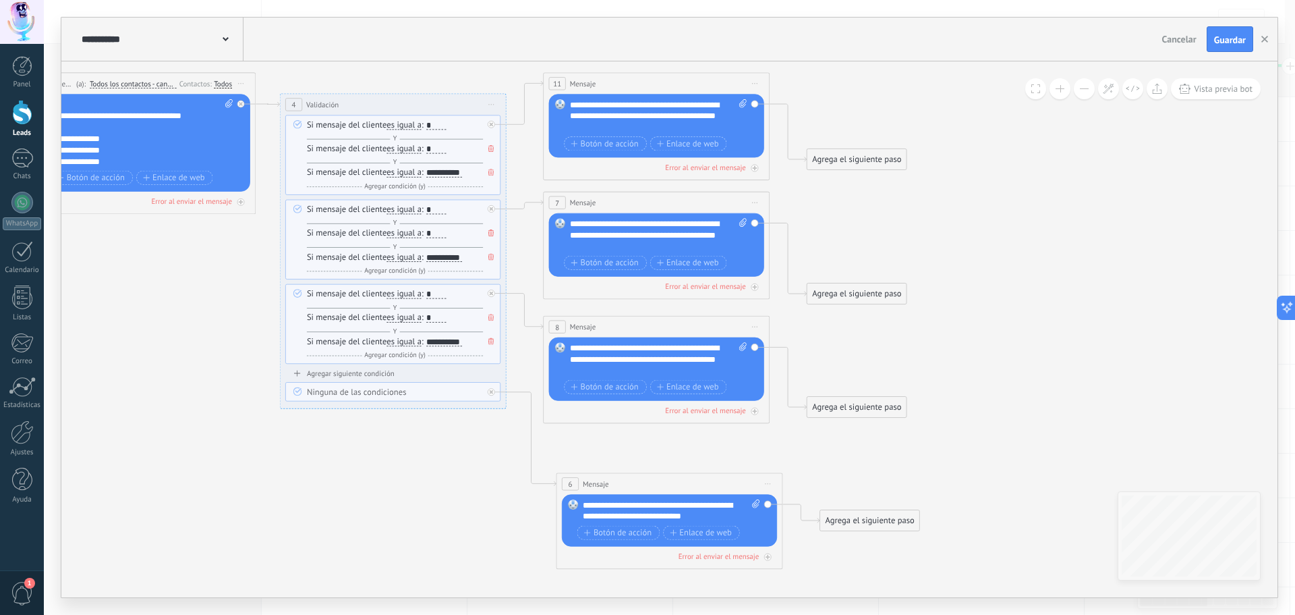
click at [1001, 464] on icon at bounding box center [389, 296] width 1552 height 1089
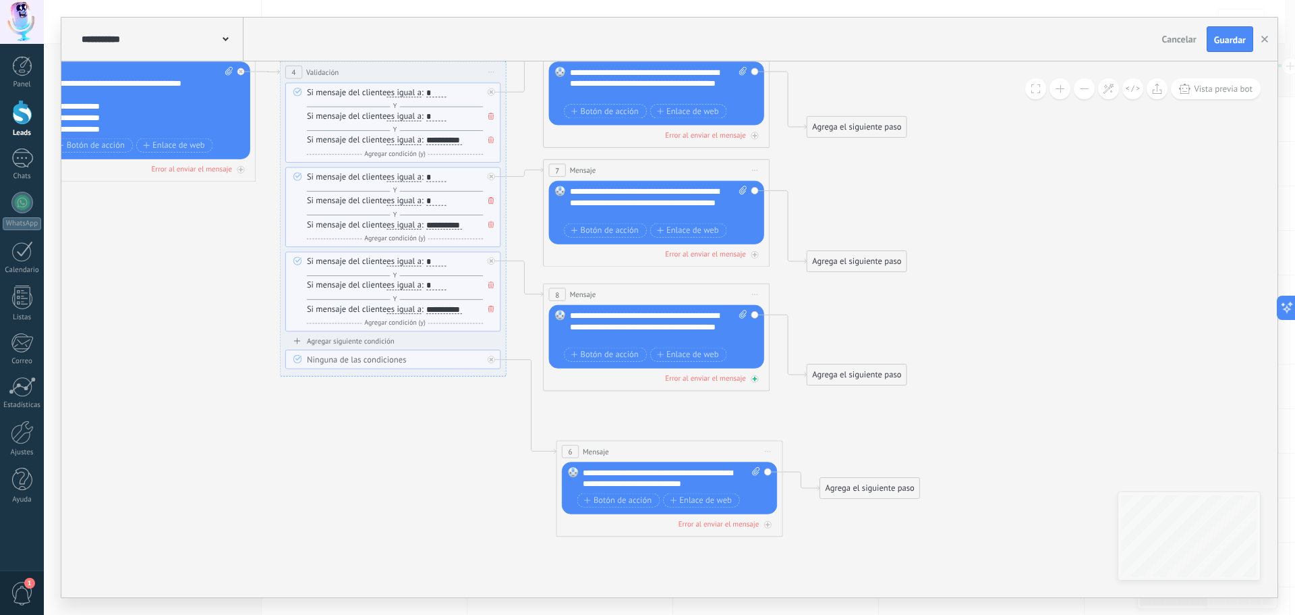
click at [244, 172] on icon at bounding box center [240, 169] width 5 height 5
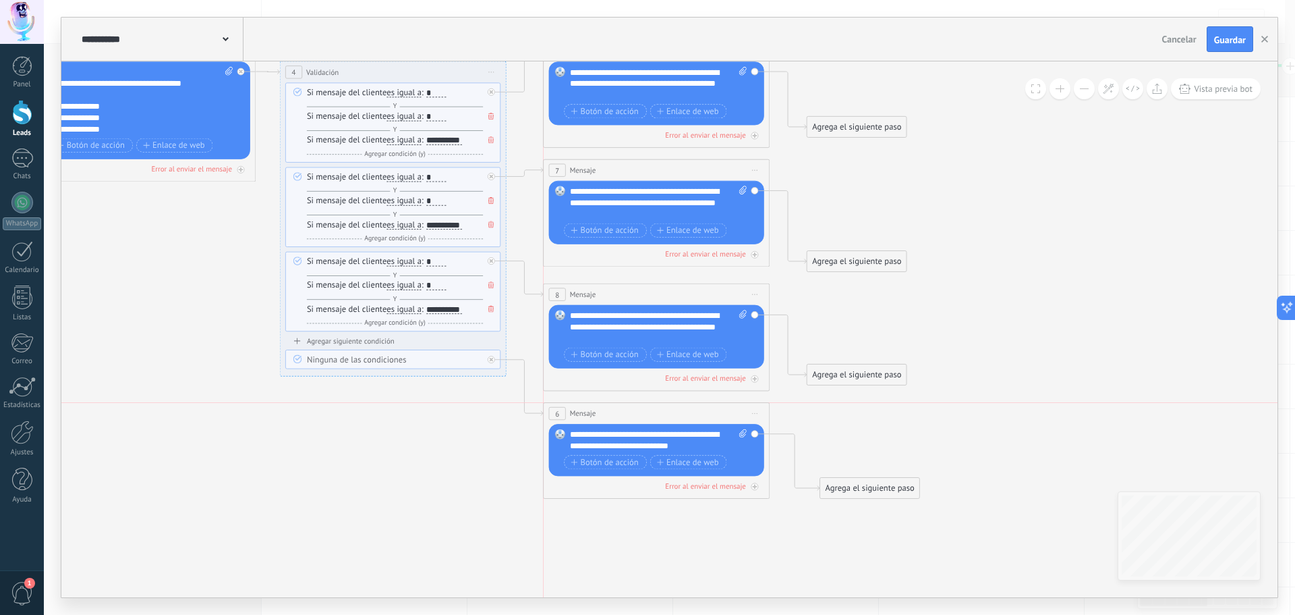
drag, startPoint x: 689, startPoint y: 450, endPoint x: 675, endPoint y: 416, distance: 37.2
click at [675, 416] on div "6 Mensaje ******* (a): Todos los contactos - canales seleccionados Todos los co…" at bounding box center [656, 413] width 225 height 21
click at [1017, 428] on icon at bounding box center [389, 251] width 1552 height 1062
click at [802, 484] on icon at bounding box center [795, 462] width 50 height 57
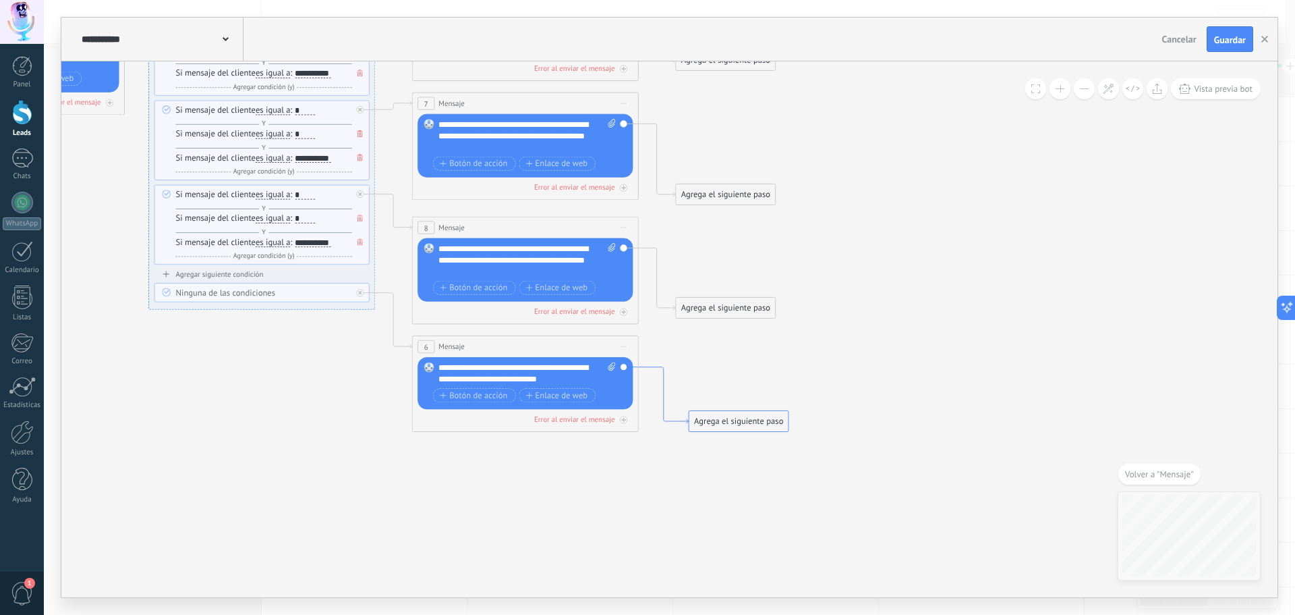
drag, startPoint x: 627, startPoint y: 329, endPoint x: 686, endPoint y: 439, distance: 125.6
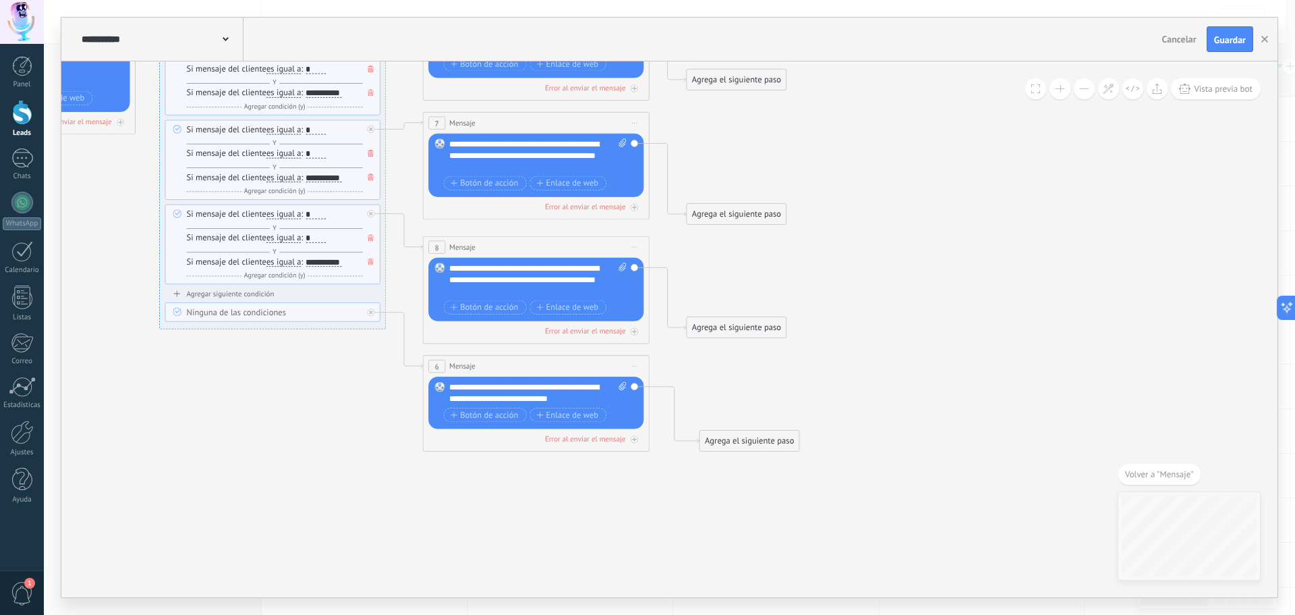
click at [629, 365] on span "Iniciar vista previa aquí Cambiar nombre Duplicar [GEOGRAPHIC_DATA]" at bounding box center [635, 366] width 18 height 16
click at [631, 366] on span "Iniciar vista previa aquí Cambiar nombre Duplicar [GEOGRAPHIC_DATA]" at bounding box center [635, 366] width 18 height 16
click at [646, 359] on div "6 Mensaje ******* (a): Todos los contactos - canales seleccionados Todos los co…" at bounding box center [536, 366] width 225 height 21
drag, startPoint x: 634, startPoint y: 387, endPoint x: 686, endPoint y: 381, distance: 52.2
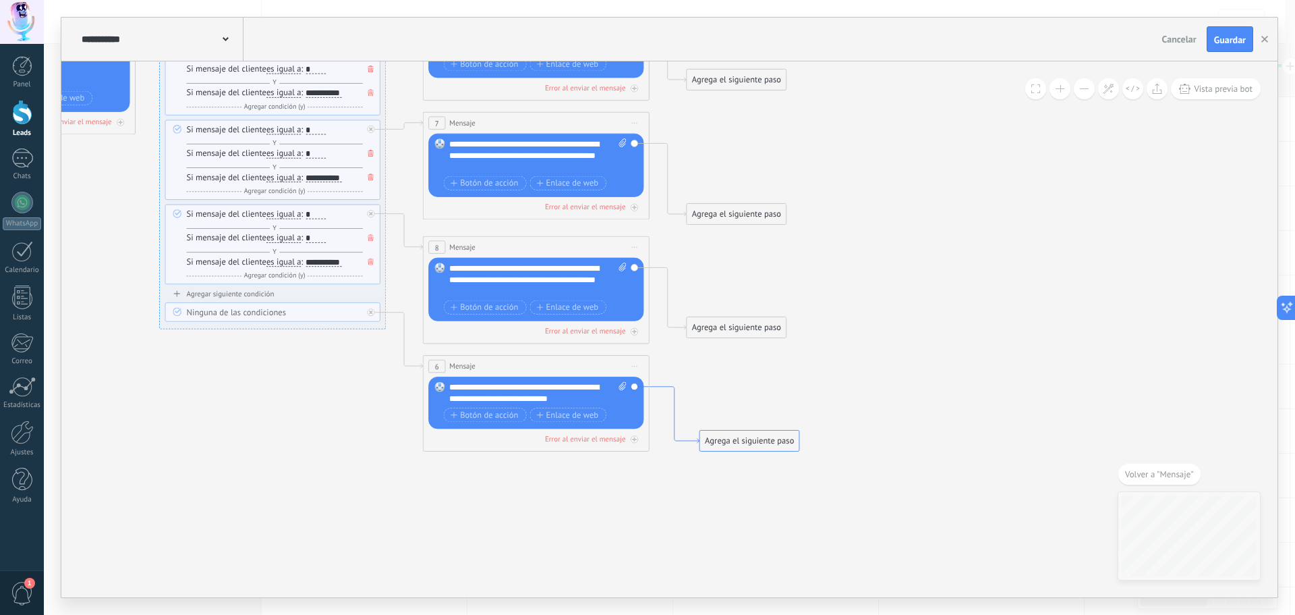
drag, startPoint x: 674, startPoint y: 398, endPoint x: 665, endPoint y: 416, distance: 20.2
click at [666, 416] on icon at bounding box center [269, 204] width 1552 height 1062
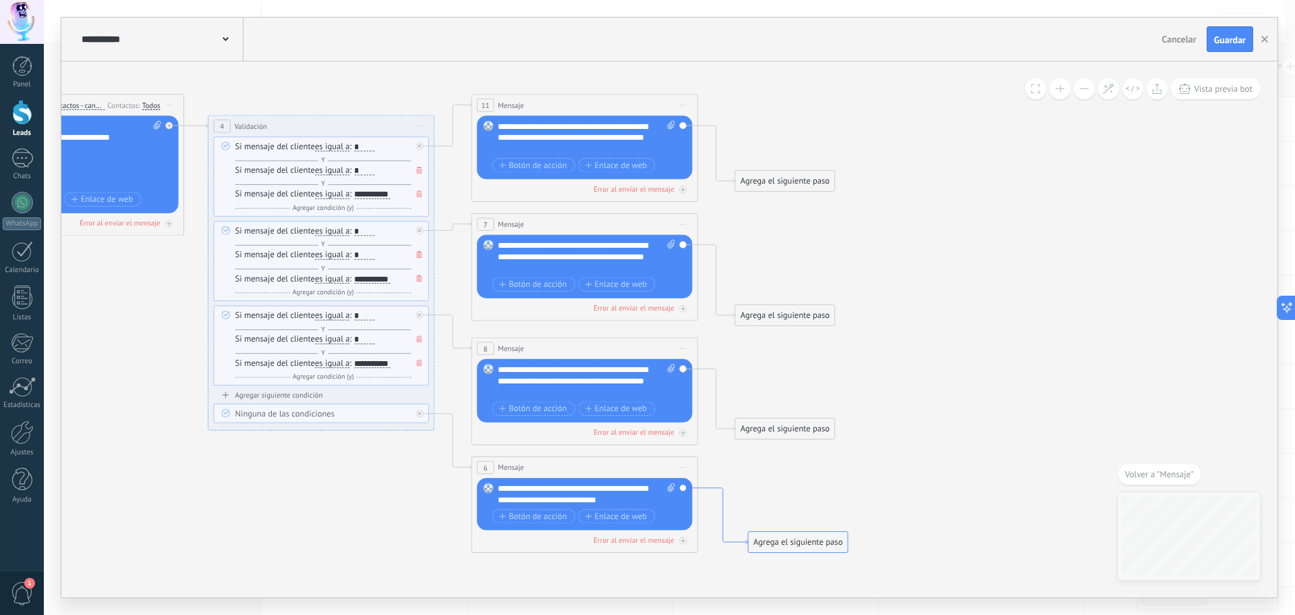
drag, startPoint x: 692, startPoint y: 439, endPoint x: 741, endPoint y: 540, distance: 112.2
click at [741, 540] on icon at bounding box center [723, 516] width 50 height 57
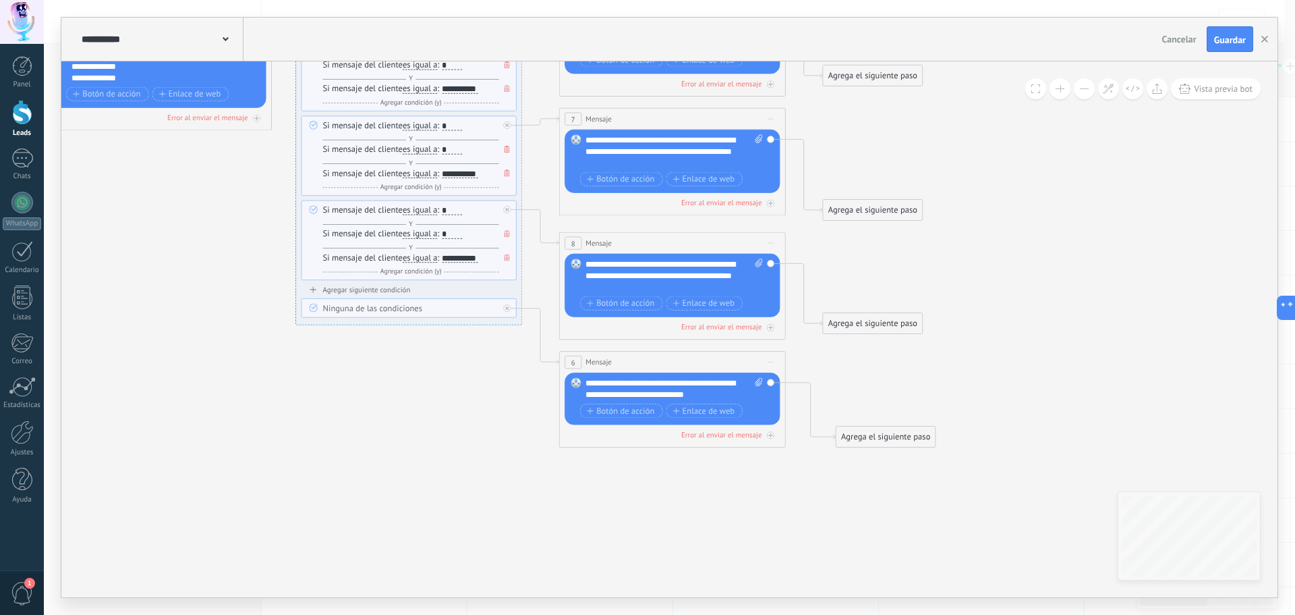
drag, startPoint x: 577, startPoint y: 401, endPoint x: 756, endPoint y: 545, distance: 229.4
click at [749, 547] on icon at bounding box center [405, 200] width 1552 height 1062
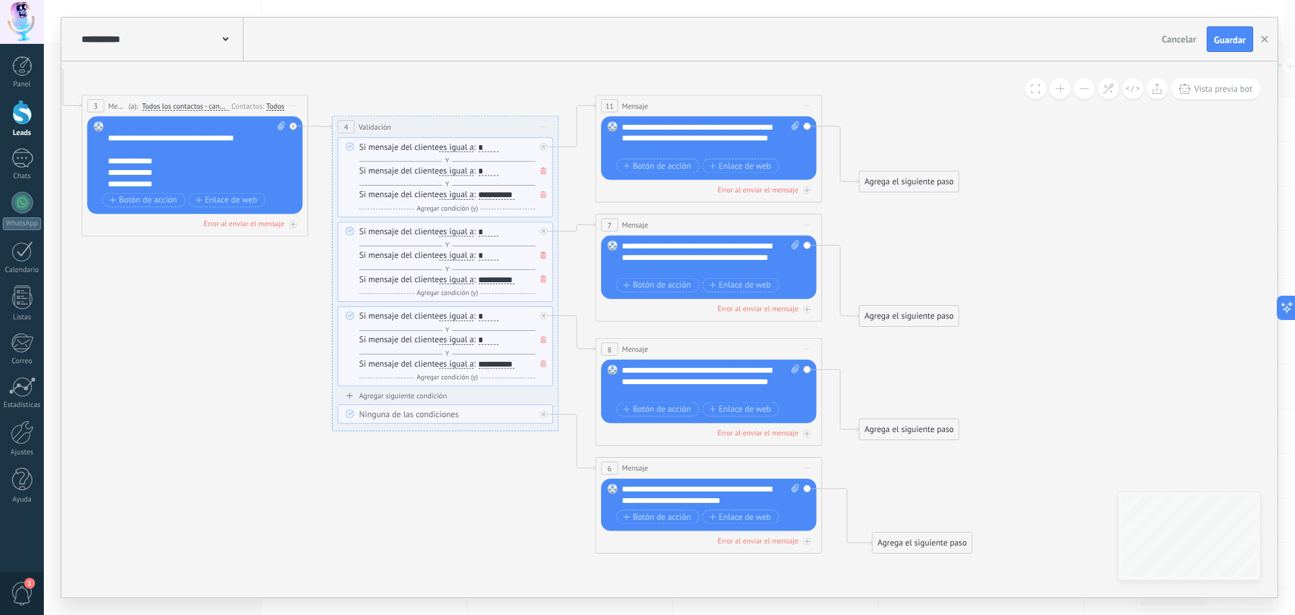
drag, startPoint x: 971, startPoint y: 289, endPoint x: 1000, endPoint y: 373, distance: 89.2
click at [1034, 336] on icon at bounding box center [441, 306] width 1552 height 1062
click at [618, 539] on div "Error al enviar el mensaje" at bounding box center [709, 541] width 215 height 11
click at [716, 472] on div "6 Mensaje ******* (a): Todos los contactos - canales seleccionados Todos los co…" at bounding box center [709, 468] width 225 height 21
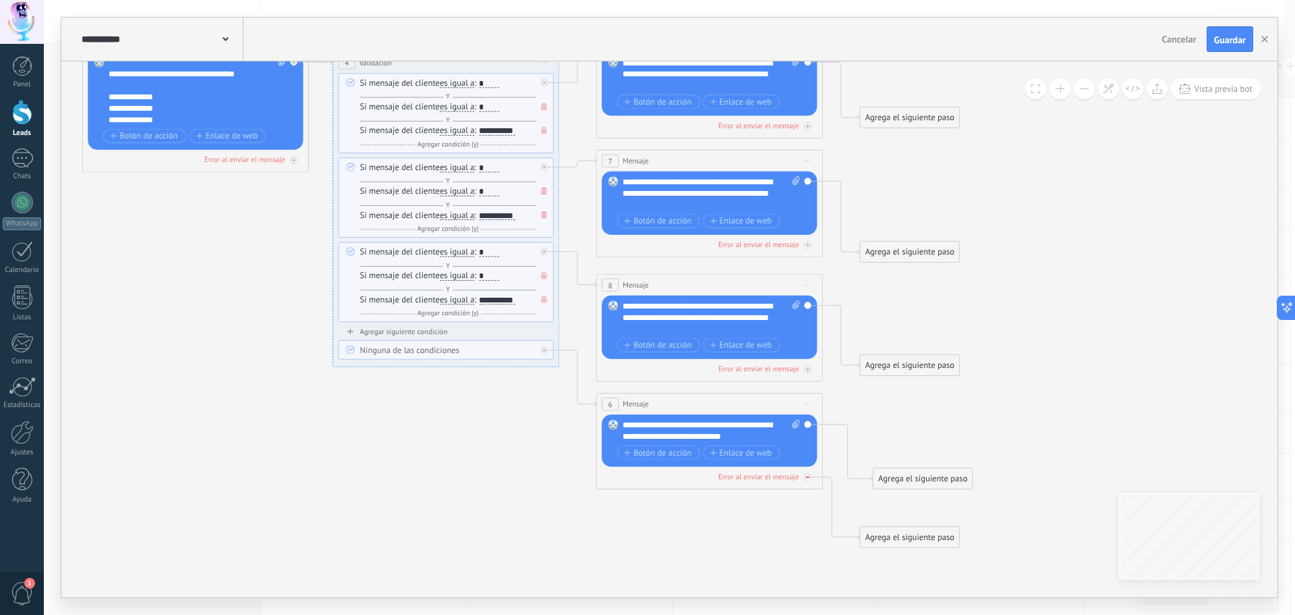
click at [808, 479] on div at bounding box center [807, 476] width 7 height 7
click at [889, 479] on div "Agrega el siguiente paso" at bounding box center [923, 479] width 99 height 19
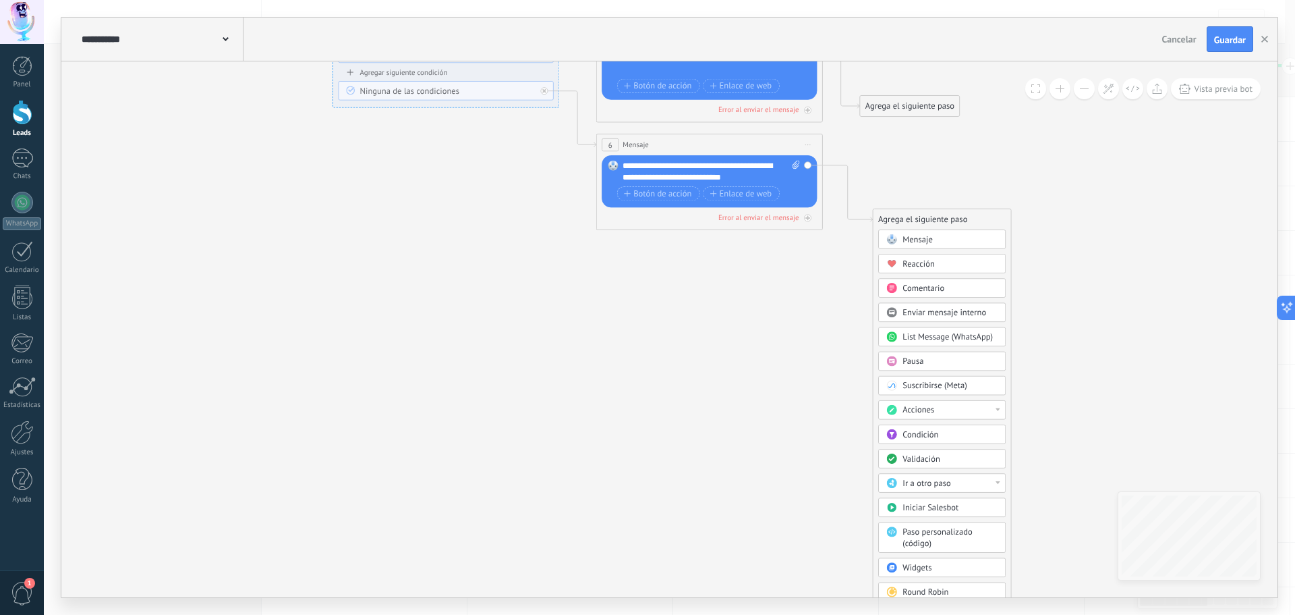
click at [961, 490] on div "Ir a otro paso" at bounding box center [942, 483] width 128 height 20
click at [957, 501] on div "4: Validación" at bounding box center [942, 503] width 126 height 20
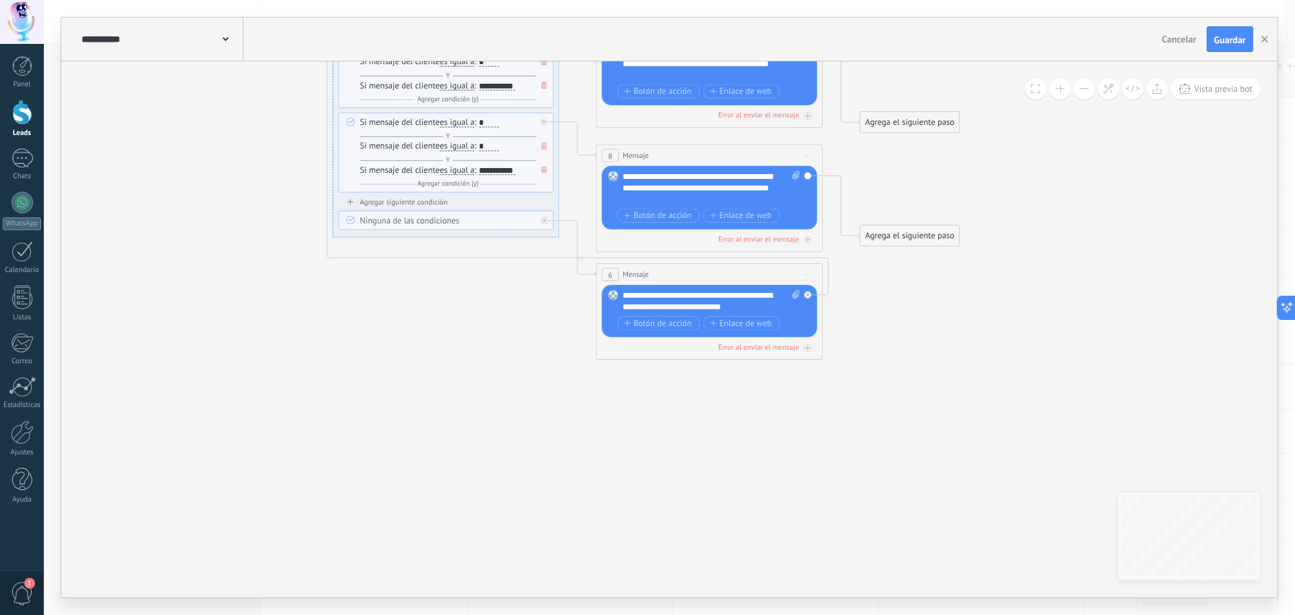
drag, startPoint x: 646, startPoint y: 340, endPoint x: 654, endPoint y: 358, distance: 19.0
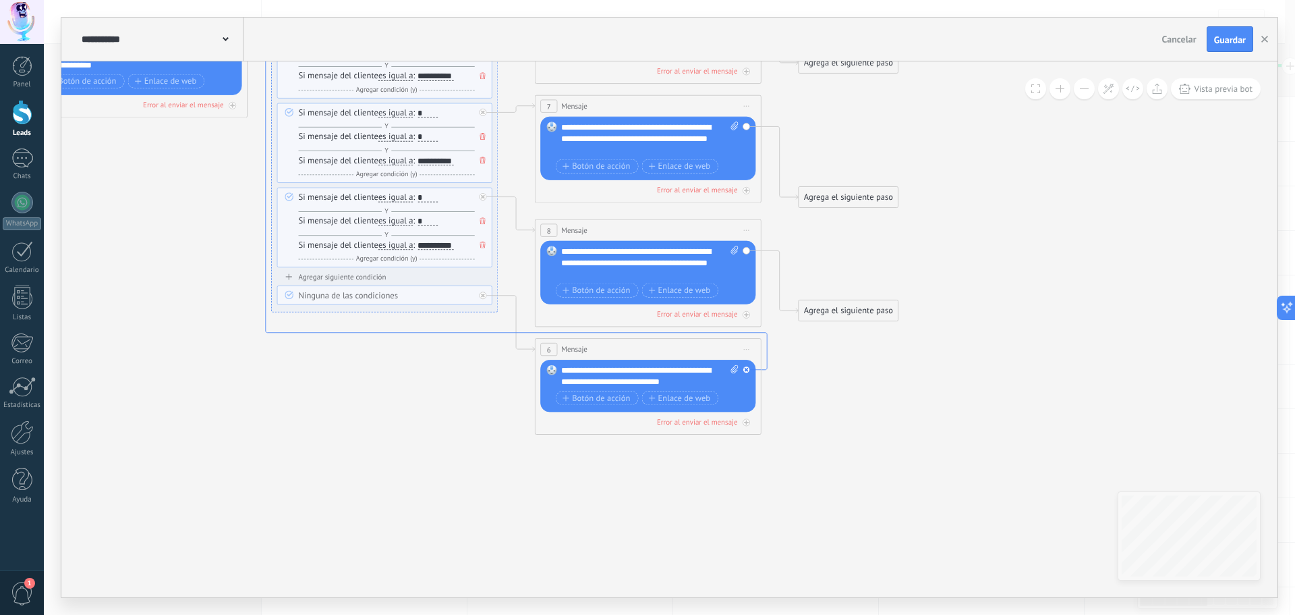
drag, startPoint x: 822, startPoint y: 259, endPoint x: 787, endPoint y: 356, distance: 103.5
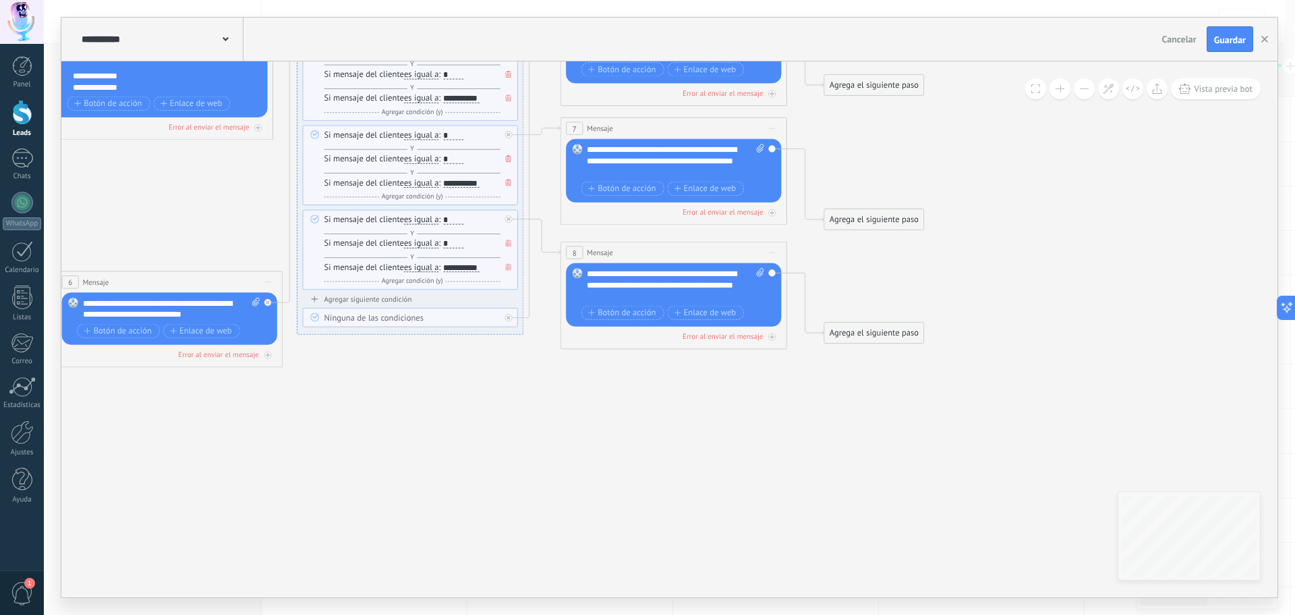
drag, startPoint x: 654, startPoint y: 368, endPoint x: 151, endPoint y: 279, distance: 511.1
click at [151, 279] on div "6 Mensaje ******* (a): Todos los contactos - canales seleccionados Todos los co…" at bounding box center [169, 281] width 225 height 21
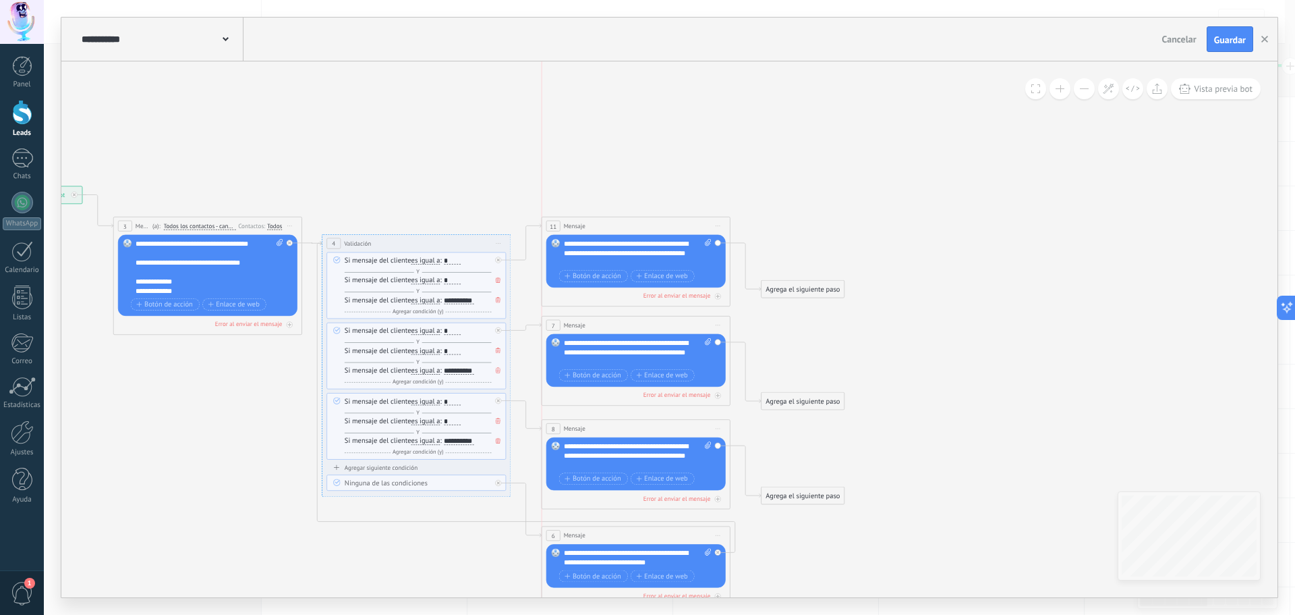
drag, startPoint x: 269, startPoint y: 449, endPoint x: 689, endPoint y: 532, distance: 427.6
click at [689, 532] on div "6 Mensaje ******* (a): Todos los contactos - canales seleccionados Todos los co…" at bounding box center [636, 535] width 188 height 18
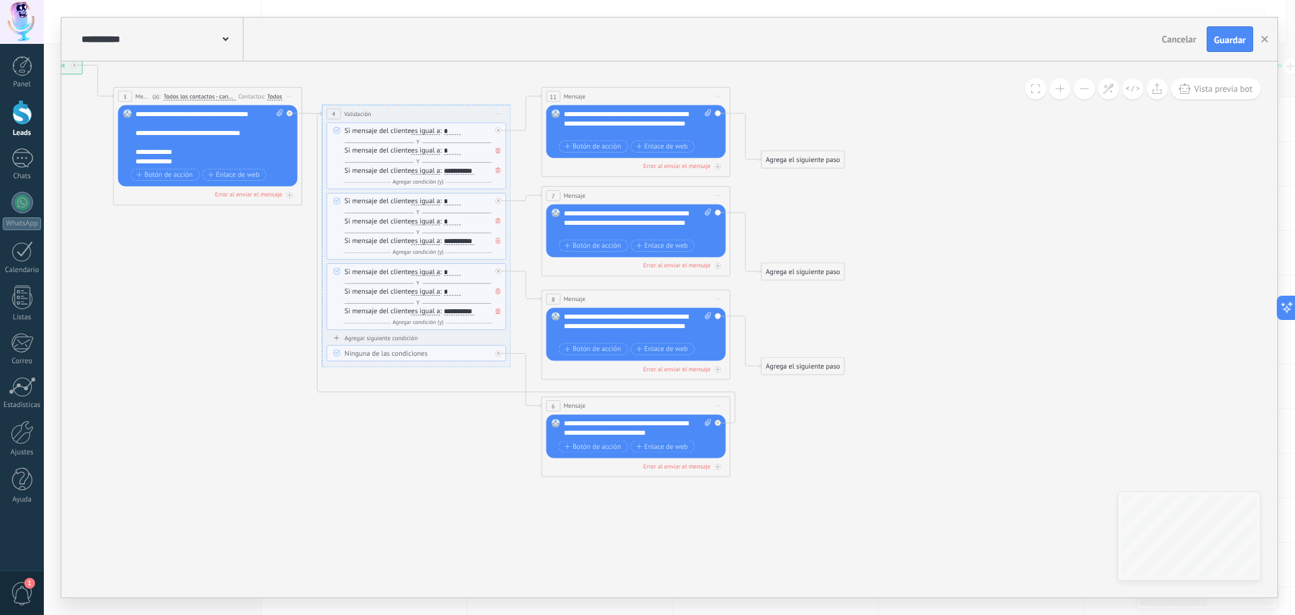
click at [832, 428] on icon at bounding box center [407, 267] width 1282 height 893
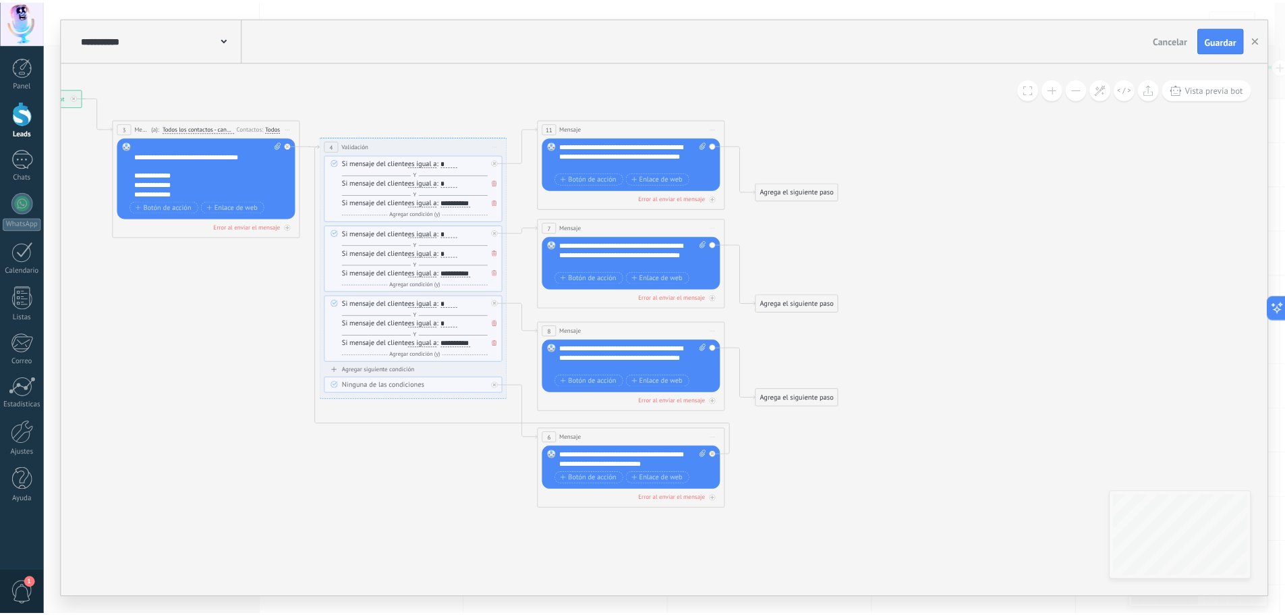
scroll to position [13, 0]
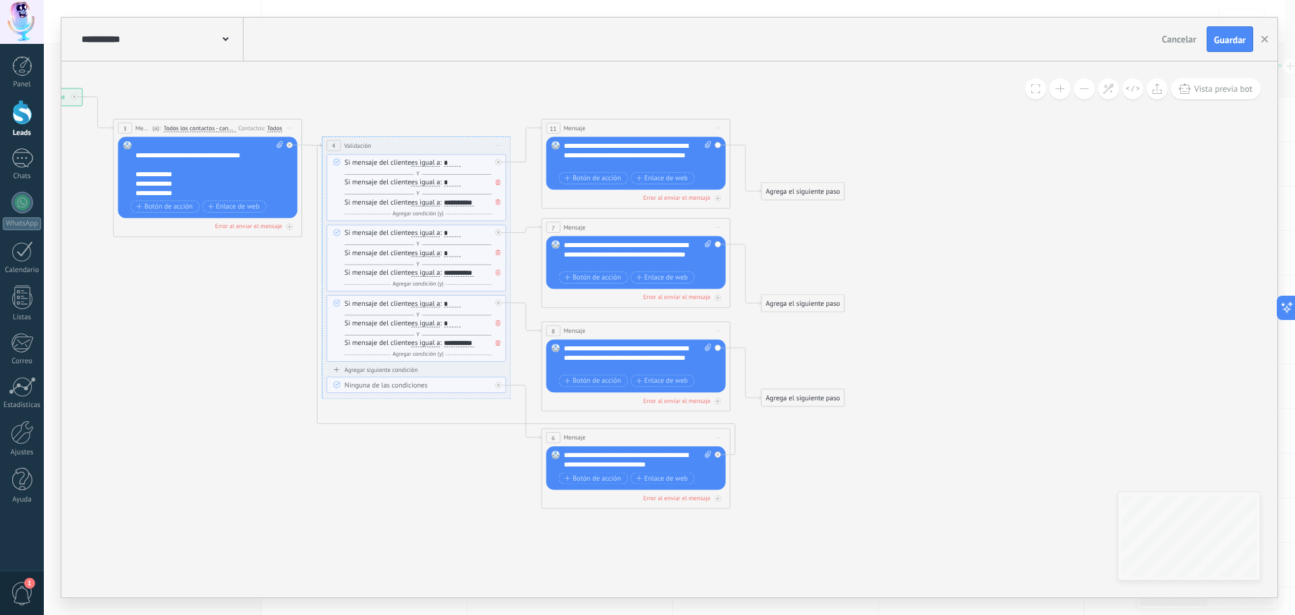
click at [398, 371] on div "Agregar siguiente condición" at bounding box center [416, 369] width 179 height 8
click at [497, 373] on div "Si mensaje del cliente contiene es igual a no es igual contiene no contiene tie…" at bounding box center [416, 378] width 179 height 27
click at [484, 372] on div "Borrar" at bounding box center [488, 372] width 10 height 13
click at [494, 387] on icon at bounding box center [492, 385] width 5 height 5
click at [467, 464] on icon at bounding box center [407, 309] width 1282 height 915
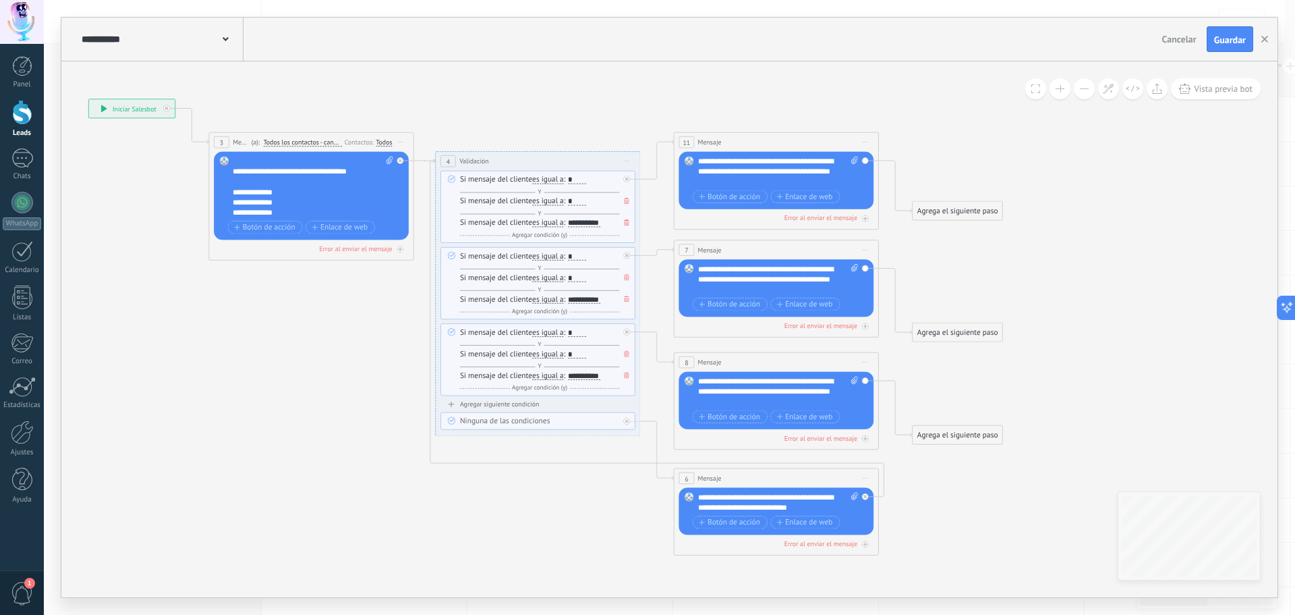
drag, startPoint x: 233, startPoint y: 463, endPoint x: 372, endPoint y: 468, distance: 139.1
click at [372, 468] on icon at bounding box center [528, 339] width 1392 height 994
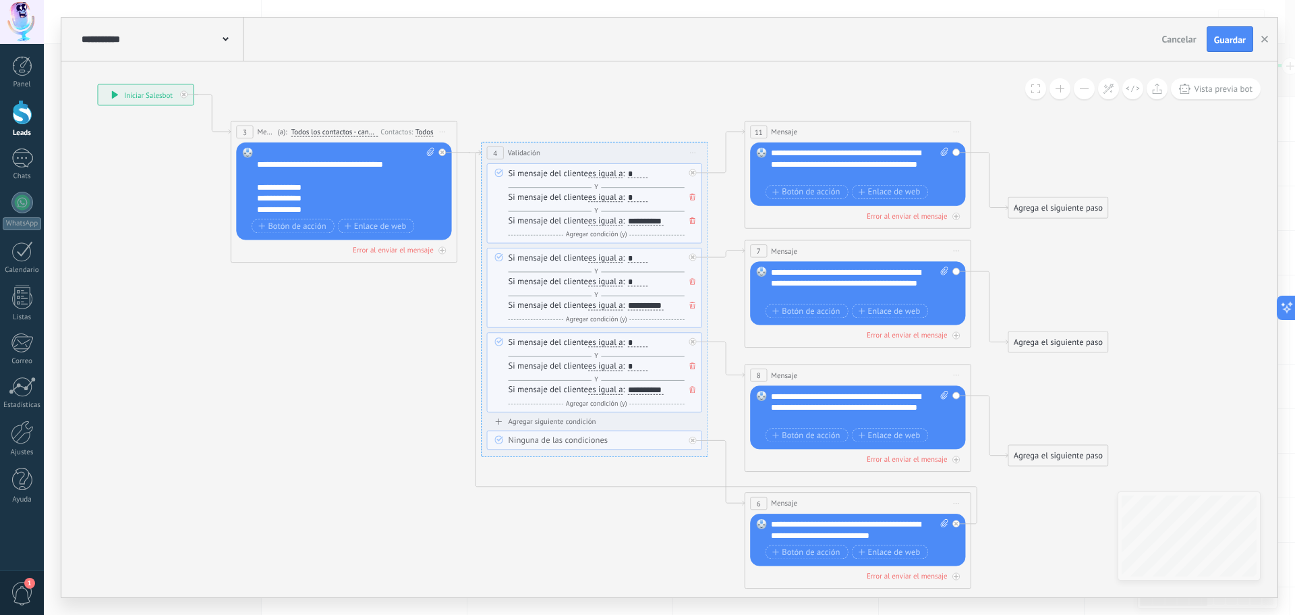
drag, startPoint x: 315, startPoint y: 416, endPoint x: 333, endPoint y: 438, distance: 29.3
click at [333, 438] on icon at bounding box center [583, 349] width 1539 height 1098
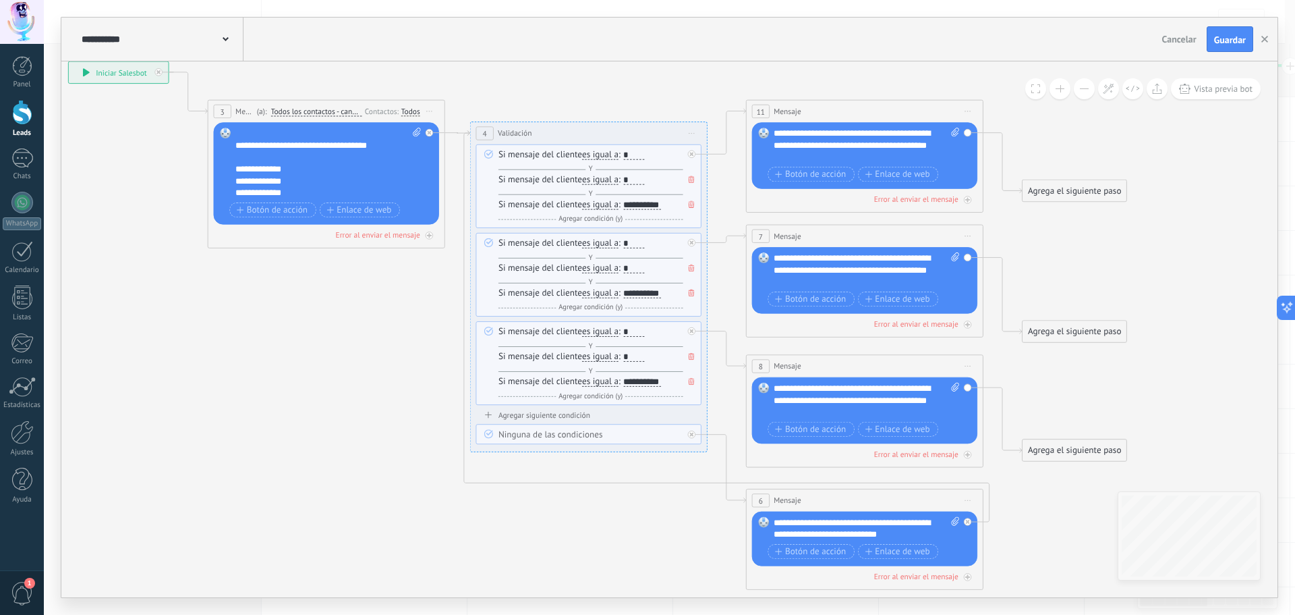
drag, startPoint x: 342, startPoint y: 430, endPoint x: 337, endPoint y: 444, distance: 14.3
click at [337, 444] on icon at bounding box center [577, 340] width 1612 height 1150
click at [706, 484] on icon at bounding box center [727, 326] width 526 height 391
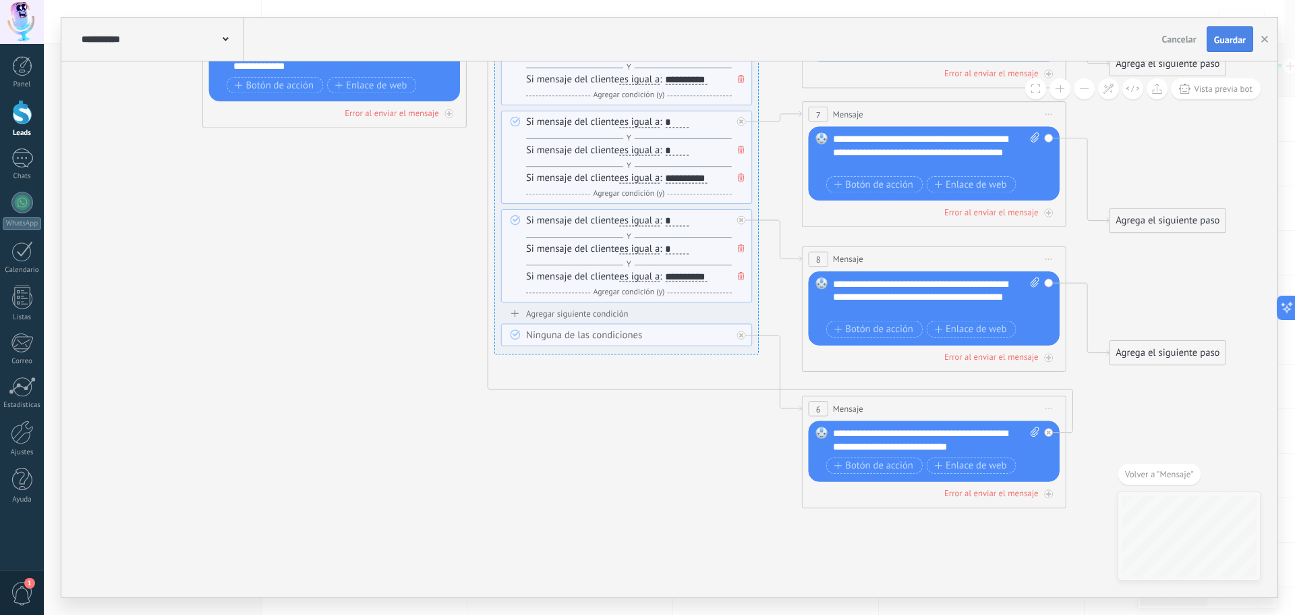
click at [1239, 32] on button "Guardar" at bounding box center [1230, 39] width 47 height 26
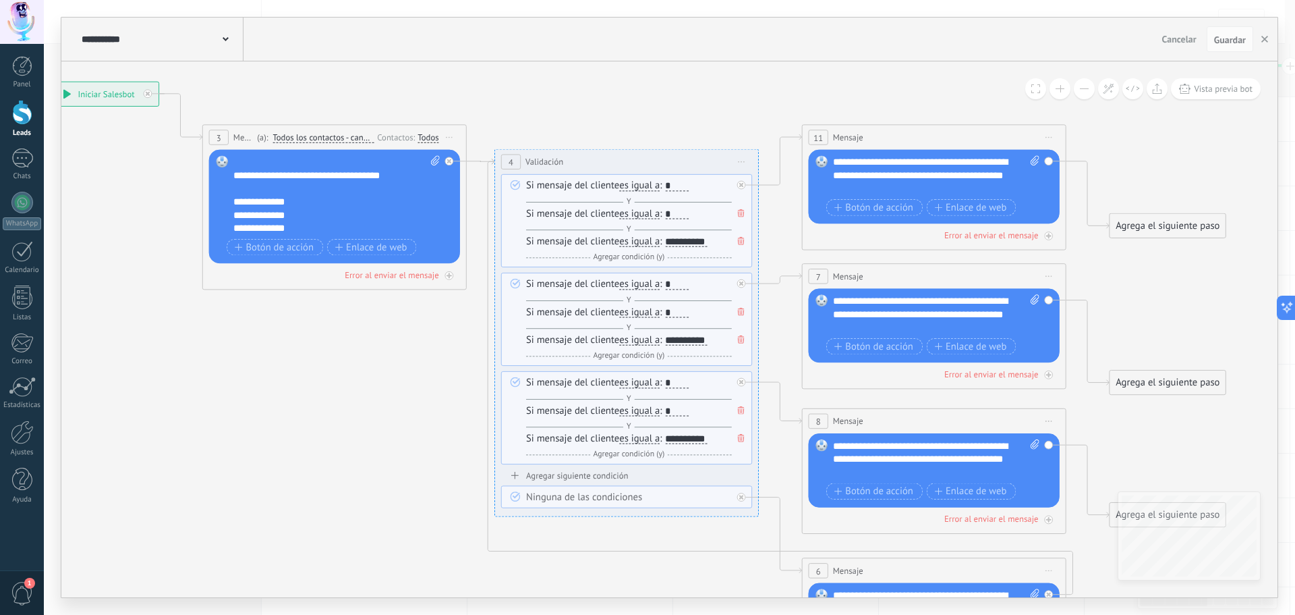
click at [620, 157] on div "**********" at bounding box center [626, 162] width 263 height 24
click at [742, 160] on span "Iniciar vista previa aquí Cambiar nombre Duplicar [GEOGRAPHIC_DATA]" at bounding box center [741, 161] width 21 height 19
click at [734, 377] on div "Borrar" at bounding box center [727, 381] width 15 height 19
click at [729, 380] on div "Borrar" at bounding box center [727, 381] width 15 height 19
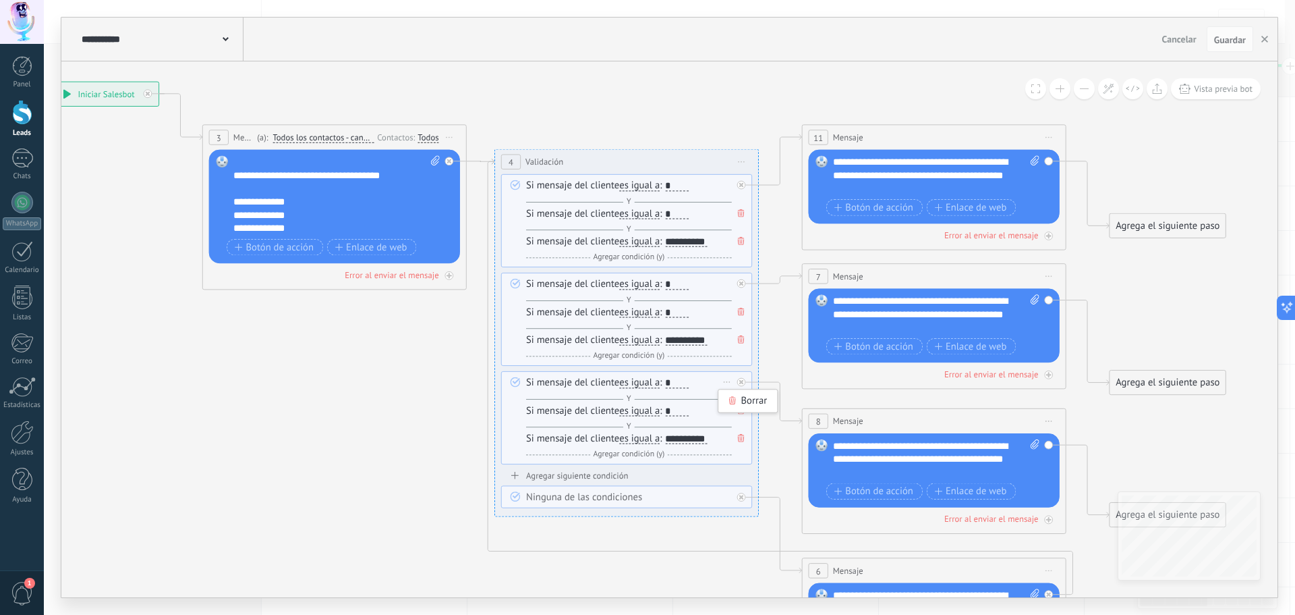
click at [725, 383] on div "Borrar" at bounding box center [727, 381] width 15 height 19
click at [514, 359] on div "Si mensaje del cliente es igual a es igual a no es igual contiene no contiene t…" at bounding box center [626, 319] width 251 height 93
click at [514, 378] on icon at bounding box center [515, 381] width 10 height 10
click at [512, 381] on icon at bounding box center [515, 381] width 10 height 10
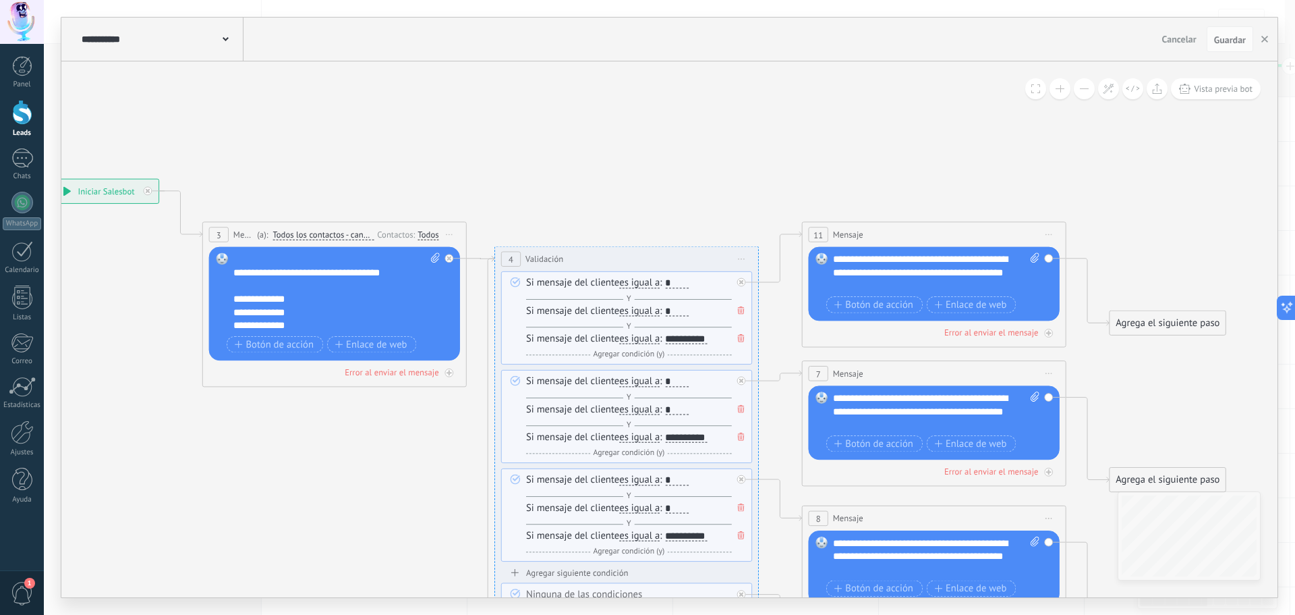
click at [234, 36] on div "**********" at bounding box center [160, 39] width 165 height 43
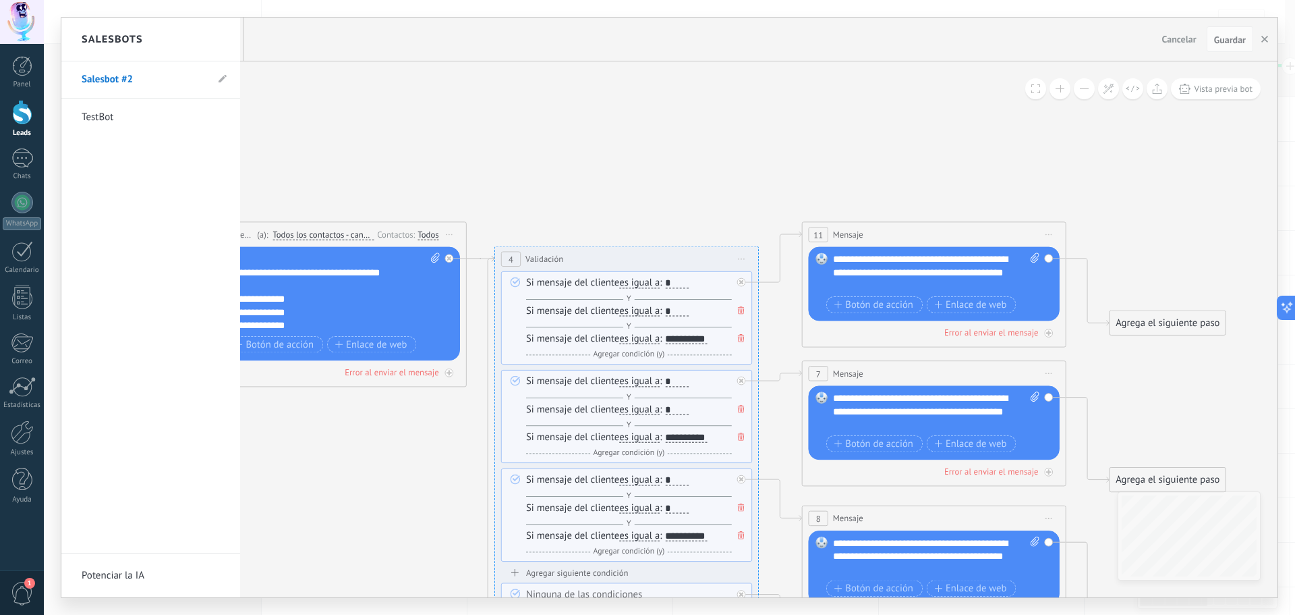
click at [370, 80] on div at bounding box center [669, 307] width 1216 height 579
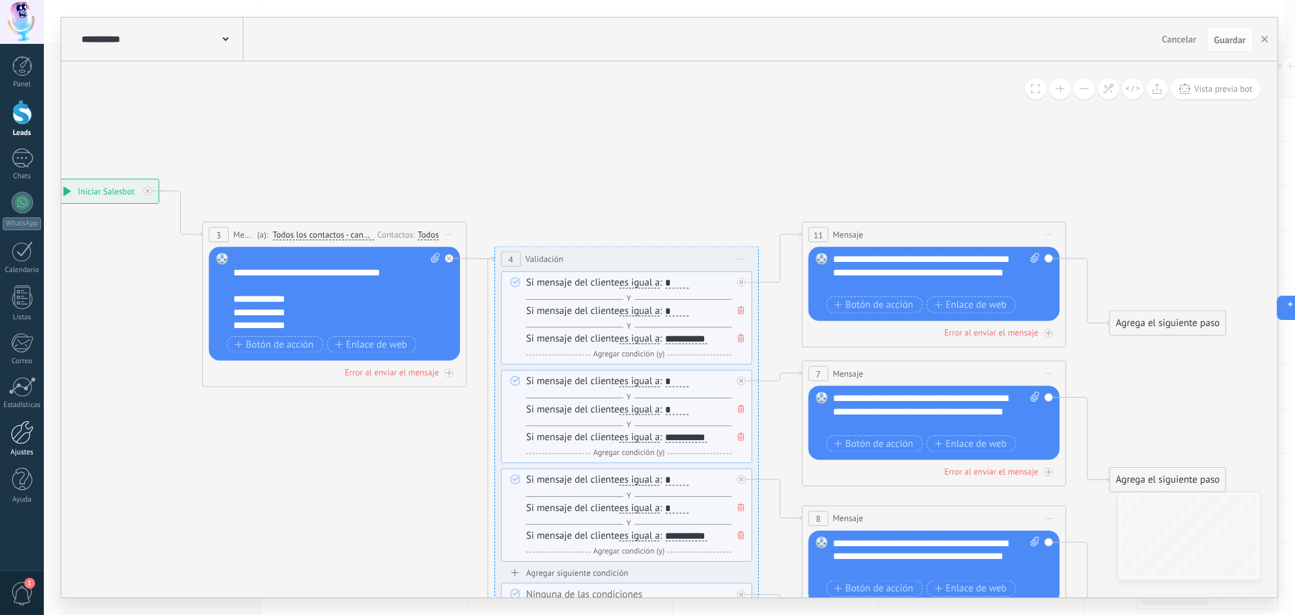
click at [29, 443] on div at bounding box center [22, 432] width 23 height 24
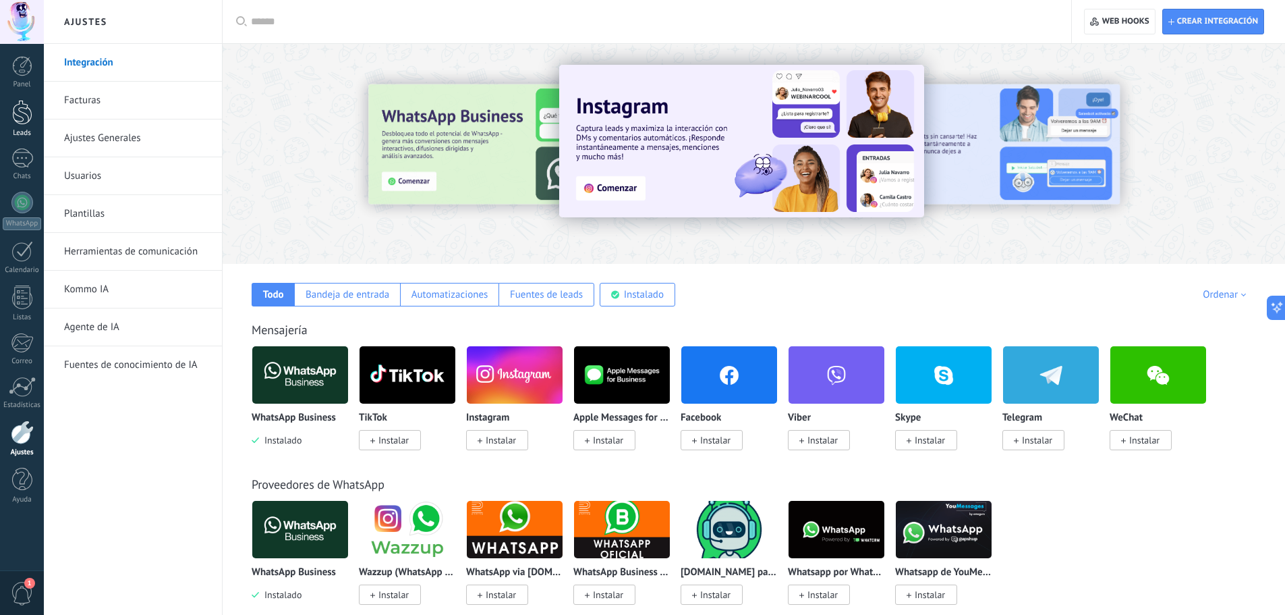
click at [36, 129] on div "Leads" at bounding box center [22, 133] width 39 height 9
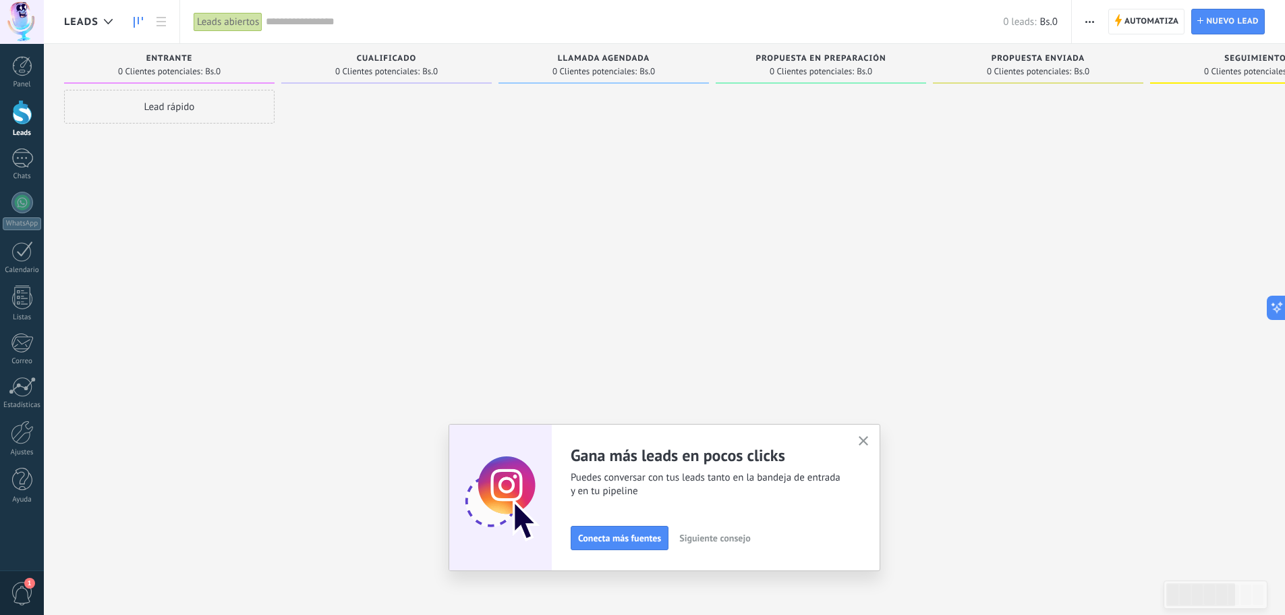
click at [1096, 27] on button "button" at bounding box center [1090, 22] width 20 height 26
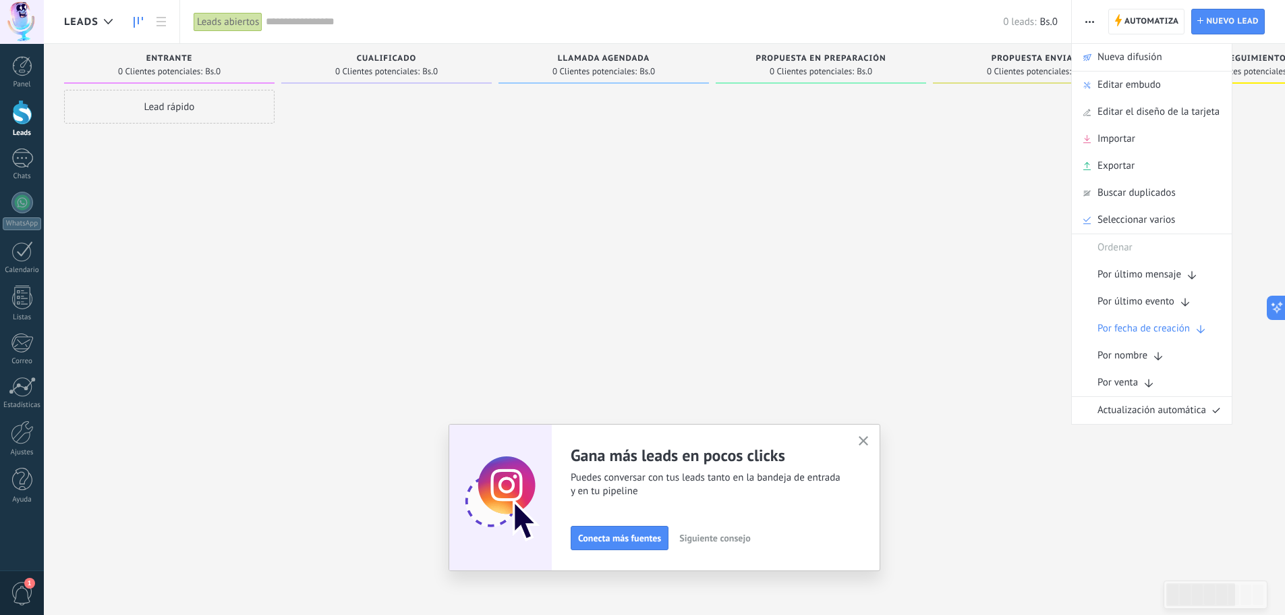
click at [1093, 26] on span "button" at bounding box center [1089, 22] width 9 height 26
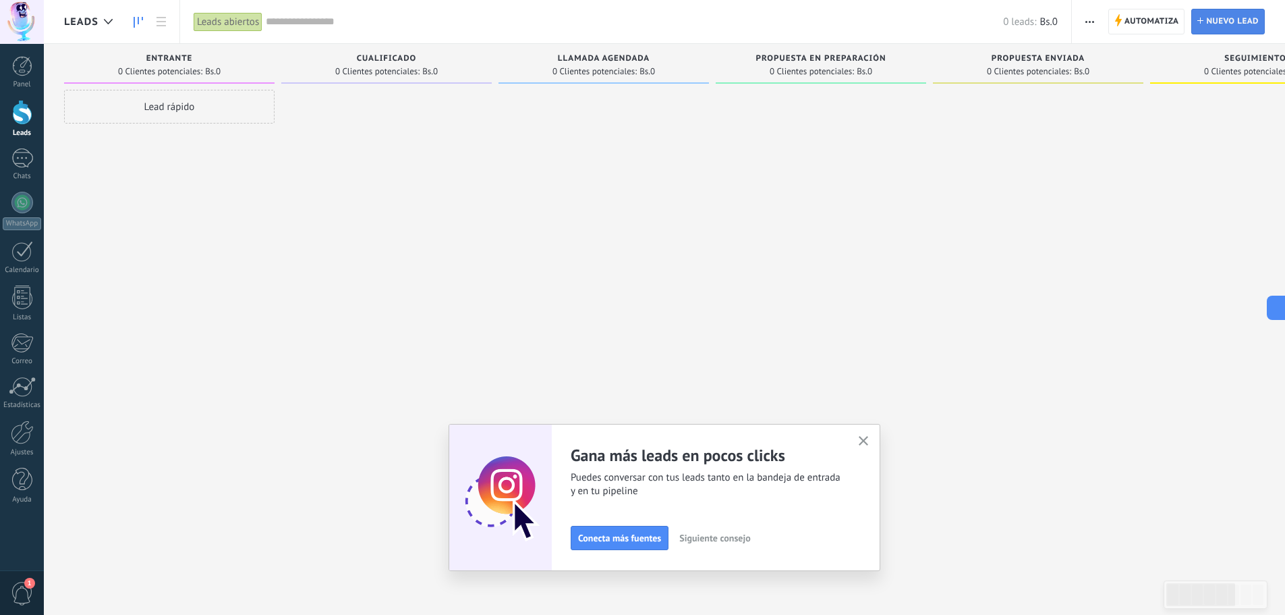
click at [1226, 28] on span "Nuevo lead" at bounding box center [1232, 21] width 53 height 24
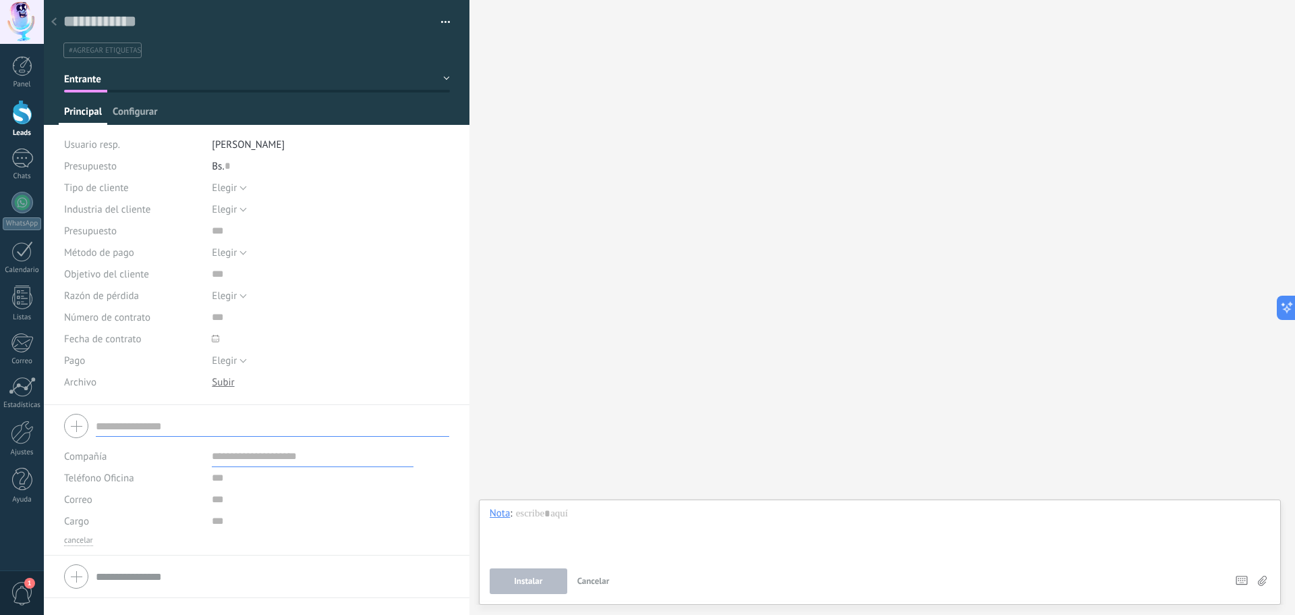
click at [134, 115] on span "Configurar" at bounding box center [135, 115] width 45 height 20
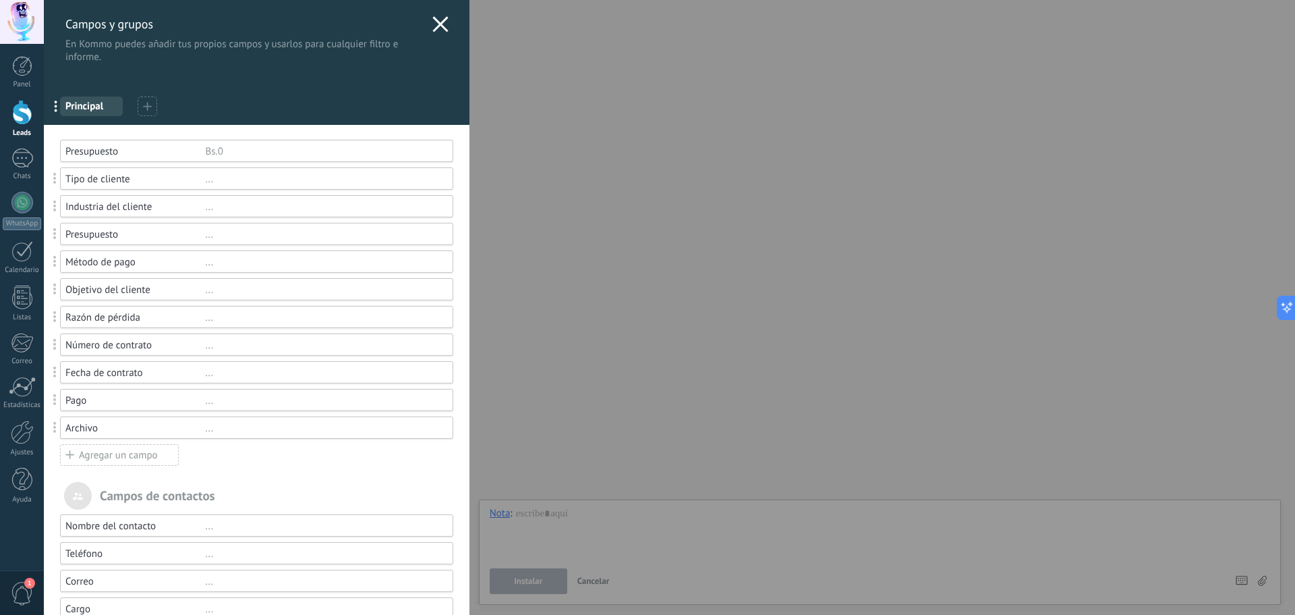
click at [443, 33] on div at bounding box center [440, 26] width 16 height 20
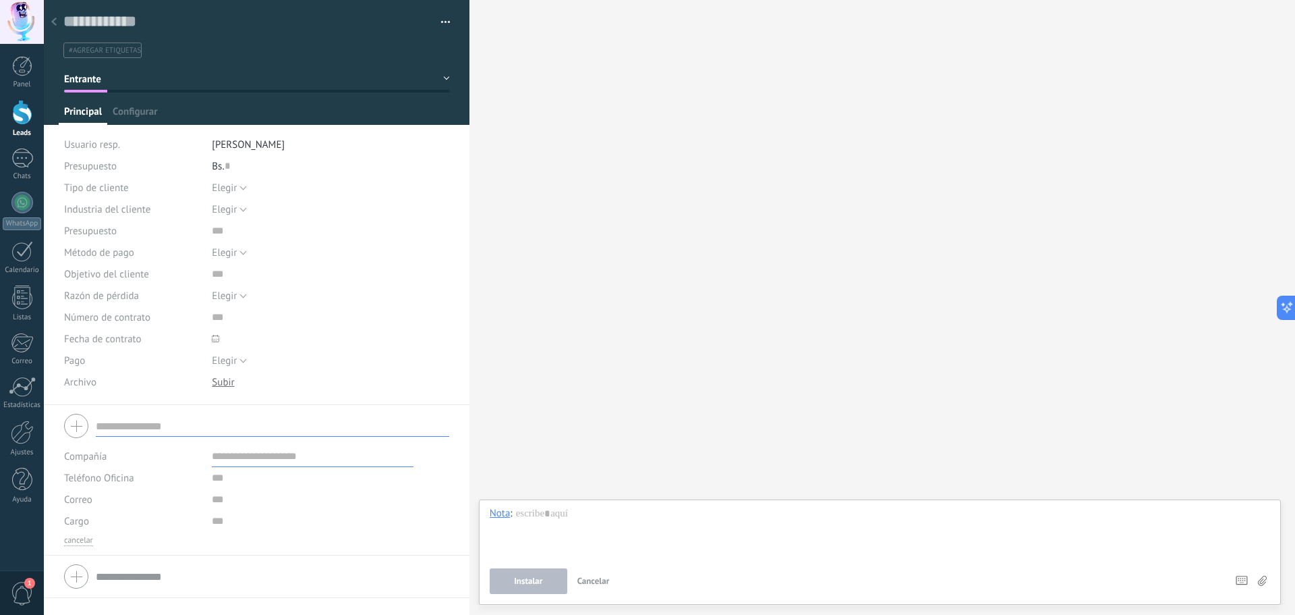
click at [61, 24] on div at bounding box center [54, 22] width 19 height 26
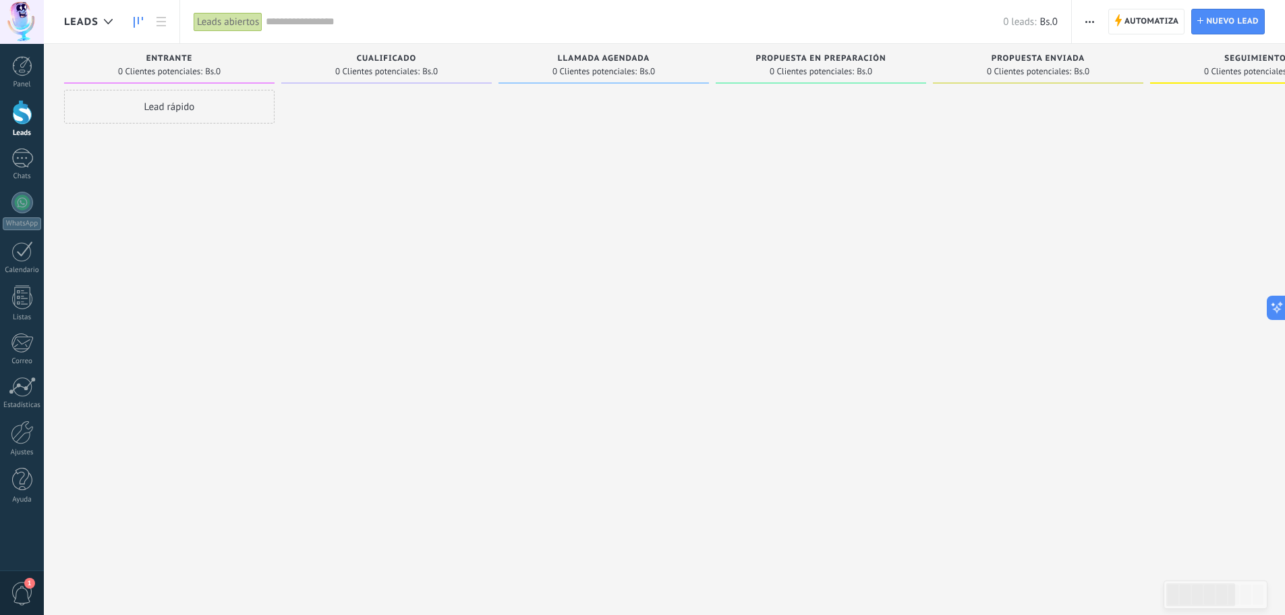
click at [167, 109] on div "Lead rápido" at bounding box center [169, 107] width 210 height 34
click at [140, 291] on span "Cancelar" at bounding box center [142, 287] width 34 height 12
click at [162, 27] on link at bounding box center [161, 22] width 23 height 26
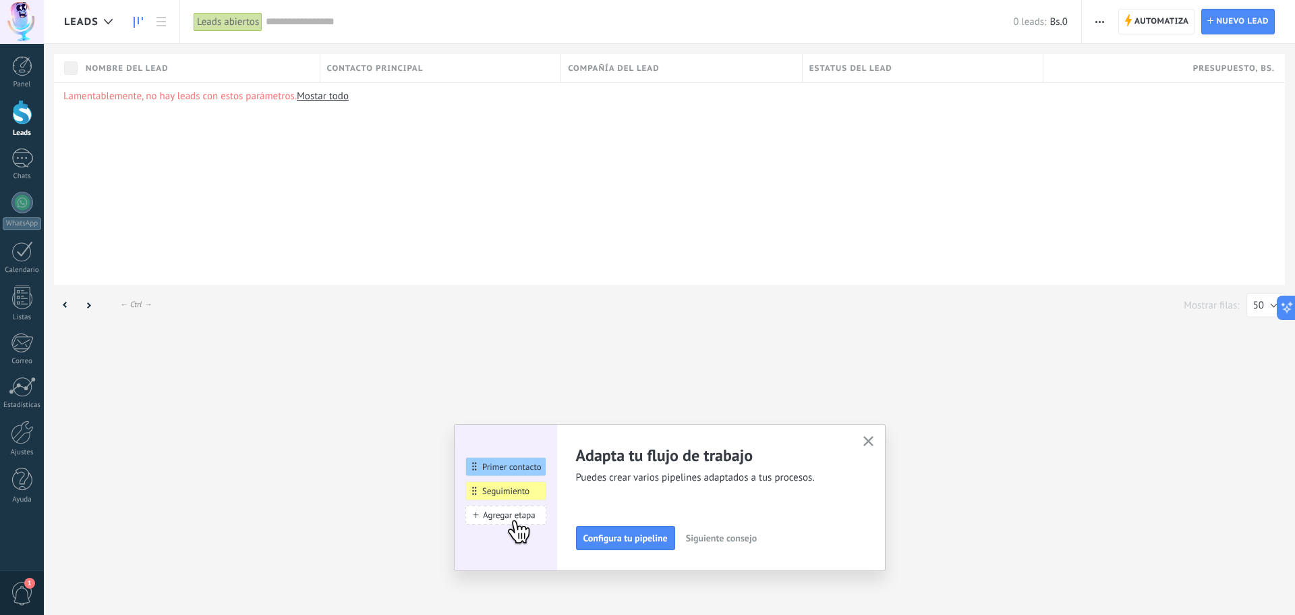
click at [148, 24] on link at bounding box center [138, 22] width 23 height 26
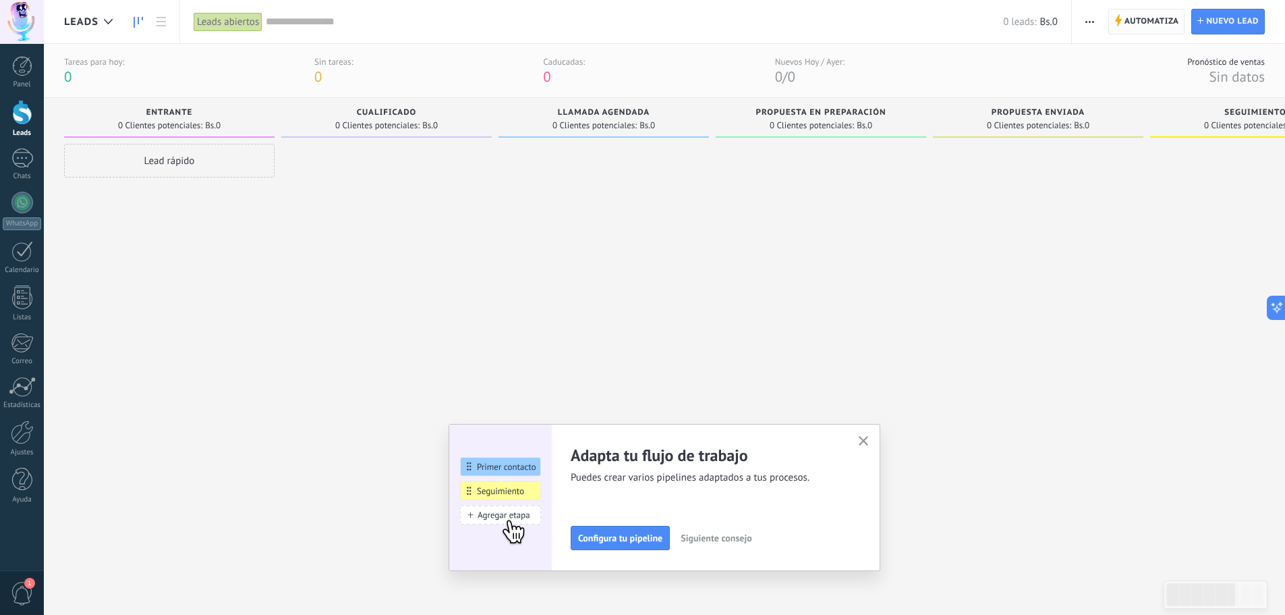
click at [1164, 26] on span "Automatiza" at bounding box center [1152, 21] width 55 height 24
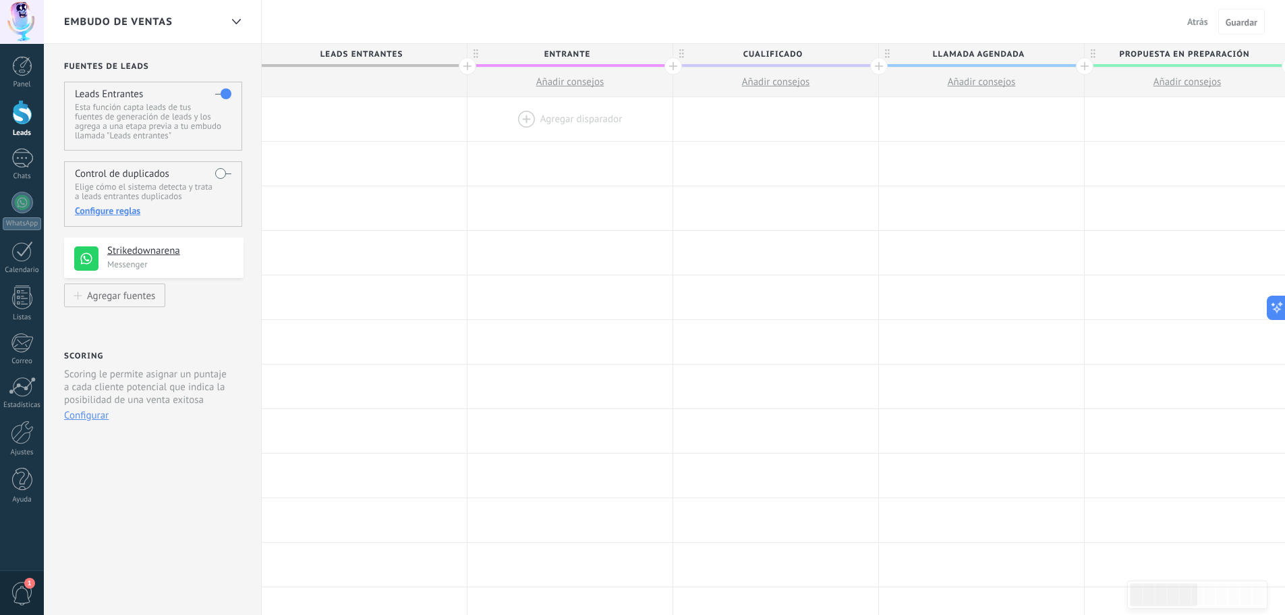
click at [567, 121] on div at bounding box center [570, 119] width 205 height 44
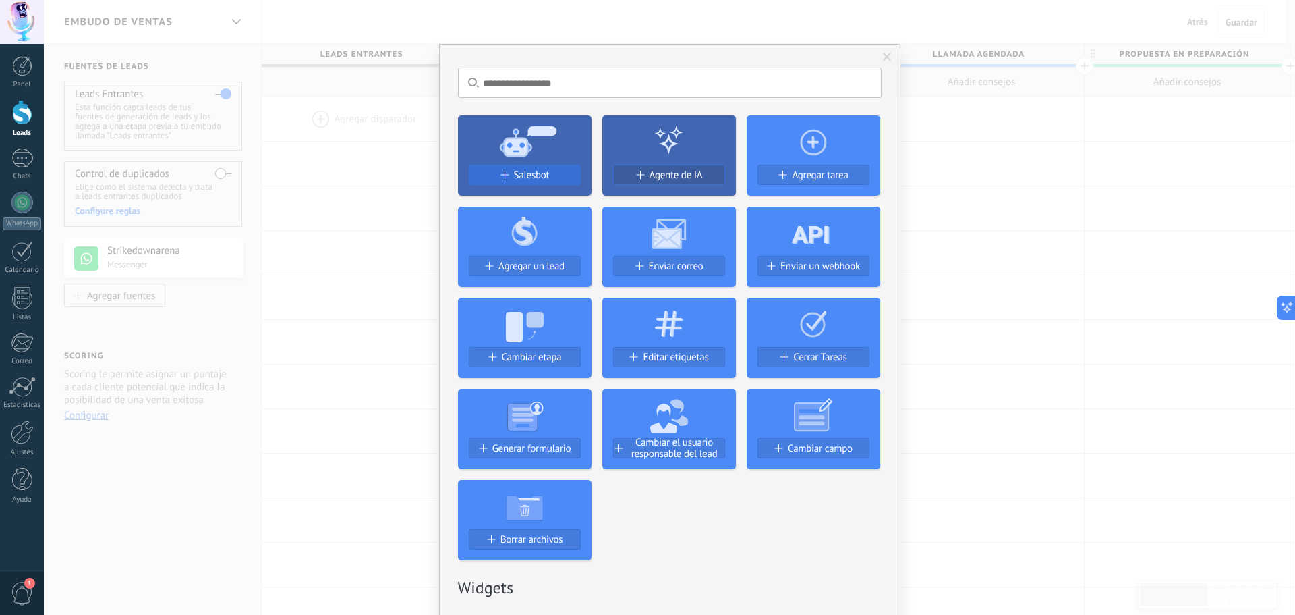
click at [519, 177] on span "Salesbot" at bounding box center [532, 174] width 36 height 11
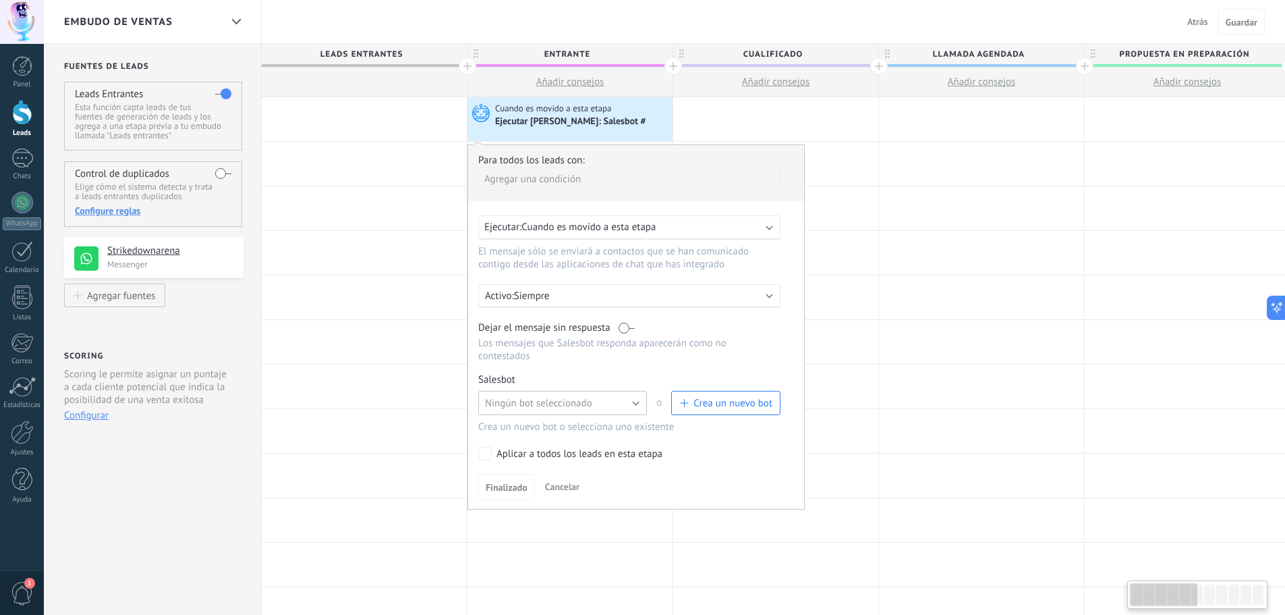
click at [555, 397] on span "Ningún bot seleccionado" at bounding box center [538, 403] width 107 height 13
click at [562, 425] on span "Salesbot #2" at bounding box center [556, 426] width 172 height 13
click at [544, 380] on link "Gestionar" at bounding box center [541, 379] width 36 height 11
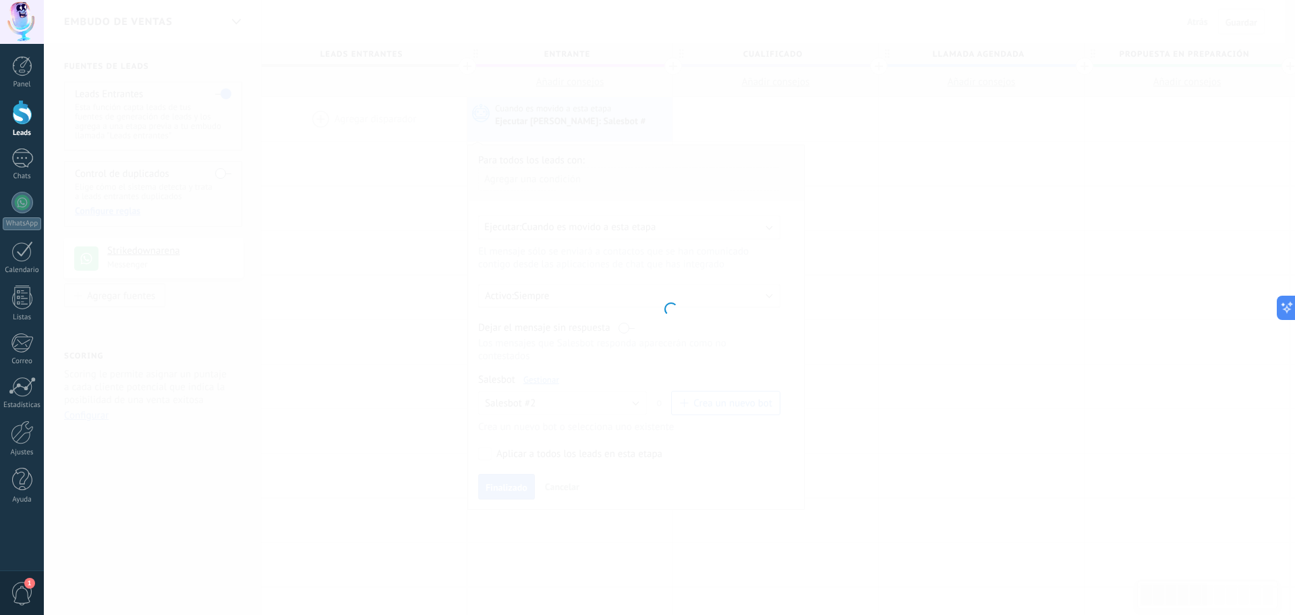
type input "**********"
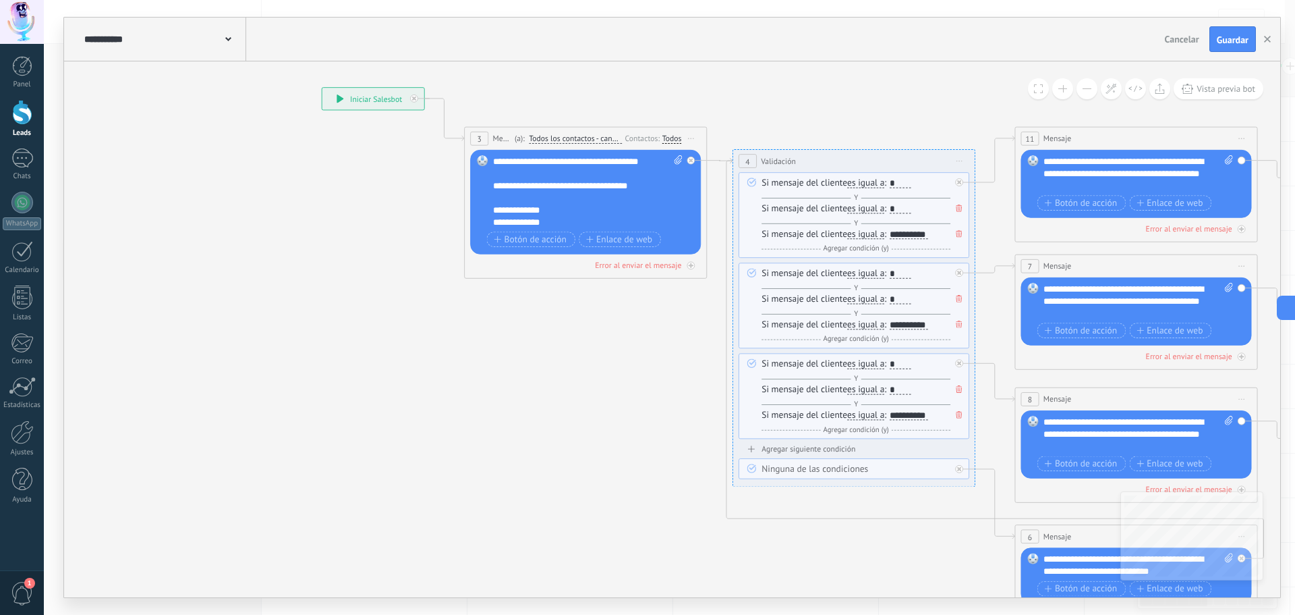
drag, startPoint x: 695, startPoint y: 445, endPoint x: 304, endPoint y: 394, distance: 394.0
click at [287, 424] on icon at bounding box center [842, 357] width 1649 height 1148
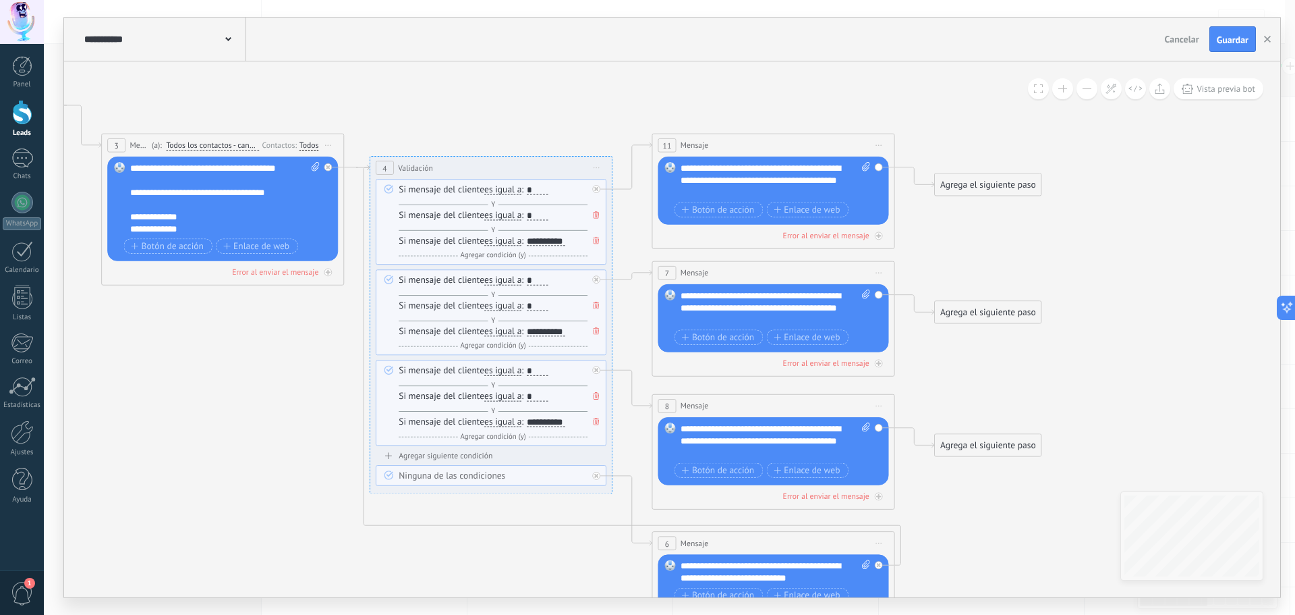
drag, startPoint x: 467, startPoint y: 532, endPoint x: 416, endPoint y: 544, distance: 52.7
click at [417, 565] on icon at bounding box center [479, 364] width 1649 height 1148
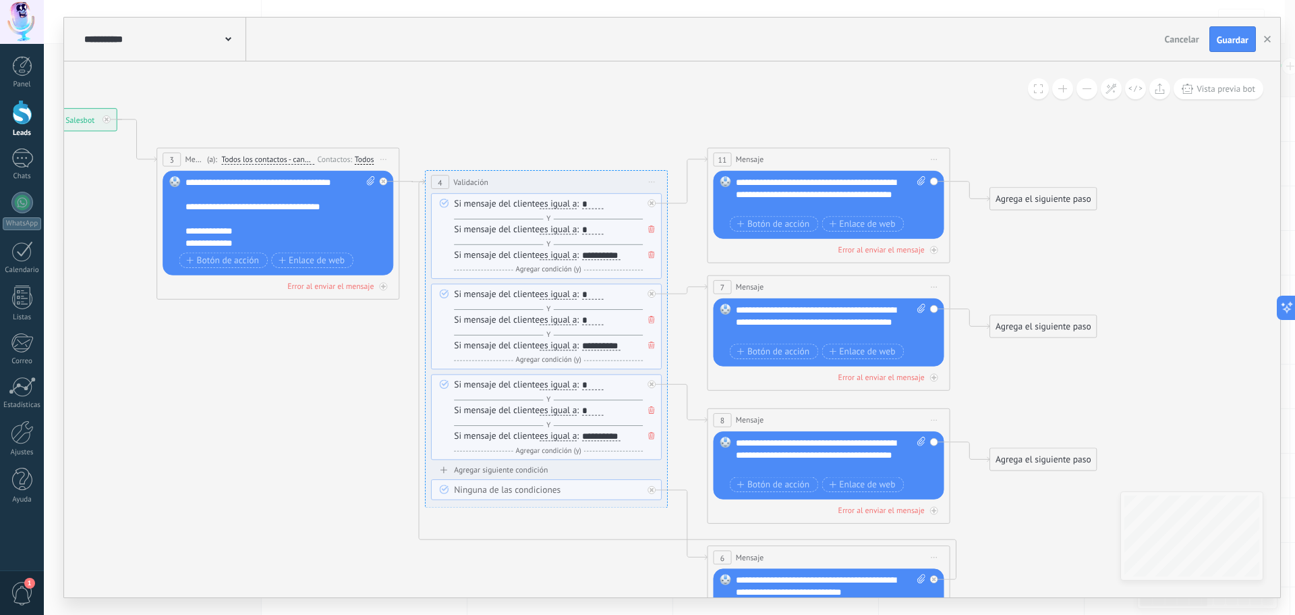
drag, startPoint x: 981, startPoint y: 267, endPoint x: 1086, endPoint y: 248, distance: 106.9
click at [1086, 248] on icon at bounding box center [535, 378] width 1649 height 1148
click at [252, 238] on div "**********" at bounding box center [281, 212] width 190 height 73
click at [244, 230] on div "**********" at bounding box center [281, 212] width 190 height 73
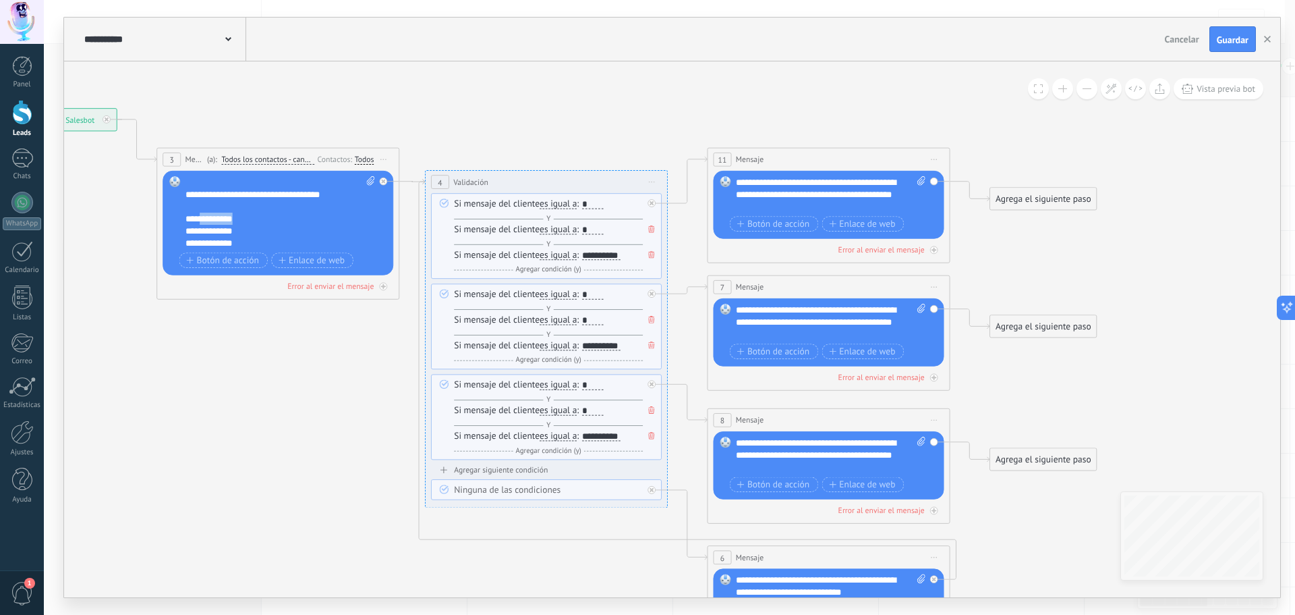
drag, startPoint x: 237, startPoint y: 218, endPoint x: 196, endPoint y: 219, distance: 40.5
click at [196, 219] on div "**********" at bounding box center [281, 212] width 190 height 73
click at [306, 223] on div "**********" at bounding box center [281, 212] width 190 height 73
click at [617, 261] on div "**********" at bounding box center [599, 255] width 41 height 11
click at [621, 254] on div "**********" at bounding box center [601, 254] width 38 height 9
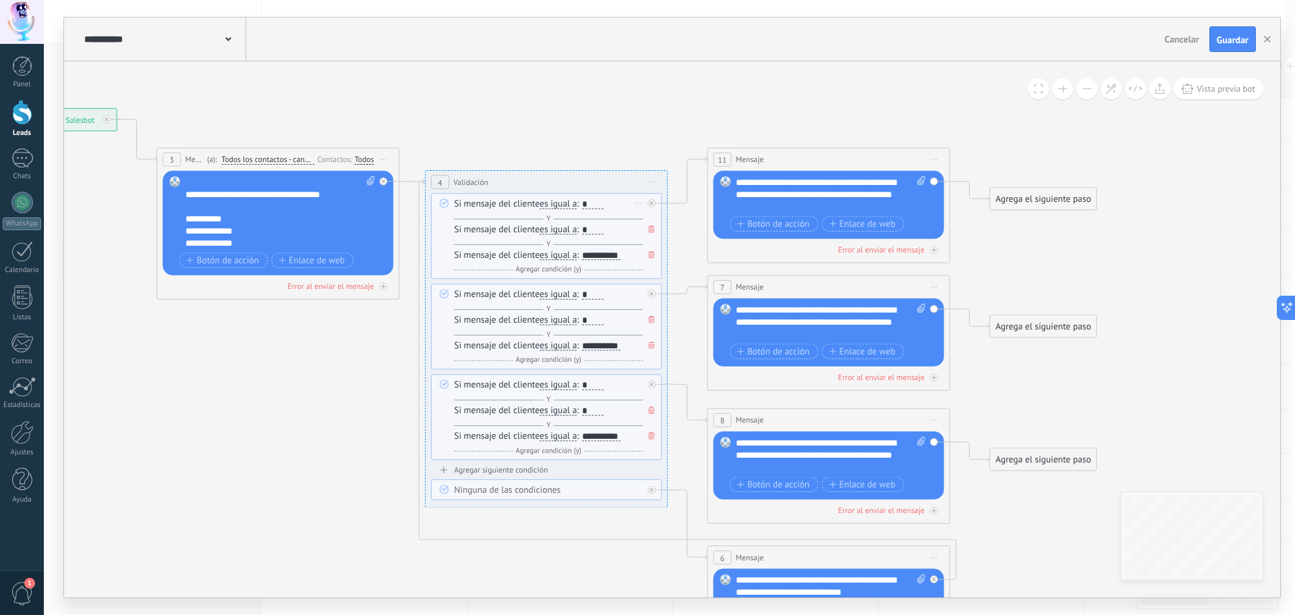
click at [593, 231] on div "*" at bounding box center [593, 229] width 22 height 9
click at [649, 231] on icon at bounding box center [651, 228] width 6 height 7
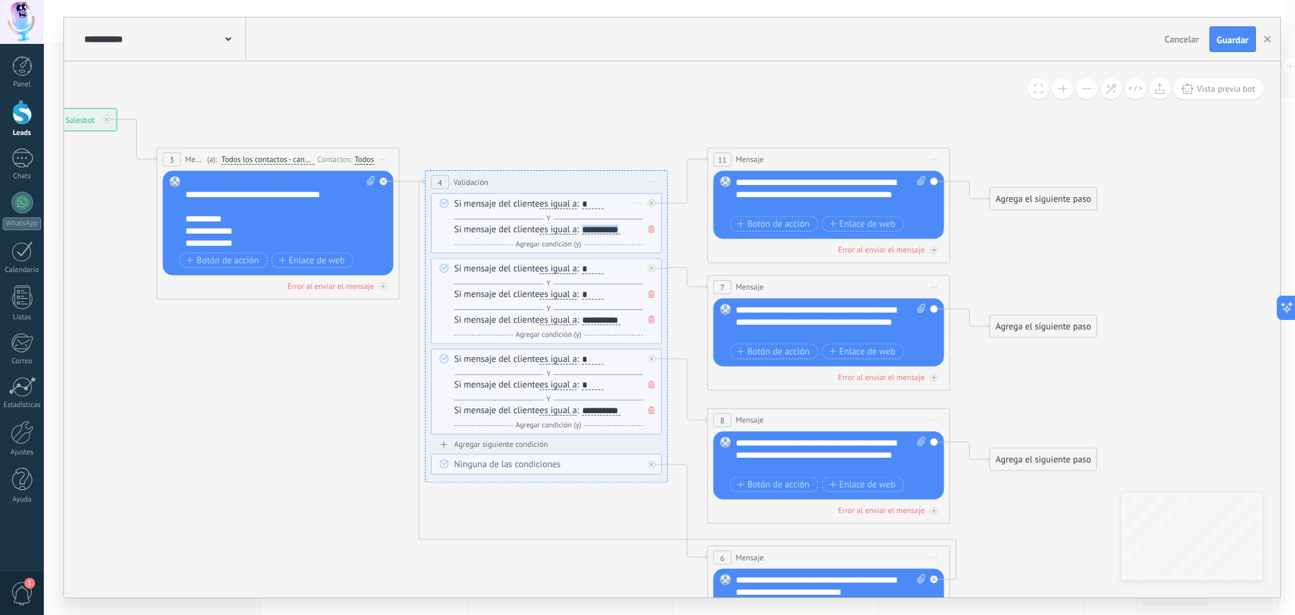
drag, startPoint x: 624, startPoint y: 225, endPoint x: 588, endPoint y: 227, distance: 36.5
click at [588, 227] on div "**********" at bounding box center [601, 229] width 38 height 9
click at [236, 225] on div "**********" at bounding box center [281, 212] width 190 height 73
click at [237, 225] on div "**********" at bounding box center [281, 212] width 190 height 73
click at [235, 230] on div "**********" at bounding box center [281, 212] width 190 height 73
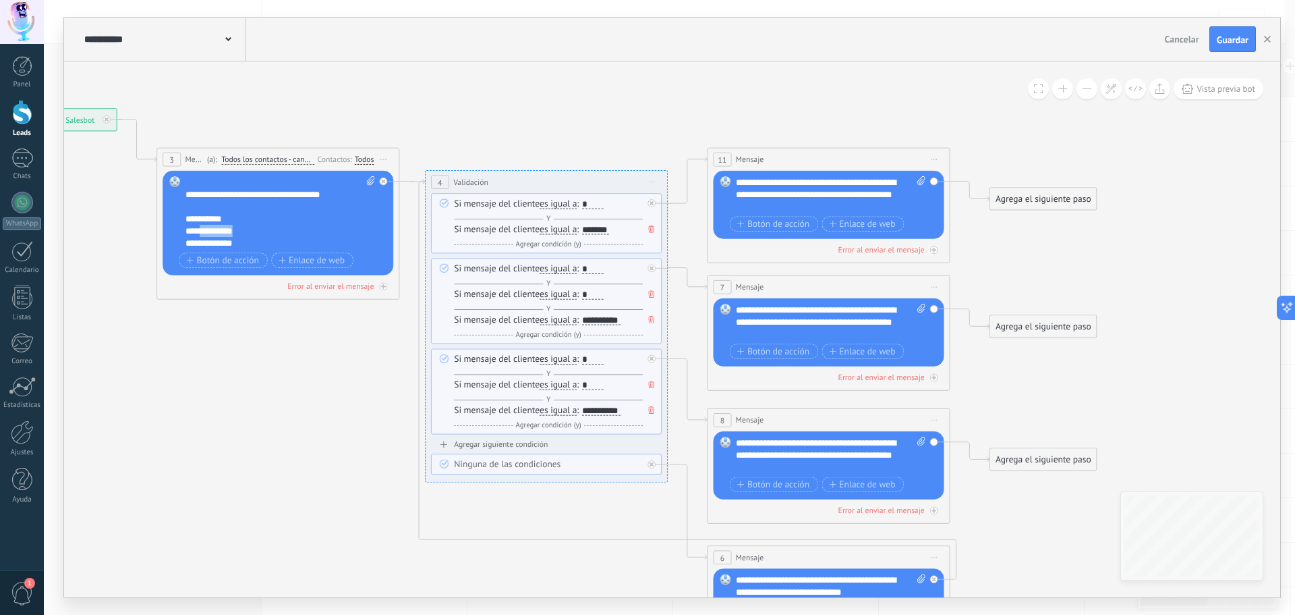
drag, startPoint x: 234, startPoint y: 228, endPoint x: 196, endPoint y: 231, distance: 37.9
click at [196, 231] on div "**********" at bounding box center [281, 212] width 190 height 73
click at [238, 227] on div "**********" at bounding box center [281, 212] width 190 height 73
click at [231, 231] on div "**********" at bounding box center [281, 212] width 190 height 73
drag, startPoint x: 233, startPoint y: 232, endPoint x: 195, endPoint y: 232, distance: 37.8
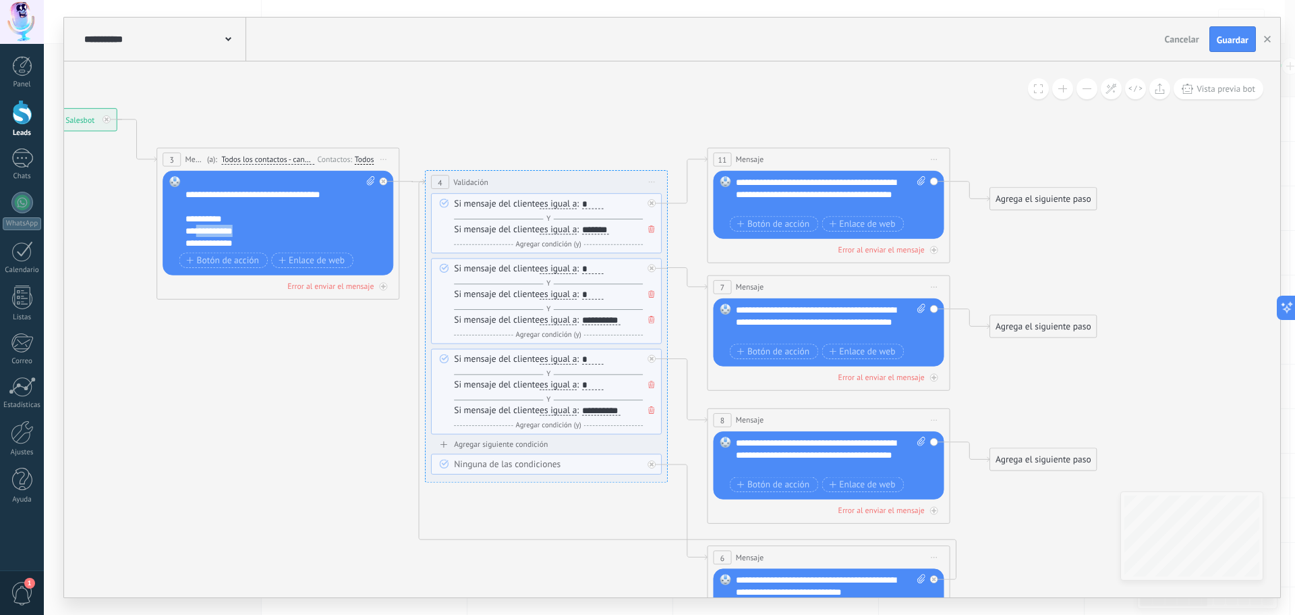
click at [195, 232] on div "**********" at bounding box center [281, 212] width 190 height 73
drag, startPoint x: 221, startPoint y: 215, endPoint x: 196, endPoint y: 219, distance: 26.1
click at [196, 219] on div "**********" at bounding box center [281, 212] width 190 height 73
click at [210, 231] on div "**********" at bounding box center [281, 212] width 190 height 73
drag, startPoint x: 233, startPoint y: 239, endPoint x: 196, endPoint y: 242, distance: 37.9
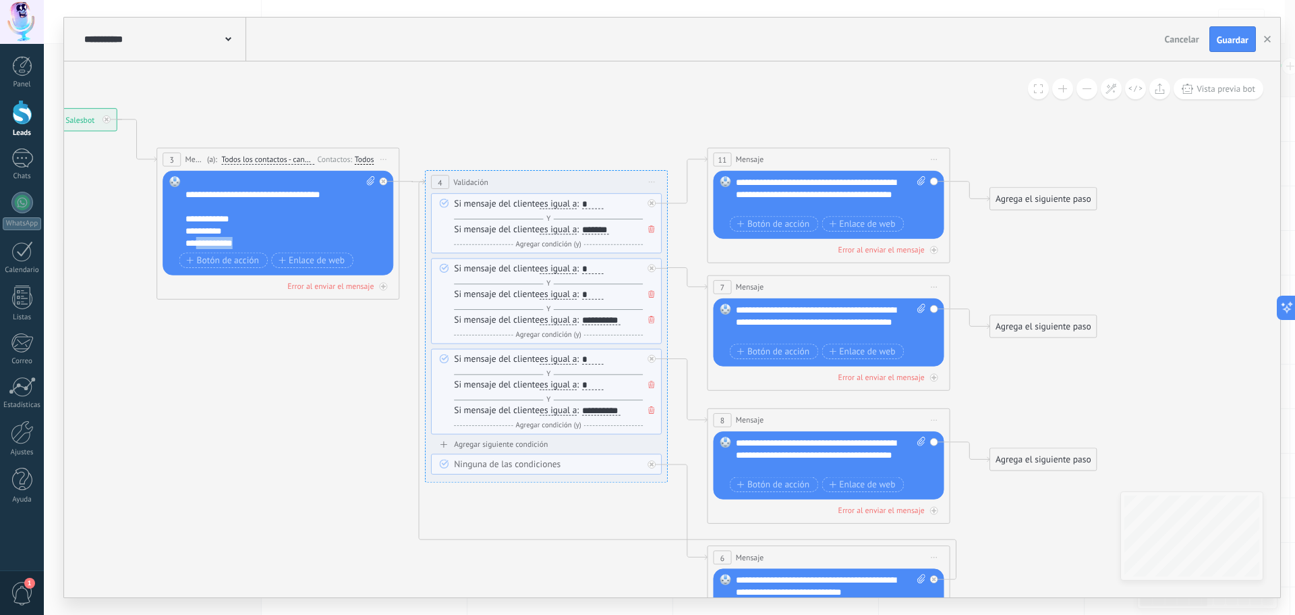
click at [196, 242] on div "**********" at bounding box center [281, 212] width 190 height 73
drag, startPoint x: 252, startPoint y: 243, endPoint x: 257, endPoint y: 233, distance: 10.6
click at [257, 233] on div "**********" at bounding box center [281, 212] width 190 height 73
click at [270, 245] on div "**********" at bounding box center [281, 212] width 190 height 73
drag, startPoint x: 261, startPoint y: 241, endPoint x: 230, endPoint y: 244, distance: 31.2
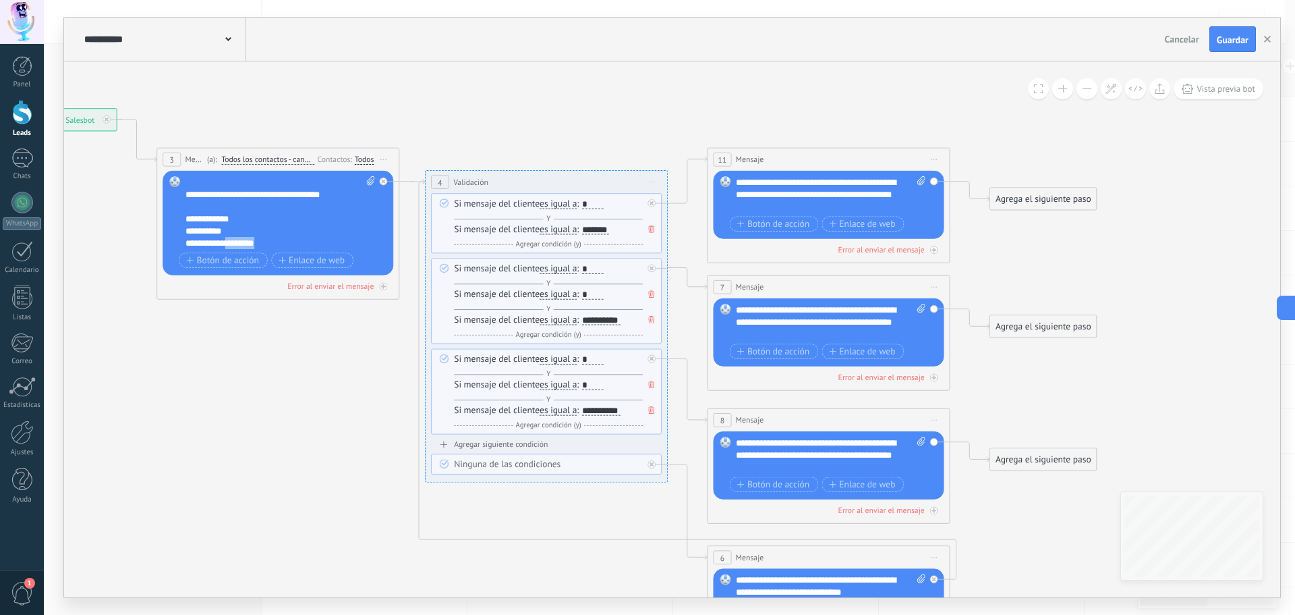
click at [229, 244] on div "**********" at bounding box center [281, 212] width 190 height 73
drag, startPoint x: 609, startPoint y: 311, endPoint x: 619, endPoint y: 318, distance: 12.2
click at [609, 311] on div "Y Agregar condición (y)" at bounding box center [548, 309] width 189 height 12
click at [620, 320] on div "**********" at bounding box center [601, 319] width 38 height 9
click at [650, 294] on icon at bounding box center [651, 293] width 6 height 7
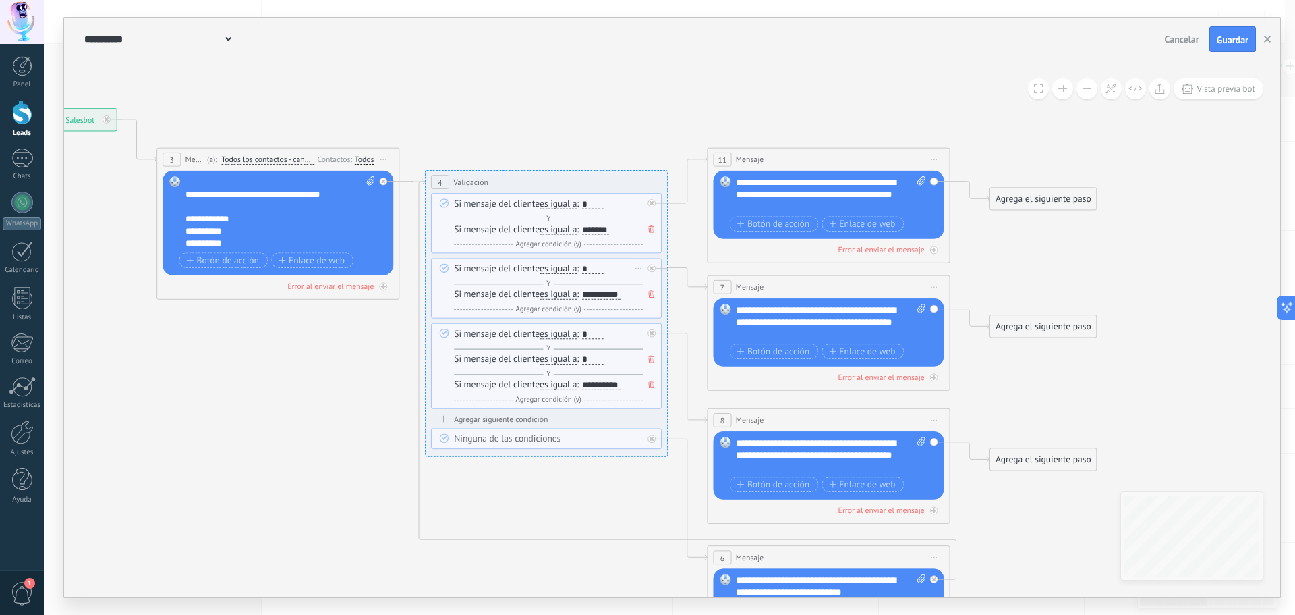
click at [621, 291] on div "**********" at bounding box center [601, 293] width 38 height 9
drag, startPoint x: 623, startPoint y: 291, endPoint x: 588, endPoint y: 291, distance: 35.8
click at [588, 291] on div "**********" at bounding box center [601, 293] width 38 height 9
click at [650, 358] on icon at bounding box center [651, 359] width 6 height 7
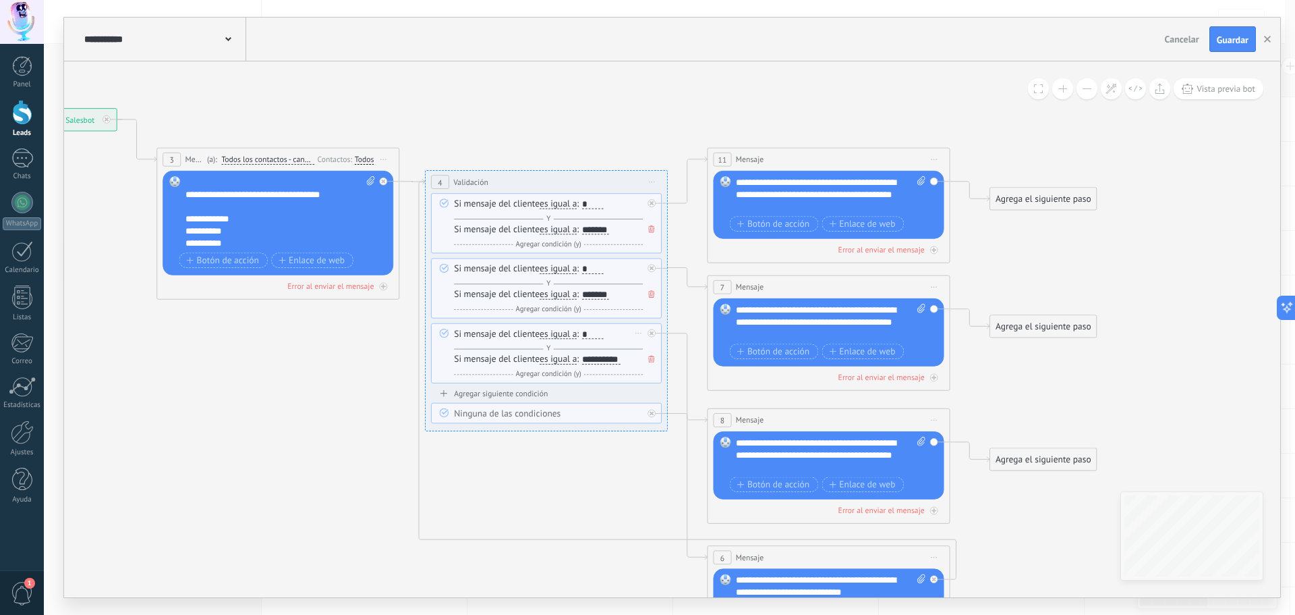
click at [619, 357] on div "**********" at bounding box center [601, 359] width 38 height 9
drag, startPoint x: 624, startPoint y: 360, endPoint x: 590, endPoint y: 360, distance: 34.4
click at [590, 360] on div "**********" at bounding box center [601, 359] width 38 height 9
drag, startPoint x: 880, startPoint y: 184, endPoint x: 834, endPoint y: 183, distance: 45.2
click at [834, 183] on div "**********" at bounding box center [831, 194] width 190 height 36
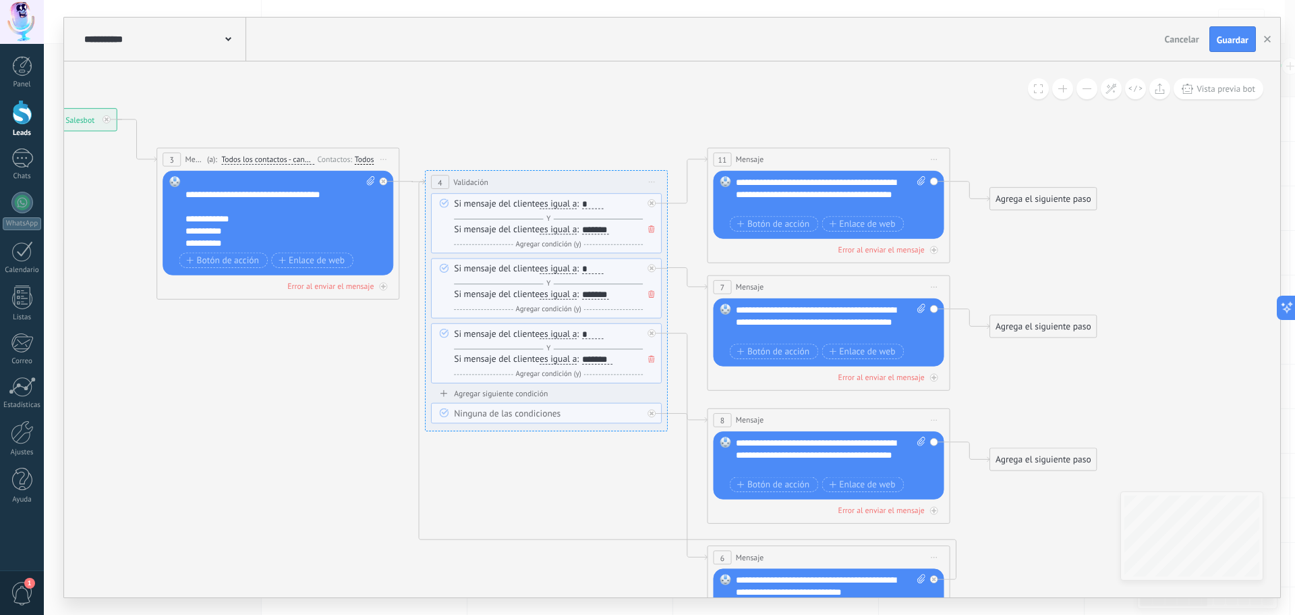
drag, startPoint x: 193, startPoint y: 219, endPoint x: 205, endPoint y: 237, distance: 22.5
click at [194, 219] on div "**********" at bounding box center [281, 212] width 190 height 73
click at [223, 234] on div "**********" at bounding box center [281, 212] width 190 height 73
drag, startPoint x: 226, startPoint y: 229, endPoint x: 221, endPoint y: 266, distance: 37.4
click at [197, 230] on div "**********" at bounding box center [281, 212] width 190 height 73
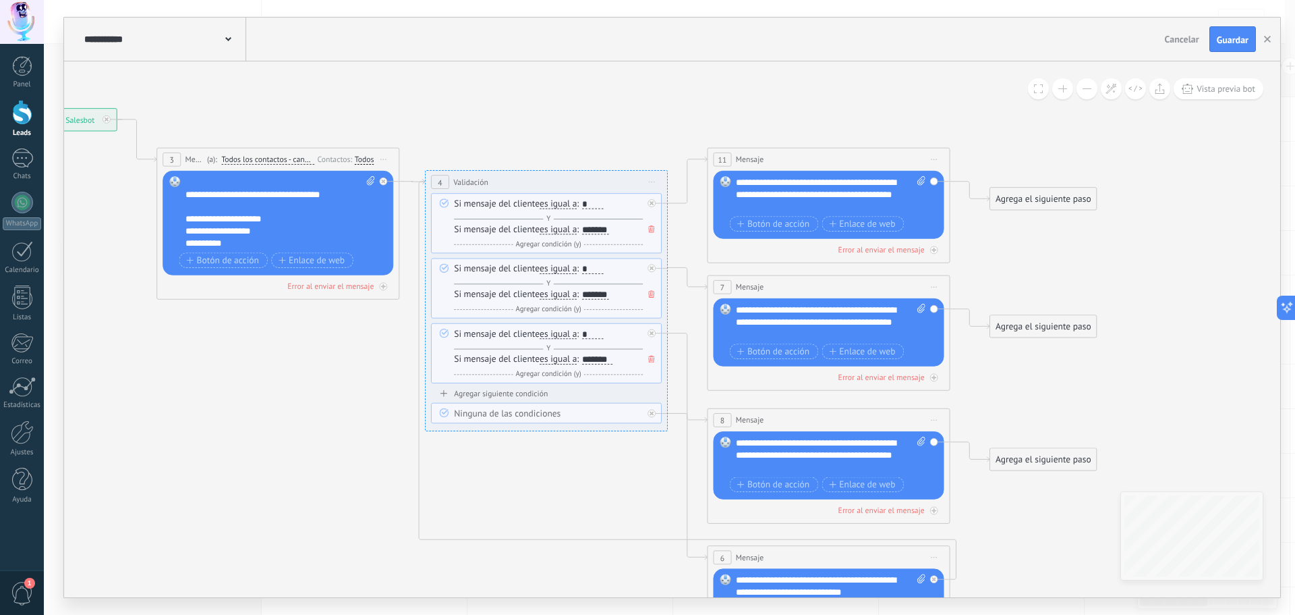
drag, startPoint x: 221, startPoint y: 242, endPoint x: 228, endPoint y: 245, distance: 7.3
click at [222, 242] on div "**********" at bounding box center [281, 212] width 190 height 73
drag, startPoint x: 227, startPoint y: 241, endPoint x: 195, endPoint y: 246, distance: 32.7
click at [195, 246] on div "**********" at bounding box center [281, 212] width 190 height 73
click at [234, 244] on div "**********" at bounding box center [281, 212] width 190 height 73
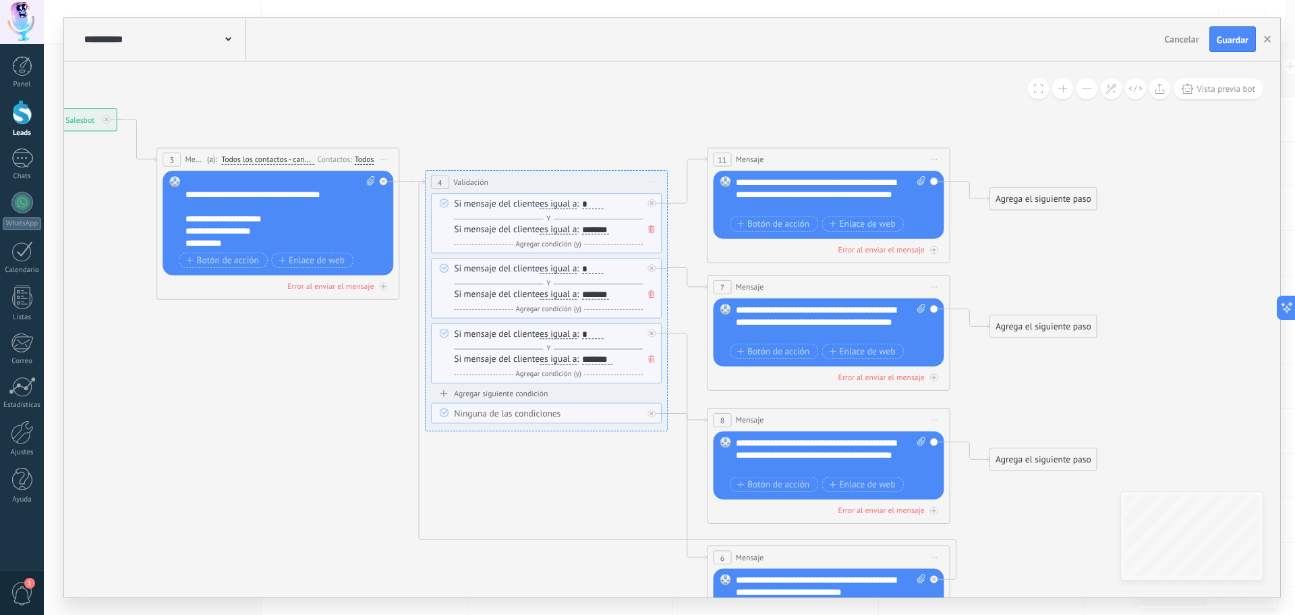
click at [855, 194] on div "**********" at bounding box center [831, 194] width 190 height 36
drag, startPoint x: 878, startPoint y: 182, endPoint x: 830, endPoint y: 183, distance: 47.2
click at [830, 183] on div "**********" at bounding box center [831, 194] width 190 height 36
click at [825, 207] on div "**********" at bounding box center [831, 194] width 190 height 36
drag, startPoint x: 878, startPoint y: 305, endPoint x: 845, endPoint y: 322, distance: 37.1
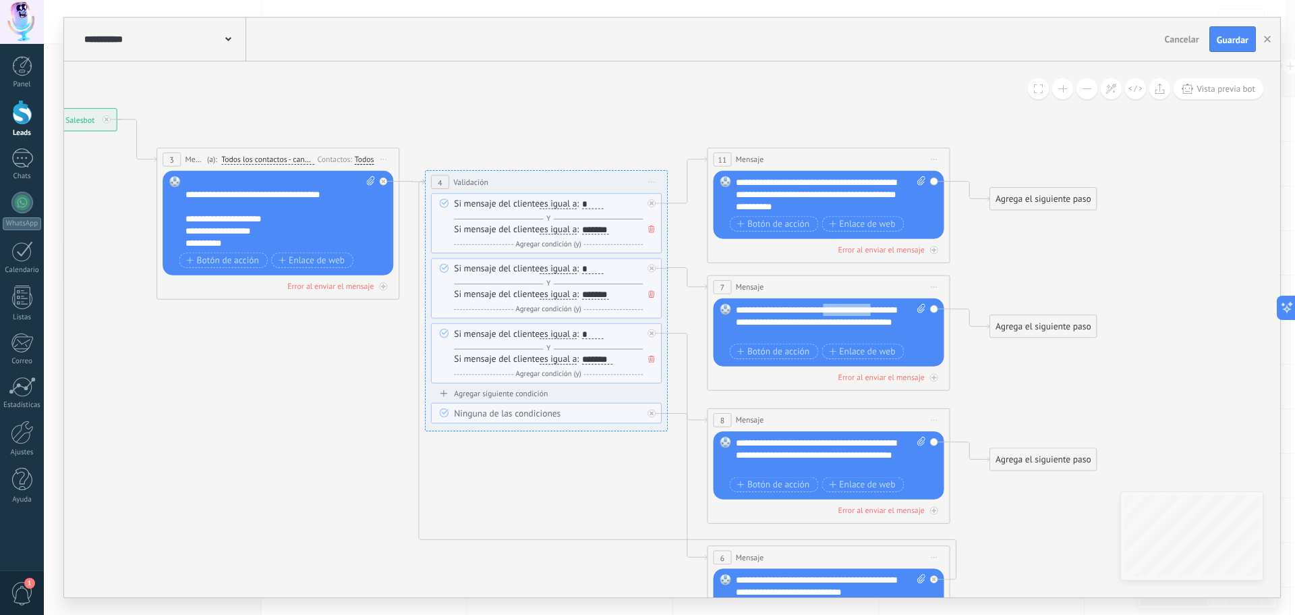
click at [832, 310] on div "**********" at bounding box center [831, 322] width 190 height 36
drag, startPoint x: 877, startPoint y: 443, endPoint x: 832, endPoint y: 445, distance: 45.3
click at [832, 445] on div "**********" at bounding box center [831, 454] width 190 height 36
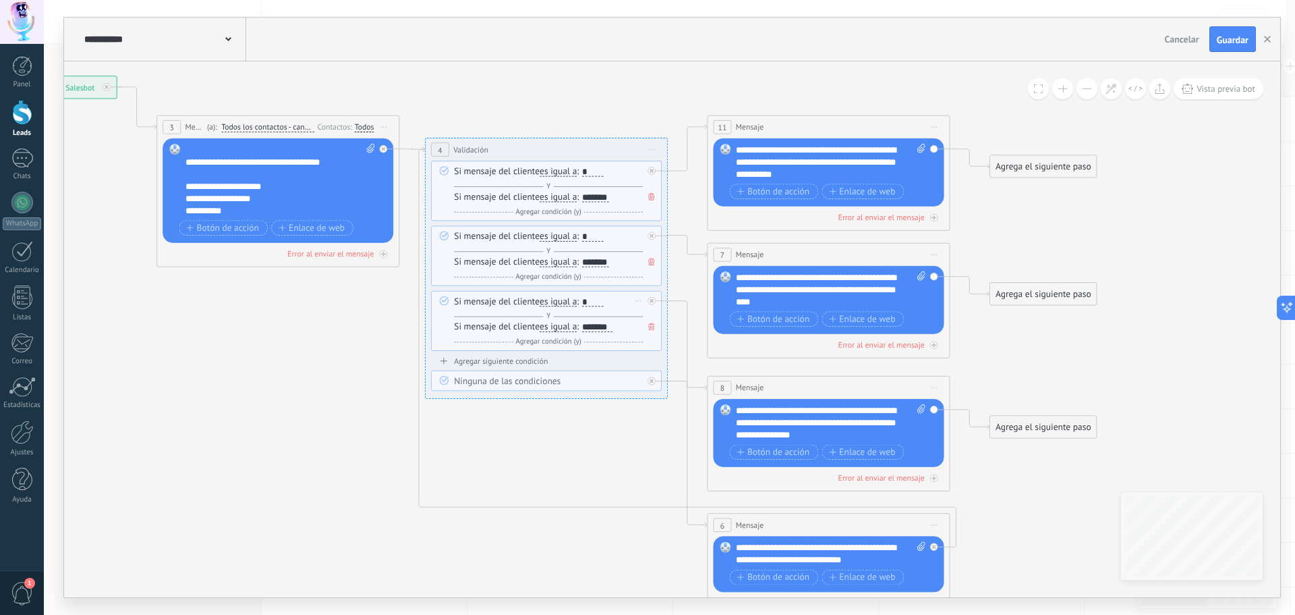
click at [463, 300] on div "Si mensaje del cliente es igual a es igual a no es igual contiene no contiene t…" at bounding box center [548, 308] width 189 height 27
click at [478, 302] on div "Si mensaje del cliente es igual a es igual a no es igual contiene no contiene t…" at bounding box center [548, 308] width 189 height 27
click at [443, 299] on icon at bounding box center [443, 299] width 9 height 9
click at [445, 300] on icon at bounding box center [444, 299] width 7 height 5
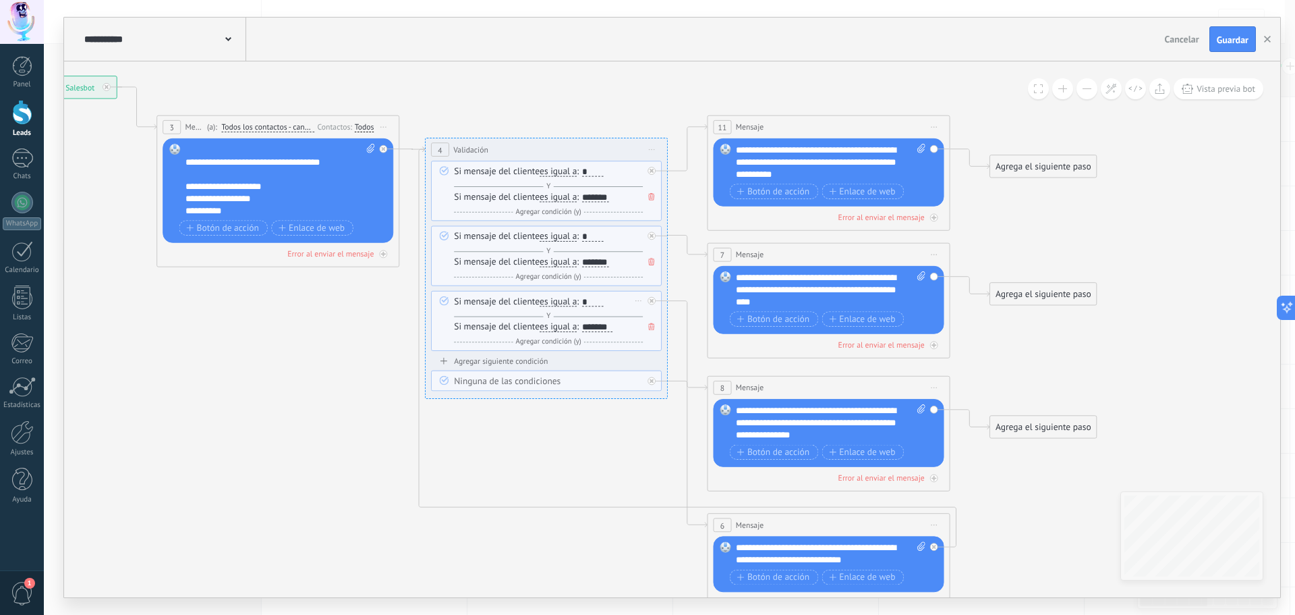
click at [546, 302] on span "es igual a" at bounding box center [558, 301] width 37 height 9
click at [546, 302] on button "es igual a" at bounding box center [610, 302] width 152 height 22
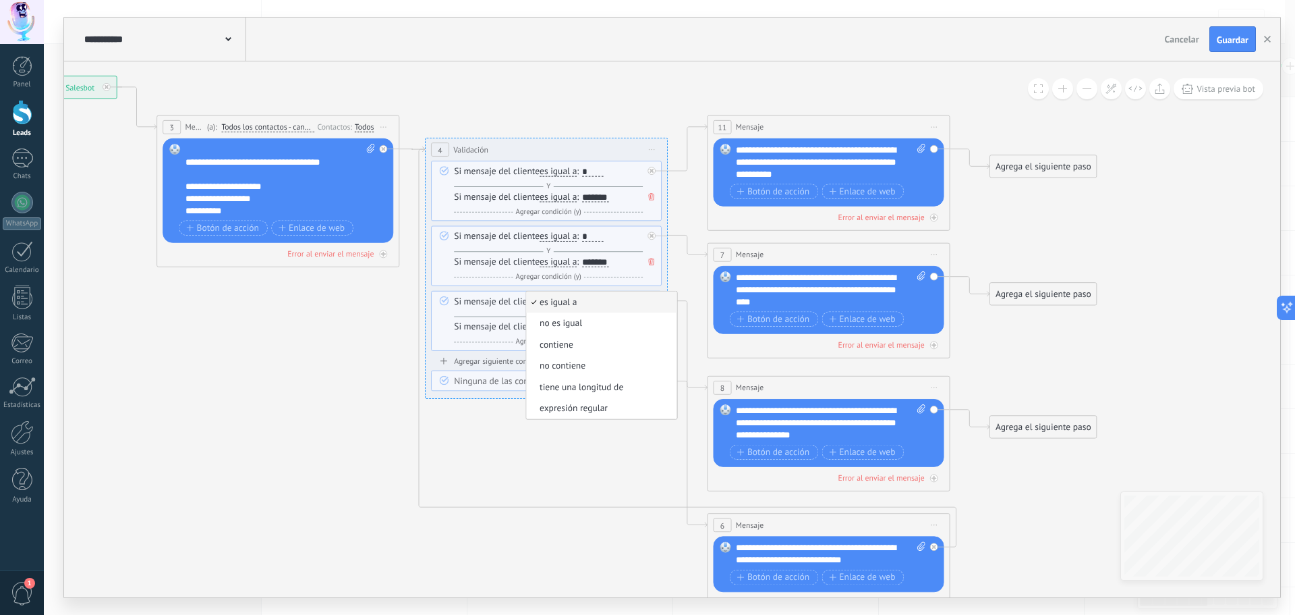
click at [553, 302] on span "es igual a" at bounding box center [599, 302] width 147 height 12
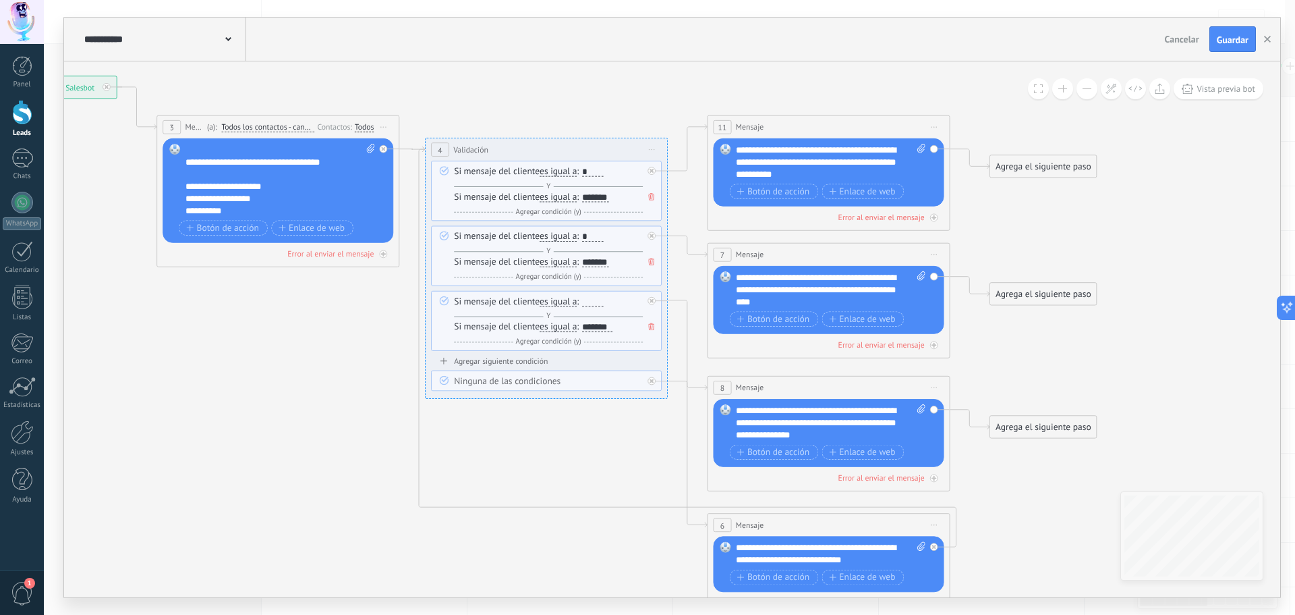
click at [492, 360] on div "Agregar siguiente condición" at bounding box center [546, 361] width 231 height 10
click at [503, 368] on div "Si mensaje del cliente contiene es igual a no es igual contiene no contiene tie…" at bounding box center [548, 373] width 189 height 27
click at [556, 368] on span "contiene" at bounding box center [557, 366] width 34 height 9
click at [556, 368] on button "contiene" at bounding box center [610, 367] width 152 height 22
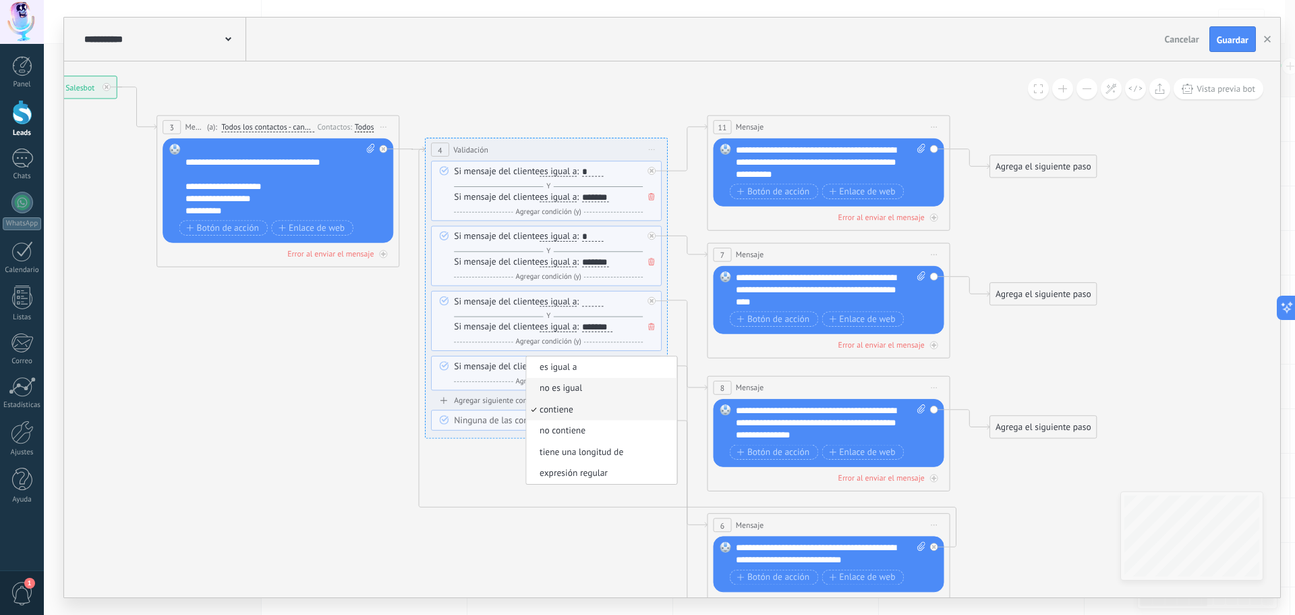
click at [574, 390] on span "no es igual" at bounding box center [599, 389] width 147 height 12
click at [598, 367] on div at bounding box center [599, 366] width 22 height 9
click at [639, 366] on icon at bounding box center [638, 365] width 6 height 1
click at [646, 383] on icon at bounding box center [643, 381] width 7 height 7
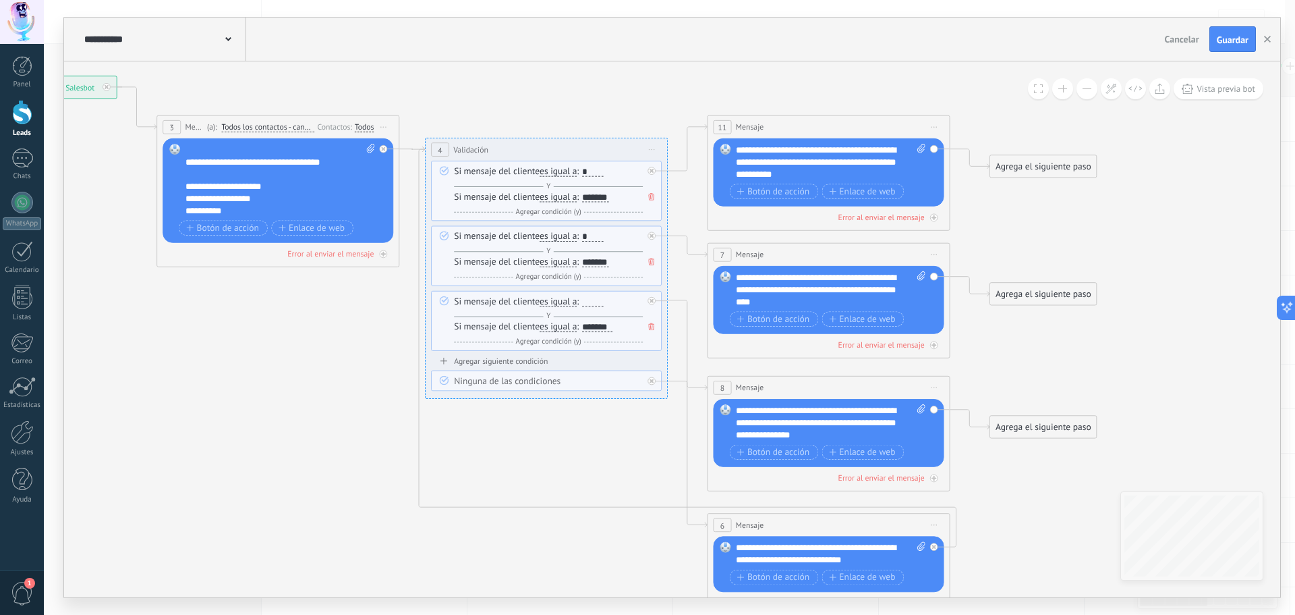
click at [791, 427] on div "**********" at bounding box center [831, 422] width 190 height 36
click at [194, 186] on div "**********" at bounding box center [281, 180] width 190 height 73
click at [227, 202] on div "**********" at bounding box center [281, 180] width 190 height 73
click at [194, 210] on div "**********" at bounding box center [281, 180] width 190 height 73
click at [289, 206] on div "**********" at bounding box center [281, 180] width 190 height 73
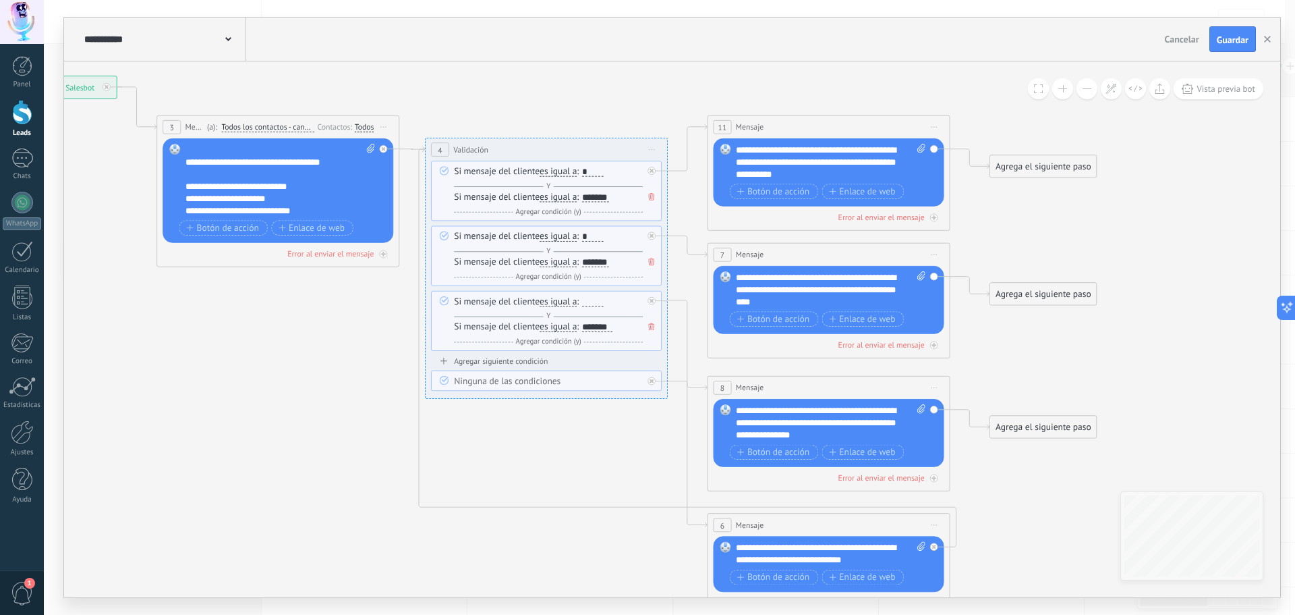
click at [293, 209] on div "**********" at bounding box center [281, 180] width 190 height 73
drag, startPoint x: 318, startPoint y: 209, endPoint x: 178, endPoint y: 148, distance: 152.3
click at [178, 148] on div "Reemplazar Quitar Convertir a mensaje de voz Arrastre la imagen aquí para adjun…" at bounding box center [278, 190] width 231 height 105
copy div "**********"
